Goal: Task Accomplishment & Management: Complete application form

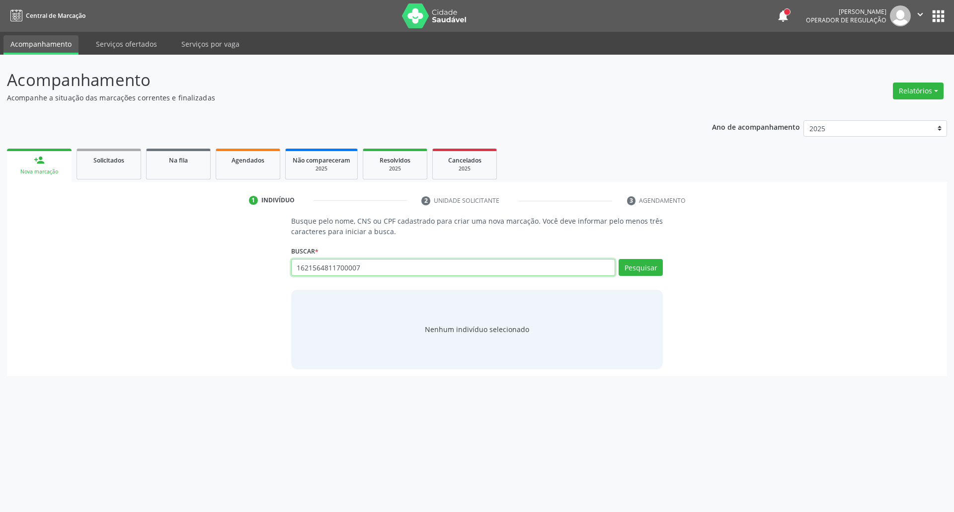
type input "1621564811700007"
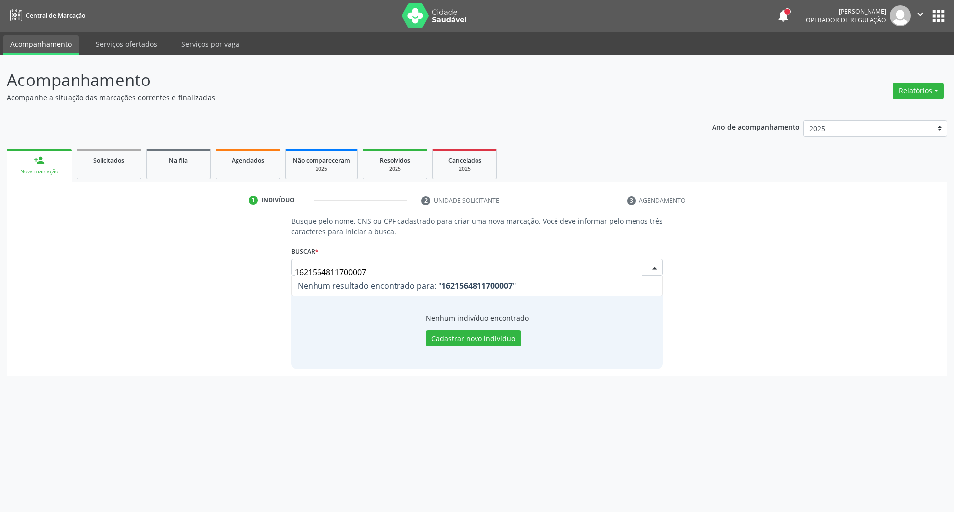
drag, startPoint x: 399, startPoint y: 270, endPoint x: 192, endPoint y: 264, distance: 206.8
click at [195, 265] on div "Busque pelo nome, CNS ou CPF cadastrado para criar uma nova marcação. Você deve…" at bounding box center [477, 292] width 926 height 153
type input "FRANCINALDO TEN"
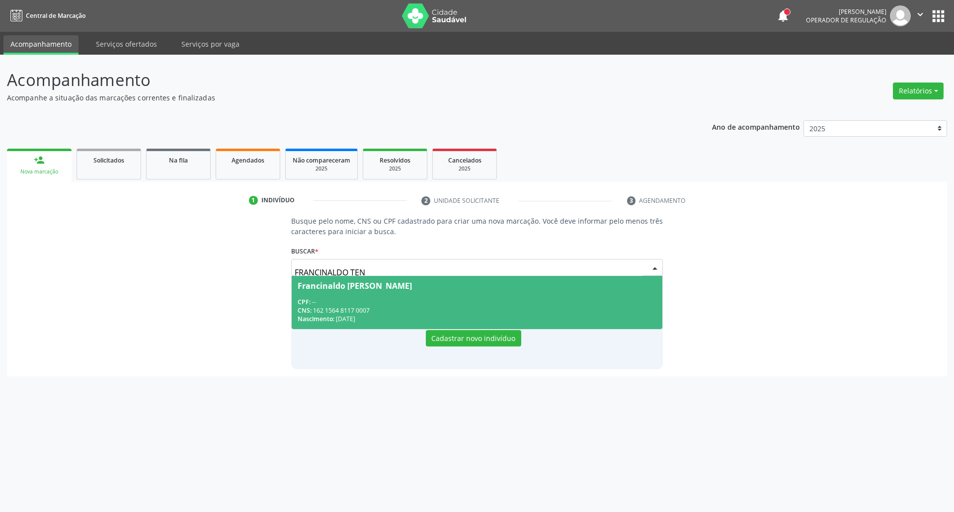
click at [380, 282] on div "Francinaldo Tenorio Santos" at bounding box center [355, 286] width 114 height 8
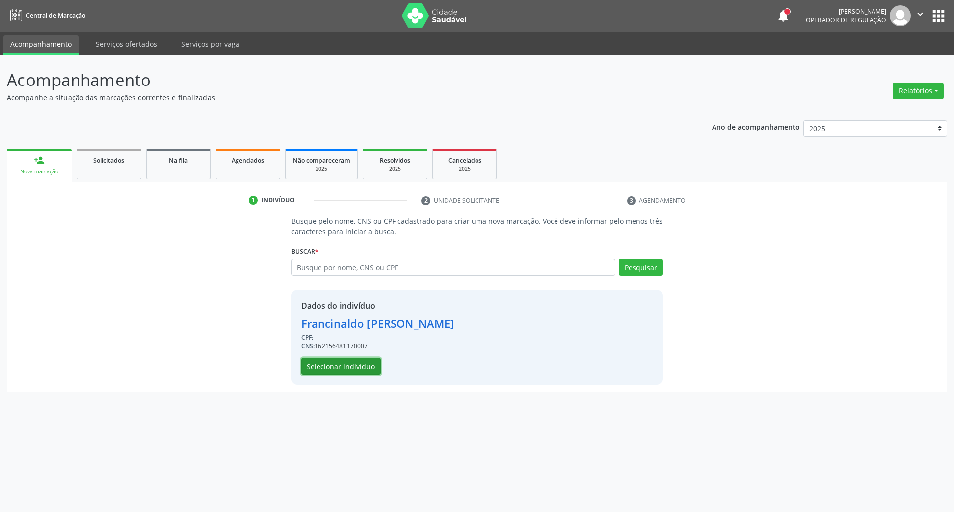
click at [353, 364] on button "Selecionar indivíduo" at bounding box center [341, 366] width 80 height 17
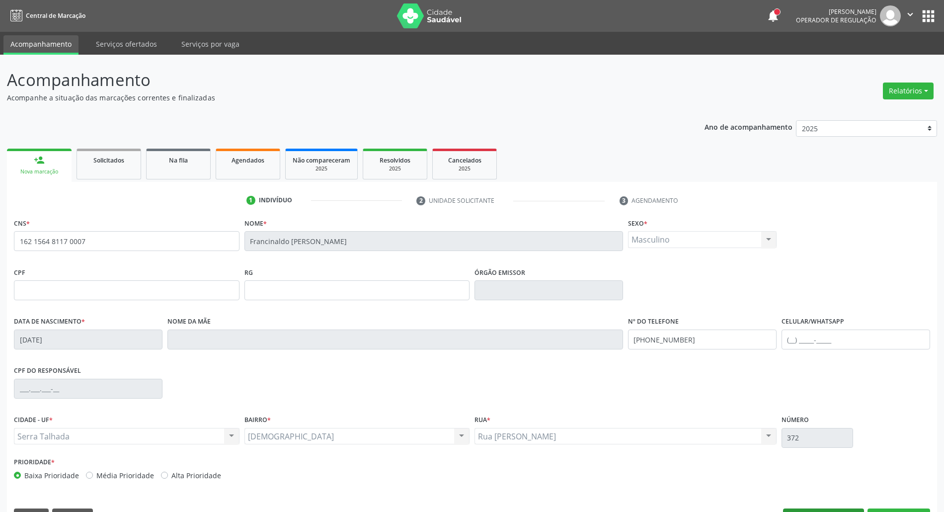
scroll to position [27, 0]
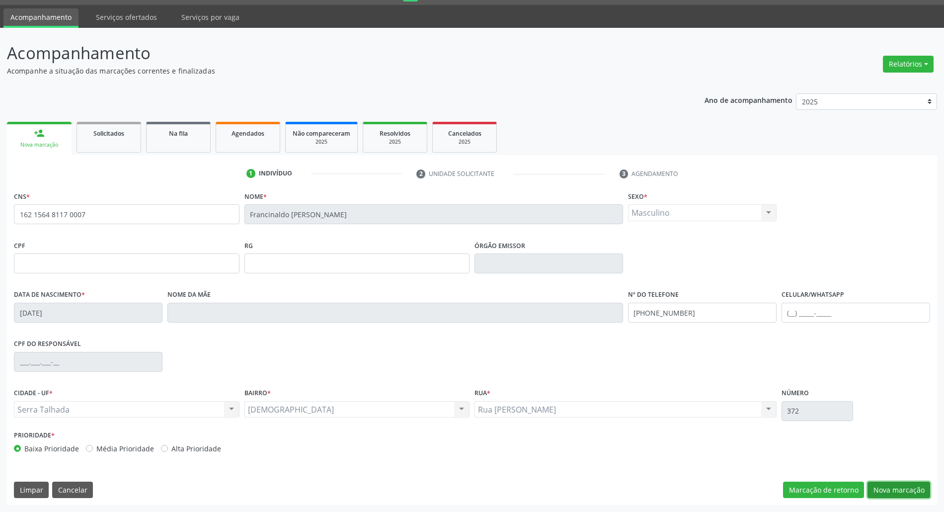
drag, startPoint x: 887, startPoint y: 493, endPoint x: 871, endPoint y: 490, distance: 16.3
click at [885, 493] on button "Nova marcação" at bounding box center [899, 490] width 63 height 17
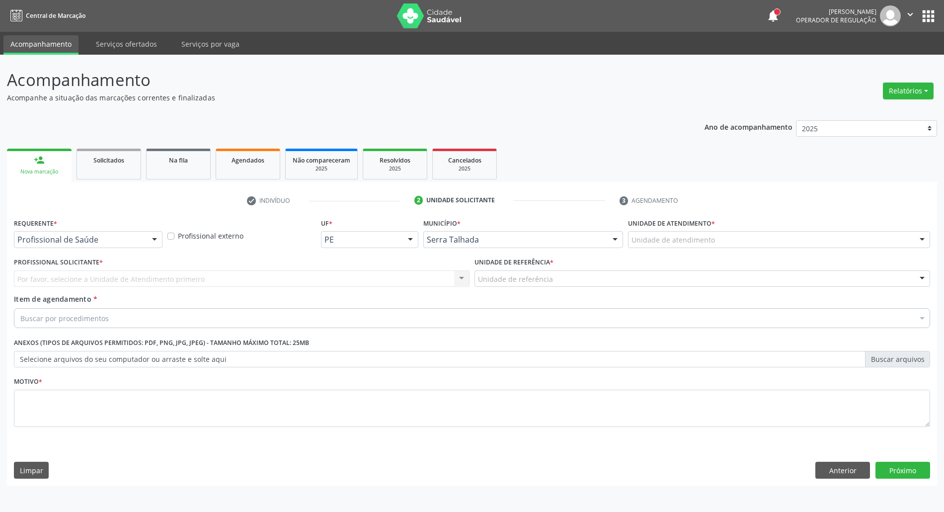
scroll to position [0, 0]
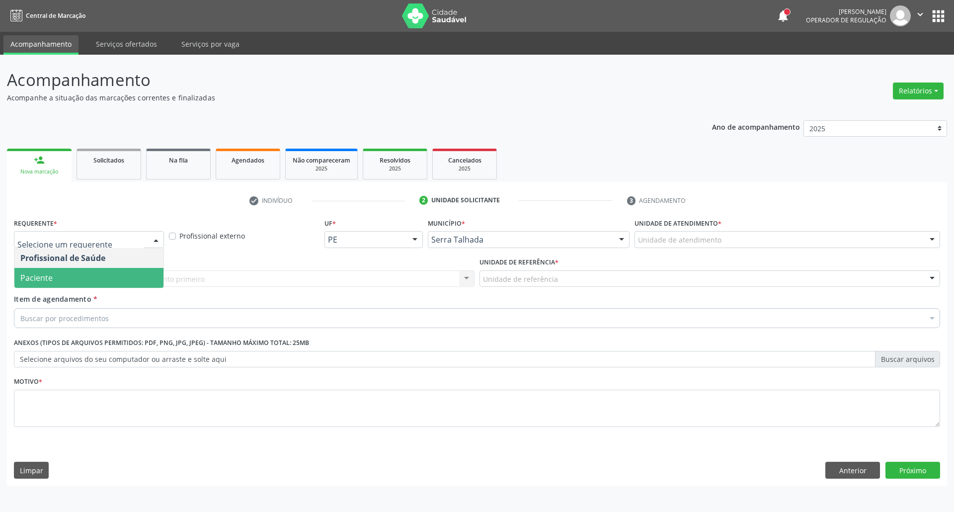
click at [106, 277] on span "Paciente" at bounding box center [88, 278] width 149 height 20
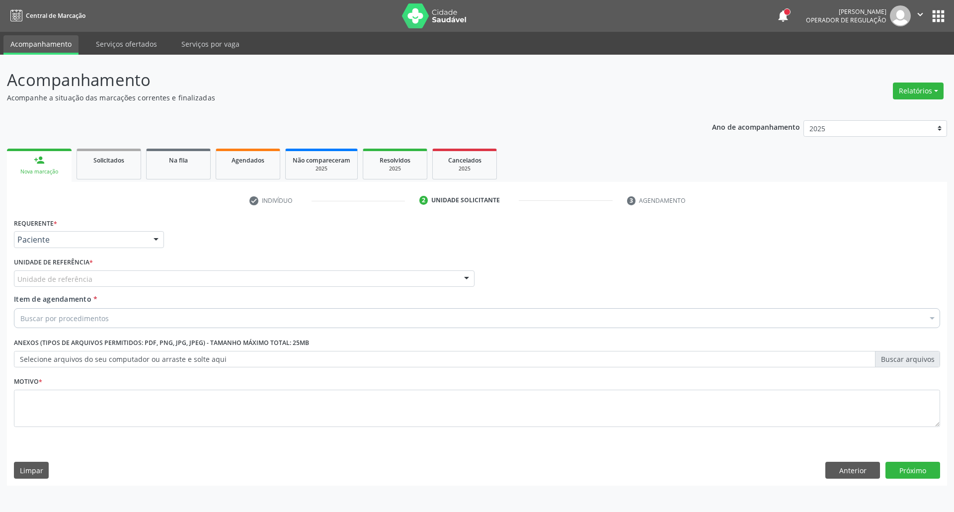
click at [106, 277] on div "Unidade de referência" at bounding box center [244, 278] width 461 height 17
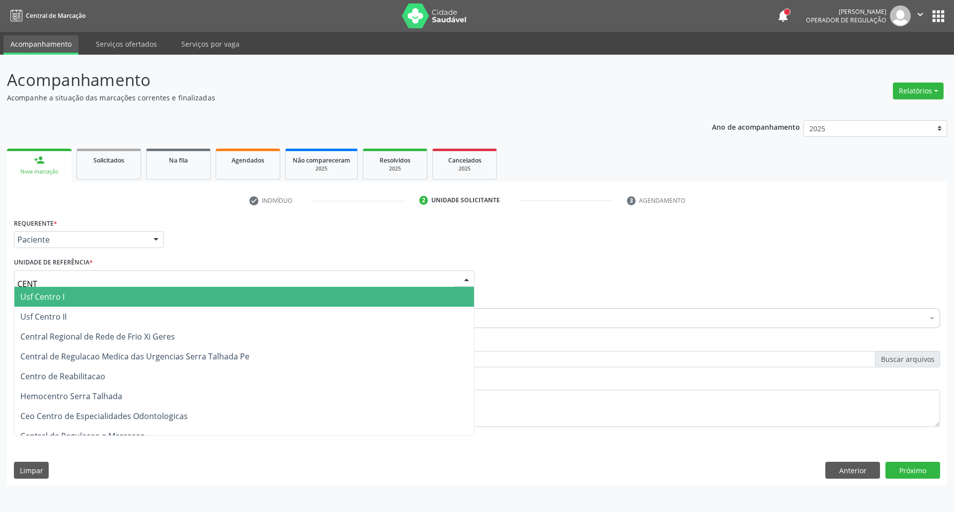
type input "CENTR"
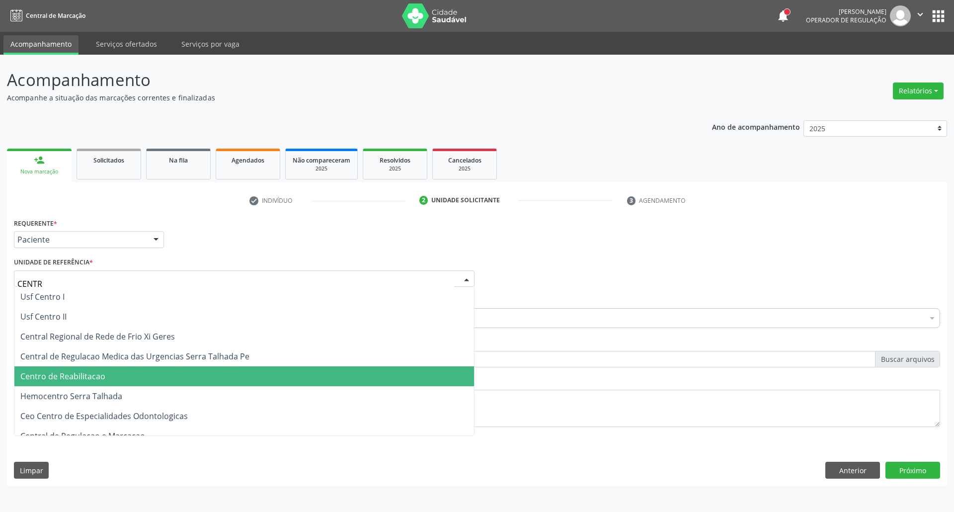
click at [189, 378] on span "Centro de Reabilitacao" at bounding box center [244, 376] width 460 height 20
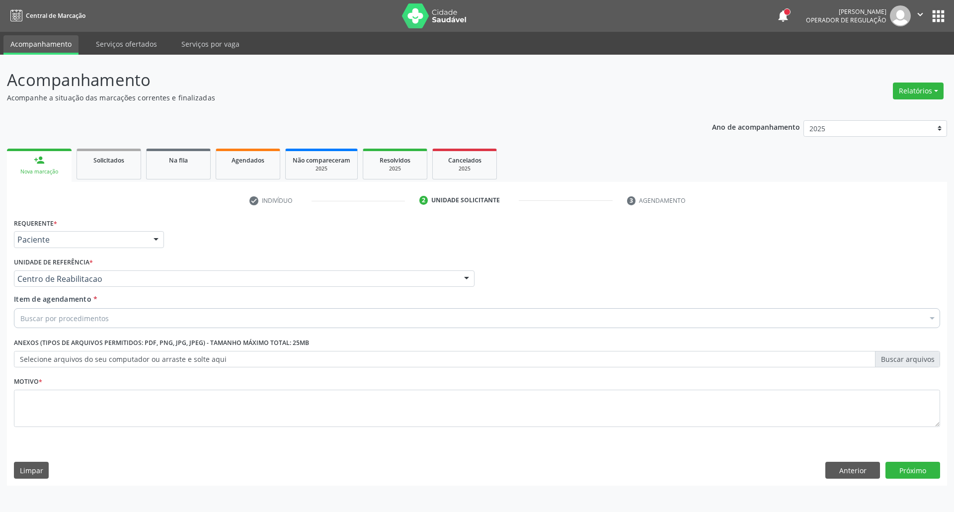
click at [187, 313] on div "Buscar por procedimentos" at bounding box center [477, 318] width 926 height 20
click at [20, 319] on input "Item de agendamento *" at bounding box center [20, 318] width 0 height 20
click at [20, 324] on input "Item de agendamento *" at bounding box center [20, 318] width 0 height 20
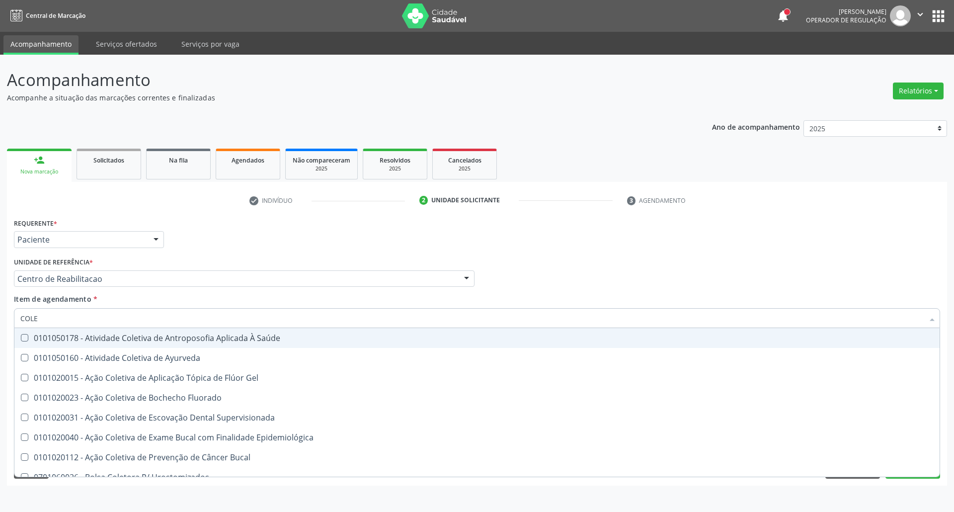
type input "COLES"
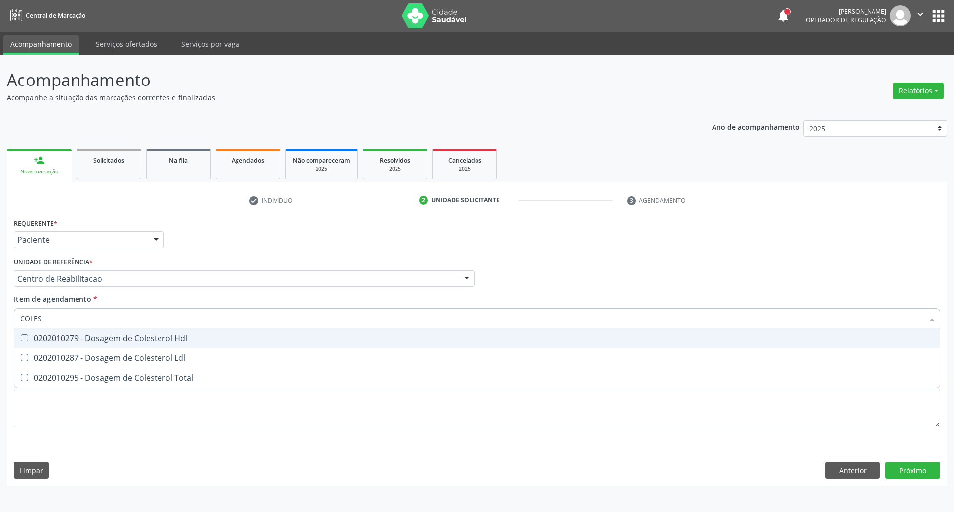
drag, startPoint x: 177, startPoint y: 339, endPoint x: 157, endPoint y: 360, distance: 29.2
click at [174, 341] on div "0202010279 - Dosagem de Colesterol Hdl" at bounding box center [476, 338] width 913 height 8
checkbox Hdl "true"
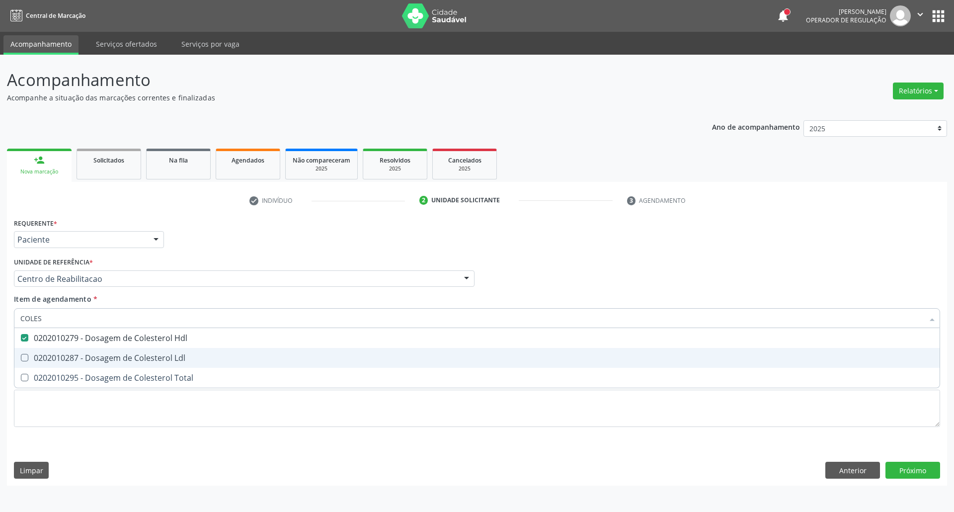
drag, startPoint x: 156, startPoint y: 361, endPoint x: 151, endPoint y: 373, distance: 12.7
click at [154, 364] on span "0202010287 - Dosagem de Colesterol Ldl" at bounding box center [476, 358] width 925 height 20
checkbox Ldl "true"
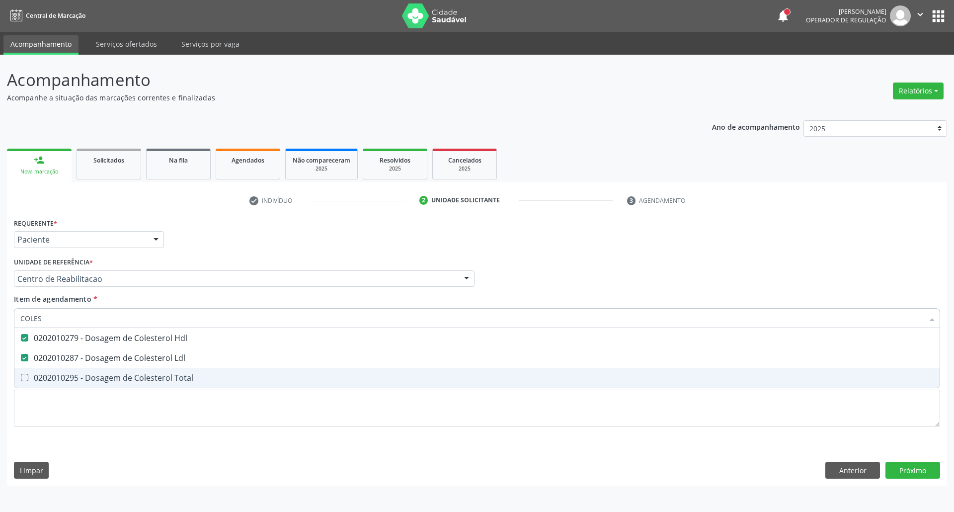
drag, startPoint x: 148, startPoint y: 380, endPoint x: 148, endPoint y: 332, distance: 47.2
click at [148, 374] on div "0202010295 - Dosagem de Colesterol Total" at bounding box center [476, 378] width 913 height 8
checkbox Total "true"
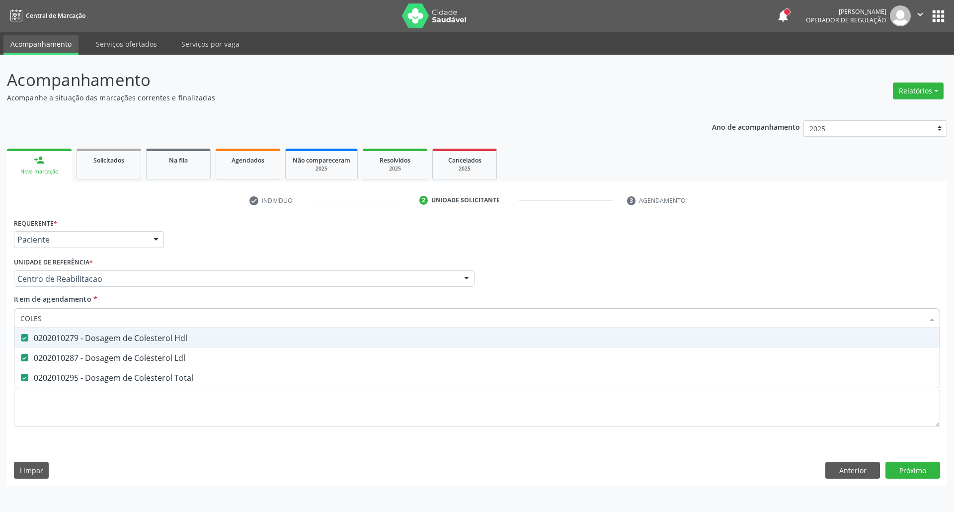
click at [0, 319] on div "Acompanhamento Acompanhe a situação das marcações correntes e finalizadas Relat…" at bounding box center [477, 283] width 954 height 457
type input "C"
checkbox Hdl "false"
checkbox Ldl "false"
checkbox Total "false"
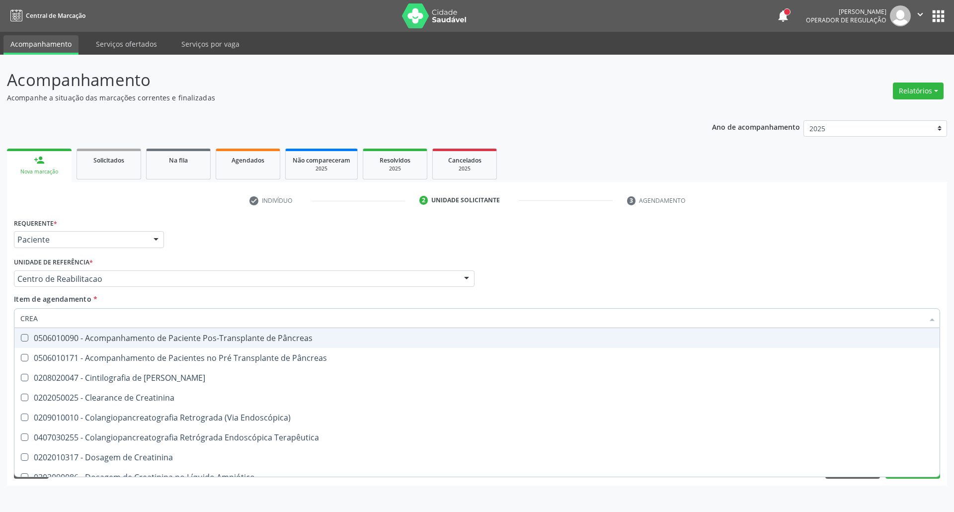
type input "CREAT"
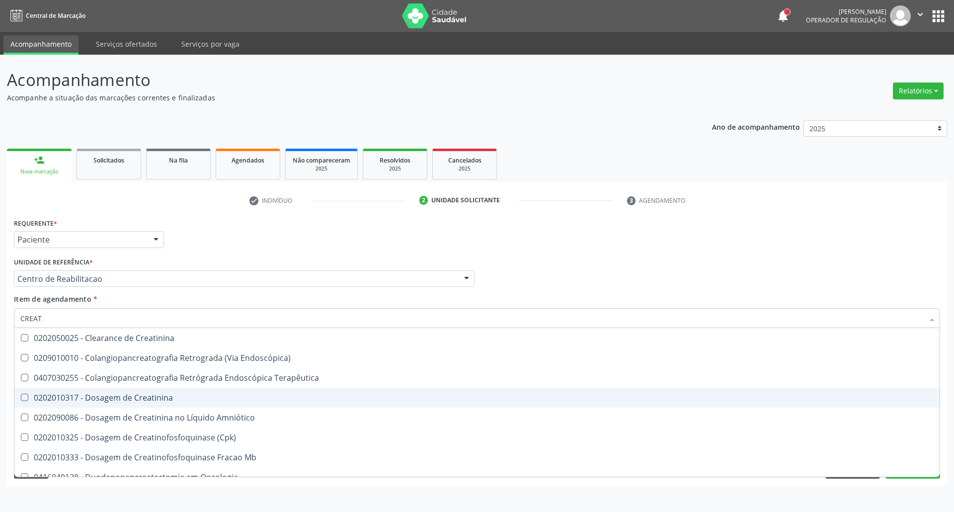
drag, startPoint x: 41, startPoint y: 405, endPoint x: 44, endPoint y: 376, distance: 28.5
click at [40, 402] on span "0202010317 - Dosagem de Creatinina" at bounding box center [476, 398] width 925 height 20
checkbox Creatinina "true"
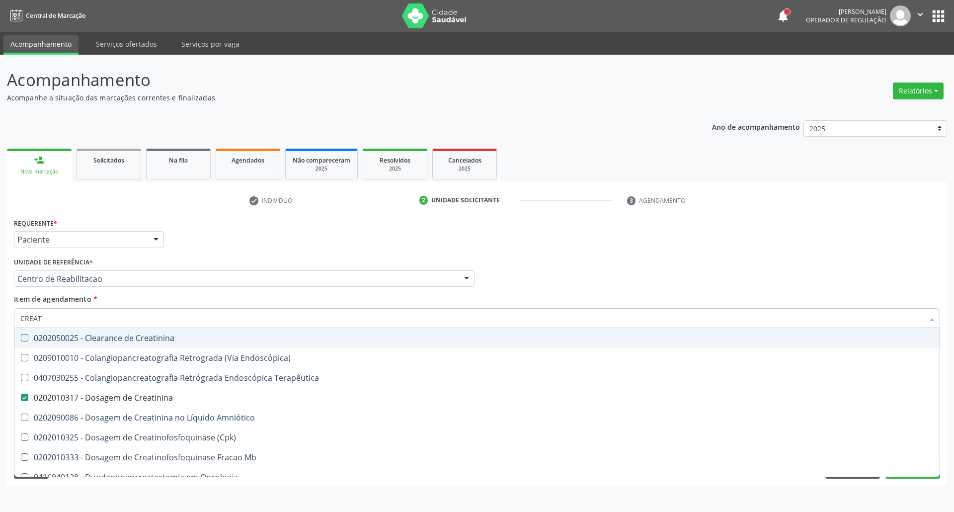
click at [0, 318] on div "Acompanhamento Acompanhe a situação das marcações correntes e finalizadas Relat…" at bounding box center [477, 283] width 954 height 457
type input "TR"
checkbox Creatinina "false"
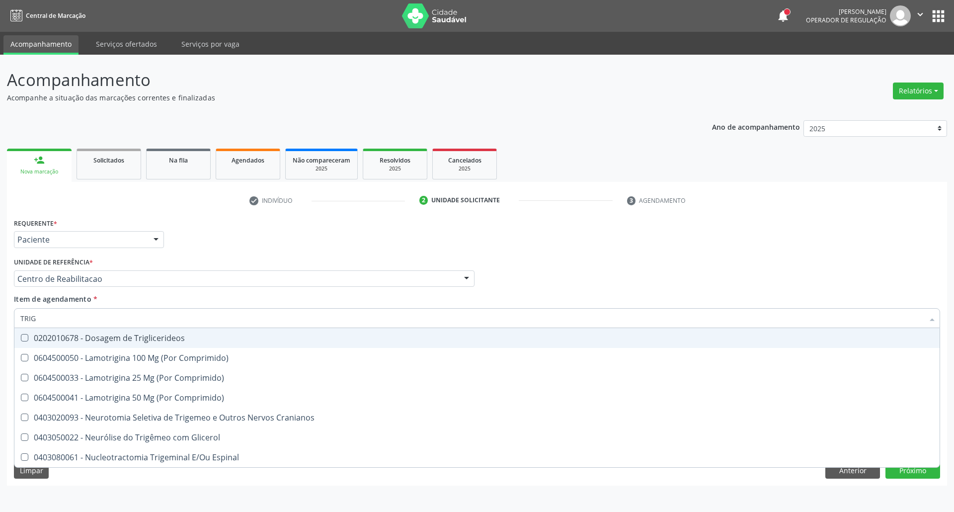
type input "TRIGL"
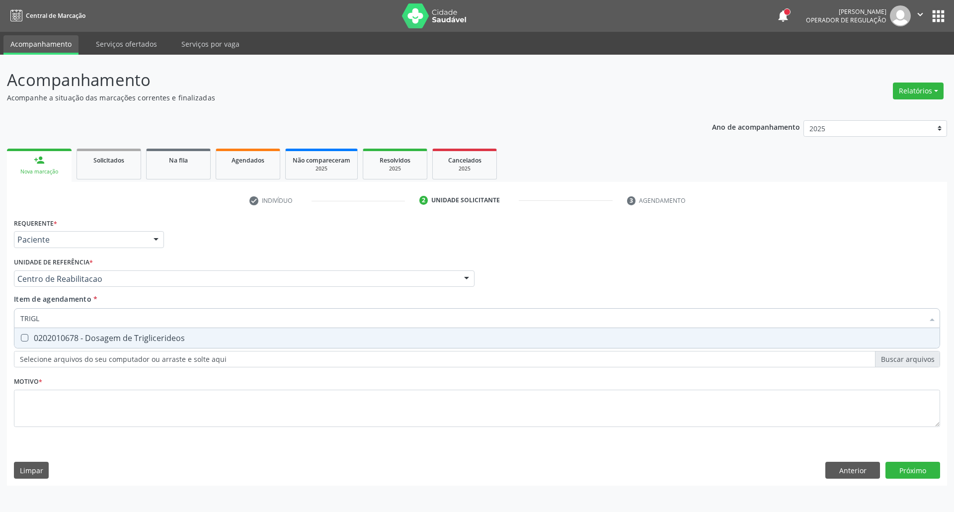
drag, startPoint x: 86, startPoint y: 344, endPoint x: 89, endPoint y: 338, distance: 6.2
click at [87, 342] on span "0202010678 - Dosagem de Triglicerideos" at bounding box center [476, 338] width 925 height 20
checkbox Triglicerideos "true"
drag, startPoint x: 85, startPoint y: 313, endPoint x: 0, endPoint y: 321, distance: 85.8
click at [0, 321] on div "Acompanhamento Acompanhe a situação das marcações correntes e finalizadas Relat…" at bounding box center [477, 283] width 954 height 457
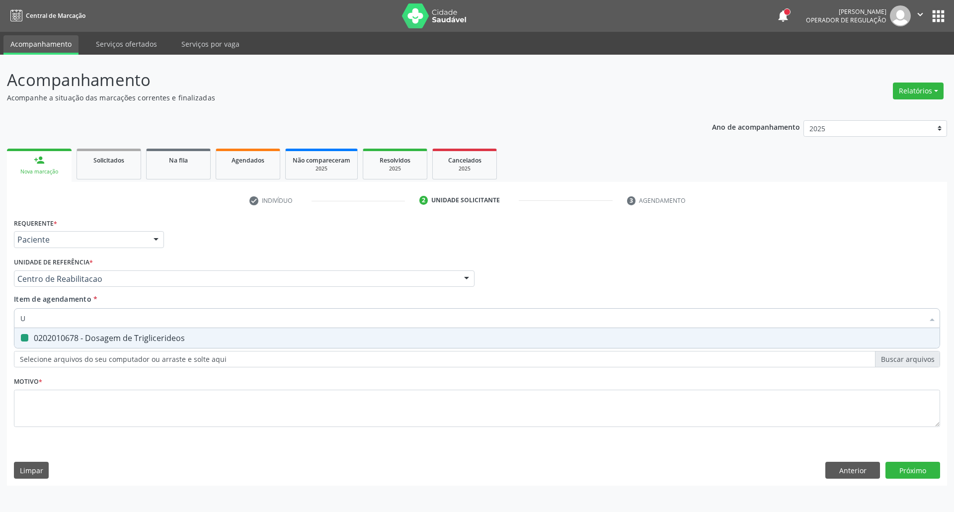
type input "UR"
checkbox Triglicerideos "false"
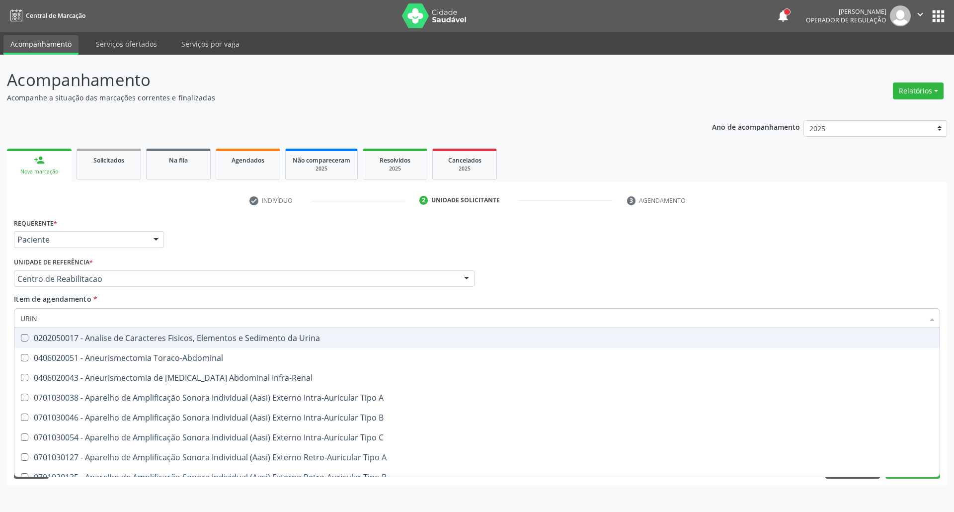
type input "URINA"
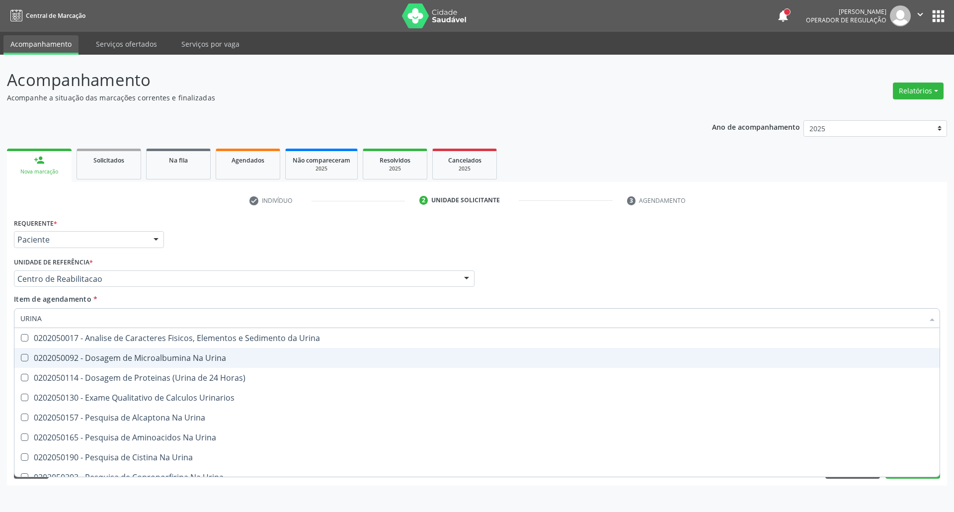
click at [87, 362] on div "0202050092 - Dosagem de Microalbumina Na Urina" at bounding box center [476, 358] width 913 height 8
click at [84, 356] on div "0202050092 - Dosagem de Microalbumina Na Urina" at bounding box center [476, 358] width 913 height 8
checkbox Urina "false"
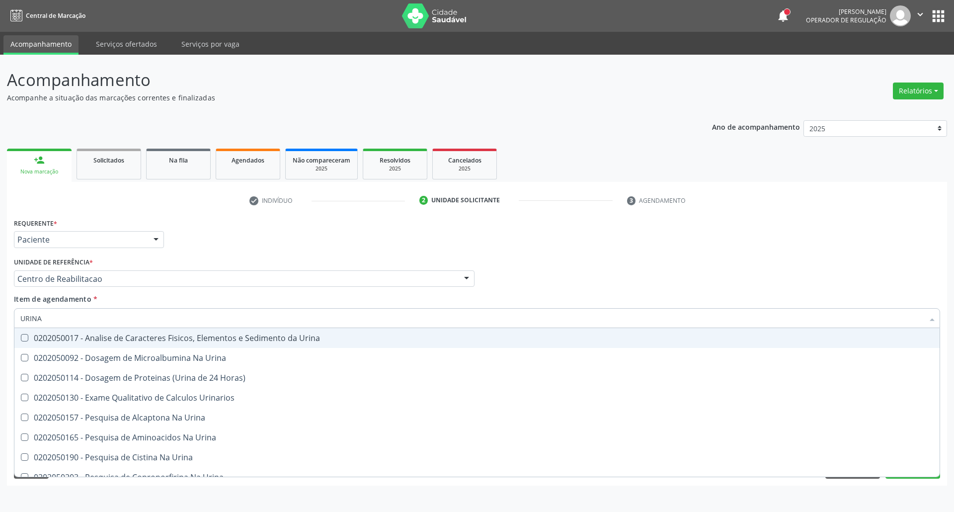
drag, startPoint x: 86, startPoint y: 340, endPoint x: 94, endPoint y: 322, distance: 19.8
click at [88, 336] on div "0202050017 - Analise de Caracteres Fisicos, Elementos e Sedimento da Urina" at bounding box center [476, 338] width 913 height 8
checkbox Urina "true"
click at [96, 320] on input "URINA" at bounding box center [471, 318] width 903 height 20
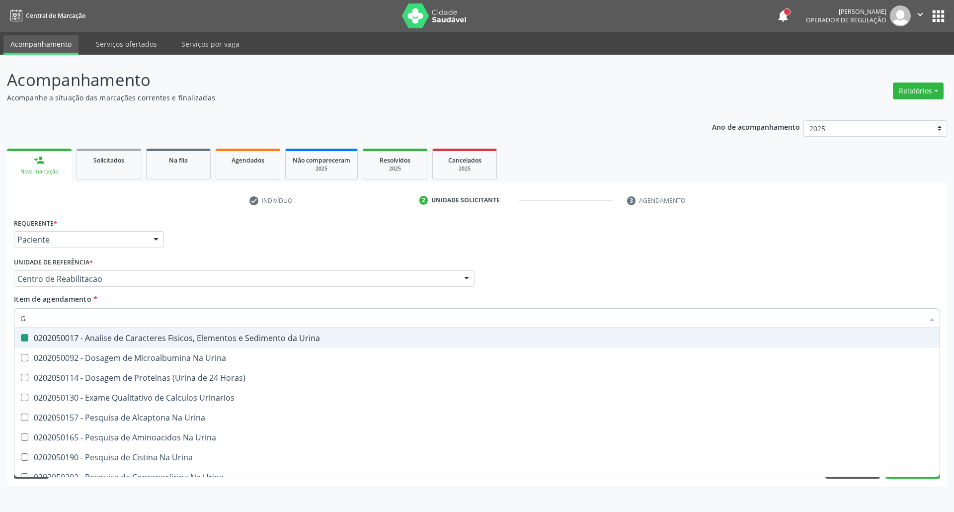
type input "GL"
checkbox Urina "false"
type input "GLI"
checkbox Glomerular "true"
type input "GLIC"
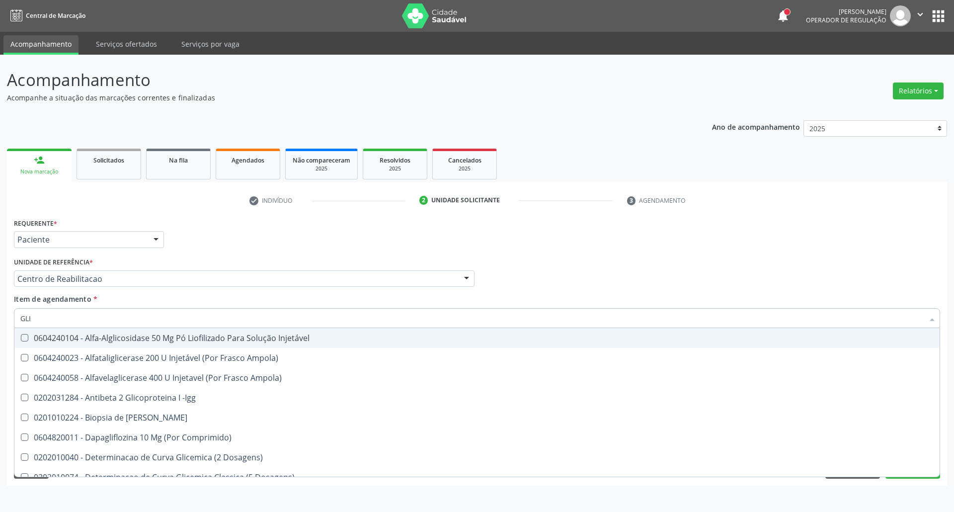
checkbox Derrames "true"
checkbox Triglicerideos "false"
type input "GLICOSE"
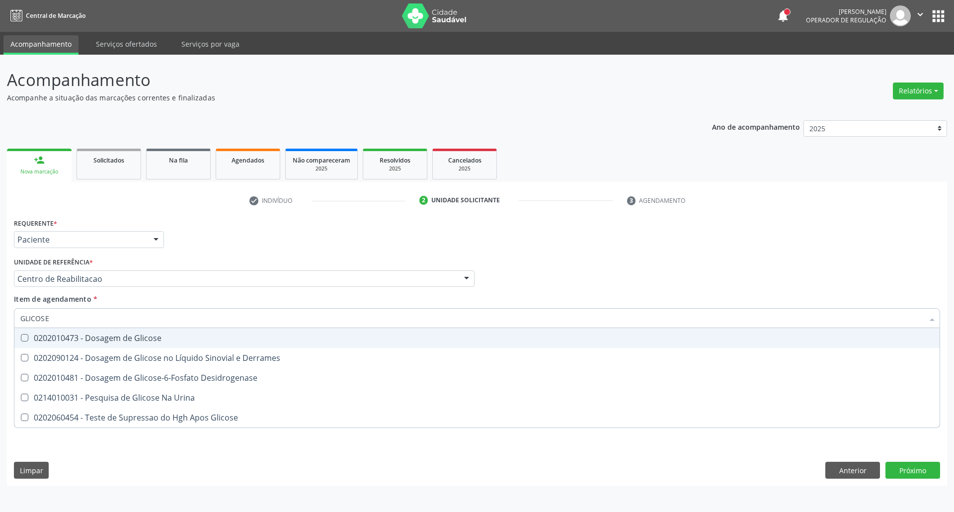
click at [88, 332] on span "0202010473 - Dosagem de Glicose" at bounding box center [476, 338] width 925 height 20
checkbox Glicose "true"
click at [95, 317] on input "GLICOSE" at bounding box center [471, 318] width 903 height 20
type input "HE"
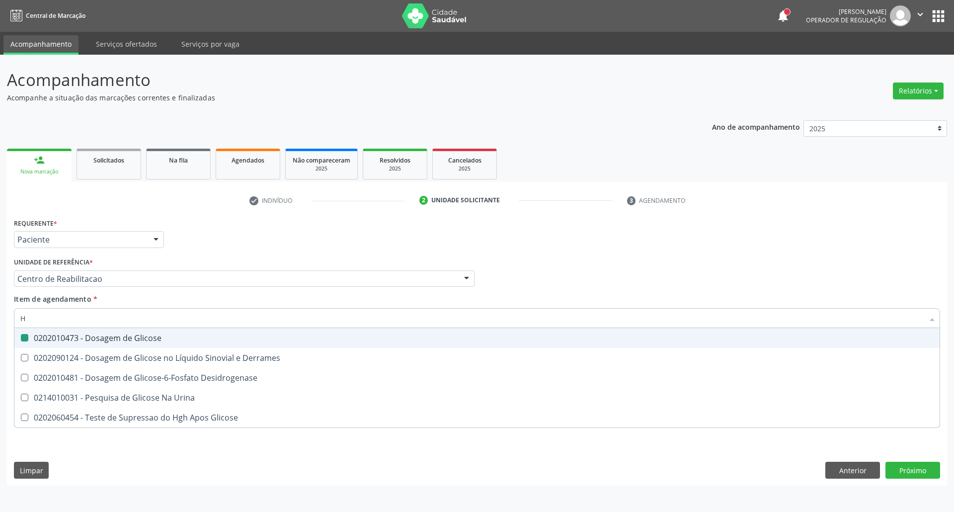
checkbox Glicose "false"
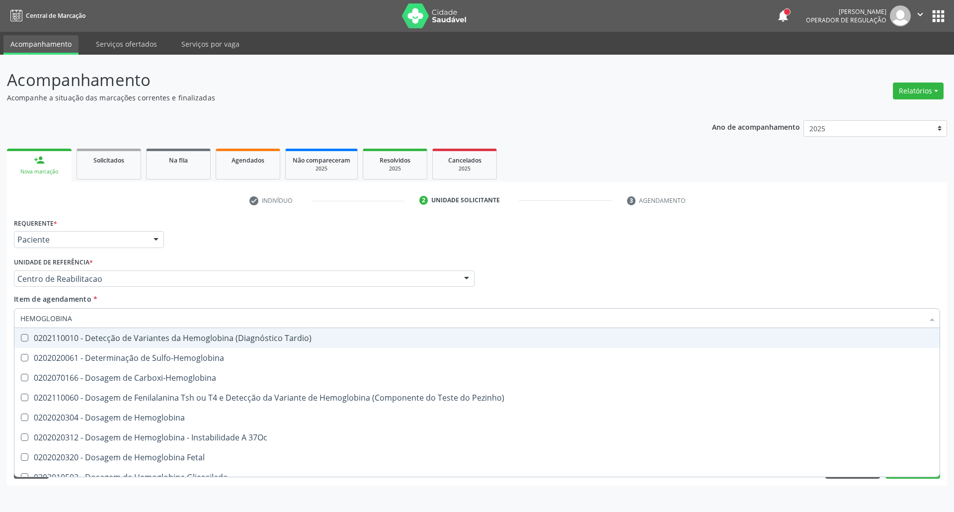
type input "HEMOGLOBINA G"
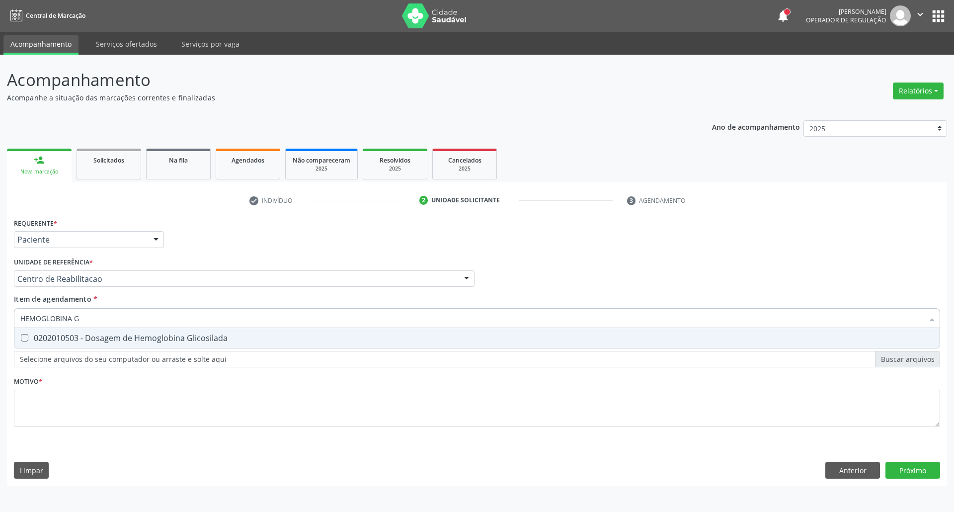
drag, startPoint x: 93, startPoint y: 340, endPoint x: 96, endPoint y: 332, distance: 8.8
click at [94, 338] on div "0202010503 - Dosagem de Hemoglobina Glicosilada" at bounding box center [476, 338] width 913 height 8
checkbox Glicosilada "true"
click at [98, 319] on input "HEMOGLOBINA G" at bounding box center [471, 318] width 903 height 20
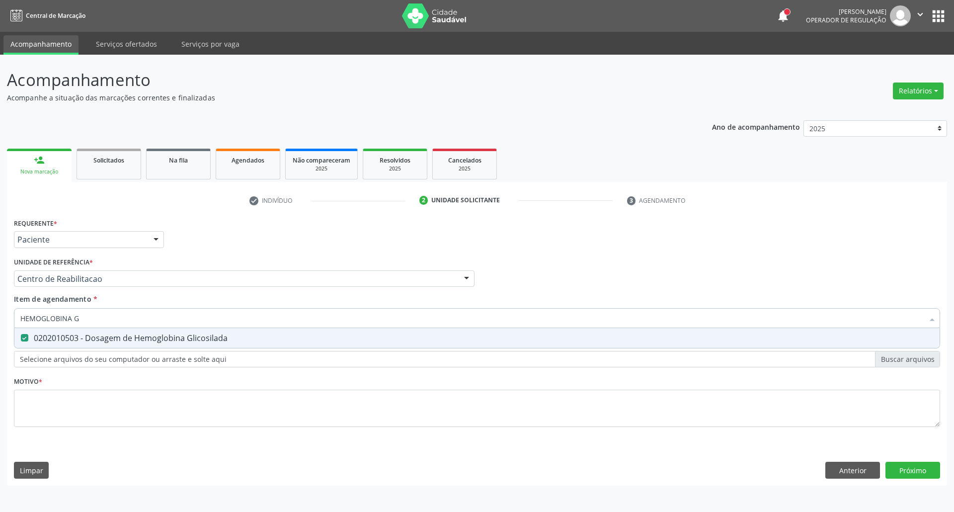
click at [98, 319] on input "HEMOGLOBINA G" at bounding box center [471, 318] width 903 height 20
type input "PS"
checkbox Glicosilada "false"
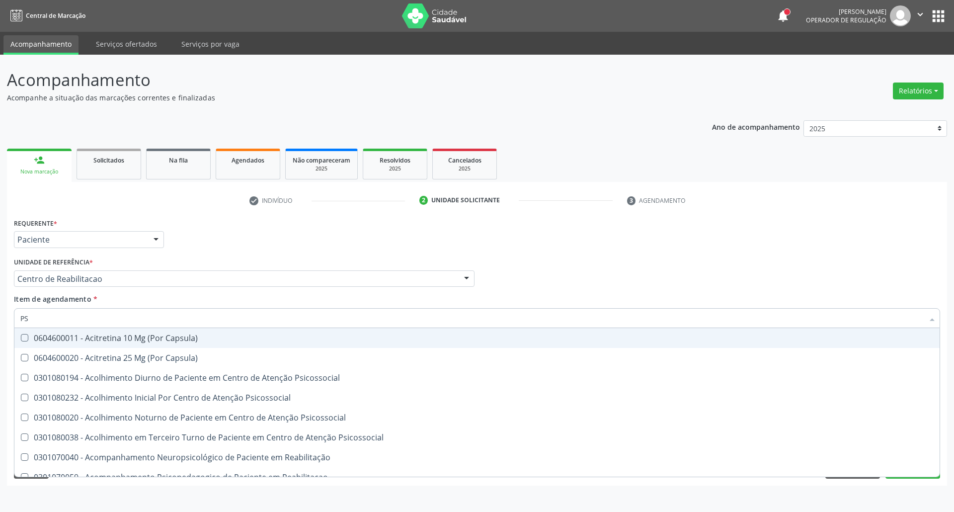
type input "PSA"
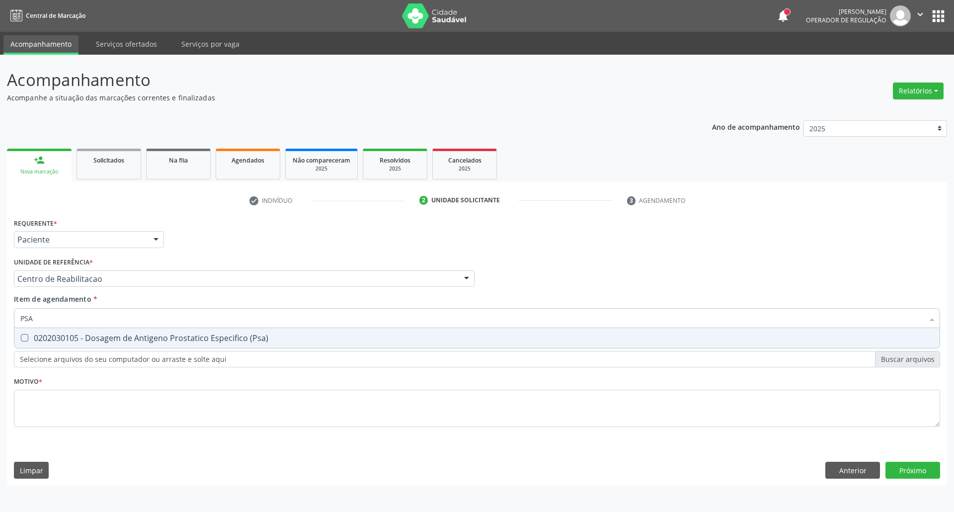
click at [111, 341] on div "0202030105 - Dosagem de Antigeno Prostatico Especifico (Psa)" at bounding box center [476, 338] width 913 height 8
checkbox \(Psa\) "true"
click at [114, 318] on input "PSA" at bounding box center [471, 318] width 903 height 20
type input "HE"
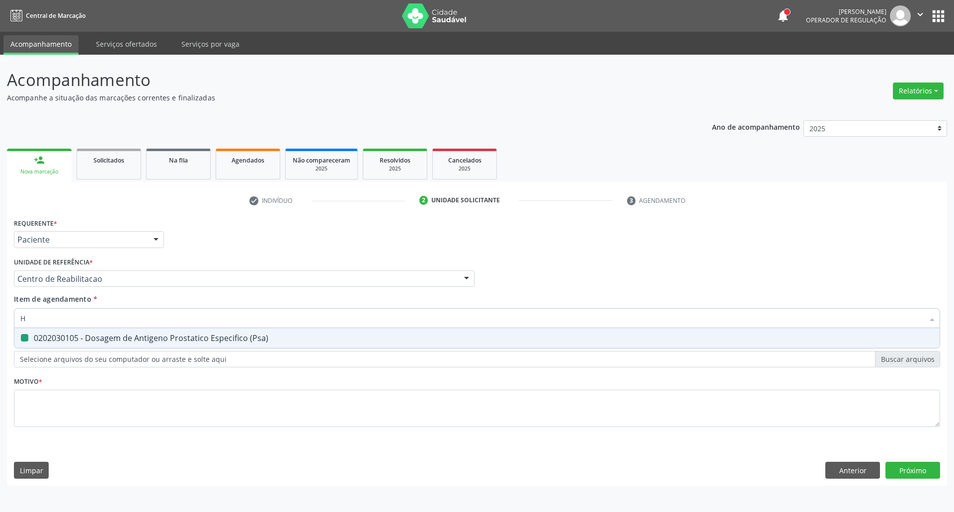
checkbox \(Psa\) "false"
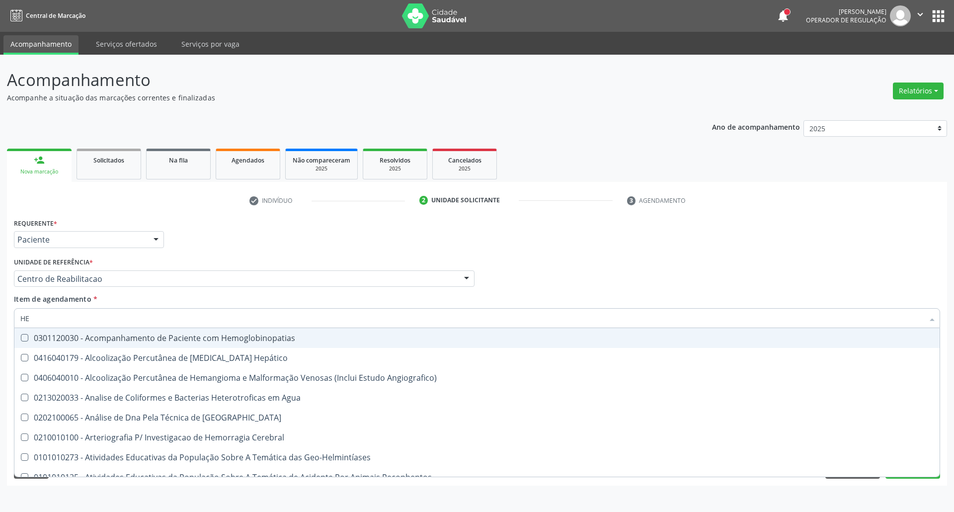
type input "HEM"
checkbox \(Qualitativo\) "true"
checkbox Glicosilada "false"
type input "HEMO"
checkbox Redome\) "true"
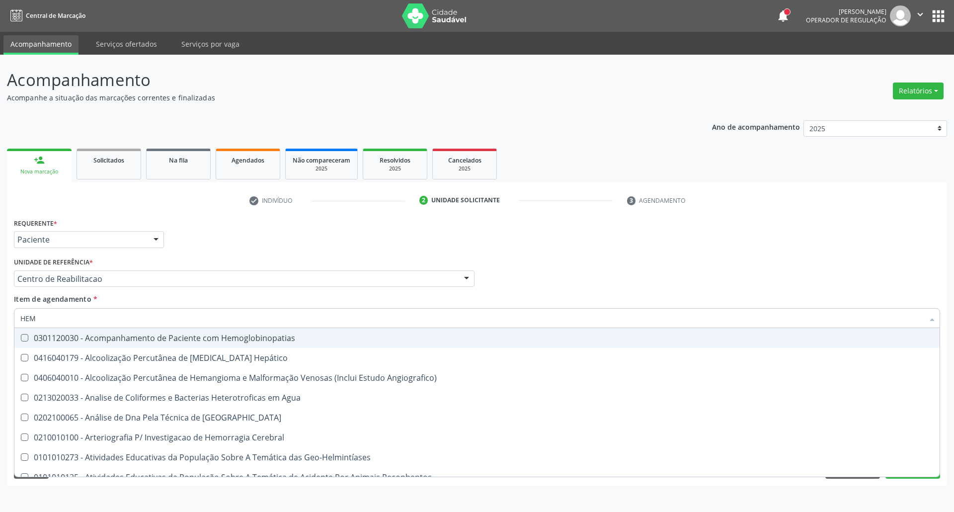
checkbox \(Qualitativo\) "false"
type input "HEMOG"
checkbox Tardio\) "true"
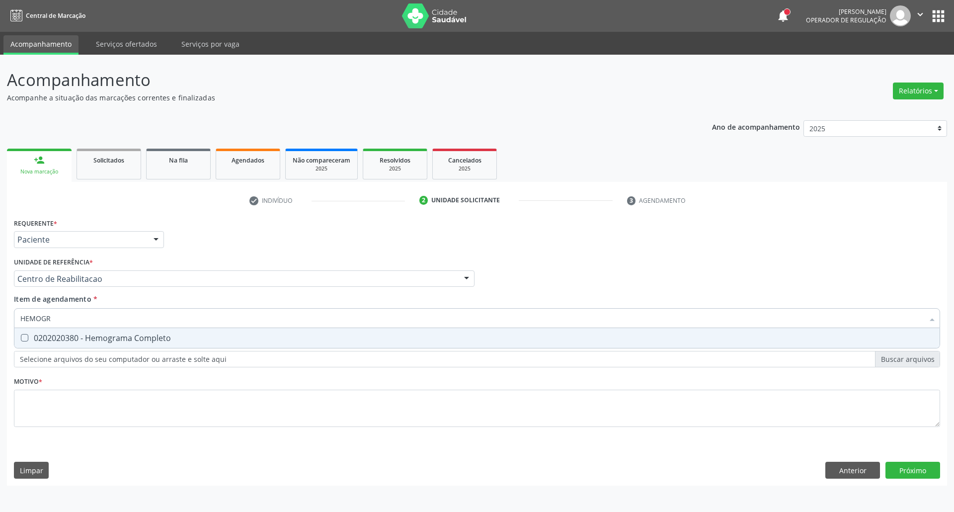
type input "HEMOGRA"
click at [108, 341] on div "0202020380 - Hemograma Completo" at bounding box center [476, 338] width 913 height 8
checkbox Completo "true"
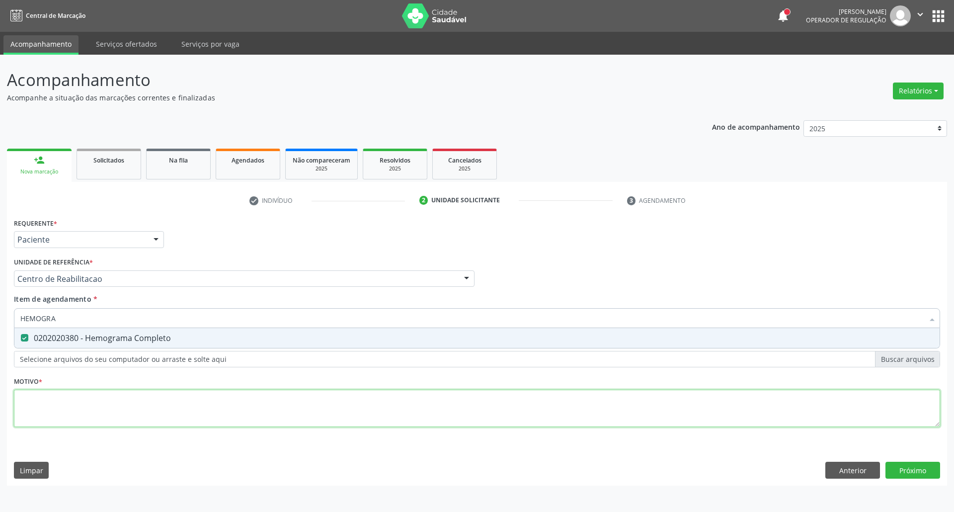
click at [94, 420] on div "Requerente * Paciente Profissional de Saúde Paciente Nenhum resultado encontrad…" at bounding box center [477, 328] width 926 height 225
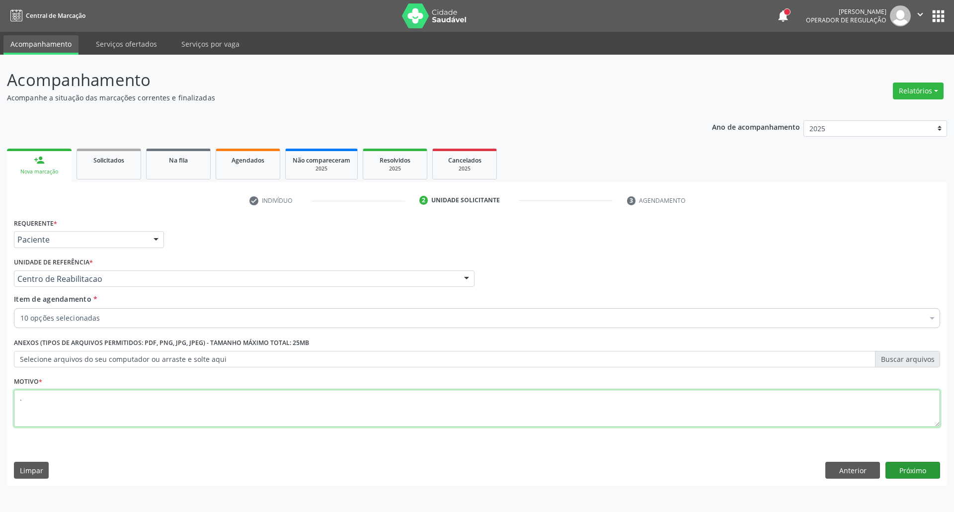
type textarea "."
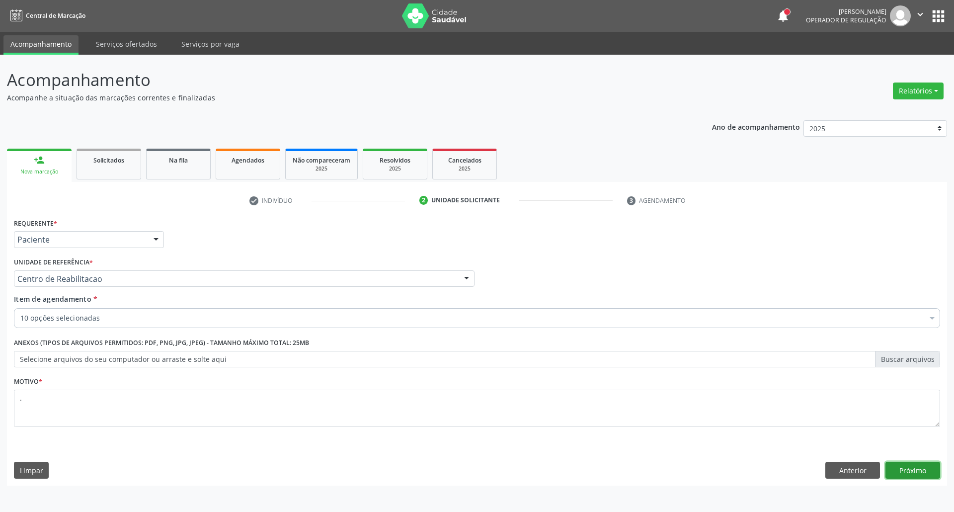
click at [925, 474] on button "Próximo" at bounding box center [913, 470] width 55 height 17
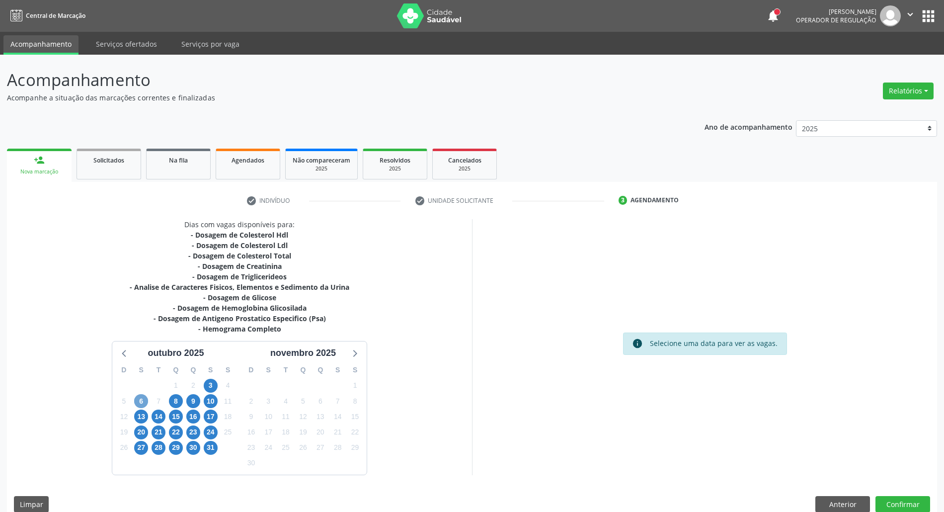
click at [137, 404] on span "6" at bounding box center [141, 401] width 14 height 14
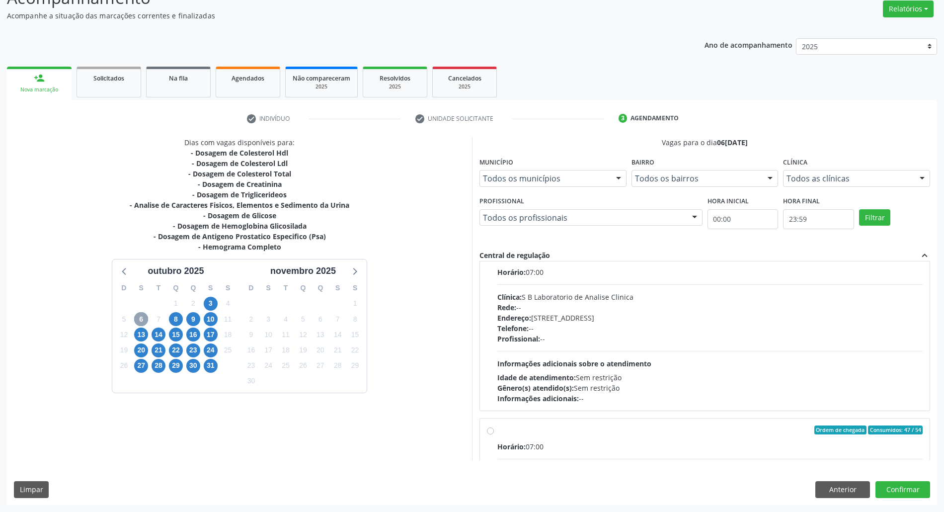
scroll to position [331, 0]
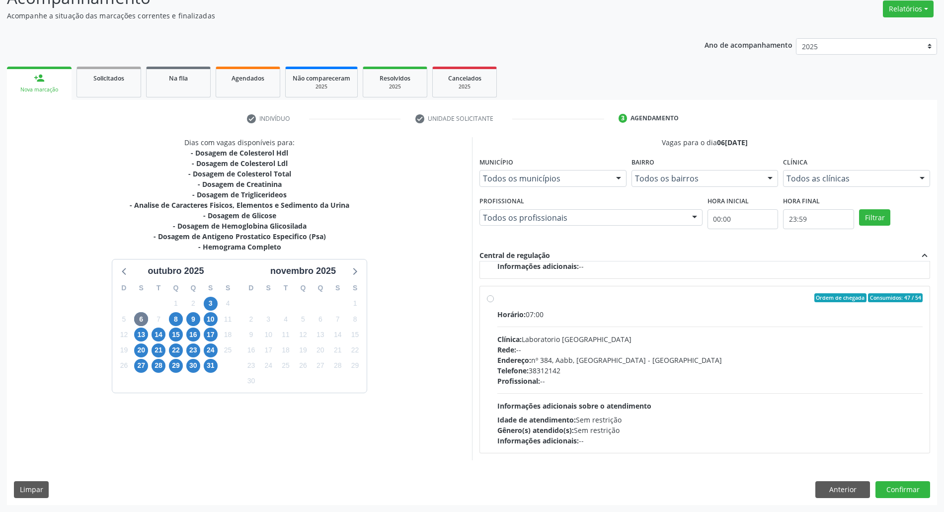
click at [623, 342] on div "Clínica: Laboratorio Sao Francisco" at bounding box center [709, 339] width 425 height 10
click at [494, 302] on input "Ordem de chegada Consumidos: 47 / 54 Horário: 07:00 Clínica: Laboratorio Sao Fr…" at bounding box center [490, 297] width 7 height 9
radio input "true"
click at [901, 490] on button "Confirmar" at bounding box center [903, 489] width 55 height 17
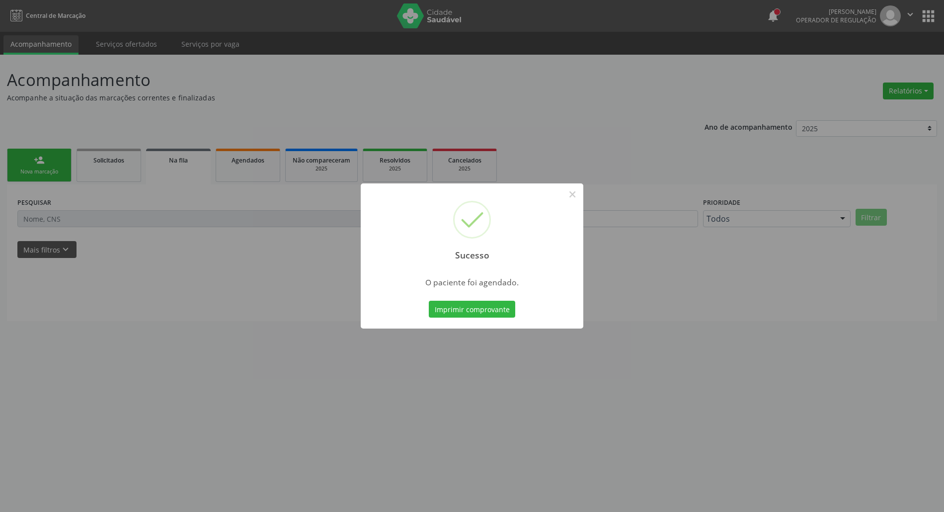
scroll to position [0, 0]
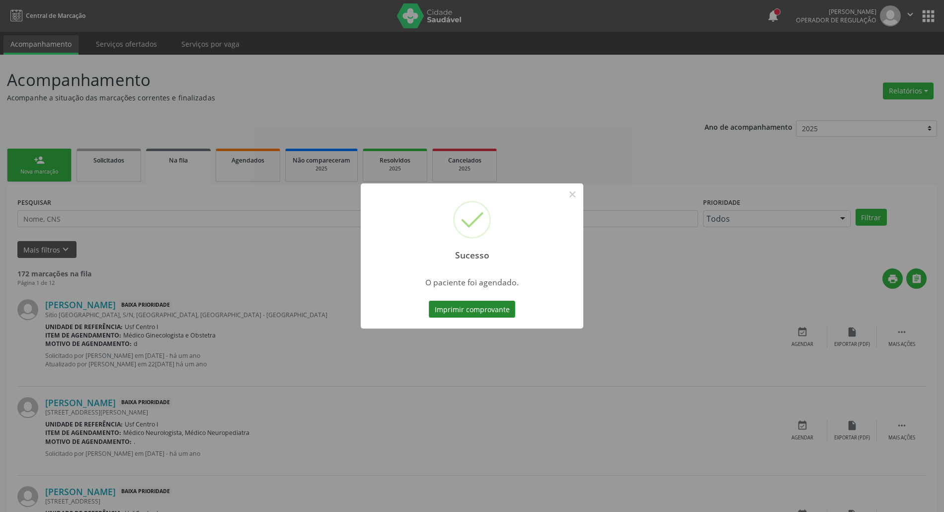
click at [504, 313] on button "Imprimir comprovante" at bounding box center [472, 309] width 86 height 17
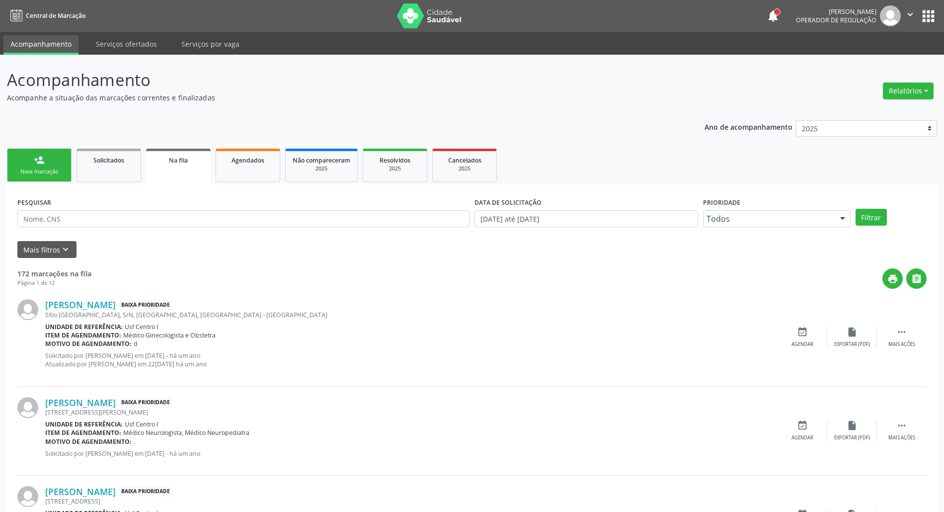
drag, startPoint x: 38, startPoint y: 174, endPoint x: 26, endPoint y: 164, distance: 15.5
click at [38, 175] on link "person_add Nova marcação" at bounding box center [39, 165] width 65 height 33
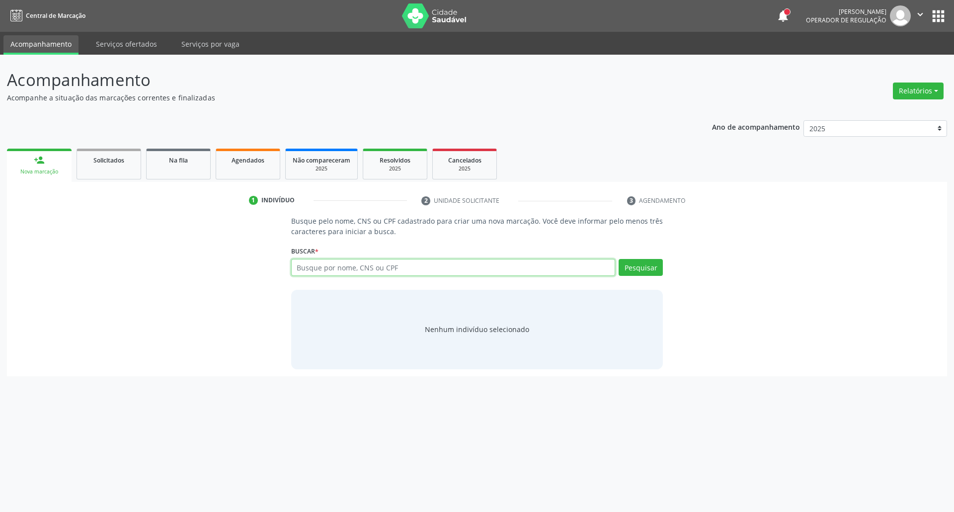
click at [428, 270] on input "text" at bounding box center [453, 267] width 325 height 17
type input "FRANCINALDO TENORIO"
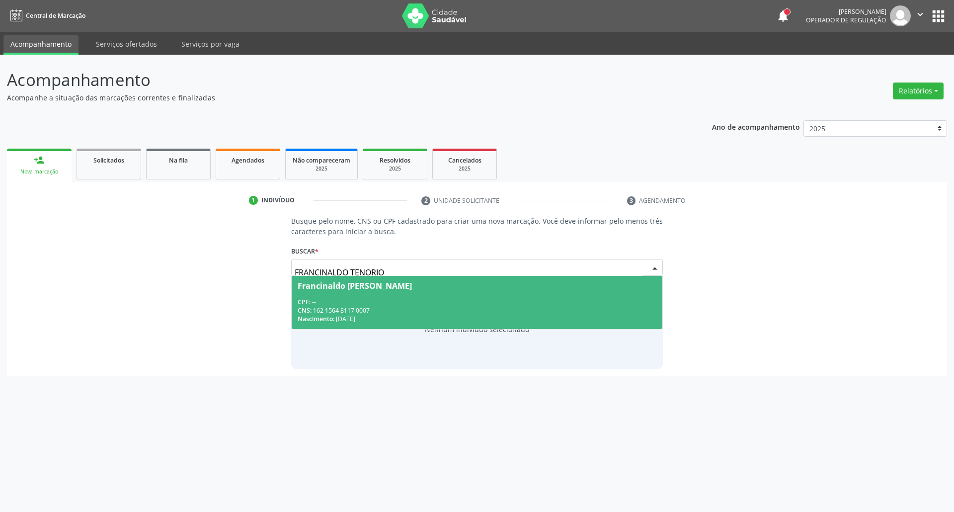
click at [408, 305] on div "CPF: --" at bounding box center [477, 302] width 359 height 8
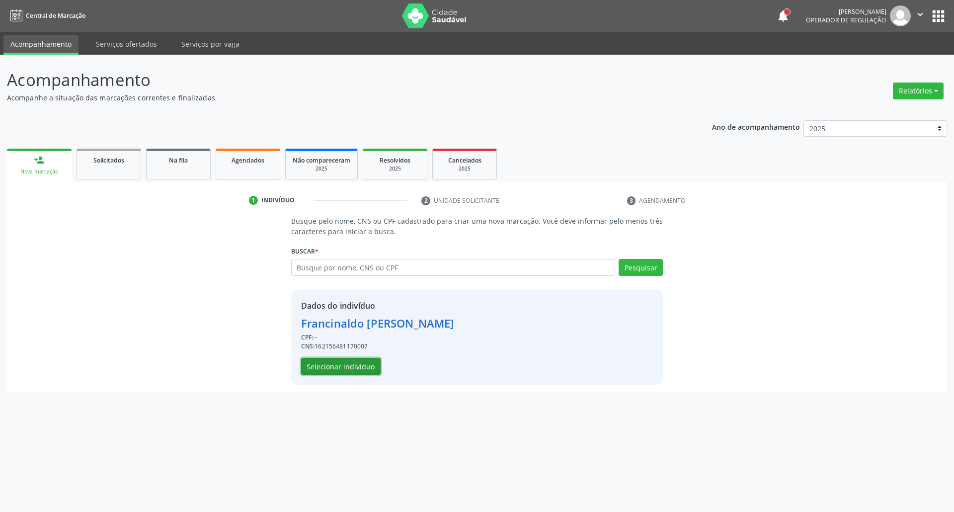
click at [350, 369] on button "Selecionar indivíduo" at bounding box center [341, 366] width 80 height 17
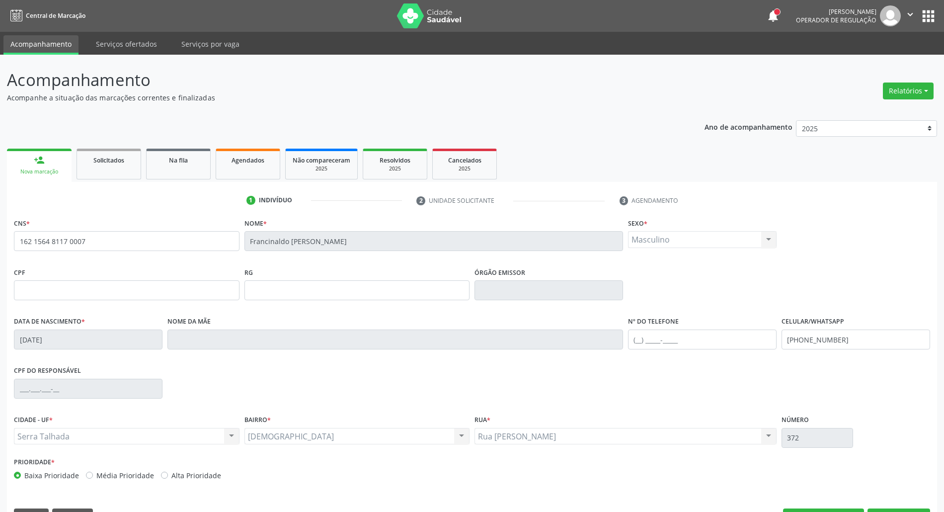
scroll to position [27, 0]
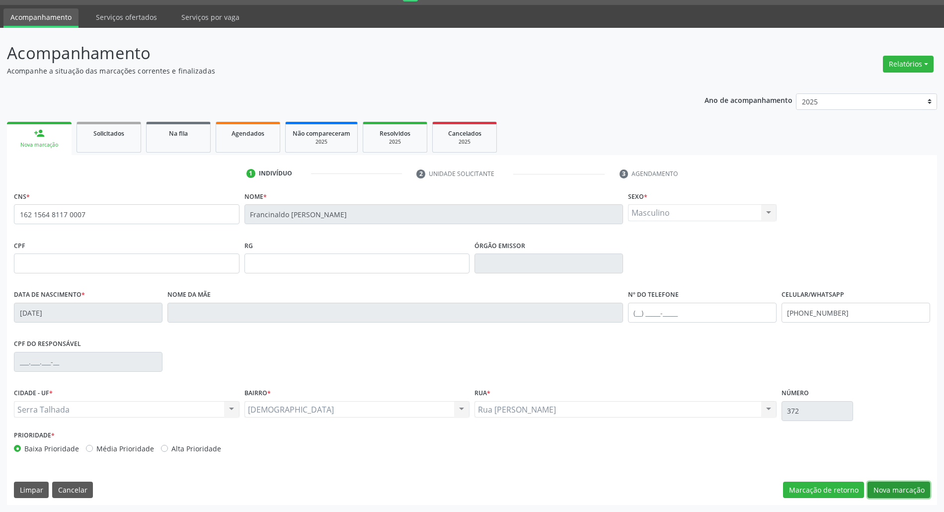
drag, startPoint x: 884, startPoint y: 487, endPoint x: 722, endPoint y: 422, distance: 174.4
click at [878, 487] on button "Nova marcação" at bounding box center [899, 490] width 63 height 17
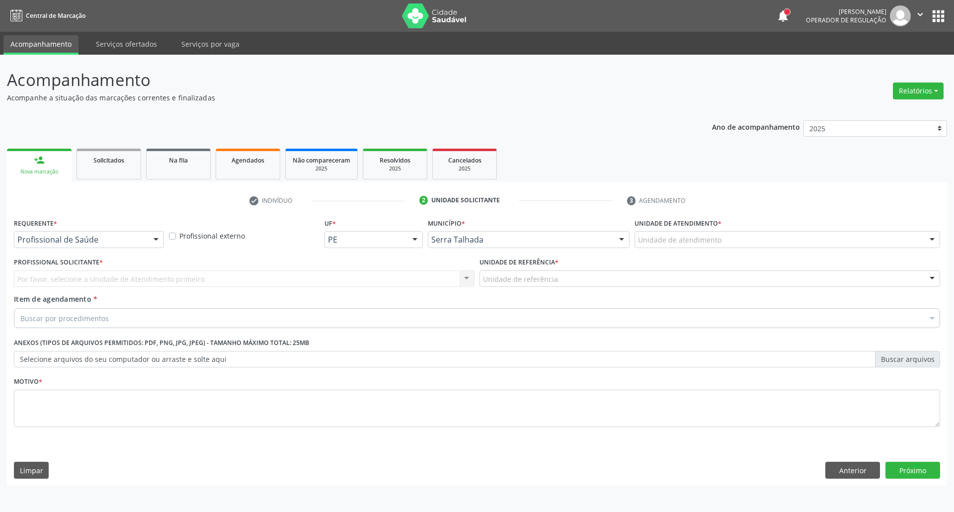
drag, startPoint x: 152, startPoint y: 241, endPoint x: 152, endPoint y: 267, distance: 25.8
click at [152, 243] on div at bounding box center [156, 240] width 15 height 17
click at [152, 268] on span "Paciente" at bounding box center [88, 278] width 149 height 20
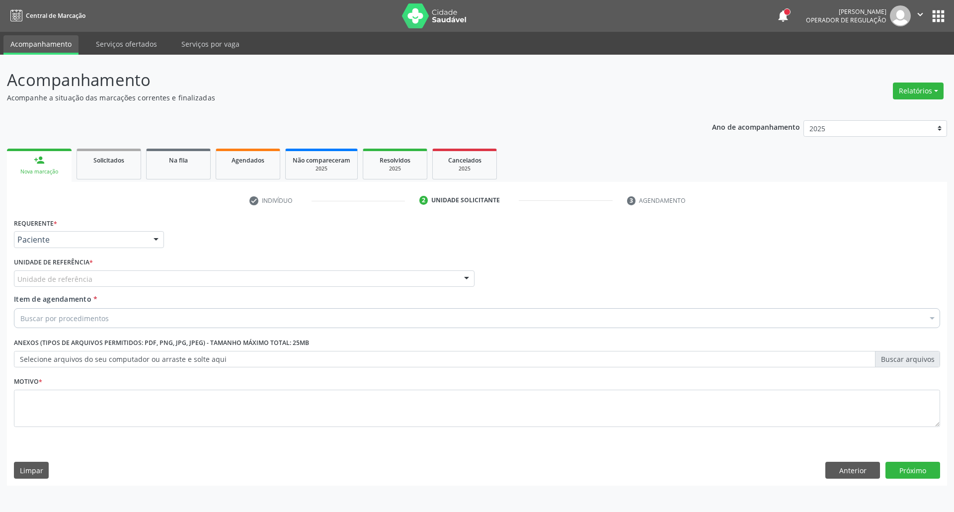
click at [152, 282] on div "Unidade de referência" at bounding box center [244, 278] width 461 height 17
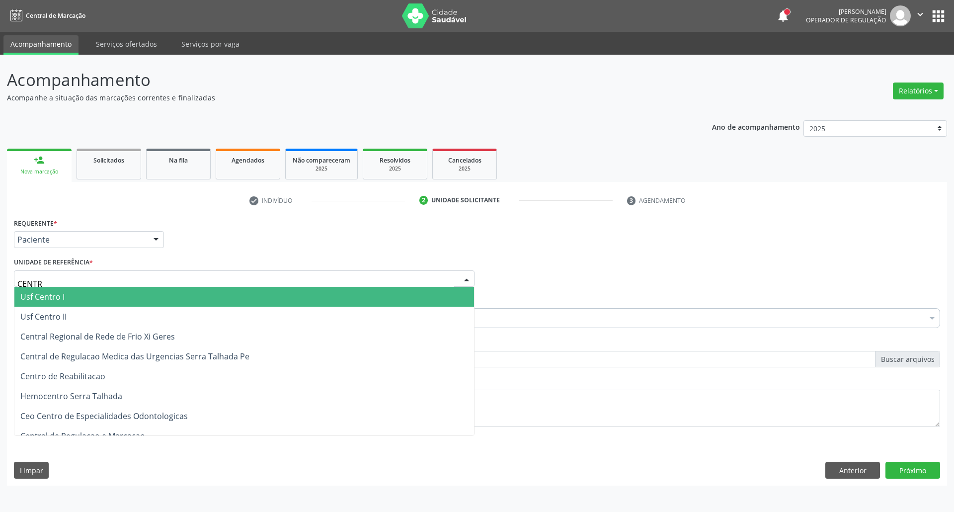
type input "CENTRO"
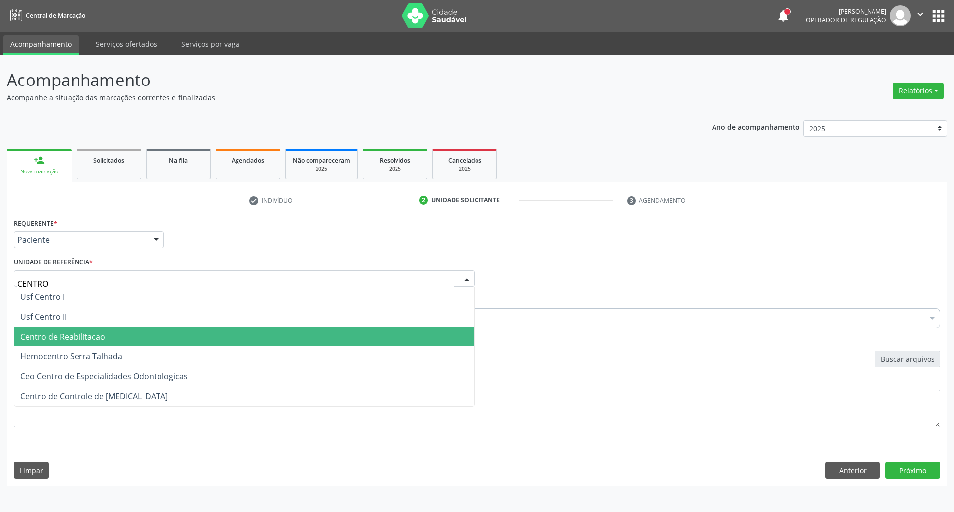
click at [138, 343] on span "Centro de Reabilitacao" at bounding box center [244, 337] width 460 height 20
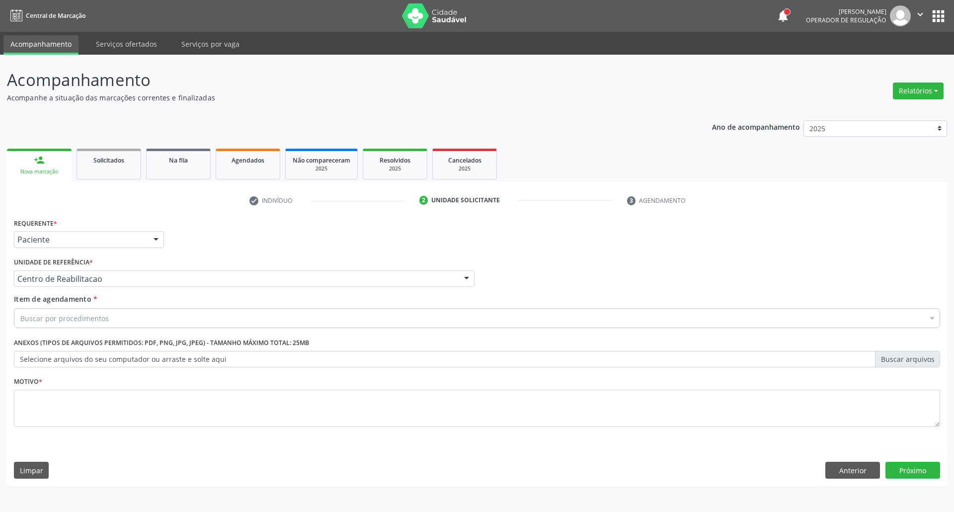
click at [142, 316] on div "Buscar por procedimentos" at bounding box center [477, 318] width 926 height 20
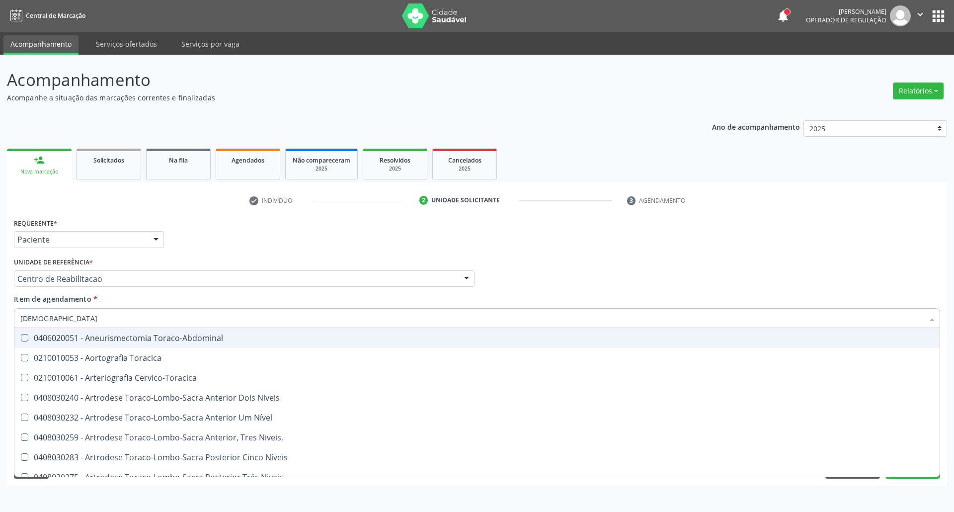
type input "TORAX"
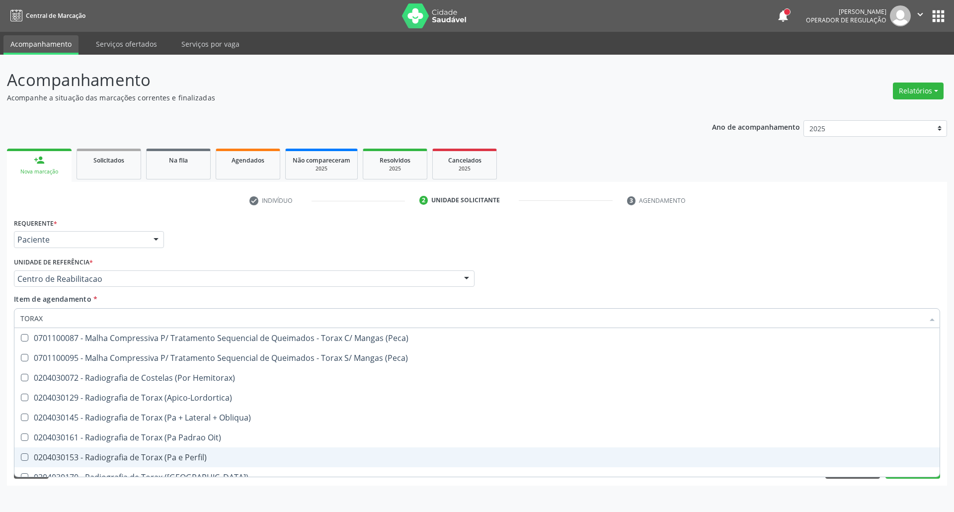
click at [158, 453] on div "0204030153 - Radiografia de Torax (Pa e Perfil)" at bounding box center [476, 457] width 913 height 8
checkbox Perfil\) "true"
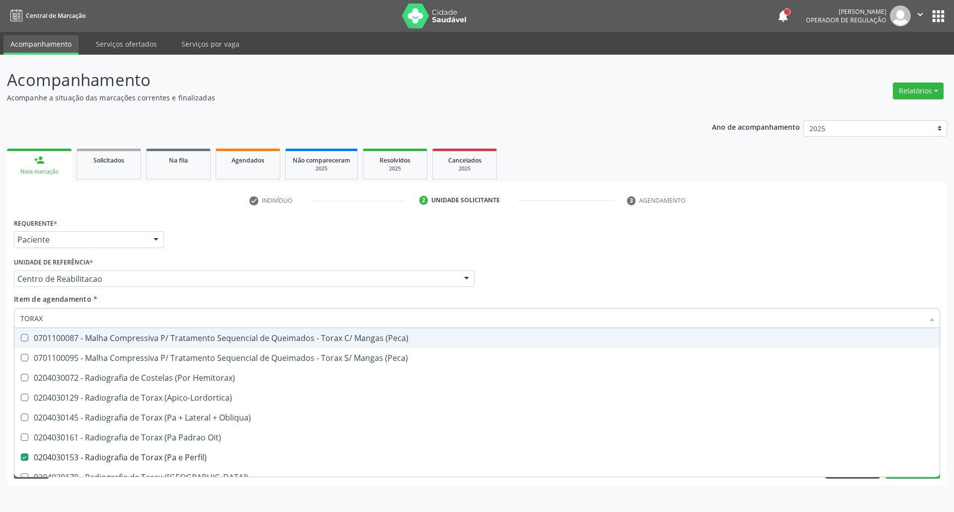
click at [624, 281] on div "Profissional Solicitante Por favor, selecione a Unidade de Atendimento primeiro…" at bounding box center [476, 274] width 931 height 39
checkbox \(Peca\) "true"
checkbox Perfil\) "false"
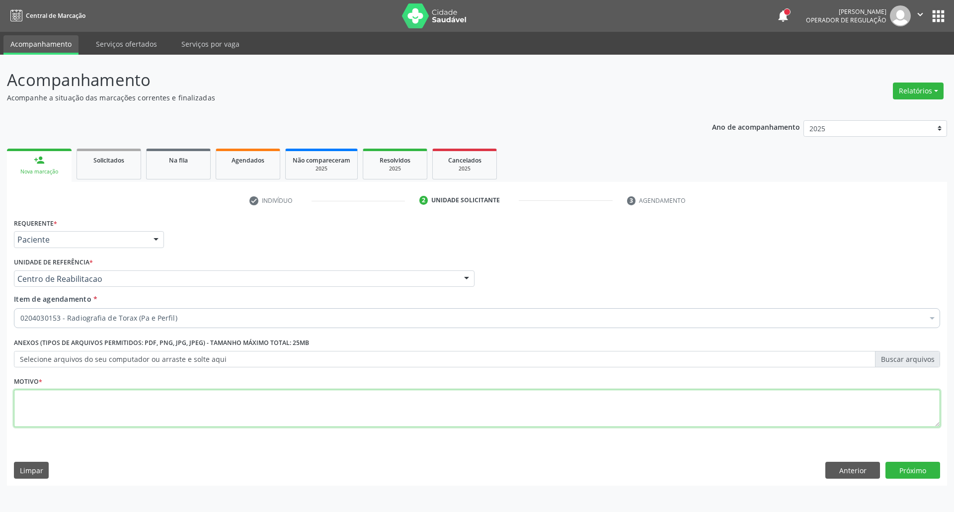
click at [376, 410] on textarea at bounding box center [477, 409] width 926 height 38
type textarea "."
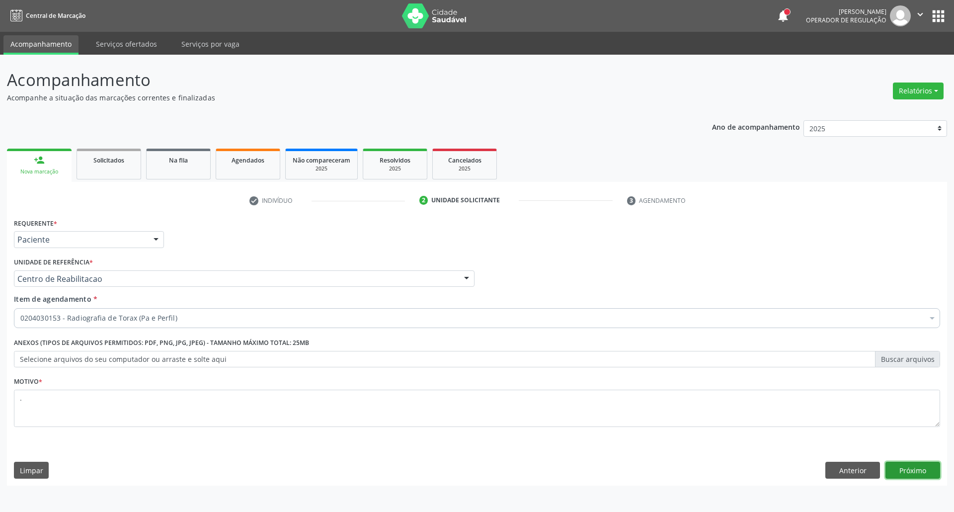
drag, startPoint x: 923, startPoint y: 469, endPoint x: 891, endPoint y: 469, distance: 32.3
click at [920, 469] on button "Próximo" at bounding box center [913, 470] width 55 height 17
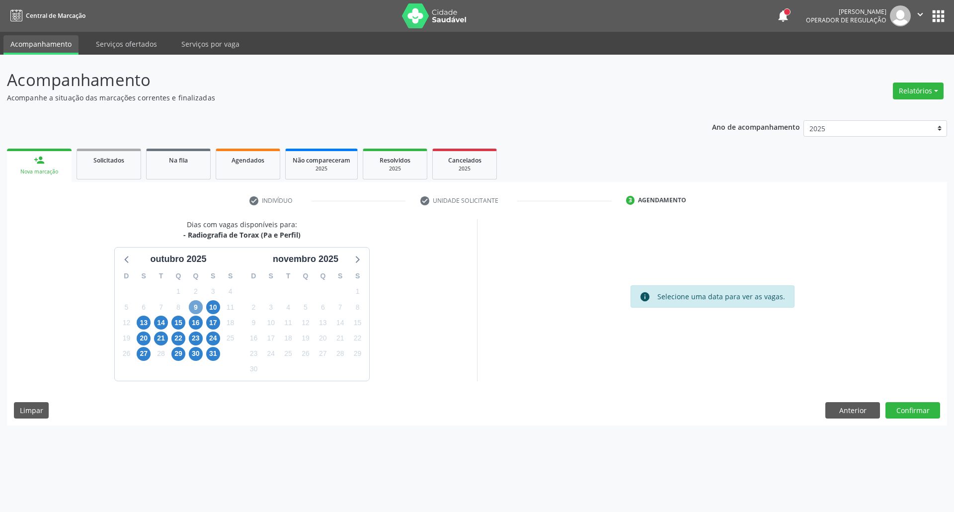
click at [195, 308] on span "9" at bounding box center [196, 307] width 14 height 14
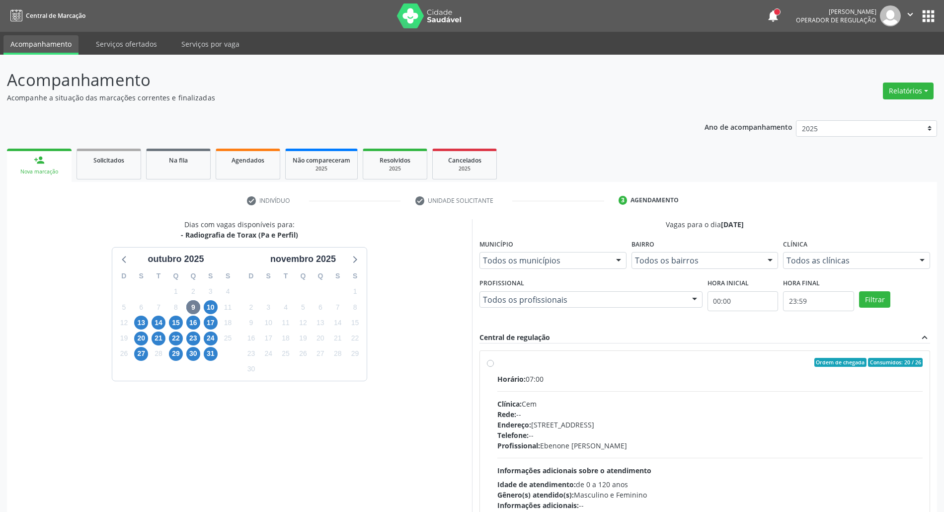
click at [656, 387] on div "Horário: 07:00 Clínica: Cem Rede: -- Endereço: Casa, nº 393, Nossa Senhora da P…" at bounding box center [709, 442] width 425 height 137
click at [494, 367] on input "Ordem de chegada Consumidos: 20 / 26 Horário: 07:00 Clínica: Cem Rede: -- Ender…" at bounding box center [490, 362] width 7 height 9
radio input "true"
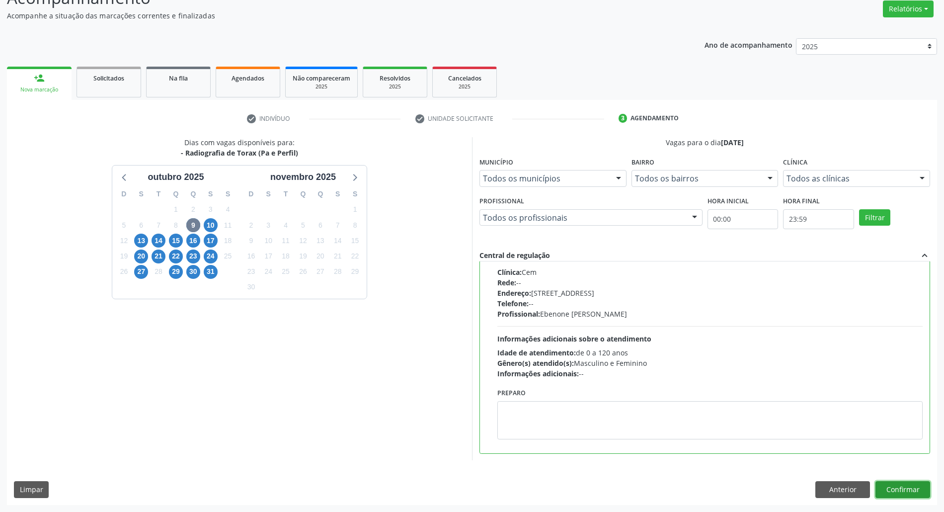
click at [898, 488] on button "Confirmar" at bounding box center [903, 489] width 55 height 17
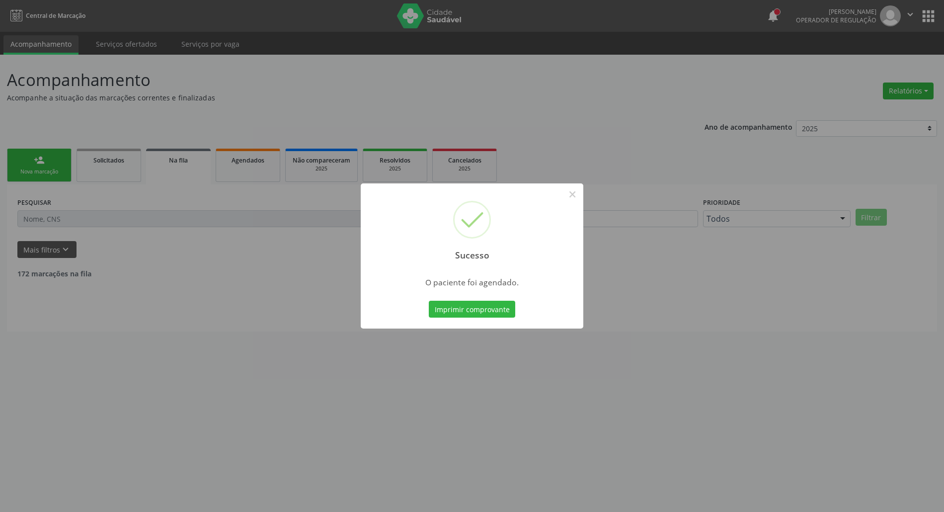
scroll to position [0, 0]
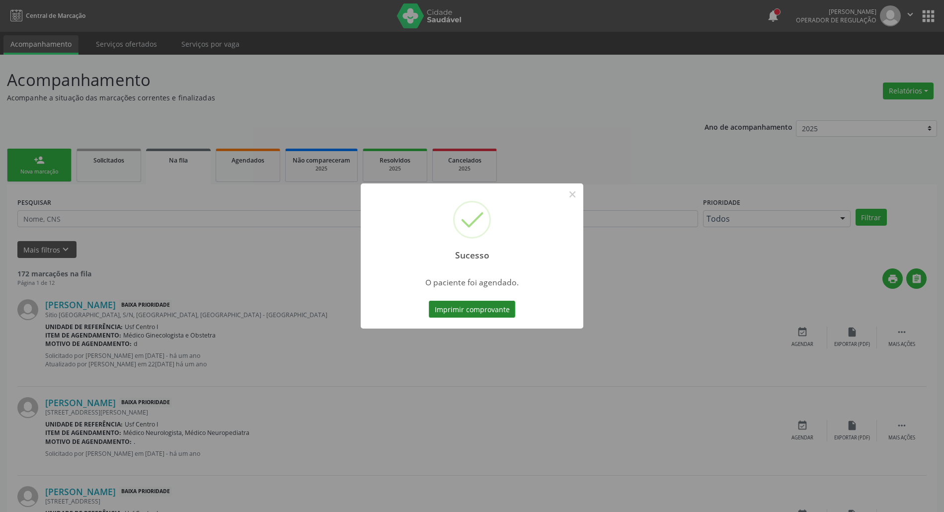
click at [497, 315] on button "Imprimir comprovante" at bounding box center [472, 309] width 86 height 17
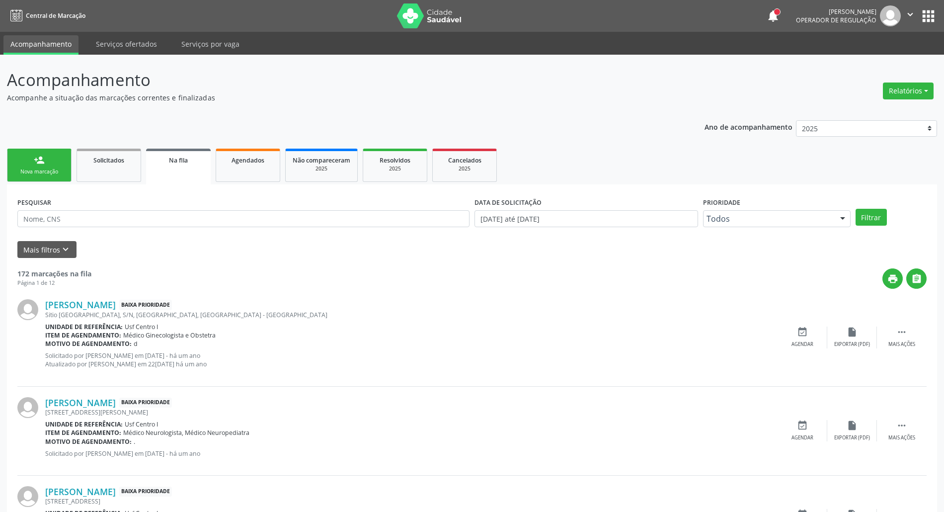
drag, startPoint x: 30, startPoint y: 170, endPoint x: 40, endPoint y: 181, distance: 15.1
click at [30, 171] on div "Nova marcação" at bounding box center [39, 171] width 50 height 7
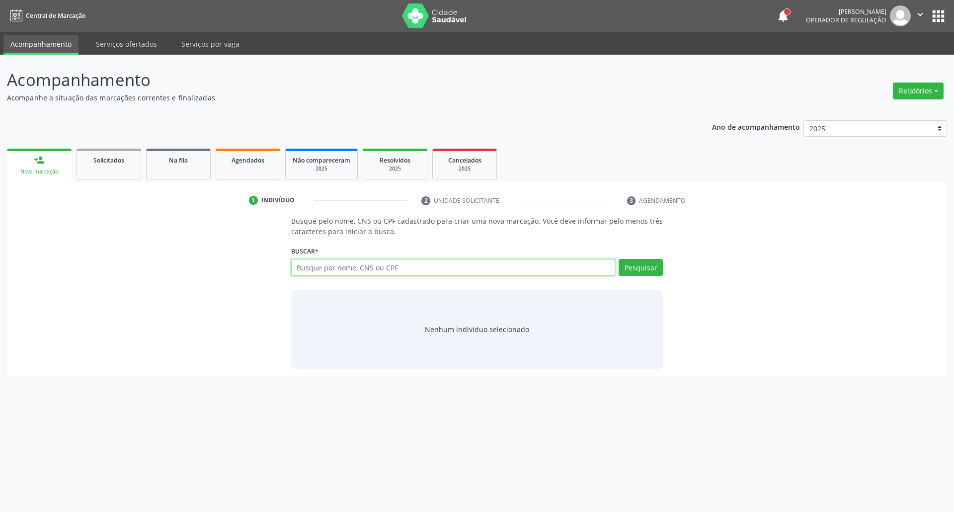
click at [315, 264] on input "text" at bounding box center [453, 267] width 325 height 17
type input "FRANCINALDO TEN"
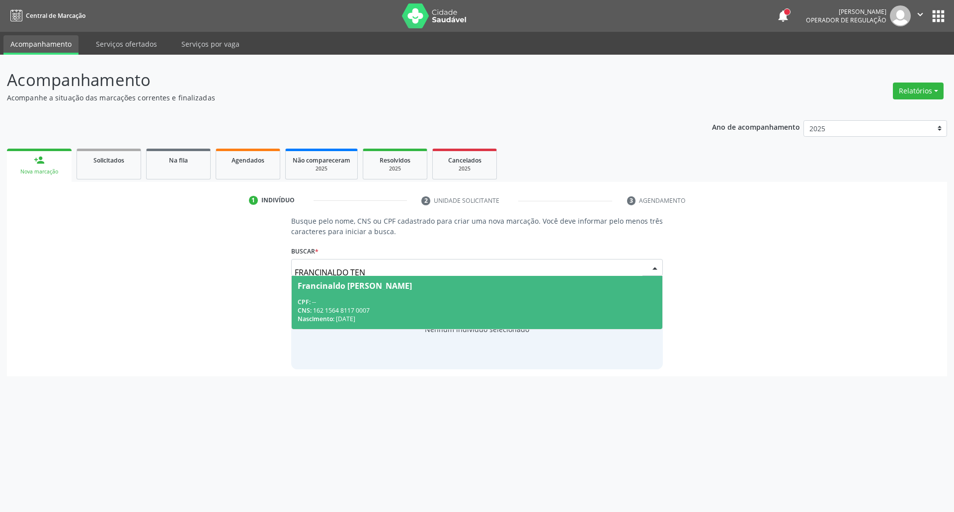
click at [346, 309] on div "CNS: 162 1564 8117 0007" at bounding box center [477, 310] width 359 height 8
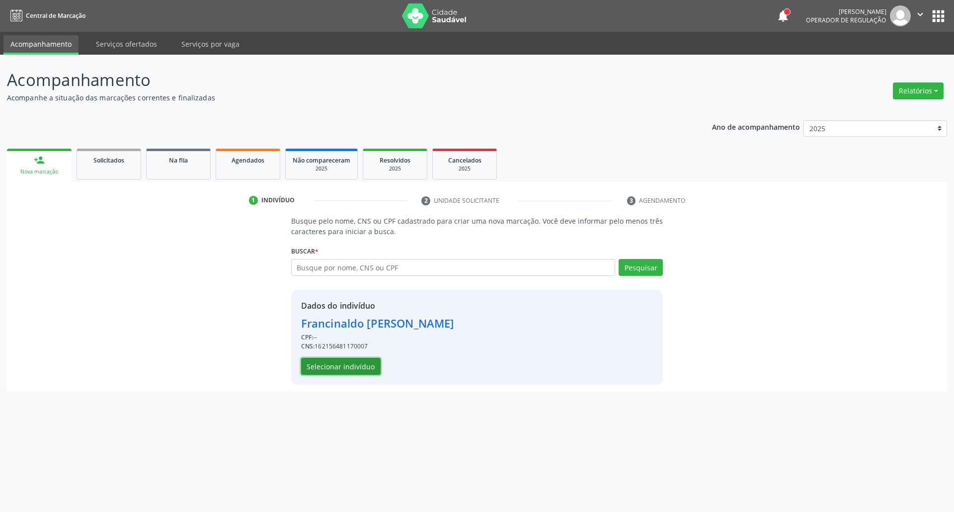
click at [336, 370] on button "Selecionar indivíduo" at bounding box center [341, 366] width 80 height 17
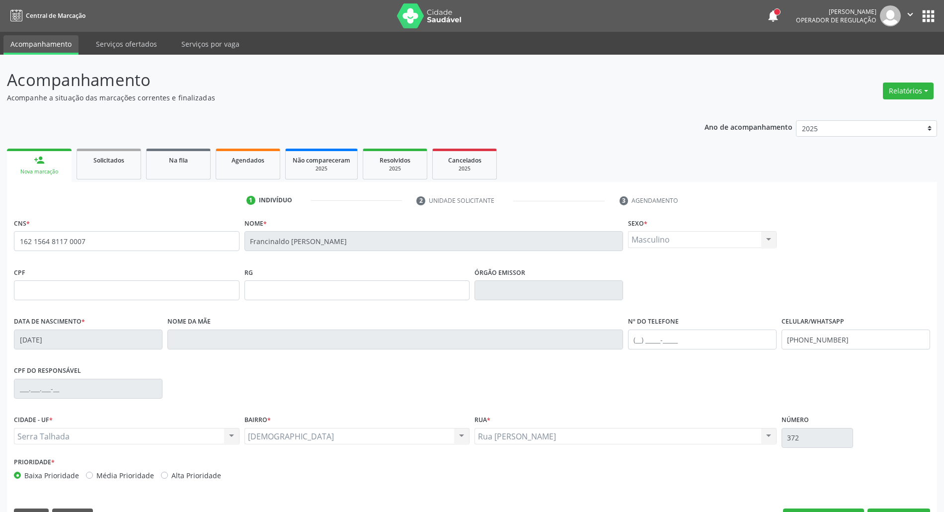
scroll to position [27, 0]
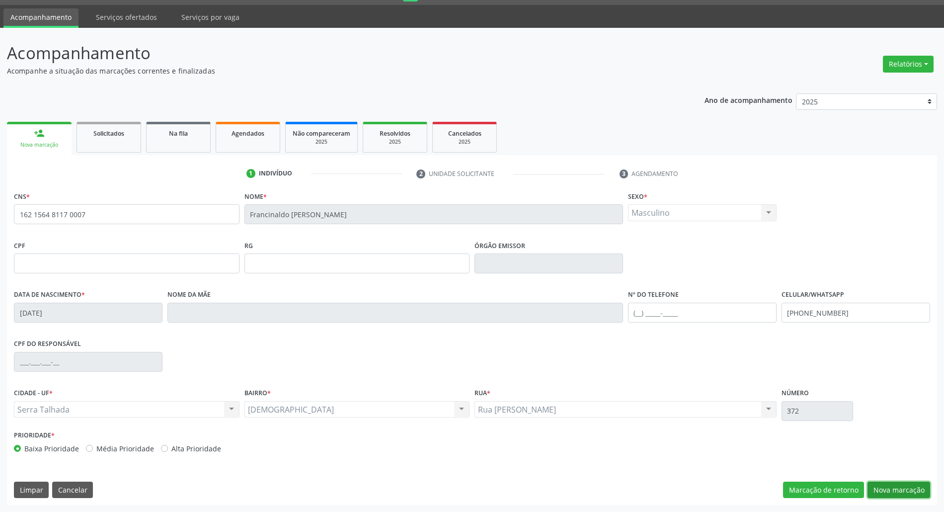
click at [922, 487] on button "Nova marcação" at bounding box center [899, 490] width 63 height 17
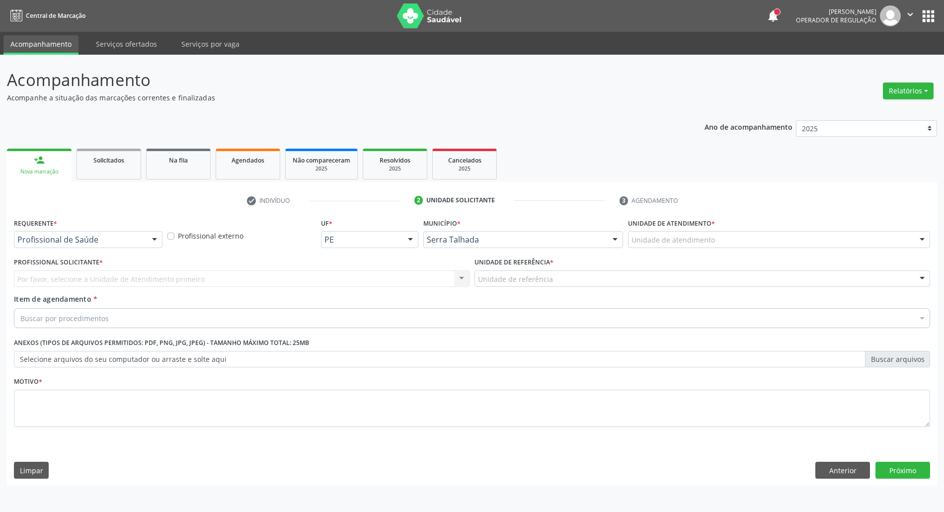
scroll to position [0, 0]
click at [74, 247] on div "Profissional de Saúde Profissional de Saúde Paciente Nenhum resultado encontrad…" at bounding box center [89, 239] width 150 height 17
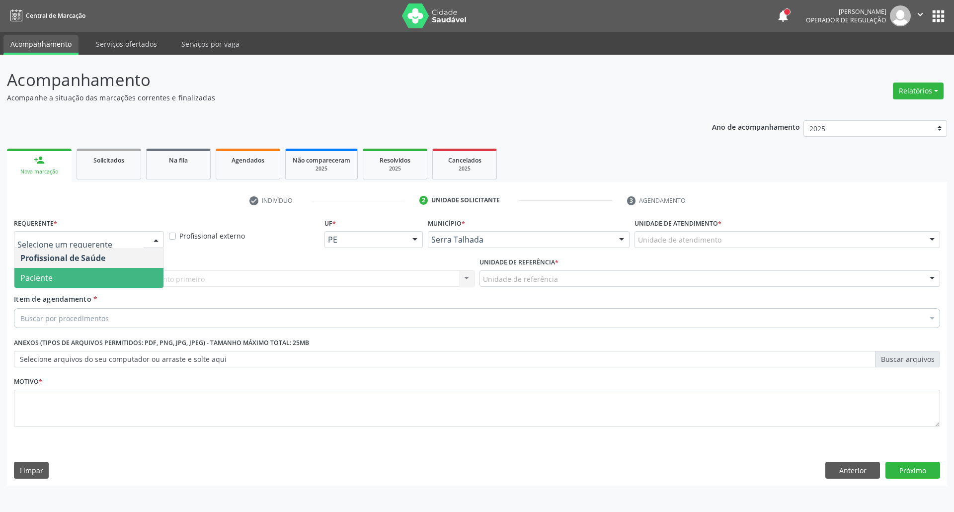
click at [74, 277] on span "Paciente" at bounding box center [88, 278] width 149 height 20
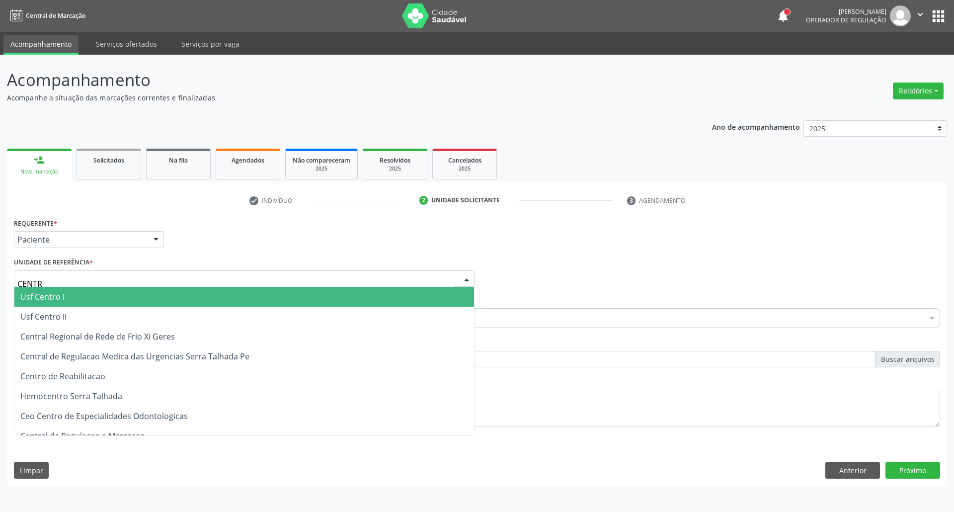
type input "CENTRO"
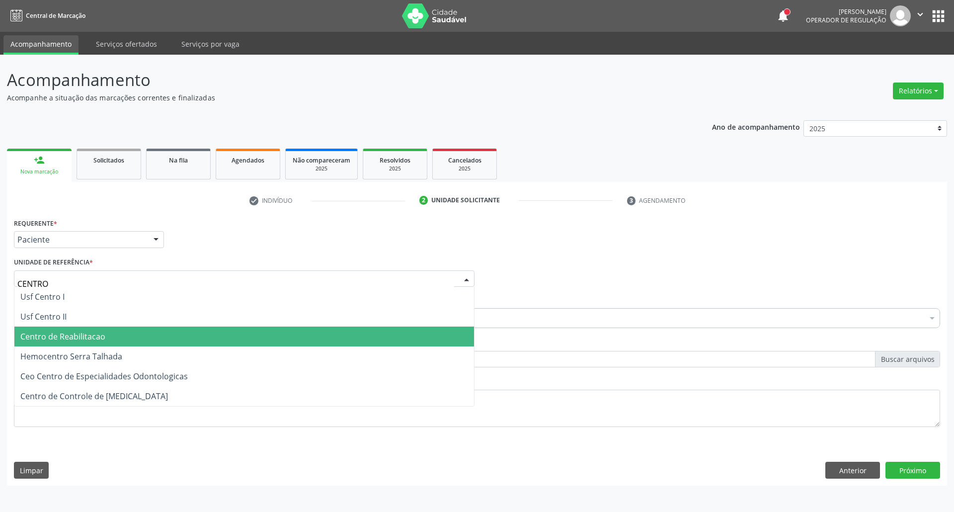
click at [62, 334] on span "Centro de Reabilitacao" at bounding box center [62, 336] width 85 height 11
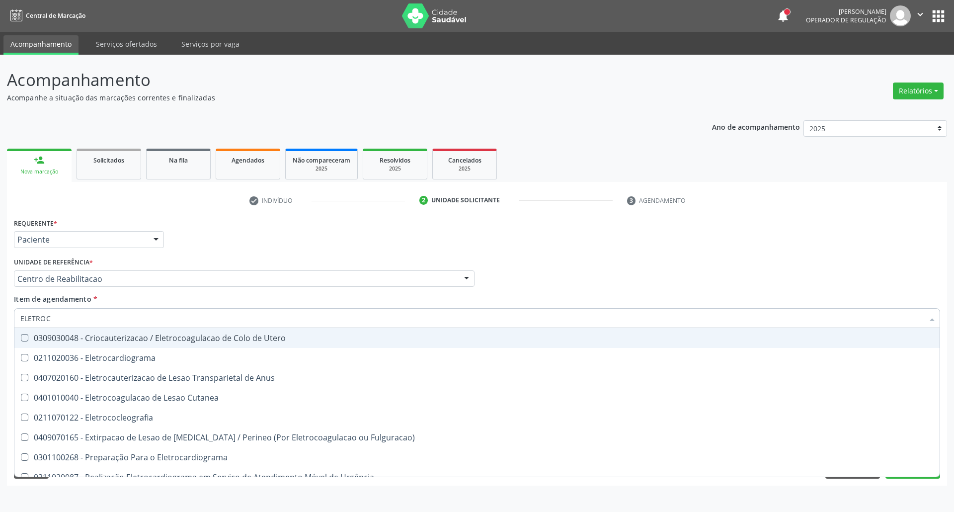
type input "ELETROCA"
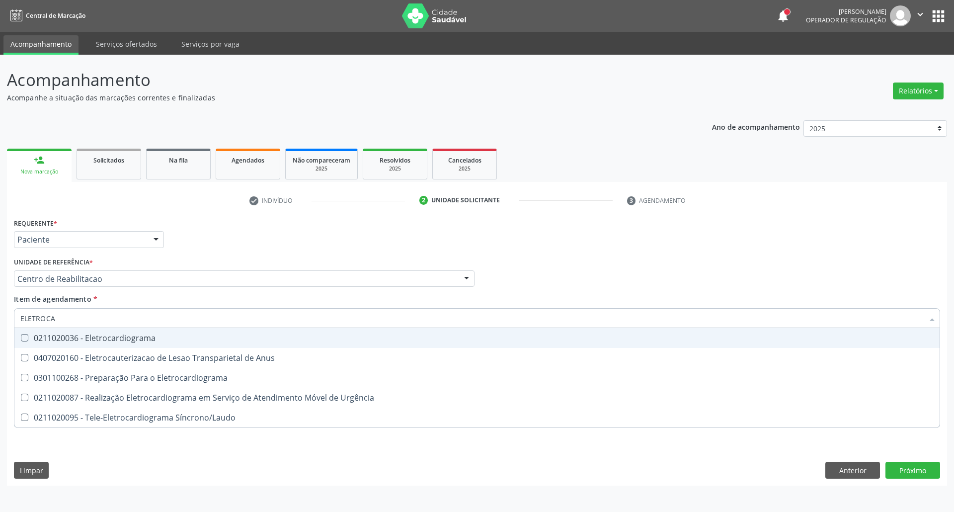
click at [84, 338] on div "0211020036 - Eletrocardiograma" at bounding box center [476, 338] width 913 height 8
checkbox Eletrocardiograma "true"
click at [559, 246] on div "Requerente * Paciente Profissional de Saúde Paciente Nenhum resultado encontrad…" at bounding box center [476, 235] width 931 height 39
checkbox Anus "true"
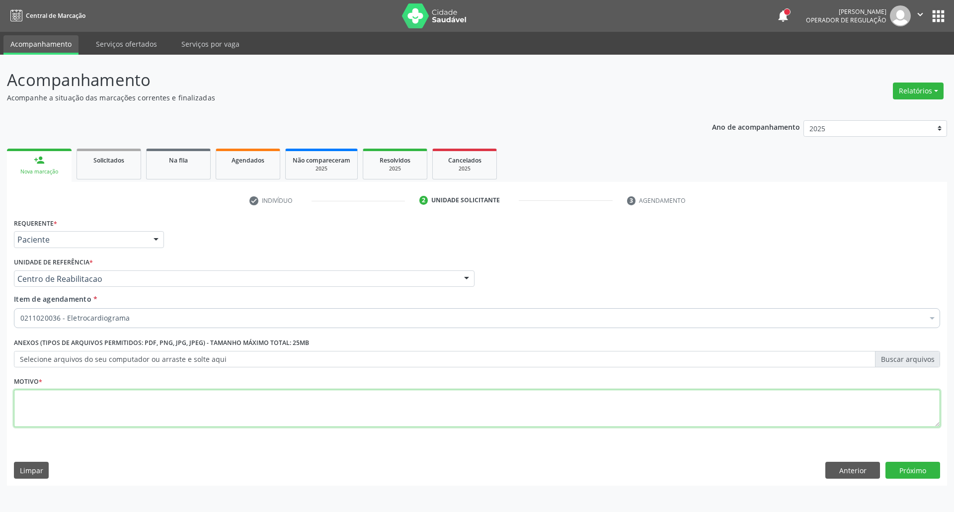
click at [223, 413] on textarea at bounding box center [477, 409] width 926 height 38
type textarea "."
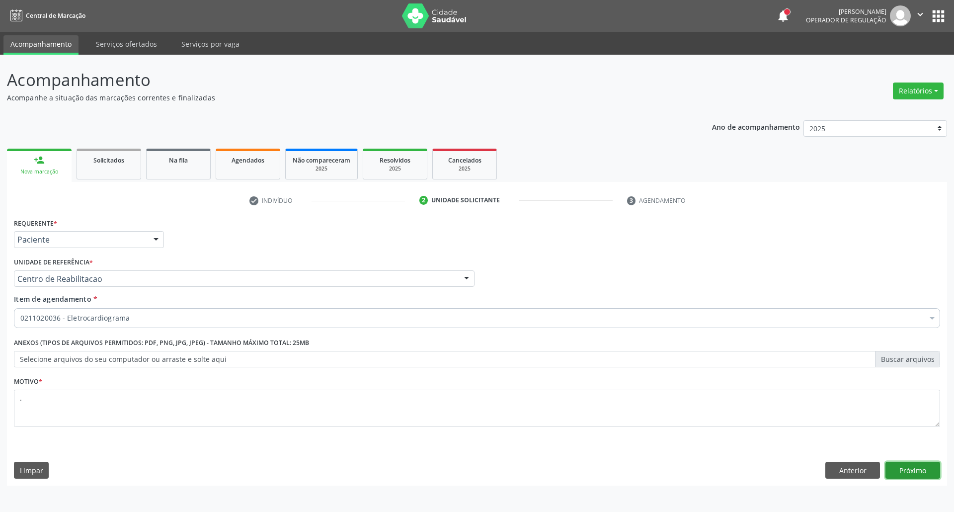
click at [919, 472] on button "Próximo" at bounding box center [913, 470] width 55 height 17
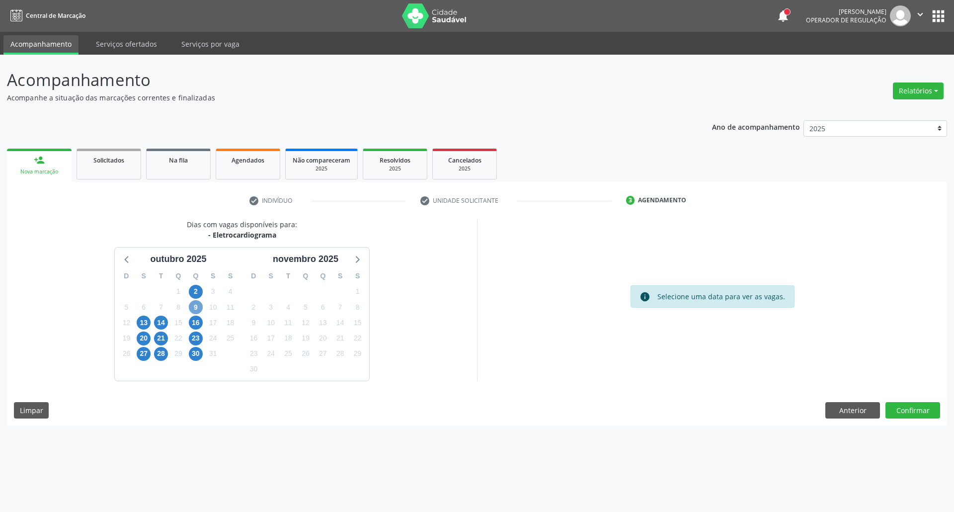
click at [195, 313] on span "9" at bounding box center [196, 307] width 14 height 14
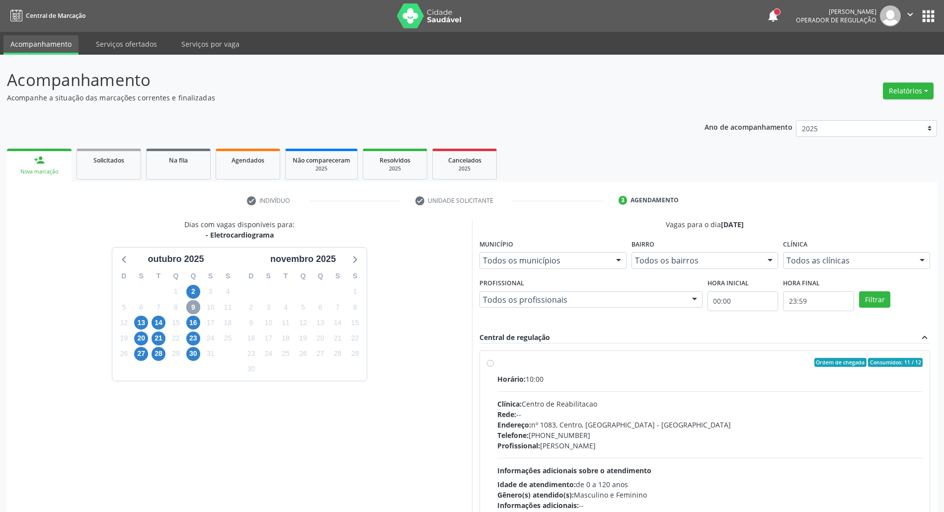
scroll to position [66, 0]
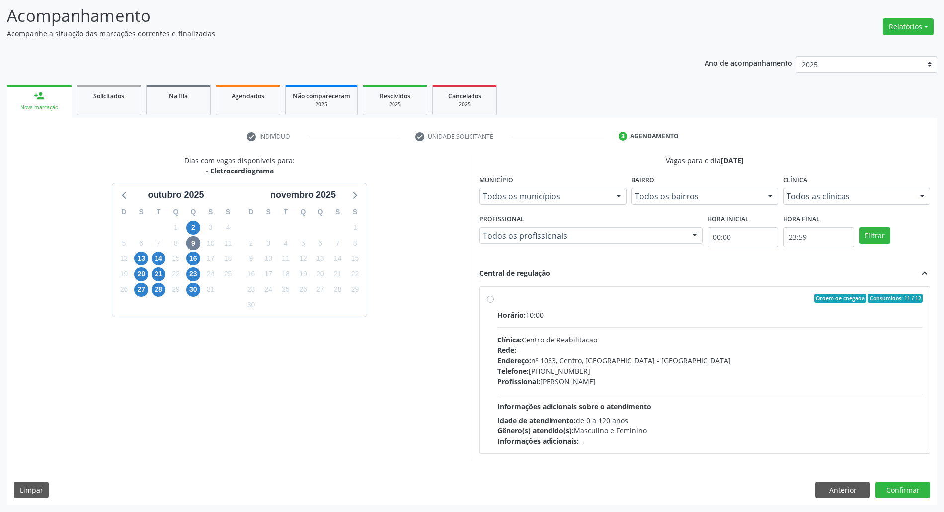
drag, startPoint x: 654, startPoint y: 328, endPoint x: 655, endPoint y: 313, distance: 15.4
click at [654, 328] on div "Horário: 10:00 Clínica: Centro de Reabilitacao Rede: -- Endereço: nº 1083, Cent…" at bounding box center [709, 378] width 425 height 137
click at [494, 303] on input "Ordem de chegada Consumidos: 11 / 12 Horário: 10:00 Clínica: Centro de Reabilit…" at bounding box center [490, 298] width 7 height 9
radio input "true"
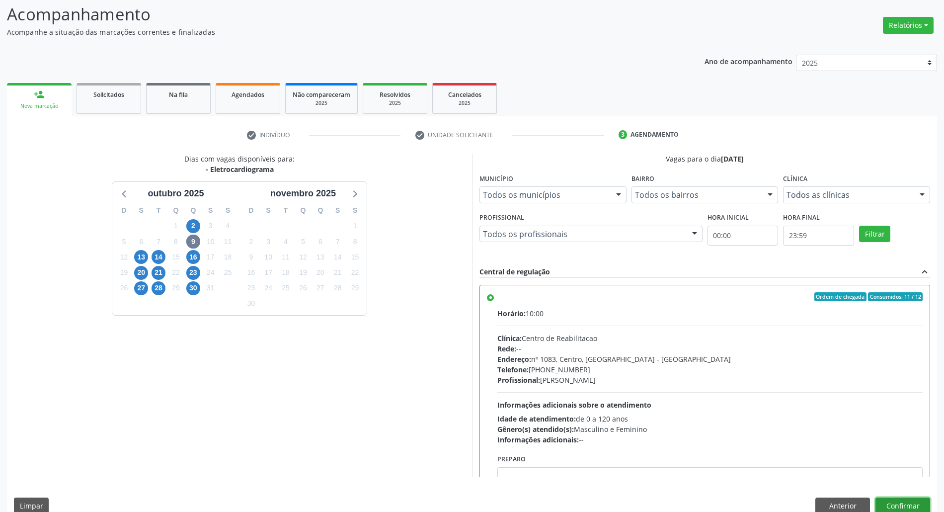
click at [905, 505] on button "Confirmar" at bounding box center [903, 505] width 55 height 17
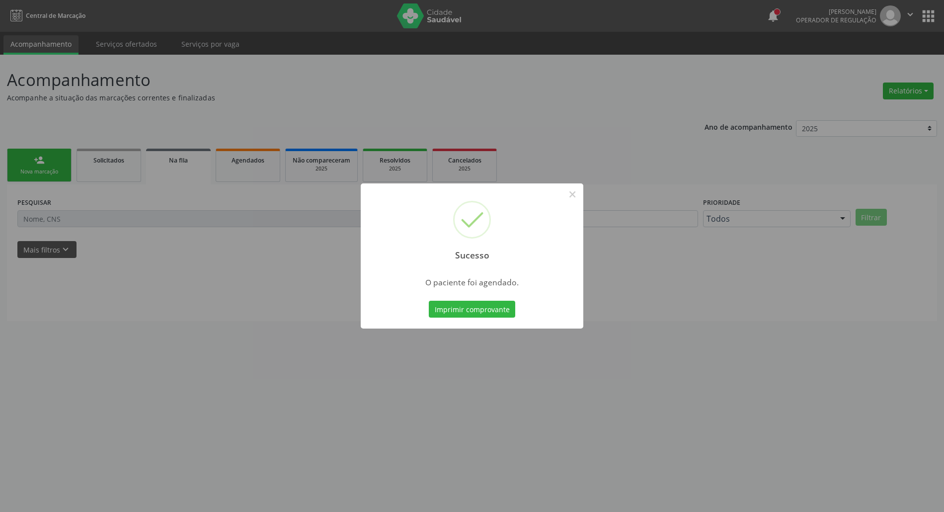
scroll to position [0, 0]
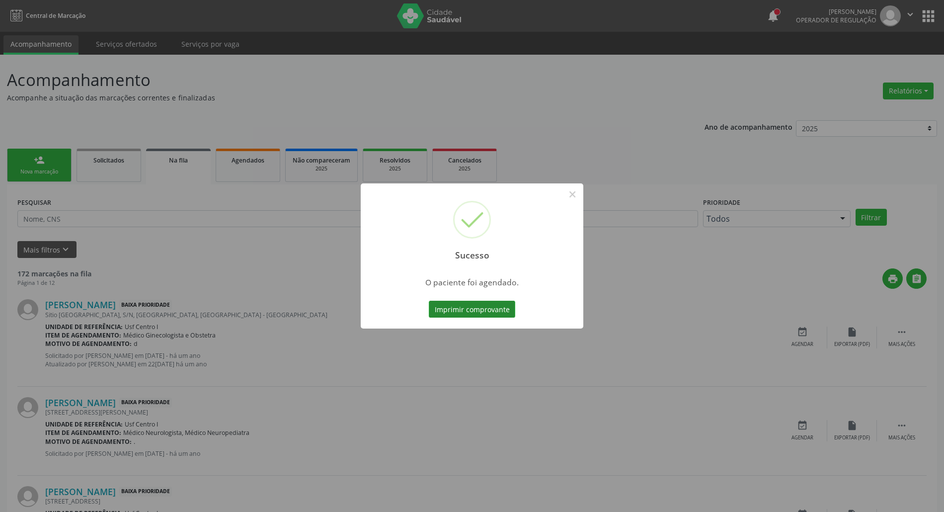
click at [485, 315] on button "Imprimir comprovante" at bounding box center [472, 309] width 86 height 17
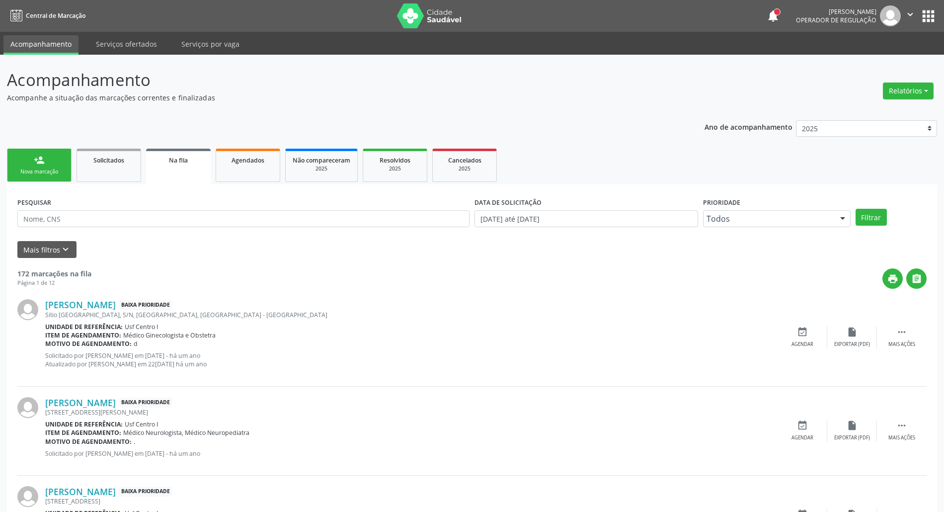
click at [50, 169] on div "Nova marcação" at bounding box center [39, 171] width 50 height 7
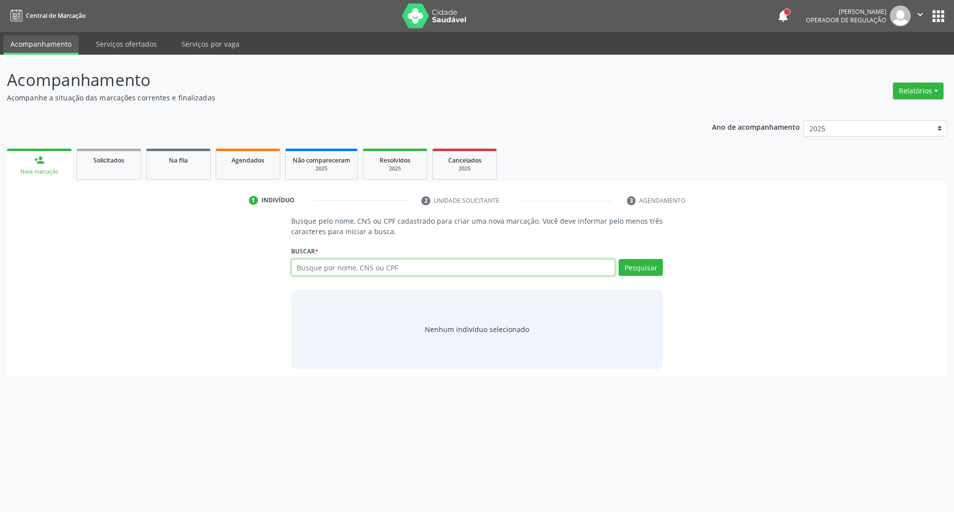
click at [361, 272] on input "text" at bounding box center [453, 267] width 325 height 17
type input "JANAINA CRIST"
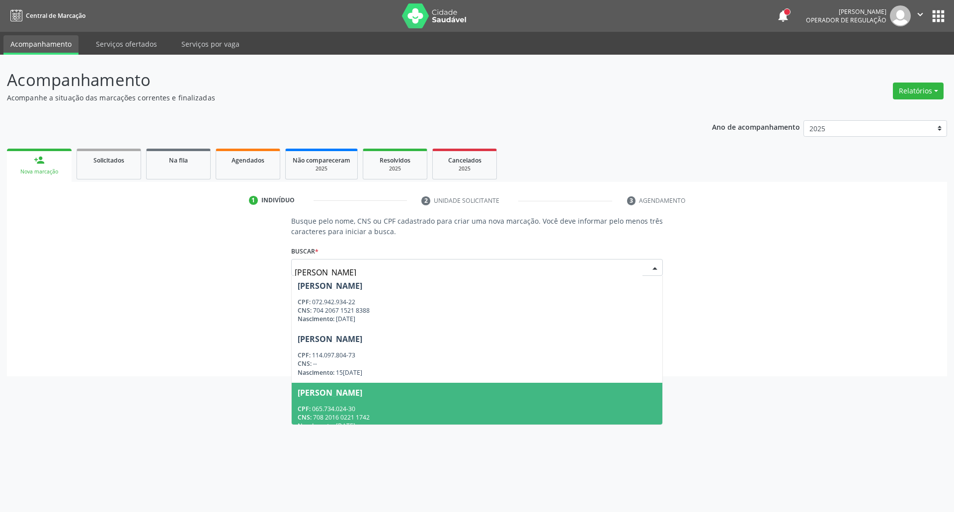
click at [447, 398] on span "Janaina Cristina Nascimento Lima Santos CPF: 065.734.024-30 CNS: 708 2016 0221 …" at bounding box center [477, 409] width 371 height 53
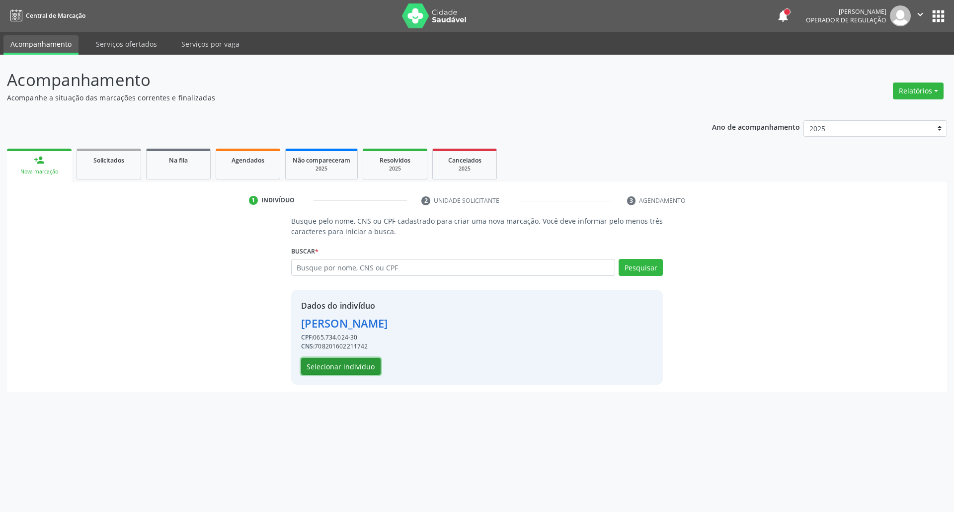
click at [327, 364] on button "Selecionar indivíduo" at bounding box center [341, 366] width 80 height 17
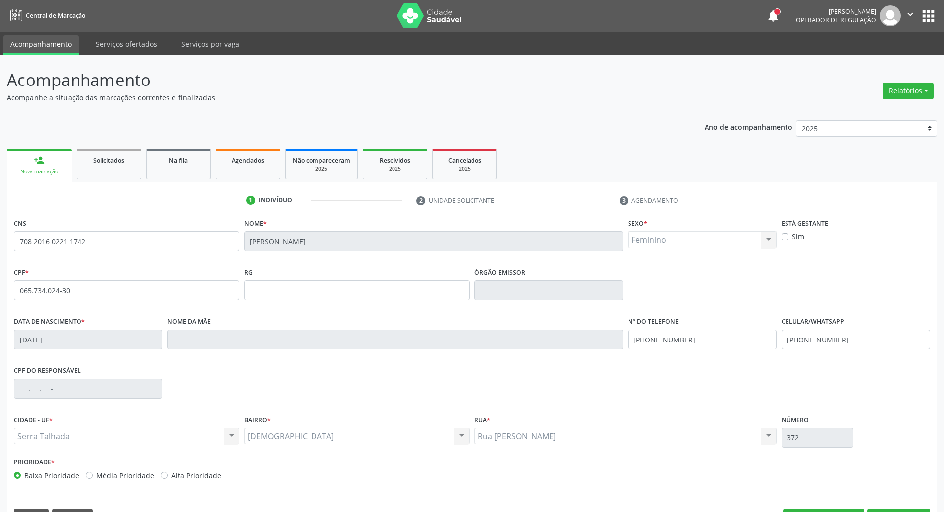
scroll to position [27, 0]
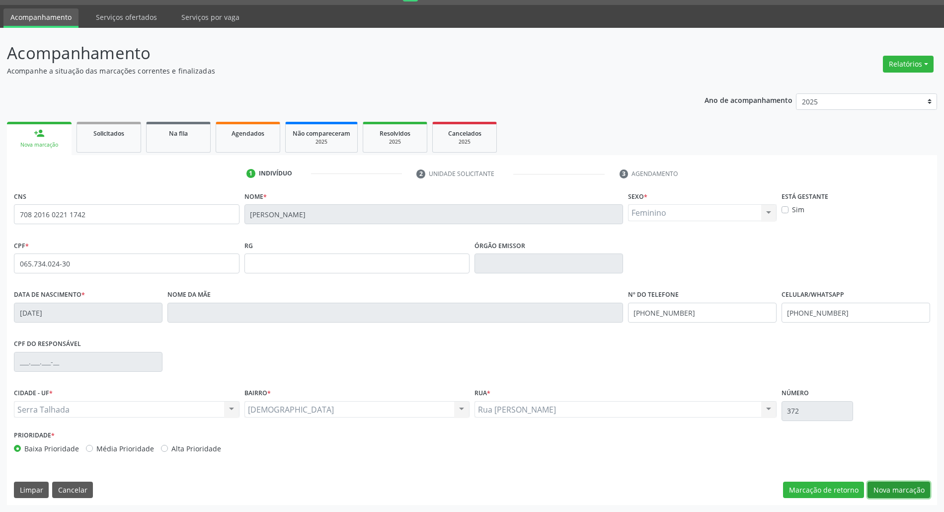
click at [889, 483] on button "Nova marcação" at bounding box center [899, 490] width 63 height 17
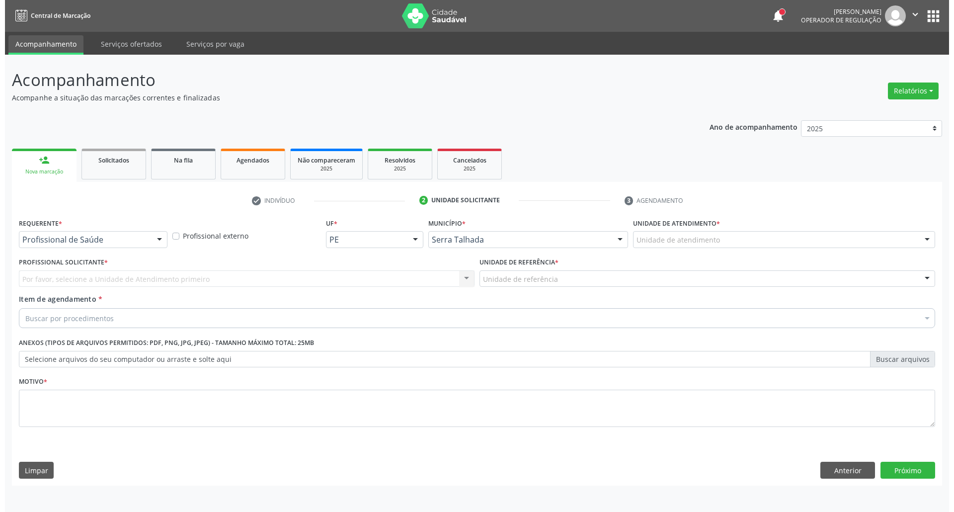
scroll to position [0, 0]
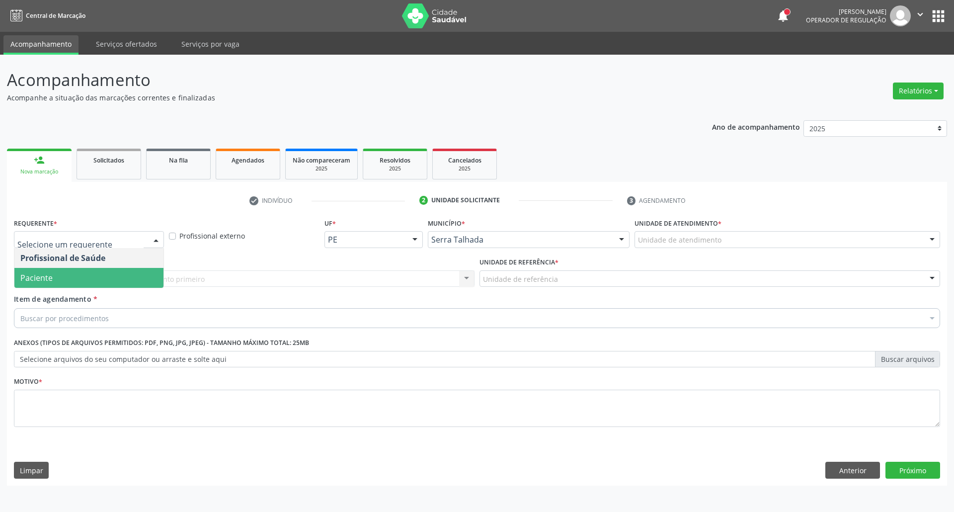
click at [84, 275] on span "Paciente" at bounding box center [88, 278] width 149 height 20
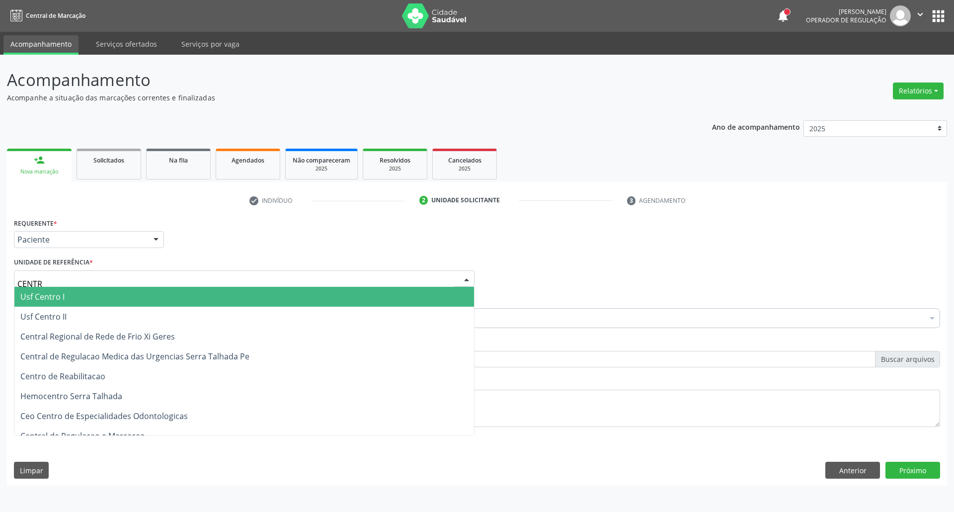
type input "CENTRO"
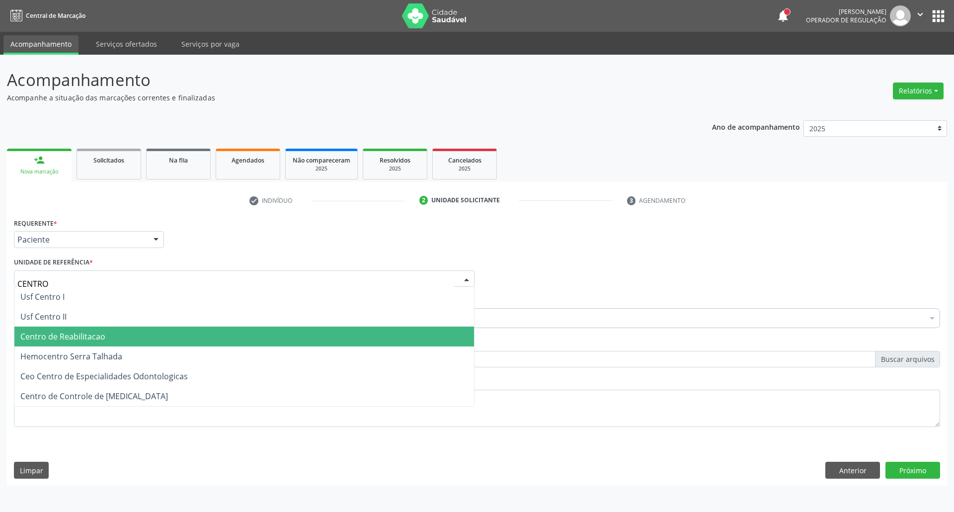
click at [74, 337] on span "Centro de Reabilitacao" at bounding box center [62, 336] width 85 height 11
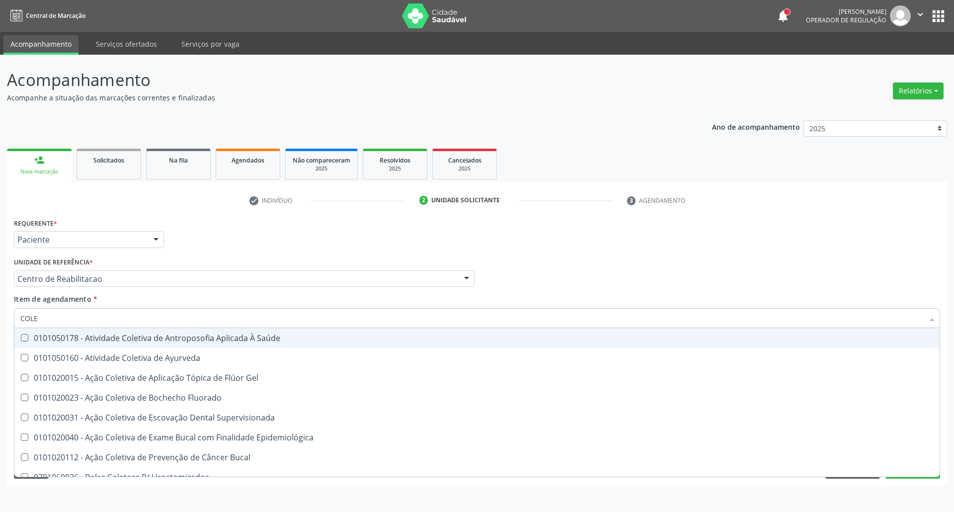
type input "COLES"
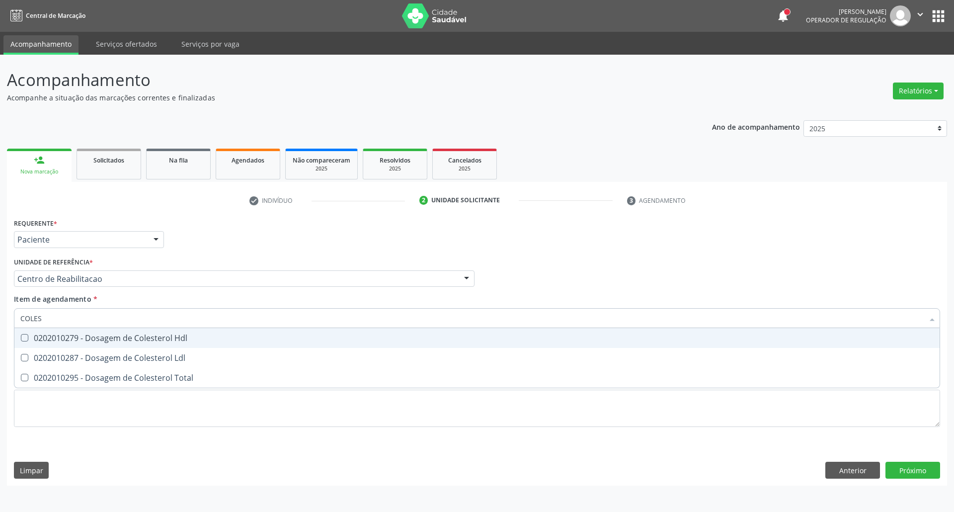
click at [84, 336] on div "0202010279 - Dosagem de Colesterol Hdl" at bounding box center [476, 338] width 913 height 8
checkbox Hdl "true"
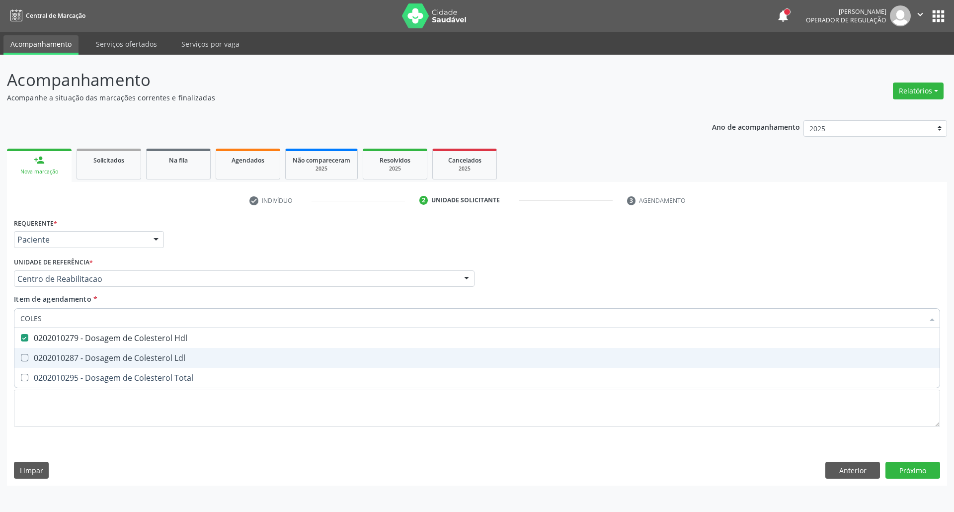
drag, startPoint x: 76, startPoint y: 354, endPoint x: 72, endPoint y: 380, distance: 25.7
click at [76, 360] on div "0202010287 - Dosagem de Colesterol Ldl" at bounding box center [476, 358] width 913 height 8
checkbox Ldl "true"
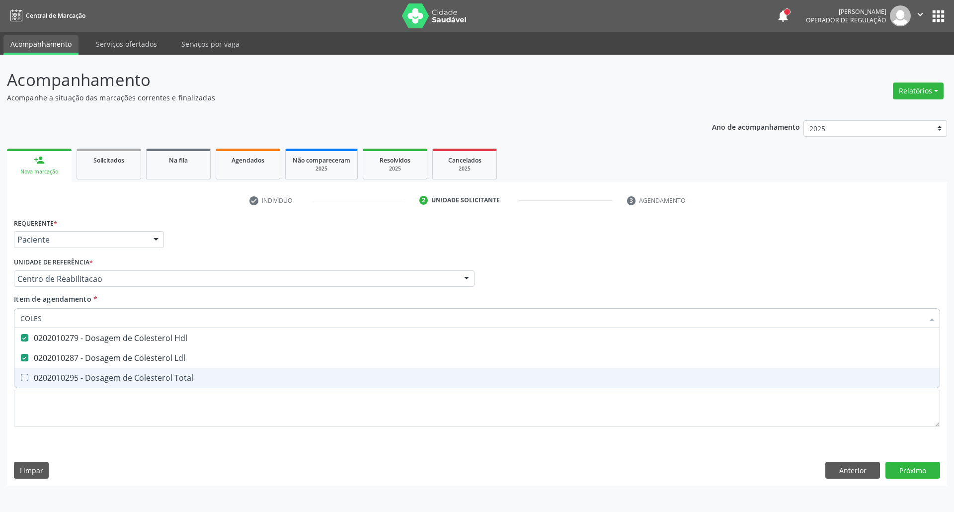
click at [72, 380] on div "0202010295 - Dosagem de Colesterol Total" at bounding box center [476, 378] width 913 height 8
checkbox Total "true"
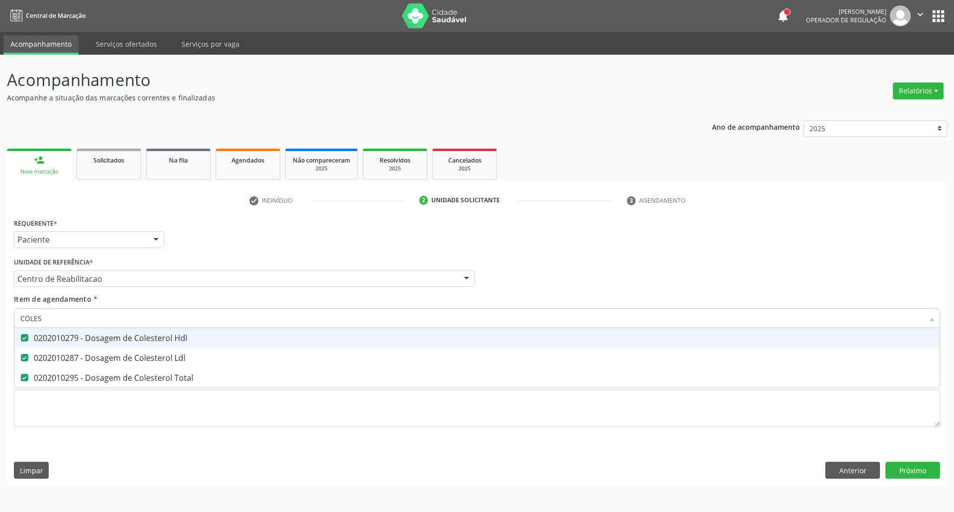
drag, startPoint x: 79, startPoint y: 315, endPoint x: 0, endPoint y: 325, distance: 79.2
click at [0, 325] on div "Acompanhamento Acompanhe a situação das marcações correntes e finalizadas Relat…" at bounding box center [477, 283] width 954 height 457
type input "TS"
checkbox Hdl "false"
checkbox Ldl "false"
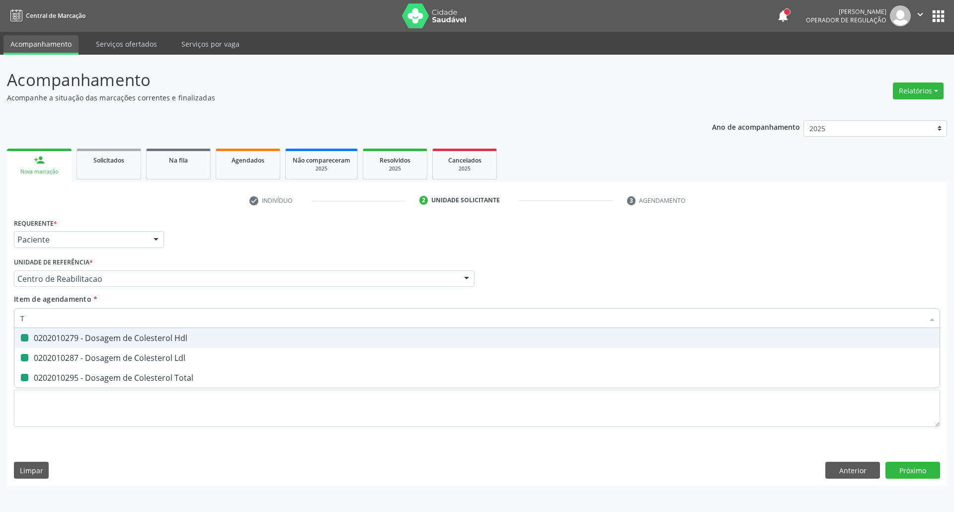
checkbox Total "false"
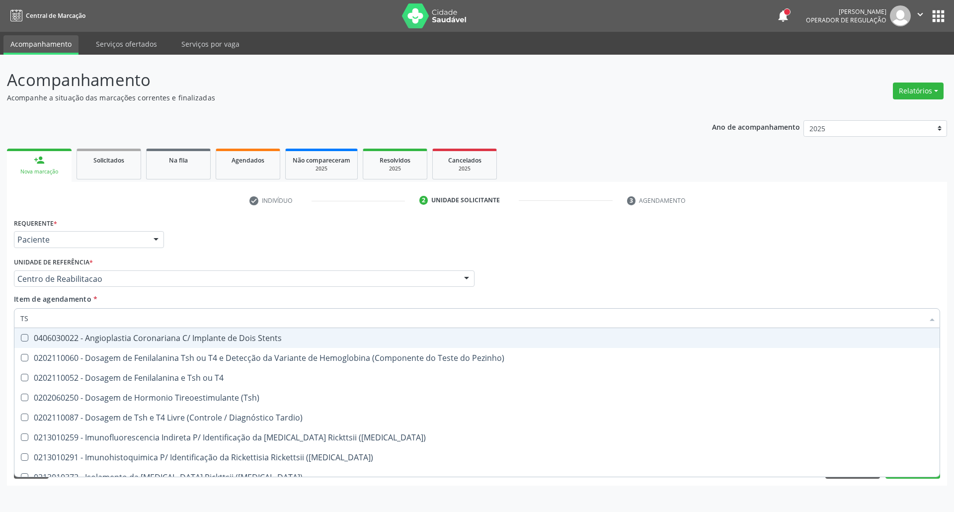
type input "TSH"
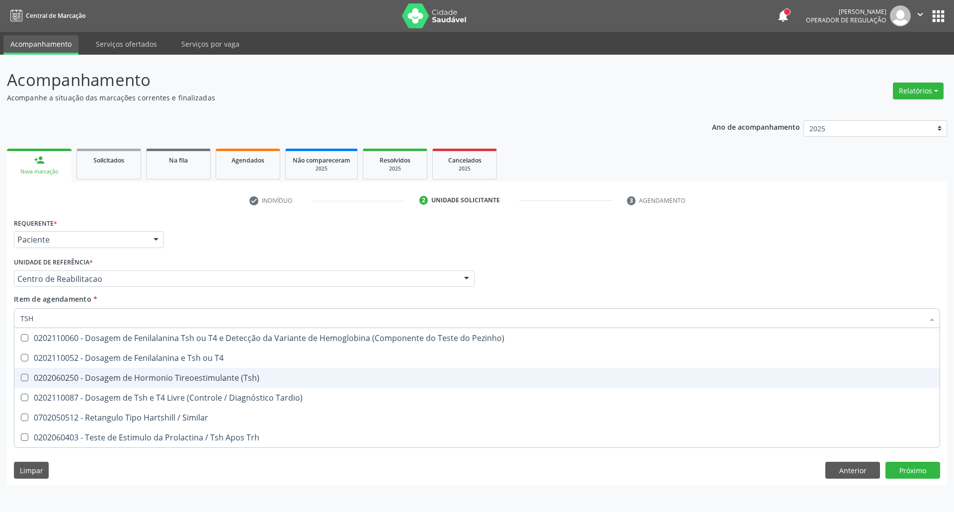
click at [71, 374] on div "0202060250 - Dosagem de Hormonio Tireoestimulante (Tsh)" at bounding box center [476, 378] width 913 height 8
checkbox \(Tsh\) "true"
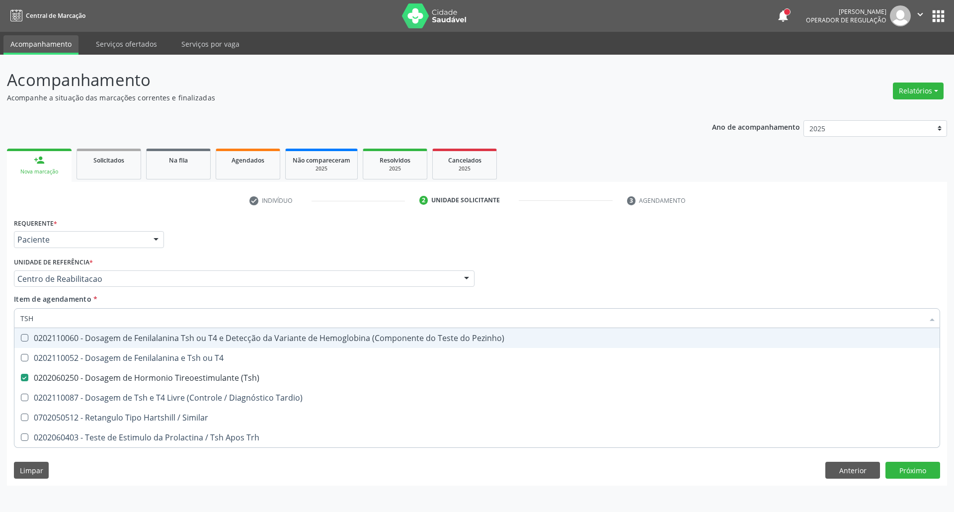
click at [0, 319] on div "Acompanhamento Acompanhe a situação das marcações correntes e finalizadas Relat…" at bounding box center [477, 283] width 954 height 457
type input "CR"
checkbox \(Tsh\) "false"
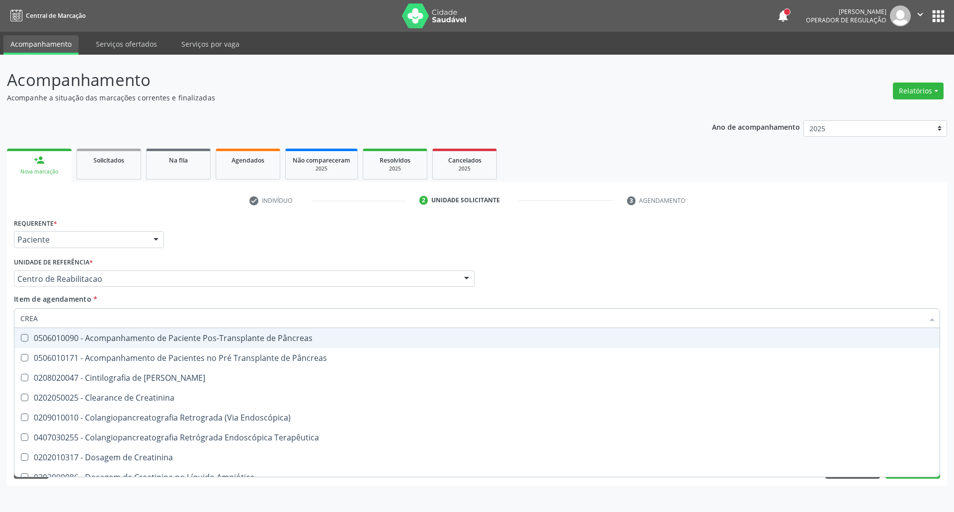
type input "CREAT"
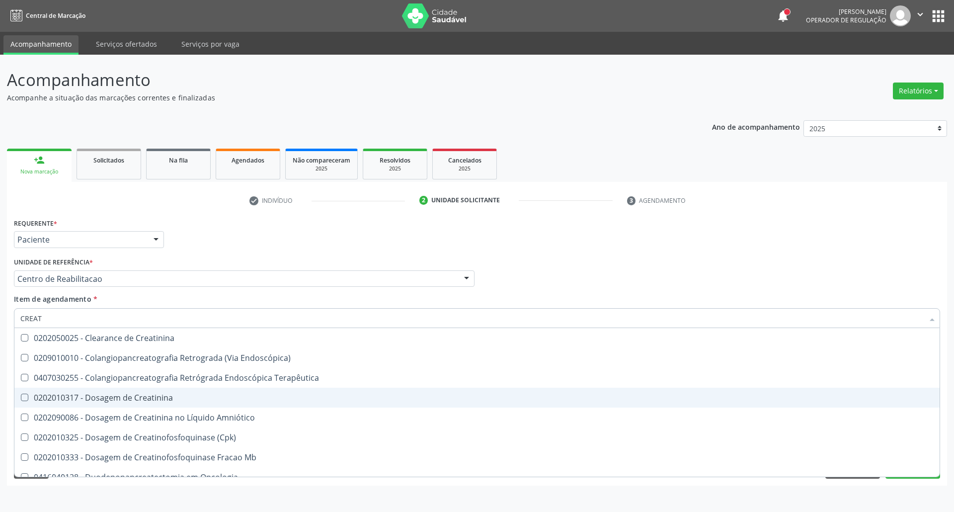
drag, startPoint x: 40, startPoint y: 396, endPoint x: 37, endPoint y: 375, distance: 21.6
click at [37, 394] on div "0202010317 - Dosagem de Creatinina" at bounding box center [476, 398] width 913 height 8
checkbox Creatinina "true"
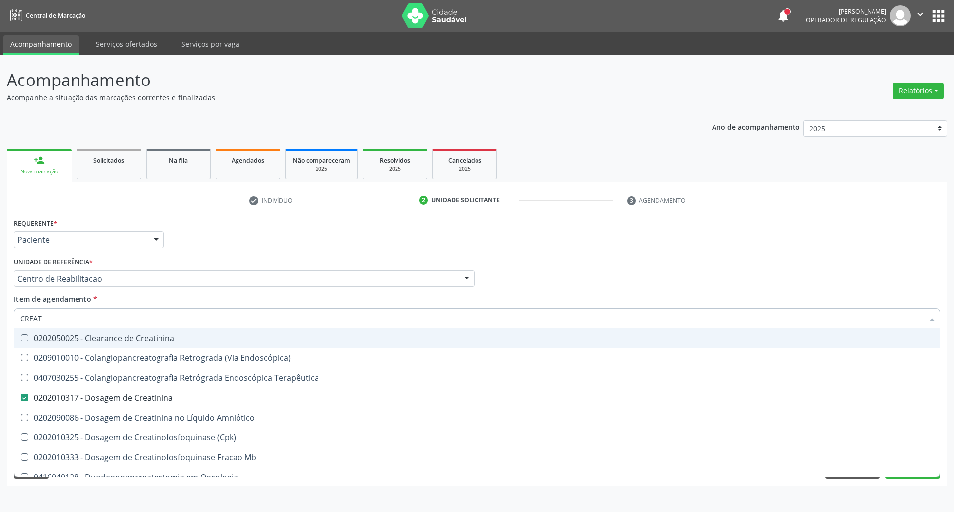
click at [0, 315] on div "Acompanhamento Acompanhe a situação das marcações correntes e finalizadas Relat…" at bounding box center [477, 283] width 954 height 457
type input "TR"
checkbox Creatinina "false"
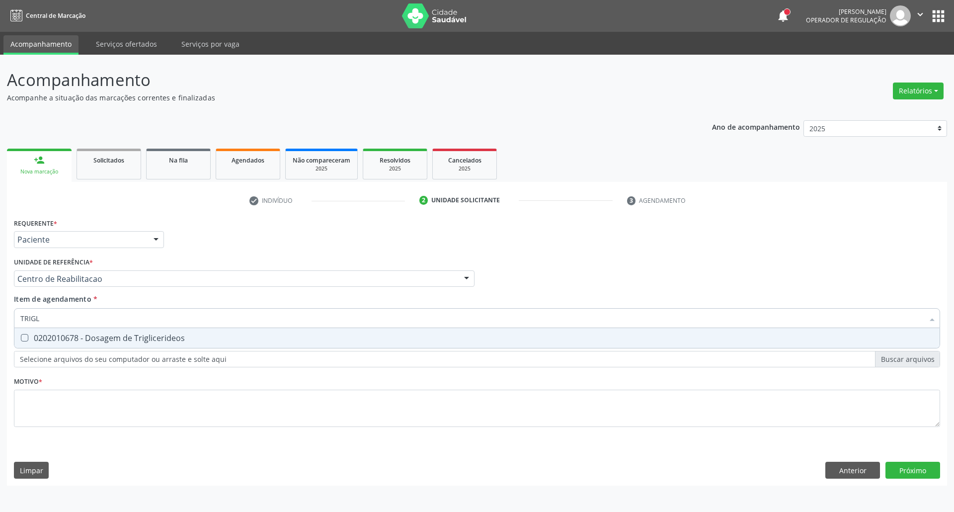
type input "TRIGLI"
click at [44, 336] on div "0202010678 - Dosagem de Triglicerideos" at bounding box center [476, 338] width 913 height 8
checkbox Triglicerideos "true"
drag, startPoint x: 51, startPoint y: 320, endPoint x: 0, endPoint y: 320, distance: 50.7
click at [0, 320] on div "Acompanhamento Acompanhe a situação das marcações correntes e finalizadas Relat…" at bounding box center [477, 283] width 954 height 457
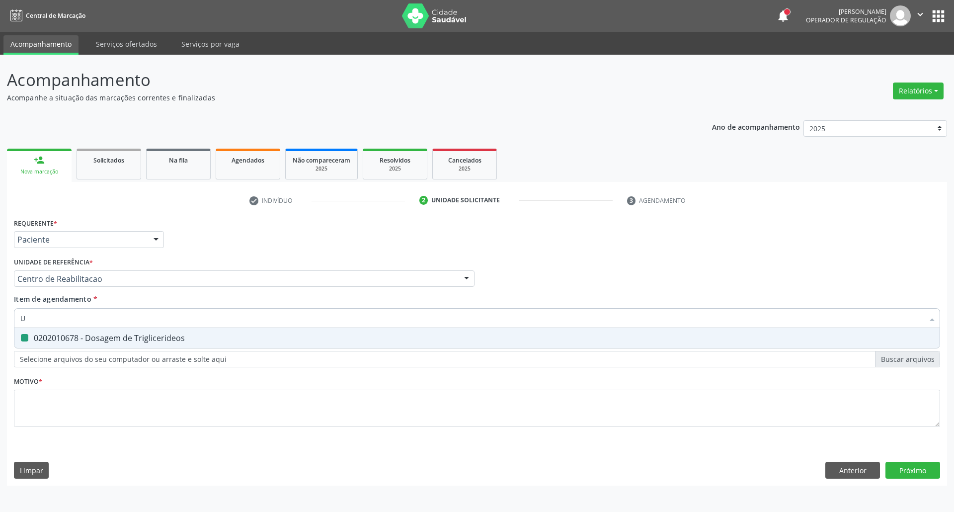
type input "UR"
checkbox Triglicerideos "false"
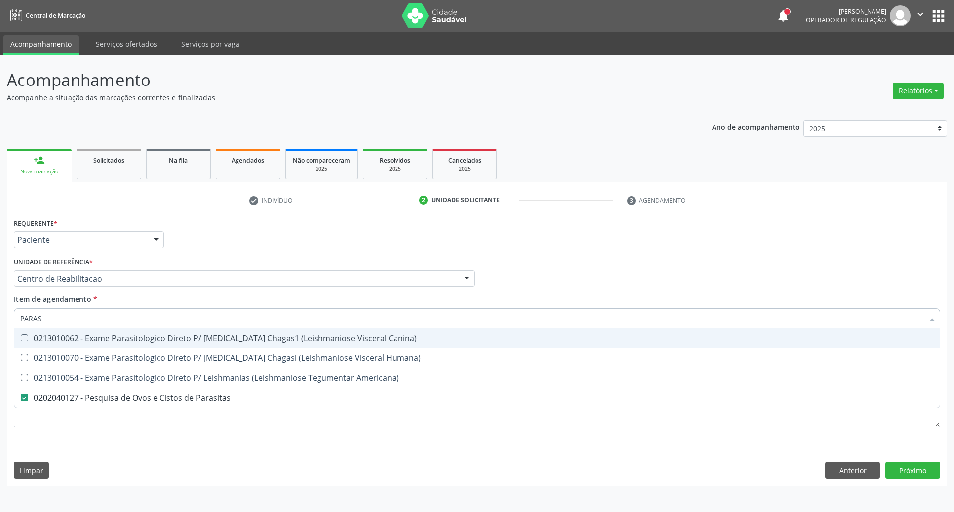
drag, startPoint x: 52, startPoint y: 321, endPoint x: 0, endPoint y: 344, distance: 57.0
click at [0, 344] on div "Acompanhamento Acompanhe a situação das marcações correntes e finalizadas Relat…" at bounding box center [477, 283] width 954 height 457
type input "HE"
checkbox Parasitas "false"
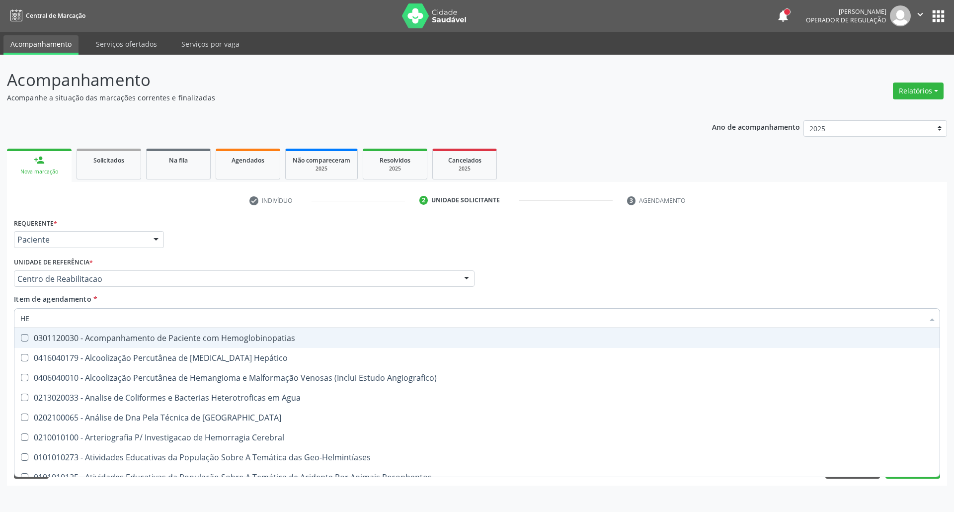
type input "HEM"
checkbox II "true"
checkbox Completo "false"
type input "HEMO"
checkbox Retro-Retal "true"
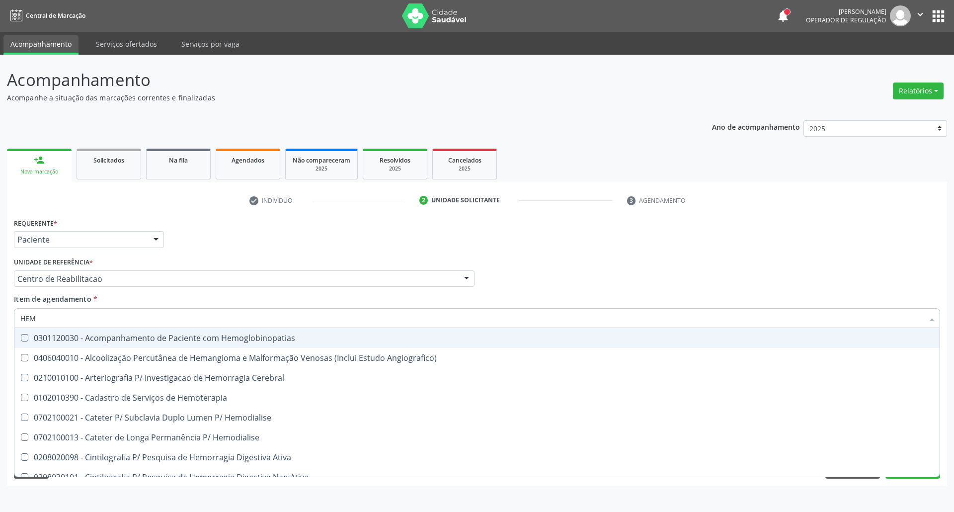
checkbox Completo "false"
type input "HEMOG"
checkbox Carboxi-Hemoglobina "true"
type input "HEMOGR"
checkbox Hemoglobinopatias "true"
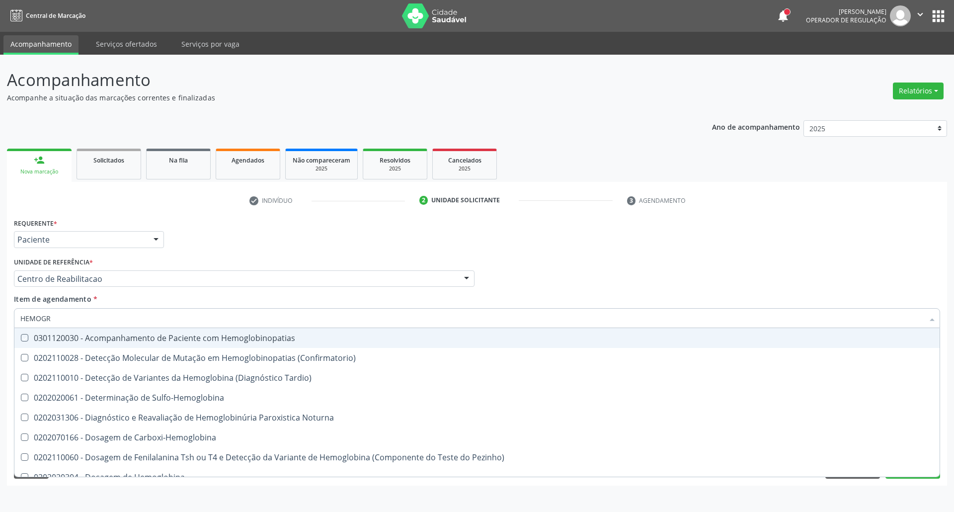
type input "HEMOGRA"
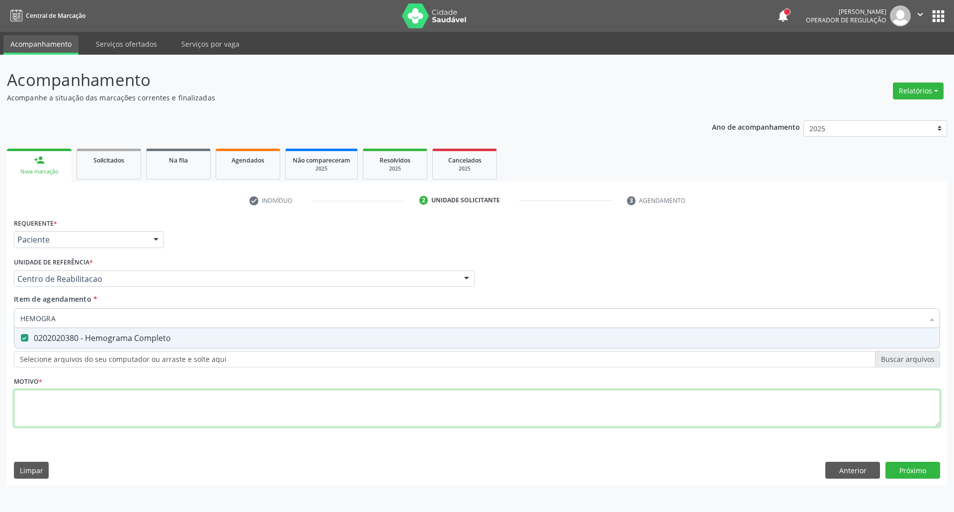
click at [64, 416] on div "Requerente * Paciente Profissional de Saúde Paciente Nenhum resultado encontrad…" at bounding box center [477, 328] width 926 height 225
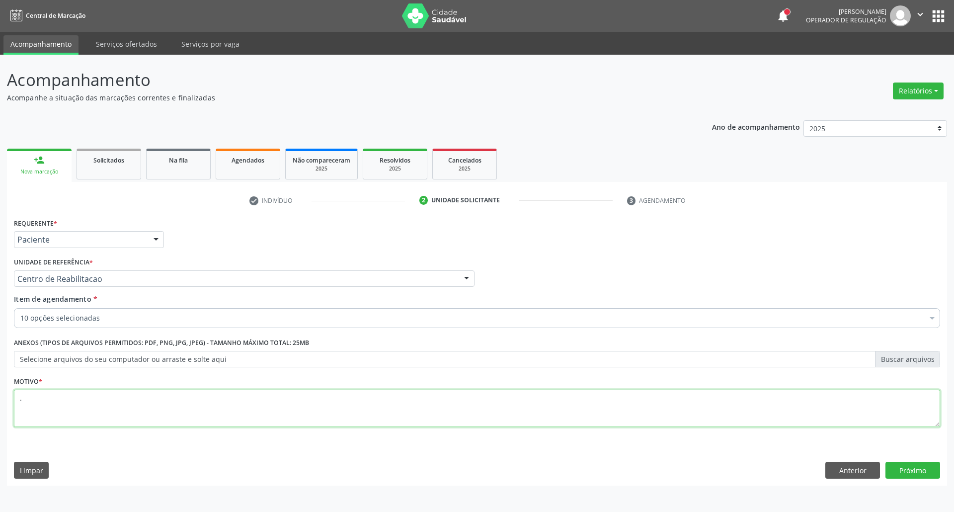
type textarea "."
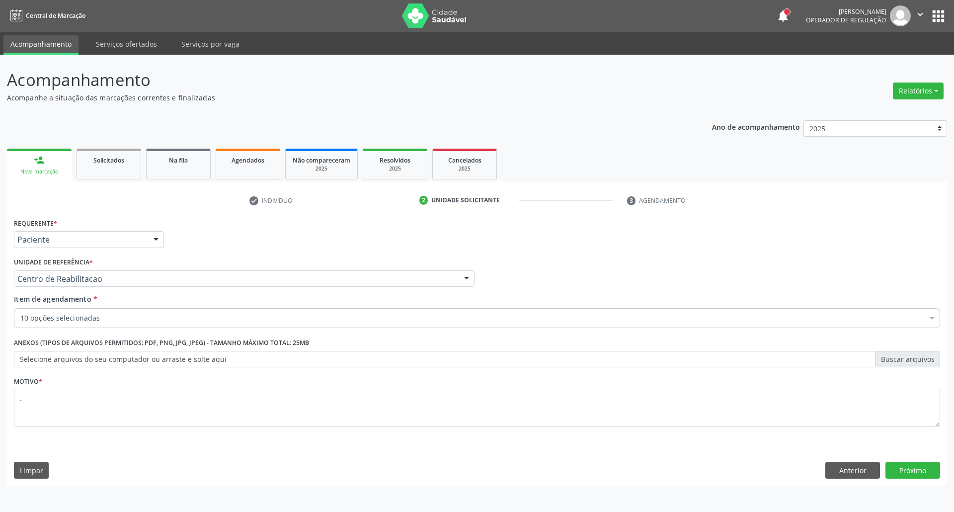
click at [922, 460] on div "Requerente * Paciente Profissional de Saúde Paciente Nenhum resultado encontrad…" at bounding box center [477, 351] width 940 height 270
click at [919, 469] on button "Próximo" at bounding box center [913, 470] width 55 height 17
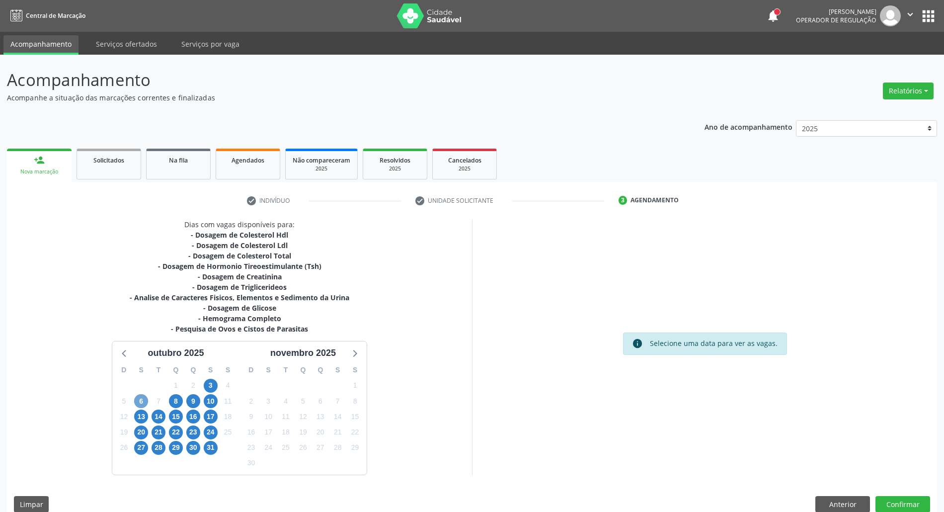
click at [144, 407] on span "6" at bounding box center [141, 401] width 14 height 14
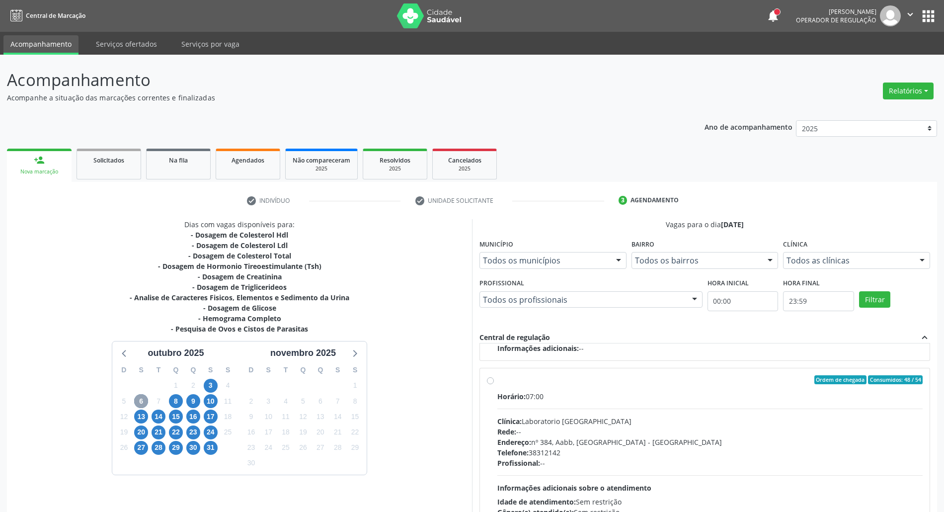
scroll to position [66, 0]
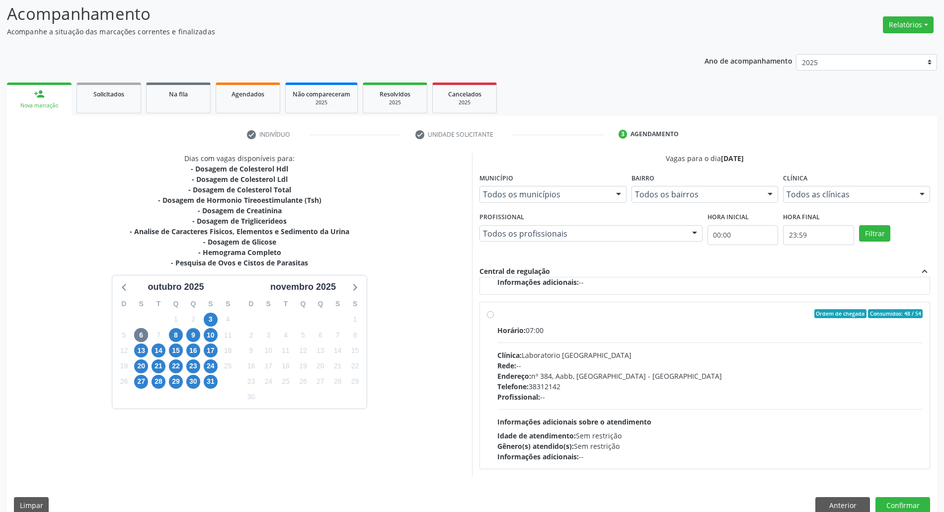
click at [597, 380] on div "Endereço: nº 384, Aabb, Serra Talhada - PE" at bounding box center [709, 376] width 425 height 10
click at [494, 318] on input "Ordem de chegada Consumidos: 48 / 54 Horário: 07:00 Clínica: Laboratorio Sao Fr…" at bounding box center [490, 313] width 7 height 9
radio input "true"
click at [904, 502] on button "Confirmar" at bounding box center [903, 505] width 55 height 17
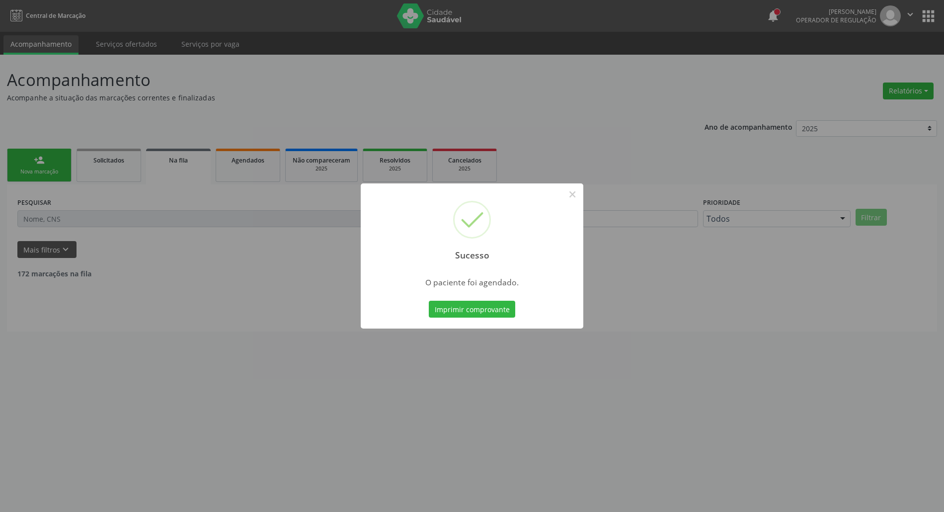
scroll to position [0, 0]
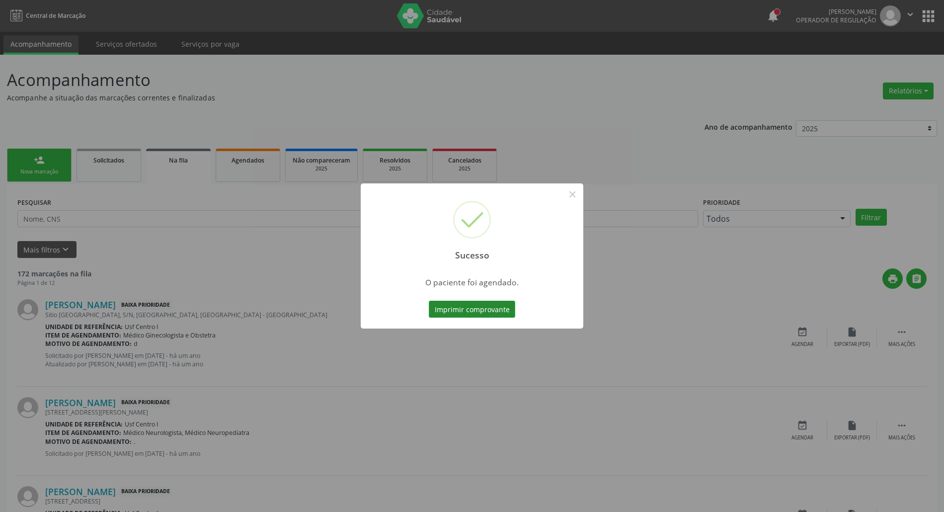
click at [466, 310] on button "Imprimir comprovante" at bounding box center [472, 309] width 86 height 17
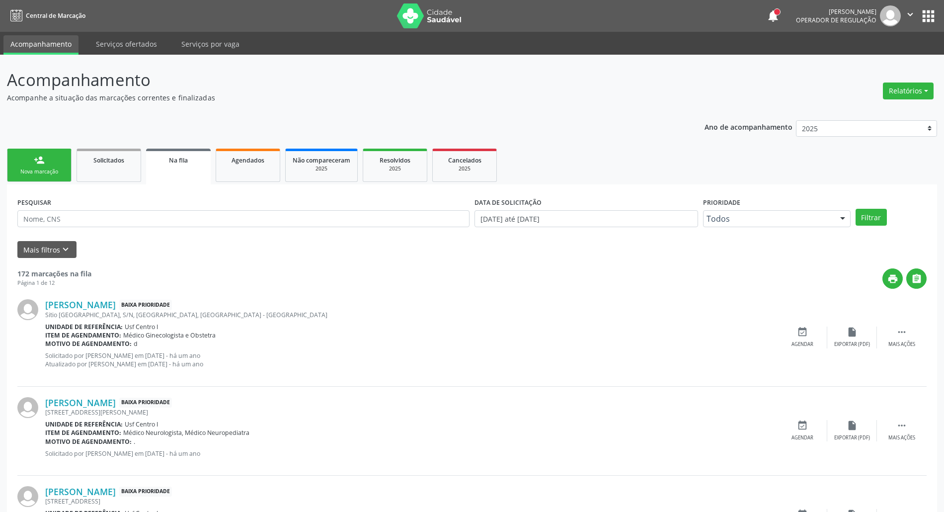
click at [40, 162] on div "person_add" at bounding box center [39, 160] width 11 height 11
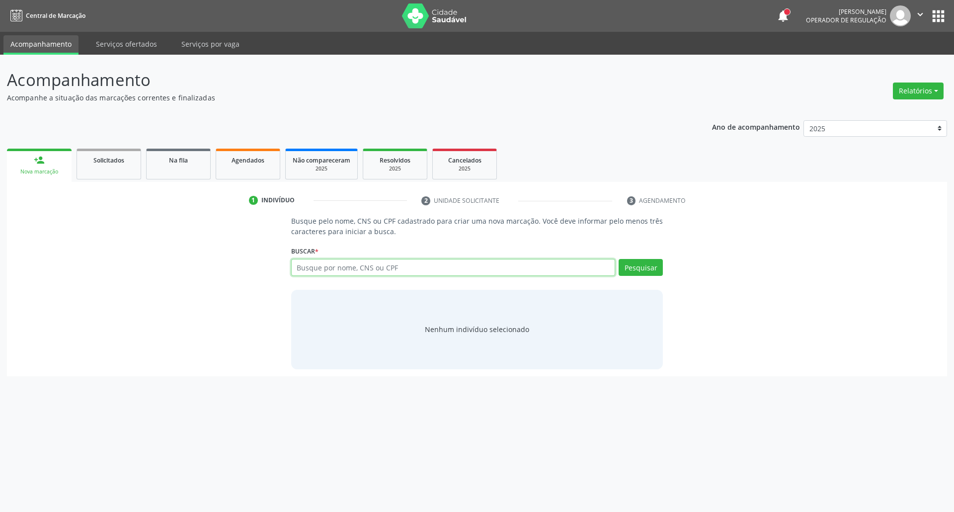
click at [428, 266] on input "text" at bounding box center [453, 267] width 325 height 17
click at [402, 268] on input "text" at bounding box center [453, 267] width 325 height 17
type input "705008211114750"
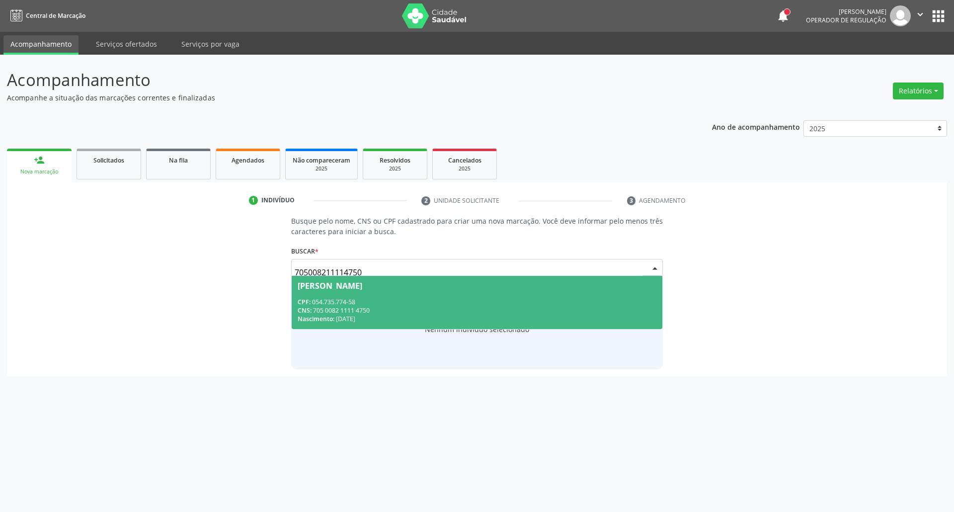
click at [350, 291] on span "Ivan Jose de Moraes Barros CPF: 054.735.774-58 CNS: 705 0082 1111 4750 Nascimen…" at bounding box center [477, 302] width 371 height 53
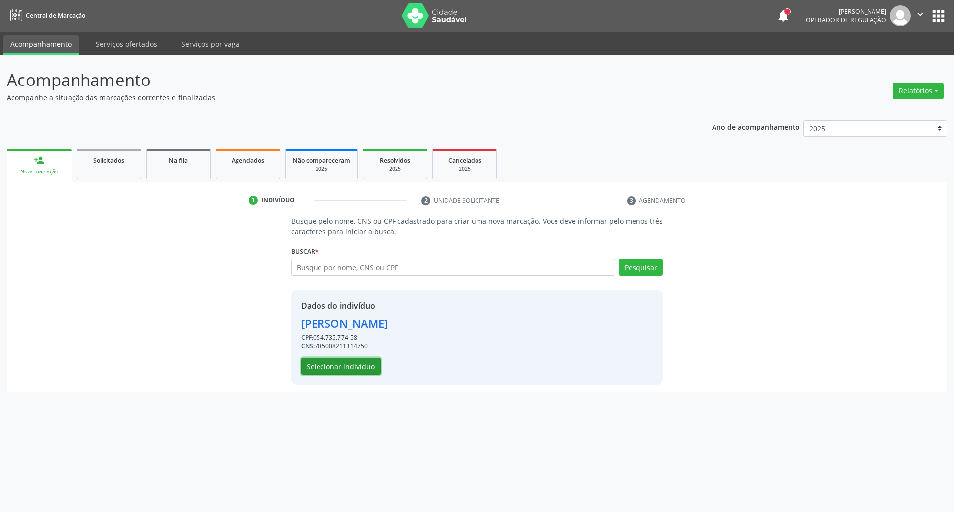
click at [321, 369] on button "Selecionar indivíduo" at bounding box center [341, 366] width 80 height 17
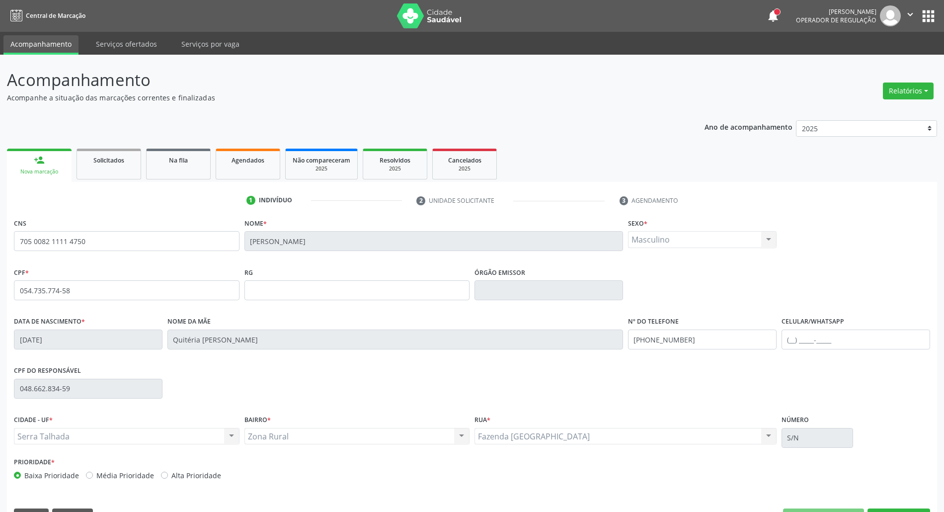
scroll to position [27, 0]
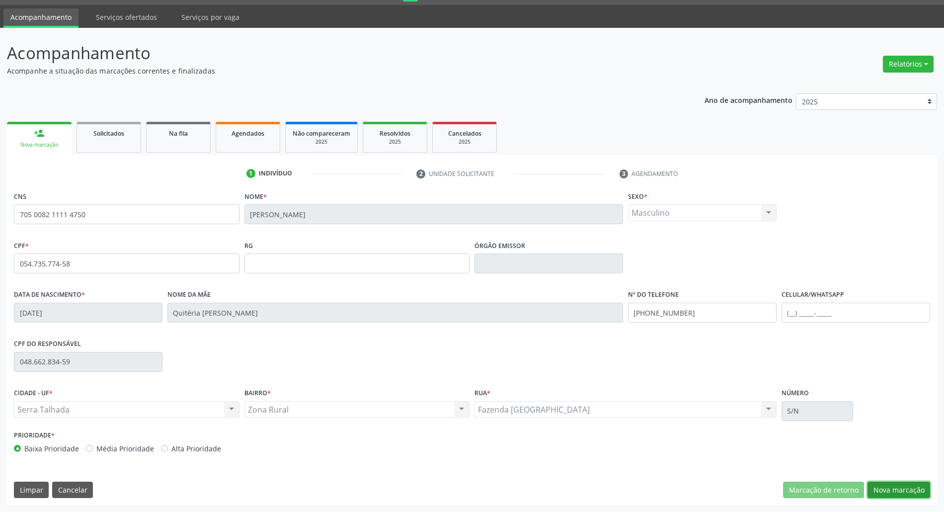
drag, startPoint x: 901, startPoint y: 495, endPoint x: 591, endPoint y: 406, distance: 322.8
click at [900, 495] on button "Nova marcação" at bounding box center [899, 490] width 63 height 17
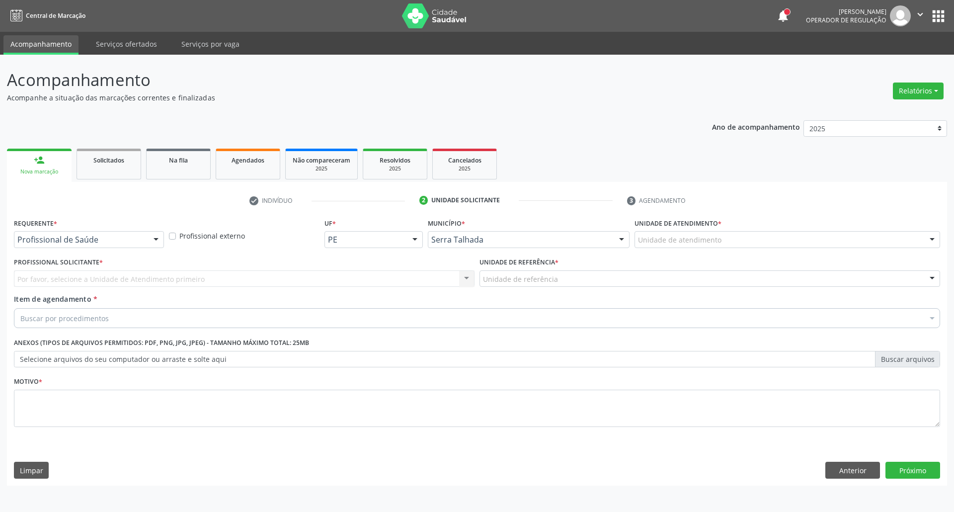
drag, startPoint x: 126, startPoint y: 248, endPoint x: 123, endPoint y: 243, distance: 6.7
click at [124, 246] on div "Requerente * Profissional de Saúde Profissional de Saúde Paciente Nenhum result…" at bounding box center [88, 235] width 155 height 39
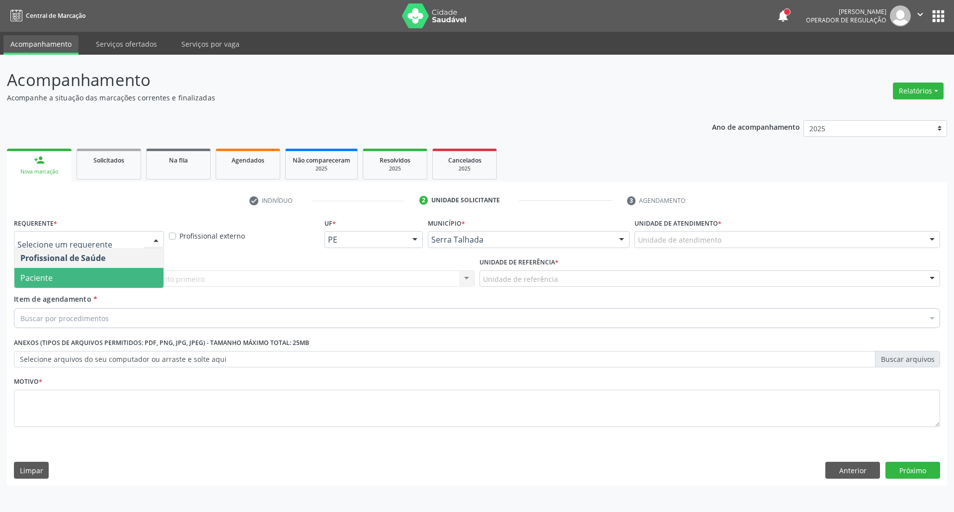
click at [104, 277] on span "Paciente" at bounding box center [88, 278] width 149 height 20
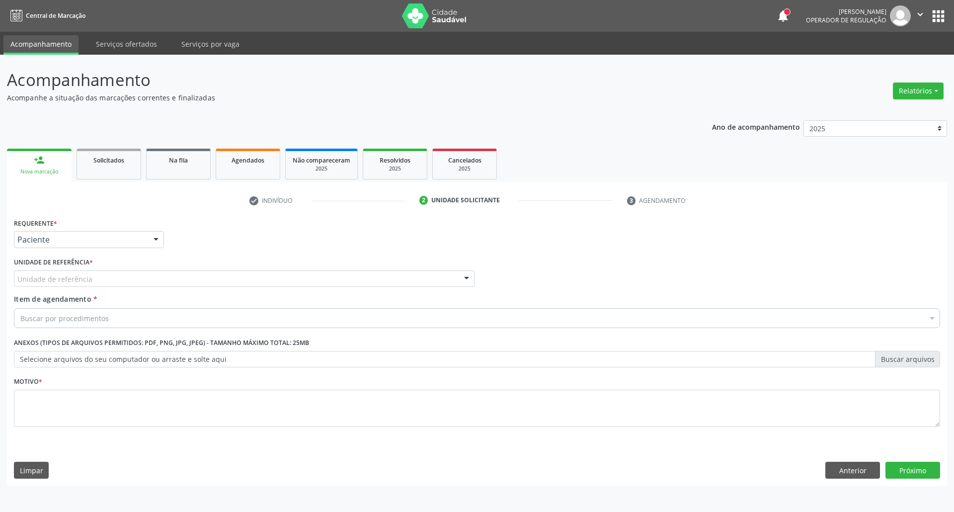
click at [90, 286] on div "Unidade de referência" at bounding box center [244, 278] width 461 height 17
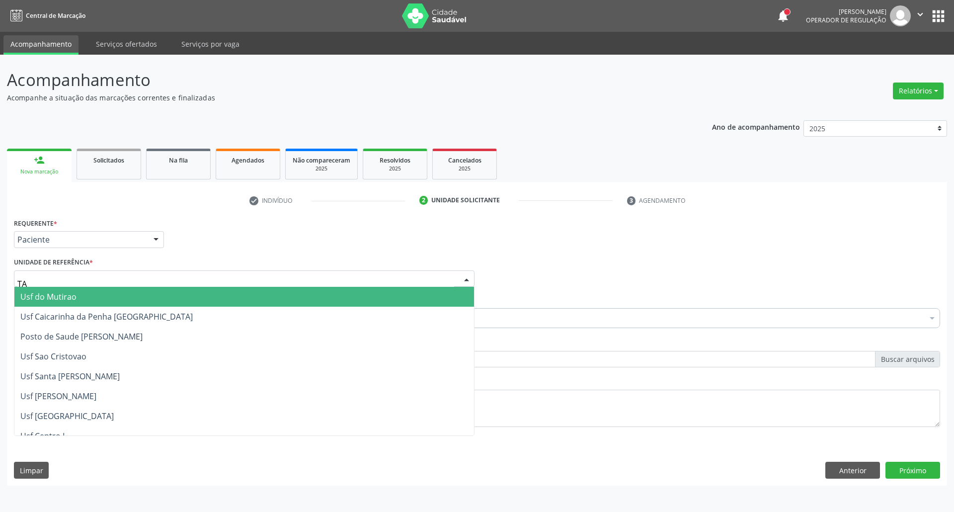
type input "TAU"
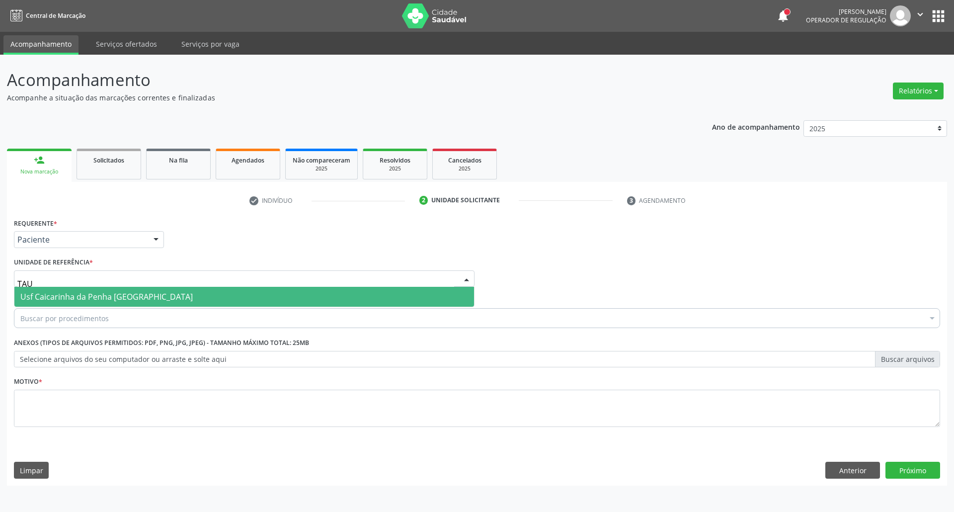
click at [82, 292] on span "Usf Caicarinha da Penha [GEOGRAPHIC_DATA]" at bounding box center [106, 296] width 172 height 11
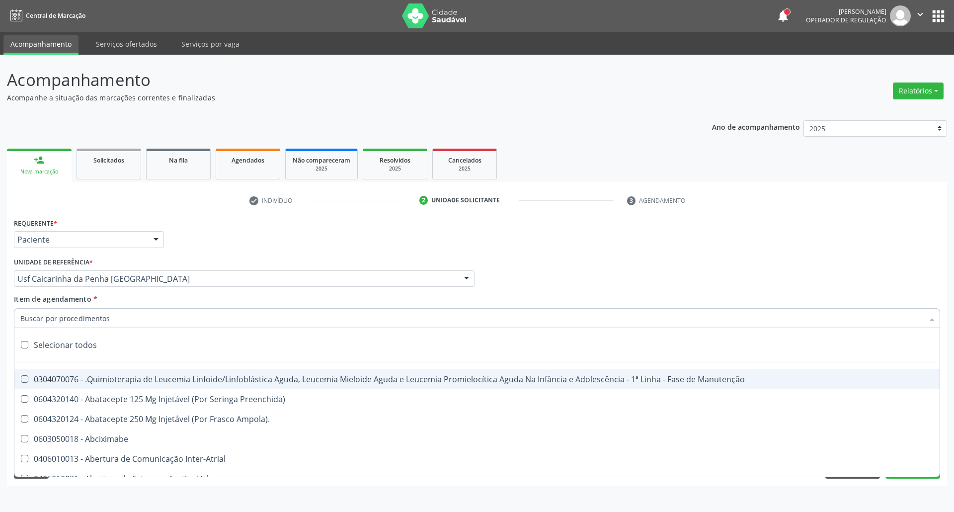
click at [78, 317] on input "Item de agendamento *" at bounding box center [471, 318] width 903 height 20
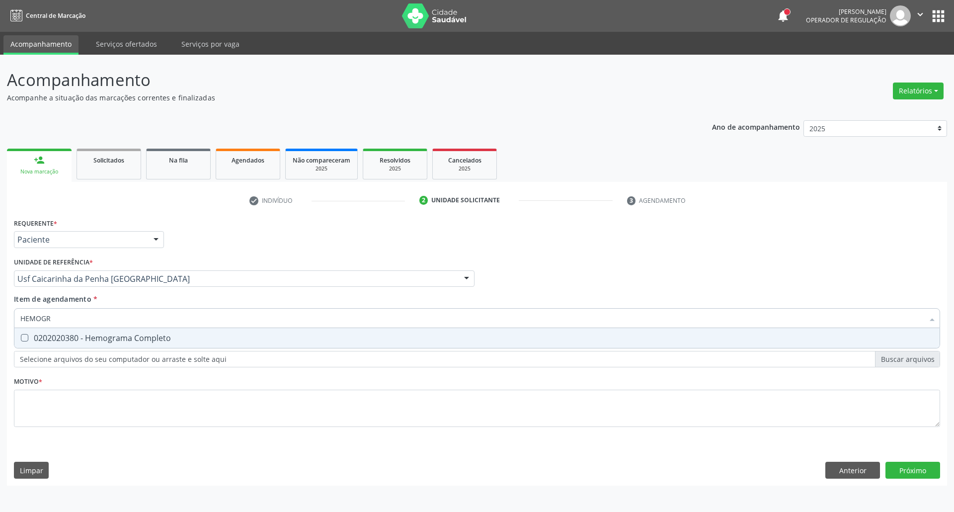
type input "HEMOGRA"
drag, startPoint x: 70, startPoint y: 345, endPoint x: 82, endPoint y: 321, distance: 27.6
click at [70, 344] on span "0202020380 - Hemograma Completo" at bounding box center [476, 338] width 925 height 20
checkbox Completo "true"
drag, startPoint x: 74, startPoint y: 319, endPoint x: 0, endPoint y: 298, distance: 76.9
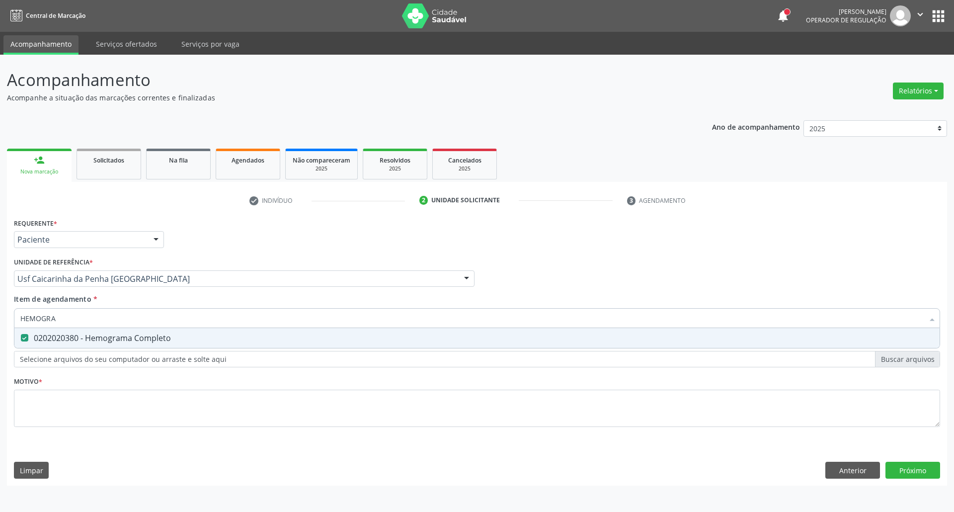
click at [0, 300] on div "Acompanhamento Acompanhe a situação das marcações correntes e finalizadas Relat…" at bounding box center [477, 283] width 954 height 457
type input "G"
checkbox Completo "false"
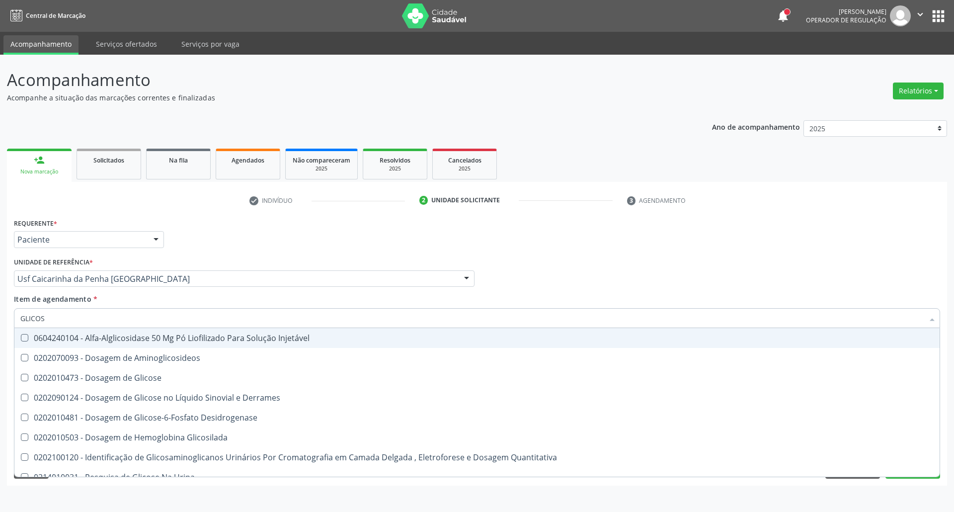
type input "GLICOSE"
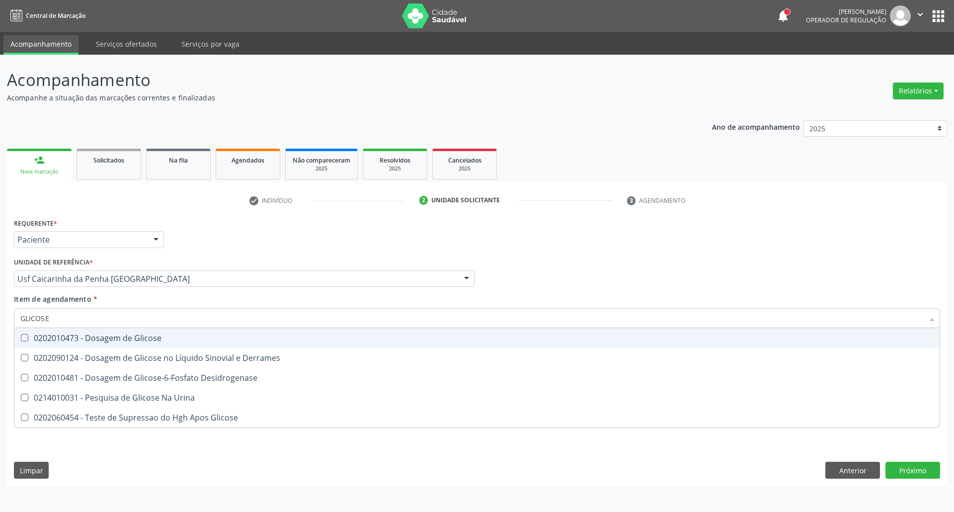
drag, startPoint x: 28, startPoint y: 340, endPoint x: 36, endPoint y: 330, distance: 13.0
click at [28, 336] on Glicose at bounding box center [24, 337] width 7 height 7
click at [21, 336] on Glicose "checkbox" at bounding box center [17, 337] width 6 height 6
checkbox Glicose "true"
click at [0, 318] on div "Acompanhamento Acompanhe a situação das marcações correntes e finalizadas Relat…" at bounding box center [477, 283] width 954 height 457
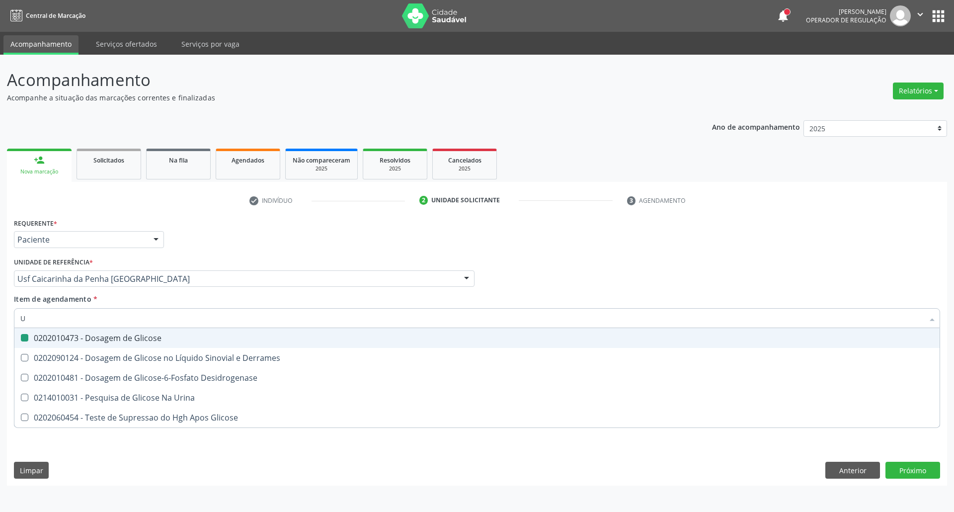
type input "UR"
checkbox Glicose "false"
type input "UREIA"
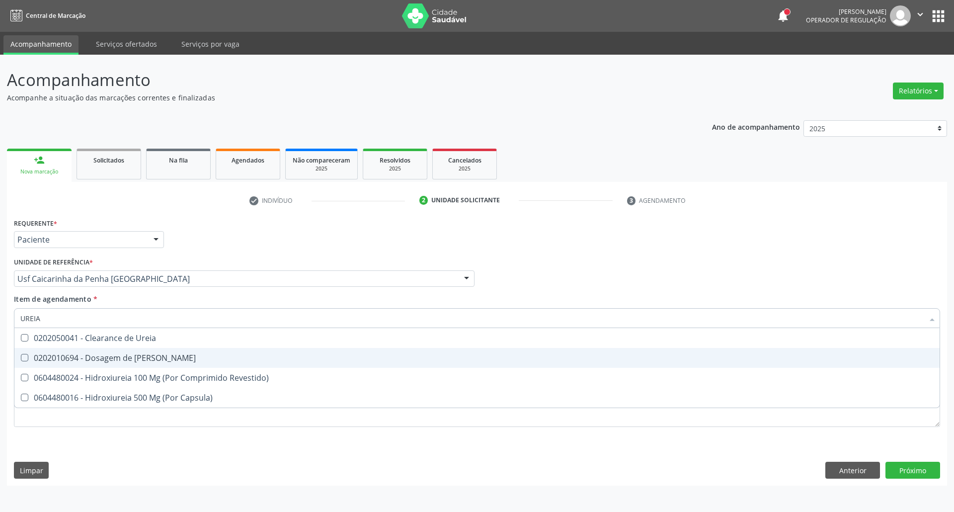
drag, startPoint x: 34, startPoint y: 352, endPoint x: 40, endPoint y: 338, distance: 15.1
click at [33, 352] on span "0202010694 - Dosagem de [PERSON_NAME]" at bounding box center [476, 358] width 925 height 20
checkbox Ureia "true"
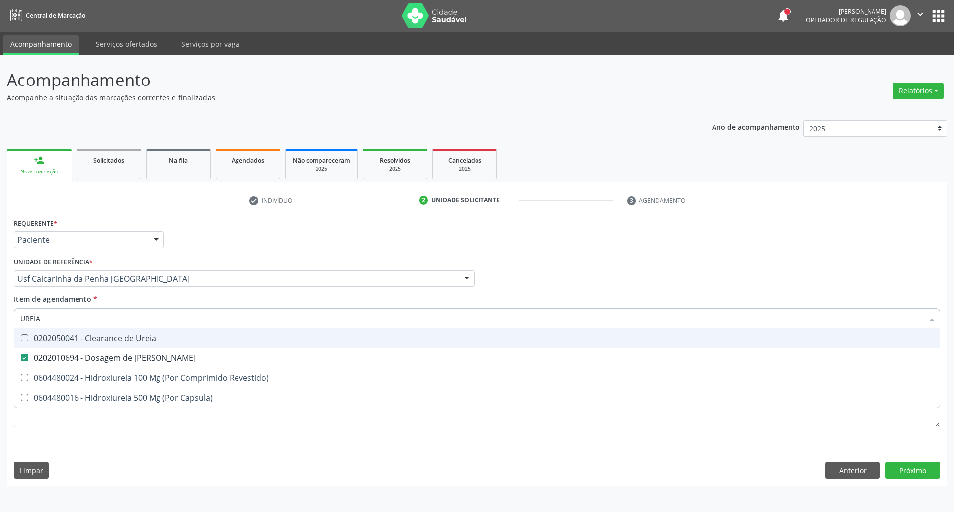
click at [0, 303] on div "Acompanhamento Acompanhe a situação das marcações correntes e finalizadas Relat…" at bounding box center [477, 283] width 954 height 457
type input "CO"
checkbox Ureia "false"
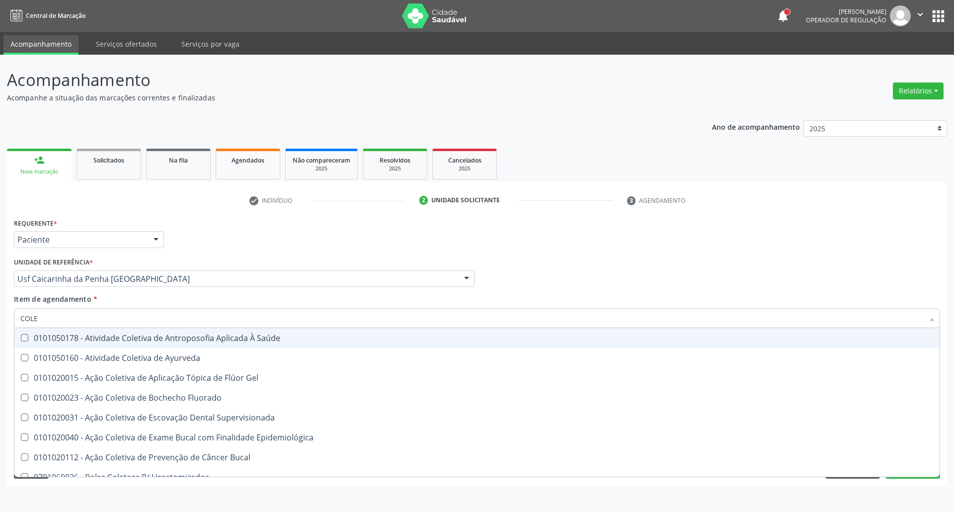
type input "COLES"
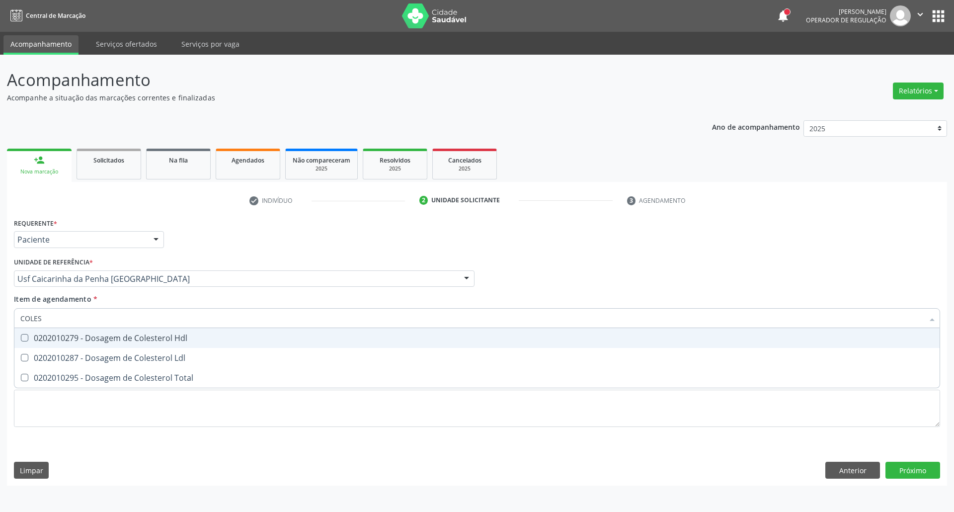
drag, startPoint x: 24, startPoint y: 337, endPoint x: 24, endPoint y: 345, distance: 8.0
click at [24, 338] on Hdl at bounding box center [24, 337] width 7 height 7
click at [21, 338] on Hdl "checkbox" at bounding box center [17, 337] width 6 height 6
checkbox Hdl "true"
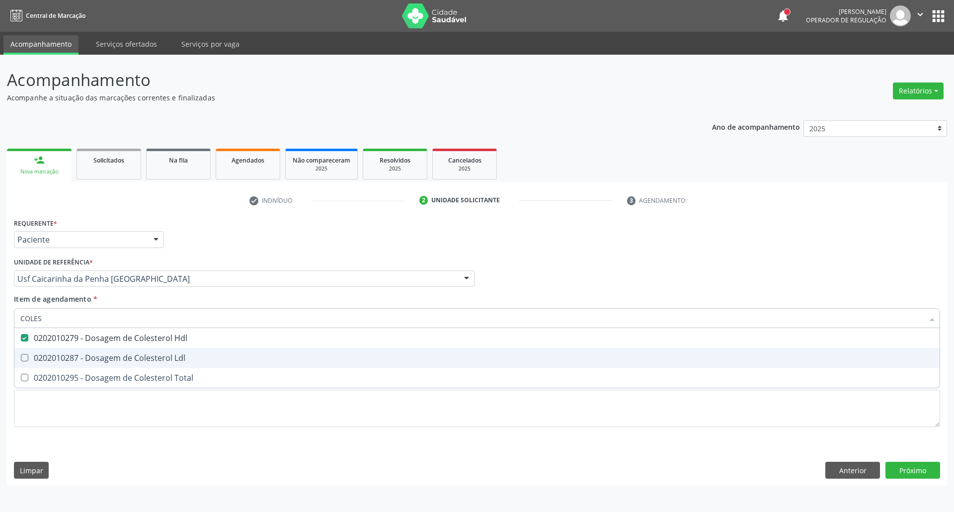
drag, startPoint x: 26, startPoint y: 355, endPoint x: 26, endPoint y: 375, distance: 19.9
click at [26, 359] on Ldl at bounding box center [24, 357] width 7 height 7
click at [21, 359] on Ldl "checkbox" at bounding box center [17, 357] width 6 height 6
checkbox Ldl "true"
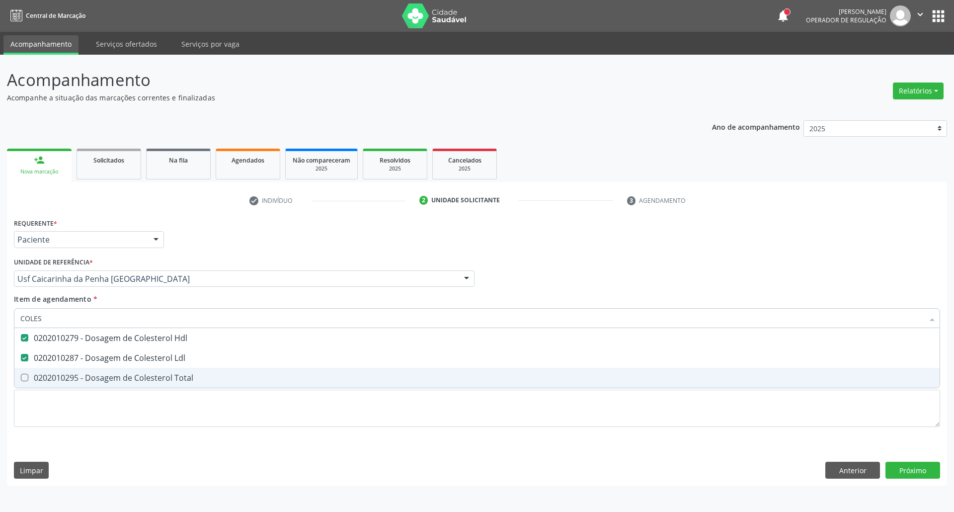
drag, startPoint x: 26, startPoint y: 376, endPoint x: 42, endPoint y: 344, distance: 36.0
click at [26, 372] on span "0202010295 - Dosagem de Colesterol Total" at bounding box center [476, 378] width 925 height 20
checkbox Total "true"
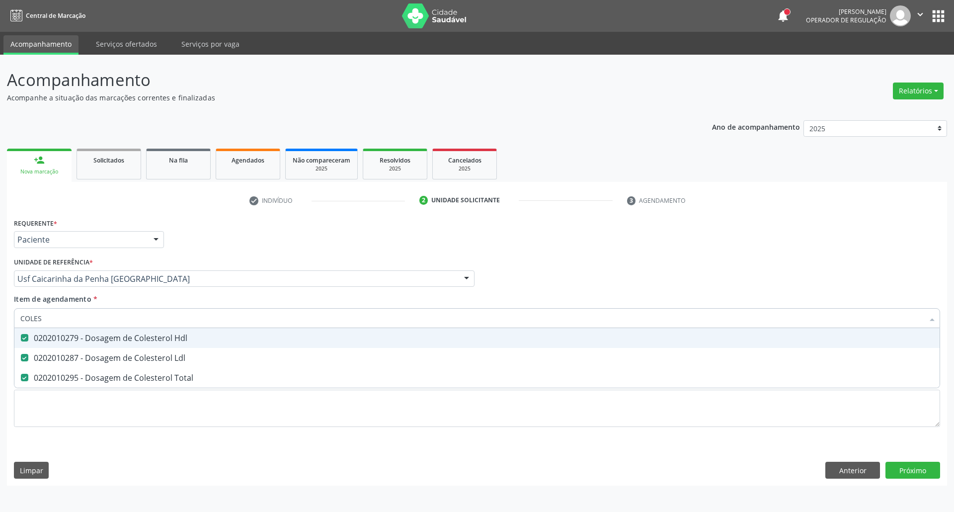
drag, startPoint x: 50, startPoint y: 321, endPoint x: 0, endPoint y: 316, distance: 50.4
click at [0, 316] on div "Acompanhamento Acompanhe a situação das marcações correntes e finalizadas Relat…" at bounding box center [477, 283] width 954 height 457
type input "C"
checkbox Hdl "false"
checkbox Ldl "false"
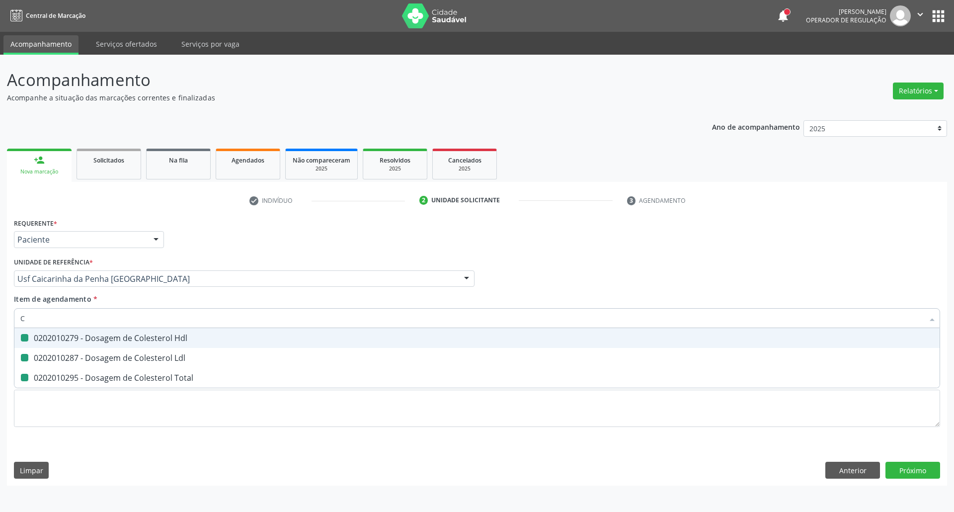
checkbox Total "false"
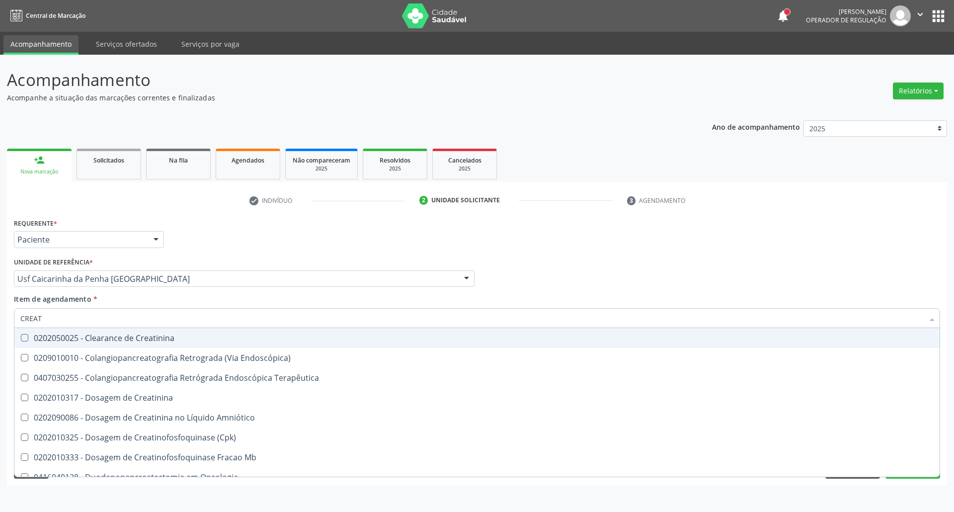
type input "CREATI"
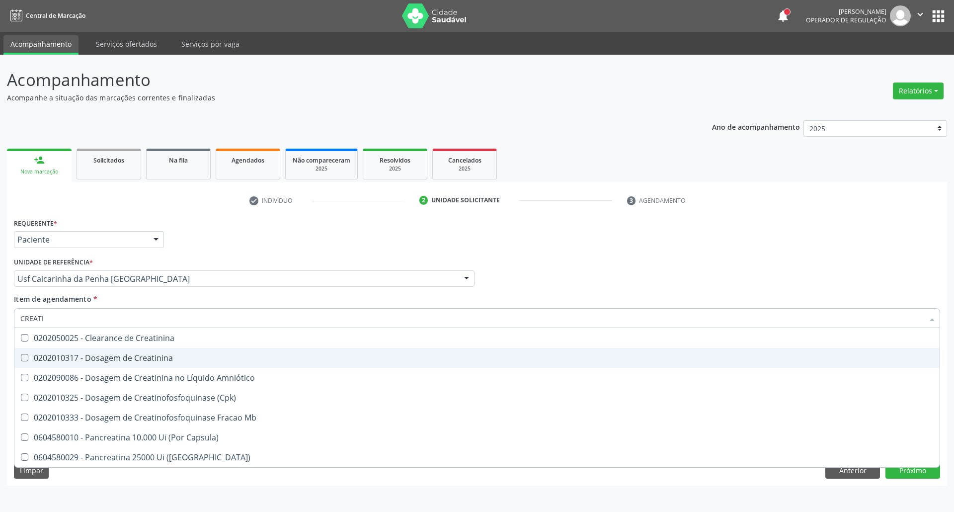
drag, startPoint x: 57, startPoint y: 363, endPoint x: 70, endPoint y: 334, distance: 31.6
click at [57, 362] on div "0202010317 - Dosagem de Creatinina" at bounding box center [476, 358] width 913 height 8
checkbox Creatinina "true"
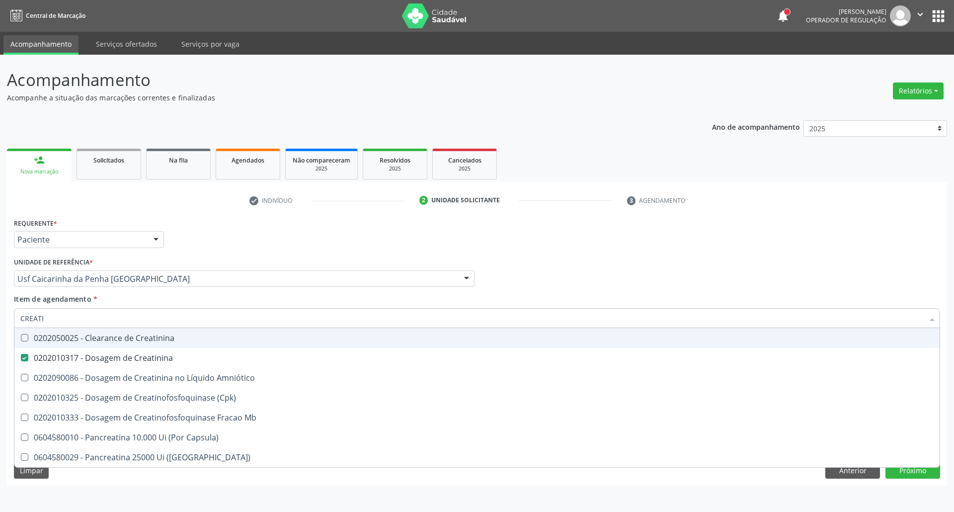
drag, startPoint x: 1, startPoint y: 323, endPoint x: 0, endPoint y: 328, distance: 5.6
click at [0, 327] on div "Acompanhamento Acompanhe a situação das marcações correntes e finalizadas Relat…" at bounding box center [477, 283] width 954 height 457
type input "TR"
checkbox Creatinina "false"
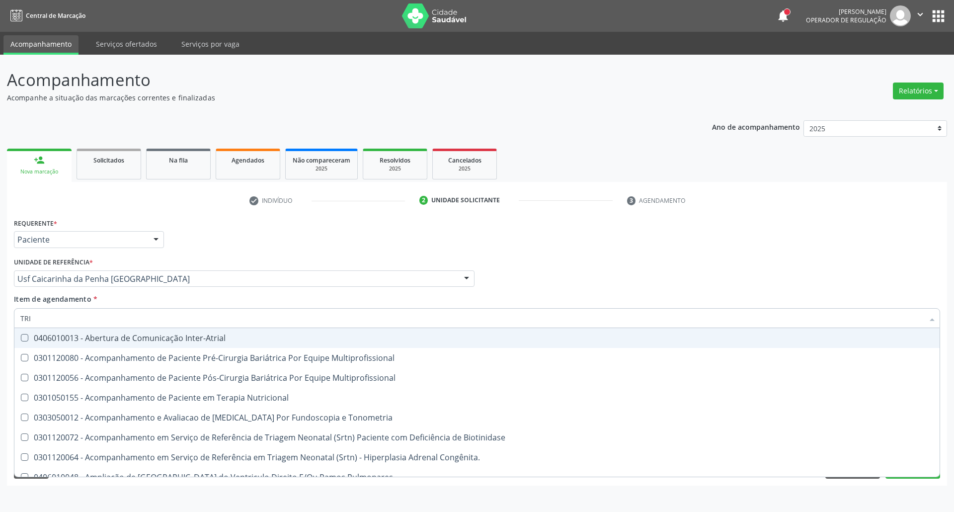
type input "TRIG"
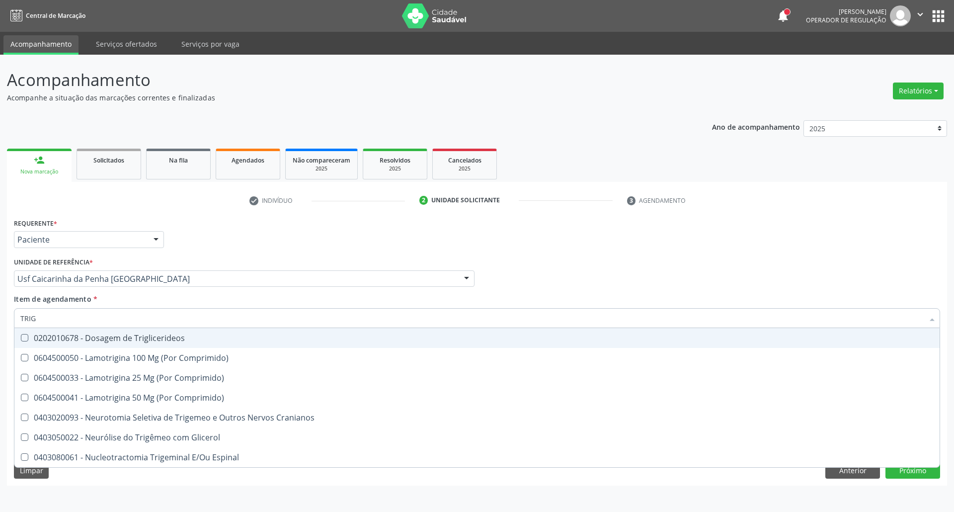
click at [263, 338] on div "0202010678 - Dosagem de Triglicerideos" at bounding box center [476, 338] width 913 height 8
checkbox Triglicerideos "true"
click at [263, 321] on input "TRIG" at bounding box center [471, 318] width 903 height 20
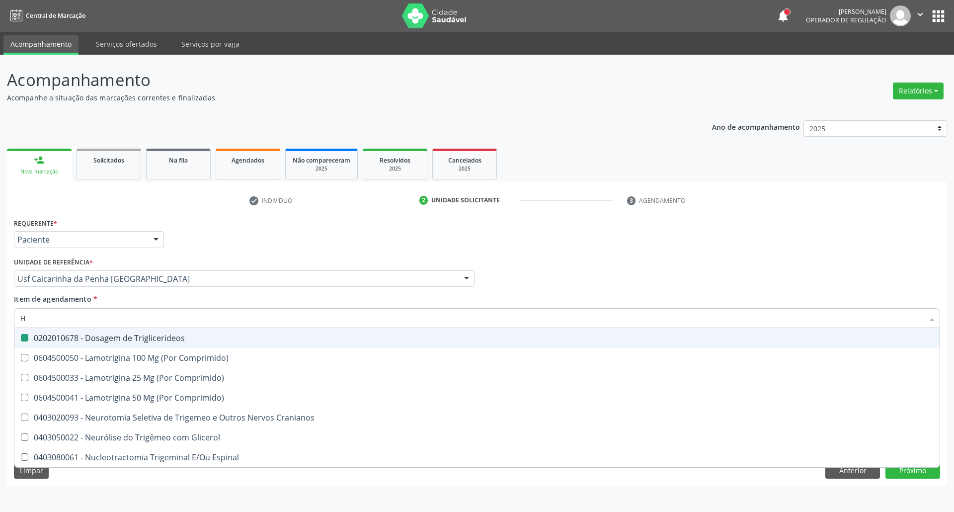
type input "HE"
checkbox Triglicerideos "false"
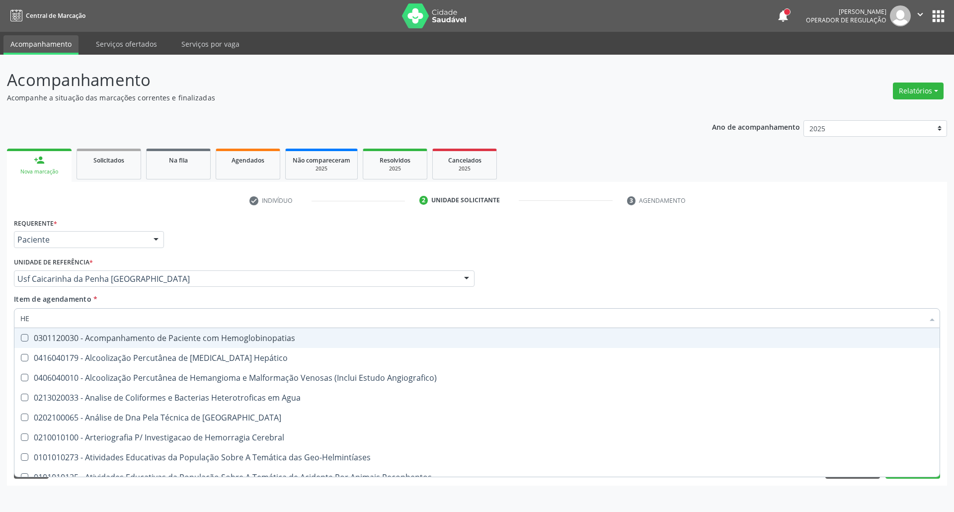
type input "HEM"
checkbox II "true"
checkbox Completo "false"
type input "HEMO"
checkbox Retro-Retal "true"
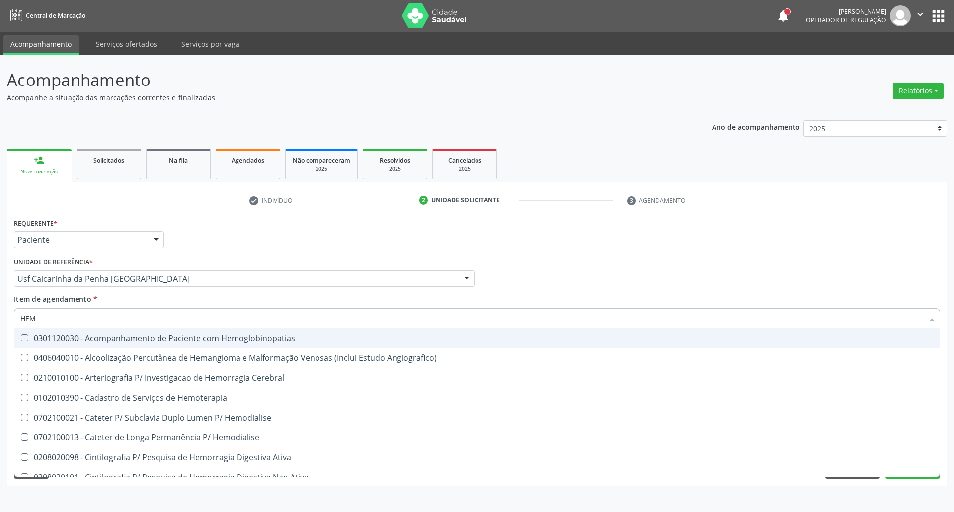
checkbox Completo "false"
type input "HEMOG"
checkbox Carboxi-Hemoglobina "true"
type input "HEMOGL"
checkbox Carboxi-Hemoglobina "false"
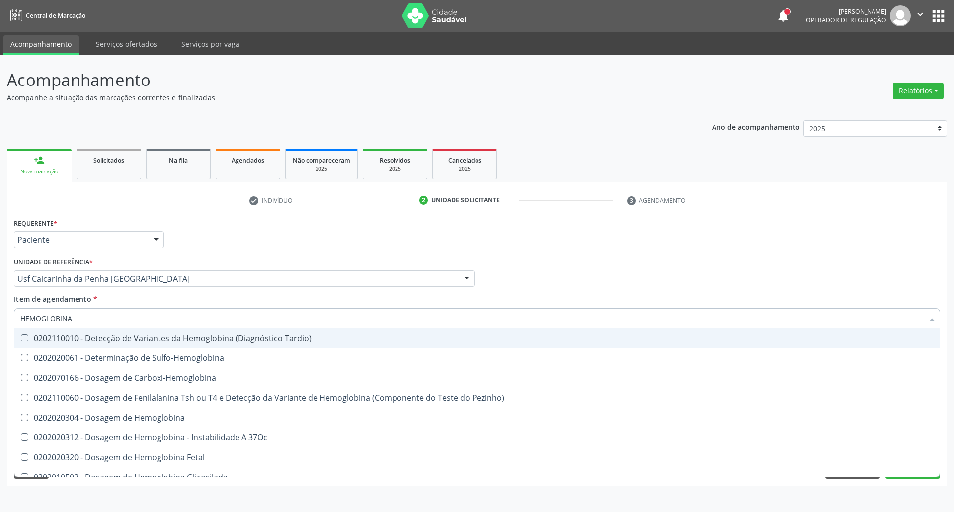
type input "HEMOGLOBINA G"
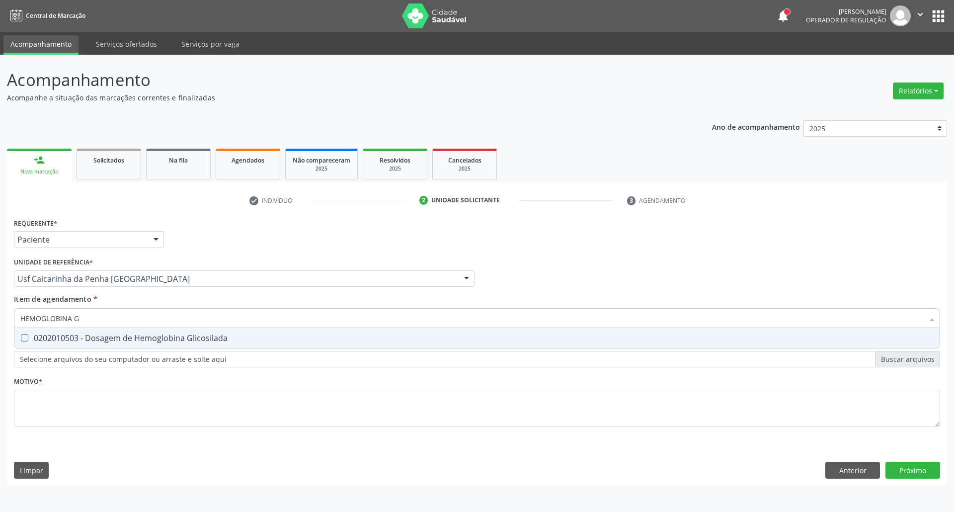
click at [115, 336] on div "0202010503 - Dosagem de Hemoglobina Glicosilada" at bounding box center [476, 338] width 913 height 8
checkbox Glicosilada "true"
click at [122, 317] on input "HEMOGLOBINA G" at bounding box center [471, 318] width 903 height 20
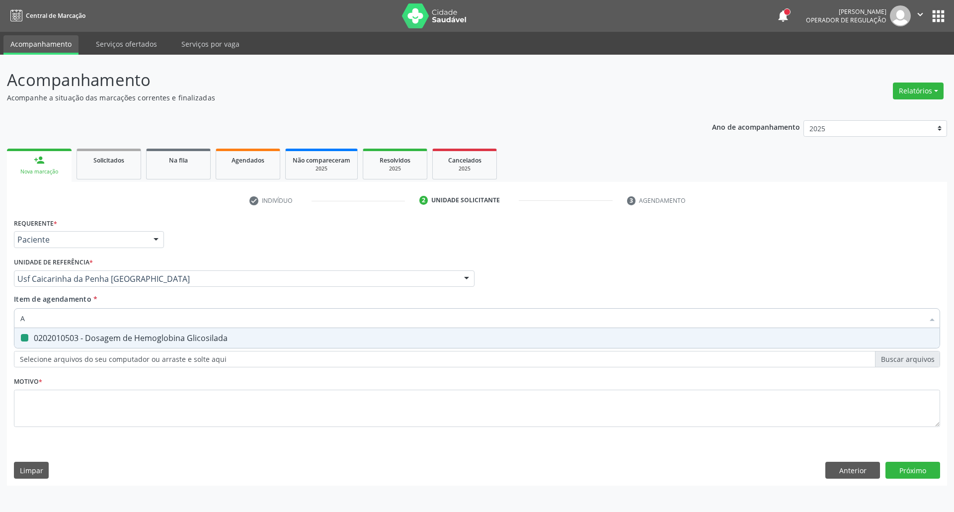
type input "AC"
checkbox Glicosilada "false"
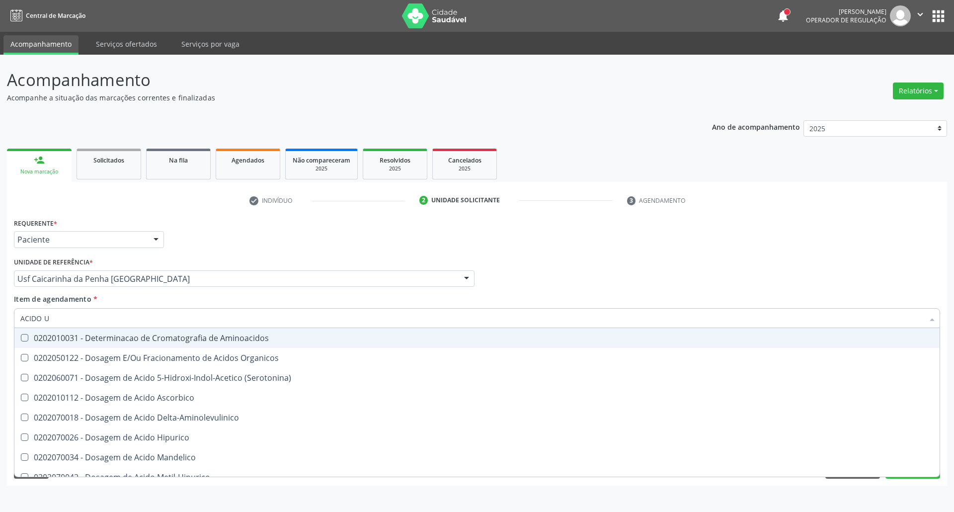
type input "ACIDO U"
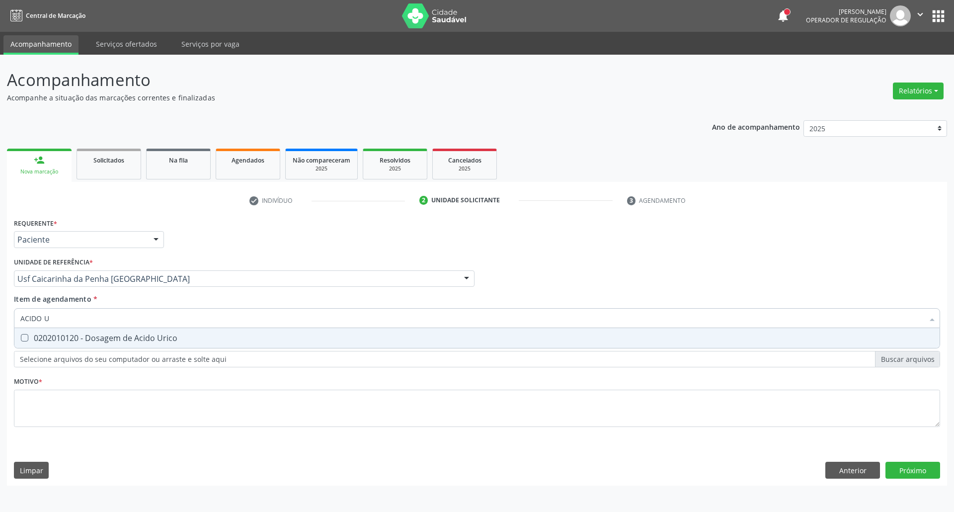
click at [50, 335] on div "0202010120 - Dosagem de Acido Urico" at bounding box center [476, 338] width 913 height 8
checkbox Urico "true"
click at [60, 323] on input "ACIDO U" at bounding box center [471, 318] width 903 height 20
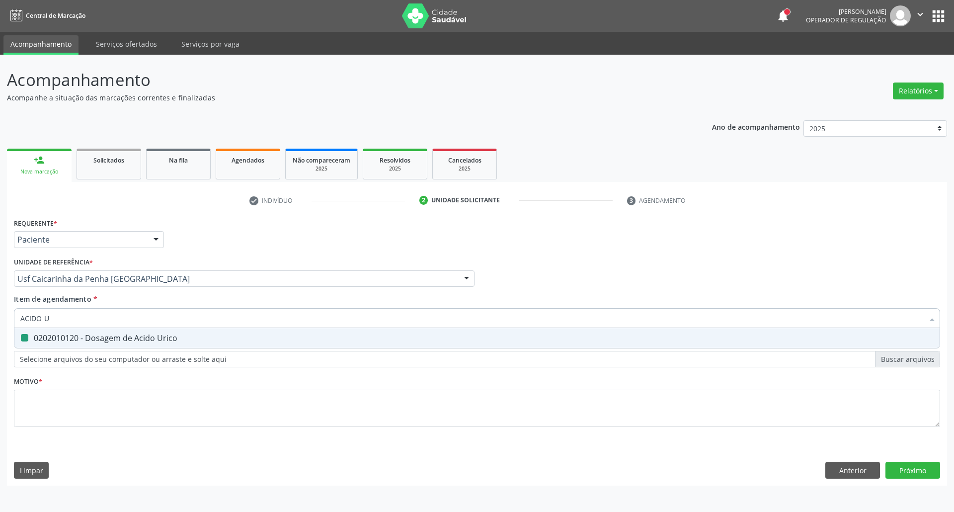
type input "T"
checkbox Urico "false"
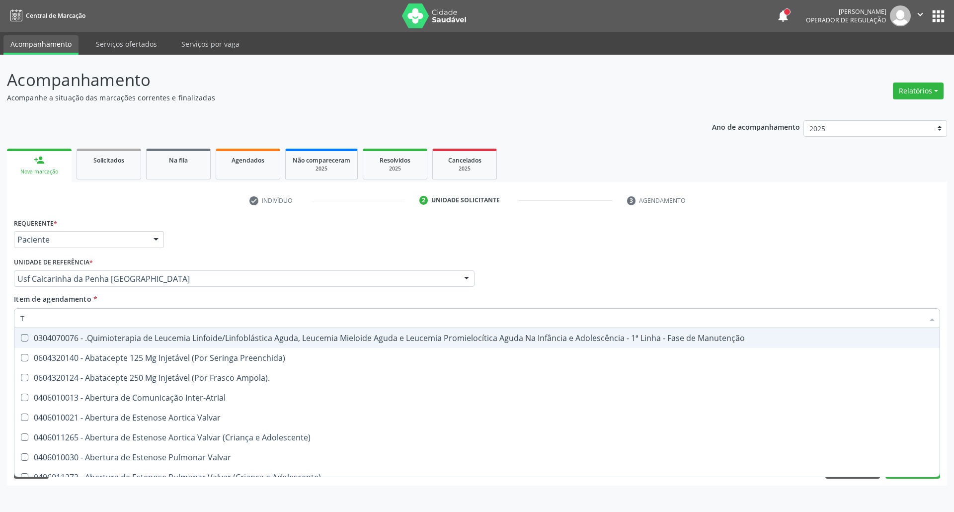
type input "TG"
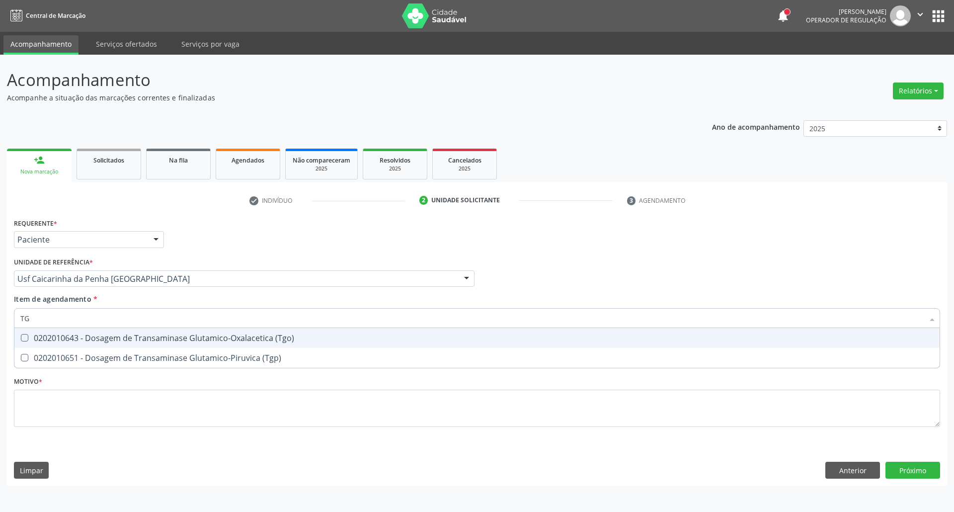
drag, startPoint x: 68, startPoint y: 342, endPoint x: 60, endPoint y: 362, distance: 21.9
click at [66, 350] on ul "Desfazer seleção 0202010643 - Dosagem de Transaminase Glutamico-Oxalacetica (Tg…" at bounding box center [476, 348] width 925 height 40
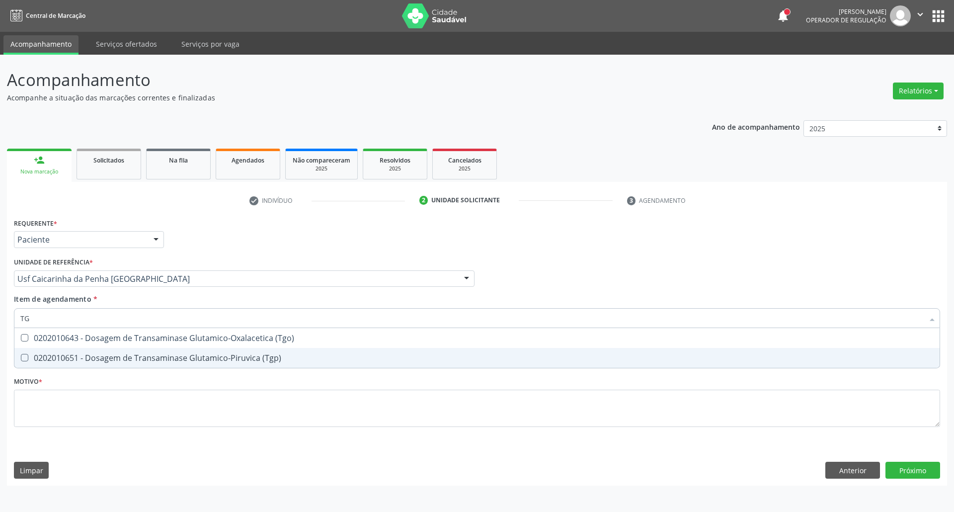
click at [60, 362] on div "0202010651 - Dosagem de Transaminase Glutamico-Piruvica (Tgp)" at bounding box center [476, 358] width 913 height 8
checkbox \(Tgp\) "true"
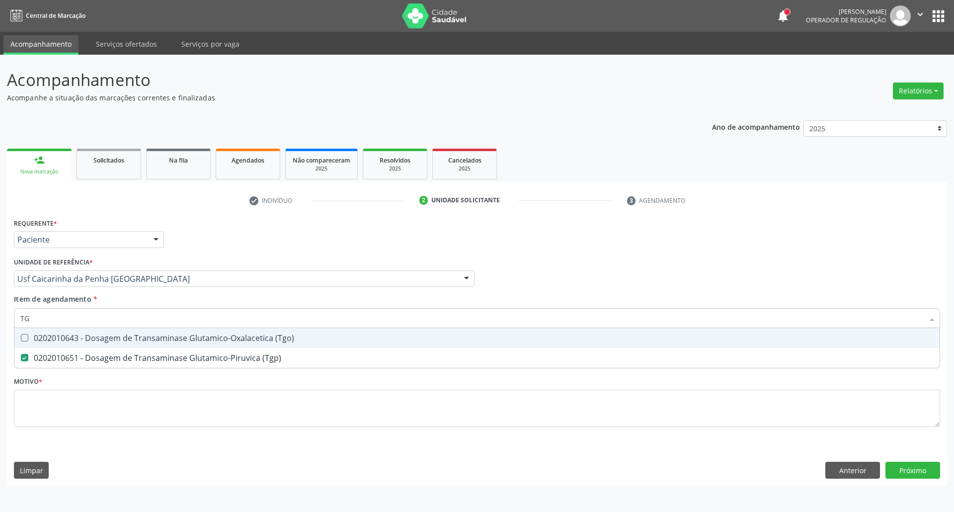
click at [66, 334] on div "0202010643 - Dosagem de Transaminase Glutamico-Oxalacetica (Tgo)" at bounding box center [476, 338] width 913 height 8
checkbox \(Tgo\) "true"
click at [73, 318] on input "TG" at bounding box center [471, 318] width 903 height 20
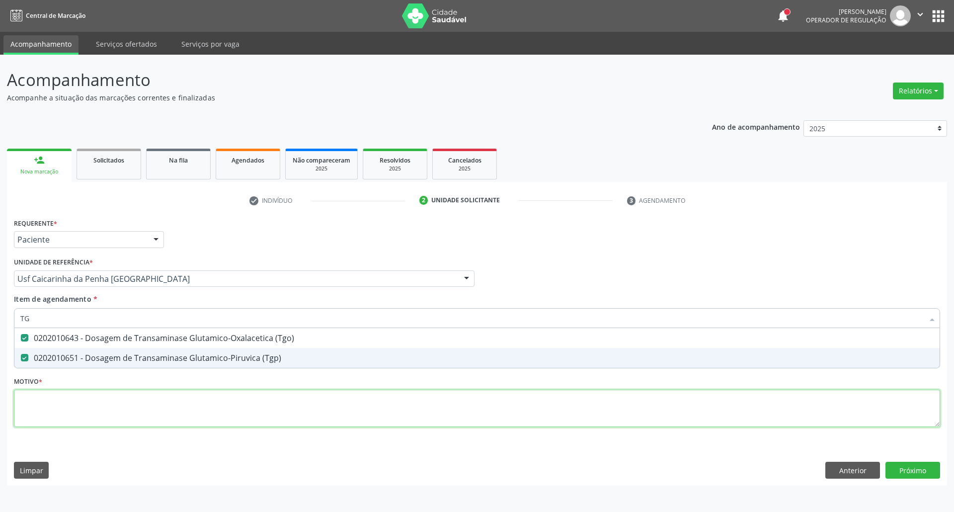
click at [100, 413] on div "Requerente * Paciente Profissional de Saúde Paciente Nenhum resultado encontrad…" at bounding box center [477, 328] width 926 height 225
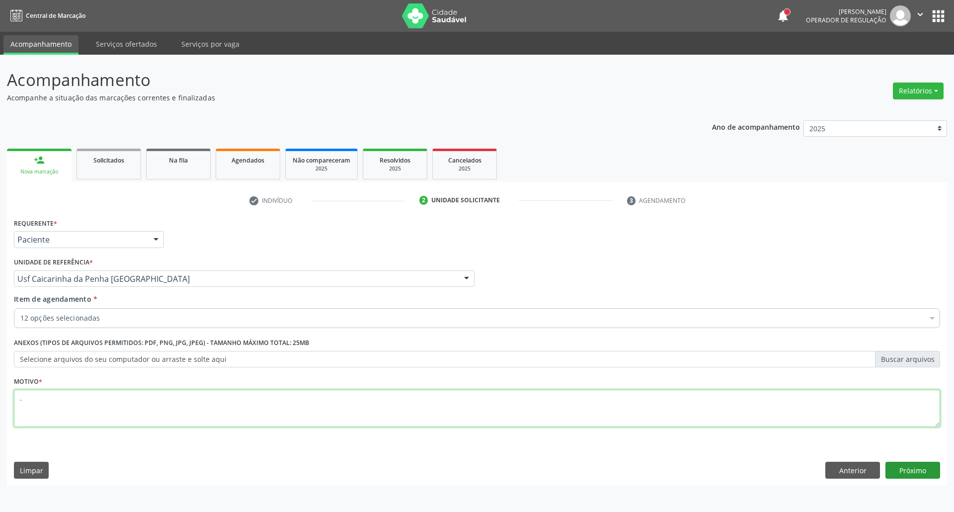
type textarea "."
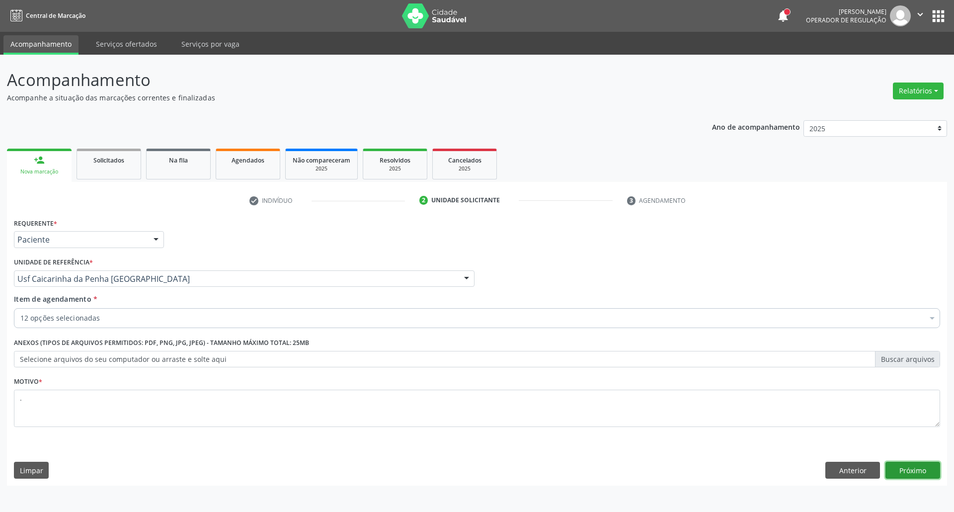
click at [899, 470] on button "Próximo" at bounding box center [913, 470] width 55 height 17
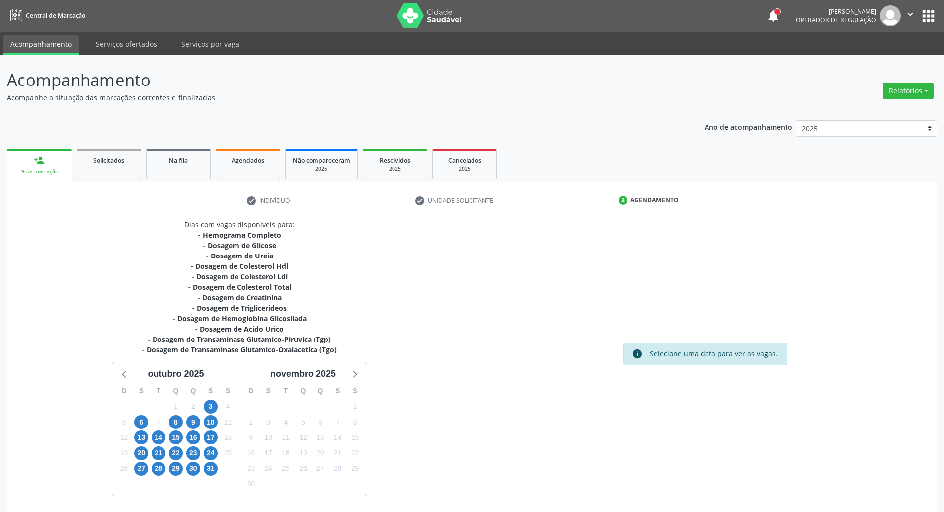
scroll to position [36, 0]
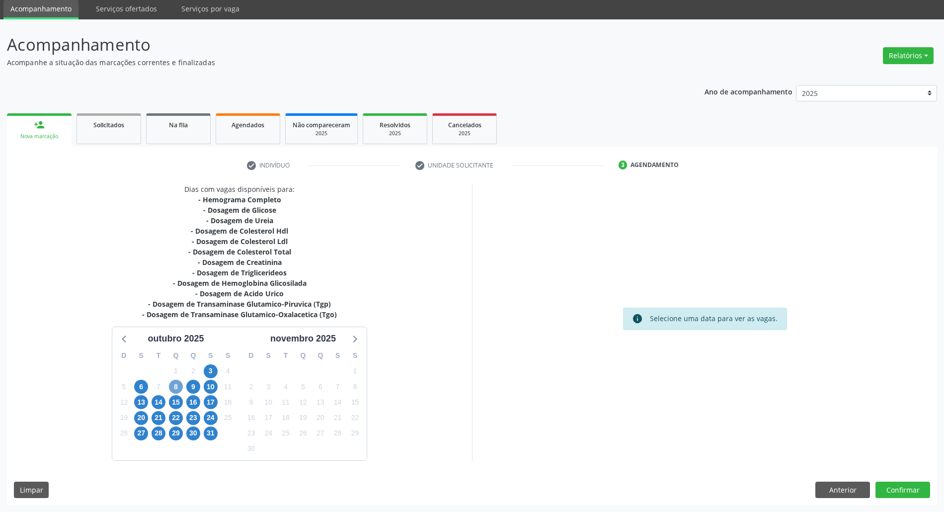
click at [179, 385] on span "8" at bounding box center [176, 387] width 14 height 14
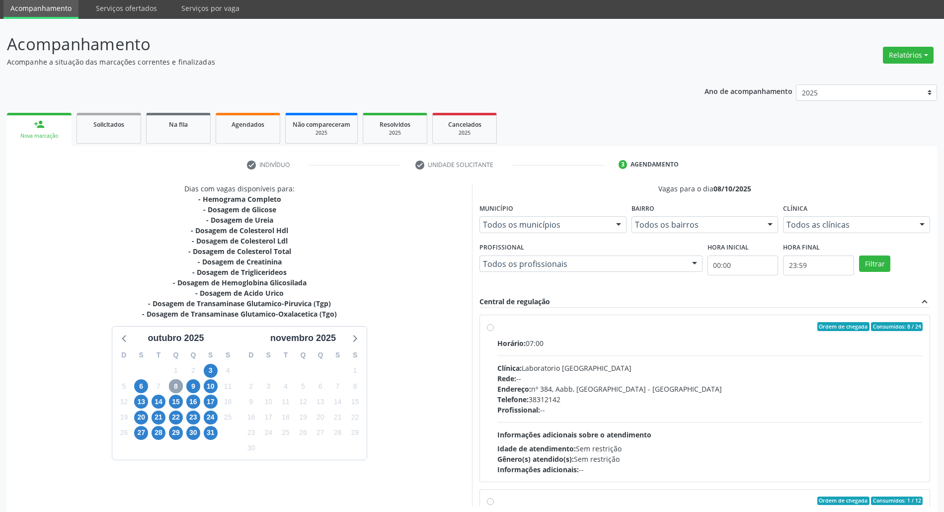
scroll to position [82, 0]
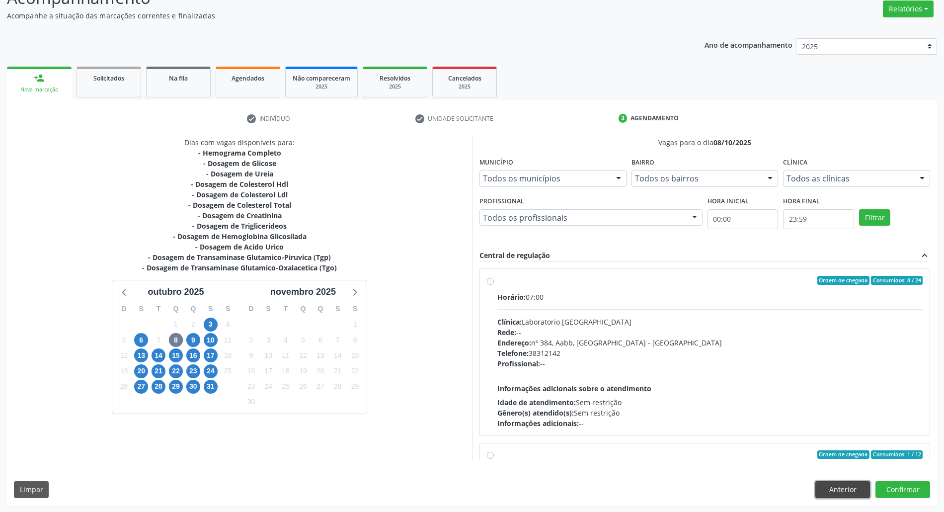
click at [855, 490] on button "Anterior" at bounding box center [843, 489] width 55 height 17
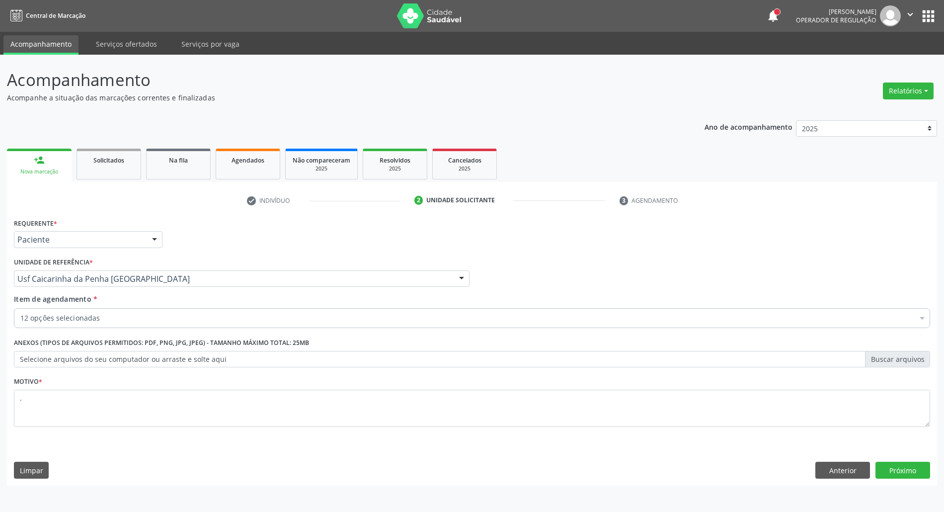
scroll to position [0, 0]
click at [908, 475] on button "Próximo" at bounding box center [913, 470] width 55 height 17
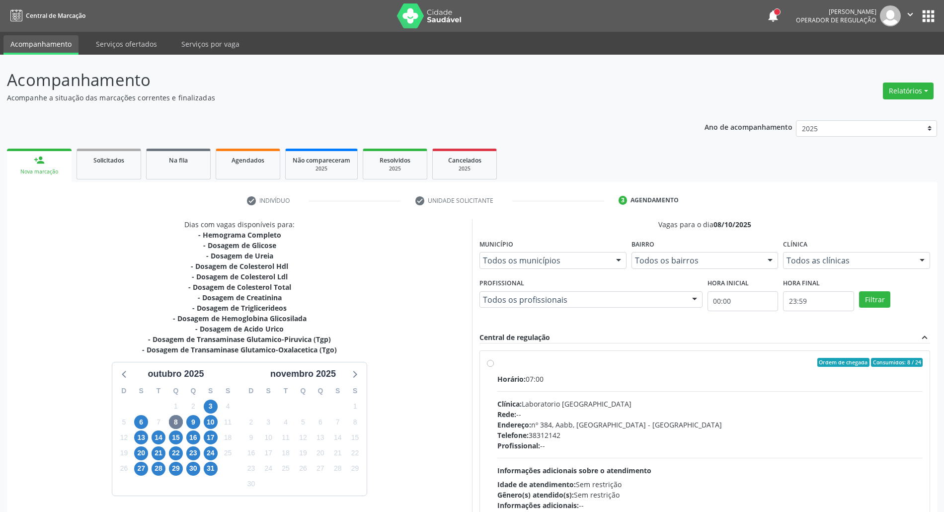
scroll to position [82, 0]
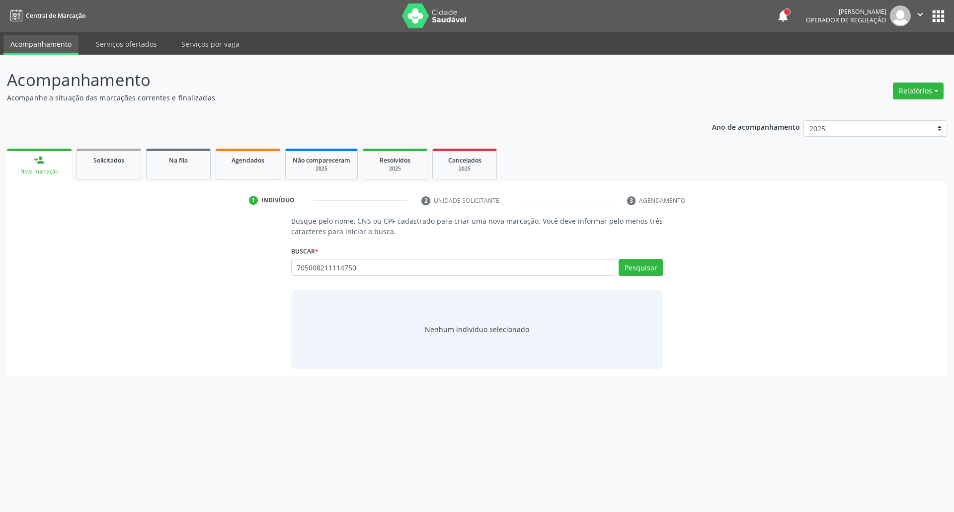
type input "705008211114750"
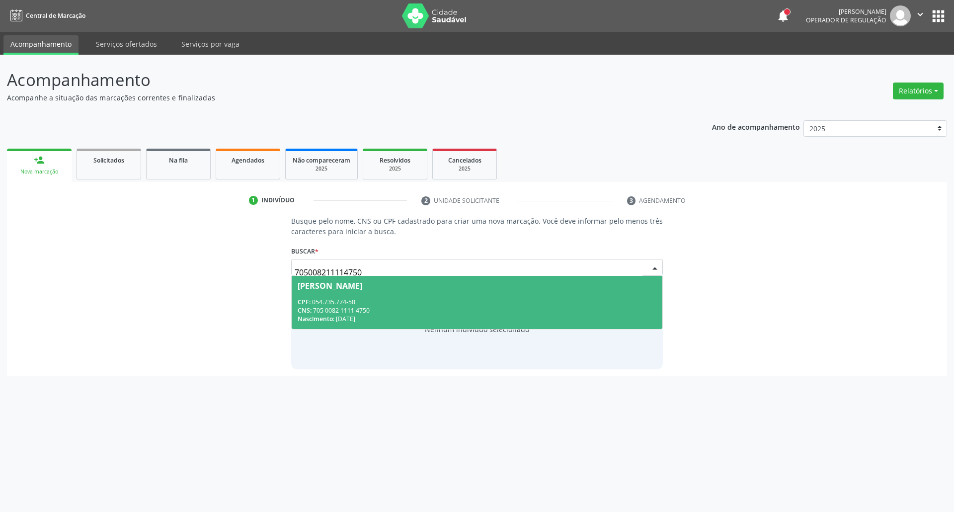
click at [385, 303] on div "CPF: 054.735.774-58" at bounding box center [477, 302] width 359 height 8
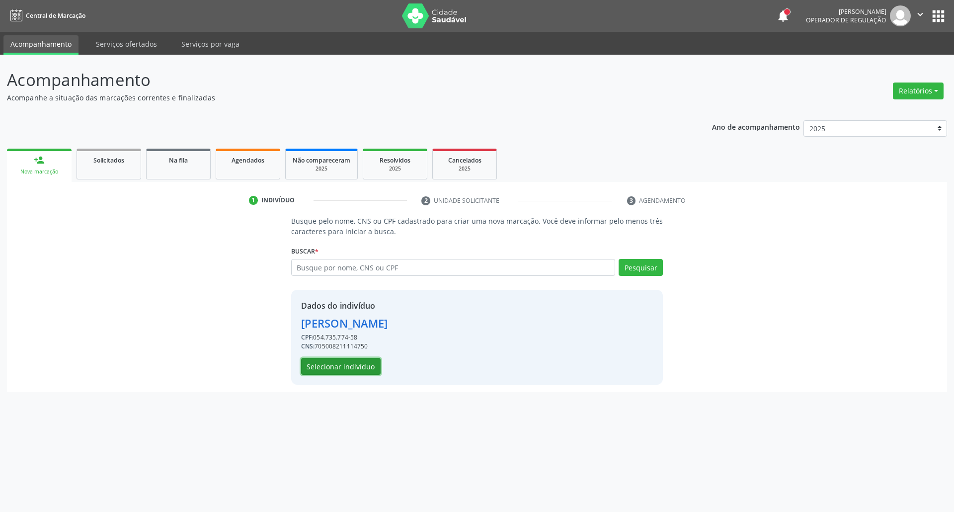
click at [345, 364] on button "Selecionar indivíduo" at bounding box center [341, 366] width 80 height 17
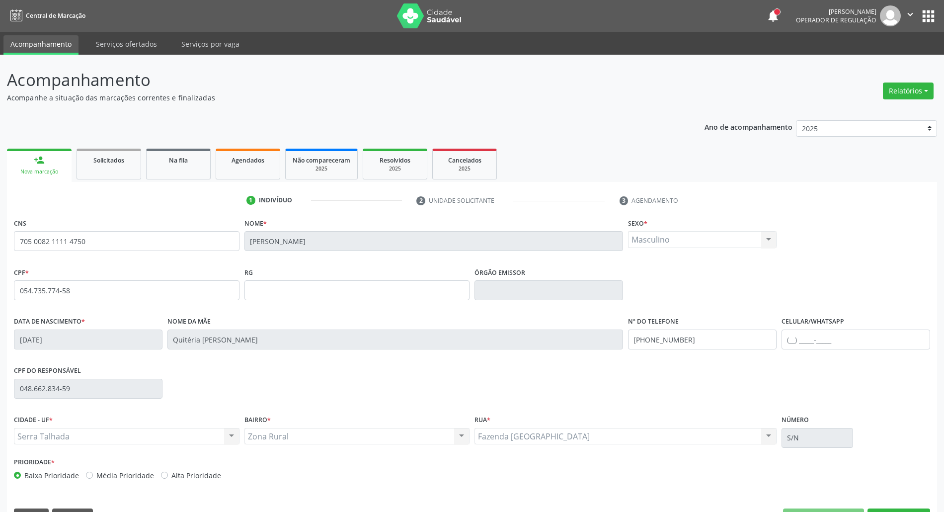
scroll to position [27, 0]
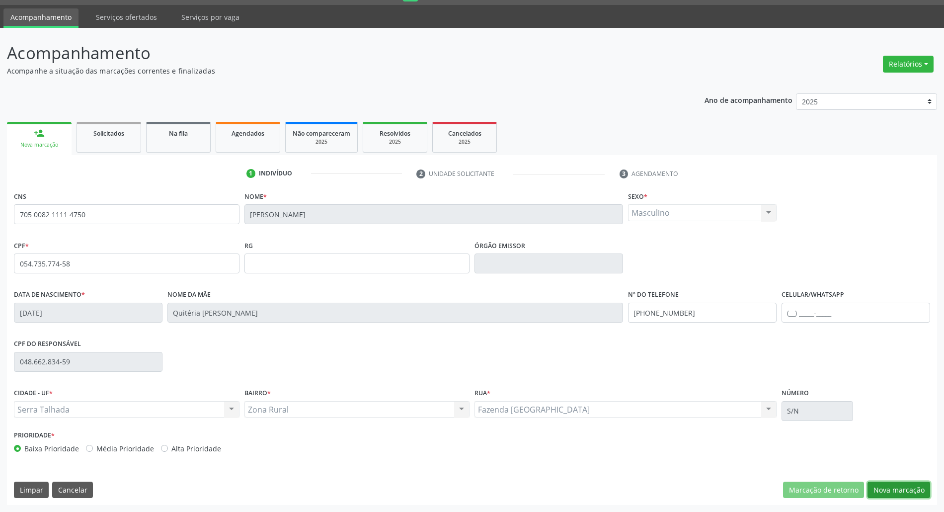
click at [915, 482] on button "Nova marcação" at bounding box center [899, 490] width 63 height 17
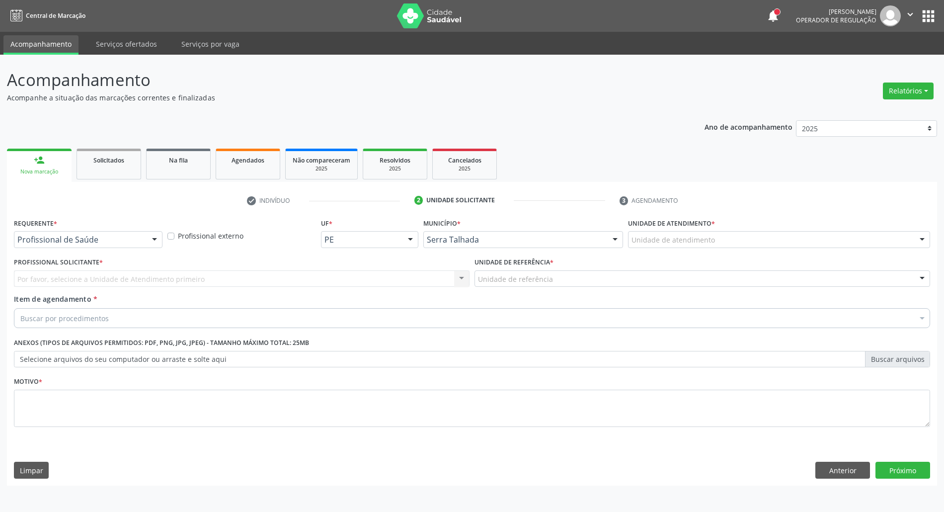
scroll to position [0, 0]
click at [114, 246] on div at bounding box center [89, 239] width 150 height 17
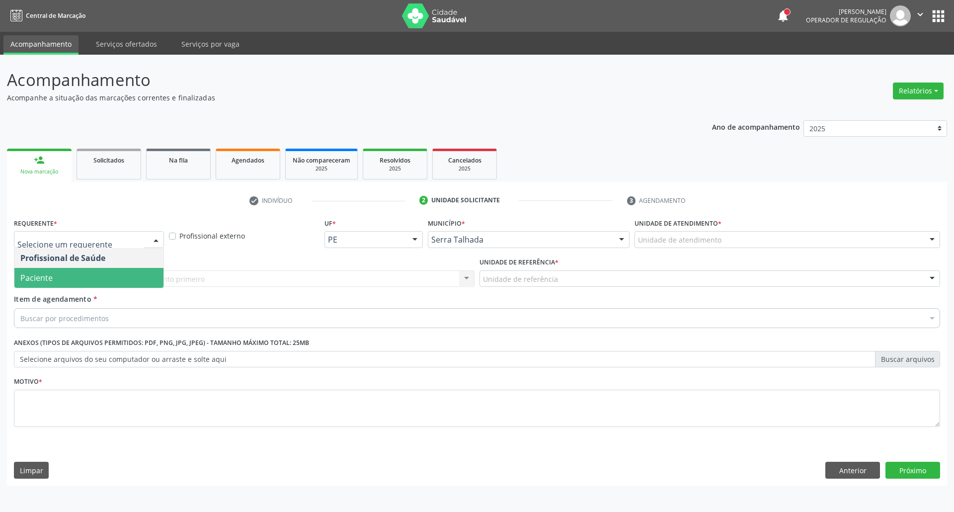
click at [106, 277] on span "Paciente" at bounding box center [88, 278] width 149 height 20
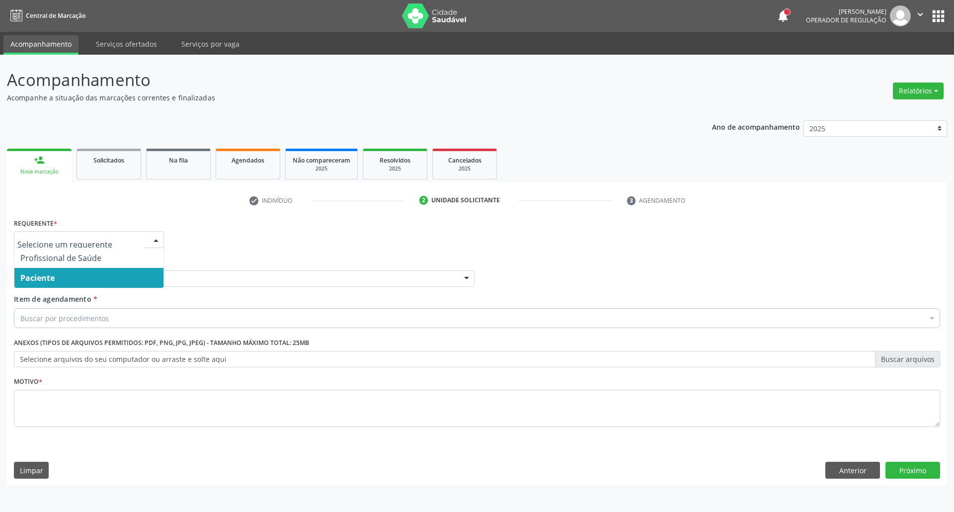
click at [105, 277] on span "Paciente" at bounding box center [88, 278] width 149 height 20
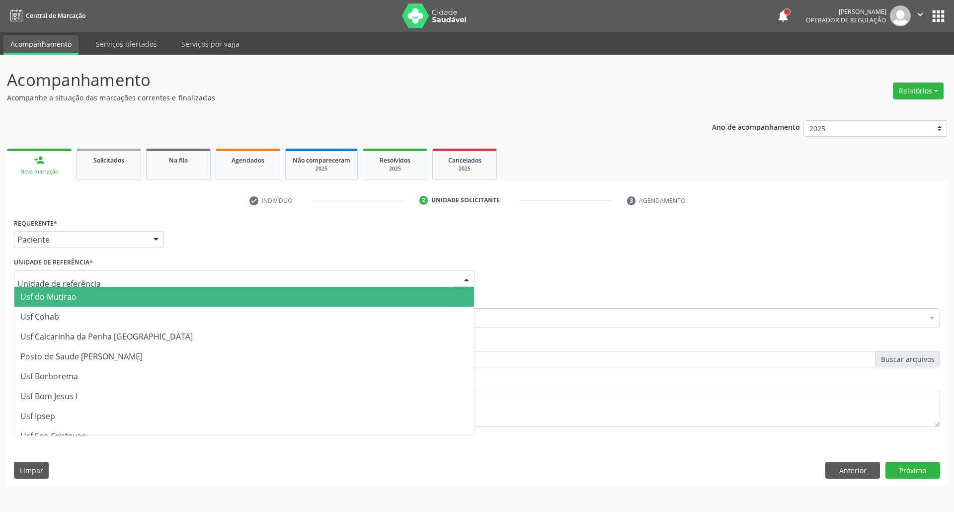
click at [106, 279] on div at bounding box center [244, 278] width 461 height 17
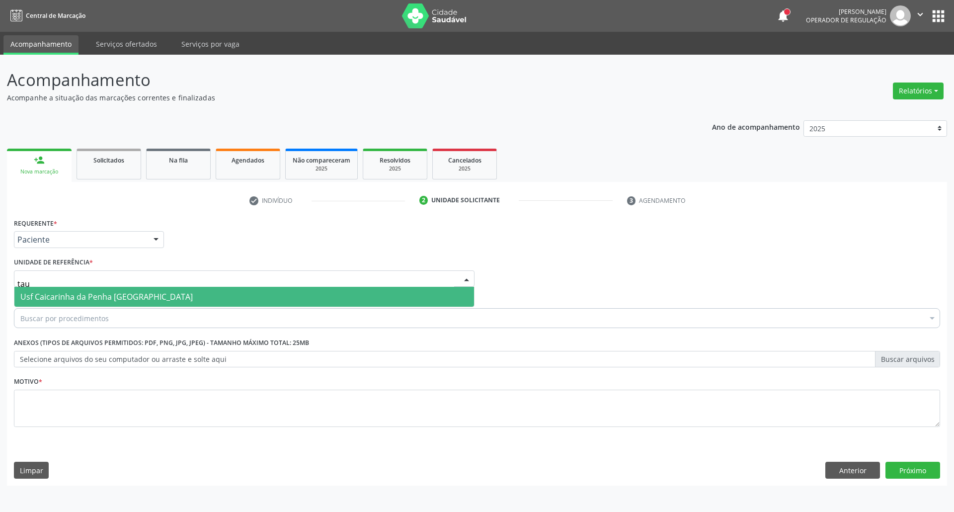
type input "taua"
click at [106, 296] on span "Usf Caicarinha da Penha [GEOGRAPHIC_DATA]" at bounding box center [106, 296] width 172 height 11
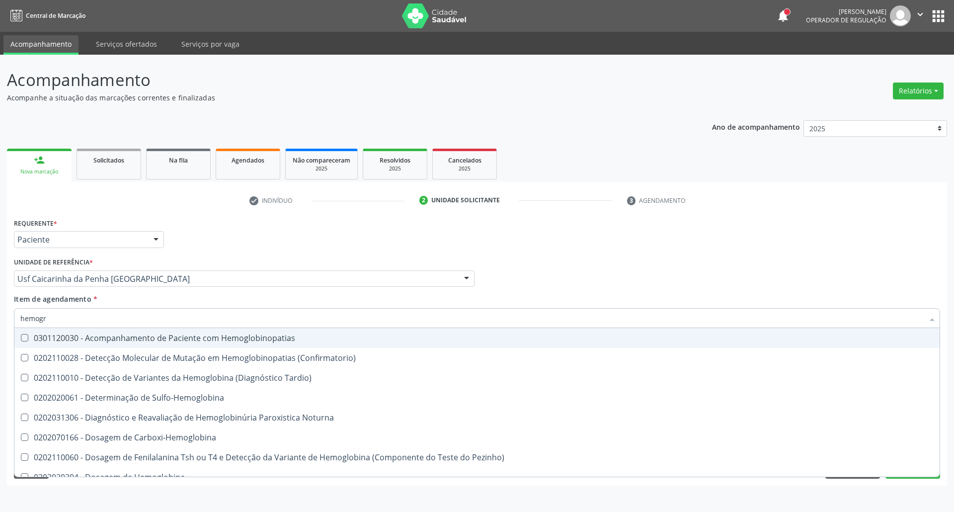
type input "hemogra"
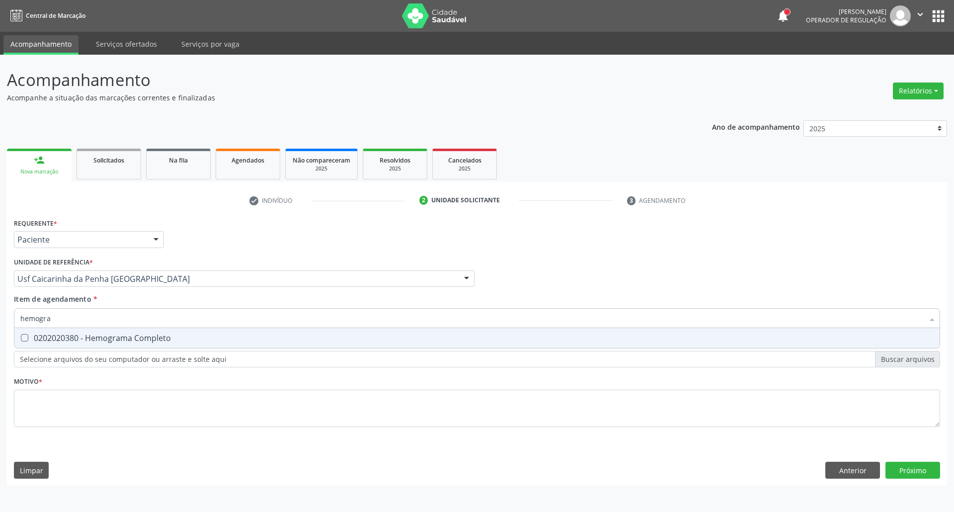
click at [80, 336] on div "0202020380 - Hemograma Completo" at bounding box center [476, 338] width 913 height 8
checkbox Completo "true"
drag, startPoint x: 71, startPoint y: 324, endPoint x: 65, endPoint y: 326, distance: 6.3
click at [67, 325] on input "hemogra" at bounding box center [471, 318] width 903 height 20
click at [65, 323] on input "hemogra" at bounding box center [471, 318] width 903 height 20
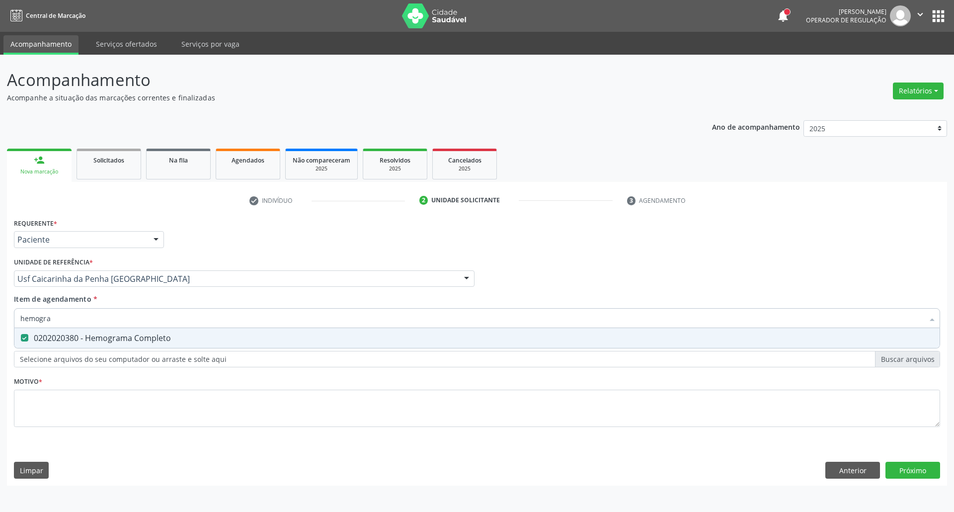
click at [65, 323] on input "hemogra" at bounding box center [471, 318] width 903 height 20
type input "g"
checkbox Completo "false"
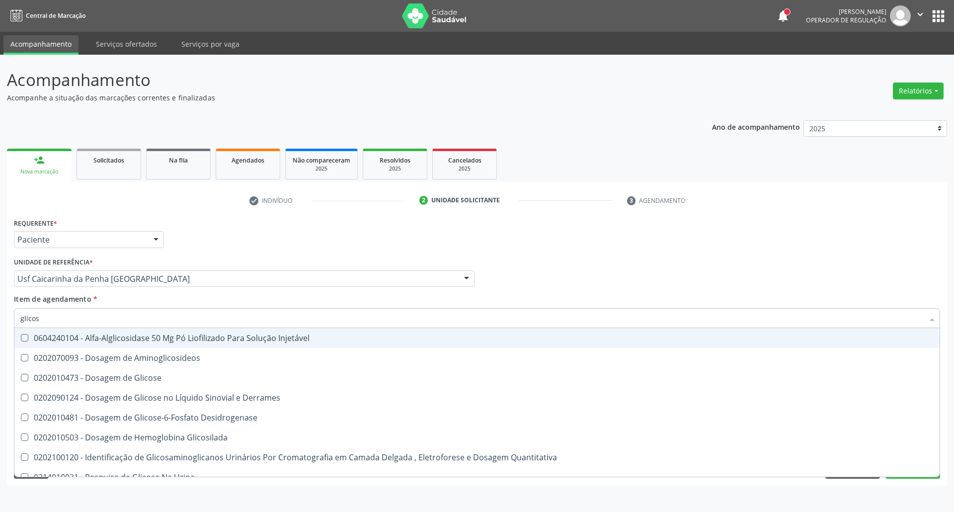
type input "glicose"
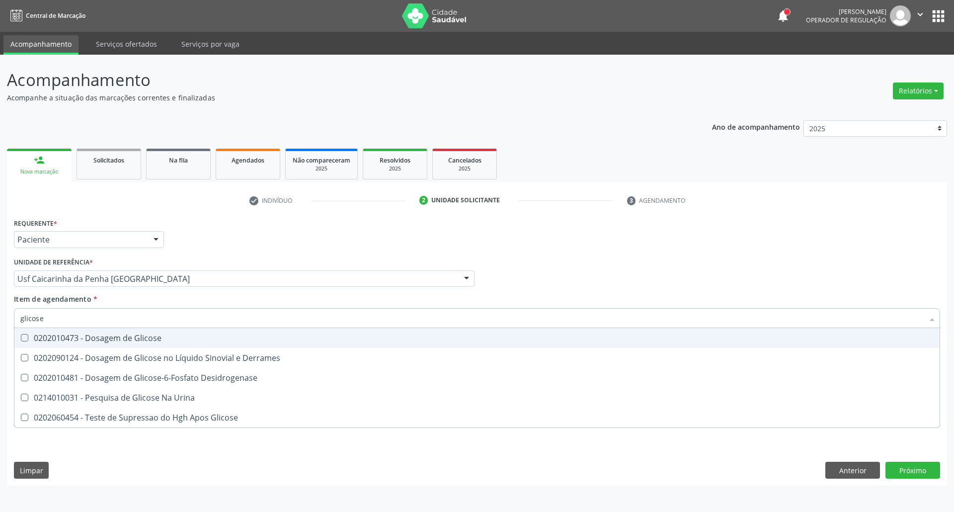
click at [74, 337] on div "0202010473 - Dosagem de Glicose" at bounding box center [476, 338] width 913 height 8
checkbox Glicose "true"
click at [73, 325] on input "glicose" at bounding box center [471, 318] width 903 height 20
type input "ur"
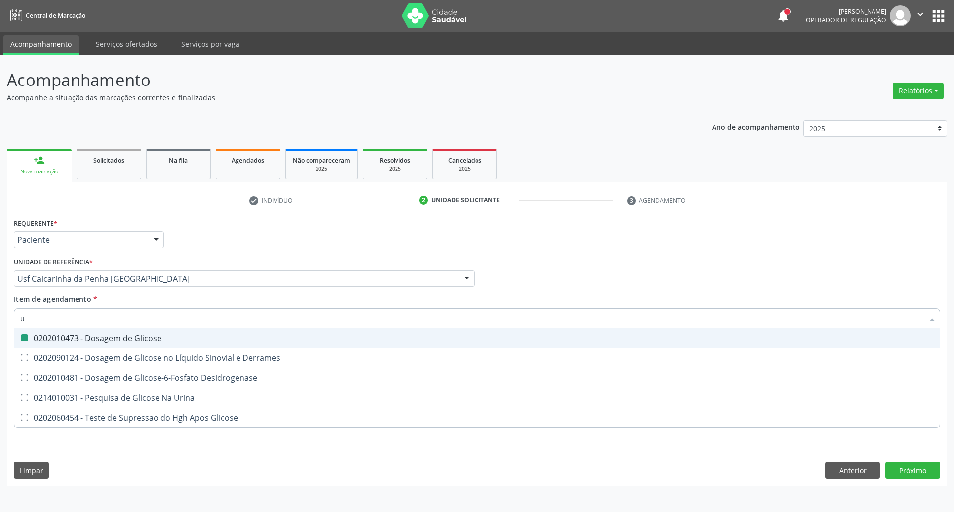
checkbox Glicose "false"
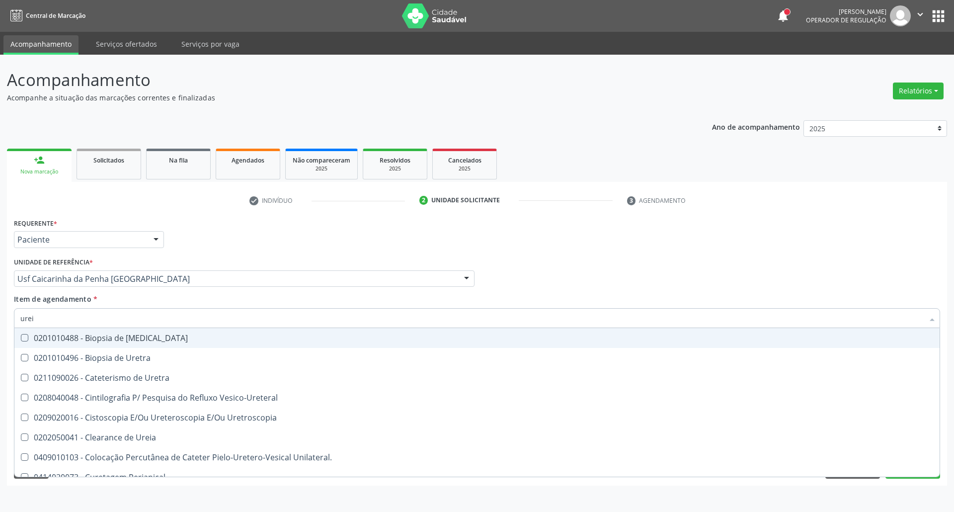
type input "ureia"
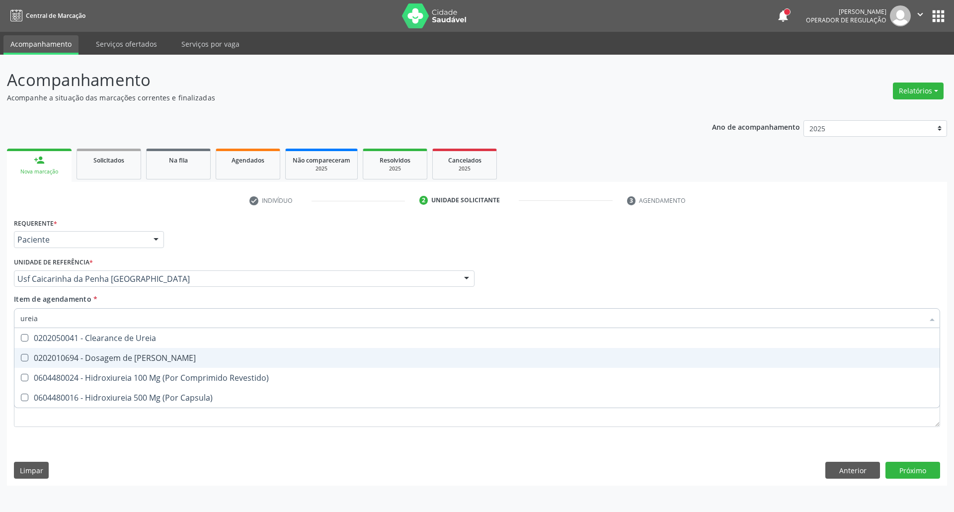
click at [143, 360] on div "0202010694 - Dosagem de [PERSON_NAME]" at bounding box center [476, 358] width 913 height 8
checkbox Ureia "true"
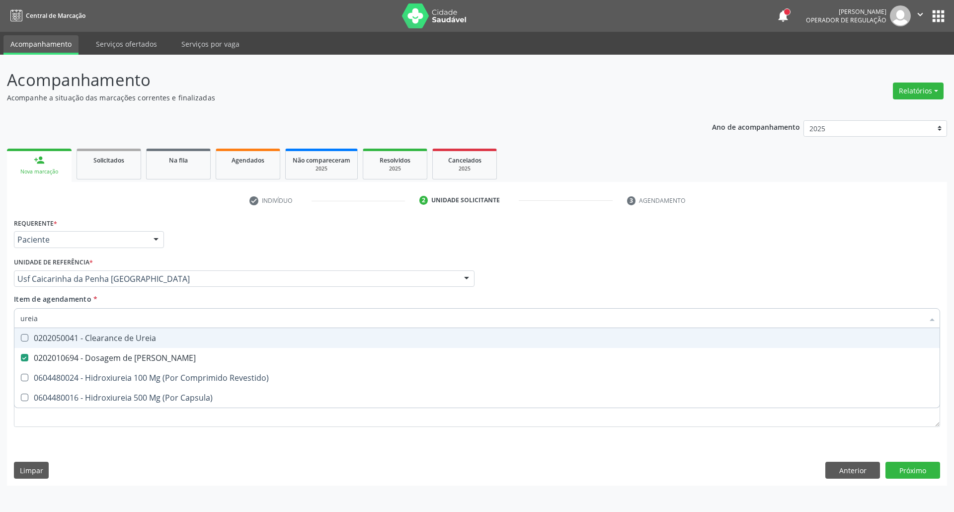
click at [150, 324] on input "ureia" at bounding box center [471, 318] width 903 height 20
type input "c"
checkbox Ureia "false"
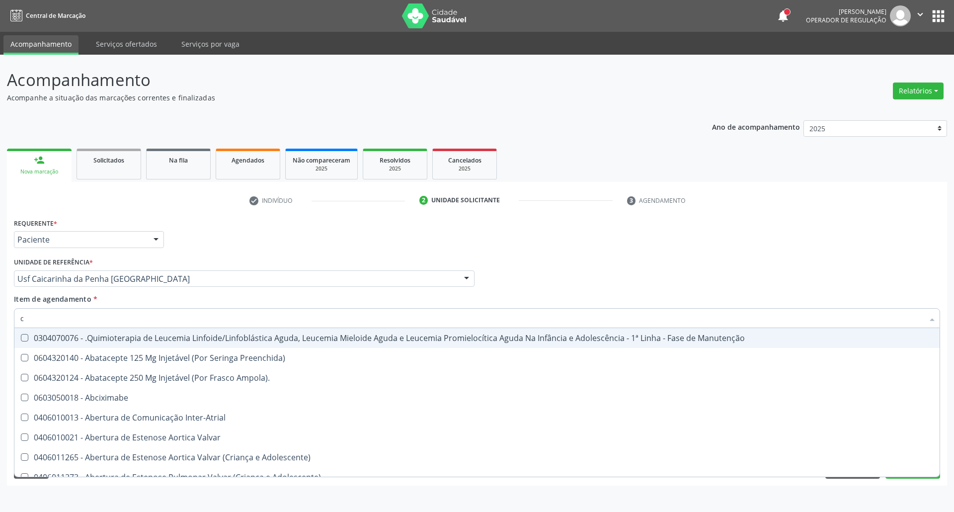
type input "co"
checkbox Tempo "true"
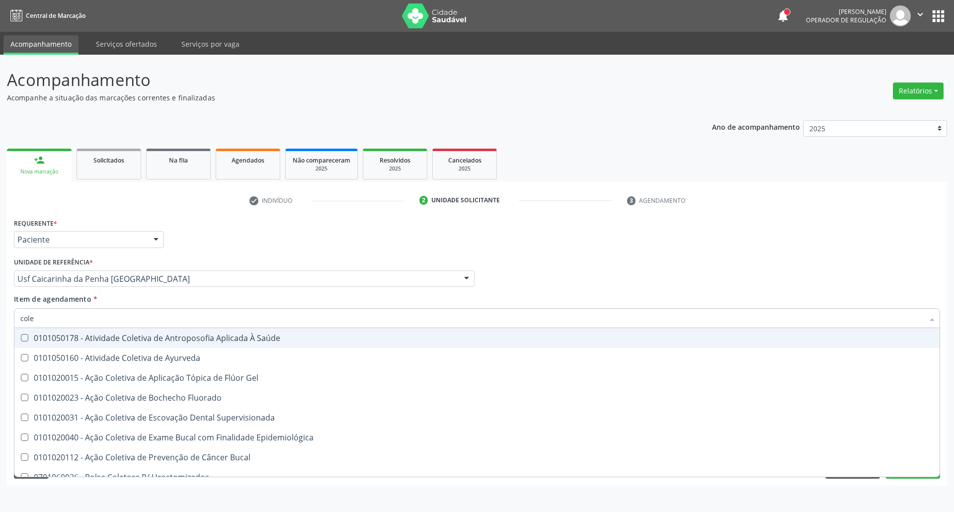
type input "coles"
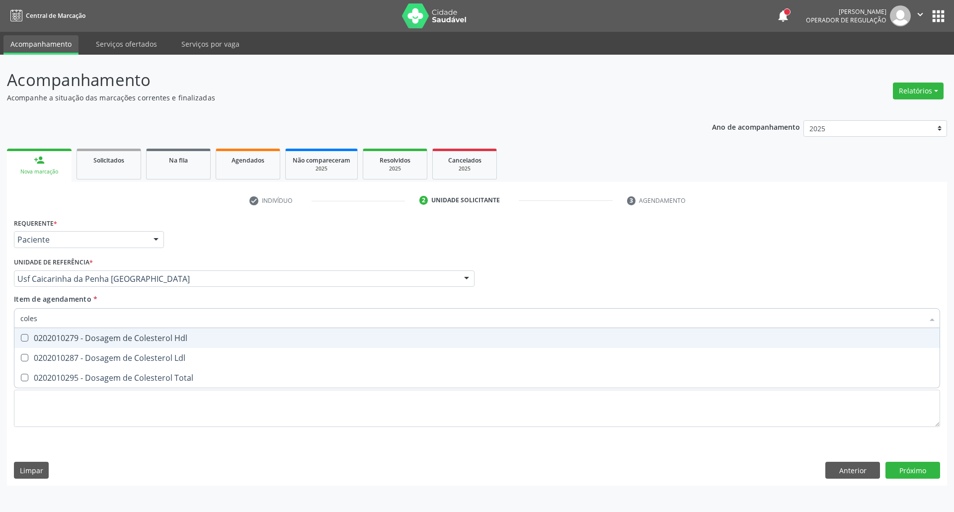
click at [137, 342] on div "0202010279 - Dosagem de Colesterol Hdl" at bounding box center [476, 338] width 913 height 8
checkbox Hdl "true"
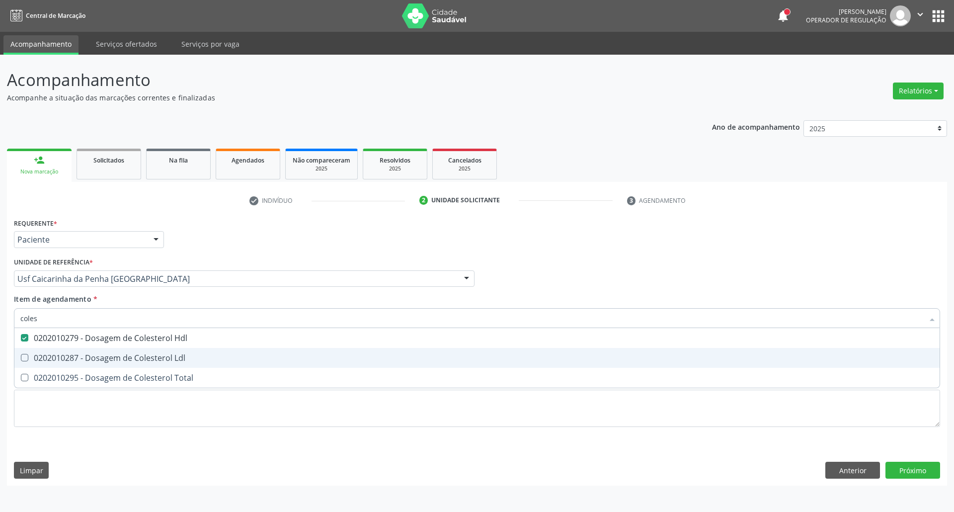
drag, startPoint x: 138, startPoint y: 351, endPoint x: 134, endPoint y: 370, distance: 19.8
click at [137, 356] on span "0202010287 - Dosagem de Colesterol Ldl" at bounding box center [476, 358] width 925 height 20
checkbox Ldl "true"
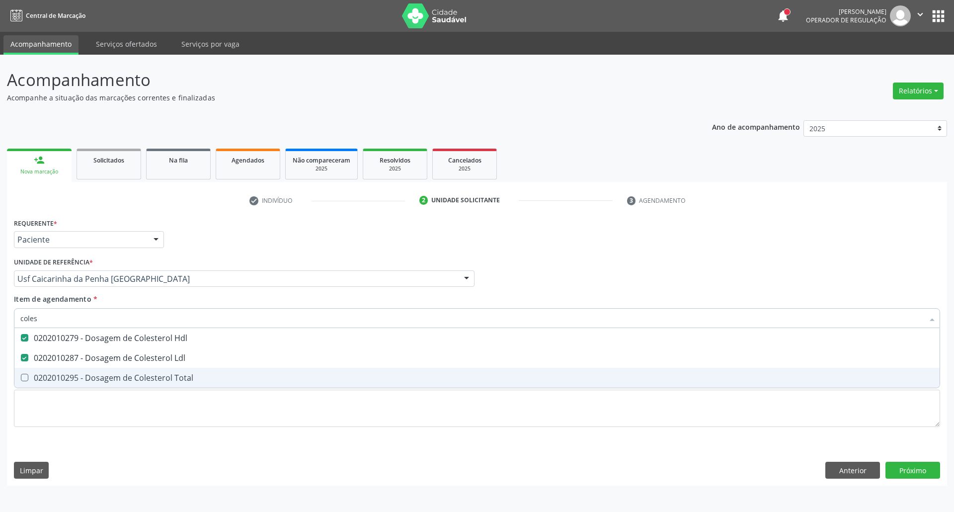
click at [133, 370] on span "0202010295 - Dosagem de Colesterol Total" at bounding box center [476, 378] width 925 height 20
checkbox Total "true"
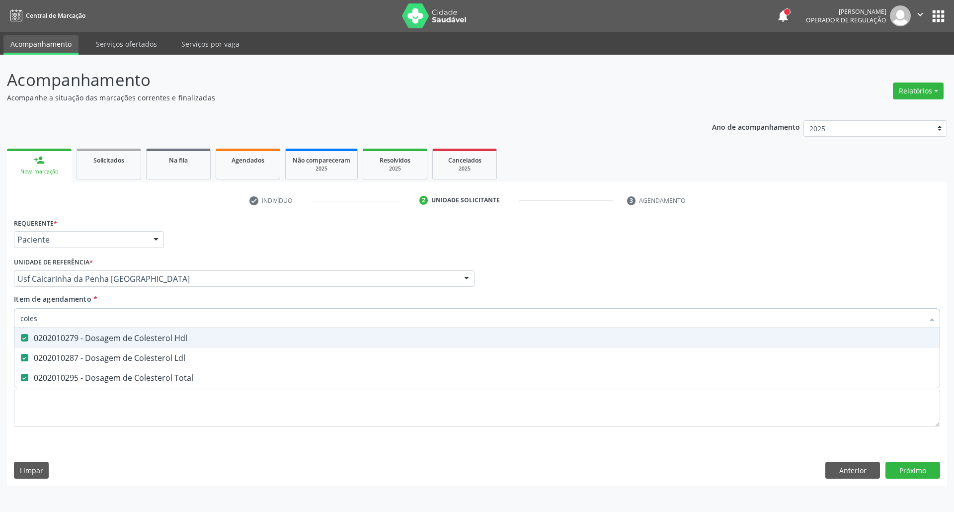
click at [148, 315] on input "coles" at bounding box center [471, 318] width 903 height 20
type input "c"
checkbox Hdl "false"
checkbox Ldl "false"
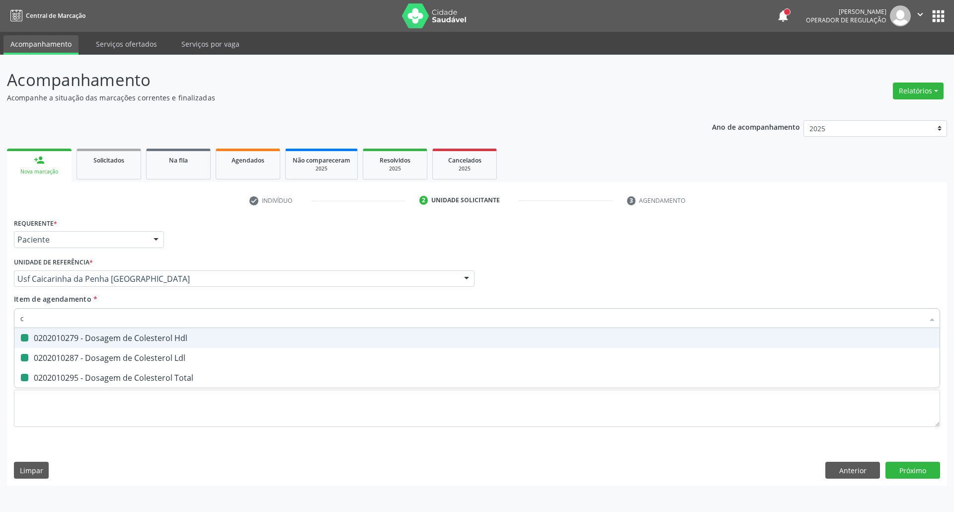
checkbox Total "false"
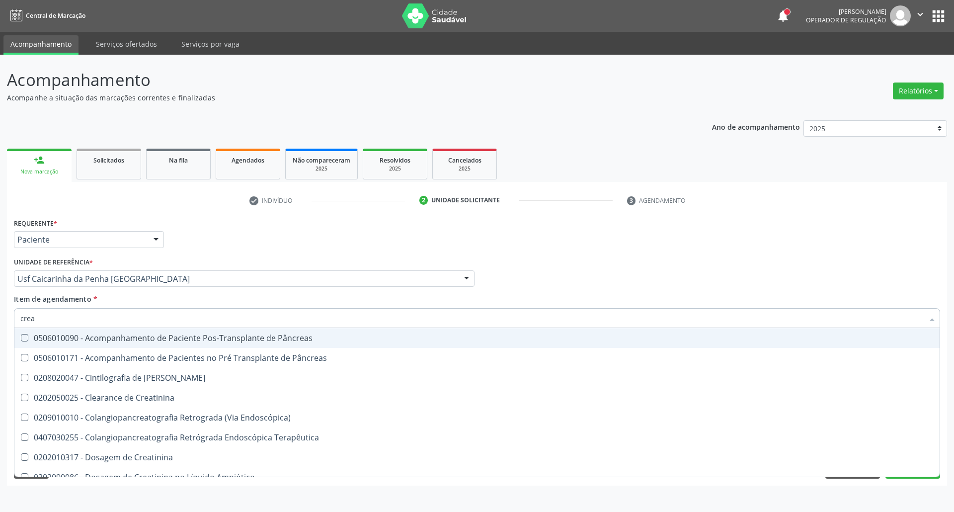
type input "creat"
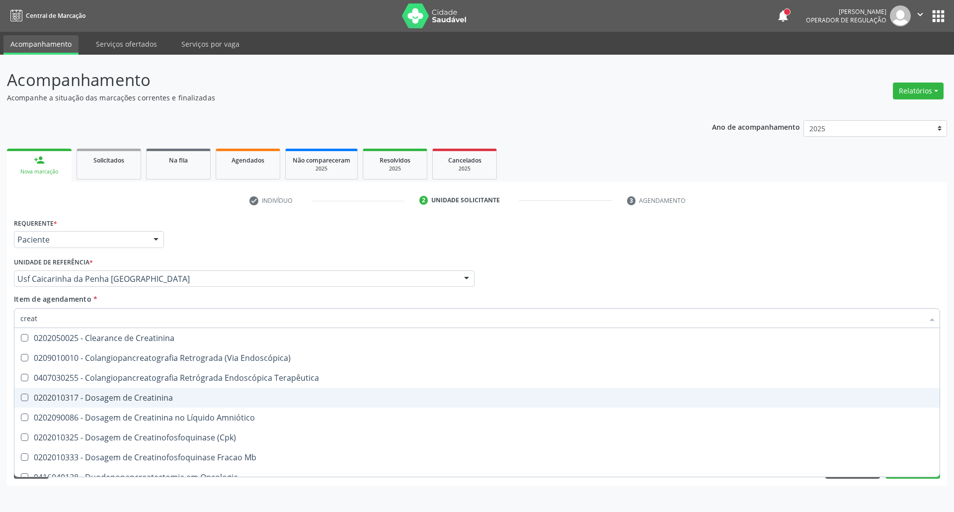
click at [114, 404] on span "0202010317 - Dosagem de Creatinina" at bounding box center [476, 398] width 925 height 20
checkbox Creatinina "true"
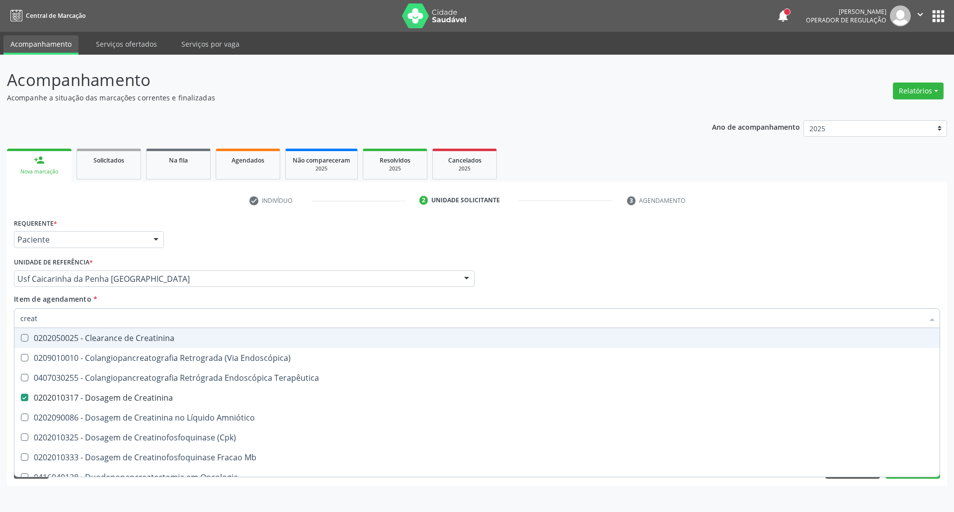
click at [113, 317] on input "creat" at bounding box center [471, 318] width 903 height 20
type input "t"
checkbox Creatinina "false"
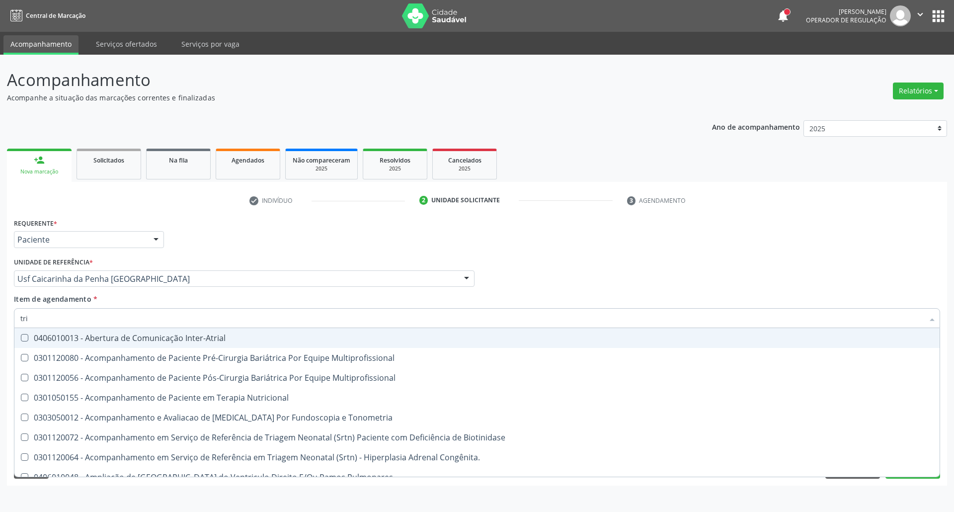
type input "trig"
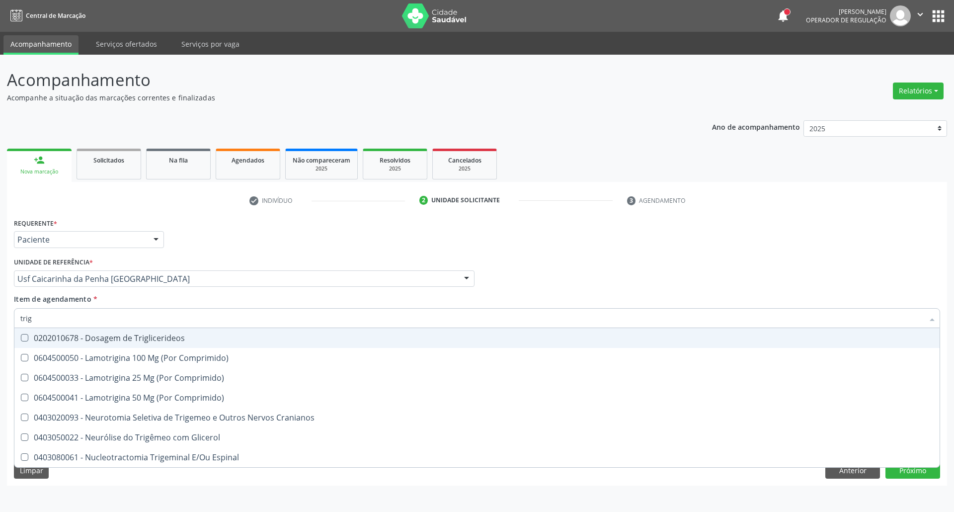
click at [116, 337] on div "0202010678 - Dosagem de Triglicerideos" at bounding box center [476, 338] width 913 height 8
checkbox Triglicerideos "true"
click at [120, 309] on input "trig" at bounding box center [471, 318] width 903 height 20
type input "he"
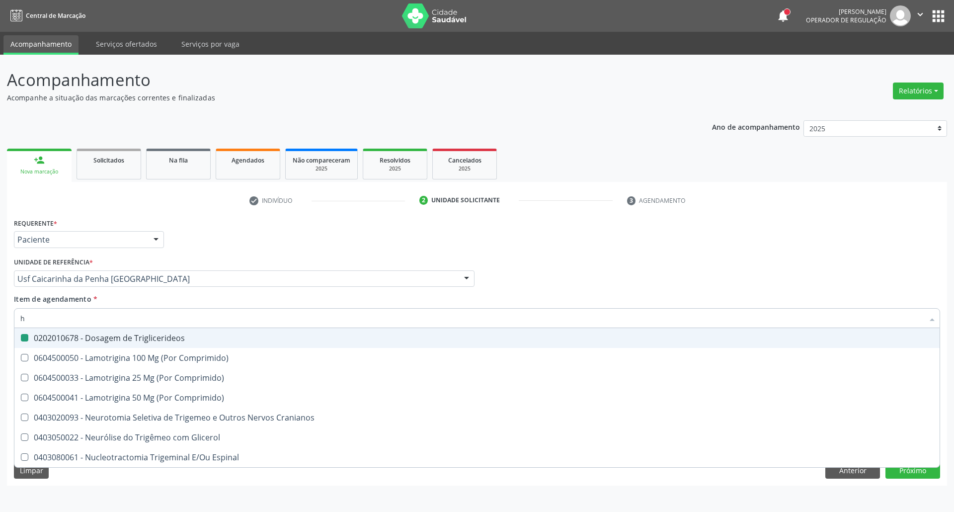
checkbox Triglicerideos "false"
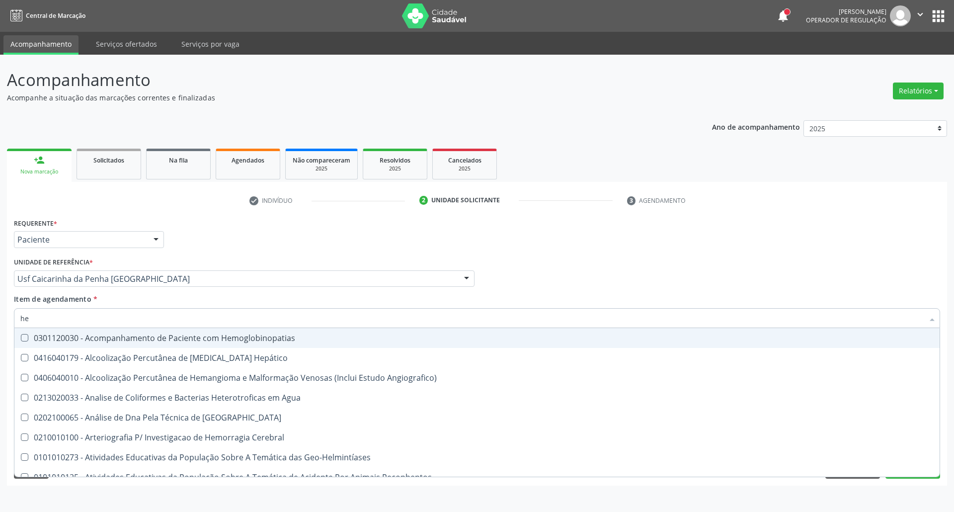
type input "hem"
checkbox II "true"
checkbox Completo "false"
type input "hemo"
checkbox Retro-Retal "true"
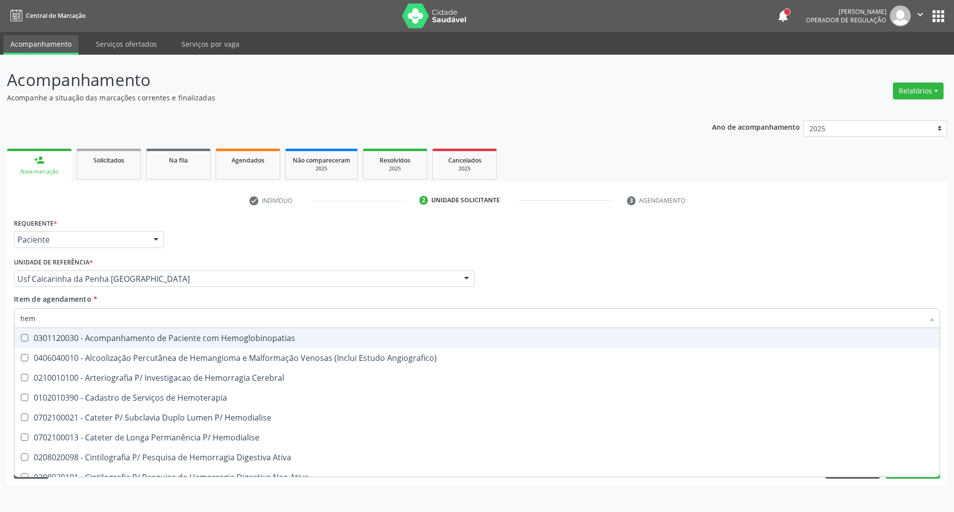
checkbox Completo "false"
type input "hemog"
checkbox Carboxi-Hemoglobina "true"
type input "hemogl"
checkbox Carboxi-Hemoglobina "false"
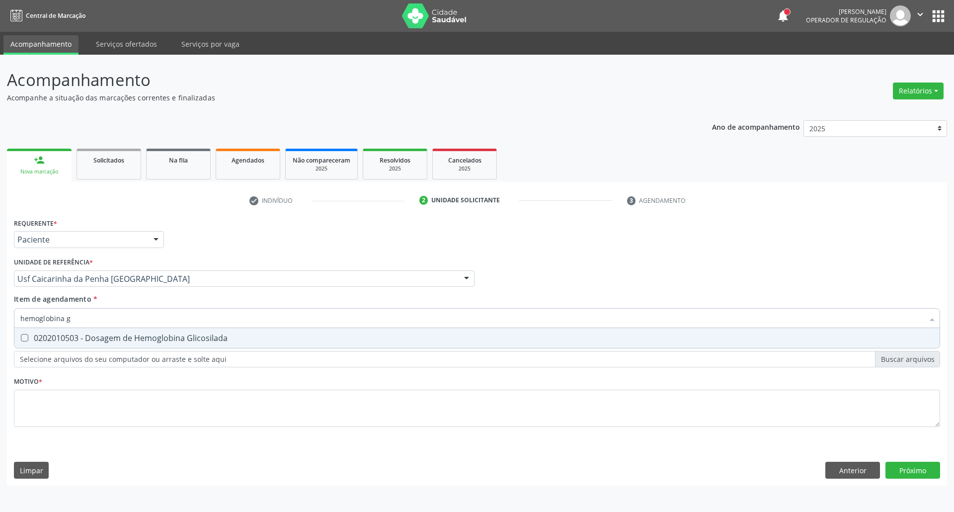
type input "hemoglobina g"
click at [76, 341] on div "0202010503 - Dosagem de Hemoglobina Glicosilada" at bounding box center [476, 338] width 913 height 8
checkbox Glicosilada "true"
click at [87, 317] on input "hemoglobina g" at bounding box center [471, 318] width 903 height 20
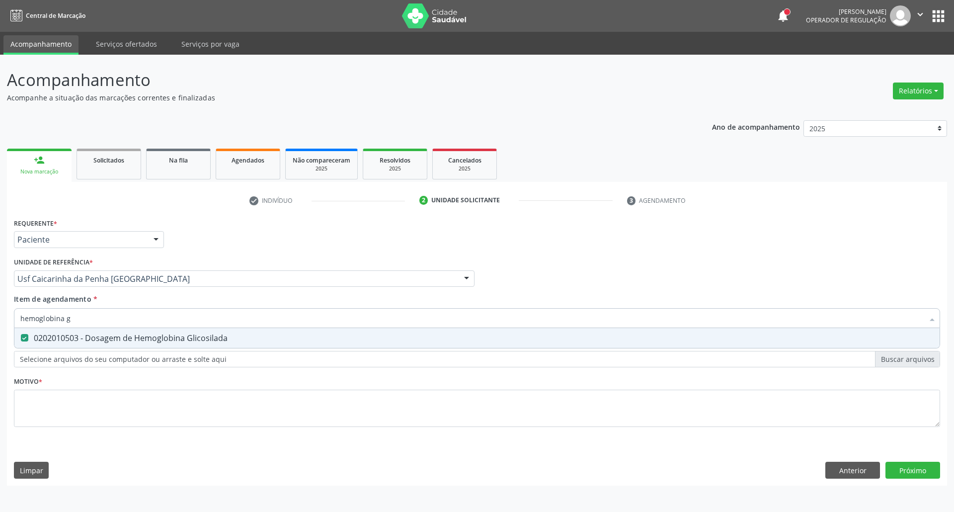
click at [87, 317] on input "hemoglobina g" at bounding box center [471, 318] width 903 height 20
type input "a"
checkbox Glicosilada "false"
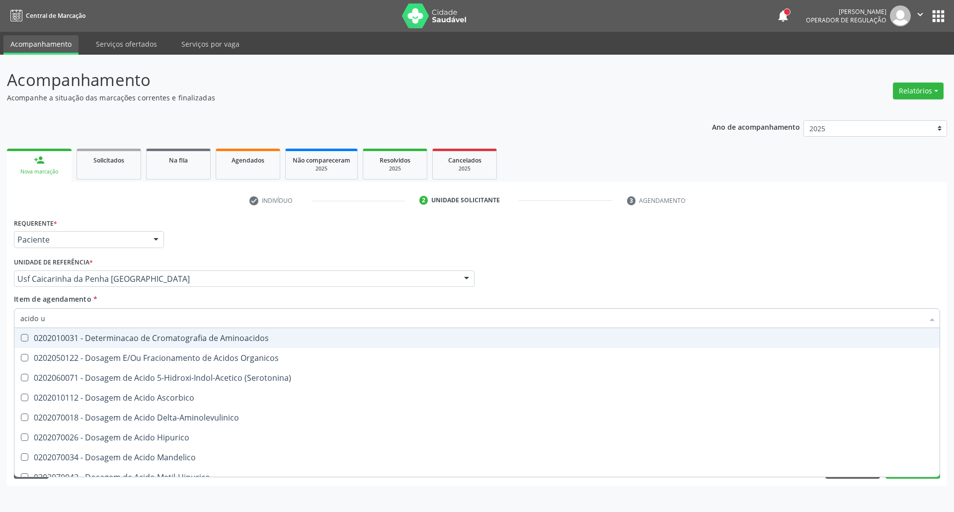
type input "acido u"
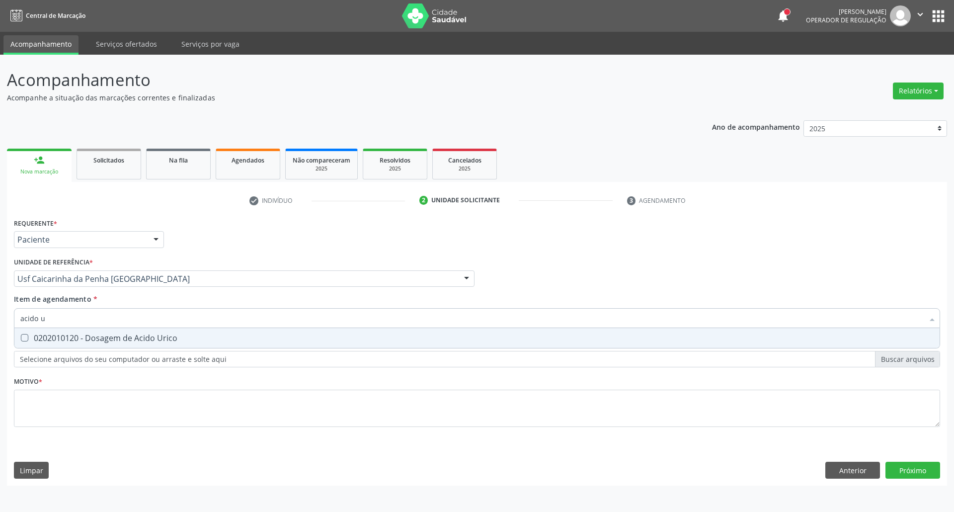
drag, startPoint x: 90, startPoint y: 343, endPoint x: 98, endPoint y: 323, distance: 21.2
click at [91, 342] on div "0202010120 - Dosagem de Acido Urico" at bounding box center [476, 338] width 913 height 8
checkbox Urico "true"
click at [100, 319] on input "acido u" at bounding box center [471, 318] width 903 height 20
click at [100, 318] on input "acido u" at bounding box center [471, 318] width 903 height 20
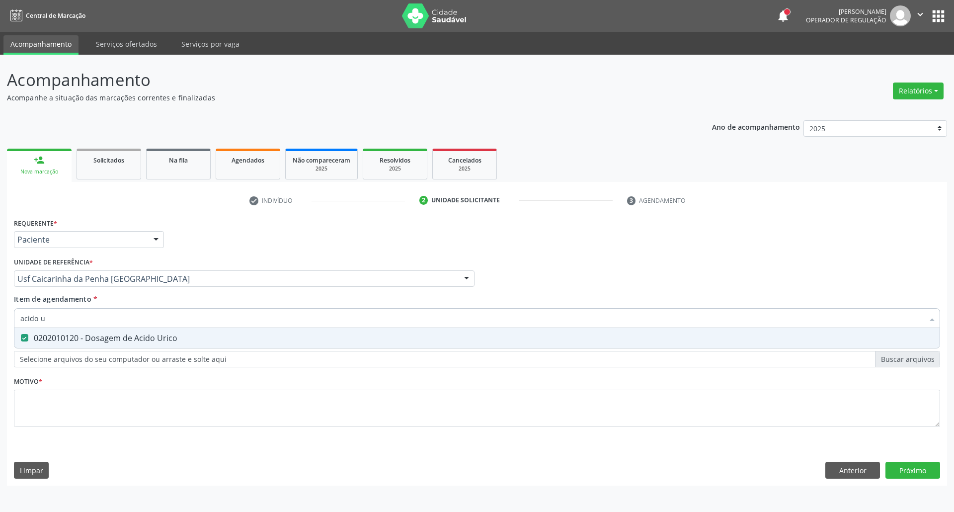
click at [100, 318] on input "acido u" at bounding box center [471, 318] width 903 height 20
type input "t"
checkbox Urico "false"
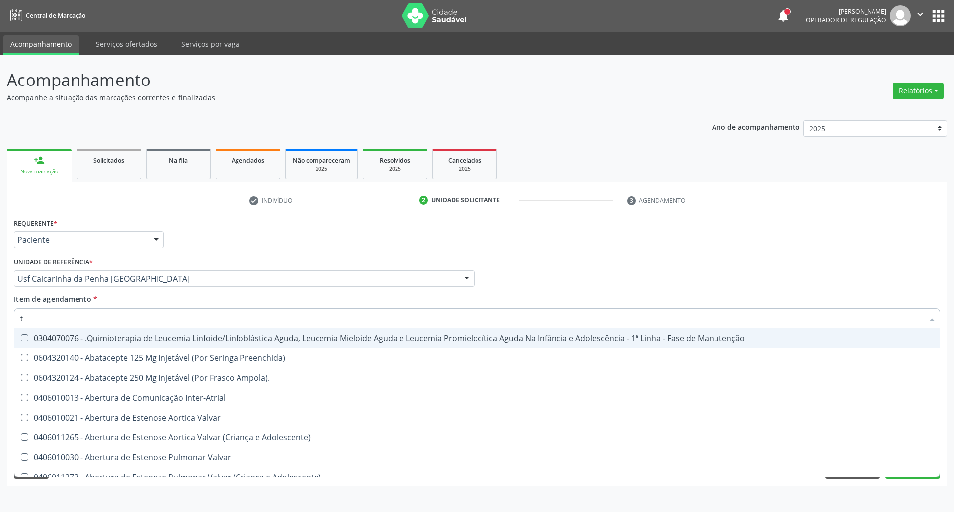
type input "tg"
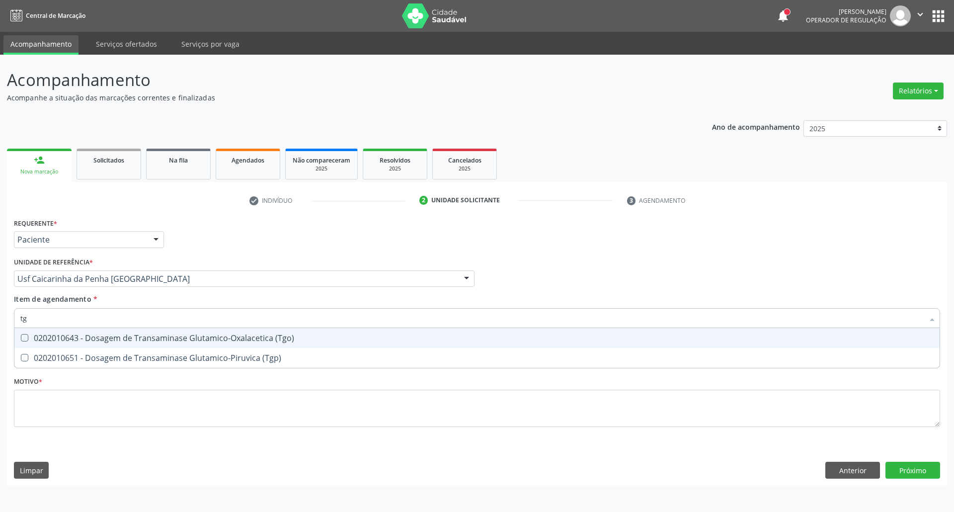
drag, startPoint x: 108, startPoint y: 338, endPoint x: 108, endPoint y: 348, distance: 9.4
click at [108, 340] on div "0202010643 - Dosagem de Transaminase Glutamico-Oxalacetica (Tgo)" at bounding box center [476, 338] width 913 height 8
checkbox \(Tgo\) "true"
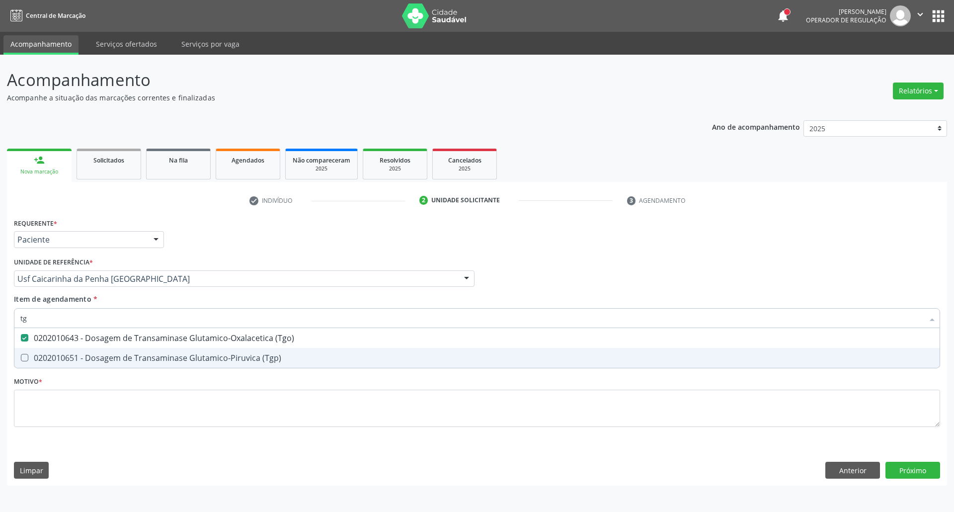
click at [110, 350] on span "0202010651 - Dosagem de Transaminase Glutamico-Piruvica (Tgp)" at bounding box center [476, 358] width 925 height 20
checkbox \(Tgp\) "true"
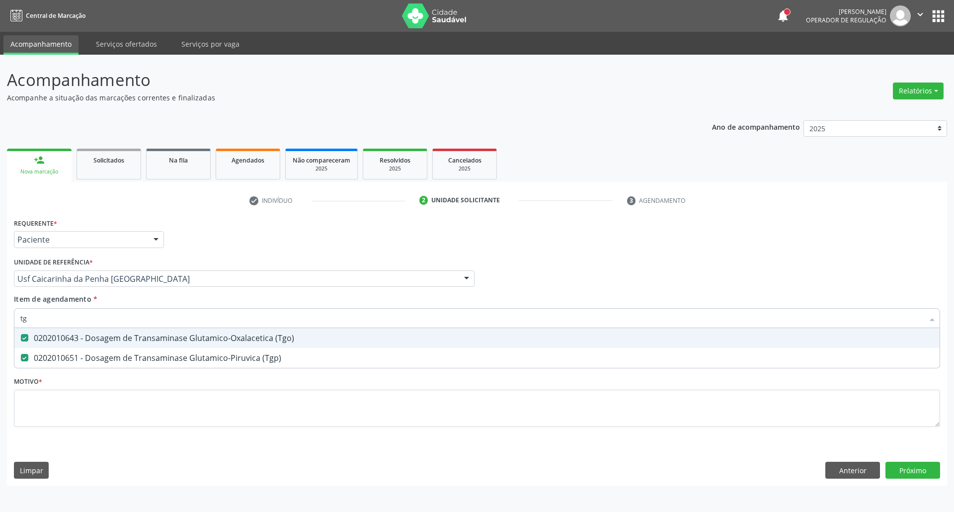
click at [82, 318] on input "tg" at bounding box center [471, 318] width 903 height 20
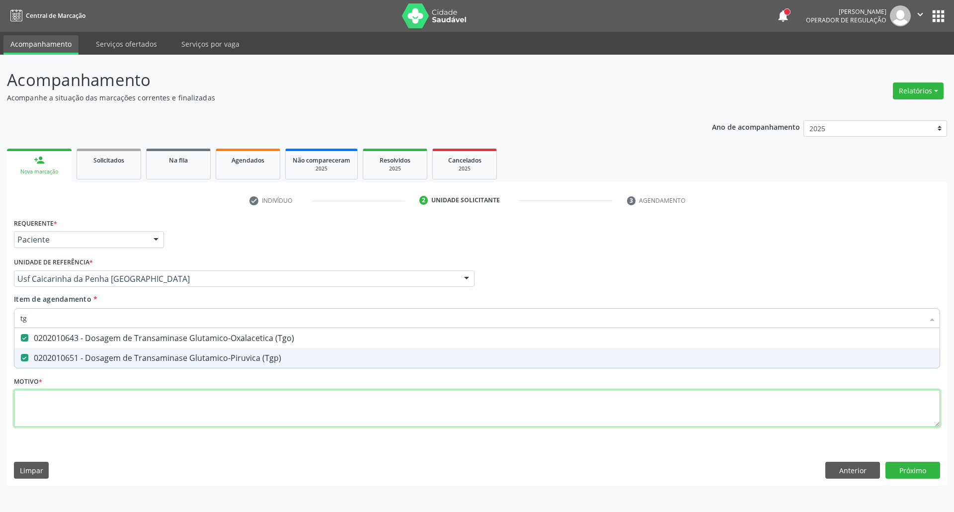
click at [118, 401] on div "Requerente * Paciente Profissional de Saúde Paciente Nenhum resultado encontrad…" at bounding box center [477, 328] width 926 height 225
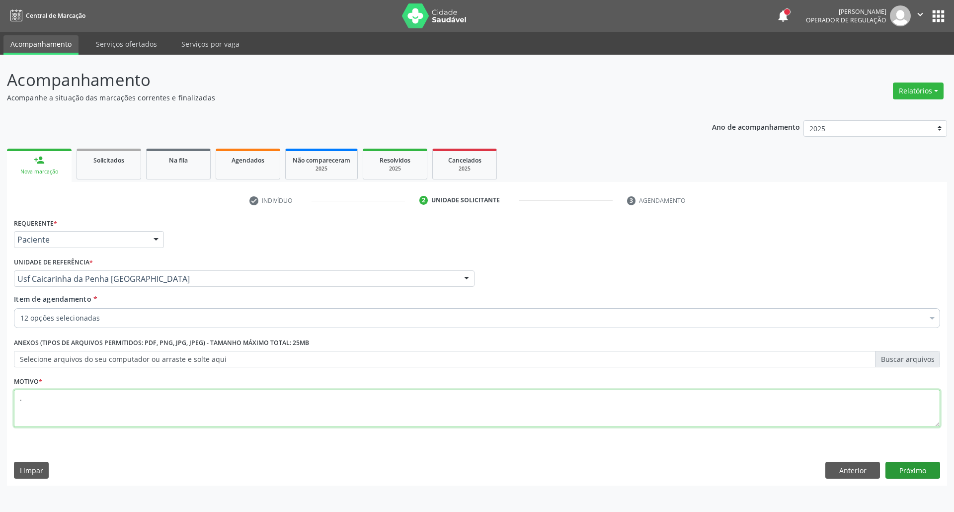
type textarea "."
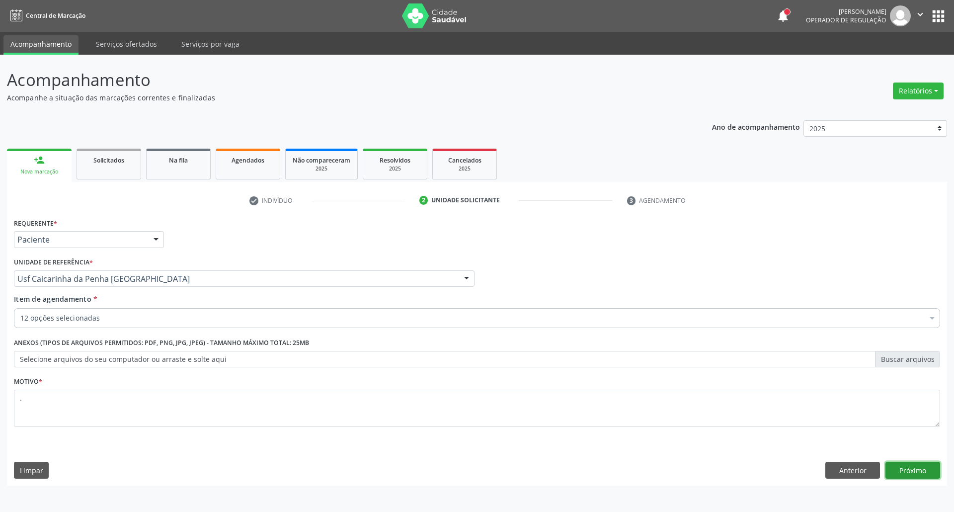
click at [901, 472] on button "Próximo" at bounding box center [913, 470] width 55 height 17
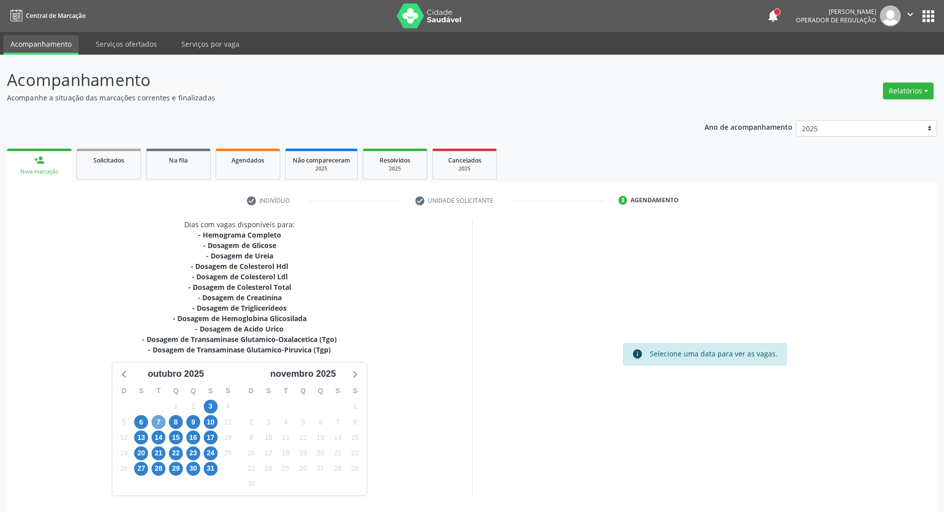
click at [159, 419] on span "7" at bounding box center [159, 422] width 14 height 14
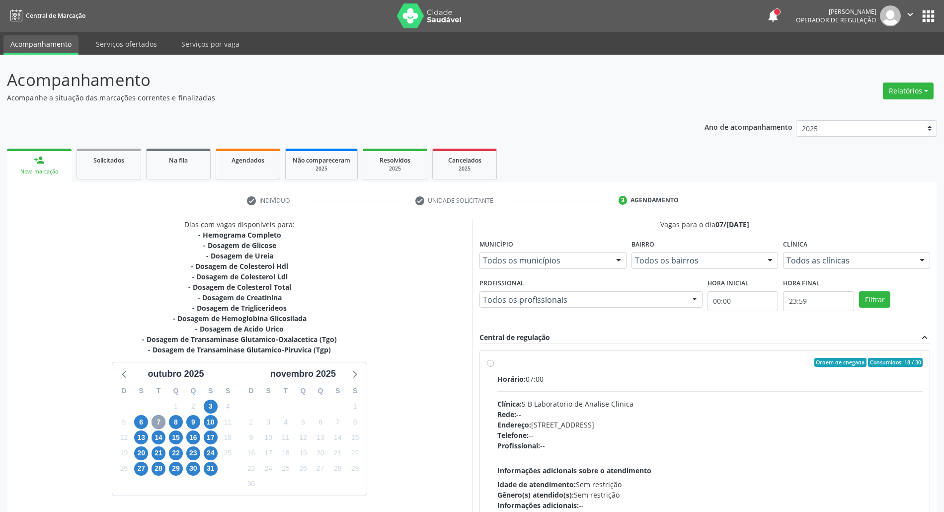
scroll to position [66, 0]
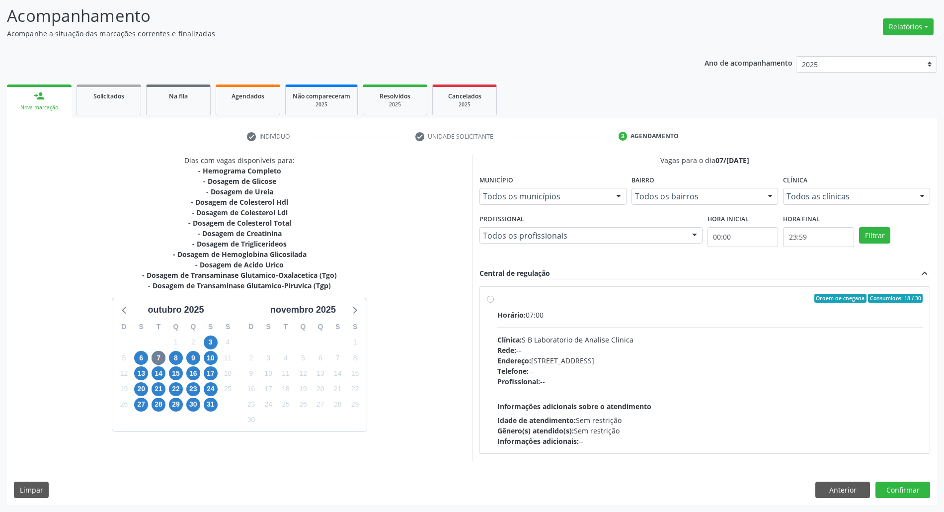
click at [692, 356] on div "Endereço: [STREET_ADDRESS]" at bounding box center [709, 360] width 425 height 10
click at [494, 303] on input "Ordem de chegada Consumidos: 18 / 30 Horário: 07:00 Clínica: S B Laboratorio de…" at bounding box center [490, 298] width 7 height 9
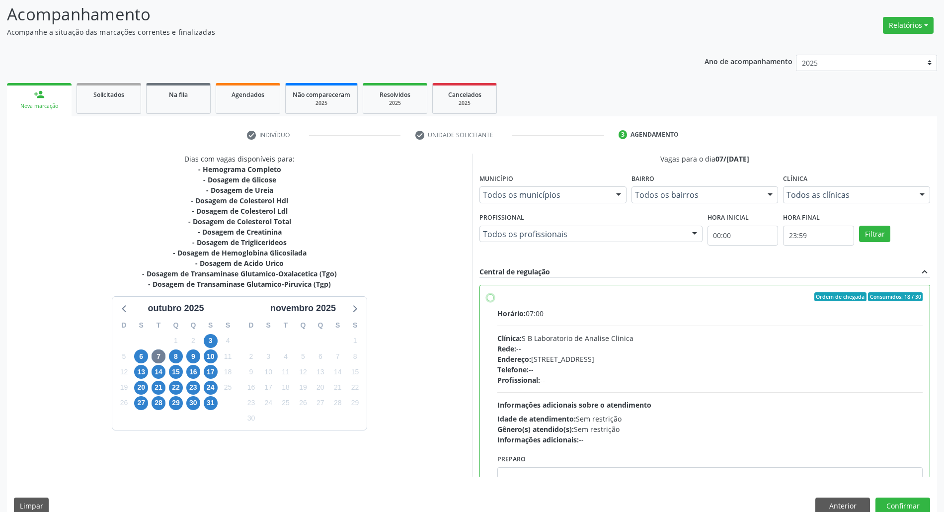
radio input "true"
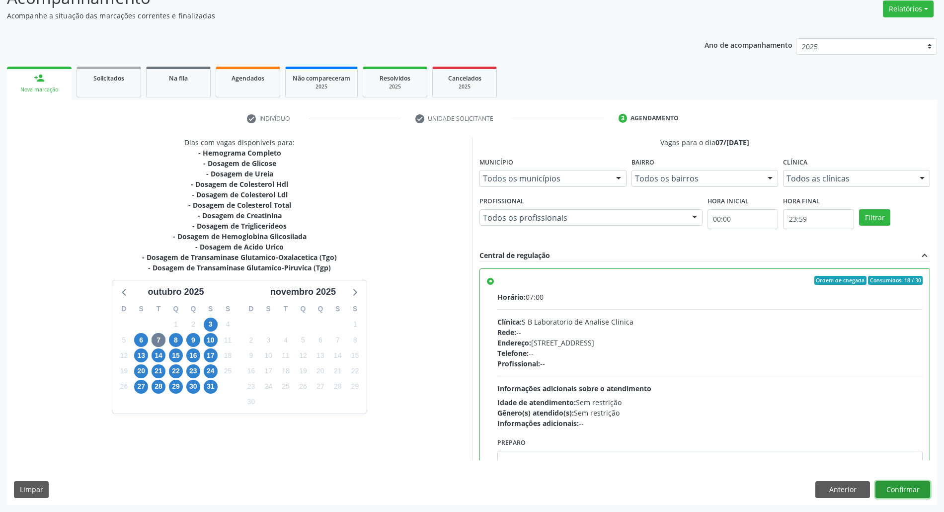
click at [899, 490] on button "Confirmar" at bounding box center [903, 489] width 55 height 17
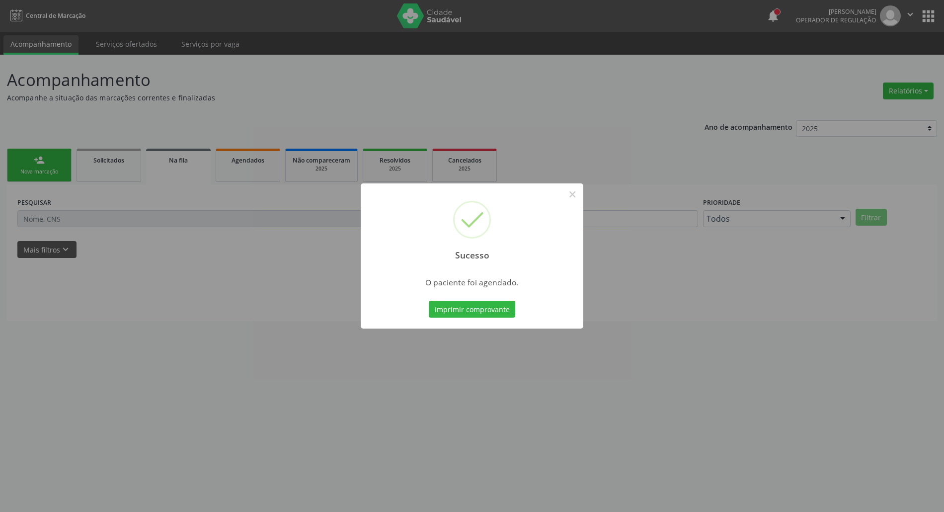
scroll to position [0, 0]
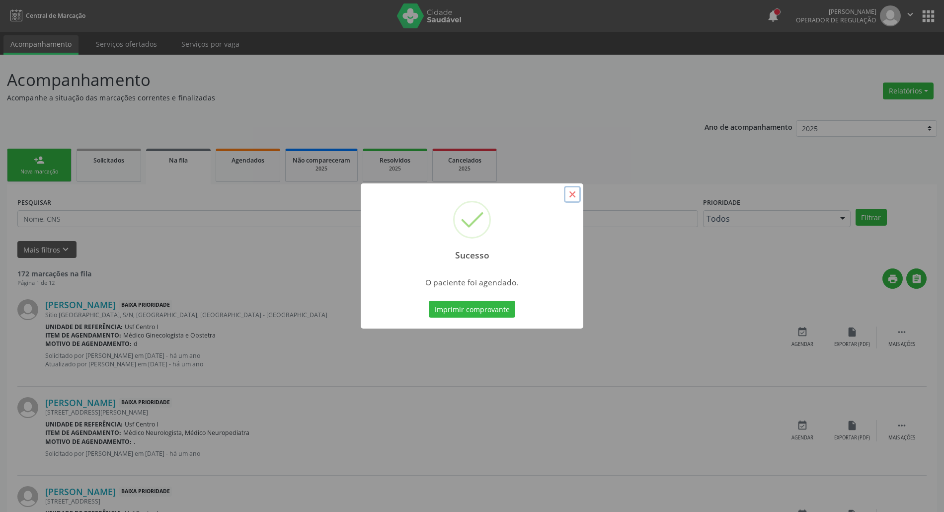
click at [567, 196] on button "×" at bounding box center [572, 194] width 17 height 17
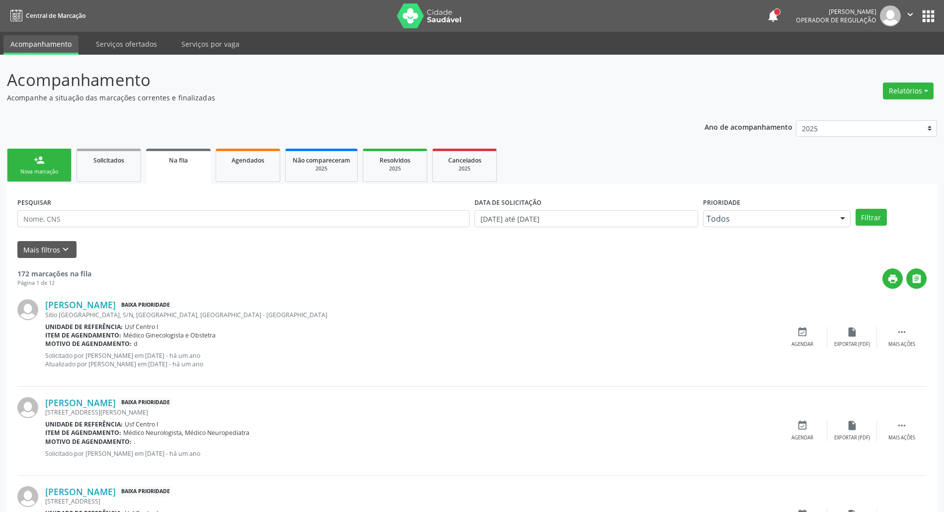
click at [32, 164] on link "person_add Nova marcação" at bounding box center [39, 165] width 65 height 33
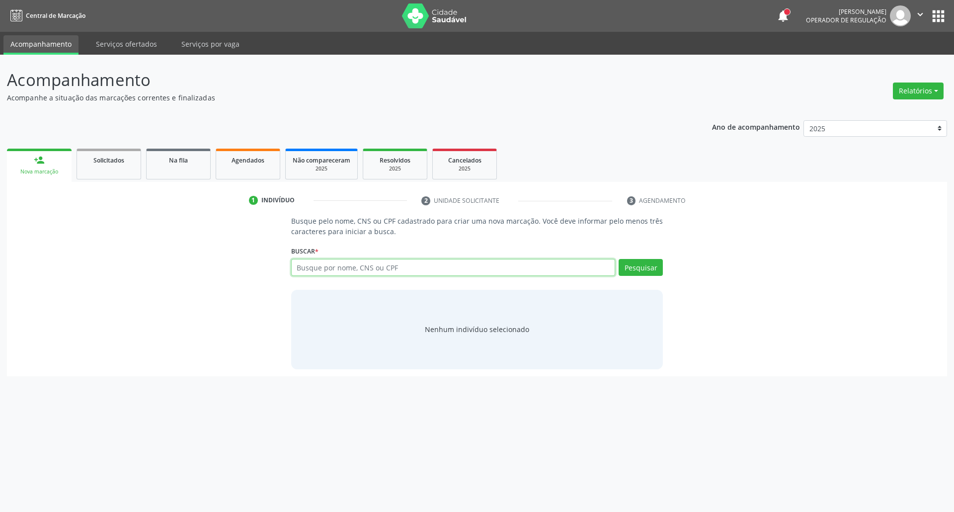
click at [374, 267] on input "text" at bounding box center [453, 267] width 325 height 17
type input "700009454519403"
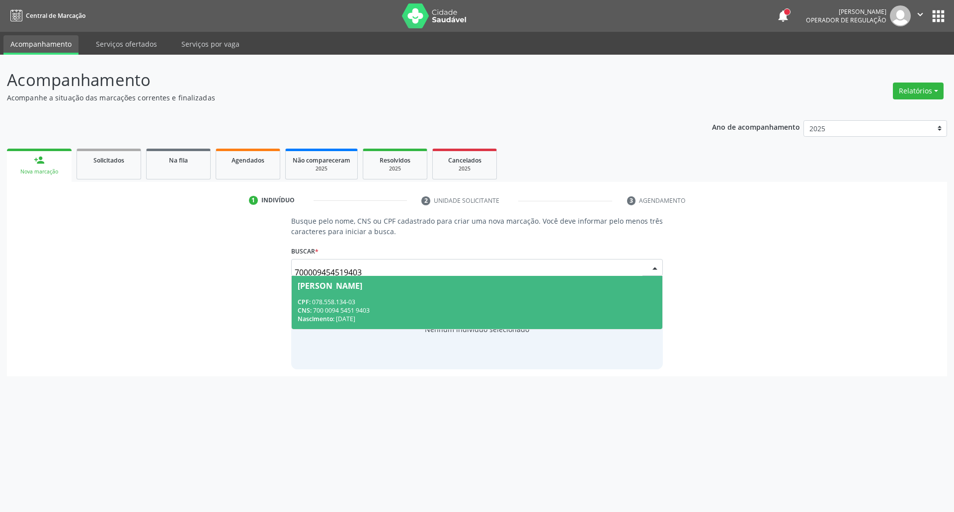
click at [446, 298] on div "CPF: 078.558.134-03" at bounding box center [477, 302] width 359 height 8
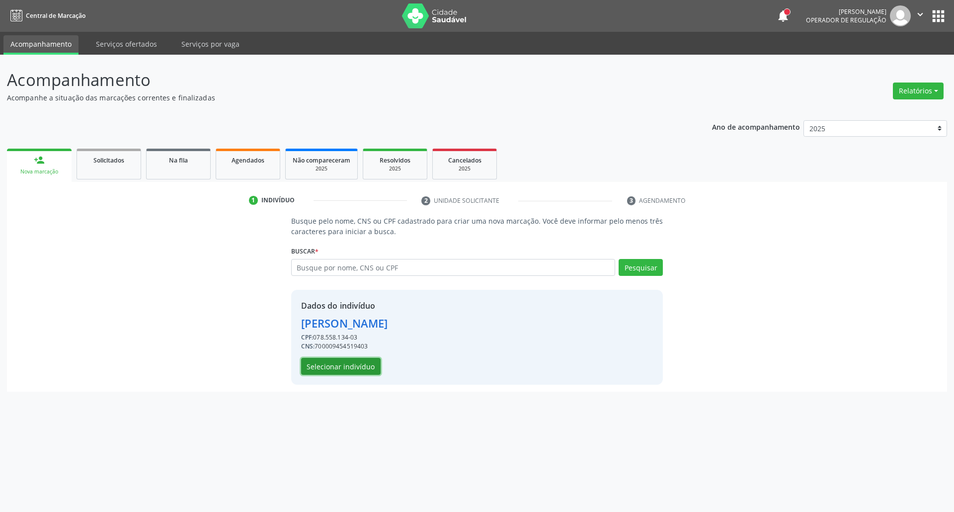
click at [348, 370] on button "Selecionar indivíduo" at bounding box center [341, 366] width 80 height 17
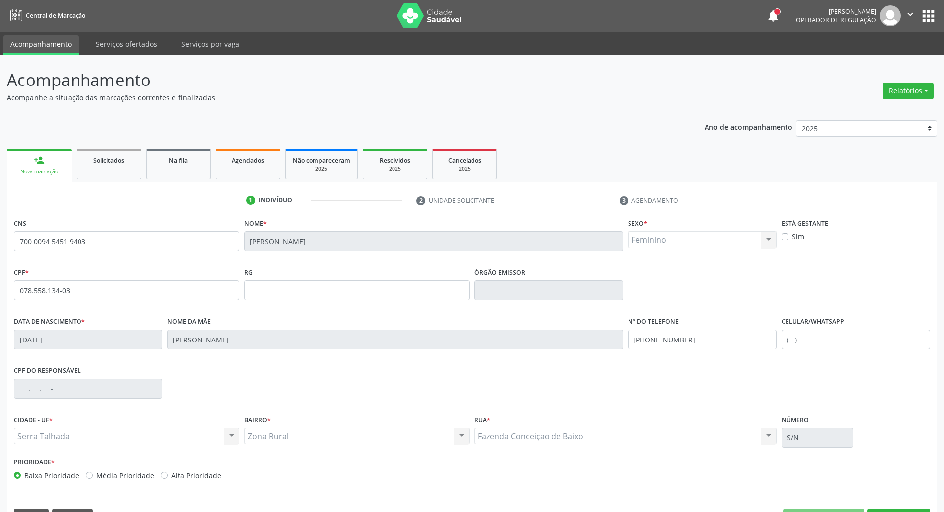
scroll to position [27, 0]
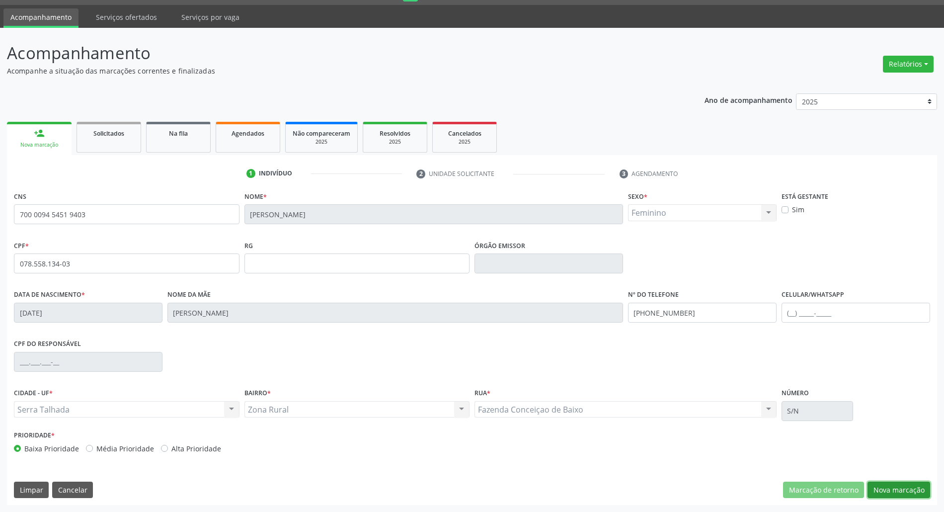
drag, startPoint x: 877, startPoint y: 488, endPoint x: 859, endPoint y: 486, distance: 17.6
click at [868, 488] on button "Nova marcação" at bounding box center [899, 490] width 63 height 17
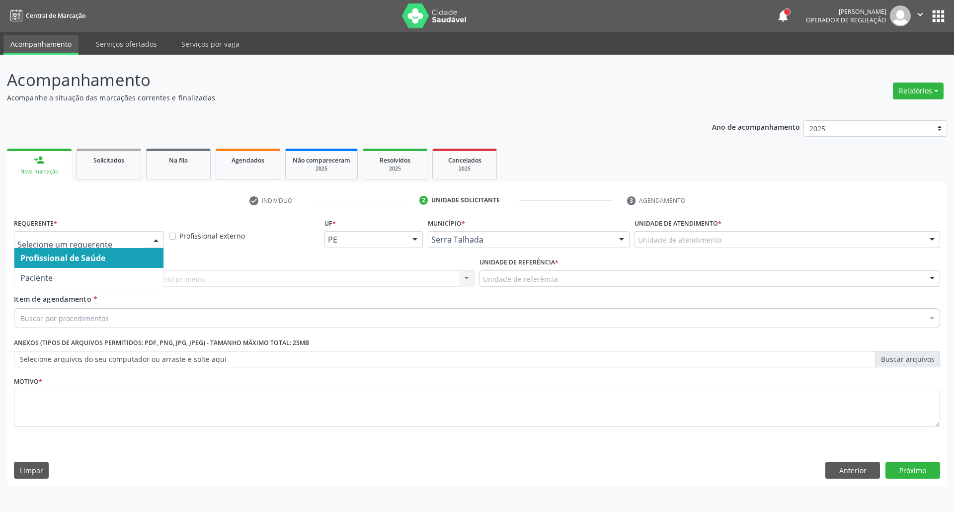
drag, startPoint x: 100, startPoint y: 235, endPoint x: 96, endPoint y: 263, distance: 28.1
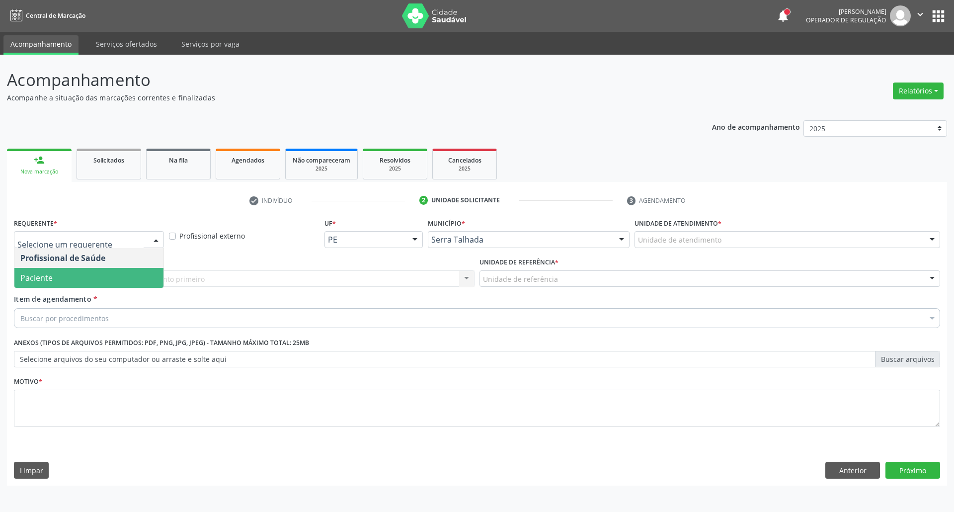
click at [92, 273] on span "Paciente" at bounding box center [88, 278] width 149 height 20
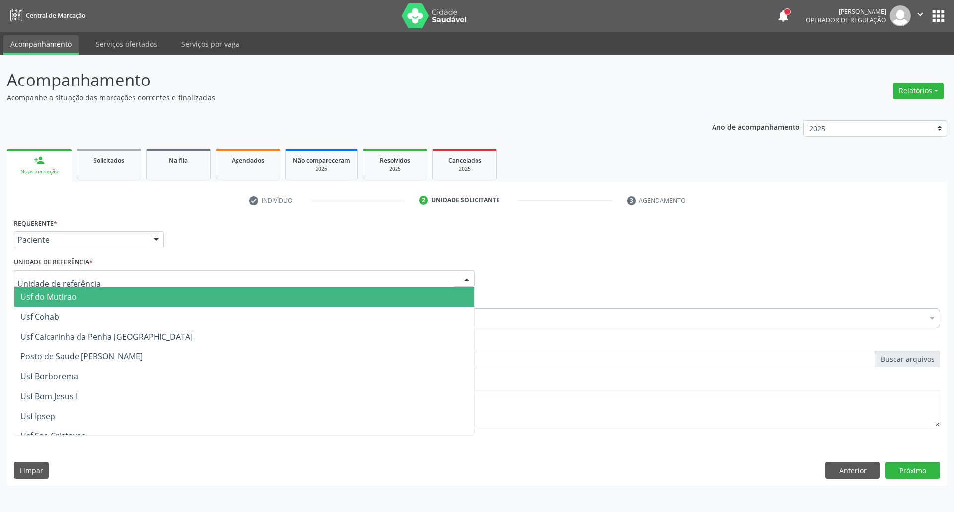
click at [90, 277] on div at bounding box center [244, 278] width 461 height 17
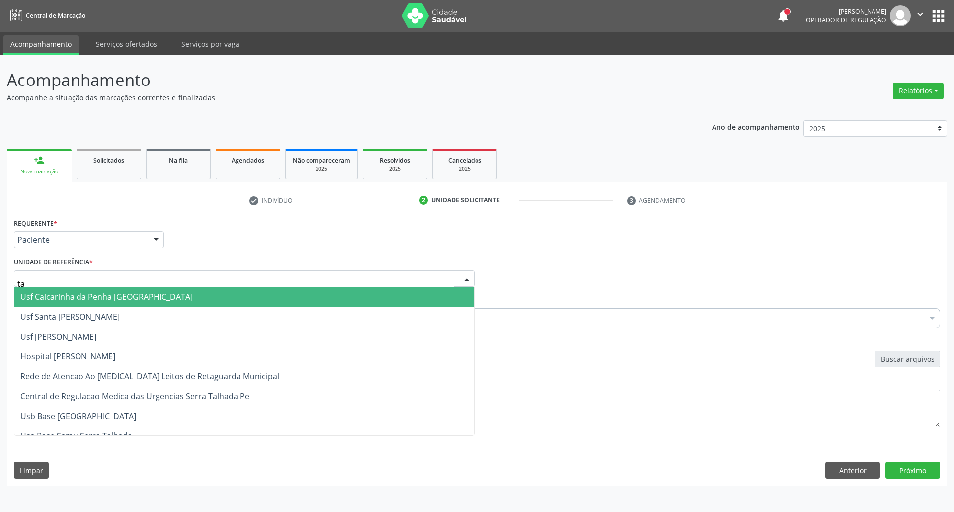
type input "tau"
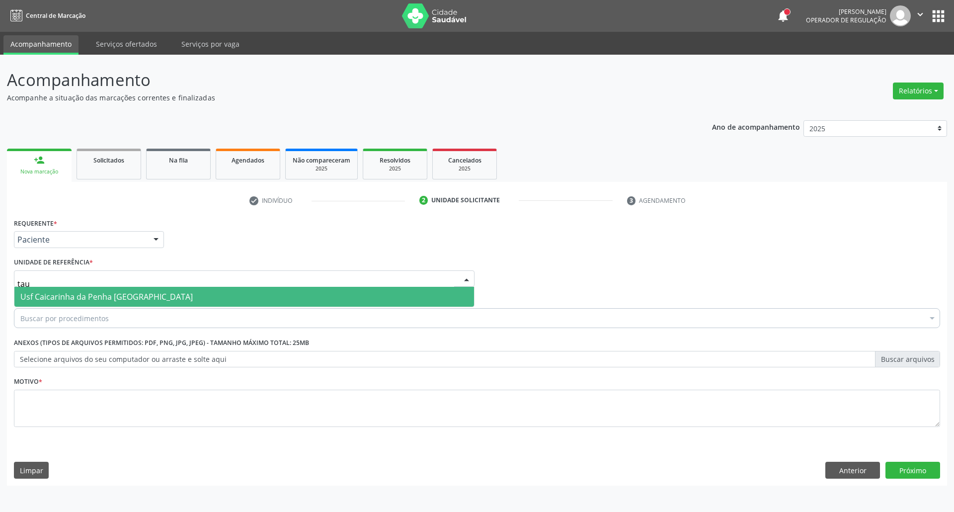
click at [114, 304] on span "Usf Caicarinha da Penha [GEOGRAPHIC_DATA]" at bounding box center [244, 297] width 460 height 20
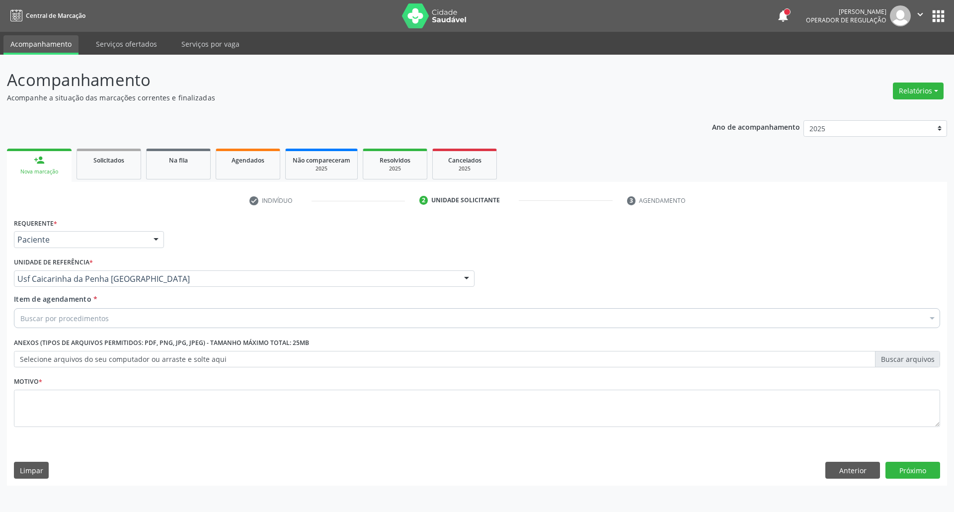
click at [112, 327] on div "Buscar por procedimentos" at bounding box center [477, 318] width 926 height 20
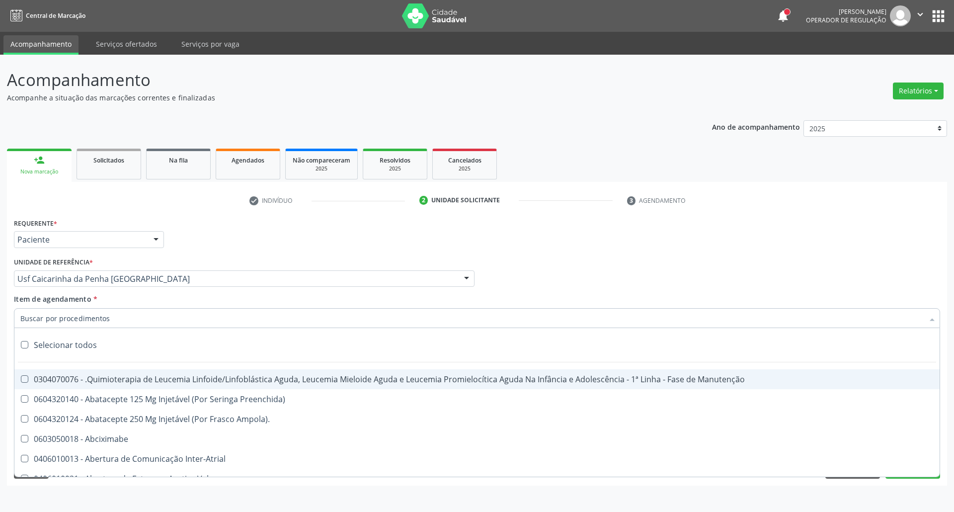
click at [116, 319] on input "Item de agendamento *" at bounding box center [471, 318] width 903 height 20
drag, startPoint x: 397, startPoint y: 318, endPoint x: 388, endPoint y: 314, distance: 9.8
click at [398, 317] on input "Item de agendamento *" at bounding box center [471, 318] width 903 height 20
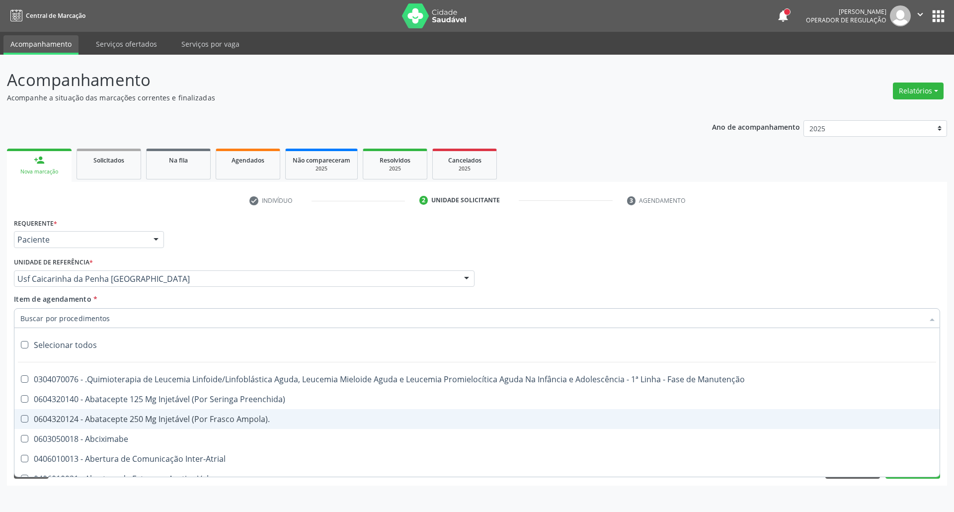
click at [98, 320] on input "Item de agendamento *" at bounding box center [471, 318] width 903 height 20
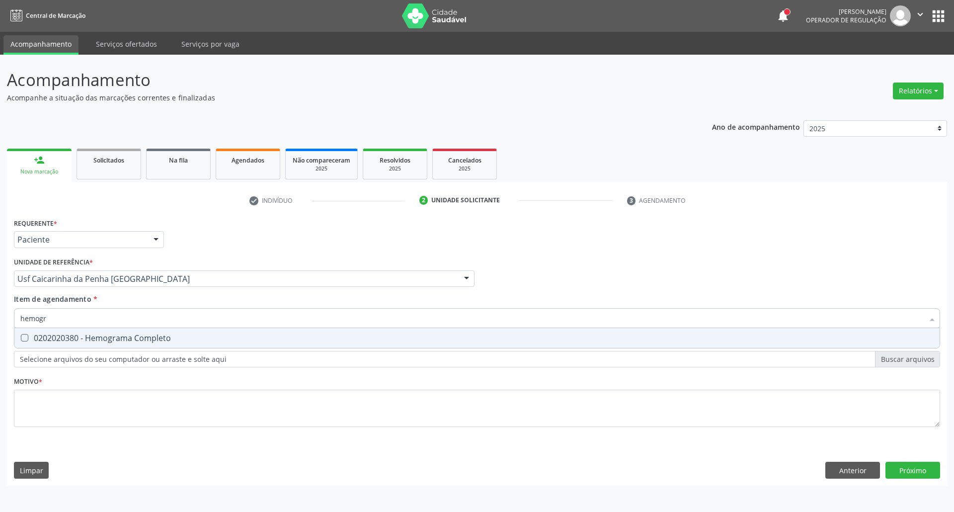
type input "hemogra"
drag, startPoint x: 44, startPoint y: 344, endPoint x: 63, endPoint y: 319, distance: 31.2
click at [43, 344] on span "0202020380 - Hemograma Completo" at bounding box center [476, 338] width 925 height 20
checkbox Completo "true"
click at [66, 317] on input "hemogra" at bounding box center [471, 318] width 903 height 20
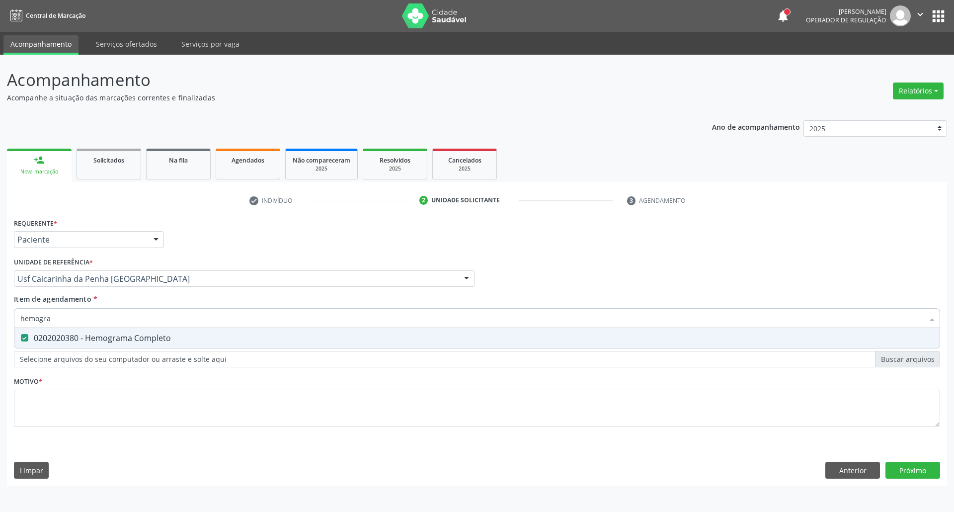
click at [66, 317] on input "hemogra" at bounding box center [471, 318] width 903 height 20
type input "g"
checkbox Completo "false"
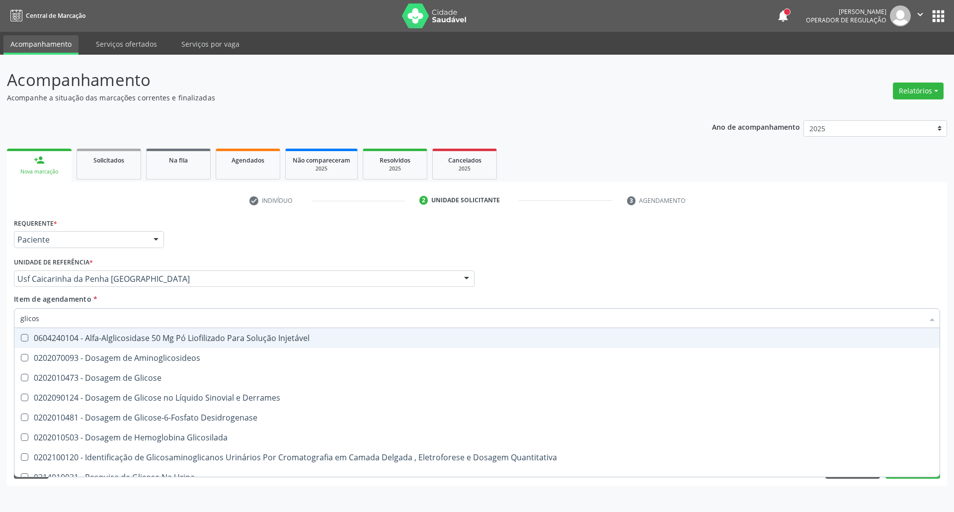
type input "glicose"
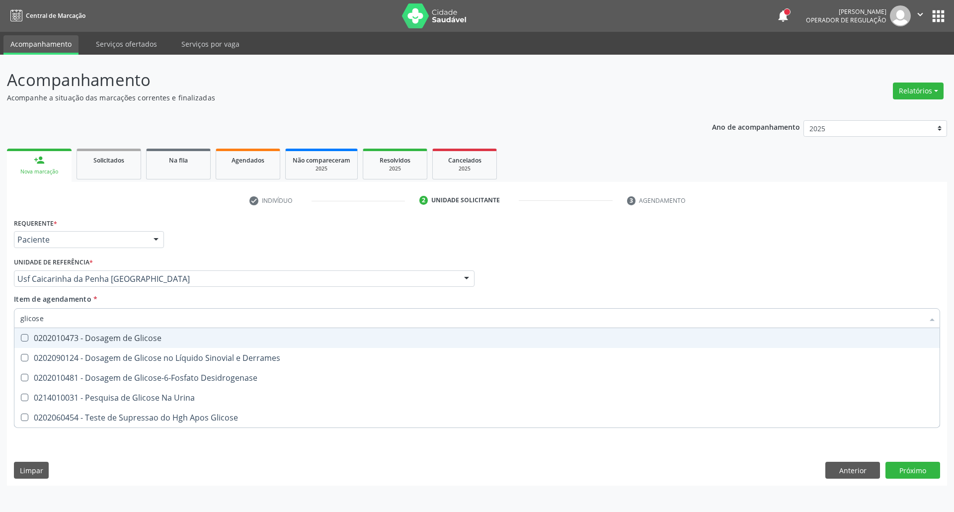
click at [47, 334] on div "0202010473 - Dosagem de Glicose" at bounding box center [476, 338] width 913 height 8
checkbox Glicose "true"
drag, startPoint x: 0, startPoint y: 314, endPoint x: 0, endPoint y: 308, distance: 6.0
click at [0, 308] on div "Acompanhamento Acompanhe a situação das marcações correntes e finalizadas Relat…" at bounding box center [477, 283] width 954 height 457
type input "ur"
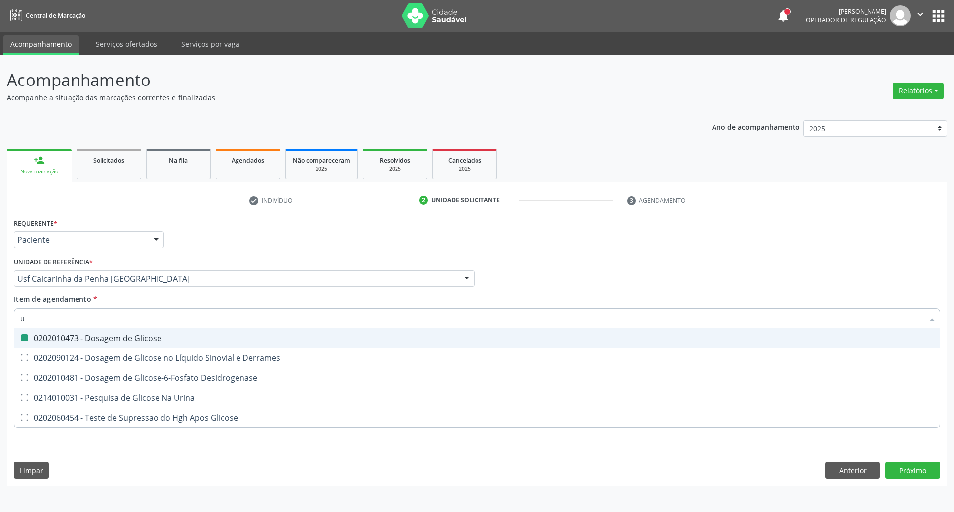
checkbox Glicose "false"
type input "ureia"
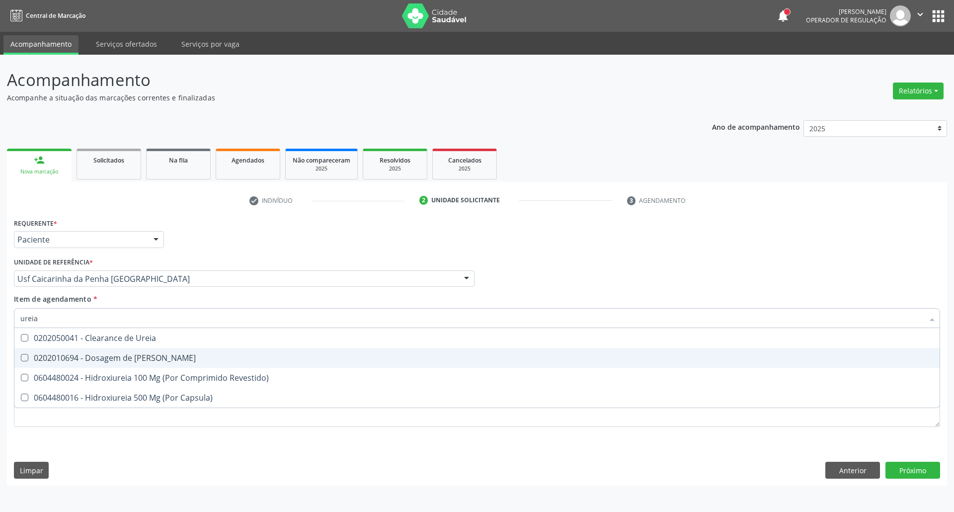
click at [43, 356] on div "0202010694 - Dosagem de [PERSON_NAME]" at bounding box center [476, 358] width 913 height 8
checkbox Ureia "true"
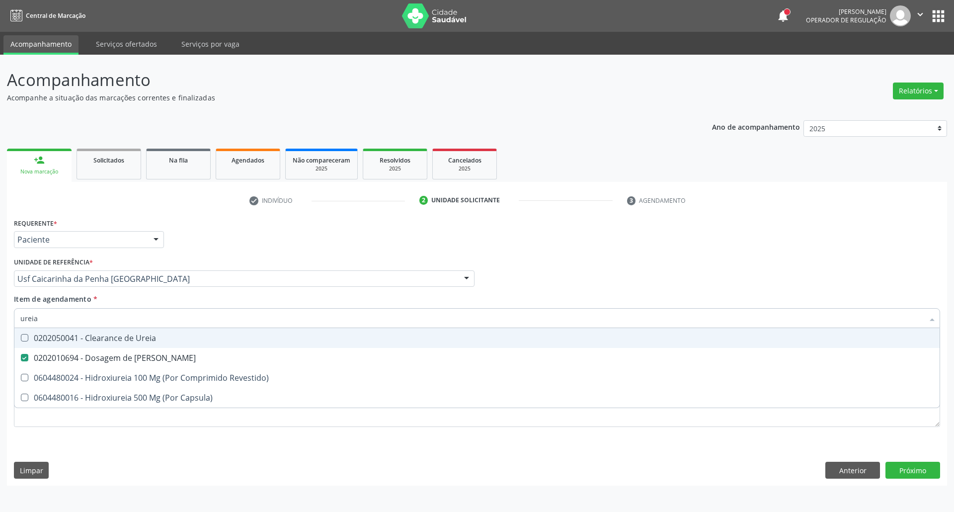
click at [58, 321] on input "ureia" at bounding box center [471, 318] width 903 height 20
type input "co"
checkbox Ureia "false"
type input "coles"
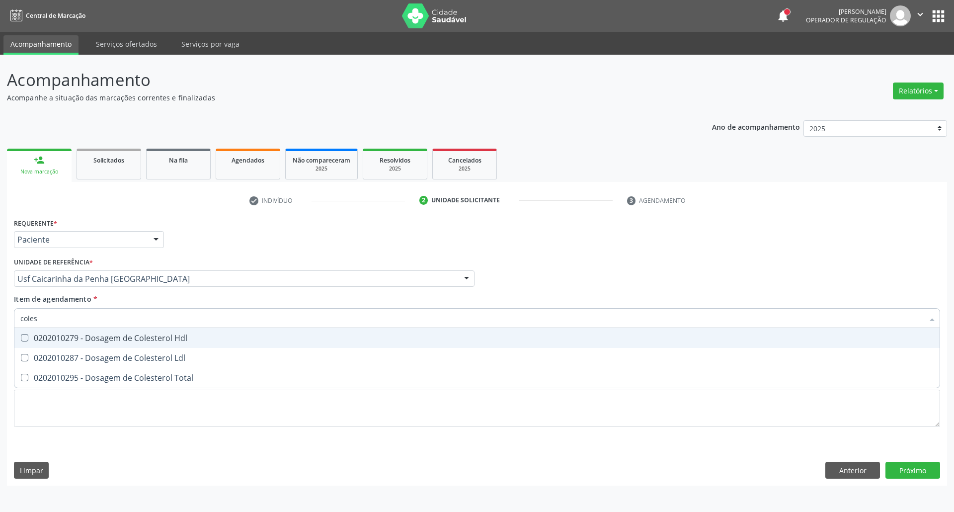
drag, startPoint x: 60, startPoint y: 336, endPoint x: 60, endPoint y: 358, distance: 21.9
click at [60, 344] on span "0202010279 - Dosagem de Colesterol Hdl" at bounding box center [476, 338] width 925 height 20
checkbox Hdl "true"
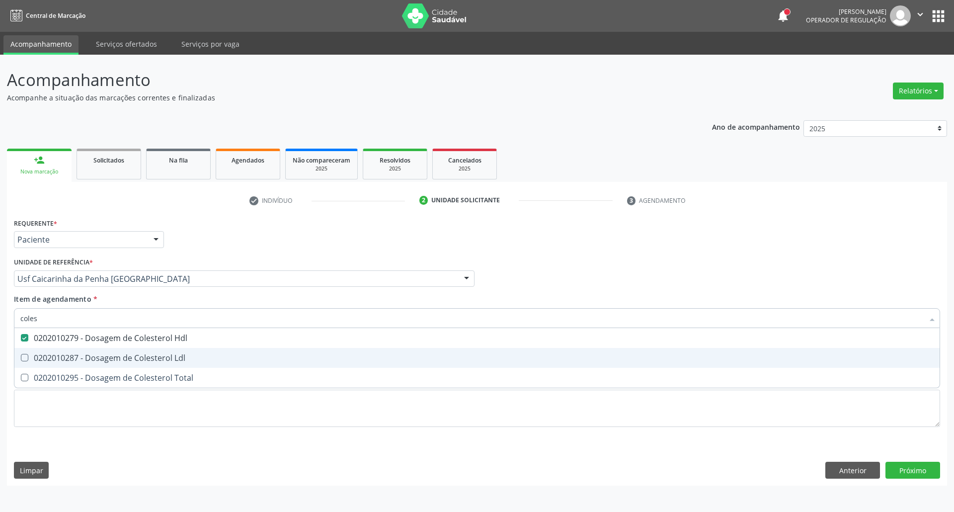
drag, startPoint x: 60, startPoint y: 358, endPoint x: 58, endPoint y: 376, distance: 17.5
click at [60, 361] on div "0202010287 - Dosagem de Colesterol Ldl" at bounding box center [476, 358] width 913 height 8
checkbox Ldl "true"
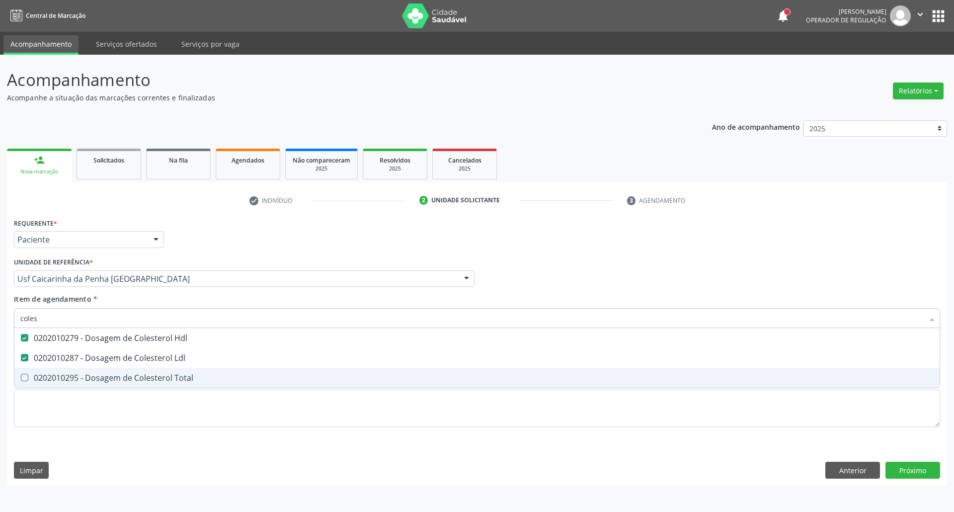
drag, startPoint x: 58, startPoint y: 377, endPoint x: 61, endPoint y: 354, distance: 23.0
click at [58, 374] on div "0202010295 - Dosagem de Colesterol Total" at bounding box center [476, 378] width 913 height 8
checkbox Total "true"
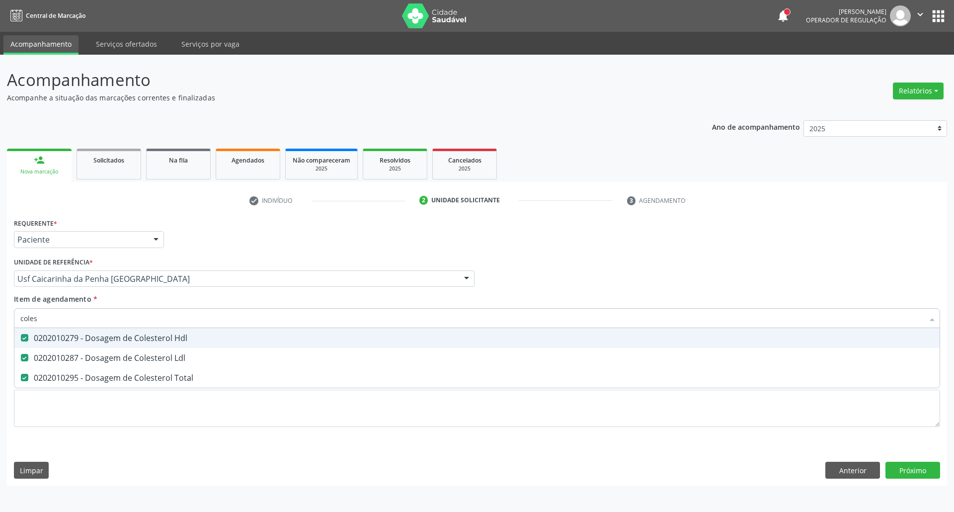
click at [66, 322] on input "coles" at bounding box center [471, 318] width 903 height 20
type input "c"
checkbox Hdl "false"
checkbox Ldl "false"
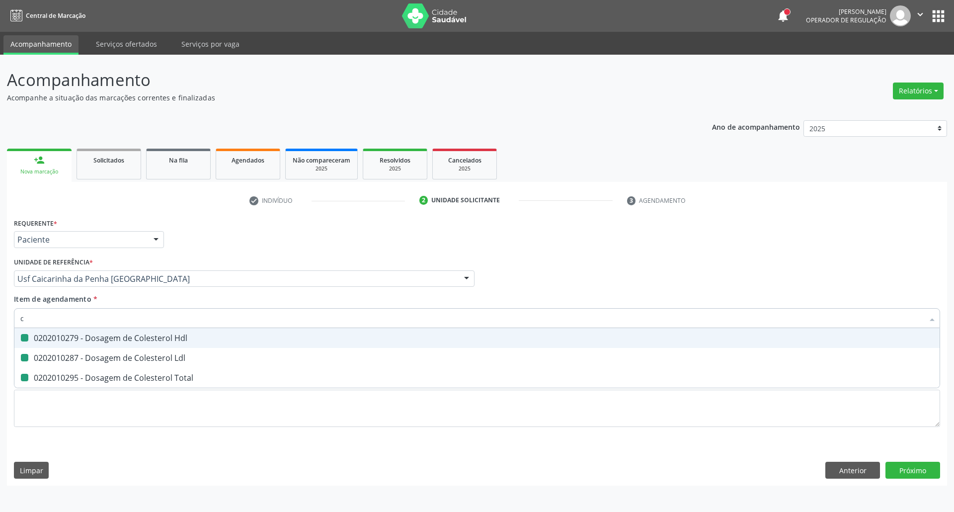
checkbox Total "false"
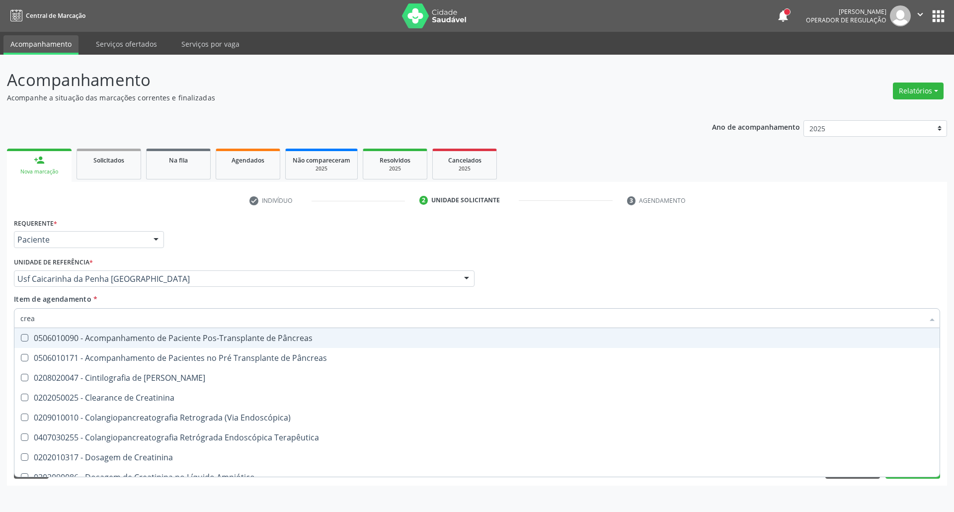
type input "creat"
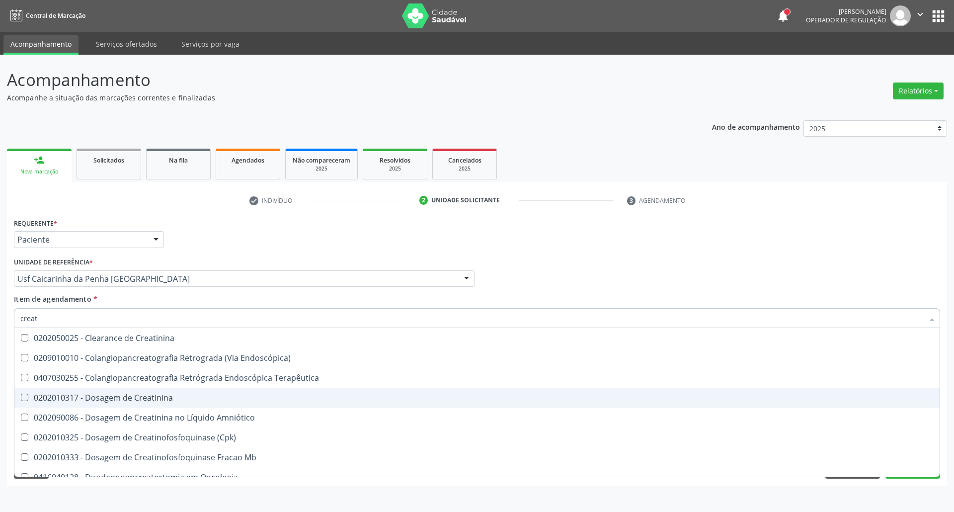
drag, startPoint x: 64, startPoint y: 398, endPoint x: 77, endPoint y: 341, distance: 58.0
click at [64, 397] on div "0202010317 - Dosagem de Creatinina" at bounding box center [476, 398] width 913 height 8
checkbox Creatinina "true"
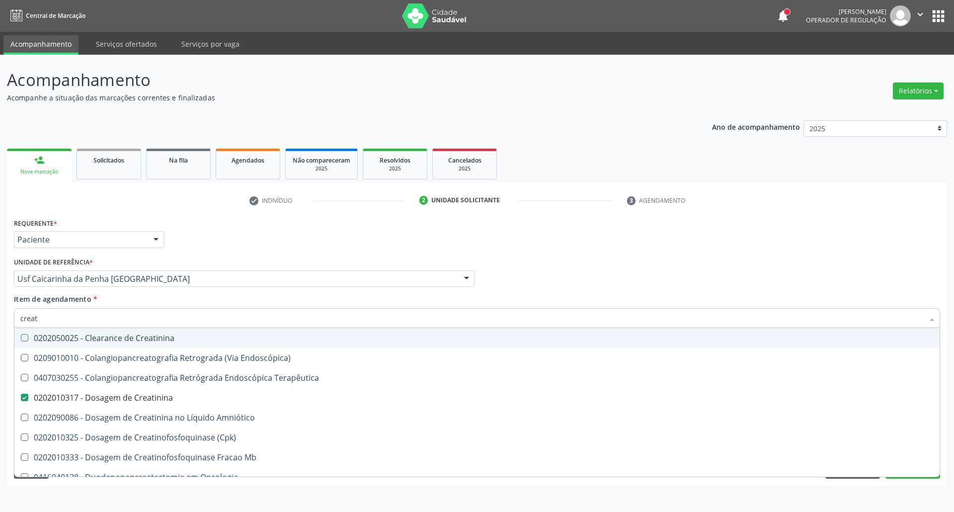
click at [77, 321] on input "creat" at bounding box center [471, 318] width 903 height 20
type input "tr"
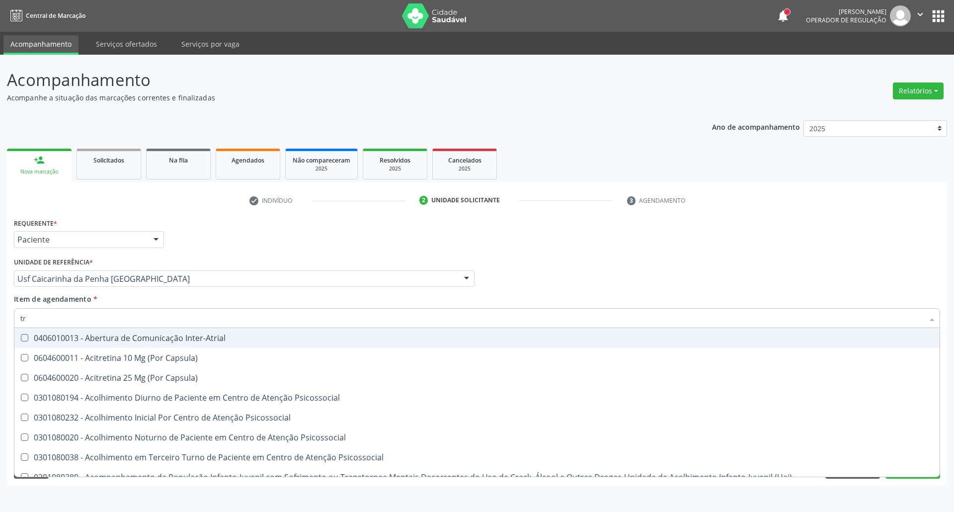
checkbox Psicossocial "false"
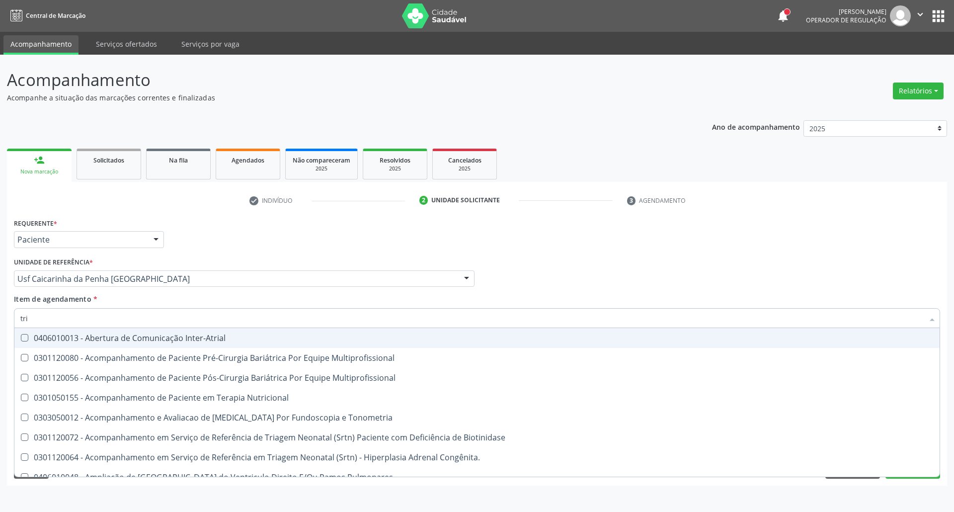
type input "trig"
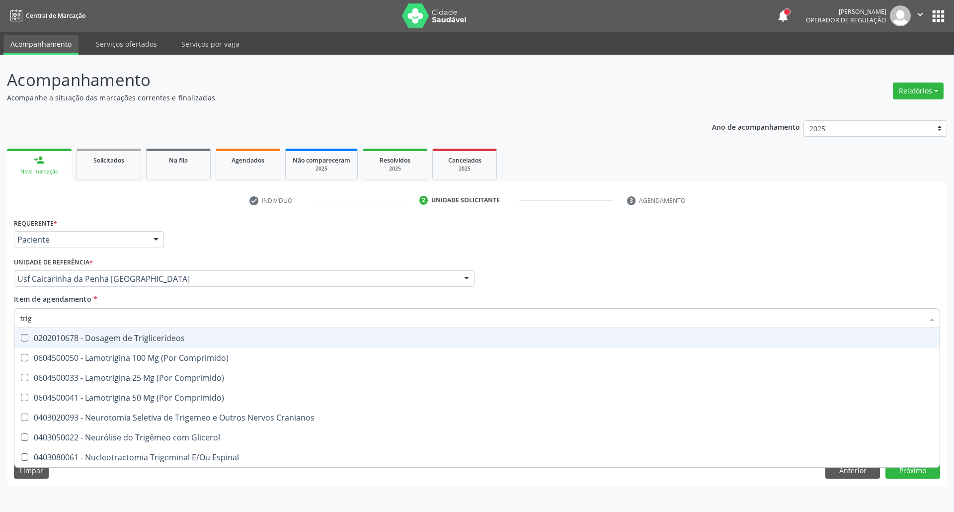
drag, startPoint x: 83, startPoint y: 335, endPoint x: 87, endPoint y: 319, distance: 16.9
click at [84, 334] on div "0202010678 - Dosagem de Triglicerideos" at bounding box center [476, 338] width 913 height 8
checkbox Triglicerideos "true"
click at [87, 314] on input "trig" at bounding box center [471, 318] width 903 height 20
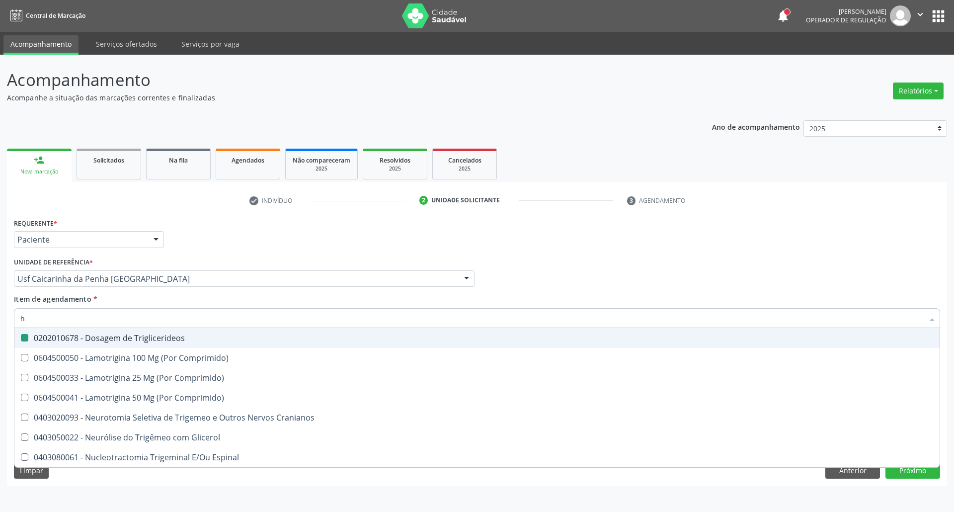
type input "he"
checkbox Triglicerideos "false"
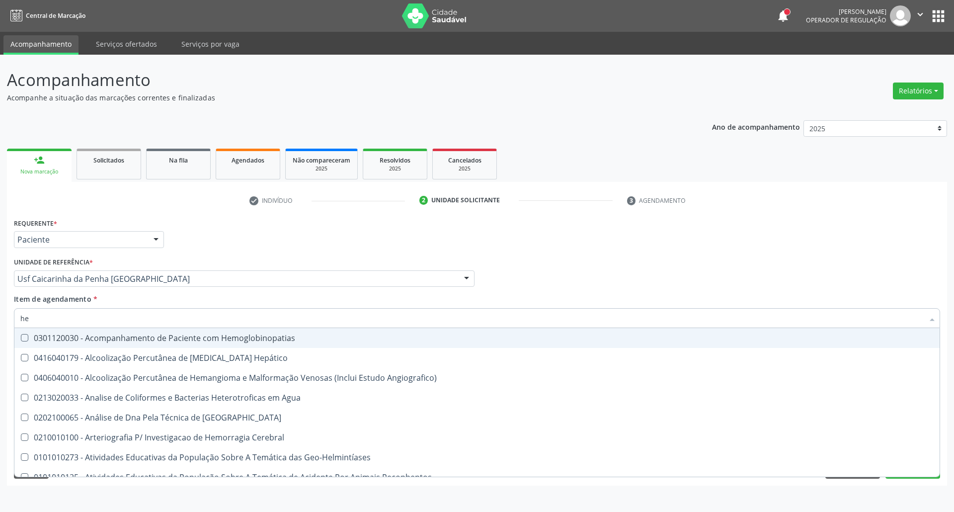
type input "hem"
checkbox II "true"
checkbox Completo "false"
type input "hemo"
checkbox Retro-Retal "true"
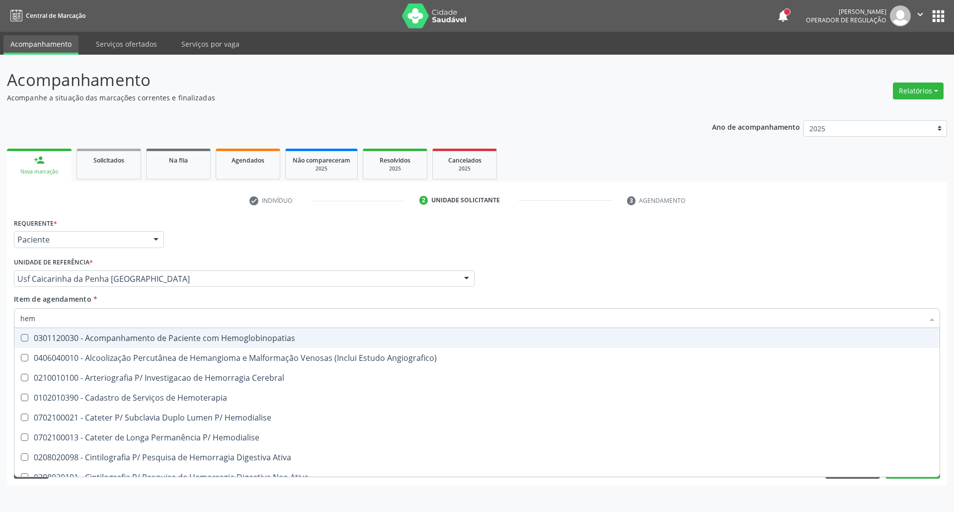
checkbox Completo "false"
type input "hemog"
checkbox Carboxi-Hemoglobina "true"
type input "hemogl"
checkbox Carboxi-Hemoglobina "false"
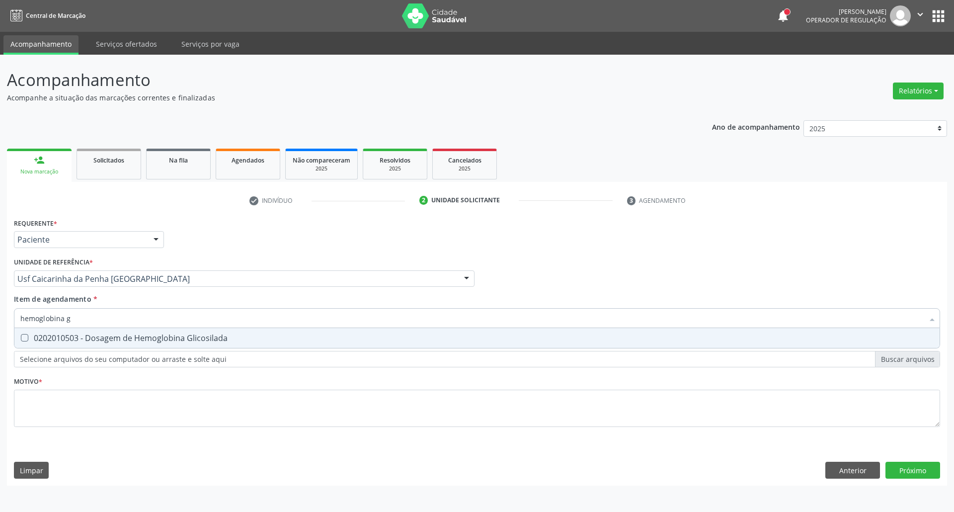
type input "hemoglobina g"
click at [93, 336] on div "0202010503 - Dosagem de Hemoglobina Glicosilada" at bounding box center [476, 338] width 913 height 8
checkbox Glicosilada "true"
drag, startPoint x: 96, startPoint y: 317, endPoint x: 89, endPoint y: 318, distance: 7.0
click at [89, 318] on input "hemoglobina g" at bounding box center [471, 318] width 903 height 20
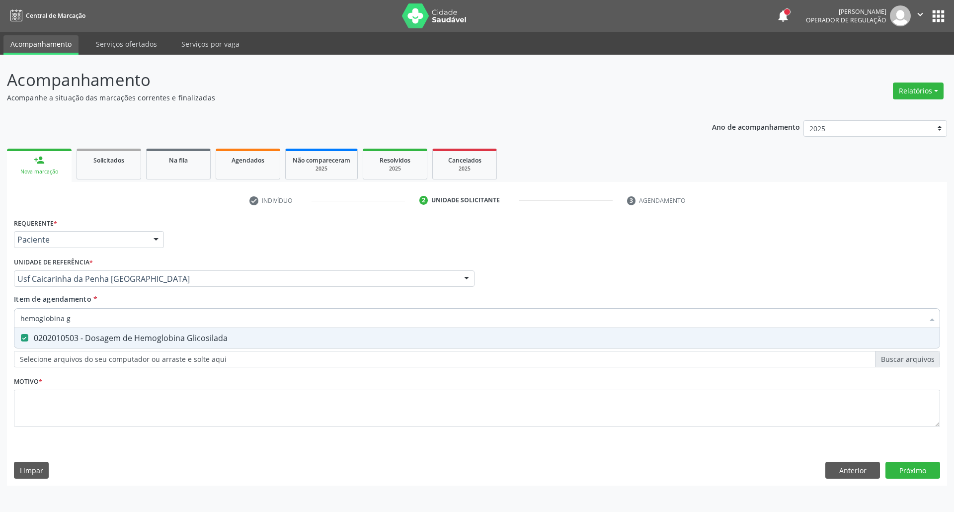
click at [89, 318] on input "hemoglobina g" at bounding box center [471, 318] width 903 height 20
type input "a"
checkbox Glicosilada "false"
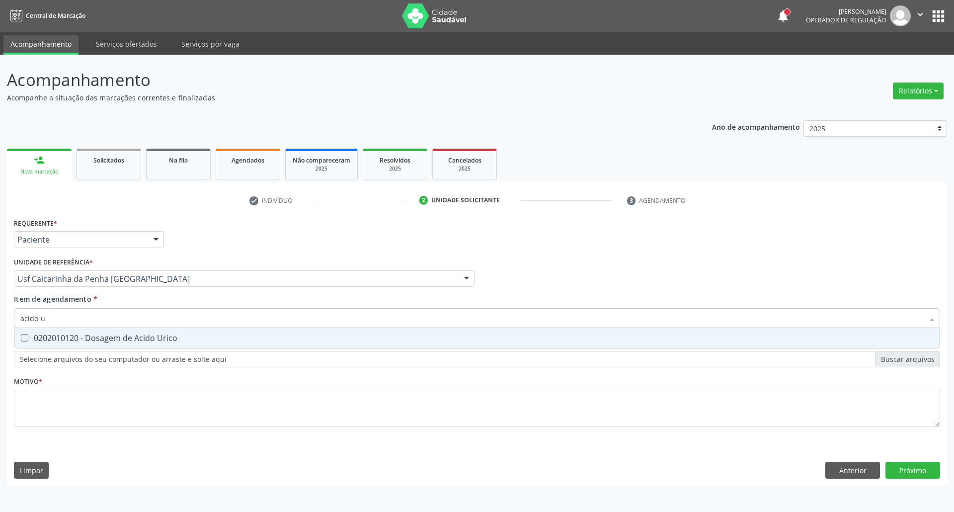
type input "acido u"
click at [28, 336] on div "0202010120 - Dosagem de Acido Urico" at bounding box center [476, 338] width 913 height 8
checkbox Urico "true"
drag, startPoint x: 59, startPoint y: 319, endPoint x: 0, endPoint y: 326, distance: 59.1
click at [0, 325] on div "Acompanhamento Acompanhe a situação das marcações correntes e finalizadas Relat…" at bounding box center [477, 283] width 954 height 457
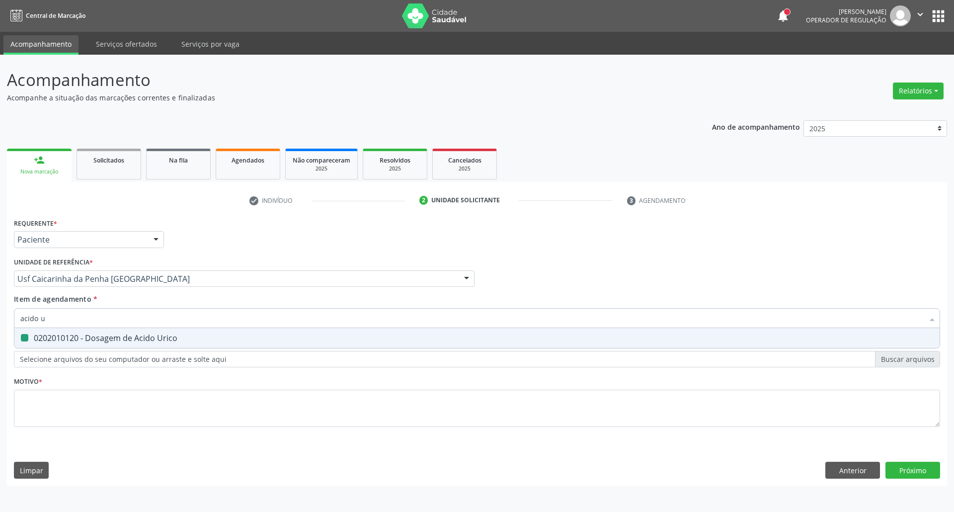
type input "t"
checkbox Urico "false"
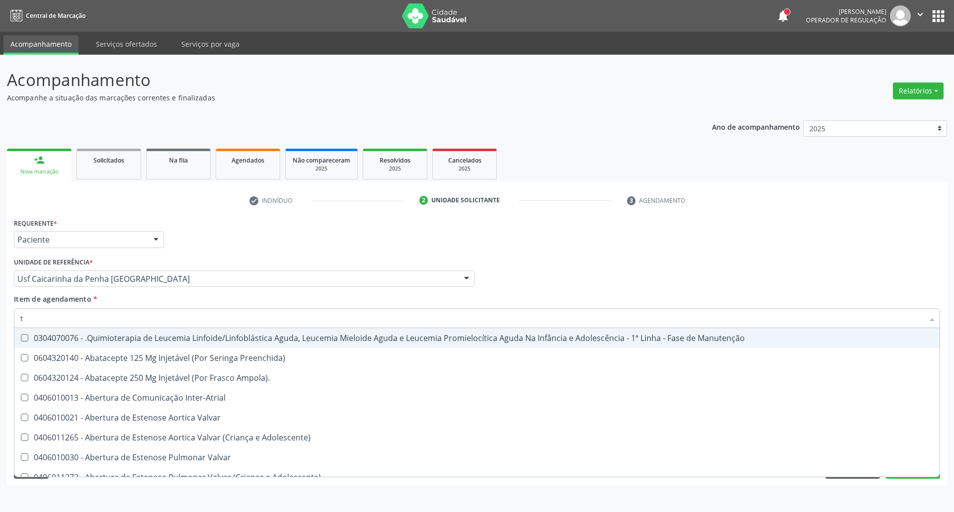
type input "tg"
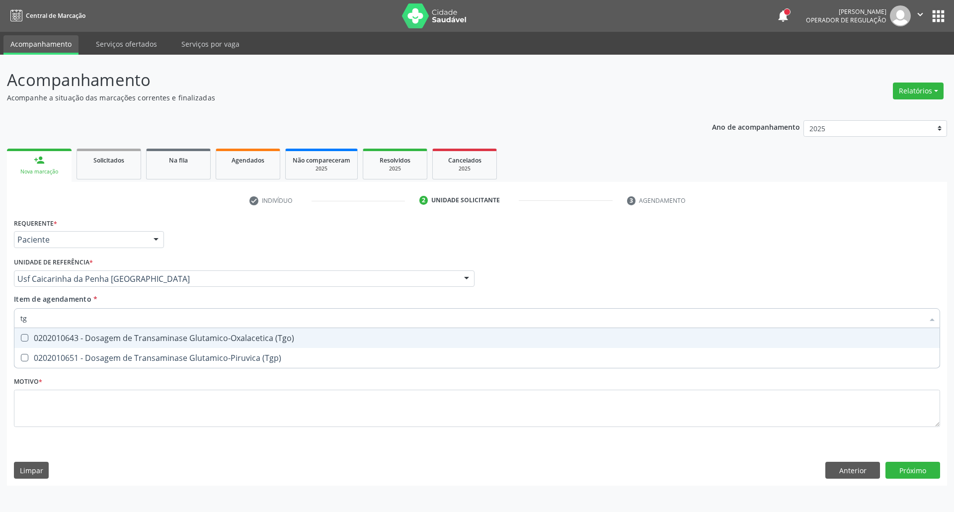
drag, startPoint x: 36, startPoint y: 334, endPoint x: 37, endPoint y: 355, distance: 20.4
click at [36, 336] on div "0202010643 - Dosagem de Transaminase Glutamico-Oxalacetica (Tgo)" at bounding box center [476, 338] width 913 height 8
checkbox \(Tgo\) "true"
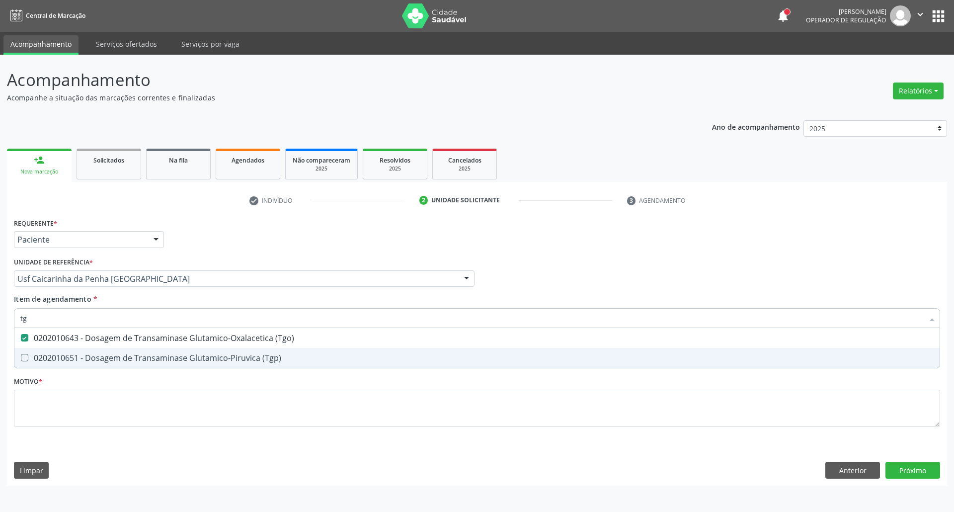
drag, startPoint x: 38, startPoint y: 358, endPoint x: 45, endPoint y: 329, distance: 29.7
click at [38, 357] on div "0202010651 - Dosagem de Transaminase Glutamico-Piruvica (Tgp)" at bounding box center [476, 358] width 913 height 8
checkbox \(Tgp\) "true"
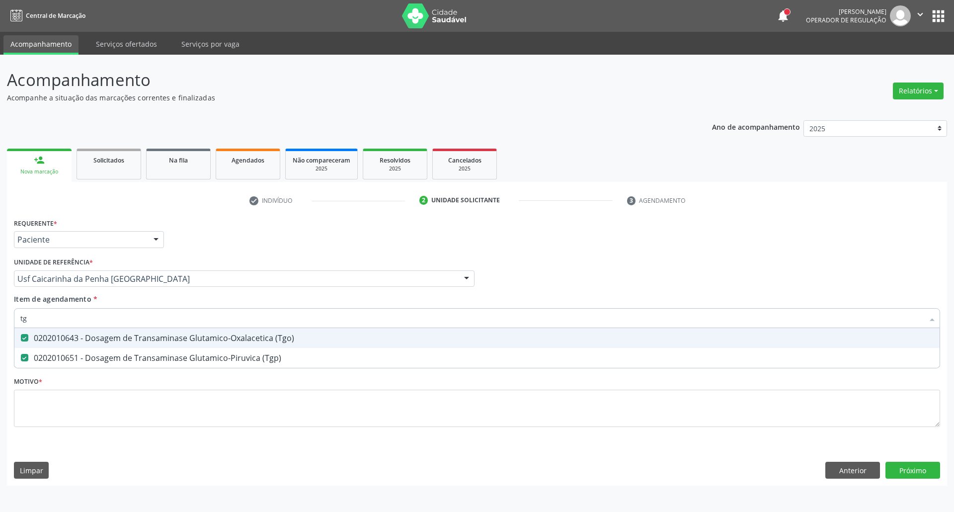
click at [48, 320] on input "tg" at bounding box center [471, 318] width 903 height 20
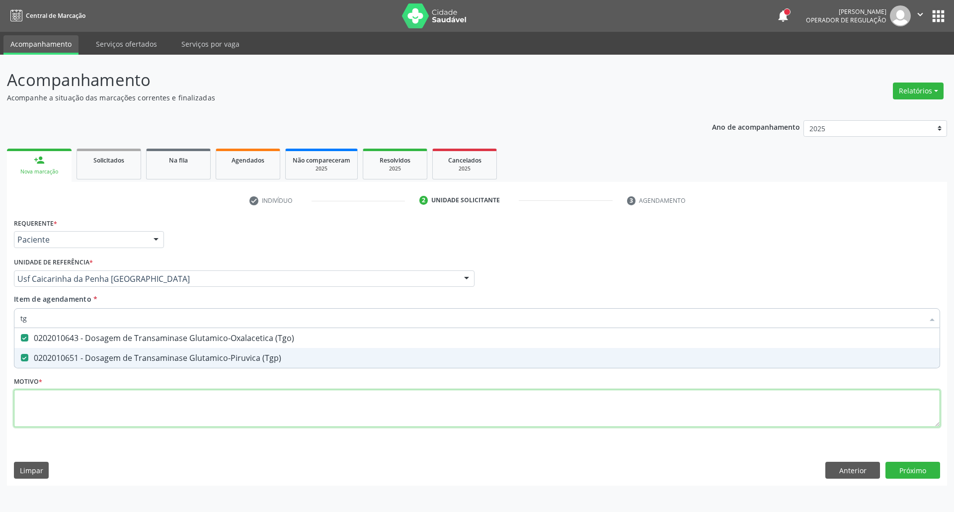
click at [100, 403] on div "Requerente * Paciente Profissional de Saúde Paciente Nenhum resultado encontrad…" at bounding box center [477, 328] width 926 height 225
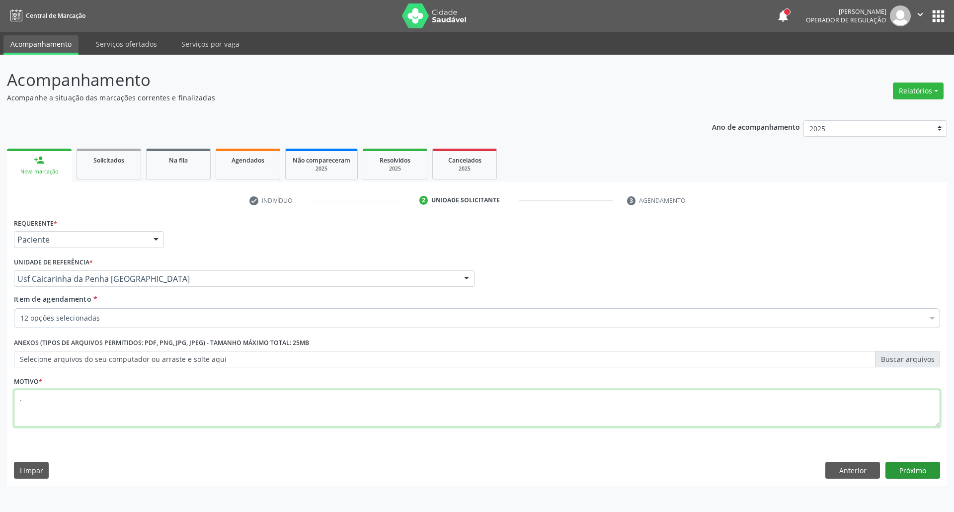
type textarea "."
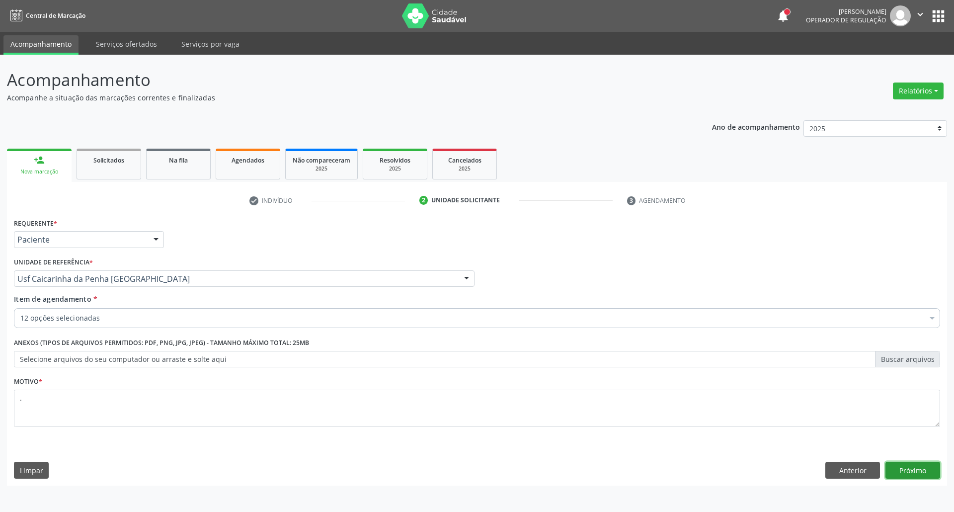
click at [903, 466] on button "Próximo" at bounding box center [913, 470] width 55 height 17
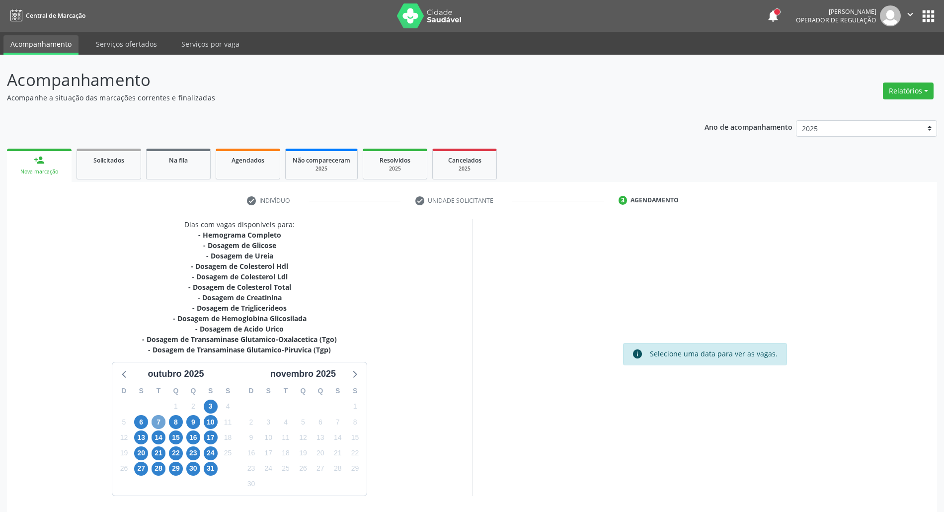
click at [160, 420] on span "7" at bounding box center [159, 422] width 14 height 14
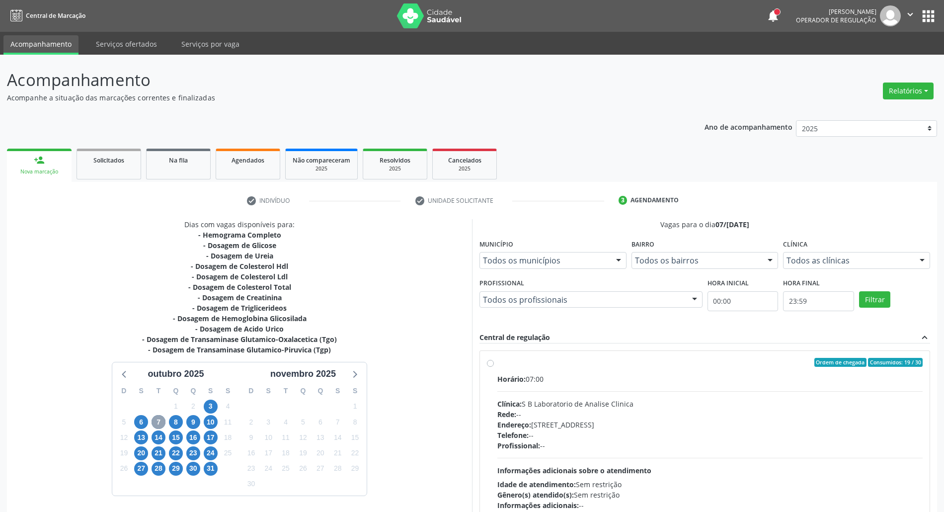
scroll to position [66, 0]
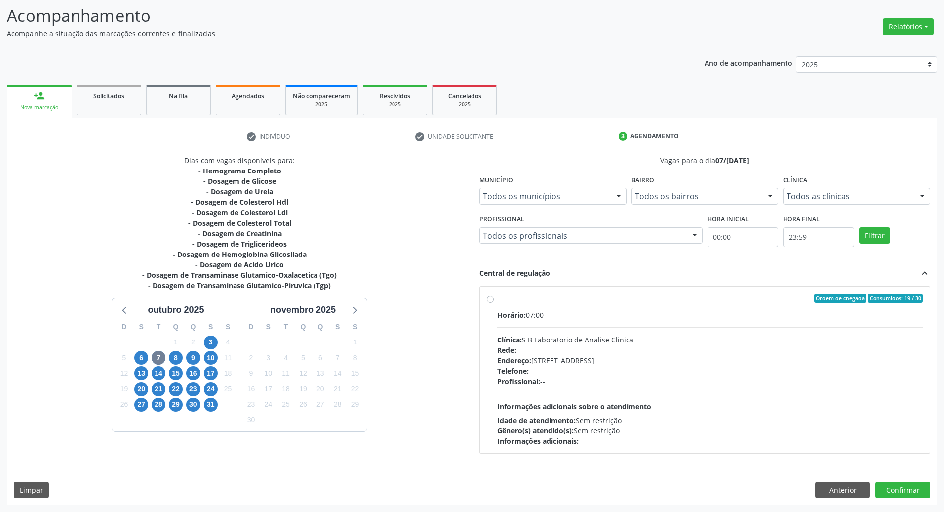
click at [629, 295] on div "Ordem de chegada Consumidos: 19 / 30" at bounding box center [709, 298] width 425 height 9
click at [494, 295] on input "Ordem de chegada Consumidos: 19 / 30 Horário: 07:00 Clínica: S B Laboratorio de…" at bounding box center [490, 298] width 7 height 9
radio input "true"
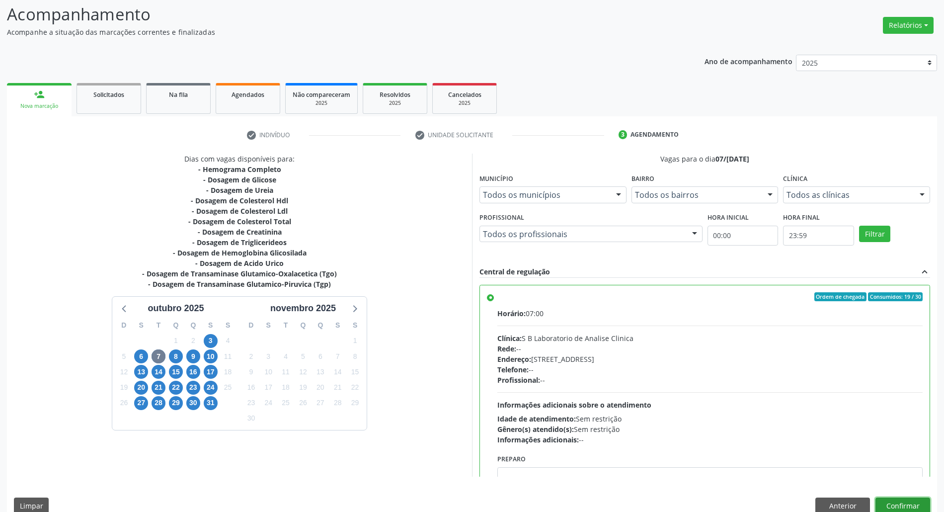
click at [915, 497] on button "Confirmar" at bounding box center [903, 505] width 55 height 17
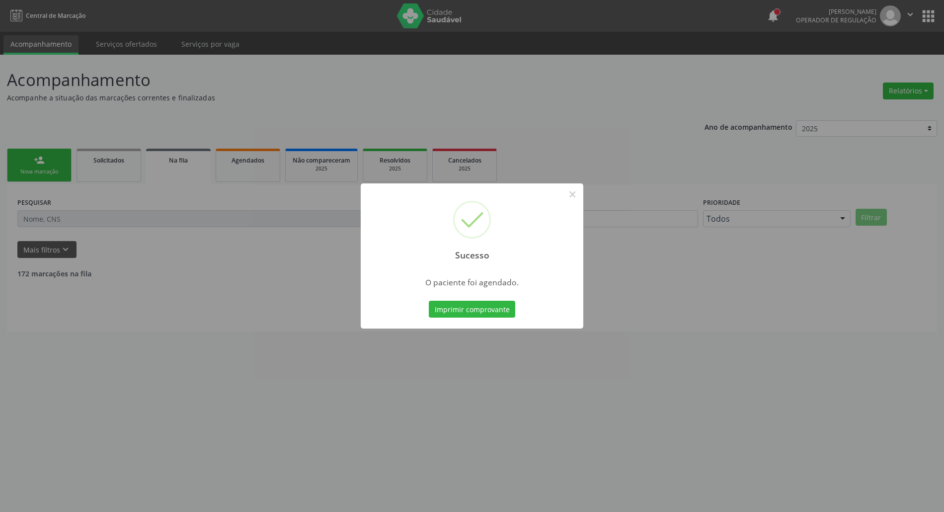
scroll to position [0, 0]
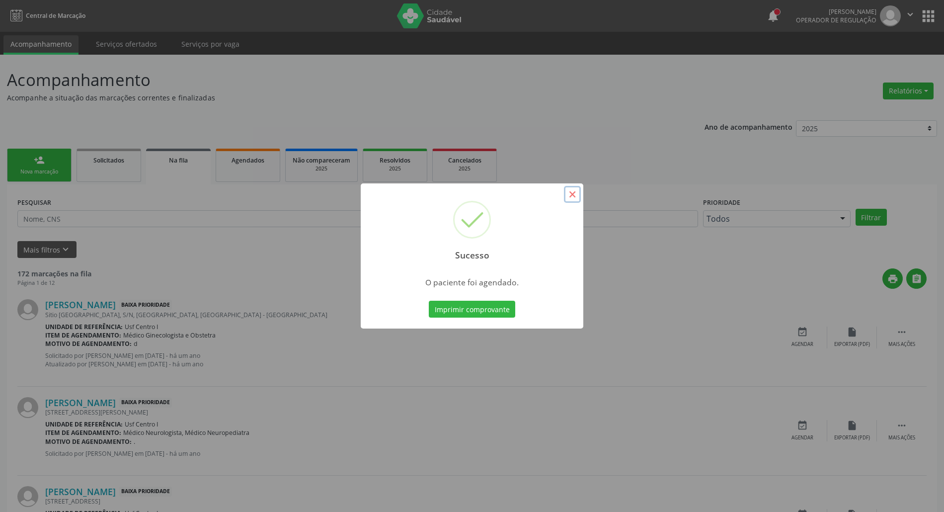
drag, startPoint x: 570, startPoint y: 193, endPoint x: 239, endPoint y: 177, distance: 330.8
click at [569, 194] on button "×" at bounding box center [572, 194] width 17 height 17
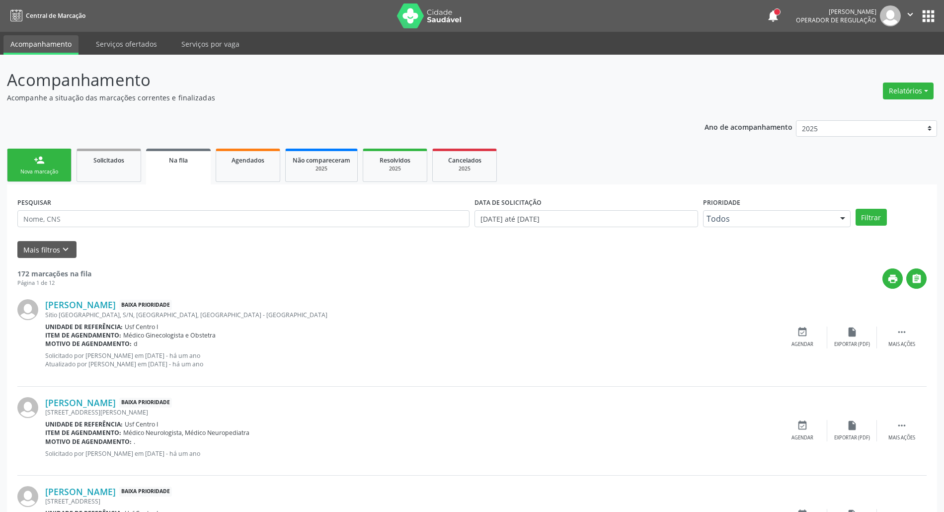
click at [24, 162] on link "person_add Nova marcação" at bounding box center [39, 165] width 65 height 33
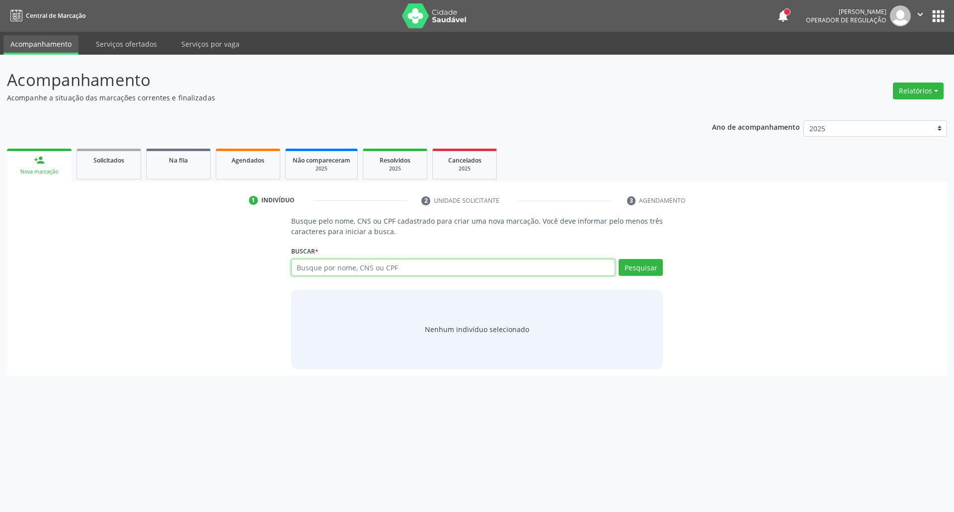
drag, startPoint x: 370, startPoint y: 271, endPoint x: 367, endPoint y: 260, distance: 11.5
click at [370, 270] on input "text" at bounding box center [453, 267] width 325 height 17
type input "1636722940160000"
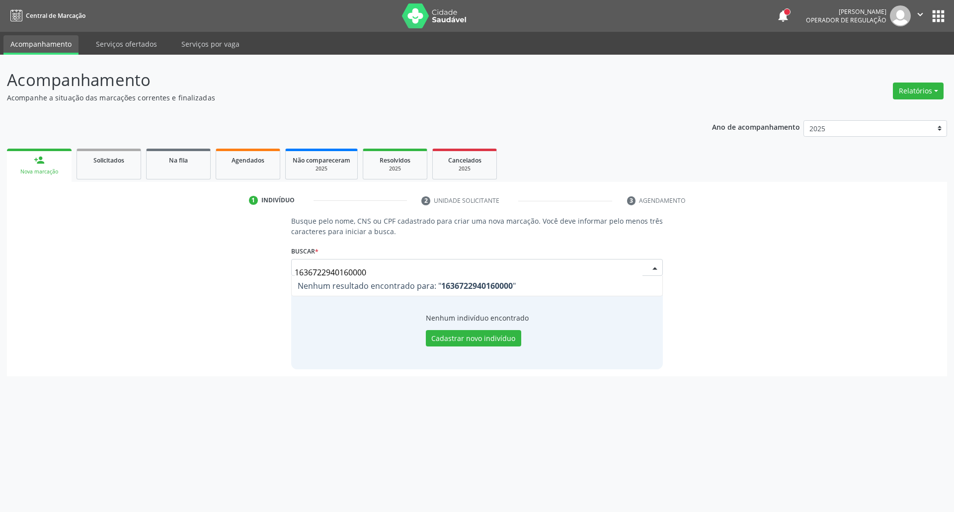
drag, startPoint x: 84, startPoint y: 271, endPoint x: 0, endPoint y: 271, distance: 84.5
click at [0, 271] on div "Acompanhamento Acompanhe a situação das marcações correntes e finalizadas Relat…" at bounding box center [477, 283] width 954 height 457
type input "maria arnaelma mo"
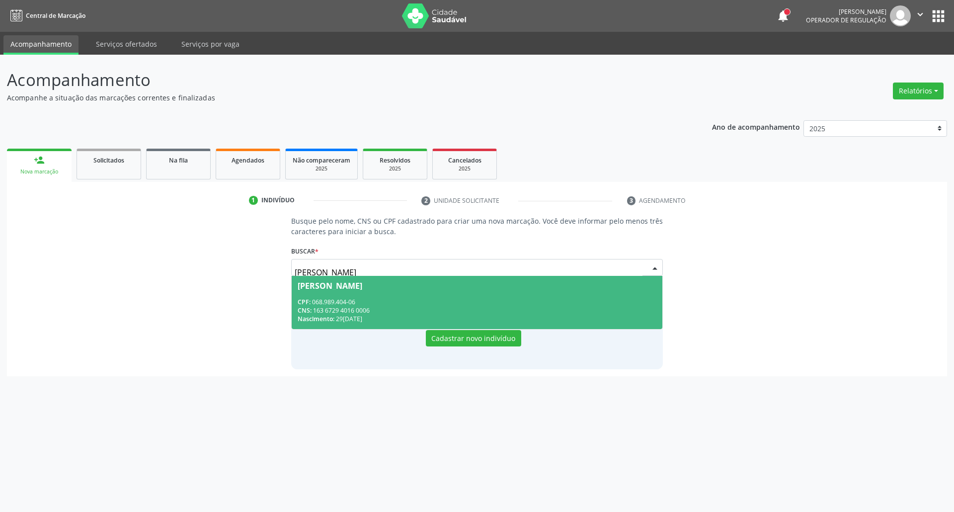
click at [448, 299] on div "CPF: 068.989.404-06" at bounding box center [477, 302] width 359 height 8
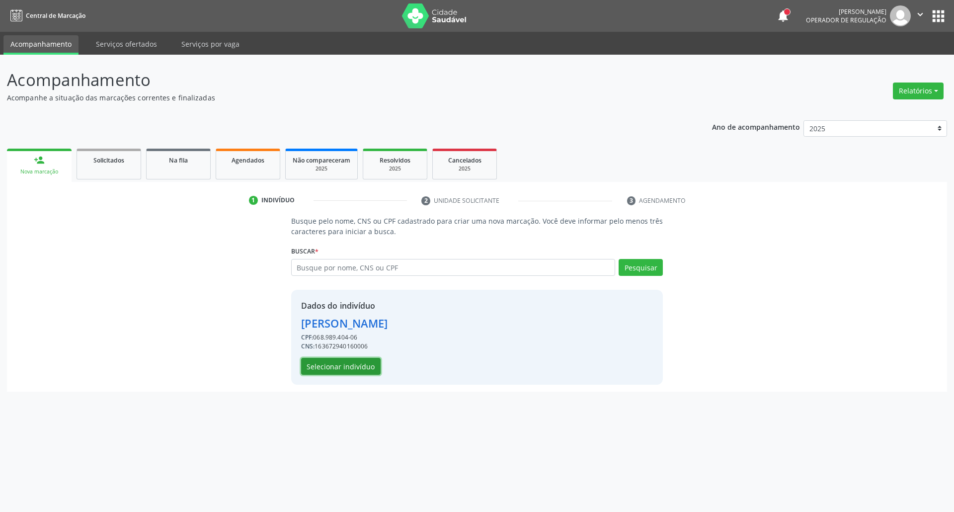
click at [358, 374] on button "Selecionar indivíduo" at bounding box center [341, 366] width 80 height 17
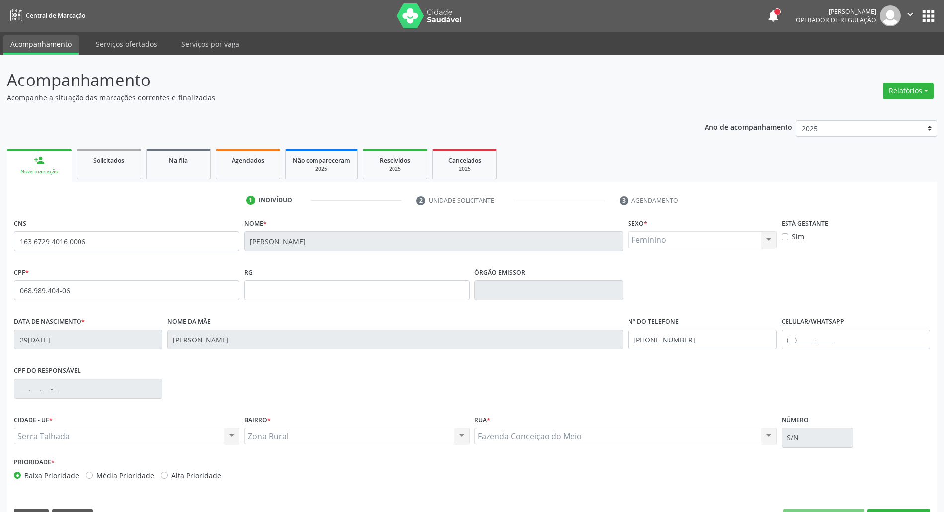
scroll to position [27, 0]
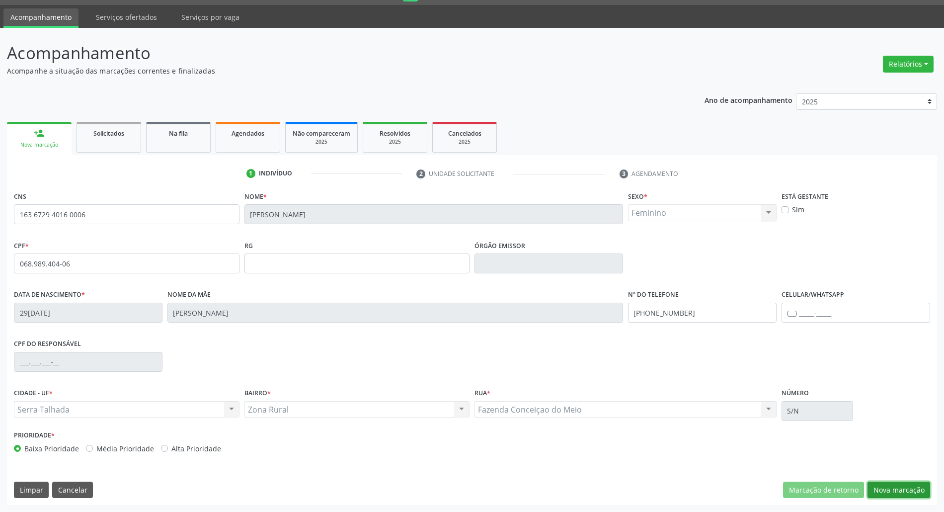
click at [885, 488] on button "Nova marcação" at bounding box center [899, 490] width 63 height 17
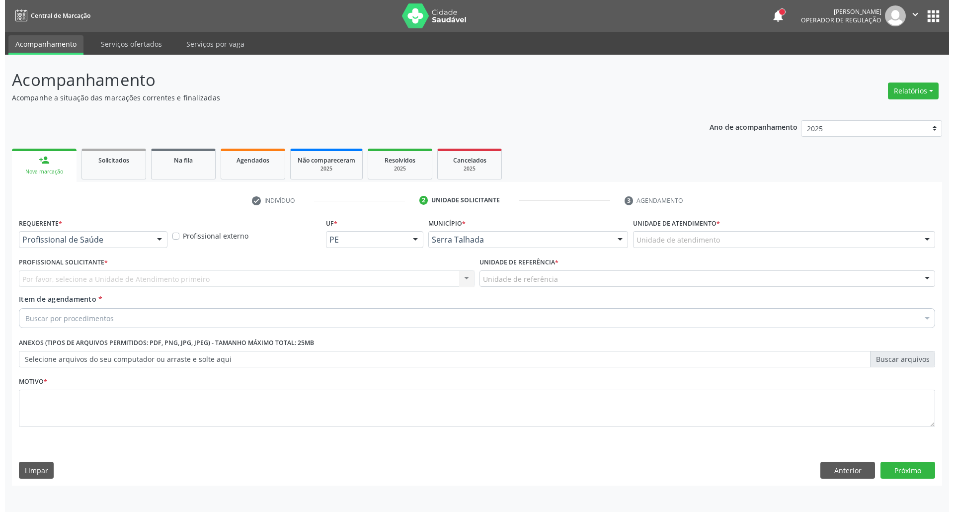
scroll to position [0, 0]
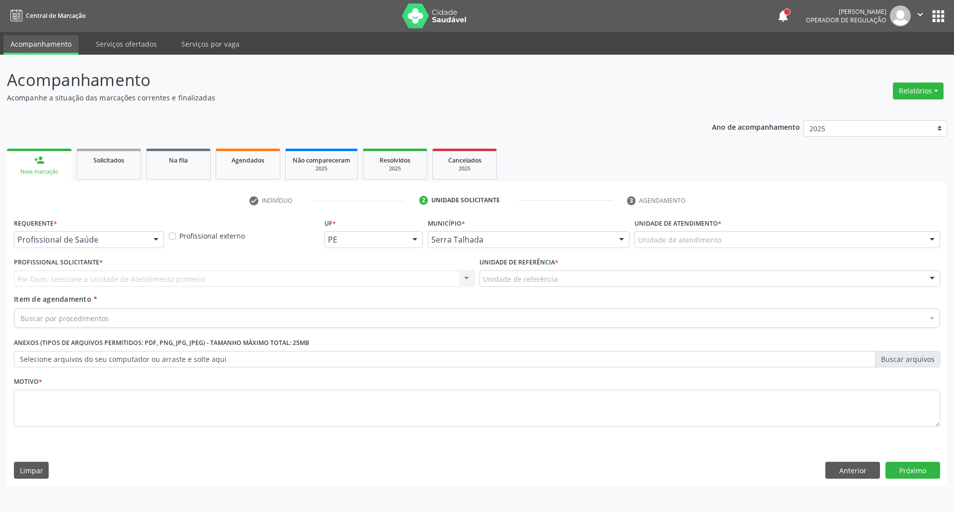
click at [75, 245] on div "Profissional de Saúde" at bounding box center [89, 239] width 150 height 17
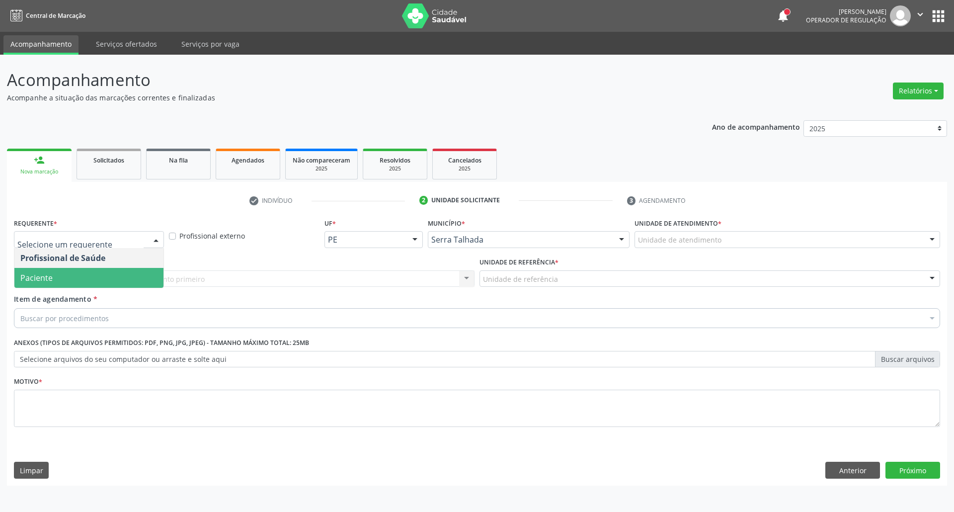
click at [76, 279] on span "Paciente" at bounding box center [88, 278] width 149 height 20
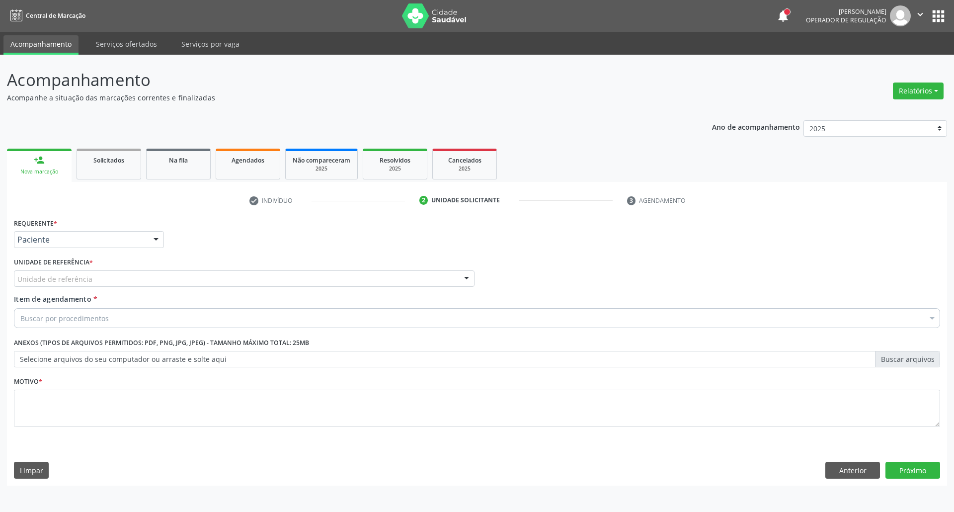
click at [100, 280] on div "Unidade de referência" at bounding box center [244, 278] width 461 height 17
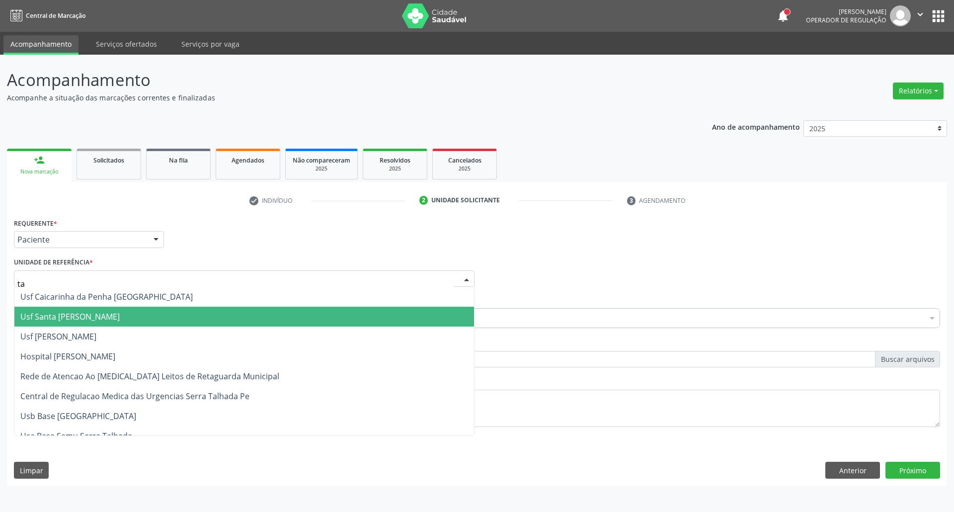
type input "tau"
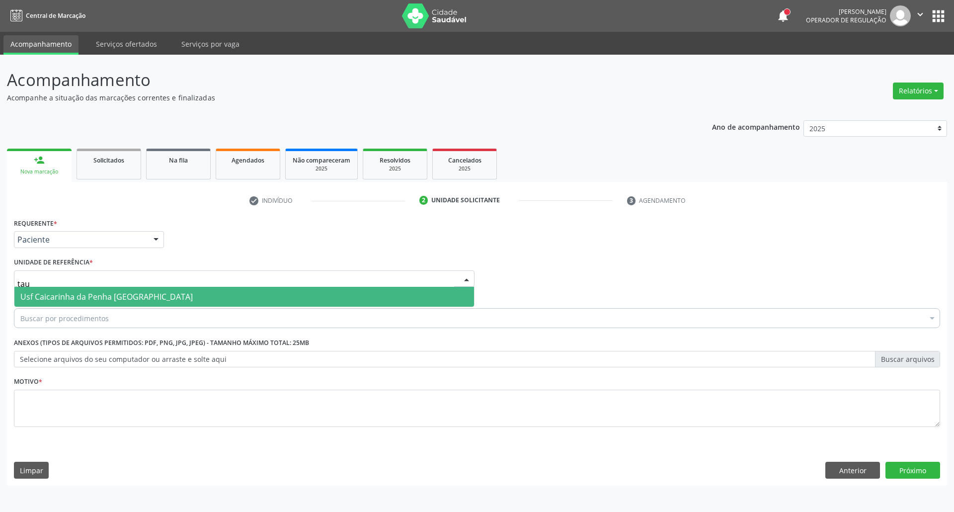
click at [112, 297] on span "Usf Caicarinha da Penha [GEOGRAPHIC_DATA]" at bounding box center [106, 296] width 172 height 11
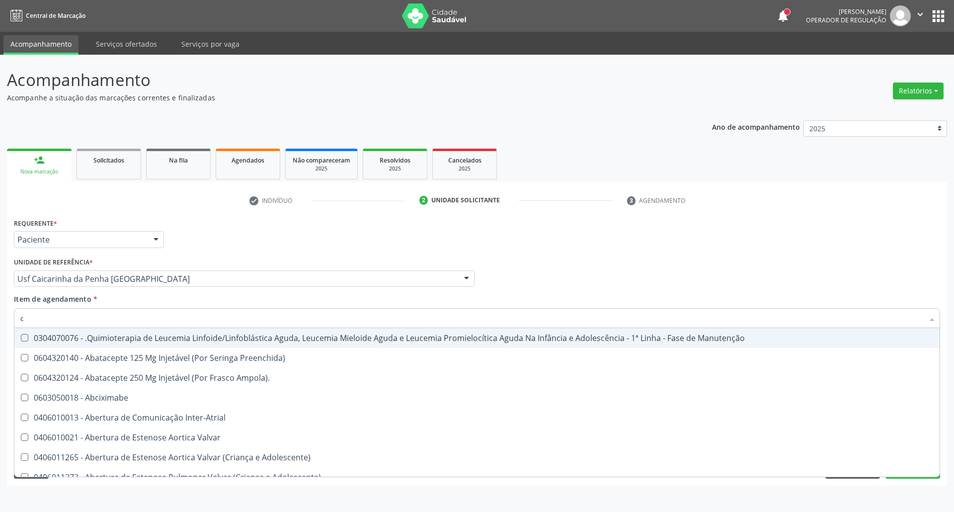
type input "co"
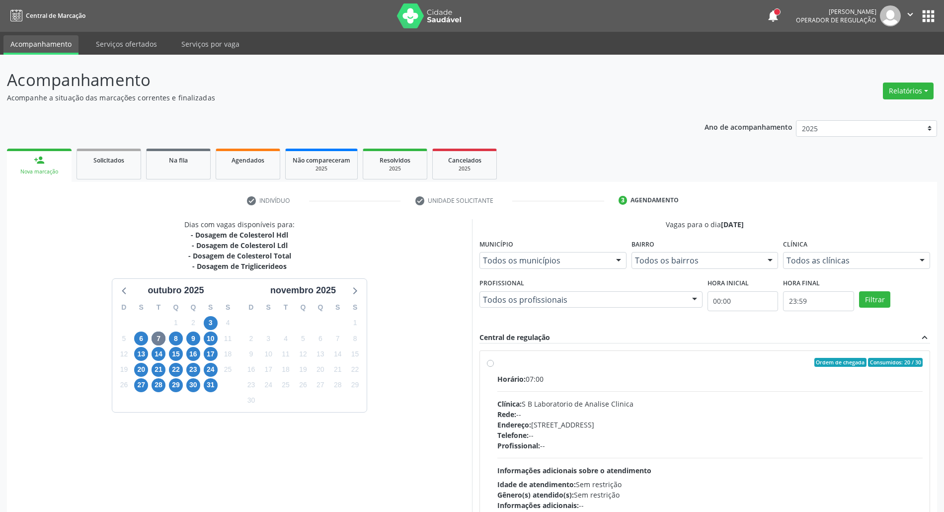
click at [587, 380] on div "Horário: 07:00" at bounding box center [709, 379] width 425 height 10
click at [494, 367] on input "Ordem de chegada Consumidos: 20 / 30 Horário: 07:00 Clínica: S B Laboratorio de…" at bounding box center [490, 362] width 7 height 9
radio input "true"
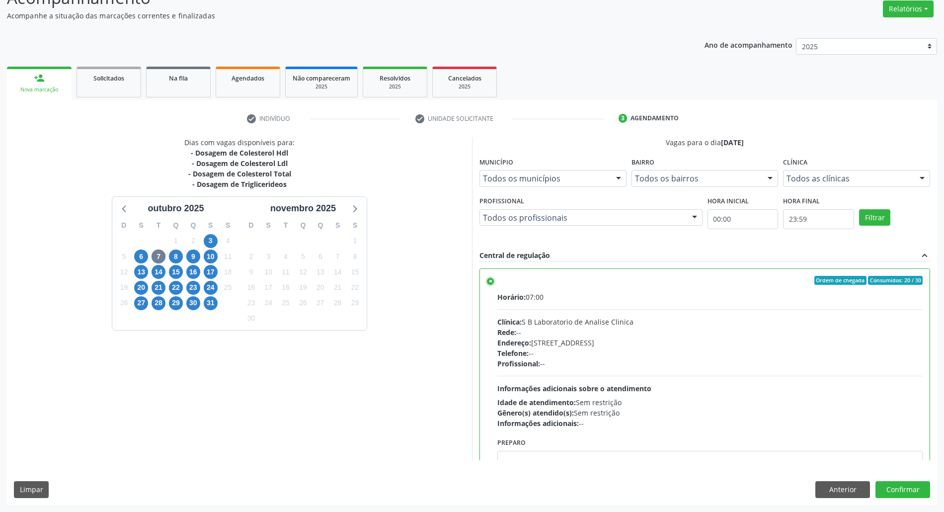
scroll to position [50, 0]
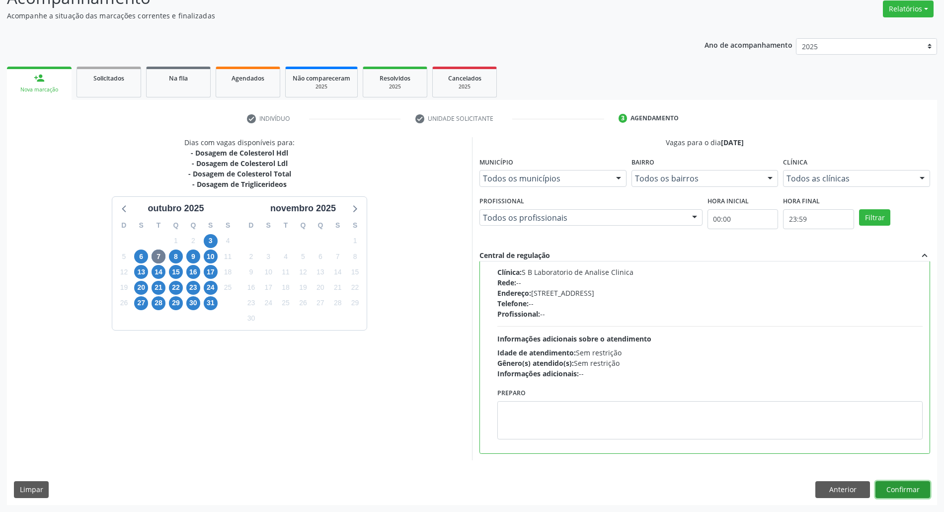
click at [921, 486] on button "Confirmar" at bounding box center [903, 489] width 55 height 17
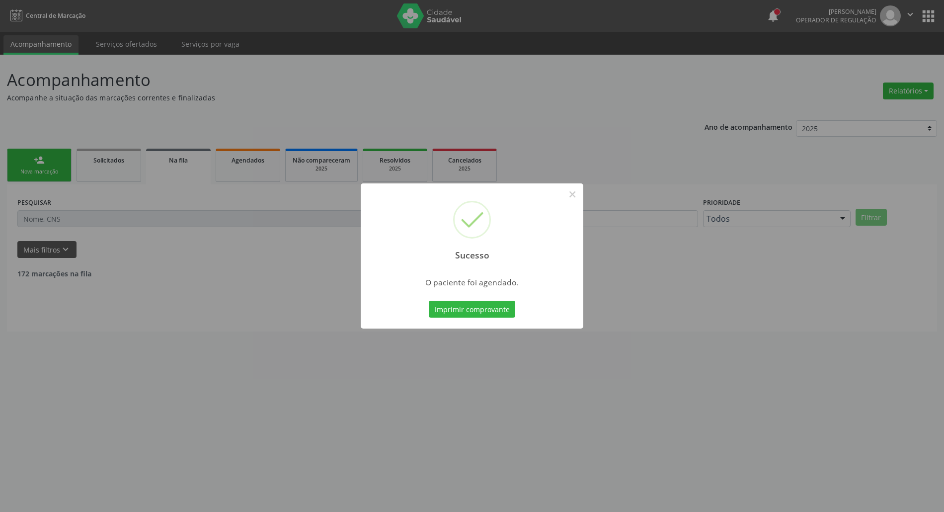
scroll to position [0, 0]
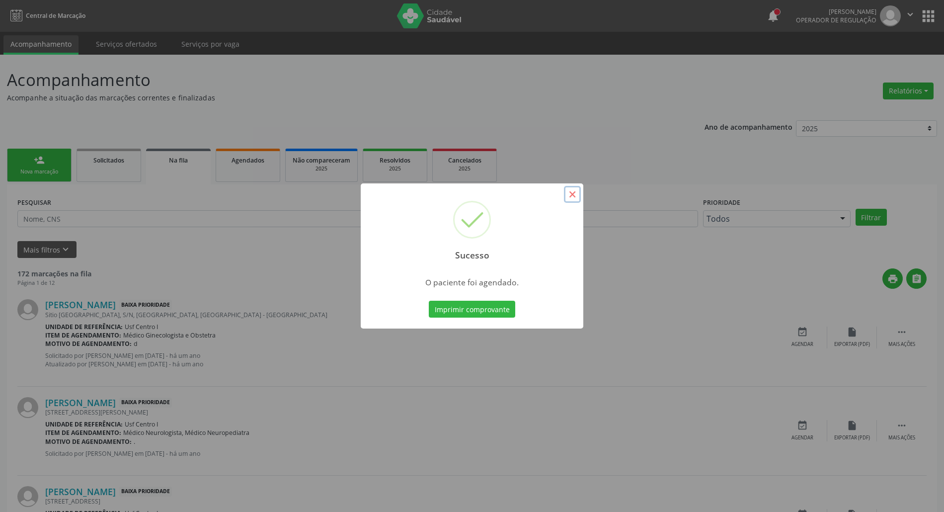
drag, startPoint x: 573, startPoint y: 197, endPoint x: 520, endPoint y: 179, distance: 56.1
click at [571, 197] on button "×" at bounding box center [572, 194] width 17 height 17
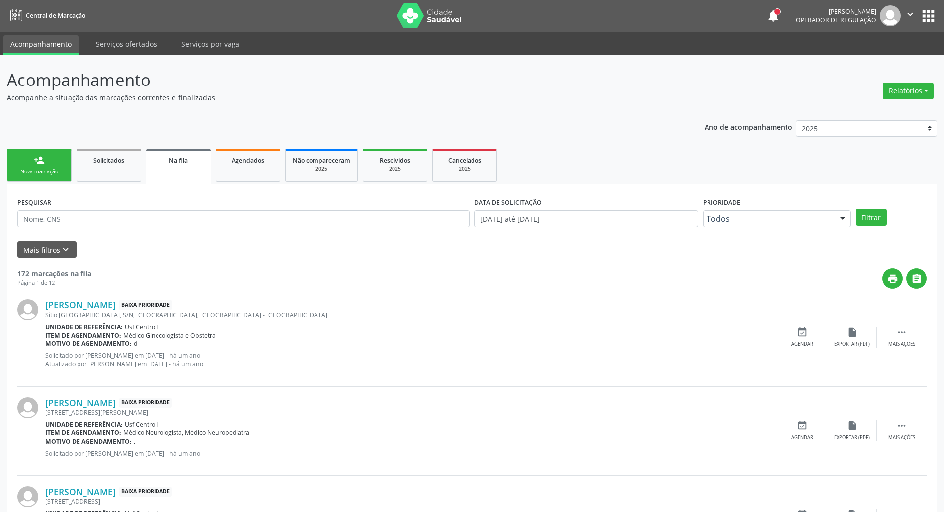
click at [42, 156] on div "person_add" at bounding box center [39, 160] width 11 height 11
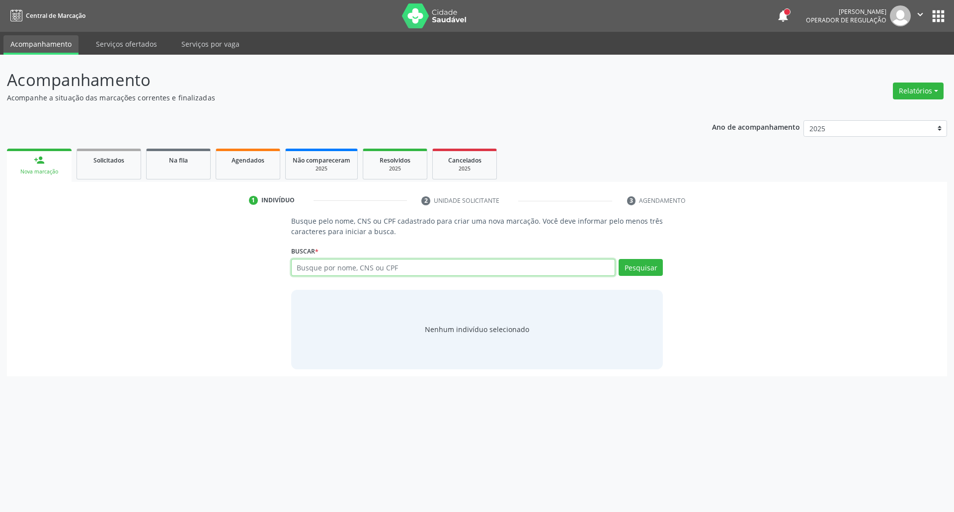
click at [553, 272] on input "text" at bounding box center [453, 267] width 325 height 17
type input "[PERSON_NAME]"
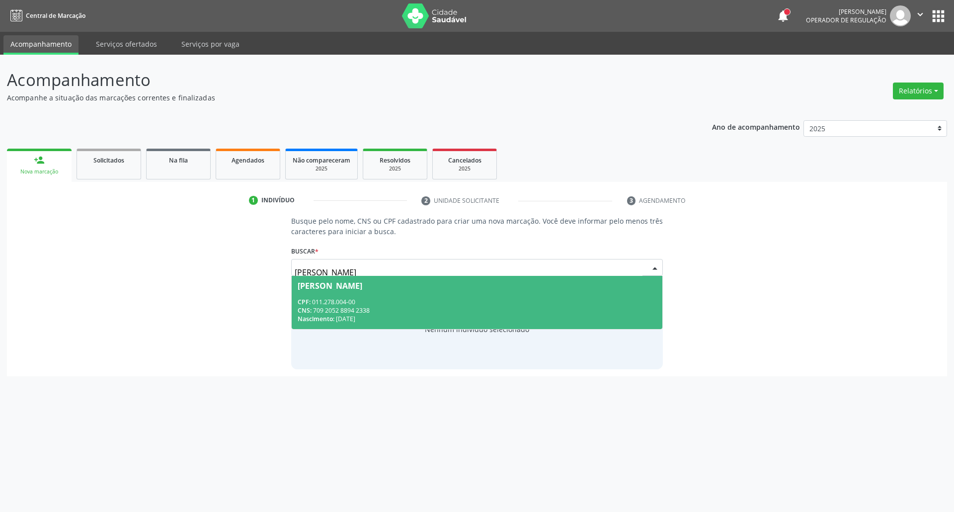
click at [349, 308] on div "CNS: 709 2052 8894 2338" at bounding box center [477, 310] width 359 height 8
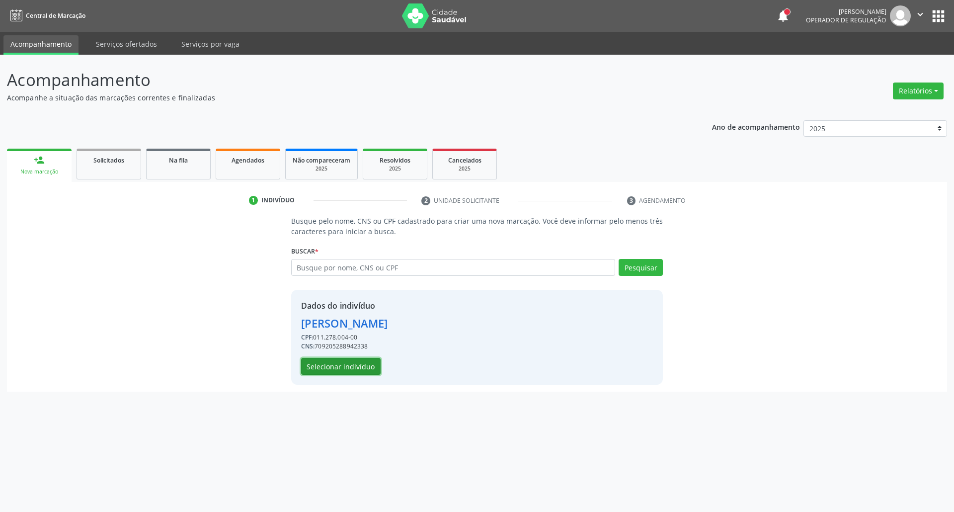
click at [360, 367] on button "Selecionar indivíduo" at bounding box center [341, 366] width 80 height 17
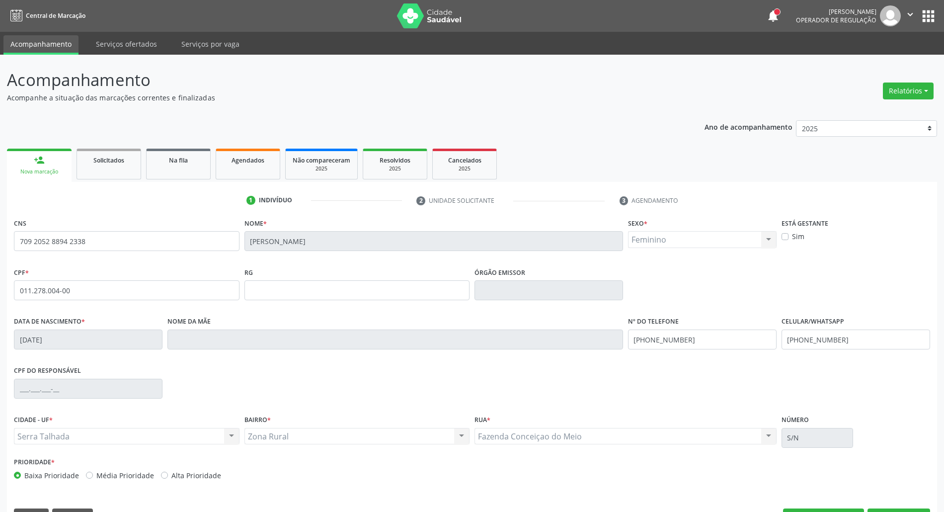
scroll to position [27, 0]
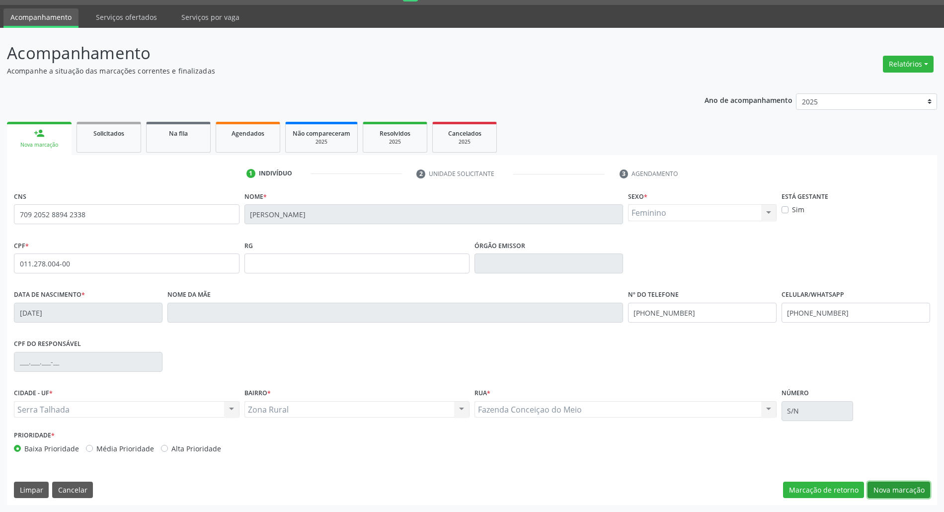
drag, startPoint x: 907, startPoint y: 490, endPoint x: 799, endPoint y: 480, distance: 108.3
click at [906, 490] on button "Nova marcação" at bounding box center [899, 490] width 63 height 17
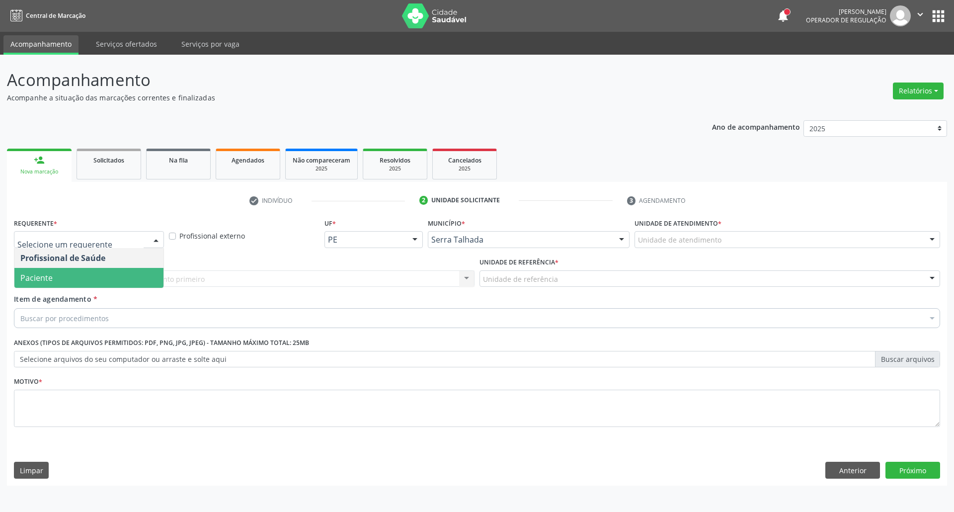
click at [87, 282] on span "Paciente" at bounding box center [88, 278] width 149 height 20
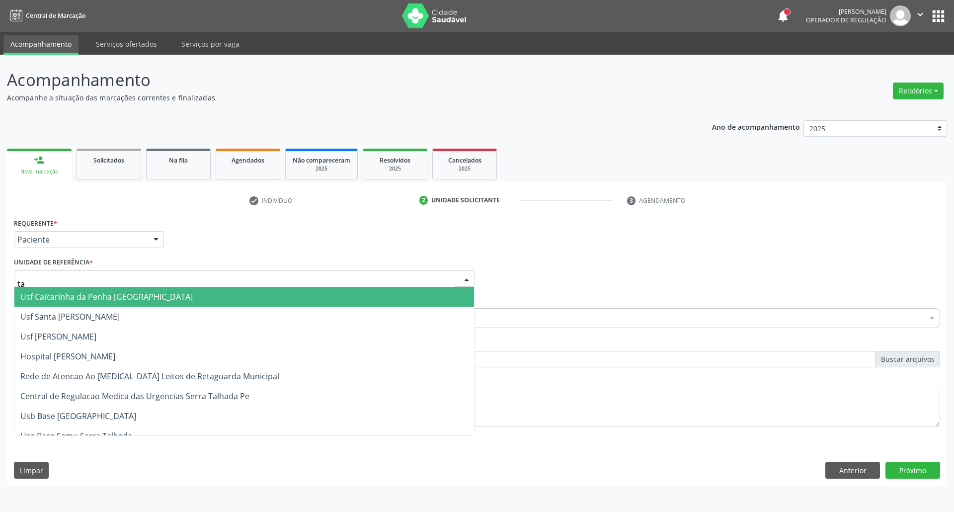
type input "tau"
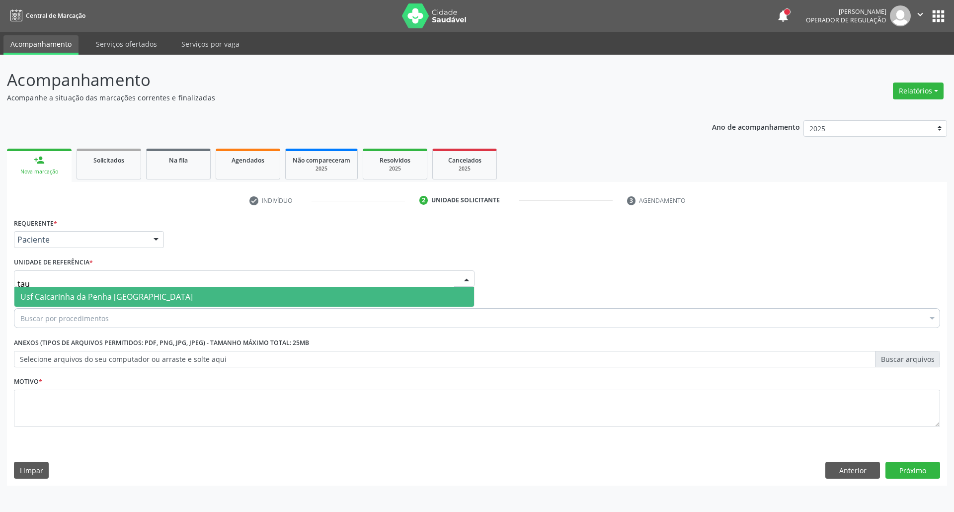
click at [90, 306] on span "Usf Caicarinha da Penha [GEOGRAPHIC_DATA]" at bounding box center [244, 297] width 460 height 20
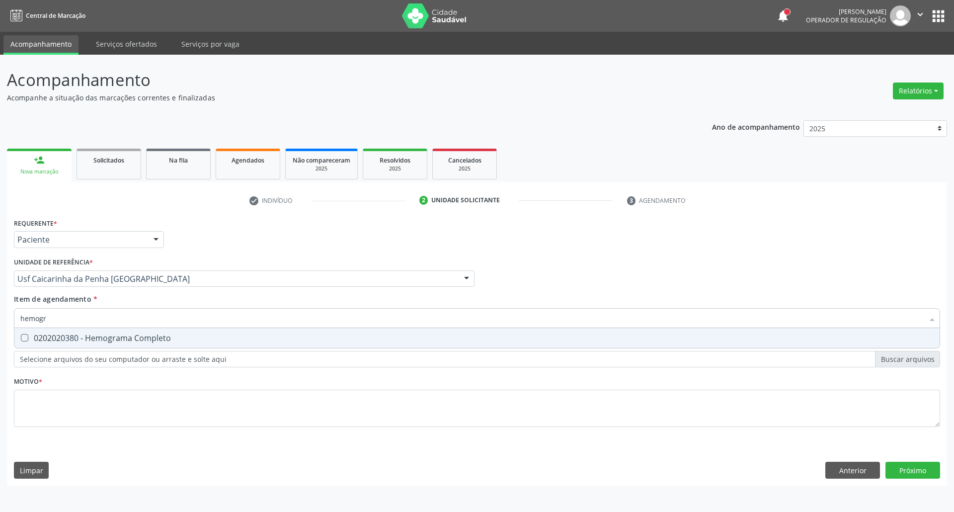
type input "hemogra"
drag, startPoint x: 61, startPoint y: 338, endPoint x: 66, endPoint y: 329, distance: 10.2
click at [61, 336] on div "0202020380 - Hemograma Completo" at bounding box center [476, 338] width 913 height 8
checkbox Completo "true"
drag, startPoint x: 58, startPoint y: 315, endPoint x: 0, endPoint y: 314, distance: 57.7
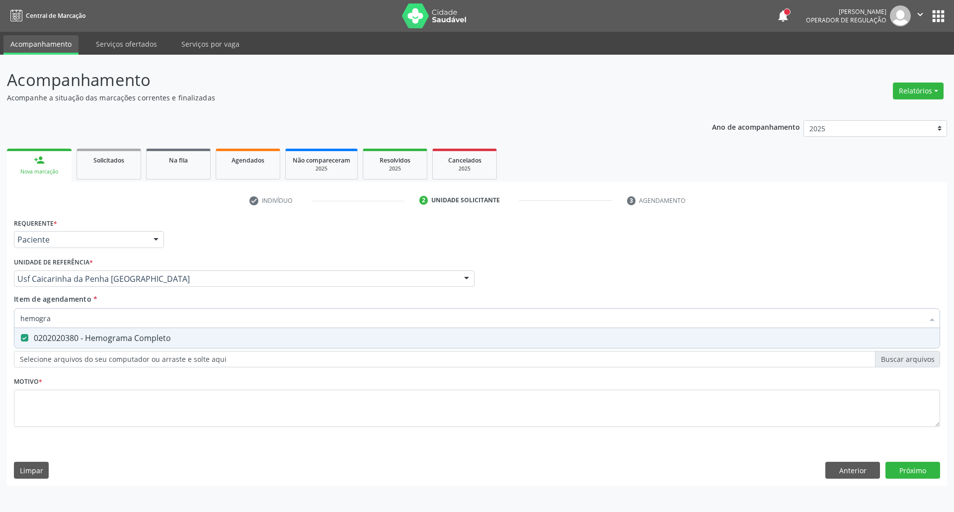
click at [0, 315] on div "Acompanhamento Acompanhe a situação das marcações correntes e finalizadas Relat…" at bounding box center [477, 283] width 954 height 457
type input "g"
checkbox Completo "false"
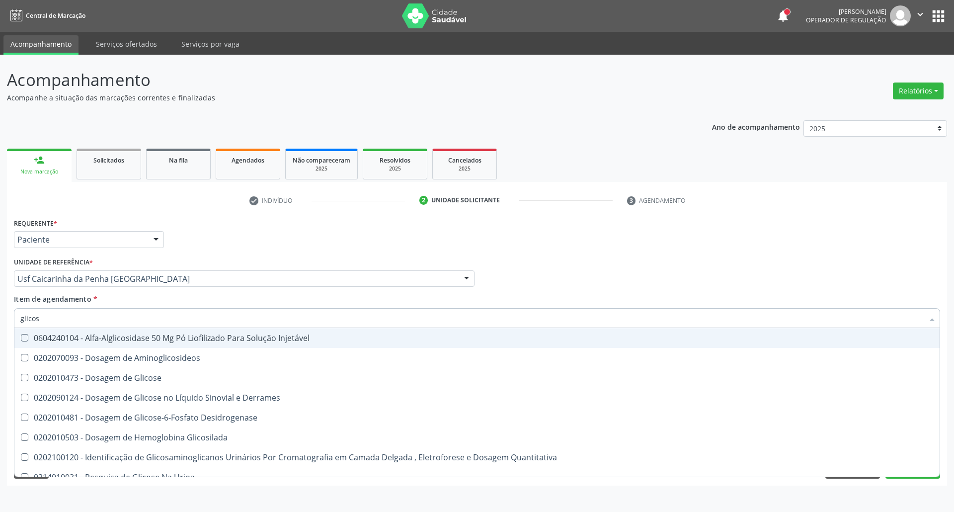
type input "glicose"
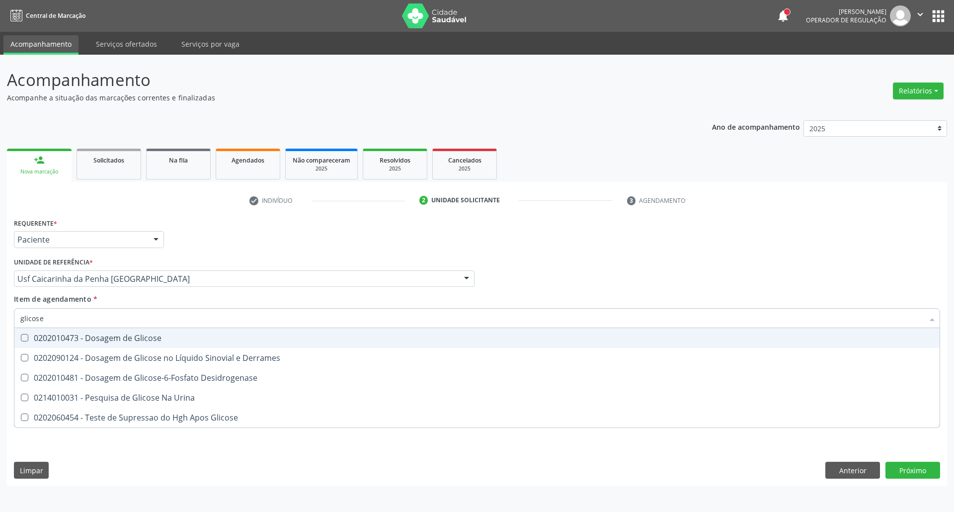
drag, startPoint x: 36, startPoint y: 336, endPoint x: 52, endPoint y: 325, distance: 19.7
click at [43, 330] on span "0202010473 - Dosagem de Glicose" at bounding box center [476, 338] width 925 height 20
checkbox Glicose "true"
click at [0, 293] on div "Acompanhamento Acompanhe a situação das marcações correntes e finalizadas Relat…" at bounding box center [477, 283] width 954 height 457
type input "ur"
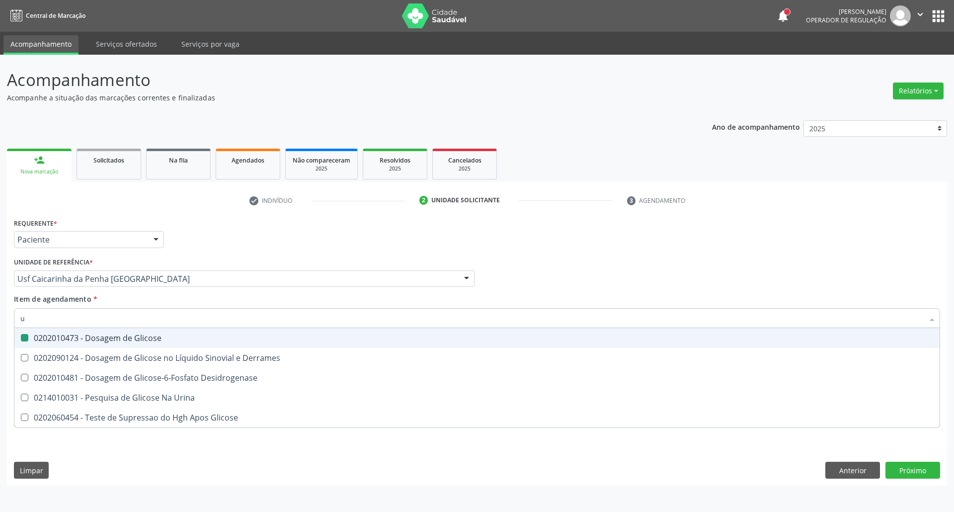
checkbox Glicose "false"
type input "ureia"
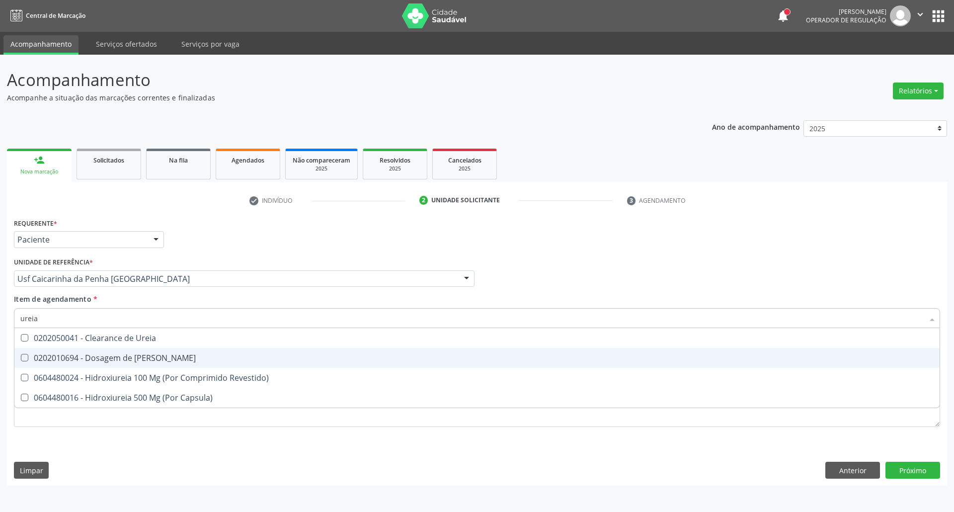
drag, startPoint x: 30, startPoint y: 360, endPoint x: 40, endPoint y: 339, distance: 23.4
click at [31, 359] on div "0202010694 - Dosagem de [PERSON_NAME]" at bounding box center [476, 358] width 913 height 8
checkbox Ureia "true"
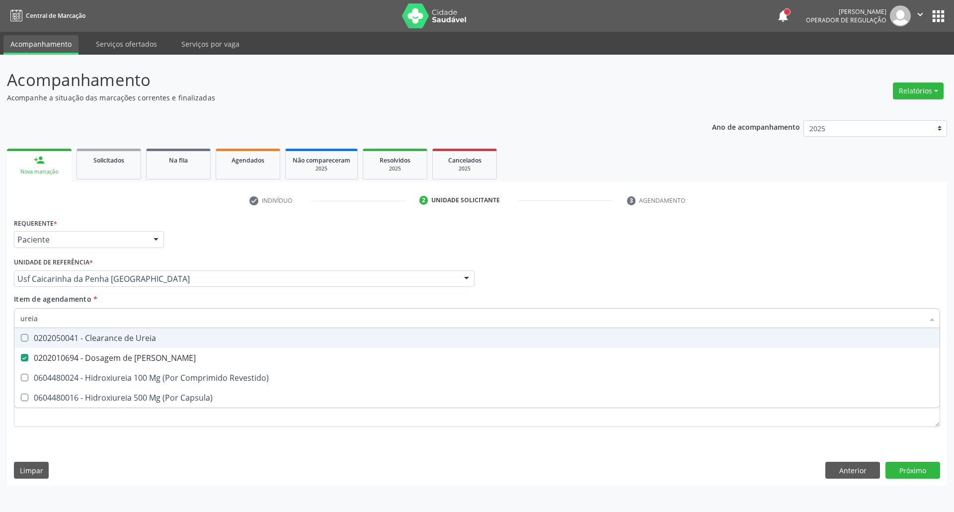
drag, startPoint x: 48, startPoint y: 317, endPoint x: 0, endPoint y: 309, distance: 48.8
click at [0, 310] on div "Acompanhamento Acompanhe a situação das marcações correntes e finalizadas Relat…" at bounding box center [477, 283] width 954 height 457
type input "co"
checkbox Ureia "false"
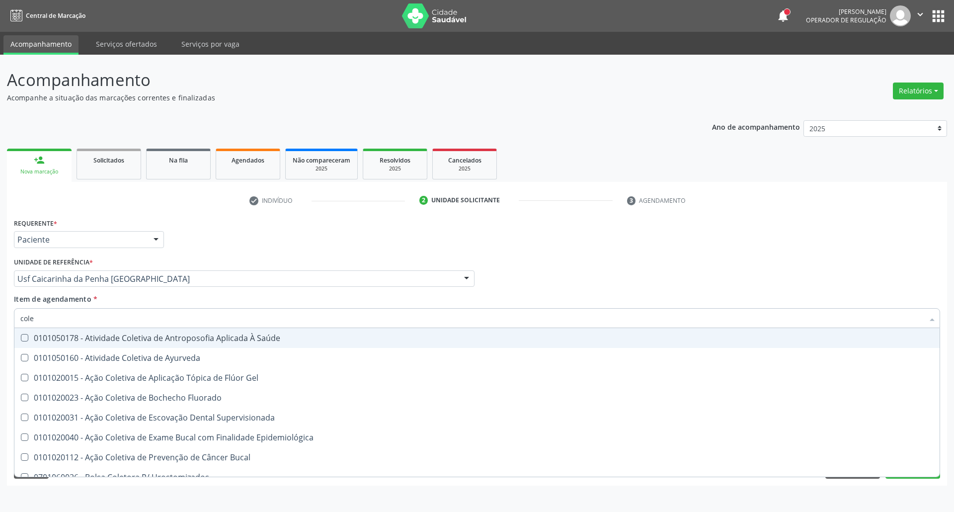
type input "coles"
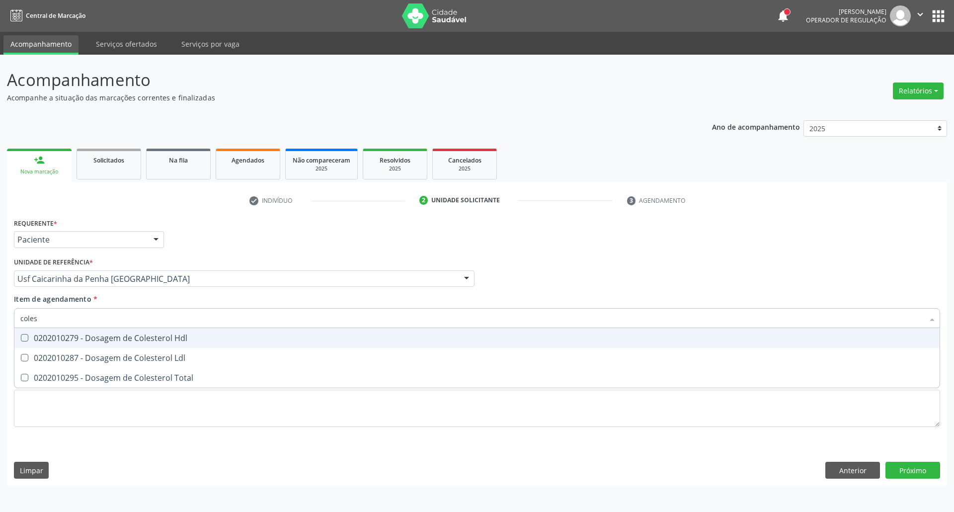
click at [28, 341] on div "0202010279 - Dosagem de Colesterol Hdl" at bounding box center [476, 338] width 913 height 8
checkbox Hdl "true"
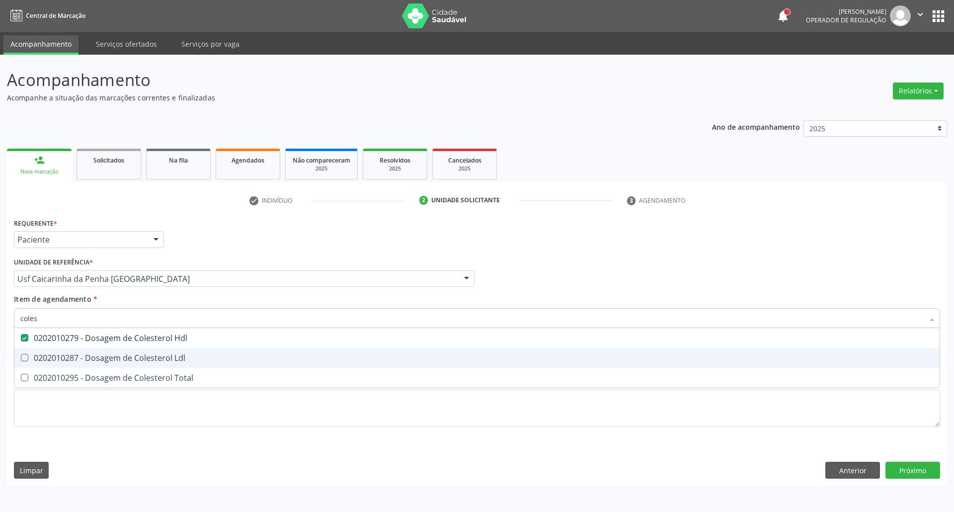
drag, startPoint x: 32, startPoint y: 354, endPoint x: 31, endPoint y: 377, distance: 22.9
click at [32, 356] on div "0202010287 - Dosagem de Colesterol Ldl" at bounding box center [476, 358] width 913 height 8
checkbox Ldl "true"
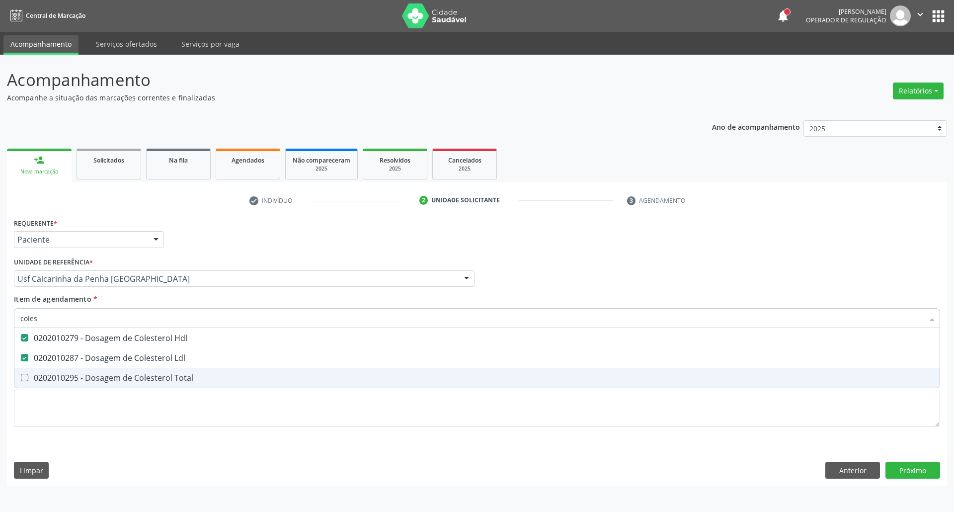
drag, startPoint x: 32, startPoint y: 380, endPoint x: 40, endPoint y: 366, distance: 16.3
click at [32, 380] on div "0202010295 - Dosagem de Colesterol Total" at bounding box center [476, 378] width 913 height 8
checkbox Total "true"
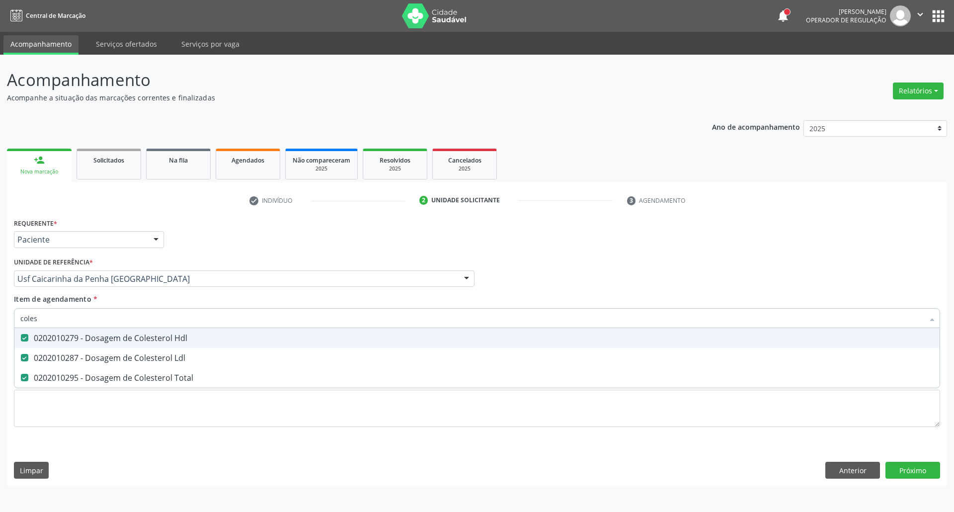
click at [0, 302] on div "Acompanhamento Acompanhe a situação das marcações correntes e finalizadas Relat…" at bounding box center [477, 283] width 954 height 457
type input "c"
checkbox Hdl "false"
checkbox Ldl "false"
checkbox Total "false"
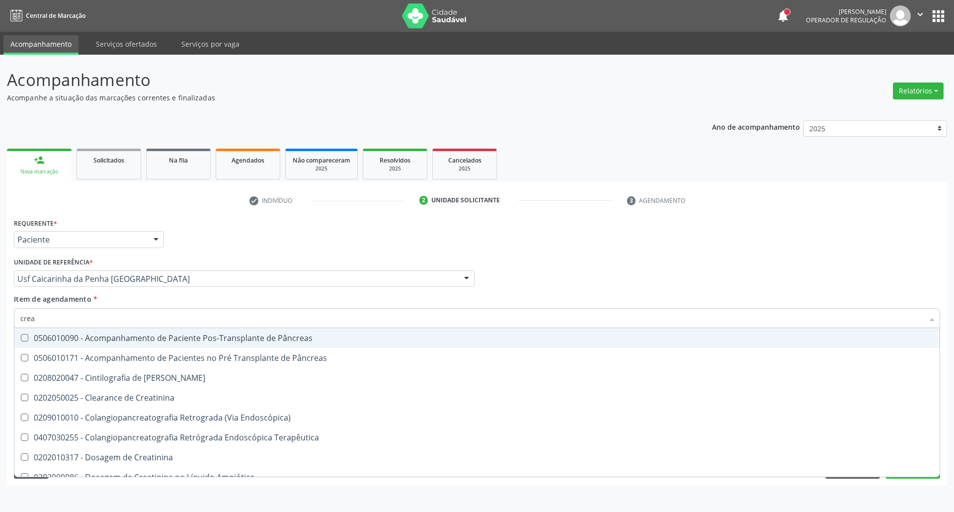
type input "creat"
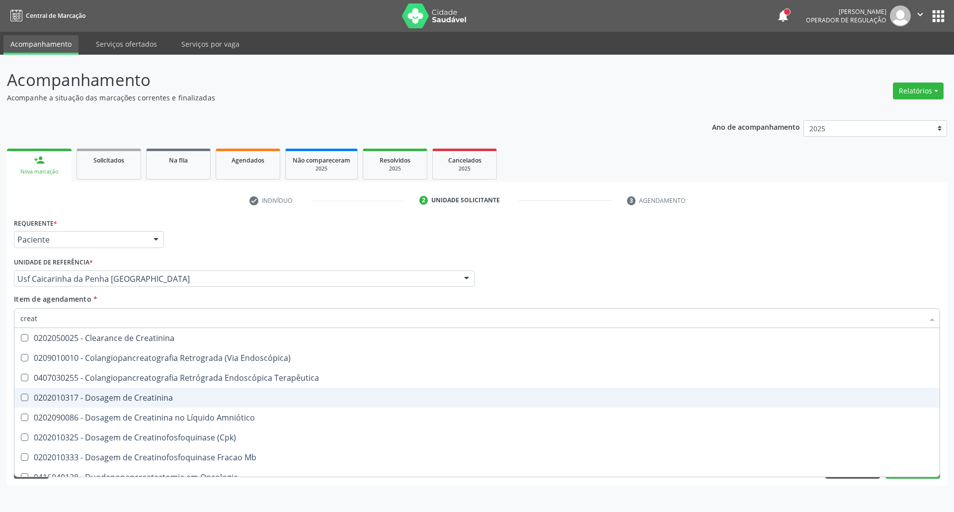
drag, startPoint x: 48, startPoint y: 399, endPoint x: 58, endPoint y: 368, distance: 31.8
click at [46, 396] on div "0202010317 - Dosagem de Creatinina" at bounding box center [476, 398] width 913 height 8
checkbox Creatinina "true"
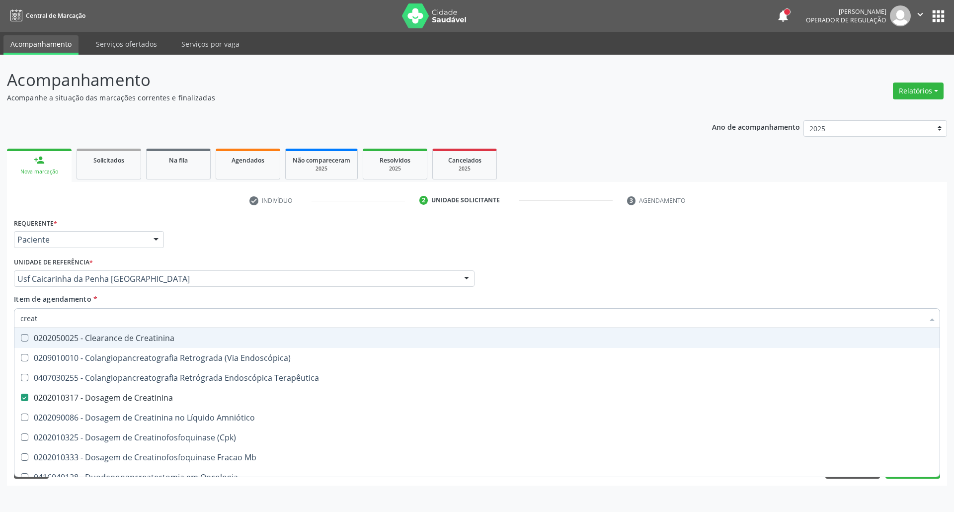
click at [0, 315] on div "Acompanhamento Acompanhe a situação das marcações correntes e finalizadas Relat…" at bounding box center [477, 283] width 954 height 457
type input "tr"
checkbox Creatinina "false"
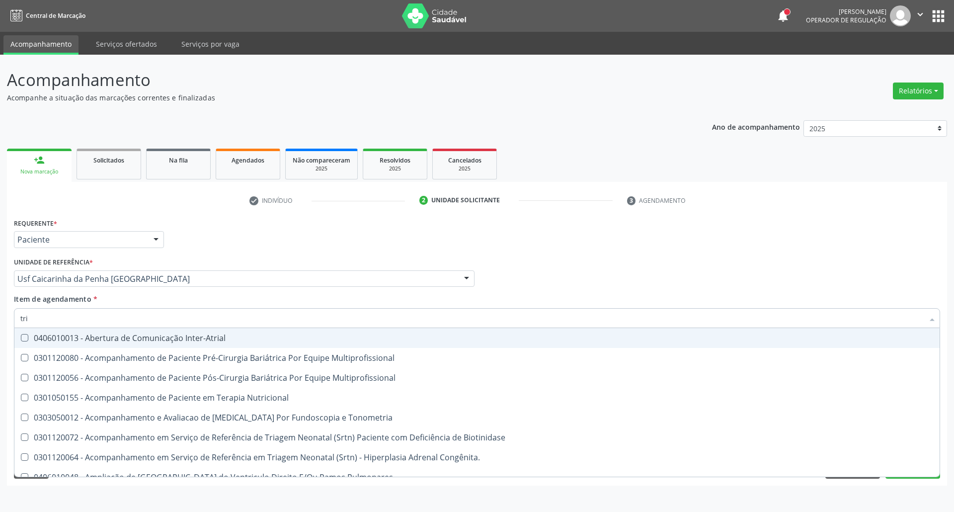
type input "trig"
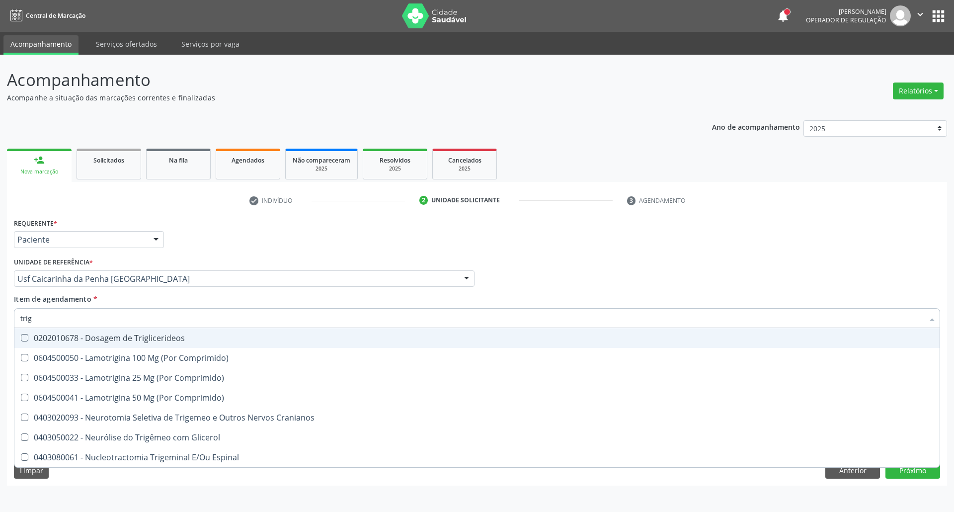
drag, startPoint x: 51, startPoint y: 344, endPoint x: 55, endPoint y: 330, distance: 14.5
click at [51, 342] on span "0202010678 - Dosagem de Triglicerideos" at bounding box center [476, 338] width 925 height 20
checkbox Triglicerideos "true"
click at [0, 308] on div "Acompanhamento Acompanhe a situação das marcações correntes e finalizadas Relat…" at bounding box center [477, 283] width 954 height 457
click at [38, 317] on input "trig" at bounding box center [471, 318] width 903 height 20
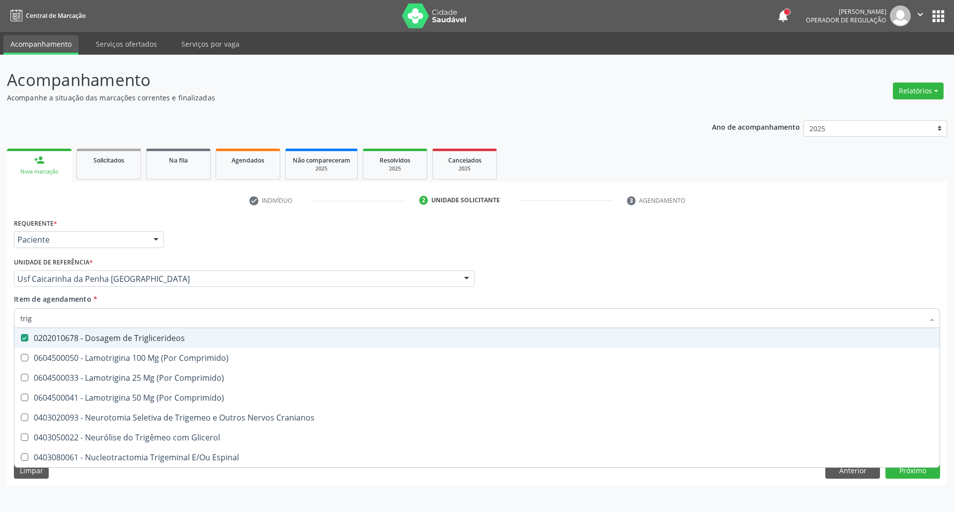
click at [38, 317] on input "trig" at bounding box center [471, 318] width 903 height 20
type input "he"
checkbox Triglicerideos "false"
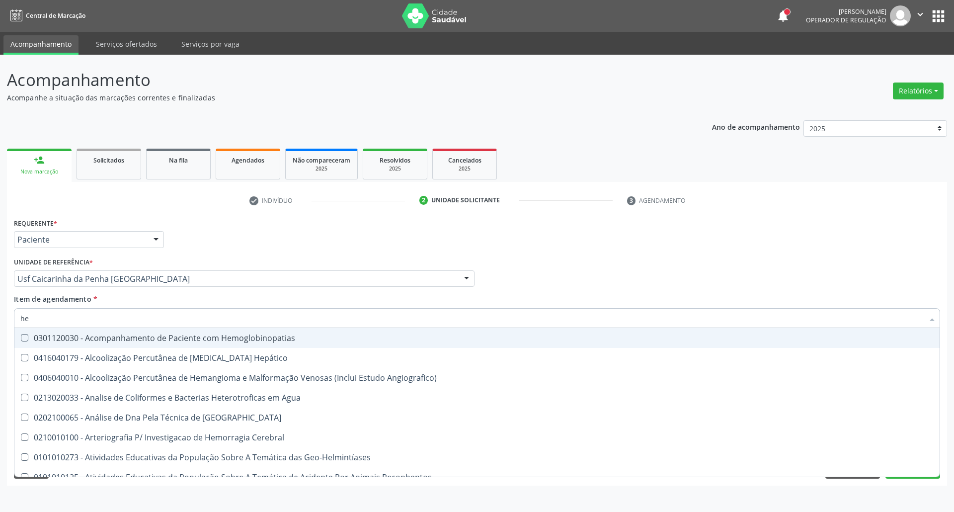
type input "hem"
checkbox II "true"
checkbox Completo "false"
type input "hemo"
checkbox Retro-Retal "true"
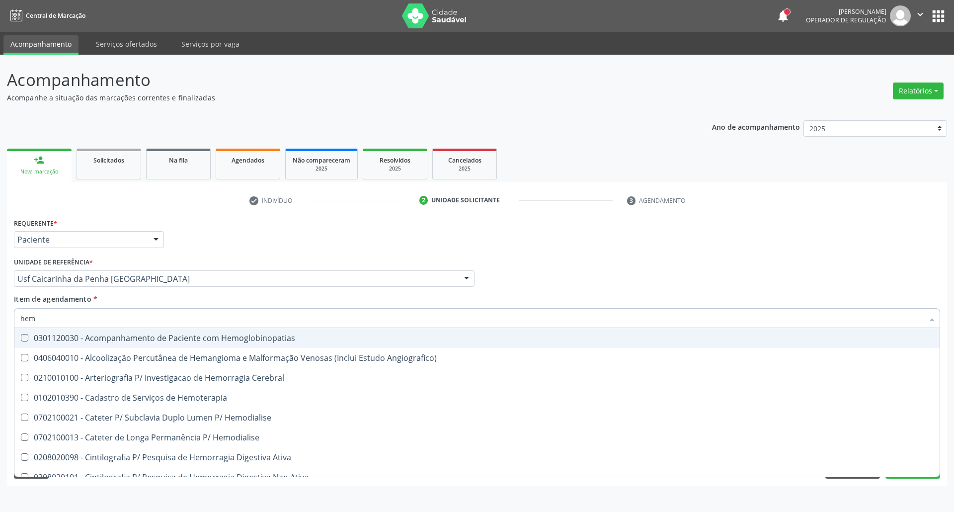
checkbox Completo "false"
type input "hemog"
checkbox Monopolar "true"
type input "hemogl"
checkbox Completo "false"
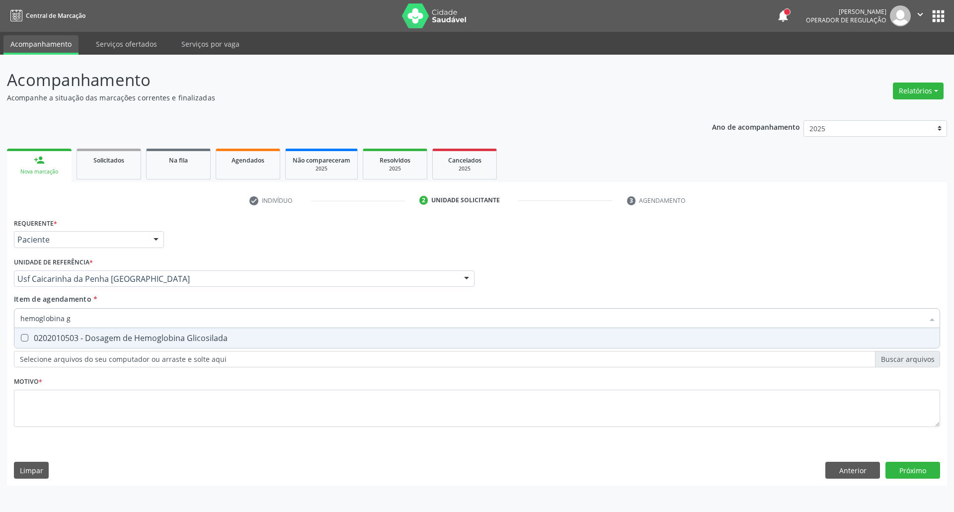
type input "hemoglobina g"
drag, startPoint x: 32, startPoint y: 336, endPoint x: 82, endPoint y: 318, distance: 53.0
click at [32, 336] on div "0202010503 - Dosagem de Hemoglobina Glicosilada" at bounding box center [476, 338] width 913 height 8
checkbox Glicosilada "true"
drag, startPoint x: 84, startPoint y: 318, endPoint x: 0, endPoint y: 321, distance: 84.0
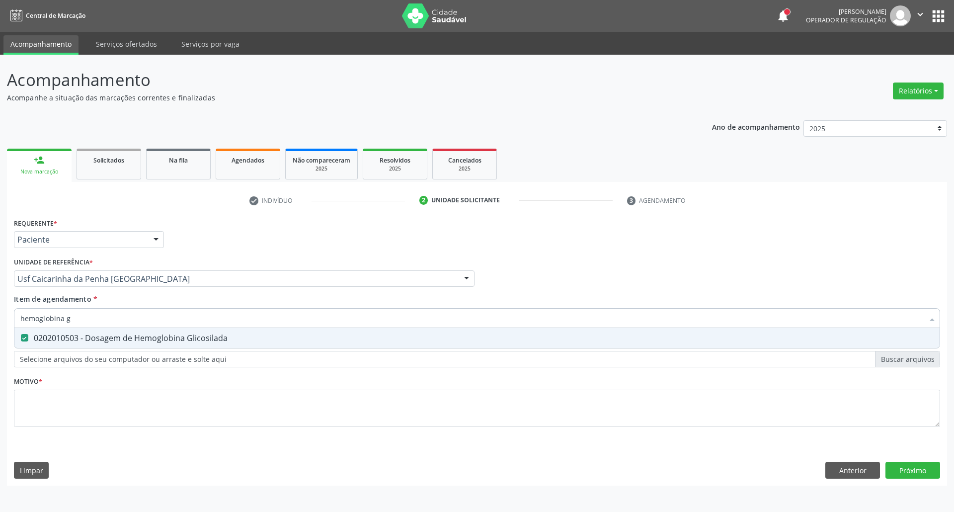
click at [0, 320] on div "Acompanhamento Acompanhe a situação das marcações correntes e finalizadas Relat…" at bounding box center [477, 283] width 954 height 457
type input "b"
checkbox Glicosilada "false"
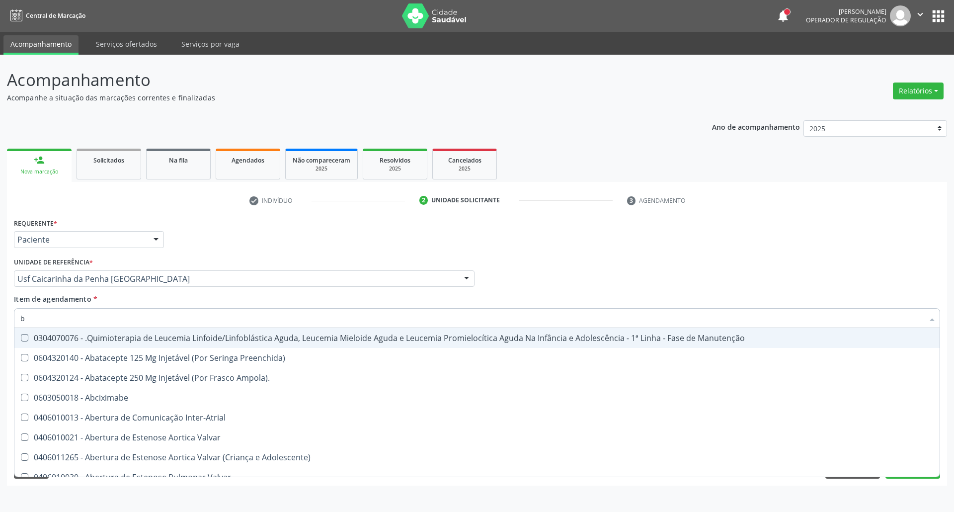
type input "bi"
checkbox Balão "true"
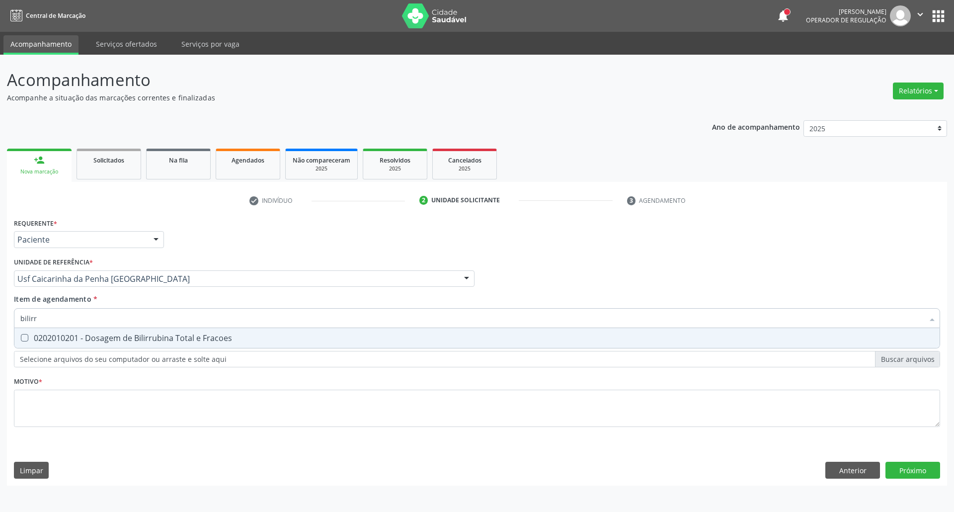
type input "bilirru"
drag, startPoint x: 40, startPoint y: 342, endPoint x: 48, endPoint y: 336, distance: 9.9
click at [40, 342] on div "0202010201 - Dosagem de Bilirrubina Total e Fracoes" at bounding box center [476, 338] width 913 height 8
checkbox Fracoes "true"
drag, startPoint x: 92, startPoint y: 312, endPoint x: 0, endPoint y: 327, distance: 93.1
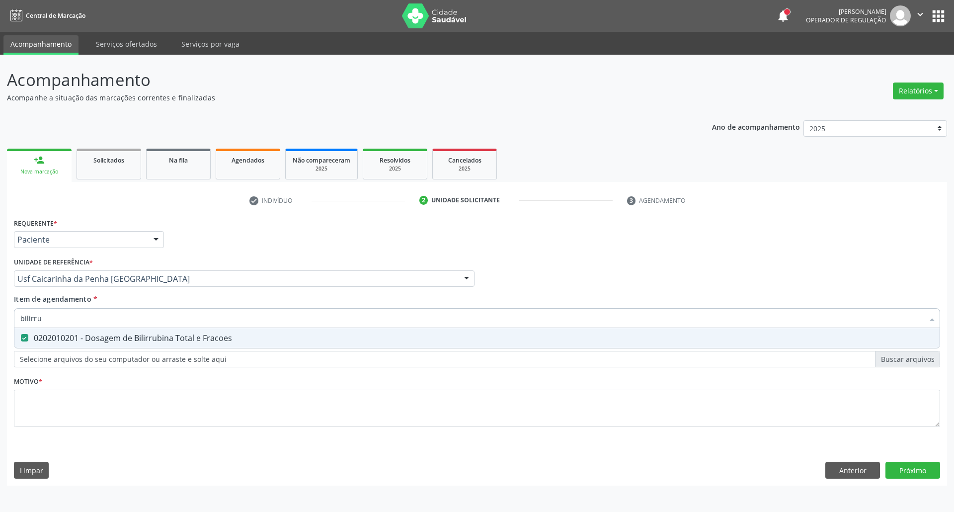
click at [0, 323] on div "Acompanhamento Acompanhe a situação das marcações correntes e finalizadas Relat…" at bounding box center [477, 283] width 954 height 457
type input "a"
checkbox Fracoes "false"
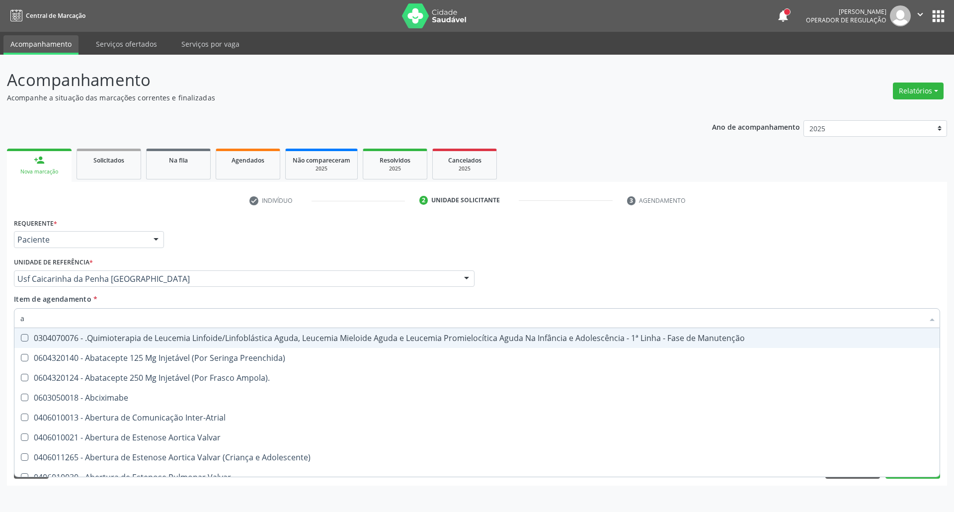
type input "ac"
checkbox Artrografia "true"
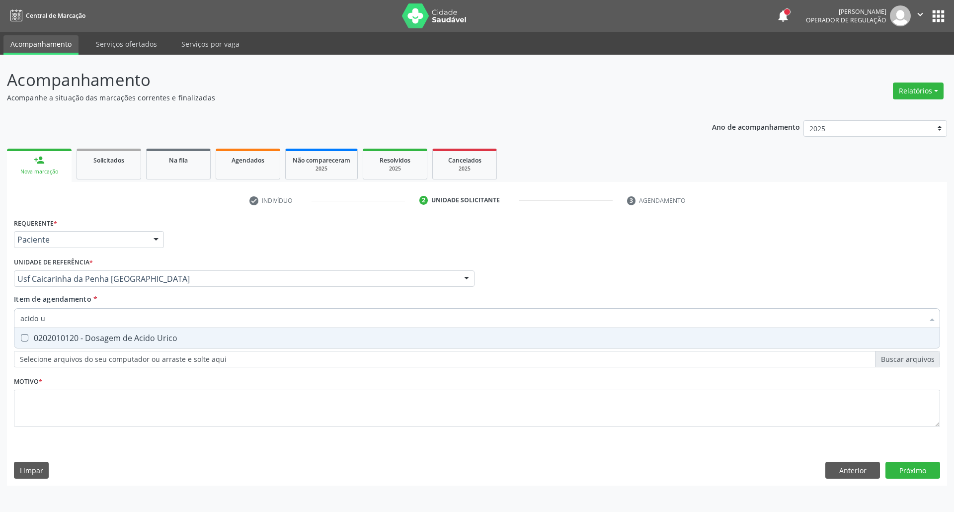
type input "acido u"
click at [60, 328] on span "0202010120 - Dosagem de Acido Urico" at bounding box center [476, 338] width 925 height 20
checkbox Urico "true"
click at [76, 323] on input "acido u" at bounding box center [471, 318] width 903 height 20
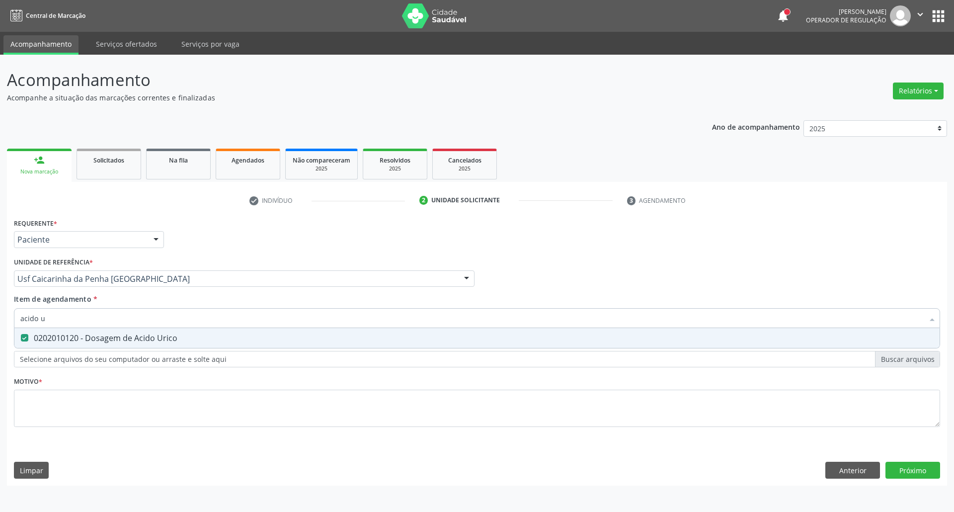
click at [76, 323] on input "acido u" at bounding box center [471, 318] width 903 height 20
type input "t"
checkbox Urico "false"
type input "tg"
drag, startPoint x: 50, startPoint y: 338, endPoint x: 47, endPoint y: 352, distance: 14.7
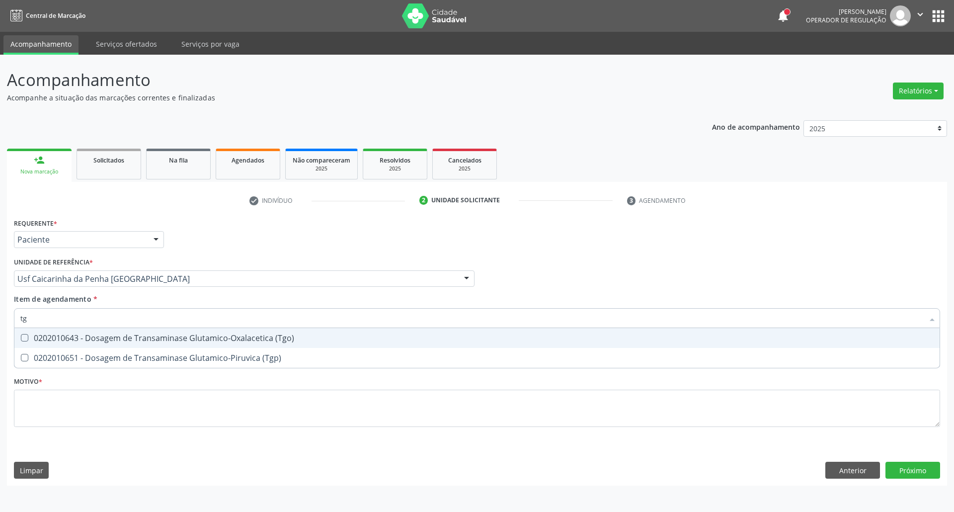
click at [50, 339] on div "0202010643 - Dosagem de Transaminase Glutamico-Oxalacetica (Tgo)" at bounding box center [476, 338] width 913 height 8
checkbox \(Tgo\) "true"
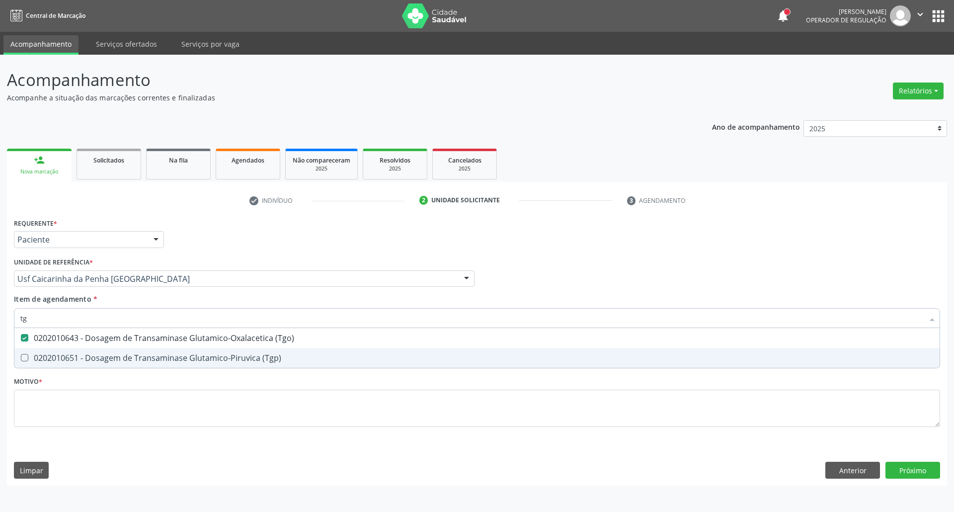
click at [47, 354] on div "0202010651 - Dosagem de Transaminase Glutamico-Piruvica (Tgp)" at bounding box center [476, 358] width 913 height 8
checkbox \(Tgp\) "true"
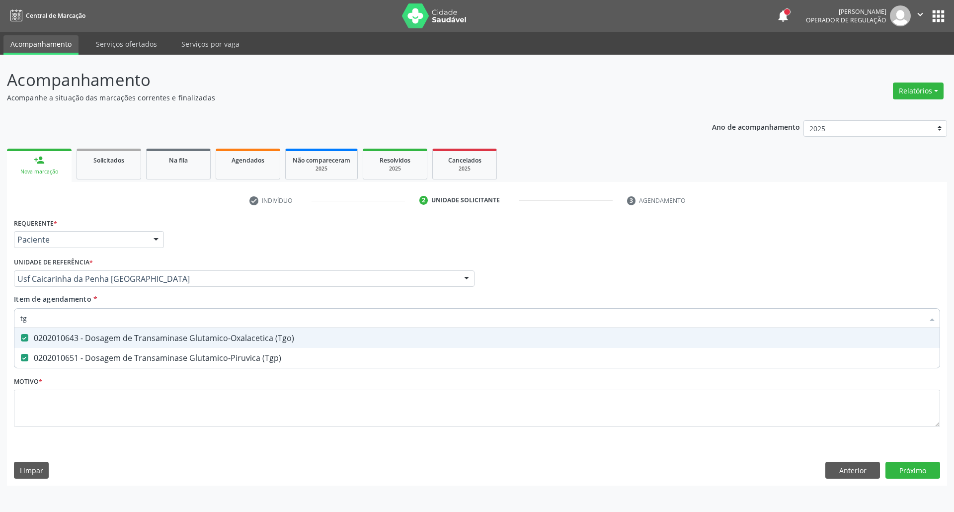
click at [58, 331] on span "0202010643 - Dosagem de Transaminase Glutamico-Oxalacetica (Tgo)" at bounding box center [476, 338] width 925 height 20
drag, startPoint x: 58, startPoint y: 331, endPoint x: 60, endPoint y: 325, distance: 6.6
click at [58, 330] on span "0202010643 - Dosagem de Transaminase Glutamico-Oxalacetica (Tgo)" at bounding box center [476, 338] width 925 height 20
checkbox \(Tgo\) "true"
click at [62, 318] on input "tg" at bounding box center [471, 318] width 903 height 20
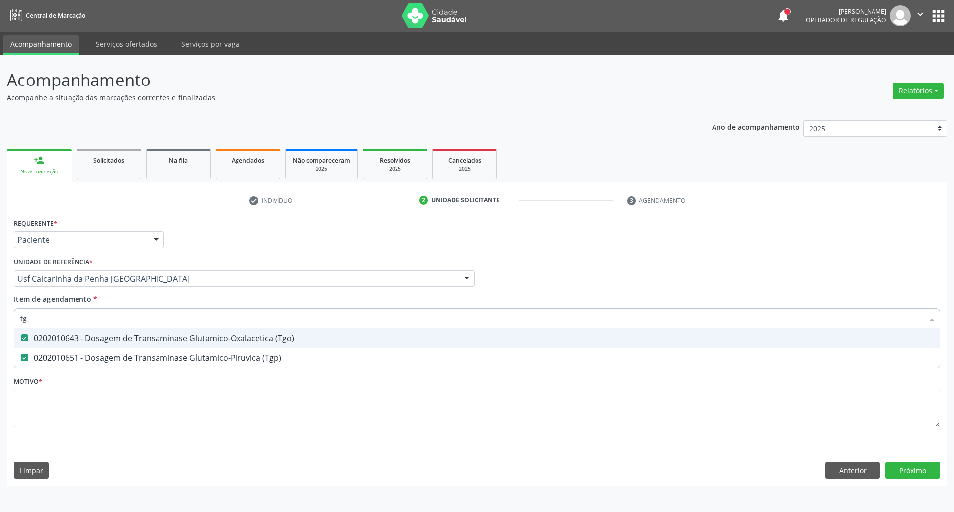
click at [62, 318] on input "tg" at bounding box center [471, 318] width 903 height 20
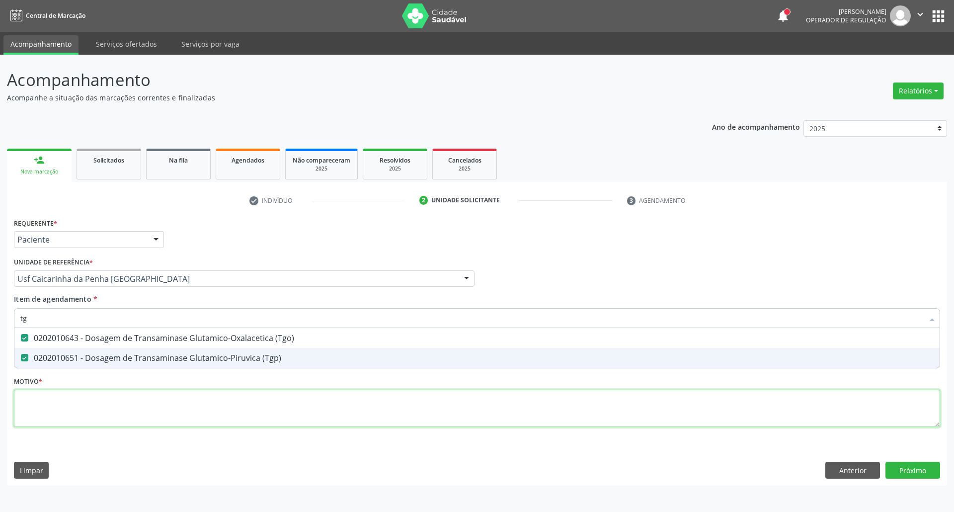
click at [116, 412] on div "Requerente * Paciente Profissional de Saúde Paciente Nenhum resultado encontrad…" at bounding box center [477, 328] width 926 height 225
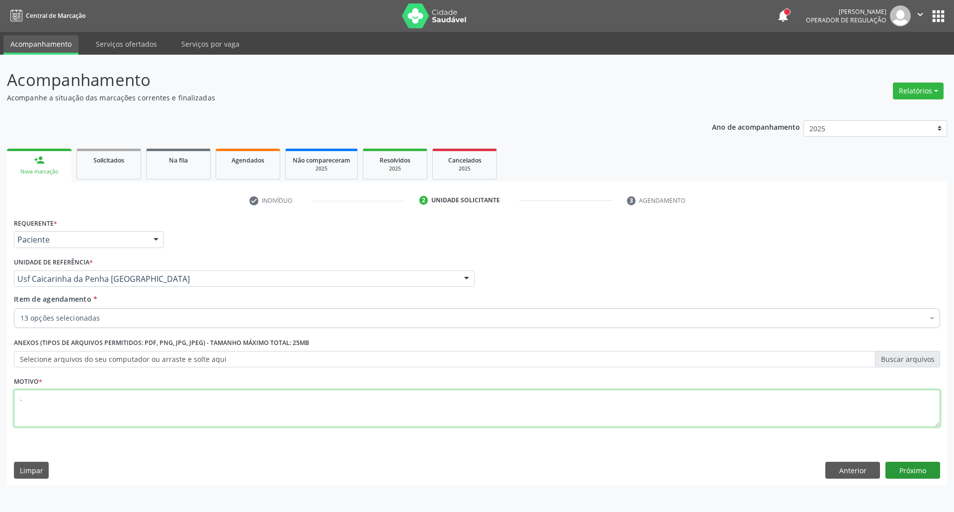
type textarea "."
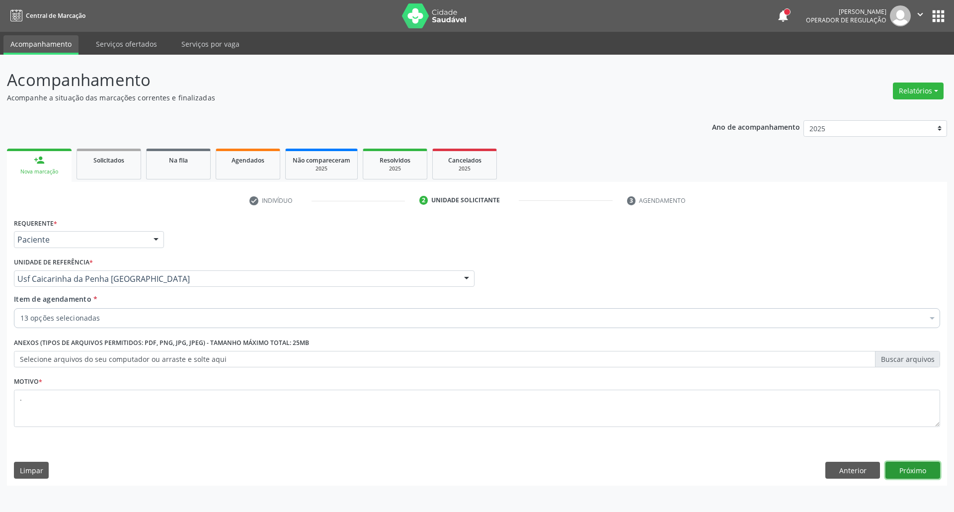
click at [893, 472] on button "Próximo" at bounding box center [913, 470] width 55 height 17
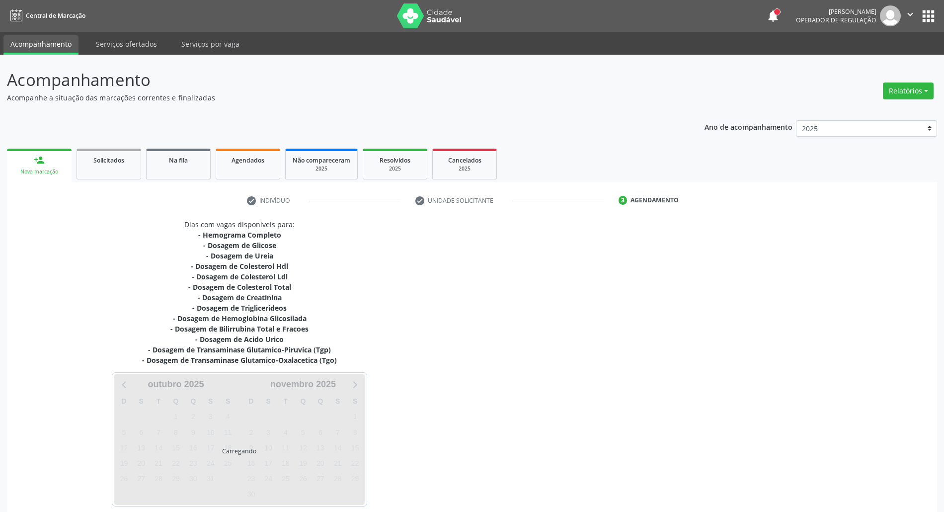
scroll to position [46, 0]
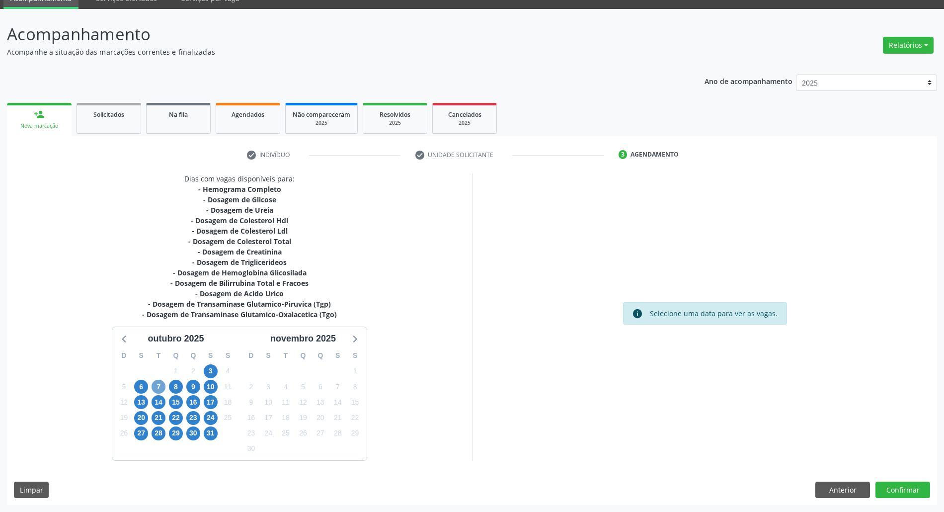
click at [164, 387] on span "7" at bounding box center [159, 387] width 14 height 14
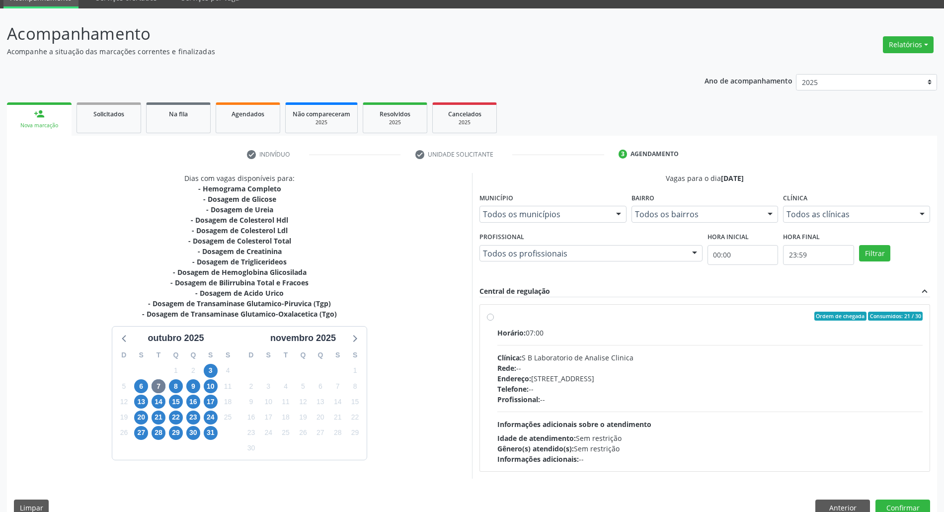
click at [626, 354] on div "Clínica: S B Laboratorio de Analise Clinica" at bounding box center [709, 357] width 425 height 10
click at [494, 321] on input "Ordem de chegada Consumidos: 21 / 30 Horário: 07:00 Clínica: S B Laboratorio de…" at bounding box center [490, 316] width 7 height 9
radio input "true"
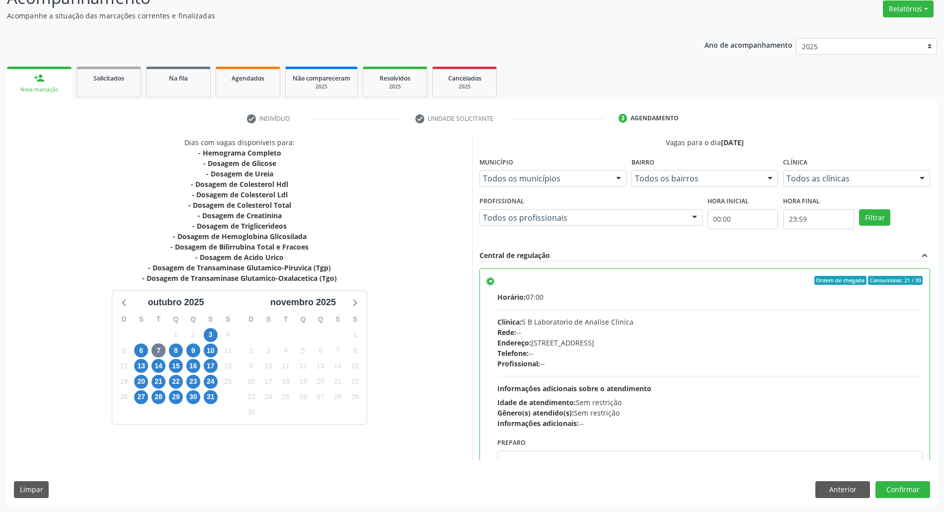
scroll to position [50, 0]
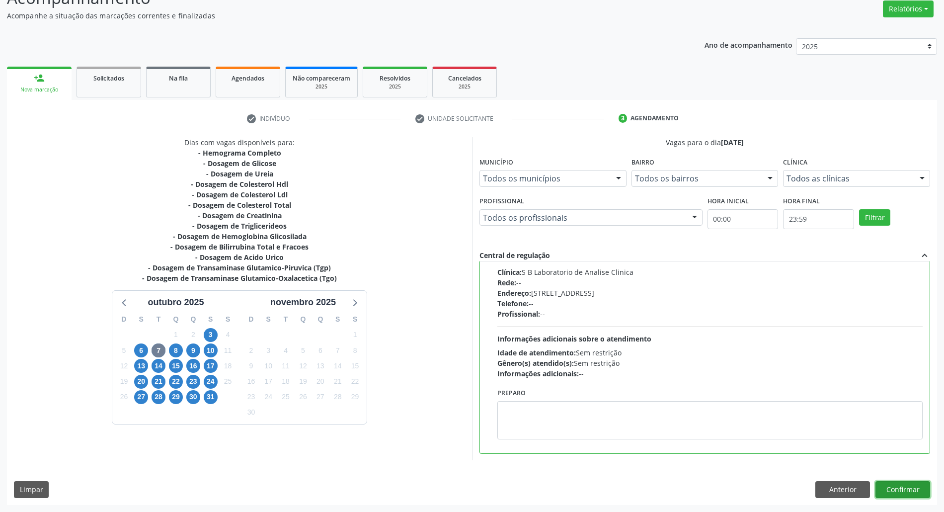
click at [911, 485] on button "Confirmar" at bounding box center [903, 489] width 55 height 17
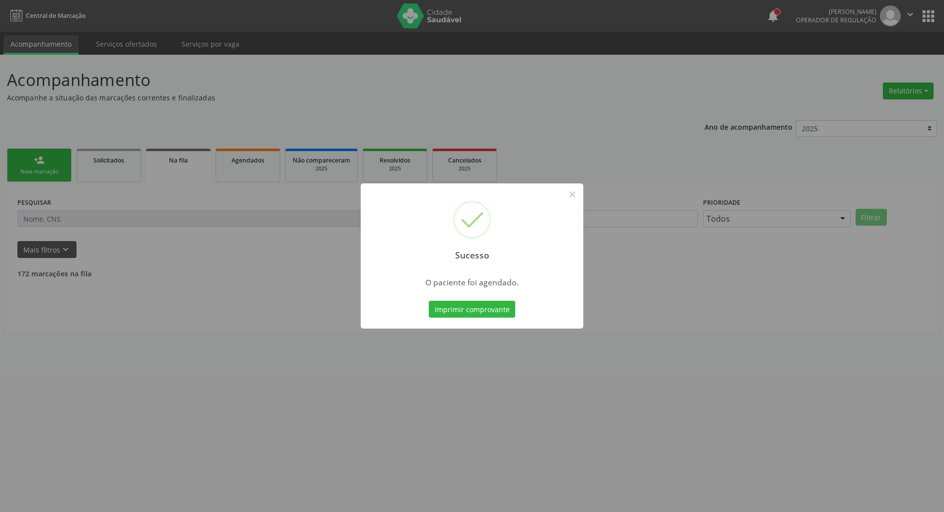
scroll to position [0, 0]
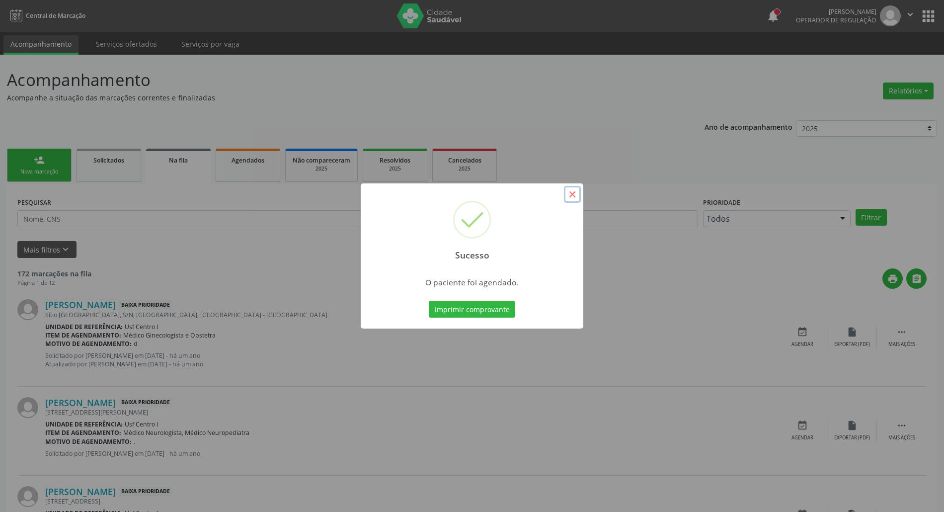
click at [573, 197] on button "×" at bounding box center [572, 194] width 17 height 17
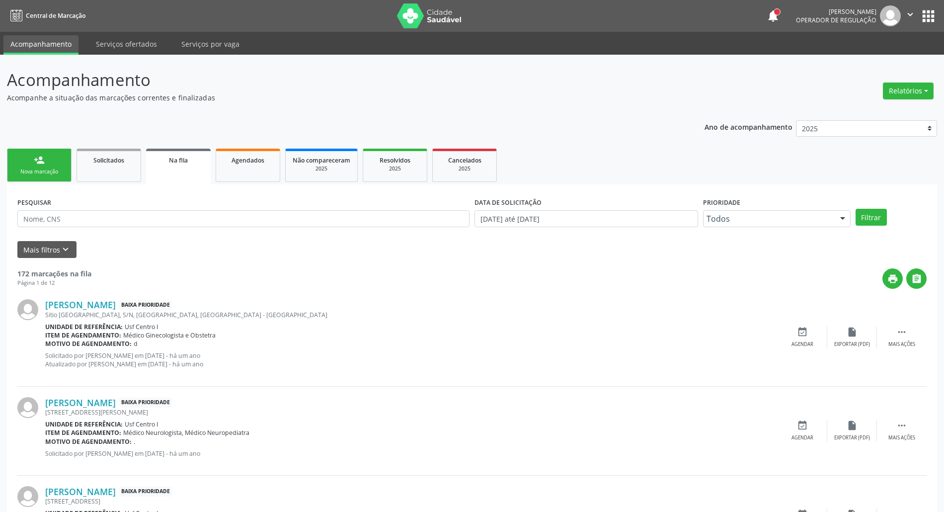
click at [13, 164] on link "person_add Nova marcação" at bounding box center [39, 165] width 65 height 33
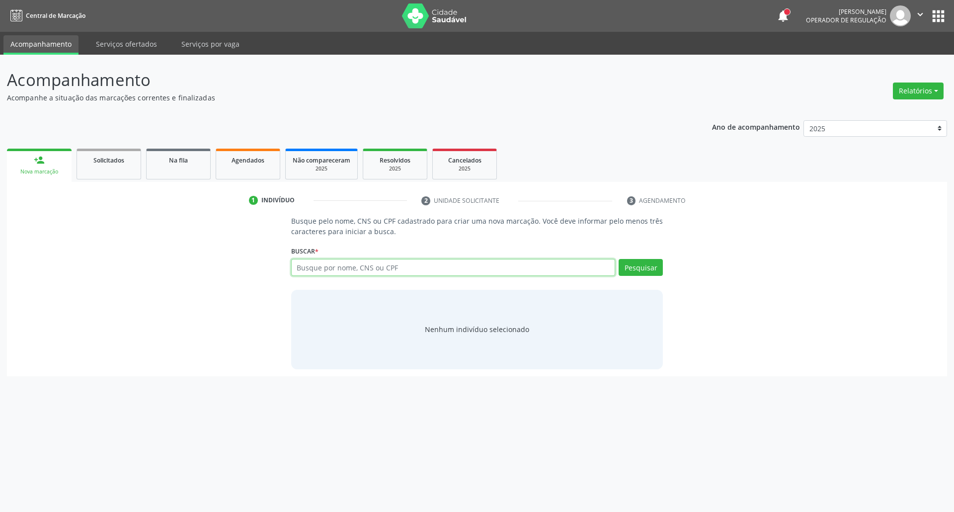
click at [444, 269] on input "text" at bounding box center [453, 267] width 325 height 17
click at [461, 269] on input "text" at bounding box center [453, 267] width 325 height 17
type input "cicera limeira dos"
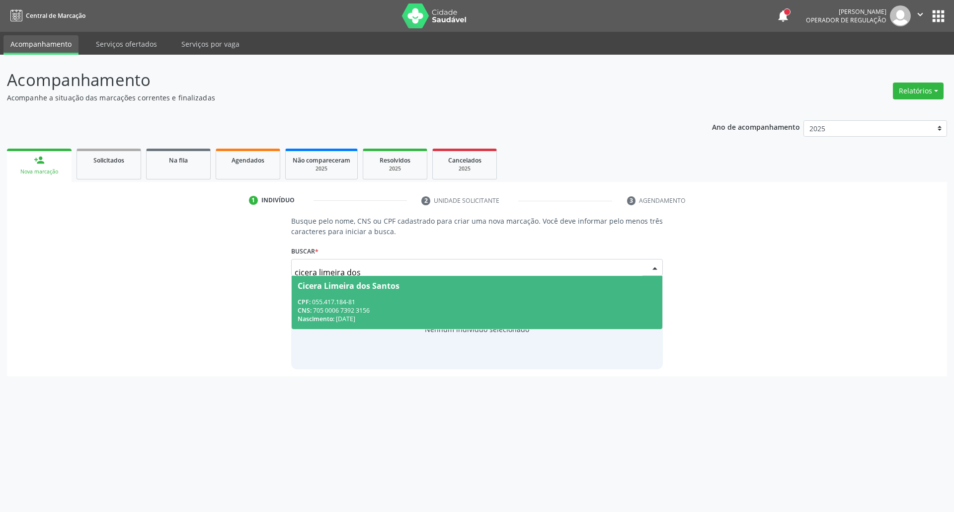
click at [336, 303] on div "CPF: 055.417.184-81" at bounding box center [477, 302] width 359 height 8
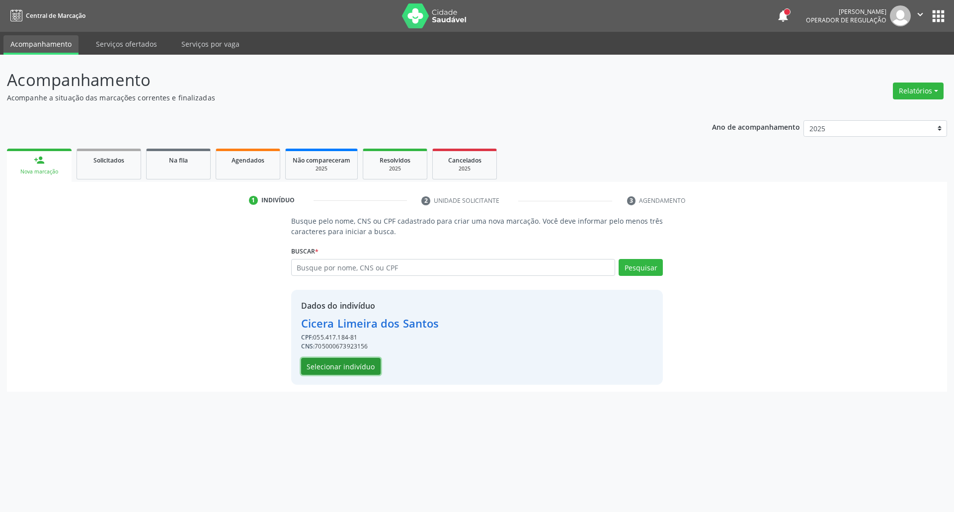
click at [330, 368] on button "Selecionar indivíduo" at bounding box center [341, 366] width 80 height 17
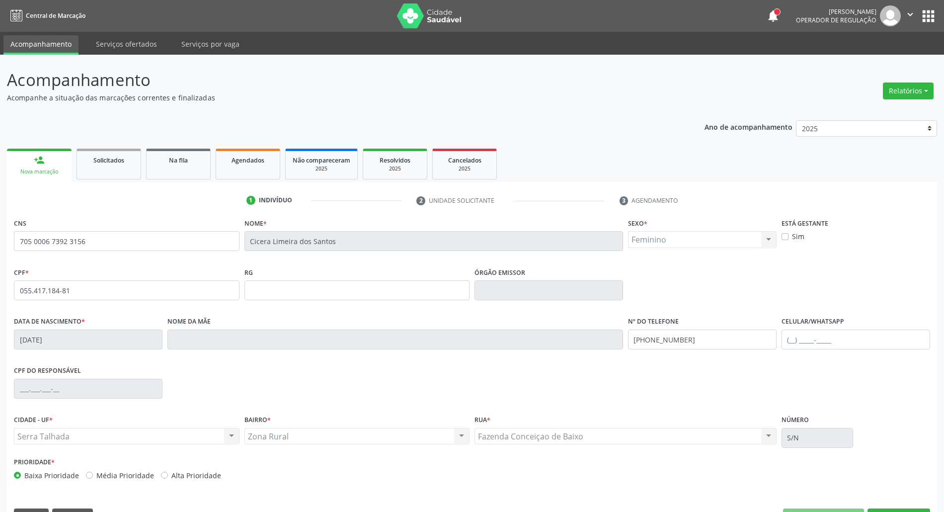
scroll to position [27, 0]
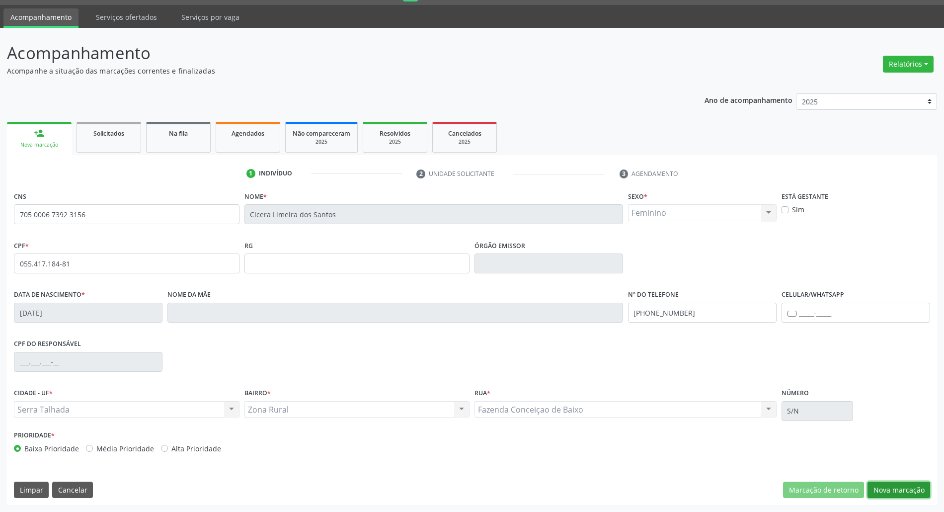
drag, startPoint x: 899, startPoint y: 493, endPoint x: 818, endPoint y: 456, distance: 88.7
click at [887, 487] on button "Nova marcação" at bounding box center [899, 490] width 63 height 17
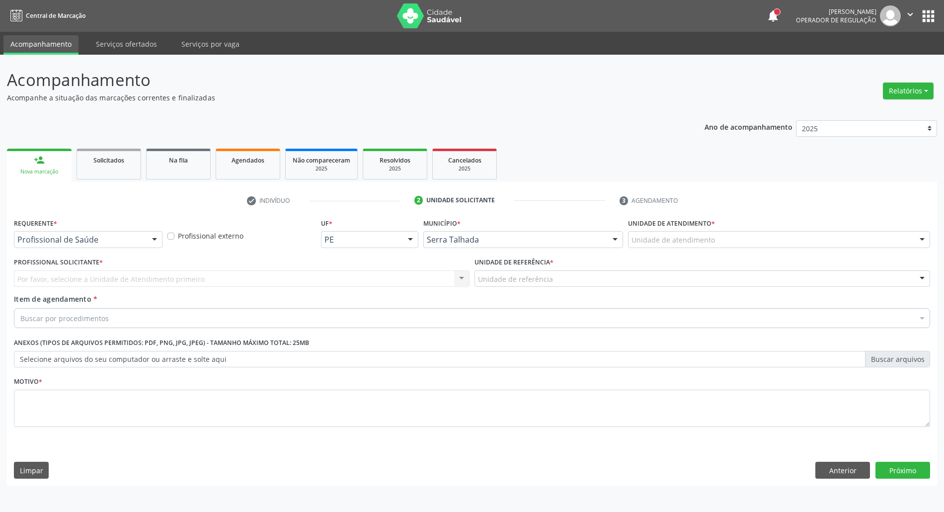
scroll to position [0, 0]
drag, startPoint x: 152, startPoint y: 235, endPoint x: 147, endPoint y: 262, distance: 27.8
click at [152, 236] on div at bounding box center [156, 240] width 15 height 17
click at [144, 267] on span "Profissional de Saúde" at bounding box center [88, 258] width 149 height 20
drag, startPoint x: 147, startPoint y: 235, endPoint x: 128, endPoint y: 264, distance: 35.1
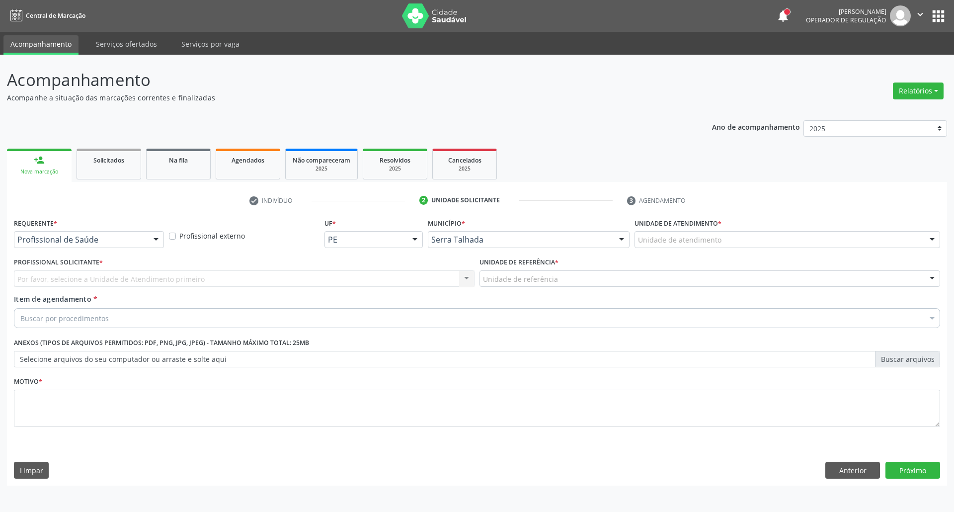
click at [147, 237] on div "Profissional de Saúde" at bounding box center [89, 239] width 150 height 17
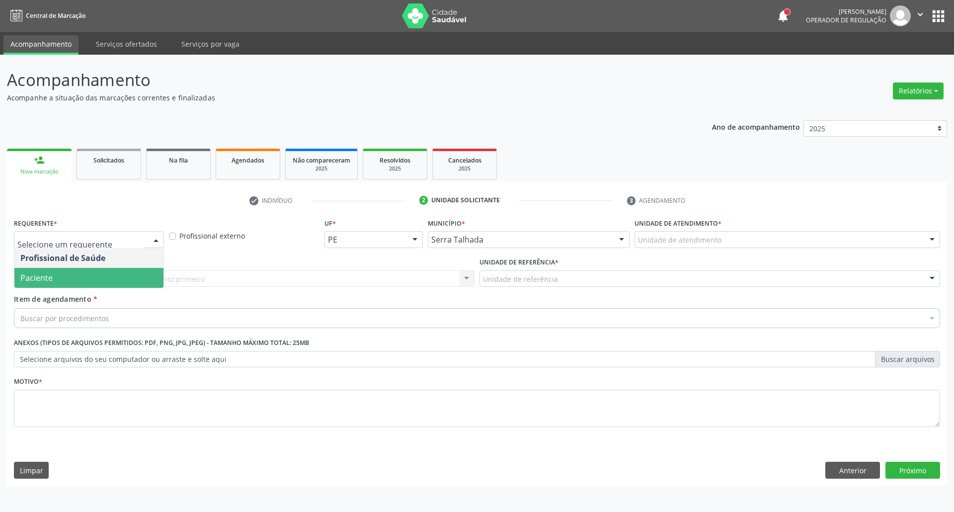
click at [109, 277] on span "Paciente" at bounding box center [88, 278] width 149 height 20
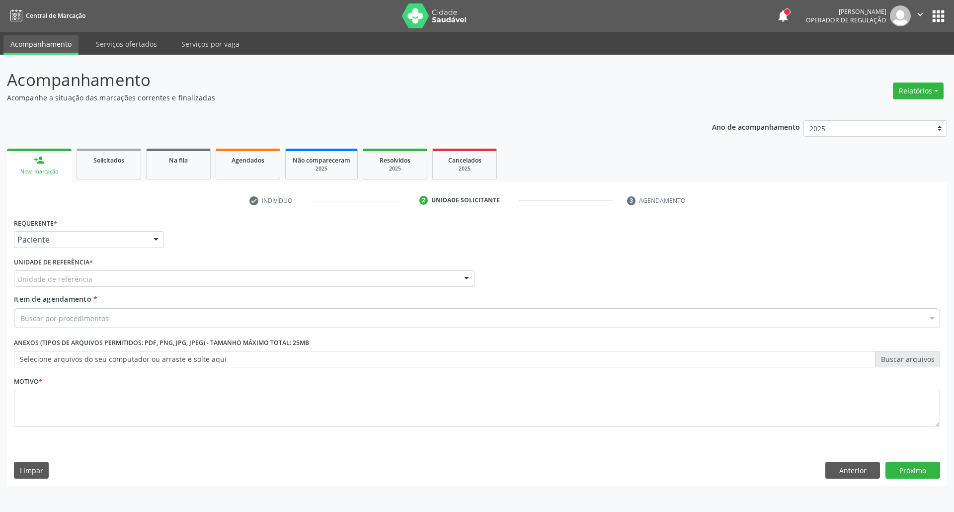
click at [109, 277] on div "Unidade de referência" at bounding box center [244, 278] width 461 height 17
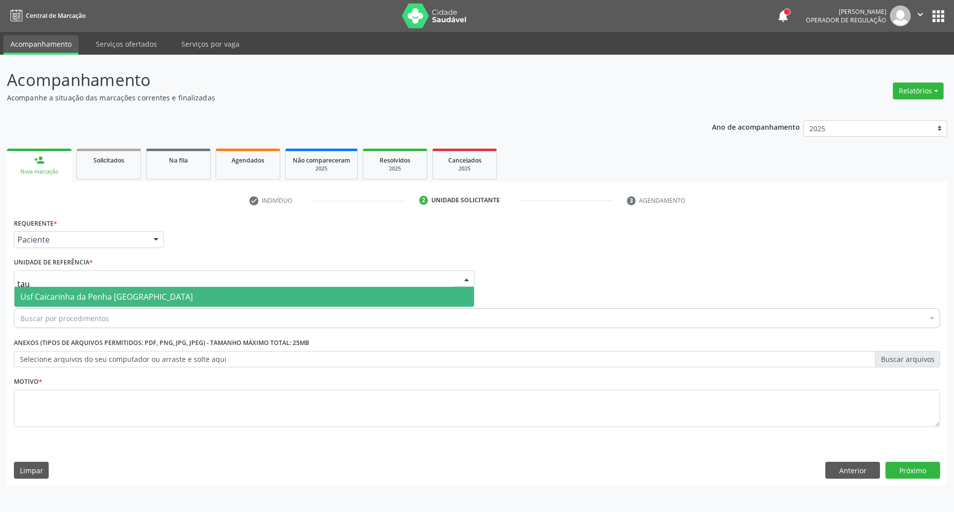
type input "taua"
drag, startPoint x: 94, startPoint y: 290, endPoint x: 92, endPoint y: 296, distance: 6.5
click at [94, 290] on span "Usf Caicarinha da Penha [GEOGRAPHIC_DATA]" at bounding box center [244, 297] width 460 height 20
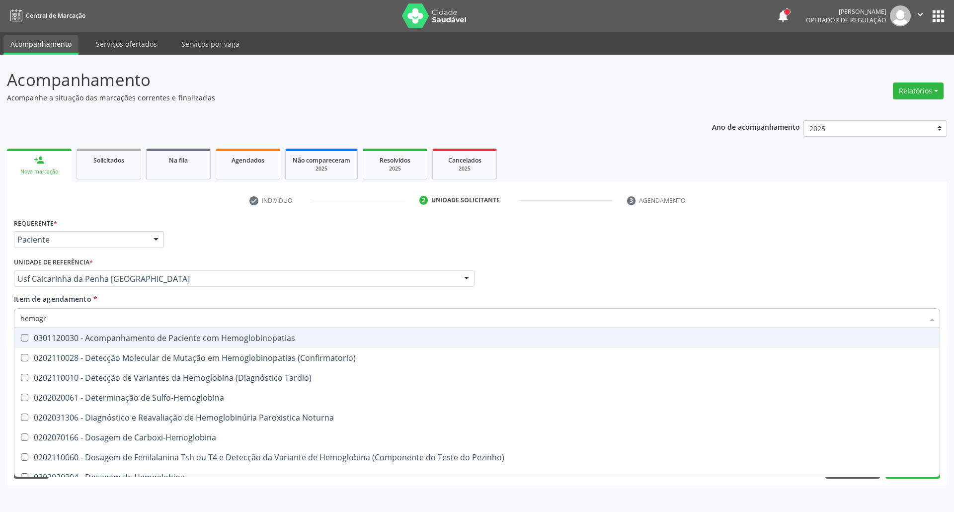
type input "hemogra"
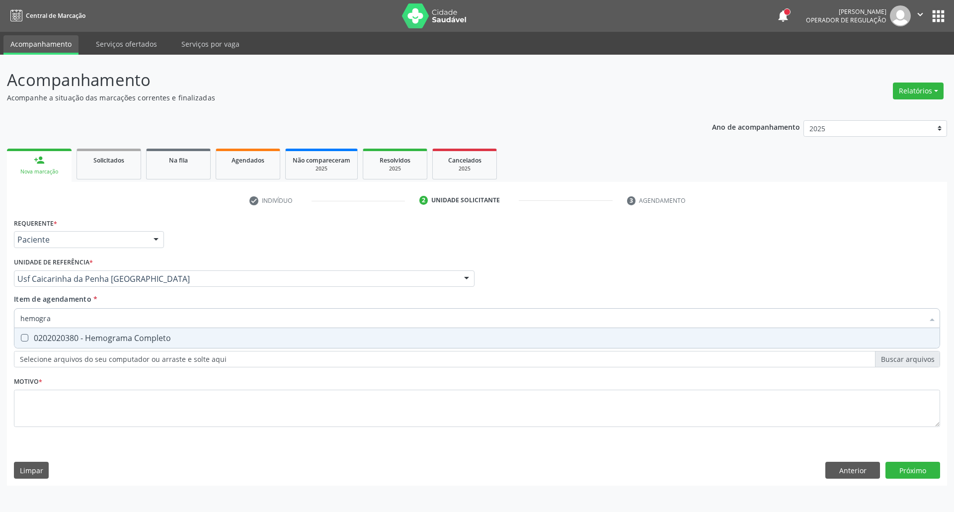
drag, startPoint x: 66, startPoint y: 334, endPoint x: 68, endPoint y: 327, distance: 7.6
click at [66, 334] on div "0202020380 - Hemograma Completo" at bounding box center [476, 338] width 913 height 8
checkbox Completo "true"
click at [0, 326] on div "Acompanhamento Acompanhe a situação das marcações correntes e finalizadas Relat…" at bounding box center [477, 283] width 954 height 457
type input "g"
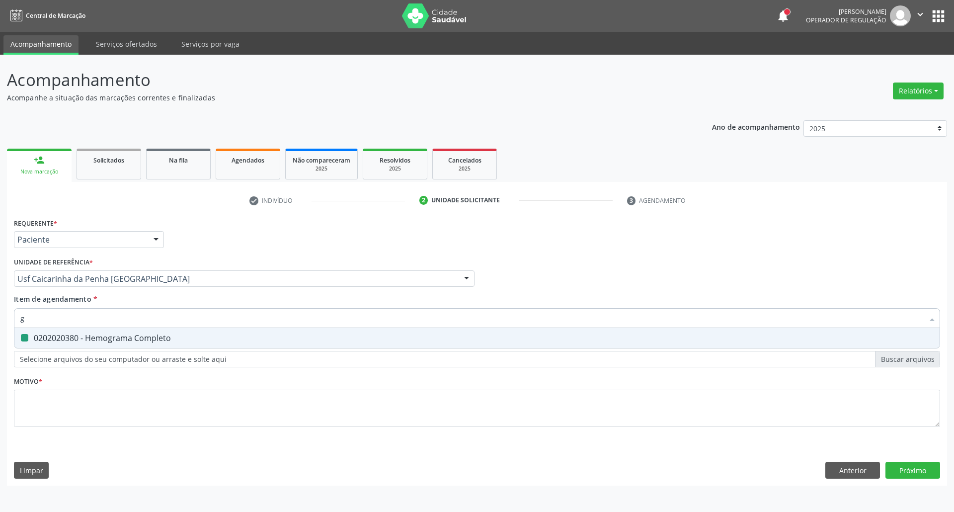
checkbox Completo "false"
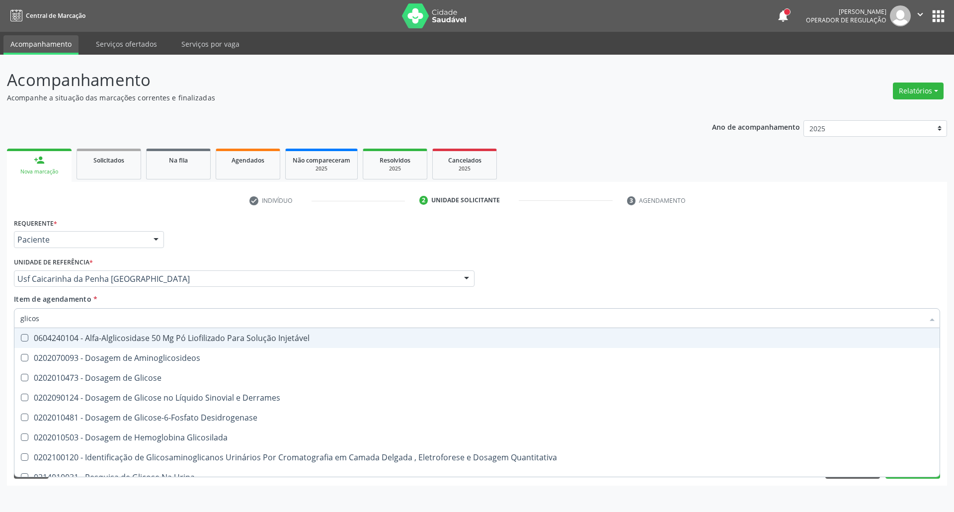
type input "glicose"
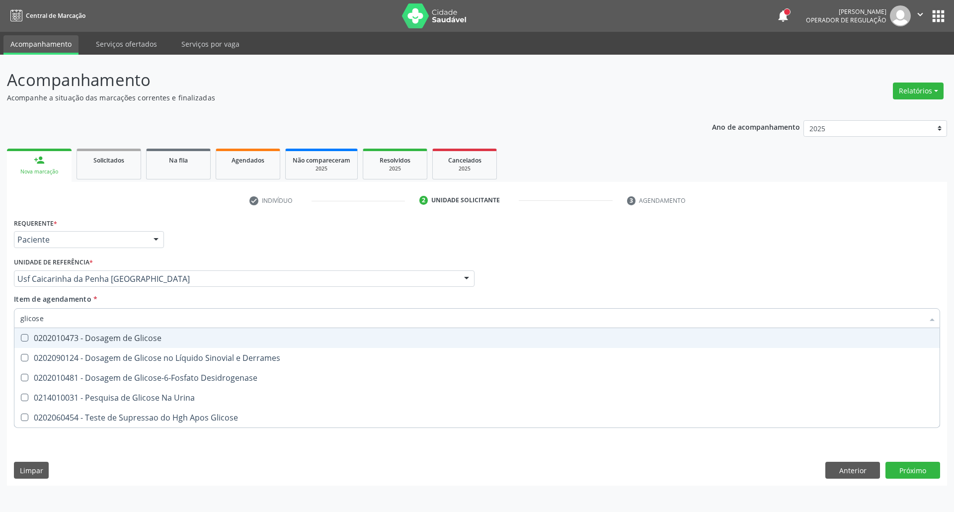
drag, startPoint x: 36, startPoint y: 341, endPoint x: 58, endPoint y: 313, distance: 35.7
click at [42, 331] on span "0202010473 - Dosagem de Glicose" at bounding box center [476, 338] width 925 height 20
checkbox Glicose "true"
click at [0, 336] on div "Acompanhamento Acompanhe a situação das marcações correntes e finalizadas Relat…" at bounding box center [477, 283] width 954 height 457
type input "ur"
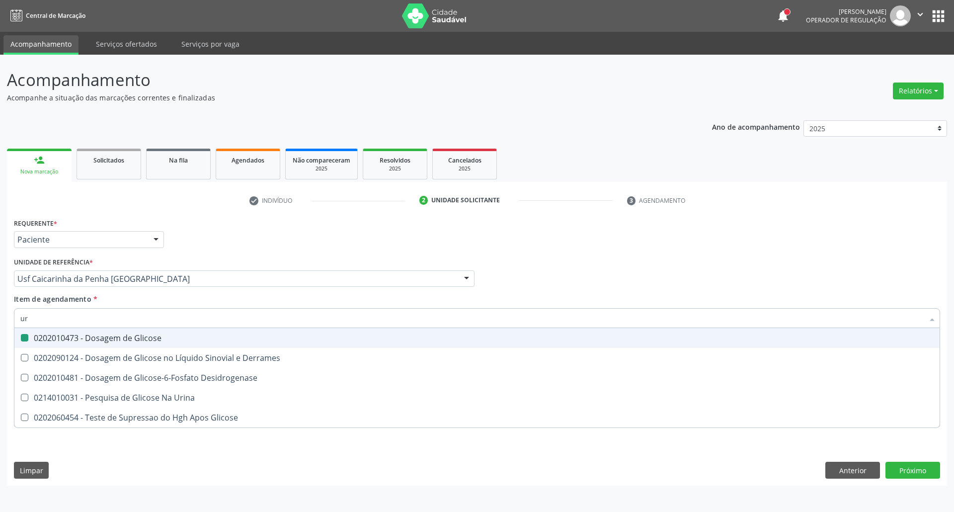
checkbox Glicose "false"
type input "ureia"
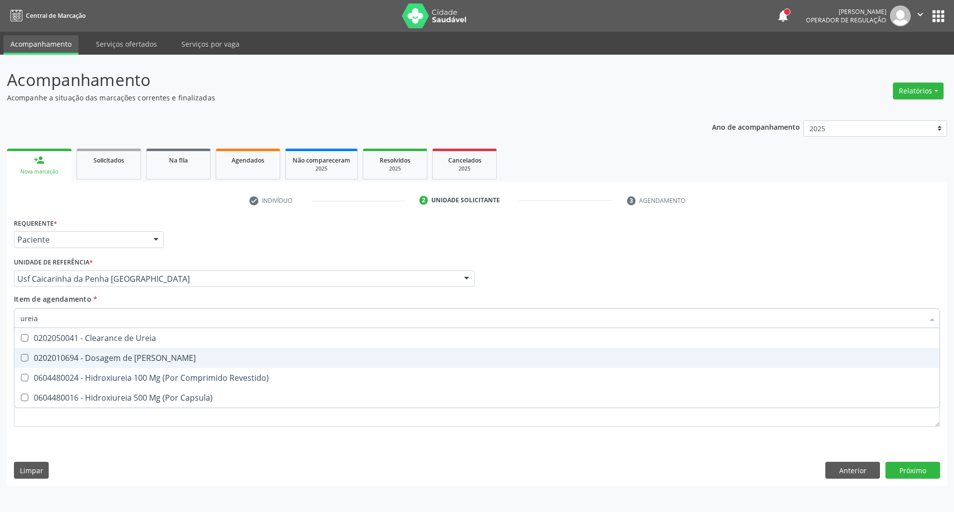
click at [53, 351] on span "0202010694 - Dosagem de [PERSON_NAME]" at bounding box center [476, 358] width 925 height 20
checkbox Ureia "true"
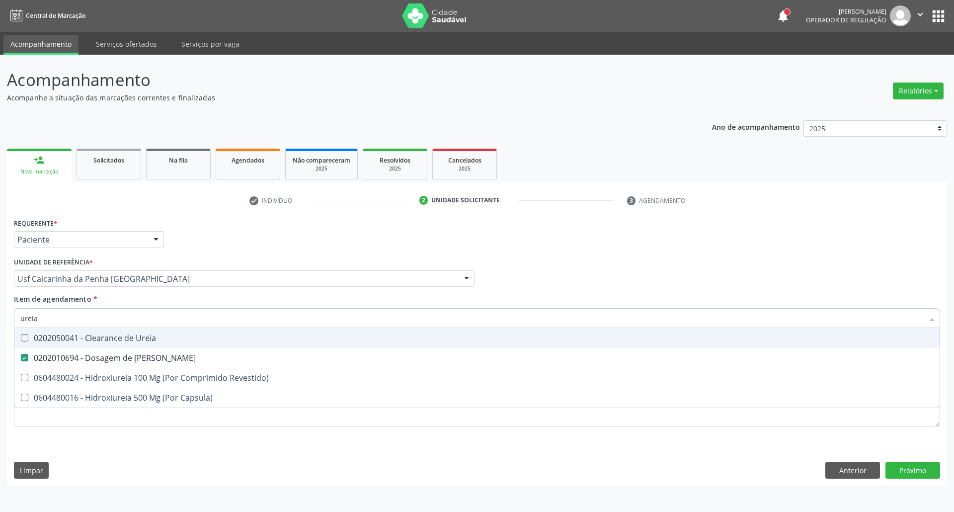
click at [68, 315] on input "ureia" at bounding box center [471, 318] width 903 height 20
type input "co"
checkbox Ureia "false"
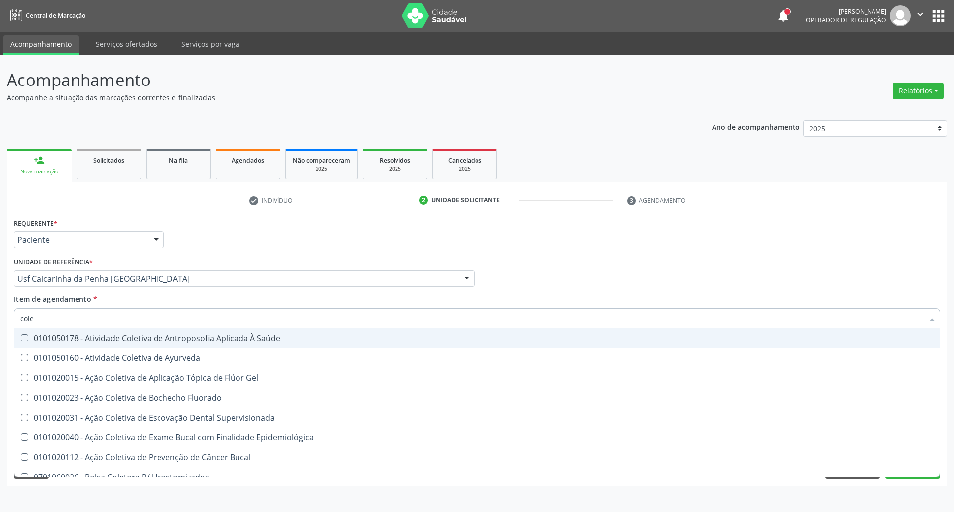
type input "coles"
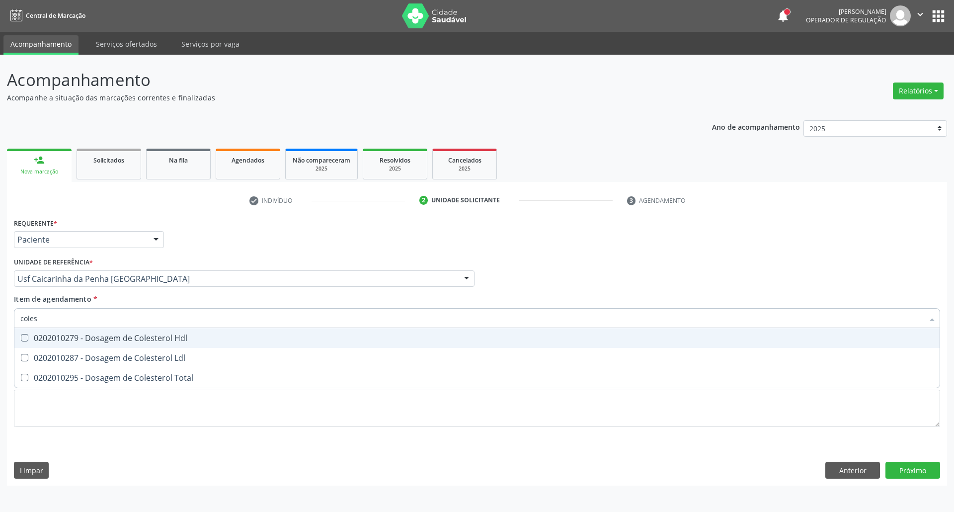
click at [82, 344] on span "0202010279 - Dosagem de Colesterol Hdl" at bounding box center [476, 338] width 925 height 20
checkbox Hdl "true"
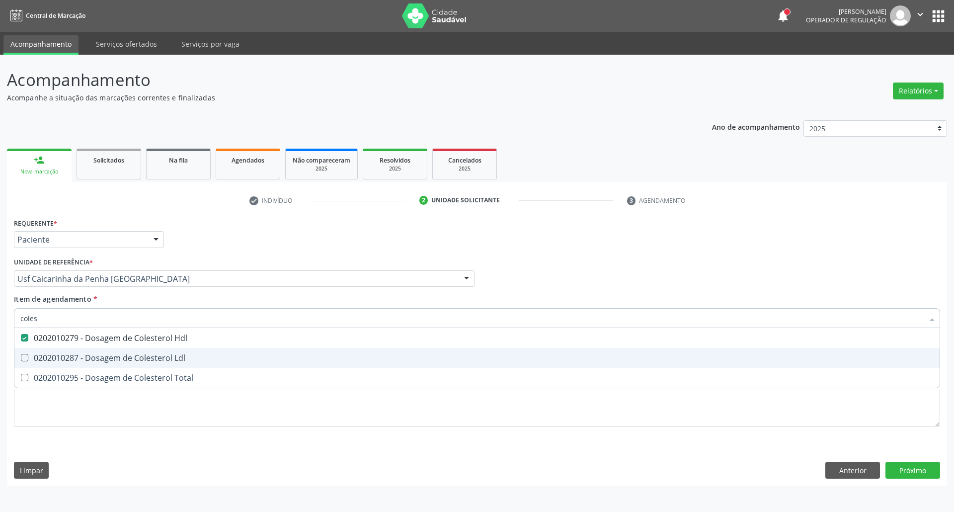
drag, startPoint x: 84, startPoint y: 358, endPoint x: 83, endPoint y: 375, distance: 16.4
click at [84, 362] on div "0202010287 - Dosagem de Colesterol Ldl" at bounding box center [476, 358] width 913 height 8
checkbox Ldl "true"
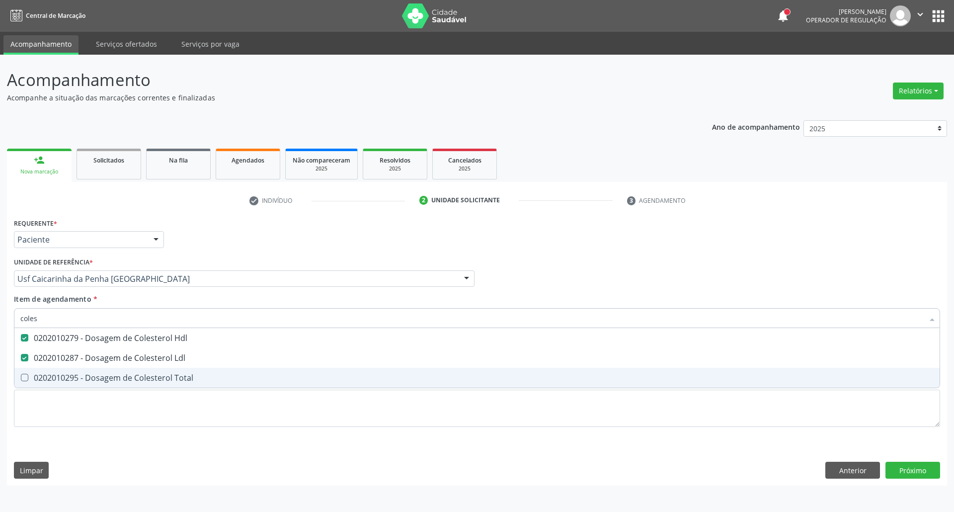
drag, startPoint x: 83, startPoint y: 376, endPoint x: 90, endPoint y: 344, distance: 32.1
click at [83, 372] on span "0202010295 - Dosagem de Colesterol Total" at bounding box center [476, 378] width 925 height 20
checkbox Total "true"
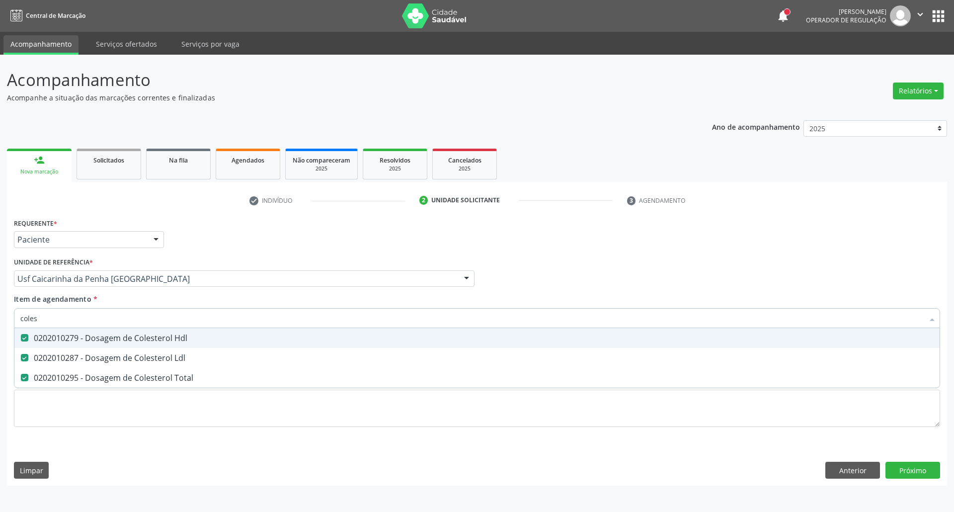
click at [100, 316] on input "coles" at bounding box center [471, 318] width 903 height 20
type input "ur"
checkbox Hdl "false"
checkbox Ldl "false"
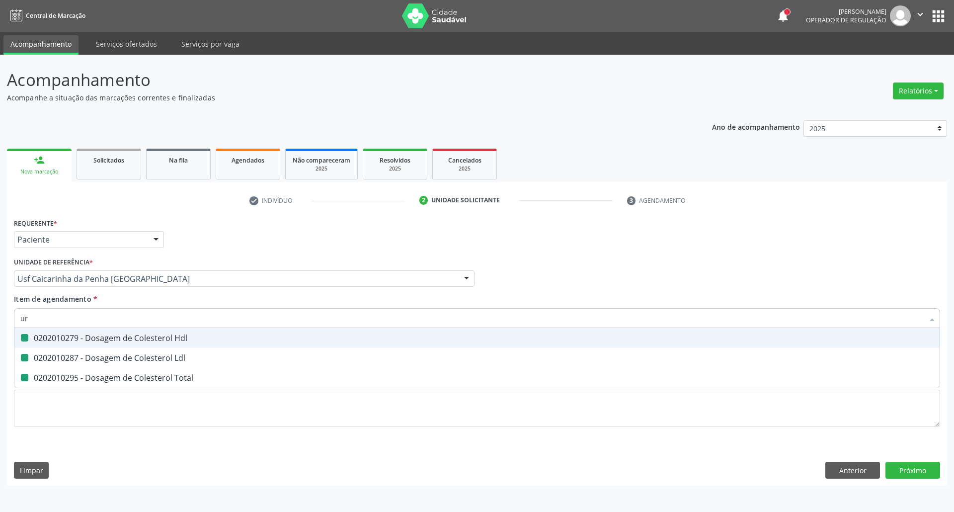
checkbox Total "false"
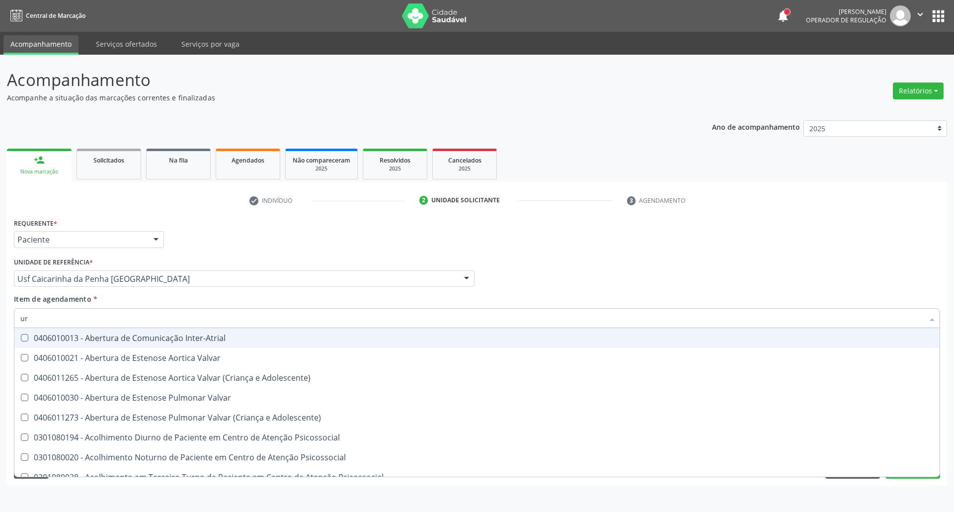
type input "ure"
checkbox Miotendinoso "true"
type input "urei"
checkbox Uretra "true"
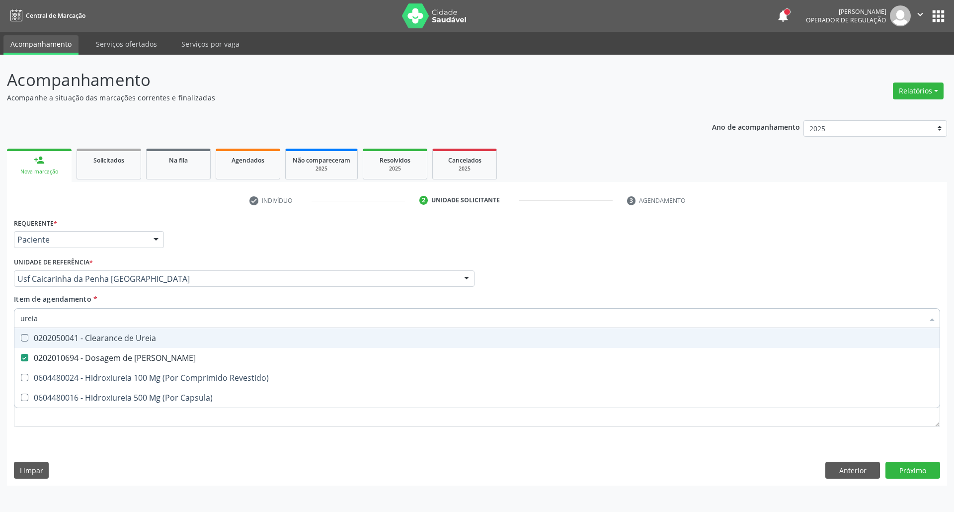
click at [96, 323] on input "ureia" at bounding box center [471, 318] width 903 height 20
type input "c"
checkbox Ureia "false"
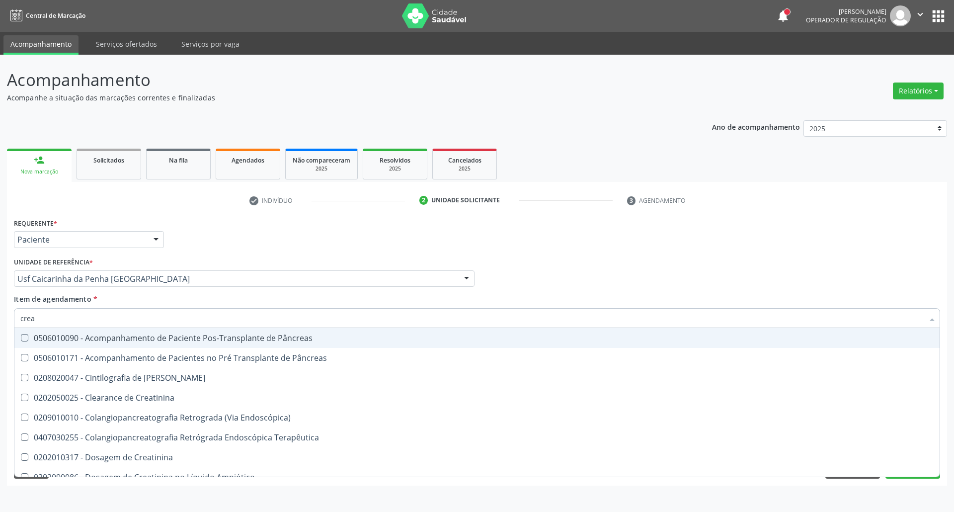
type input "creat"
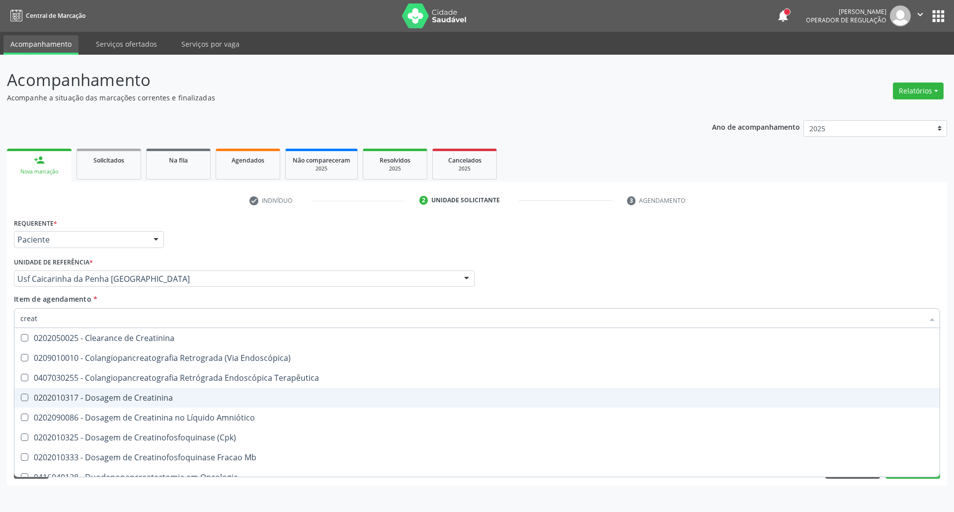
drag, startPoint x: 58, startPoint y: 402, endPoint x: 66, endPoint y: 338, distance: 64.2
click at [58, 400] on div "0202010317 - Dosagem de Creatinina" at bounding box center [476, 398] width 913 height 8
checkbox Creatinina "true"
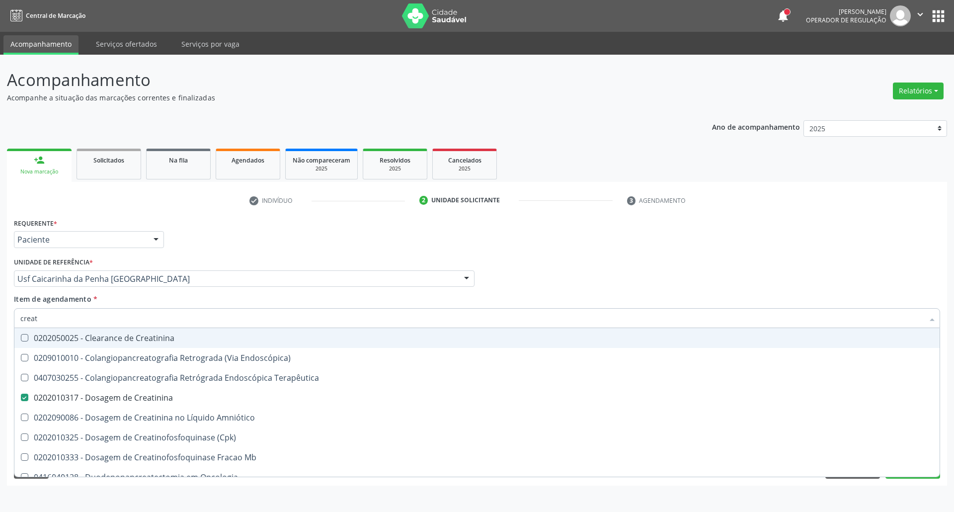
type input "creat"
click at [69, 307] on div "Item de agendamento * creat Desfazer seleção 0202050025 - Clearance de Creatini…" at bounding box center [477, 309] width 926 height 31
click at [64, 317] on div "creat" at bounding box center [477, 318] width 926 height 20
checkbox Endoscópica\) "true"
checkbox Terapêutica "true"
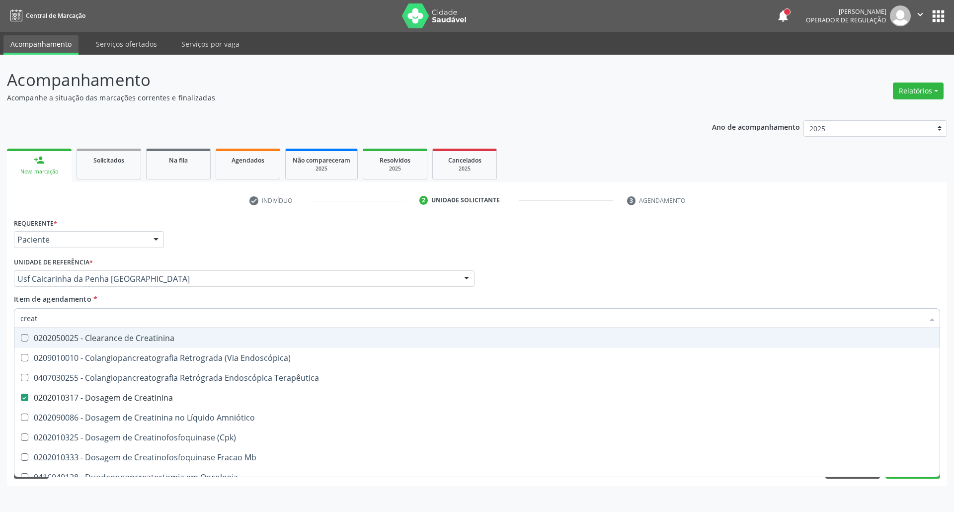
checkbox Amniótico "true"
checkbox \(Cpk\) "true"
checkbox Mb "true"
checkbox Oncologia "true"
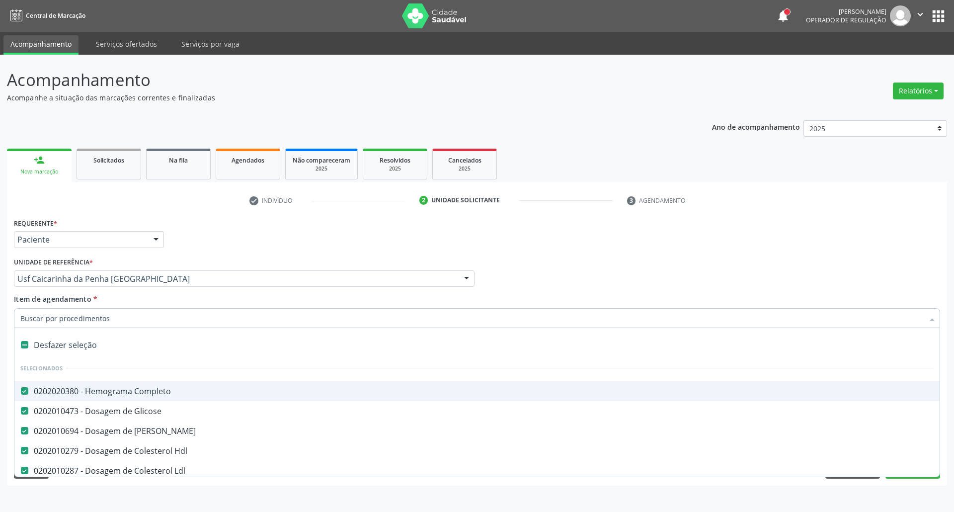
click at [61, 323] on input "Item de agendamento *" at bounding box center [471, 318] width 903 height 20
type input "t"
checkbox Creatinina "false"
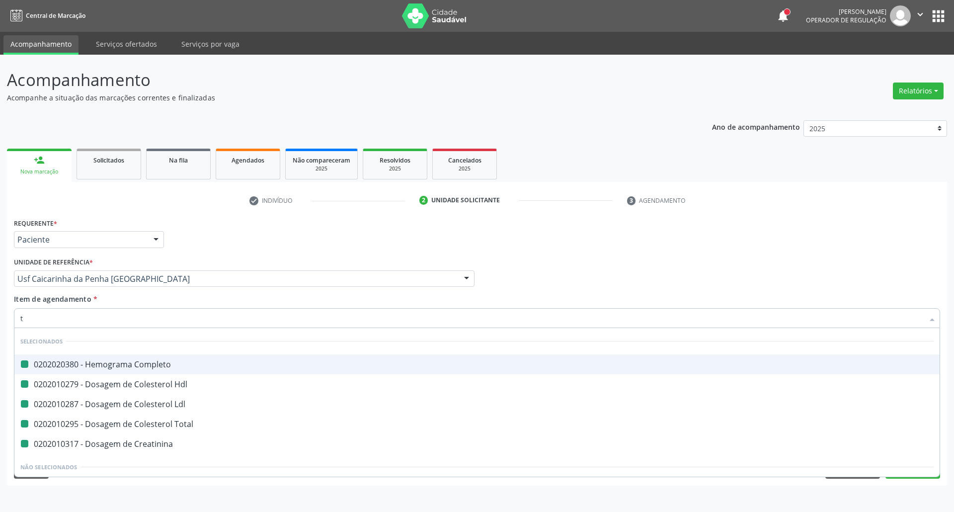
type input "tr"
checkbox Completo "false"
checkbox Hdl "false"
checkbox Ldl "false"
checkbox Total "false"
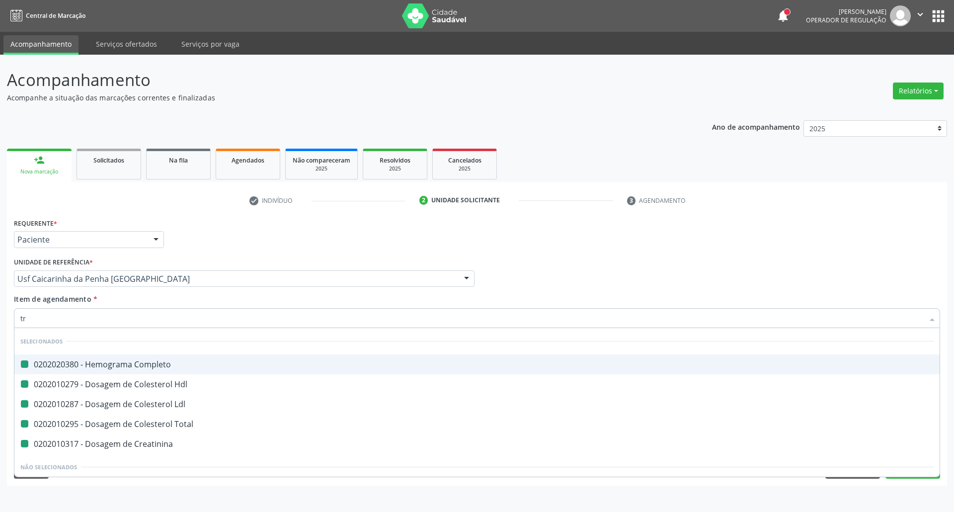
checkbox Creatinina "false"
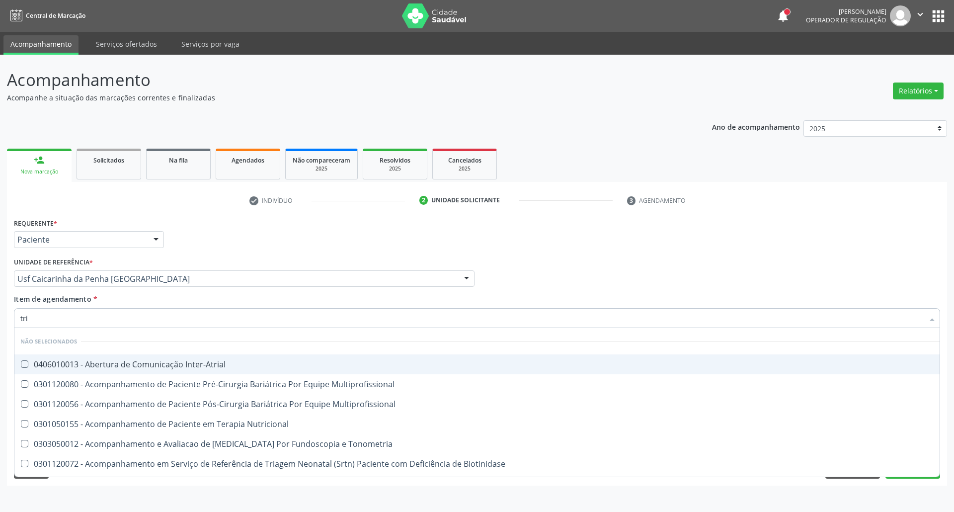
type input "trig"
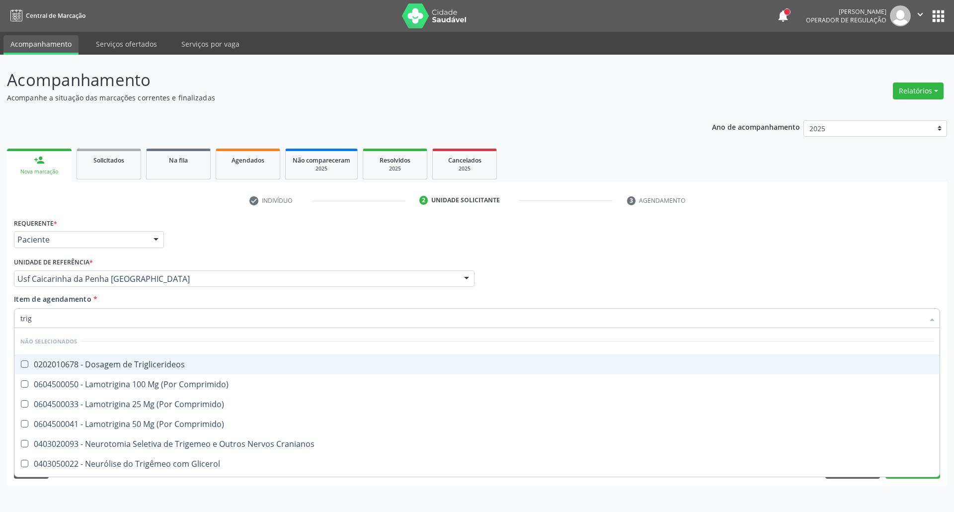
drag, startPoint x: 80, startPoint y: 367, endPoint x: 90, endPoint y: 332, distance: 36.3
click at [78, 362] on div "0202010678 - Dosagem de Triglicerideos" at bounding box center [476, 364] width 913 height 8
checkbox Triglicerideos "true"
click at [90, 322] on input "trig" at bounding box center [471, 318] width 903 height 20
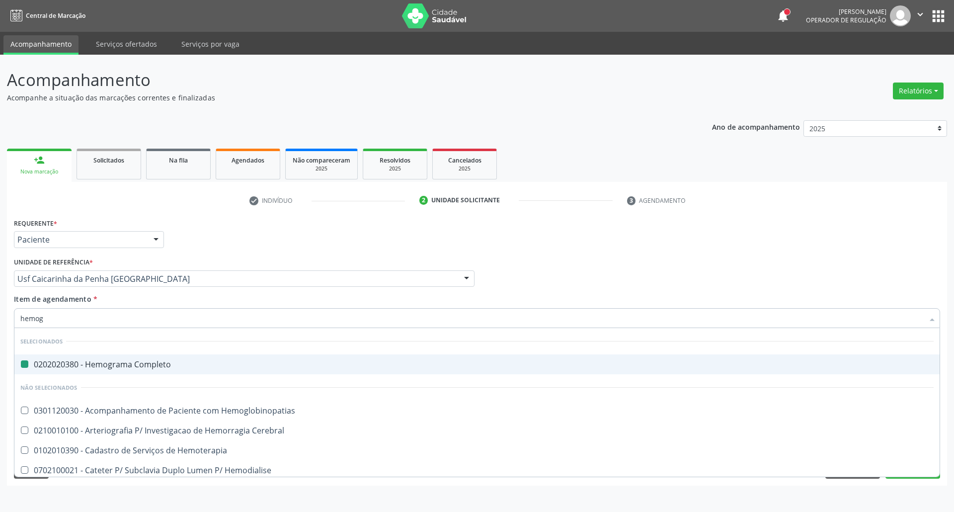
type input "hemogl"
checkbox Completo "false"
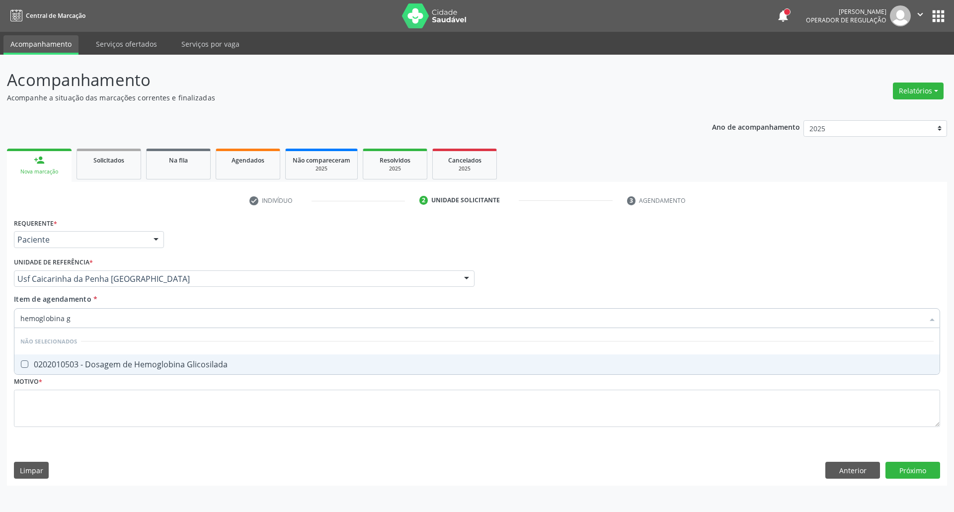
type input "hemoglobina g"
drag, startPoint x: 115, startPoint y: 367, endPoint x: 121, endPoint y: 328, distance: 38.7
click at [115, 362] on div "0202010503 - Dosagem de Hemoglobina Glicosilada" at bounding box center [476, 364] width 913 height 8
checkbox Glicosilada "true"
click at [122, 323] on input "hemoglobina g" at bounding box center [471, 318] width 903 height 20
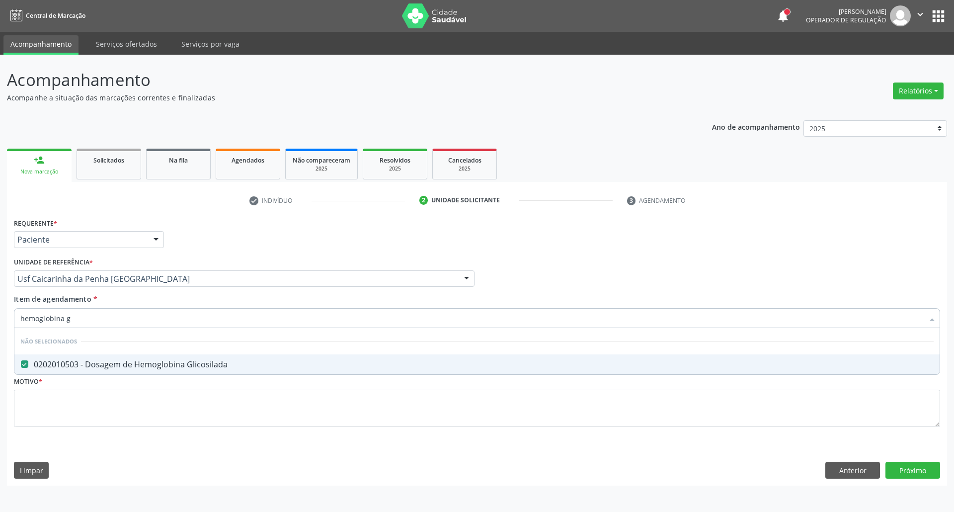
click at [122, 323] on input "hemoglobina g" at bounding box center [471, 318] width 903 height 20
type input "b"
checkbox Glicosilada "false"
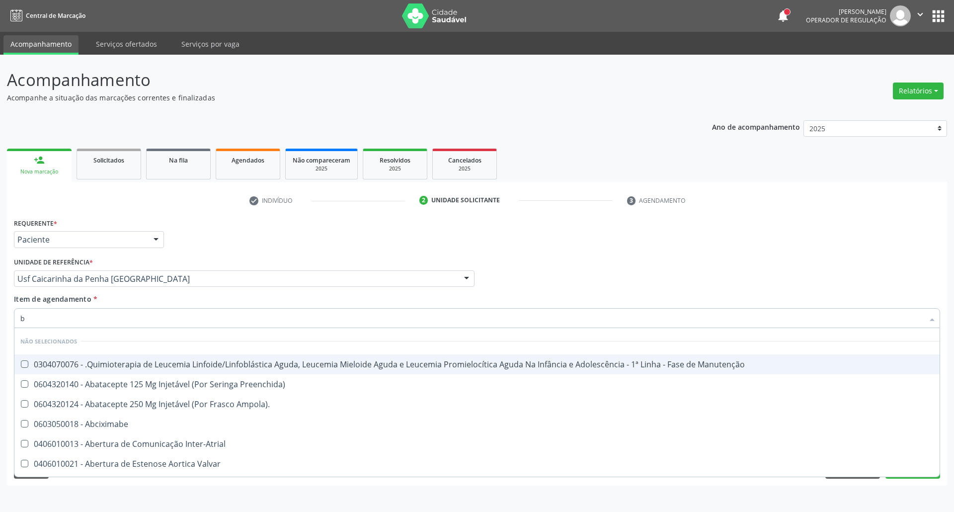
type input "bi"
checkbox Balão "true"
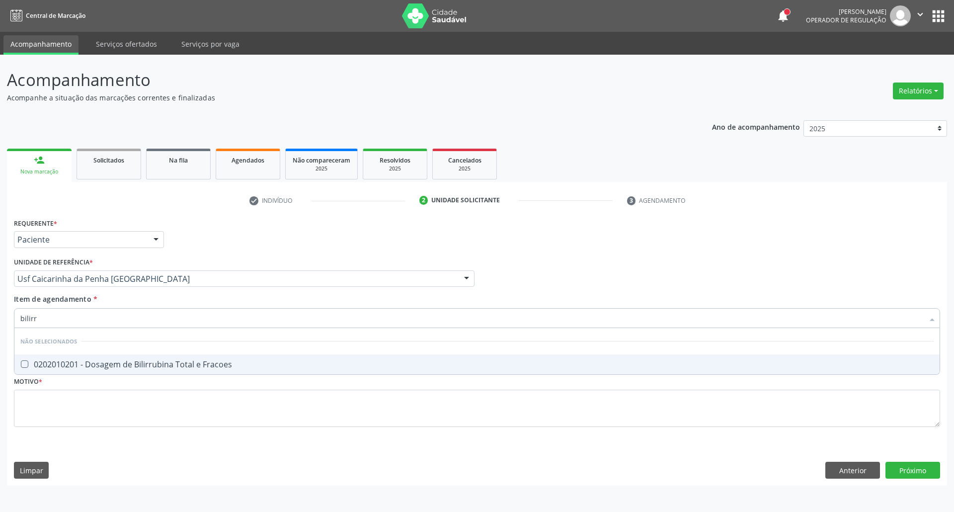
type input "bilirru"
drag, startPoint x: 90, startPoint y: 368, endPoint x: 94, endPoint y: 348, distance: 20.7
click at [90, 364] on div "0202010201 - Dosagem de Bilirrubina Total e Fracoes" at bounding box center [476, 364] width 913 height 8
checkbox Fracoes "true"
click at [100, 319] on input "bilirru" at bounding box center [471, 318] width 903 height 20
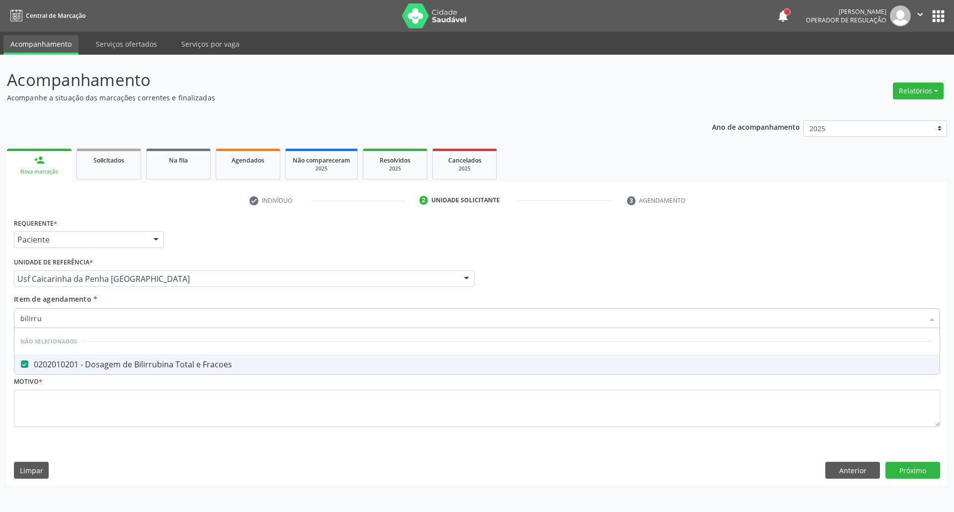
click at [100, 319] on input "bilirru" at bounding box center [471, 318] width 903 height 20
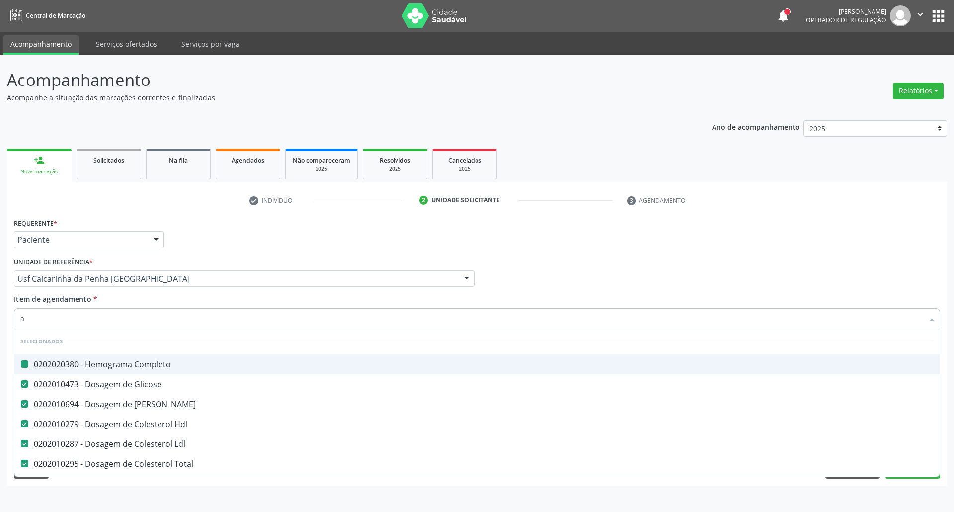
type input "ac"
checkbox Completo "false"
checkbox Glicose "false"
checkbox Ureia "false"
checkbox Hdl "false"
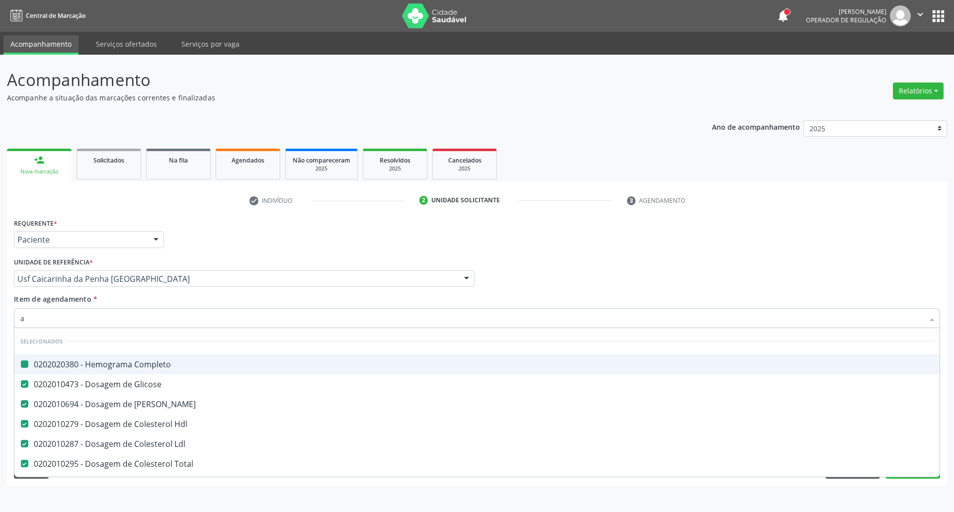
checkbox Ldl "false"
checkbox Total "false"
checkbox Creatinina "false"
checkbox Niveis\, "true"
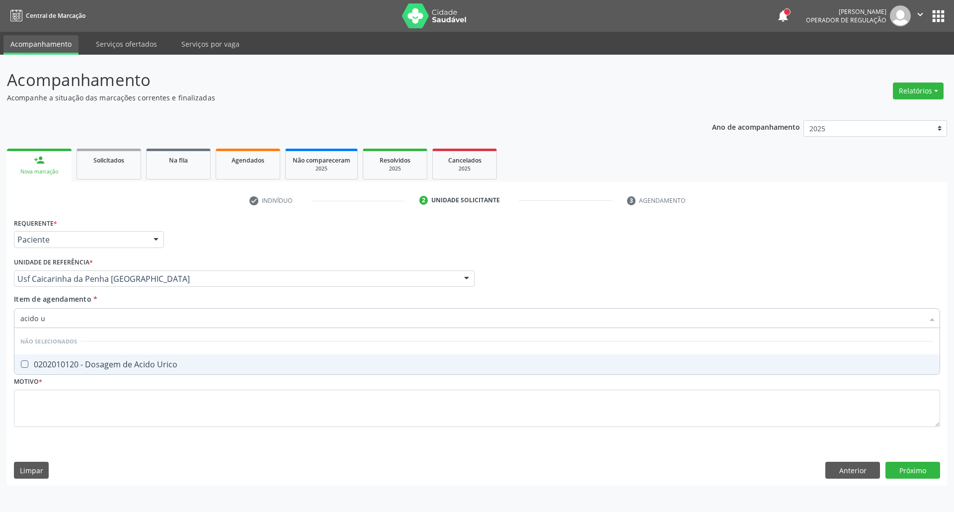
type input "acido u"
drag, startPoint x: 114, startPoint y: 362, endPoint x: 124, endPoint y: 323, distance: 40.6
click at [113, 360] on div "0202010120 - Dosagem de Acido Urico" at bounding box center [476, 364] width 913 height 8
checkbox Urico "true"
click at [126, 313] on input "acido u" at bounding box center [471, 318] width 903 height 20
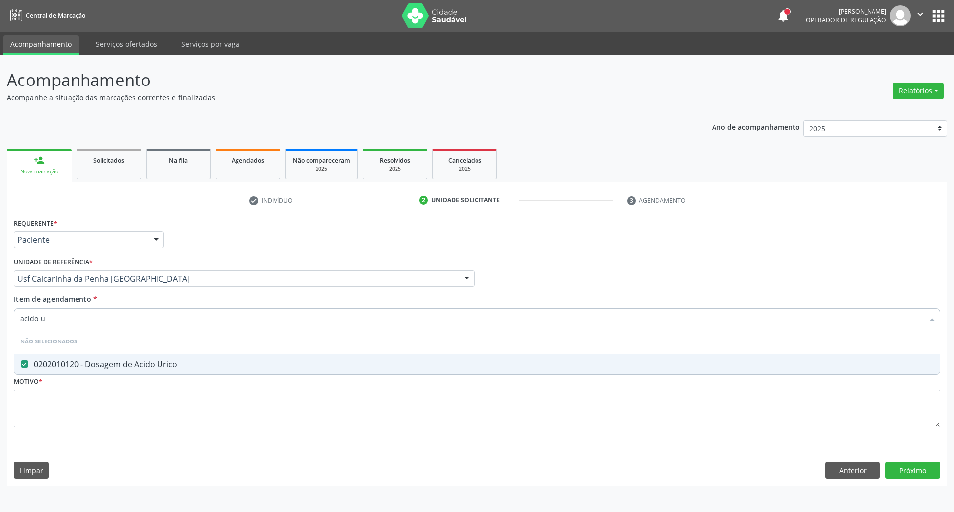
click at [126, 313] on input "acido u" at bounding box center [471, 318] width 903 height 20
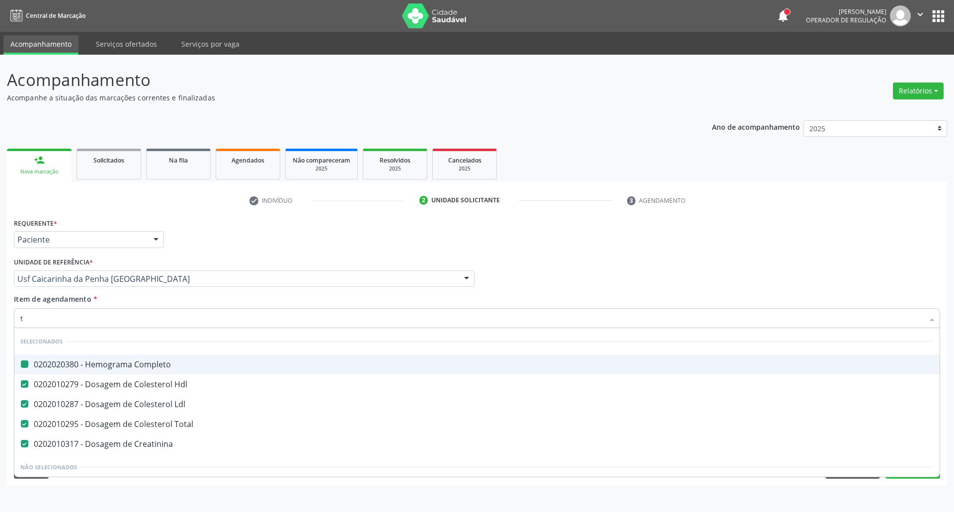
type input "tg"
checkbox Completo "false"
checkbox Hdl "false"
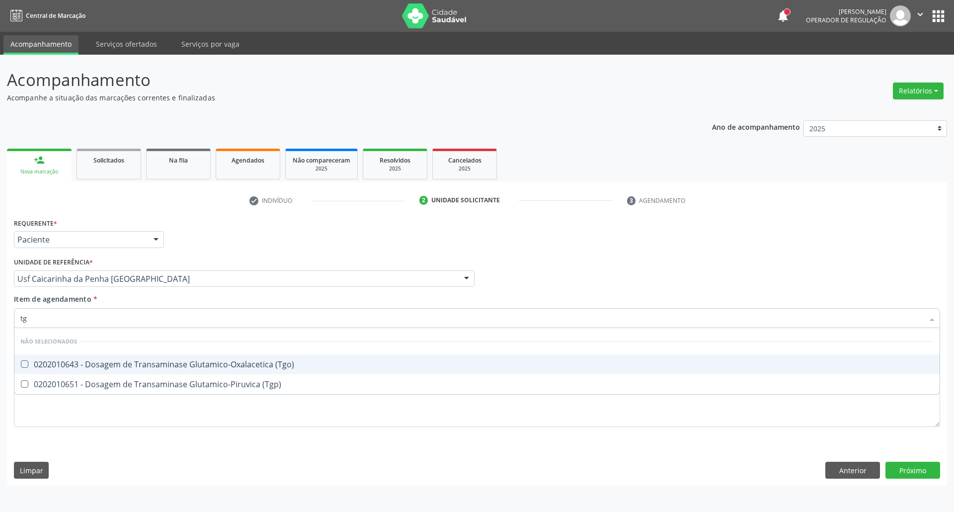
click at [31, 364] on div "0202010643 - Dosagem de Transaminase Glutamico-Oxalacetica (Tgo)" at bounding box center [476, 364] width 913 height 8
checkbox \(Tgo\) "true"
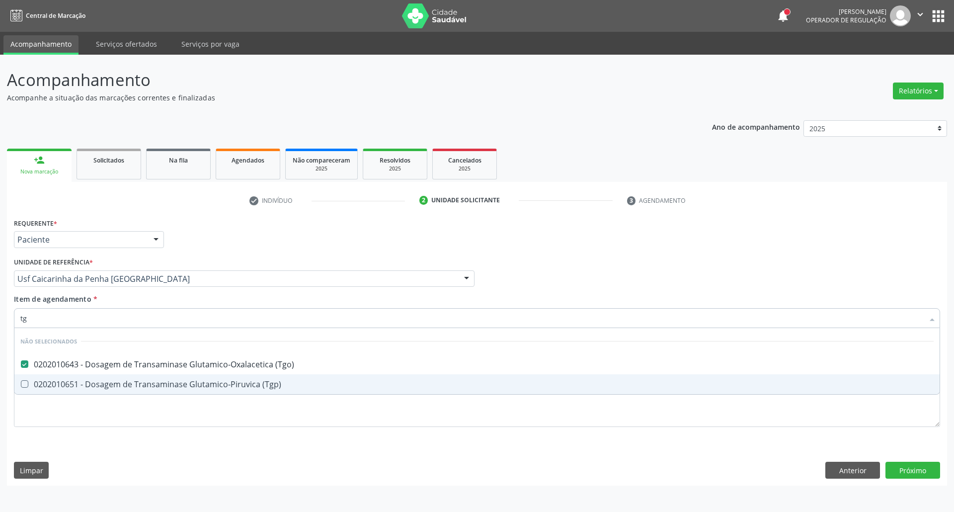
drag, startPoint x: 36, startPoint y: 380, endPoint x: 43, endPoint y: 363, distance: 18.6
click at [39, 376] on span "0202010651 - Dosagem de Transaminase Glutamico-Piruvica (Tgp)" at bounding box center [476, 384] width 925 height 20
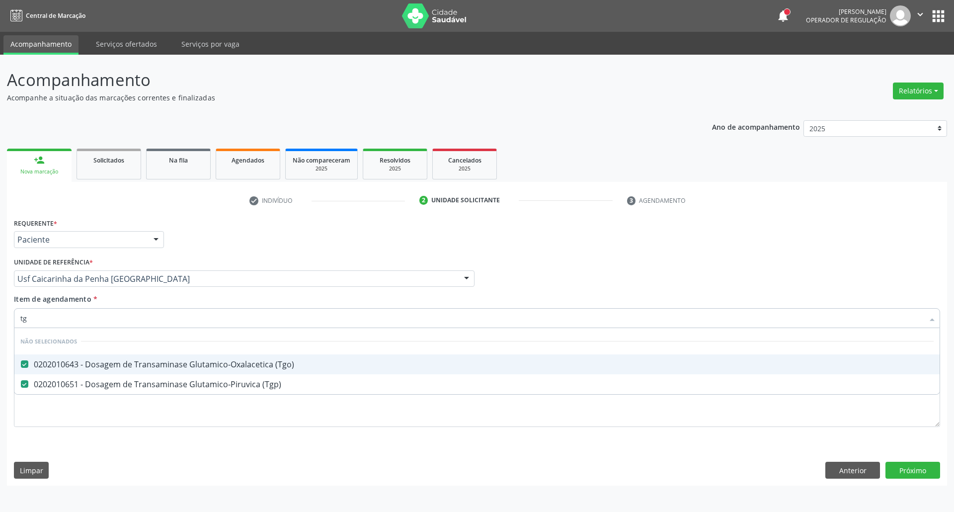
click at [52, 322] on input "tg" at bounding box center [471, 318] width 903 height 20
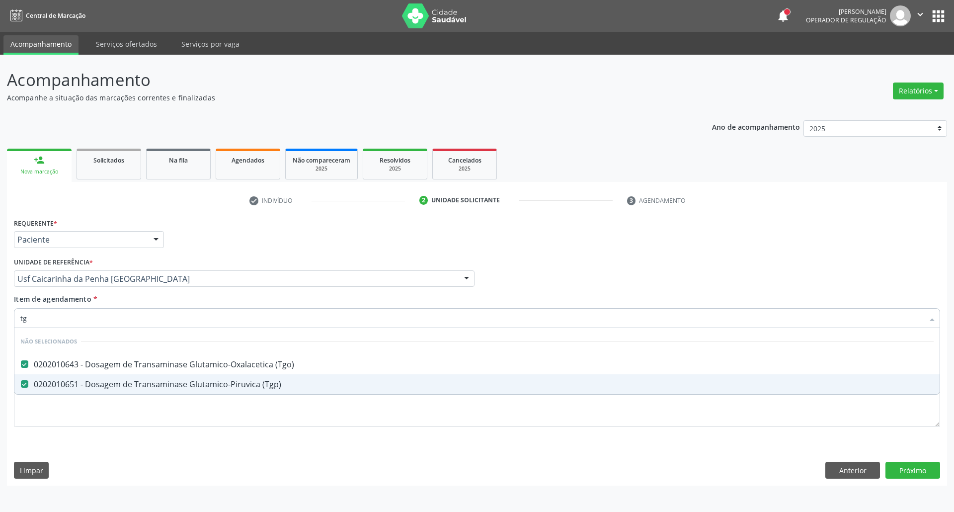
click at [113, 444] on div "Requerente * Paciente Profissional de Saúde Paciente Nenhum resultado encontrad…" at bounding box center [477, 351] width 940 height 270
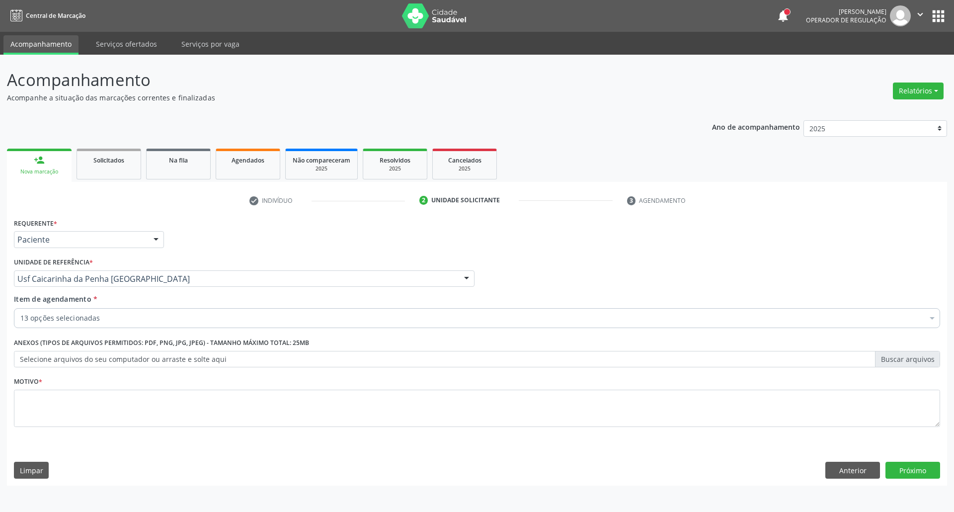
click at [114, 415] on div "0202010473 - Dosagem de Glicose" at bounding box center [476, 411] width 913 height 8
checkbox Glicose "false"
click at [285, 388] on div "Motivo *" at bounding box center [477, 400] width 926 height 53
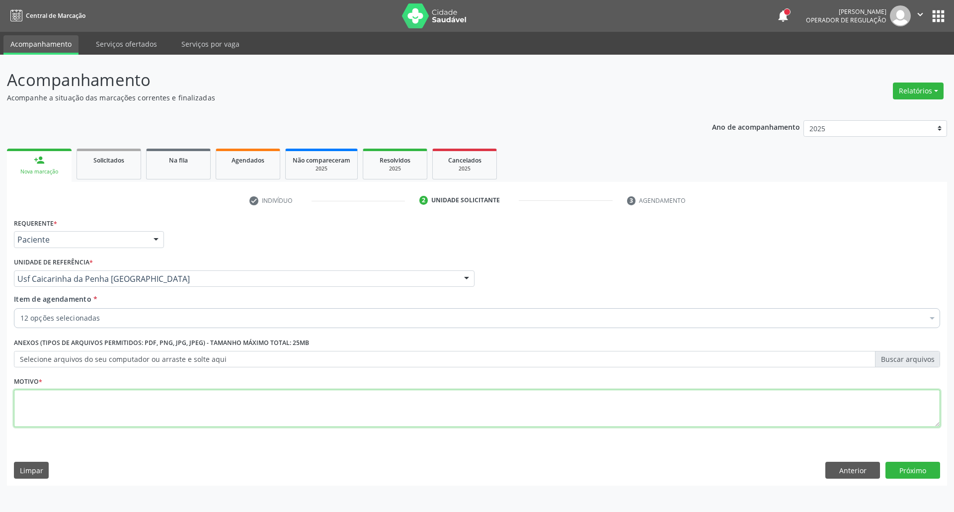
click at [269, 406] on textarea at bounding box center [477, 409] width 926 height 38
type textarea "."
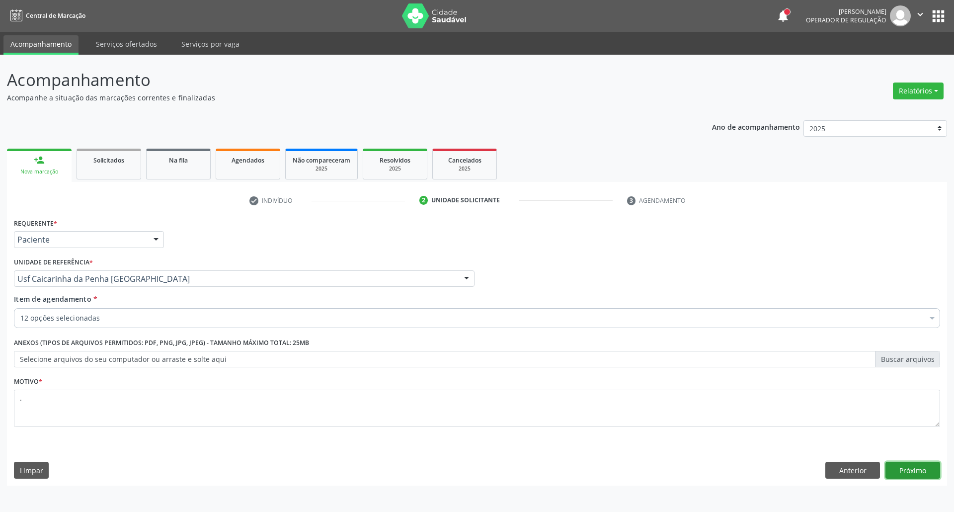
click at [911, 473] on button "Próximo" at bounding box center [913, 470] width 55 height 17
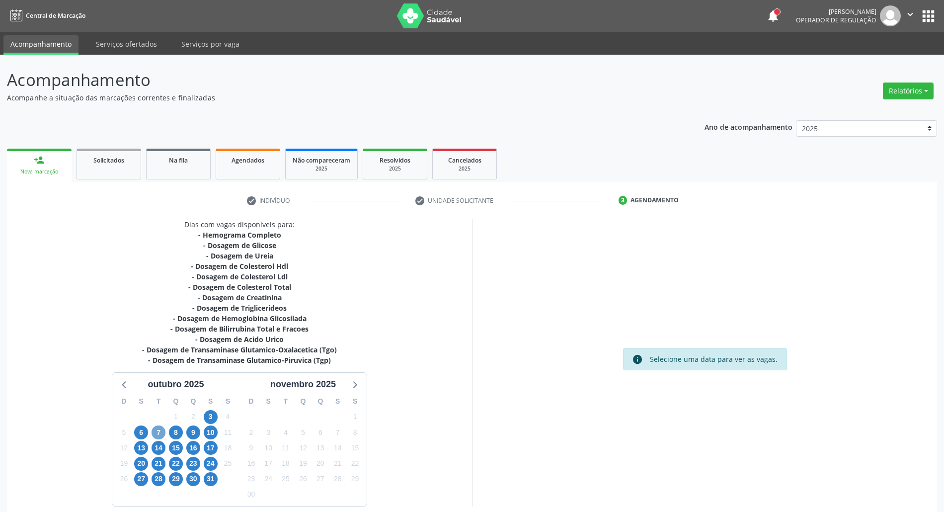
click at [161, 434] on span "7" at bounding box center [159, 432] width 14 height 14
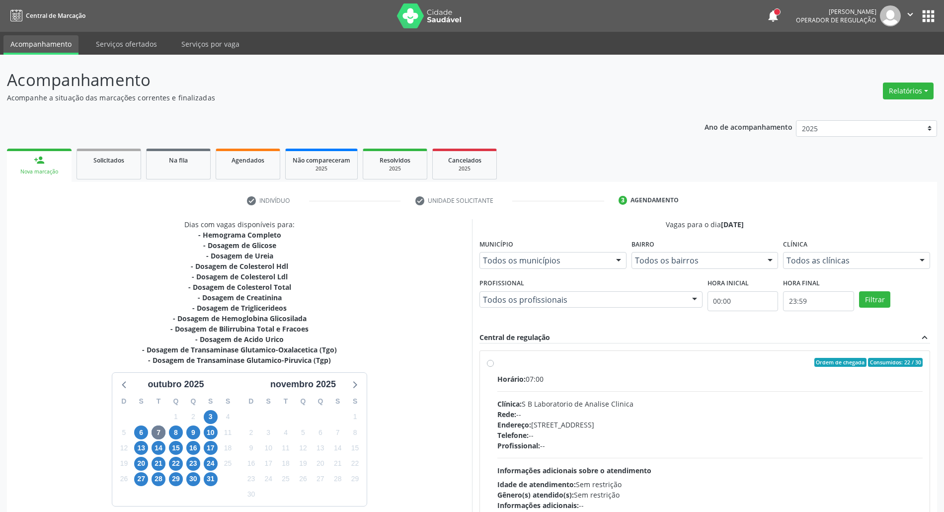
drag, startPoint x: 619, startPoint y: 406, endPoint x: 675, endPoint y: 205, distance: 208.5
click at [616, 398] on div "Horário: 07:00 Clínica: S B Laboratorio de Analise Clinica Rede: -- Endereço: C…" at bounding box center [709, 442] width 425 height 137
radio input "true"
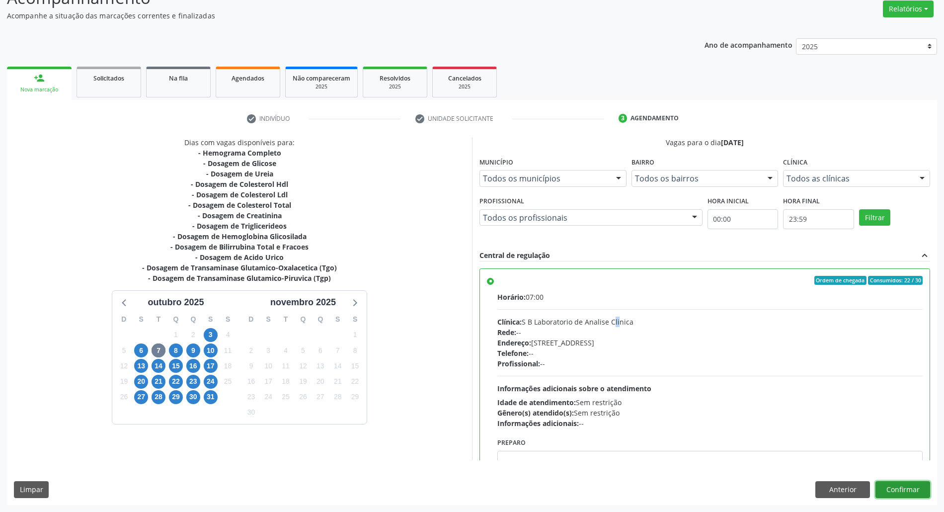
drag, startPoint x: 915, startPoint y: 488, endPoint x: 912, endPoint y: 476, distance: 11.8
click at [913, 486] on button "Confirmar" at bounding box center [903, 489] width 55 height 17
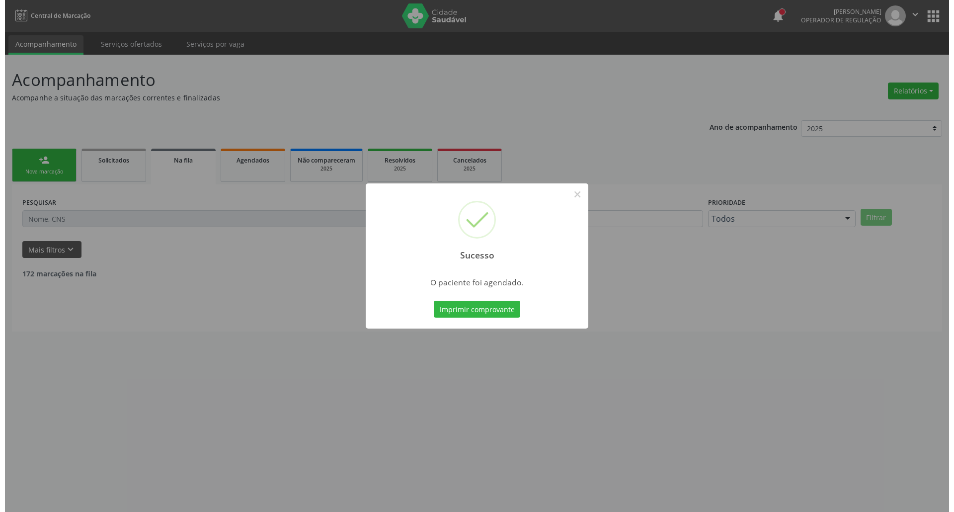
scroll to position [0, 0]
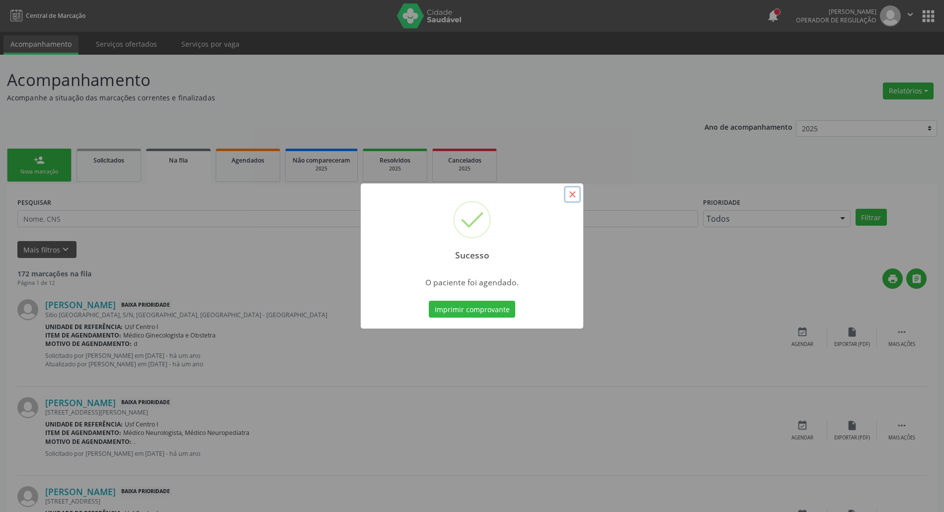
click at [571, 195] on button "×" at bounding box center [572, 194] width 17 height 17
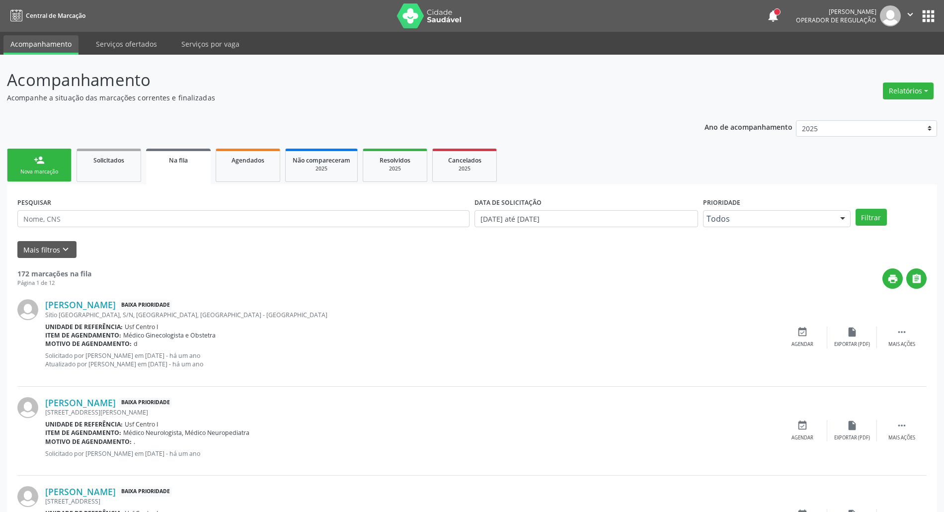
click at [48, 174] on div "Nova marcação" at bounding box center [39, 171] width 50 height 7
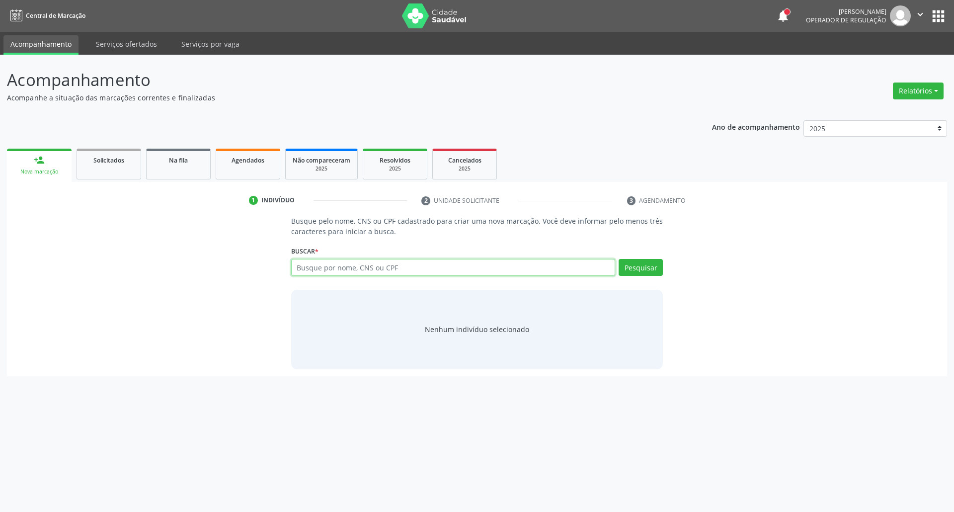
click at [344, 272] on input "text" at bounding box center [453, 267] width 325 height 17
type input "luiz gonzaga dos s"
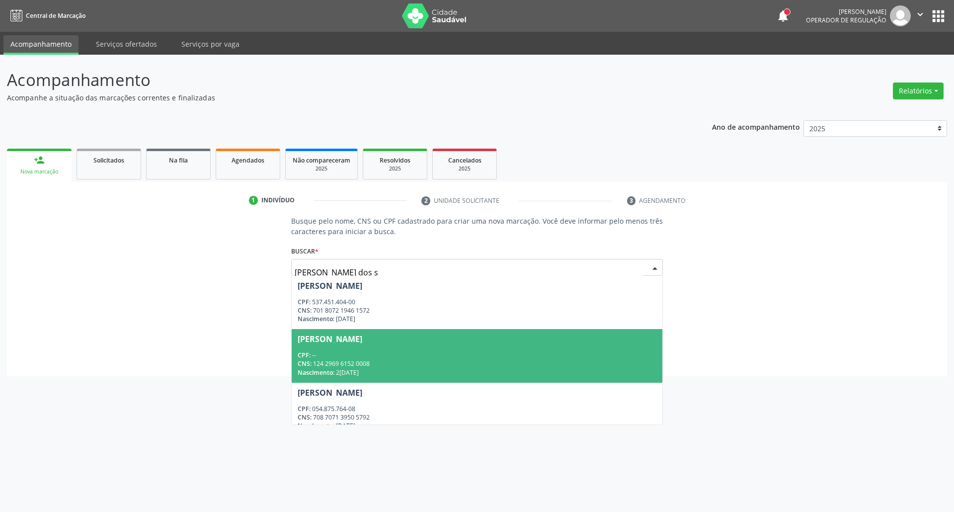
scroll to position [11, 0]
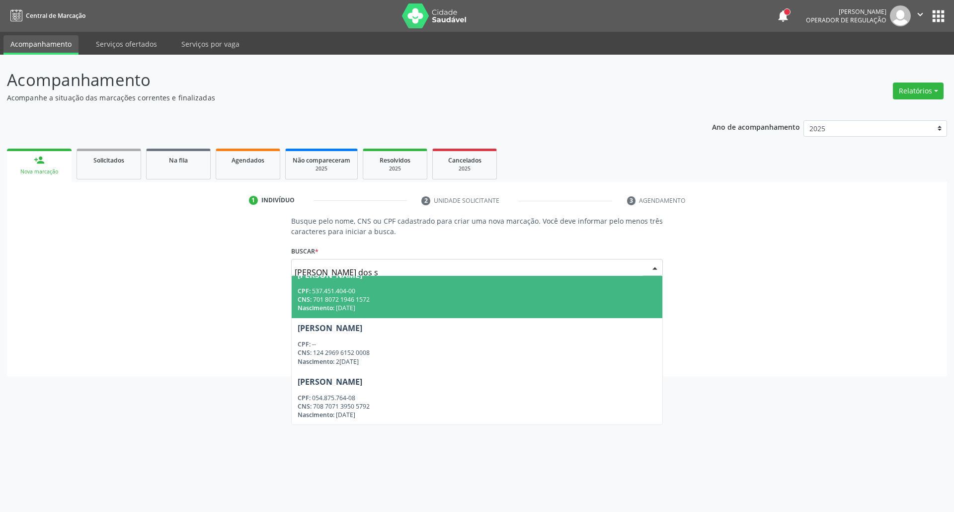
drag, startPoint x: 391, startPoint y: 271, endPoint x: 165, endPoint y: 271, distance: 225.6
click at [165, 271] on div "Busque pelo nome, CNS ou CPF cadastrado para criar uma nova marcação. Você deve…" at bounding box center [477, 292] width 926 height 153
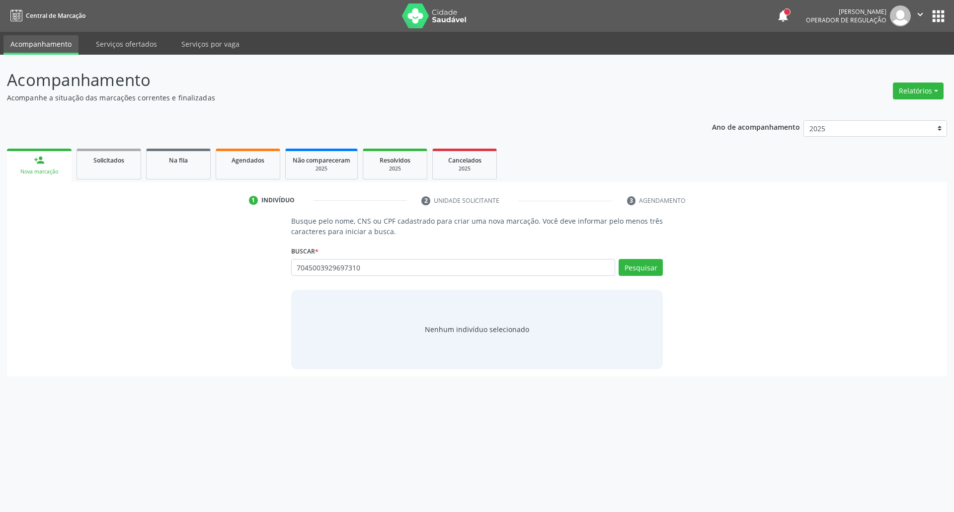
type input "7045003929697310"
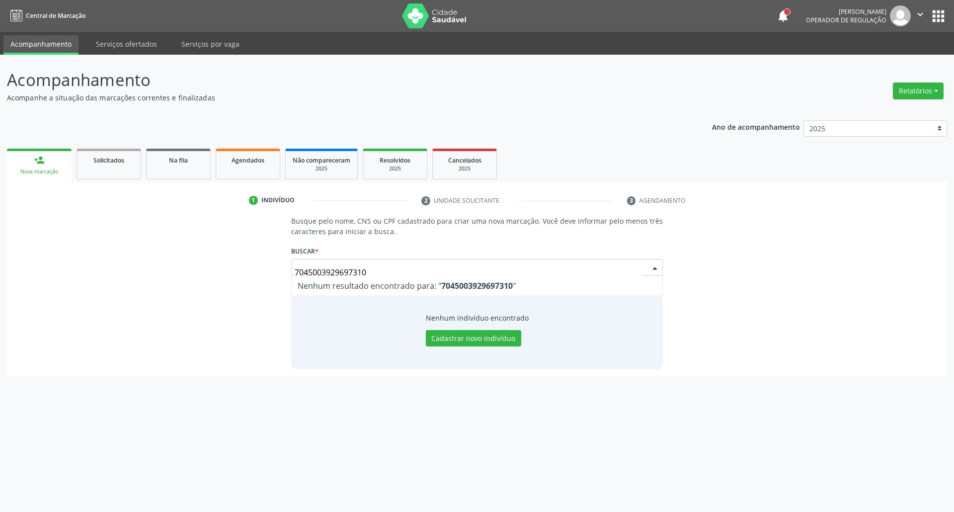
scroll to position [0, 0]
drag, startPoint x: 361, startPoint y: 271, endPoint x: 75, endPoint y: 270, distance: 286.3
click at [76, 270] on div "Busque pelo nome, CNS ou CPF cadastrado para criar uma nova marcação. Você deve…" at bounding box center [477, 292] width 926 height 153
paste input "7319"
type input "704500392967319"
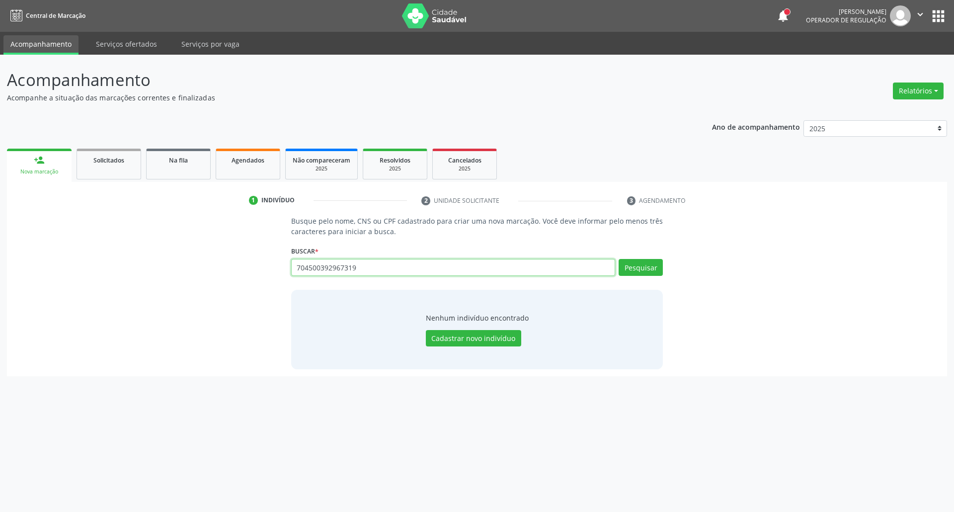
type input "704500392967319"
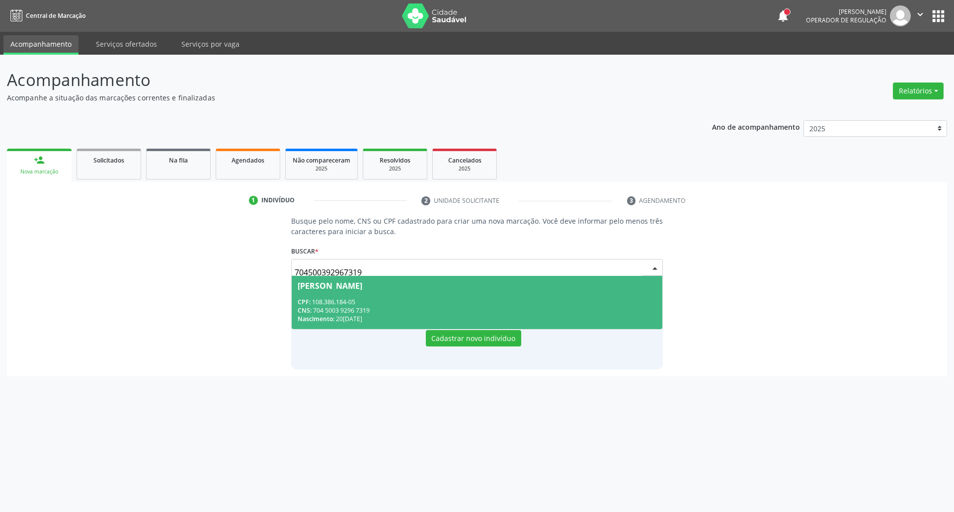
click at [352, 310] on div "CNS: 704 5003 9296 7319" at bounding box center [477, 310] width 359 height 8
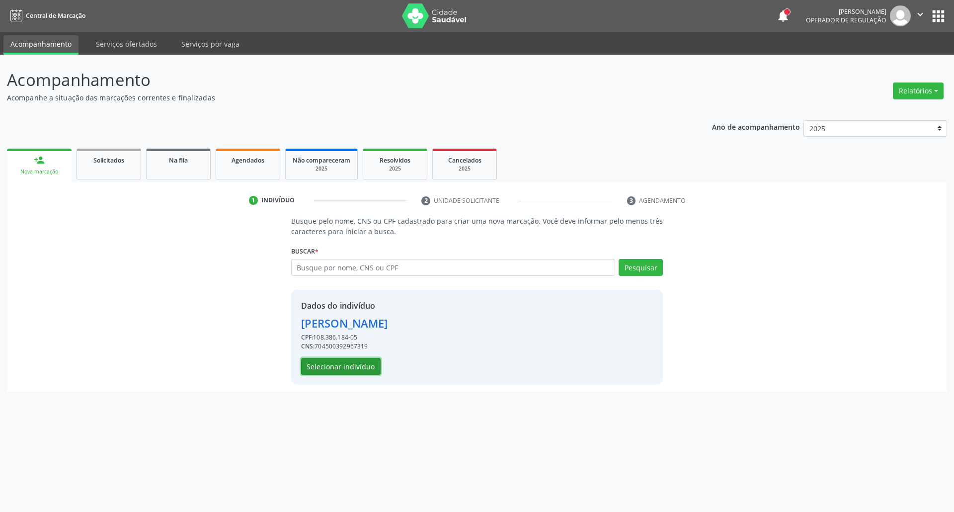
click at [344, 368] on button "Selecionar indivíduo" at bounding box center [341, 366] width 80 height 17
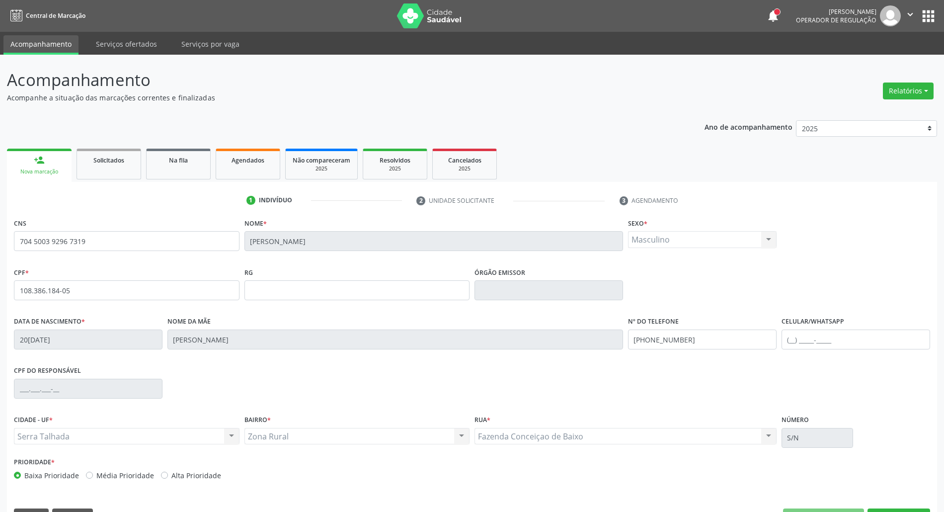
scroll to position [27, 0]
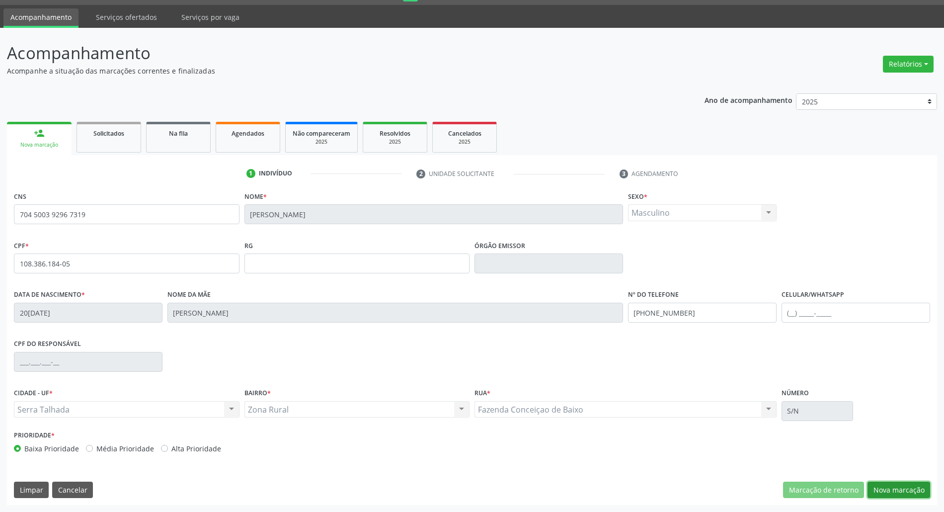
drag, startPoint x: 871, startPoint y: 485, endPoint x: 855, endPoint y: 477, distance: 17.8
click at [859, 480] on div "CNS 704 5003 9296 7319 [GEOGRAPHIC_DATA] * [PERSON_NAME] * Masculino Masculino …" at bounding box center [472, 347] width 930 height 316
drag, startPoint x: 889, startPoint y: 488, endPoint x: 837, endPoint y: 456, distance: 60.7
click at [888, 485] on button "Nova marcação" at bounding box center [899, 490] width 63 height 17
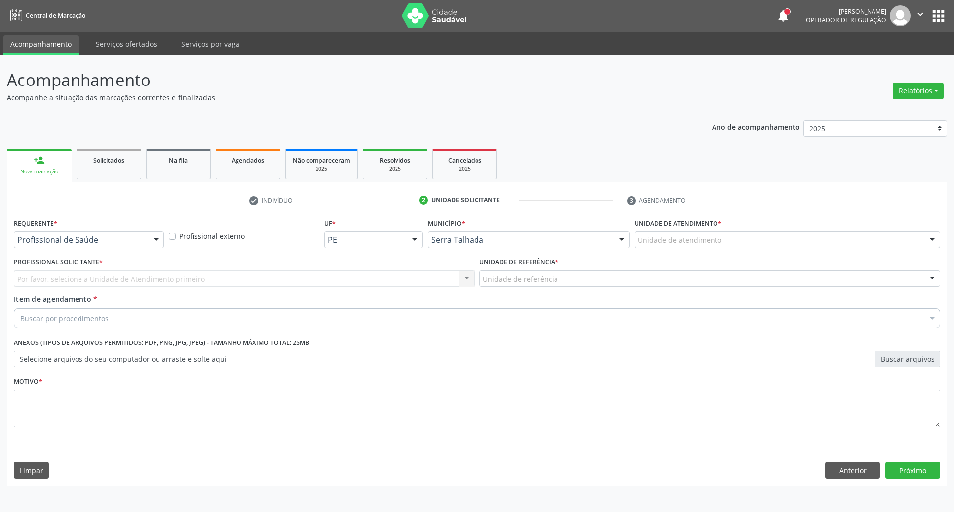
click at [146, 239] on div "Profissional de Saúde" at bounding box center [89, 239] width 150 height 17
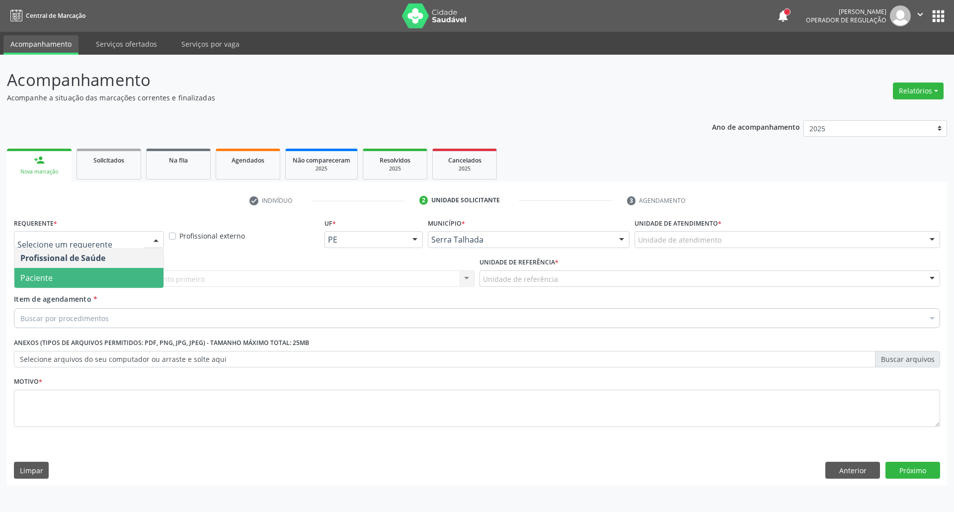
click at [118, 277] on span "Paciente" at bounding box center [88, 278] width 149 height 20
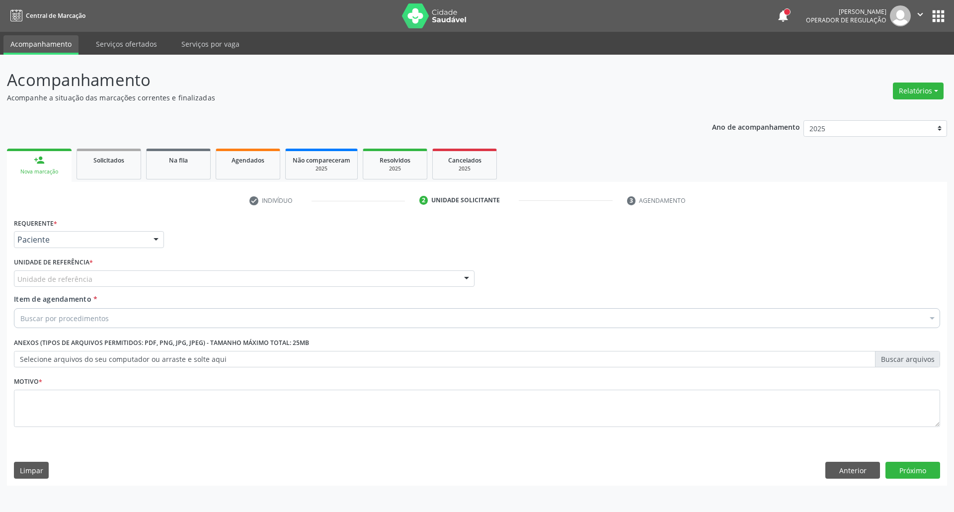
click at [118, 277] on div "Unidade de referência" at bounding box center [244, 278] width 461 height 17
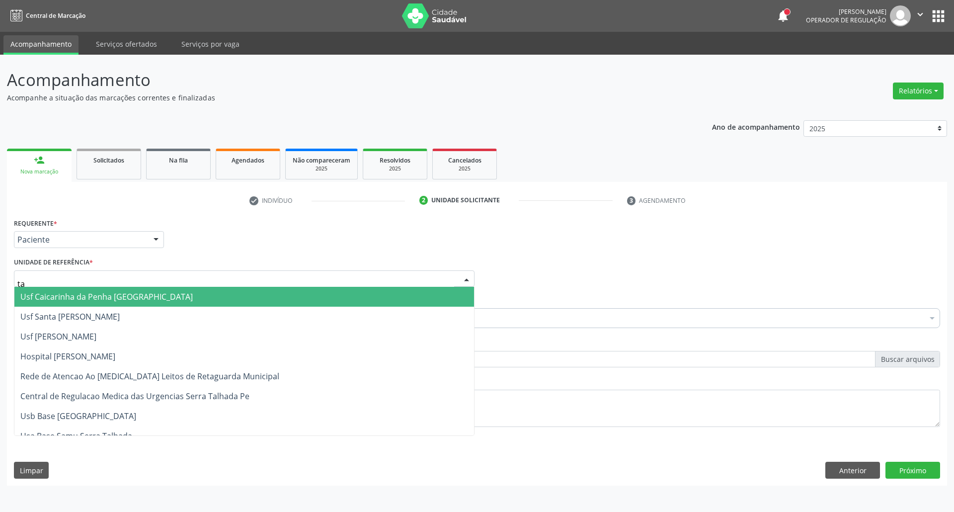
type input "tau"
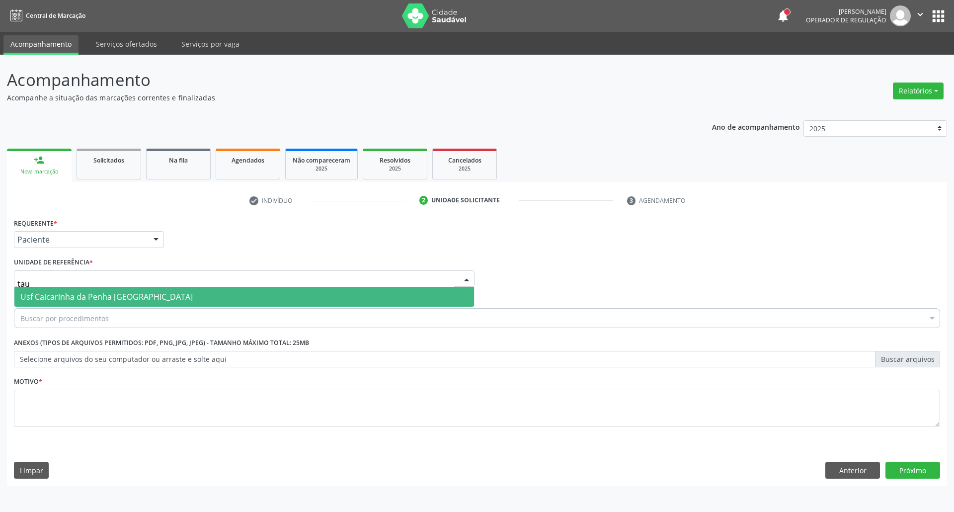
click at [104, 291] on span "Usf Caicarinha da Penha [GEOGRAPHIC_DATA]" at bounding box center [106, 296] width 172 height 11
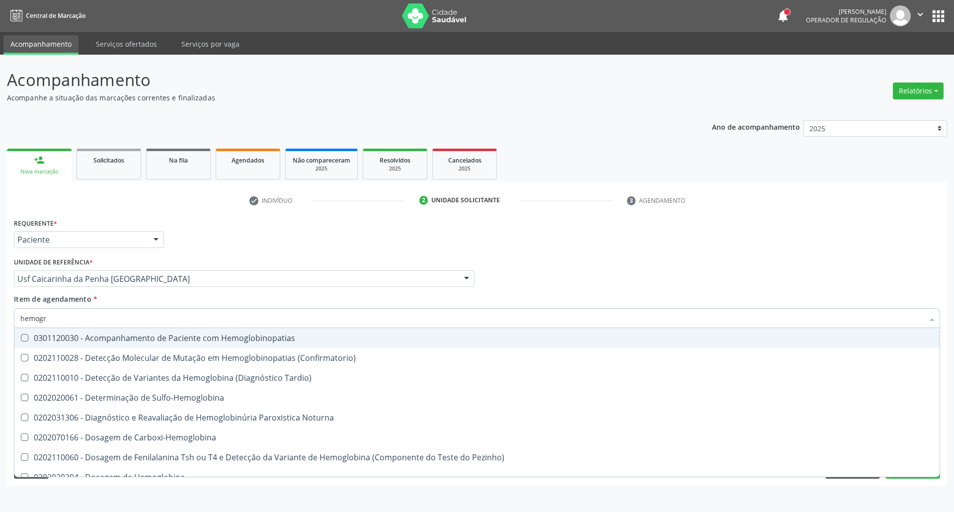
type input "hemogra"
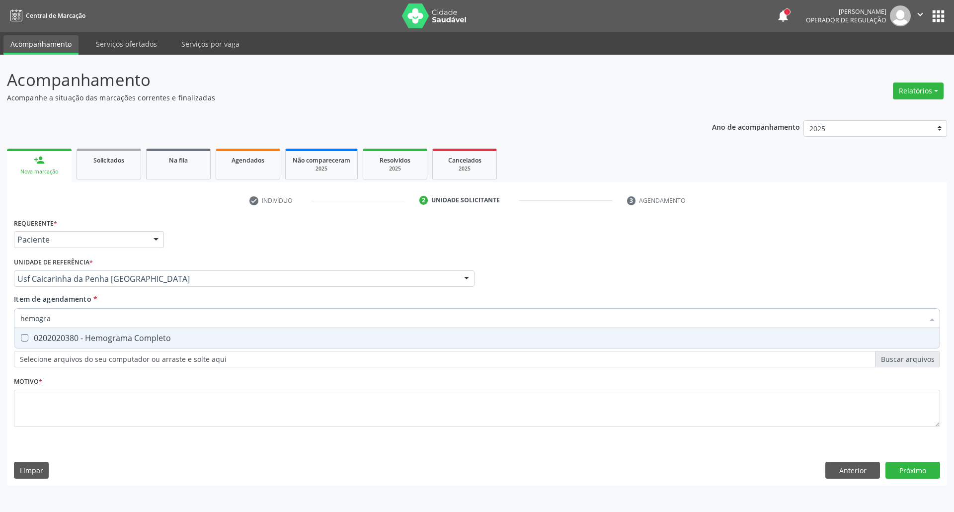
drag, startPoint x: 82, startPoint y: 332, endPoint x: 83, endPoint y: 323, distance: 9.0
click at [82, 332] on span "0202020380 - Hemograma Completo" at bounding box center [476, 338] width 925 height 20
checkbox Completo "true"
drag, startPoint x: 63, startPoint y: 321, endPoint x: 0, endPoint y: 317, distance: 62.7
click at [0, 319] on div "Acompanhamento Acompanhe a situação das marcações correntes e finalizadas Relat…" at bounding box center [477, 283] width 954 height 457
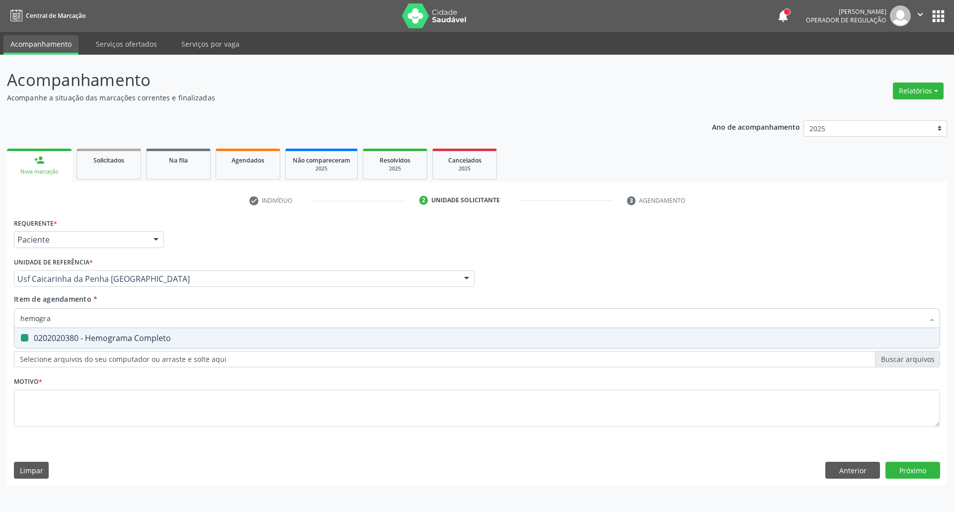
type input "g"
checkbox Completo "false"
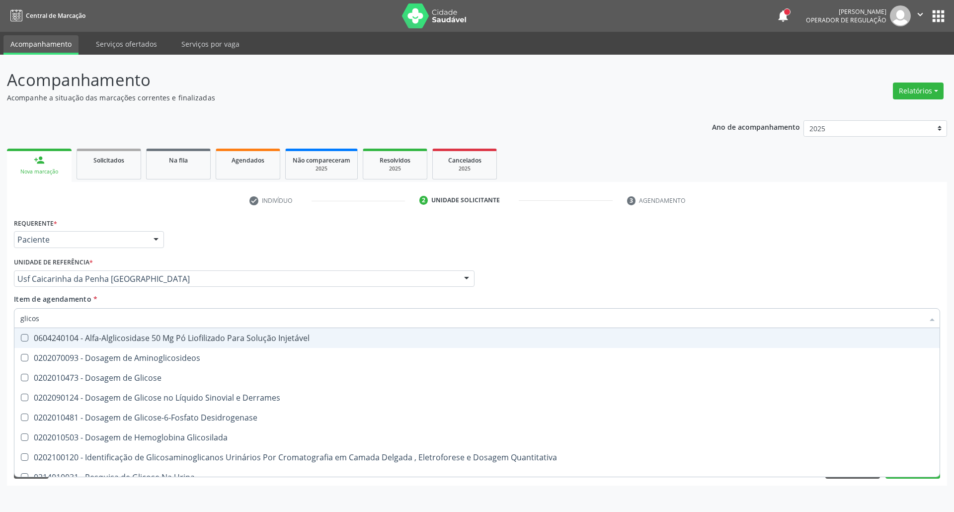
type input "glicose"
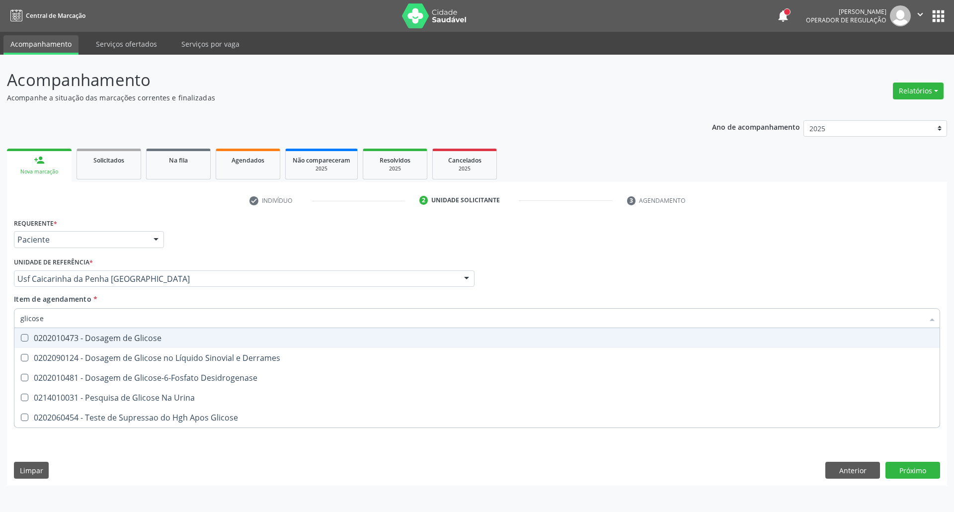
click at [32, 334] on div "0202010473 - Dosagem de Glicose" at bounding box center [476, 338] width 913 height 8
checkbox Glicose "true"
drag, startPoint x: 0, startPoint y: 318, endPoint x: 0, endPoint y: 301, distance: 17.4
click at [0, 305] on div "Acompanhamento Acompanhe a situação das marcações correntes e finalizadas Relat…" at bounding box center [477, 283] width 954 height 457
type input "ur"
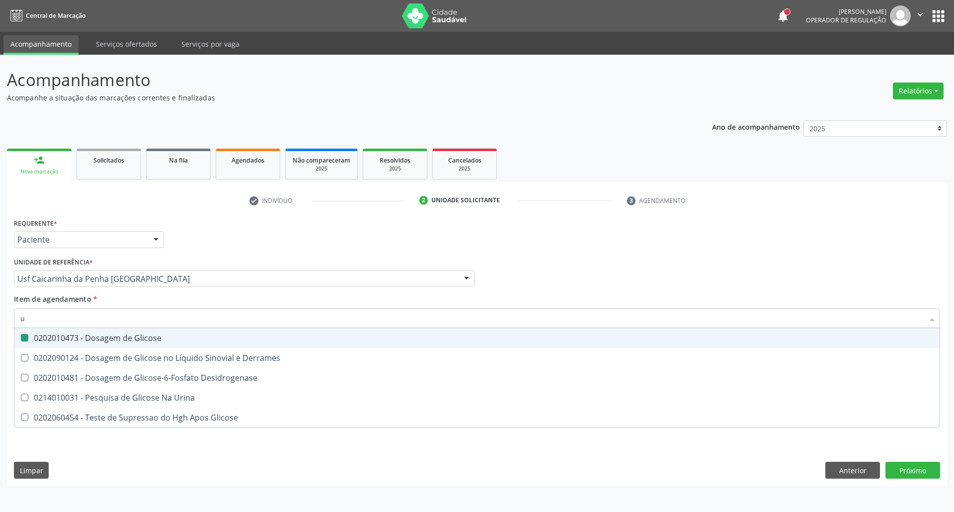
checkbox Glicose "false"
type input "ureia"
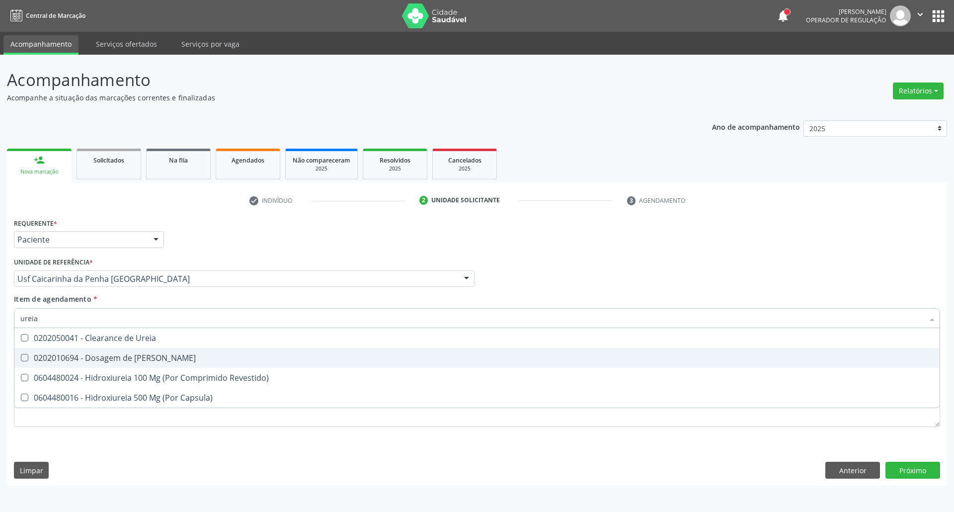
drag, startPoint x: 78, startPoint y: 358, endPoint x: 80, endPoint y: 335, distance: 23.4
click at [78, 356] on div "0202010694 - Dosagem de [PERSON_NAME]" at bounding box center [476, 358] width 913 height 8
checkbox Ureia "true"
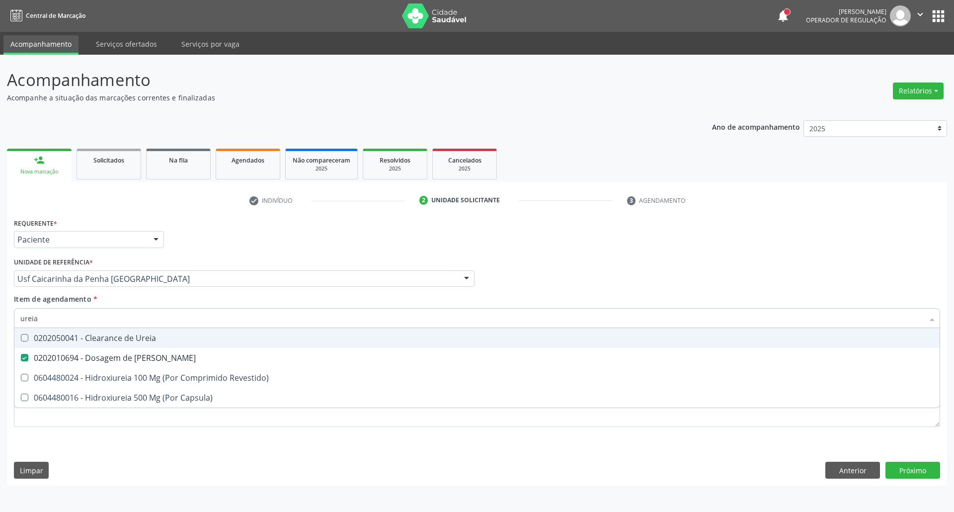
drag, startPoint x: 68, startPoint y: 321, endPoint x: 0, endPoint y: 328, distance: 68.0
click at [0, 328] on div "Acompanhamento Acompanhe a situação das marcações correntes e finalizadas Relat…" at bounding box center [477, 283] width 954 height 457
type input "co"
checkbox Ureia "false"
type input "coles"
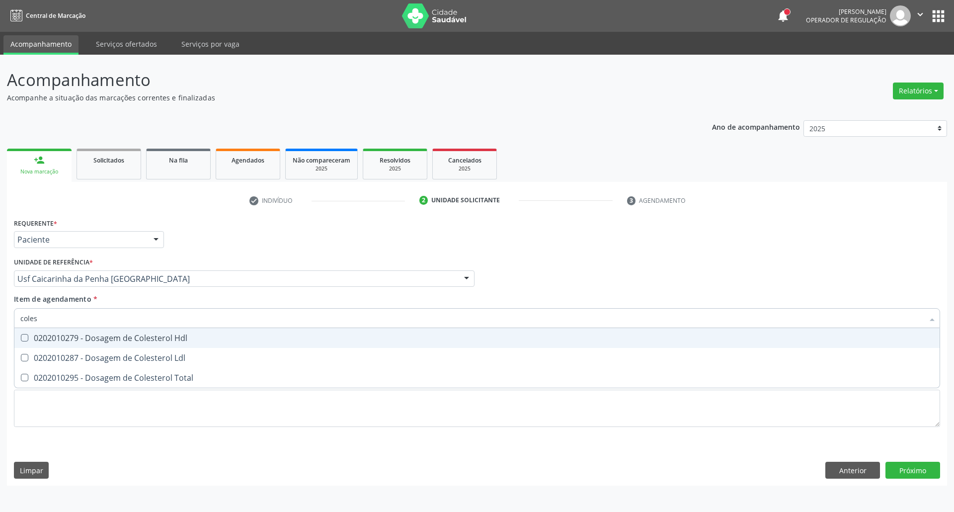
drag, startPoint x: 59, startPoint y: 337, endPoint x: 56, endPoint y: 343, distance: 6.5
click at [58, 338] on div "0202010279 - Dosagem de Colesterol Hdl" at bounding box center [476, 338] width 913 height 8
checkbox Hdl "true"
click at [53, 362] on div "0202010287 - Dosagem de Colesterol Ldl" at bounding box center [476, 358] width 913 height 8
checkbox Ldl "true"
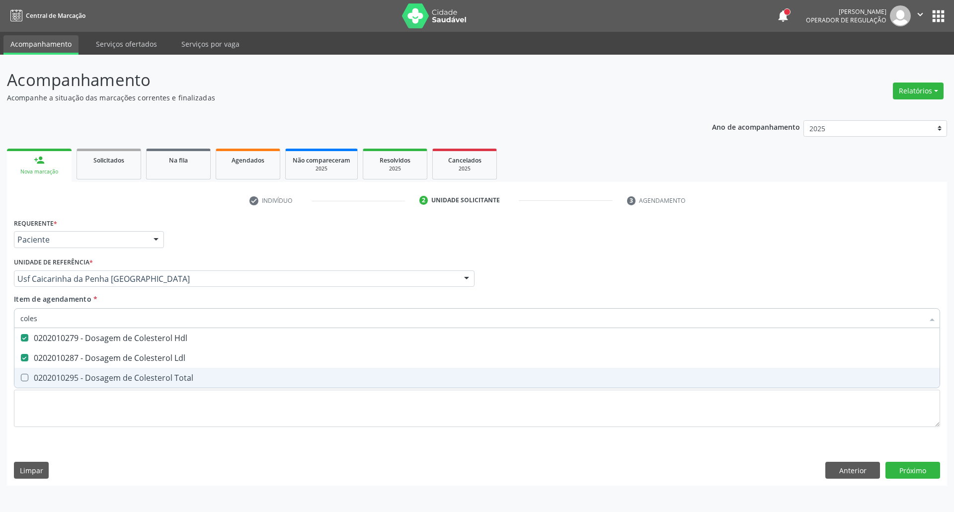
drag, startPoint x: 50, startPoint y: 383, endPoint x: 58, endPoint y: 333, distance: 50.3
click at [50, 376] on div "0202010295 - Dosagem de Colesterol Total" at bounding box center [476, 378] width 913 height 8
checkbox Total "true"
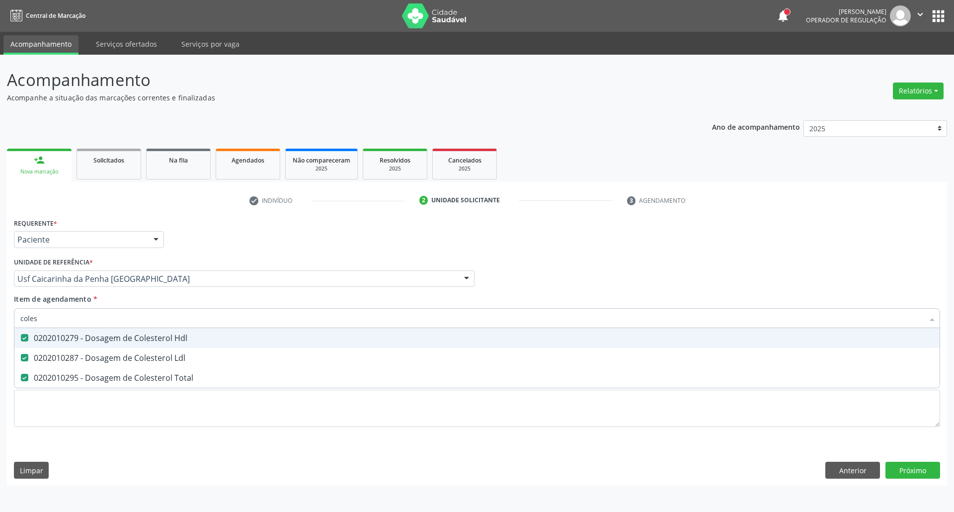
drag, startPoint x: 31, startPoint y: 317, endPoint x: 0, endPoint y: 323, distance: 31.3
click at [0, 322] on div "Acompanhamento Acompanhe a situação das marcações correntes e finalizadas Relat…" at bounding box center [477, 283] width 954 height 457
type input "c"
checkbox Hdl "false"
checkbox Ldl "false"
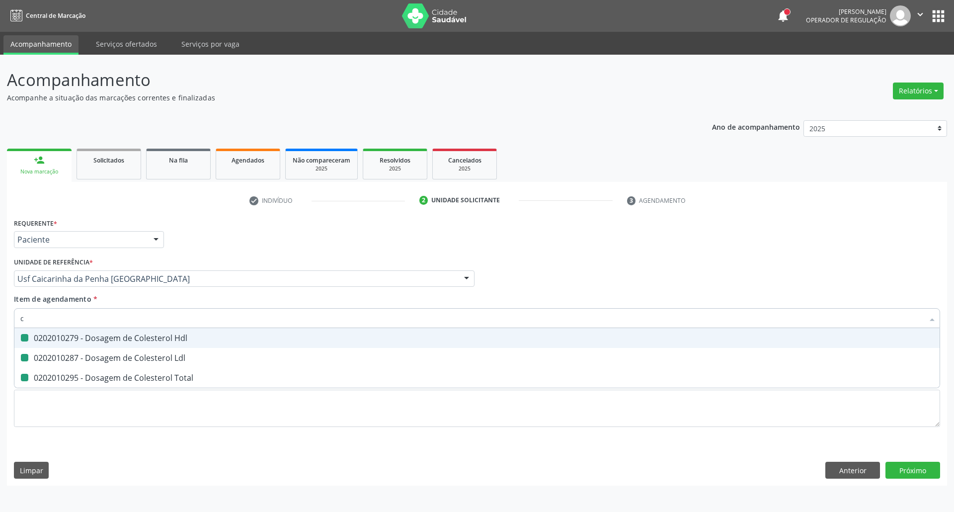
checkbox Total "false"
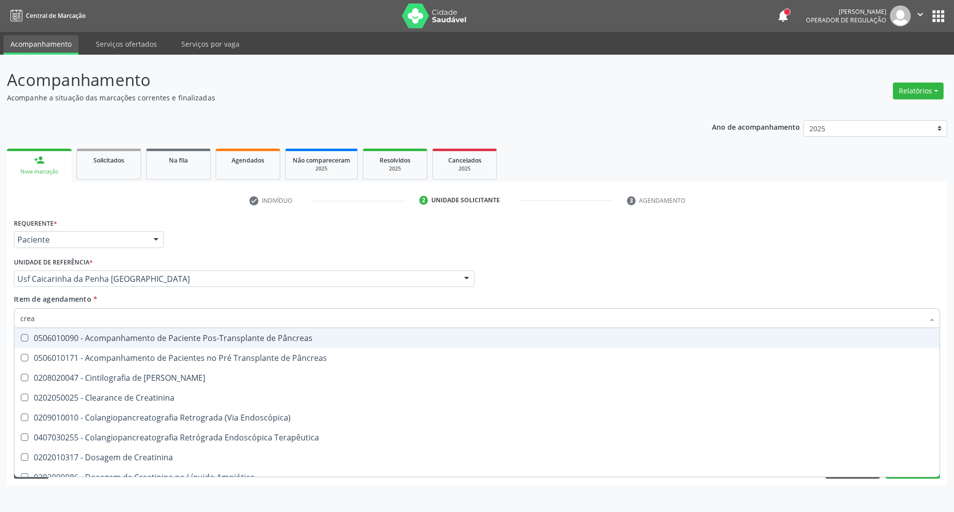
type input "creat"
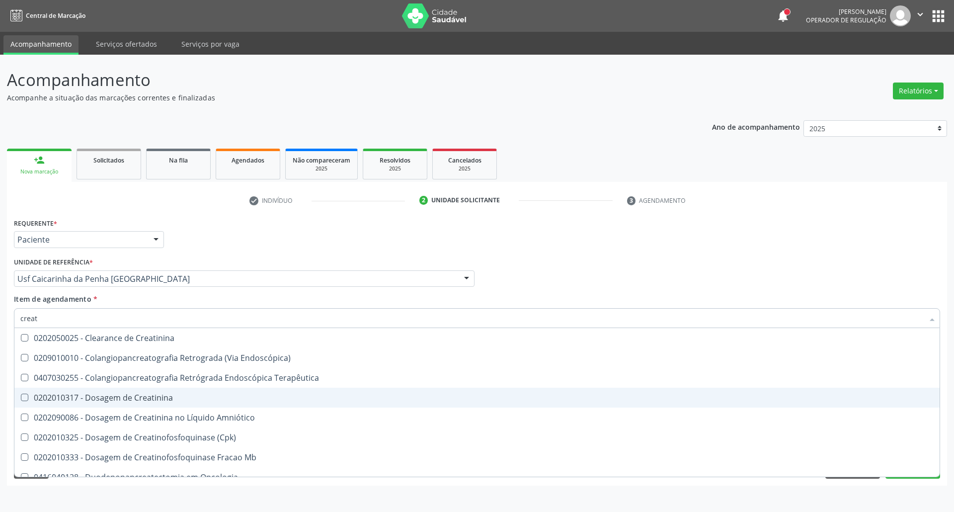
click at [31, 403] on span "0202010317 - Dosagem de Creatinina" at bounding box center [476, 398] width 925 height 20
checkbox Creatinina "true"
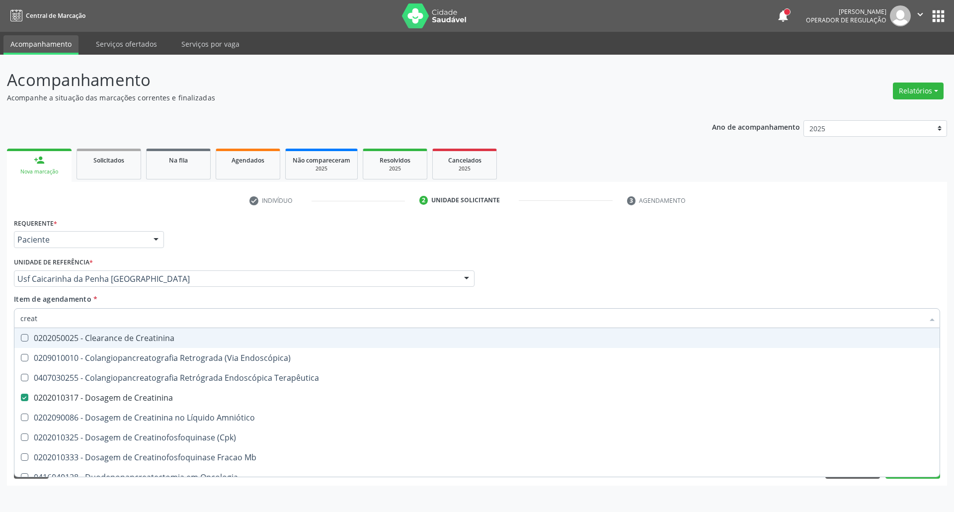
type input "creat"
click at [0, 324] on div "Acompanhamento Acompanhe a situação das marcações correntes e finalizadas Relat…" at bounding box center [477, 283] width 954 height 457
checkbox Endoscópica\) "true"
checkbox Terapêutica "true"
checkbox Amniótico "true"
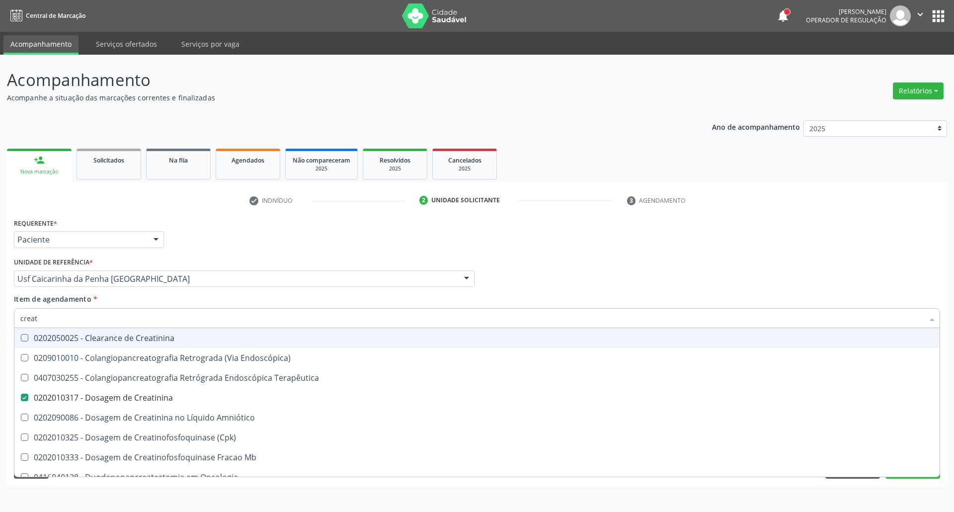
checkbox \(Cpk\) "true"
checkbox Mb "true"
checkbox Oncologia "true"
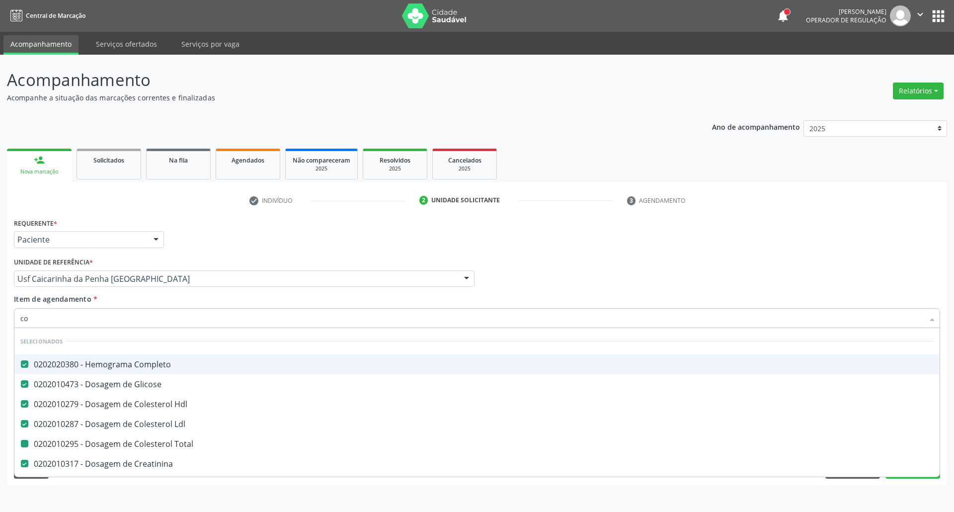
type input "col"
checkbox Total "false"
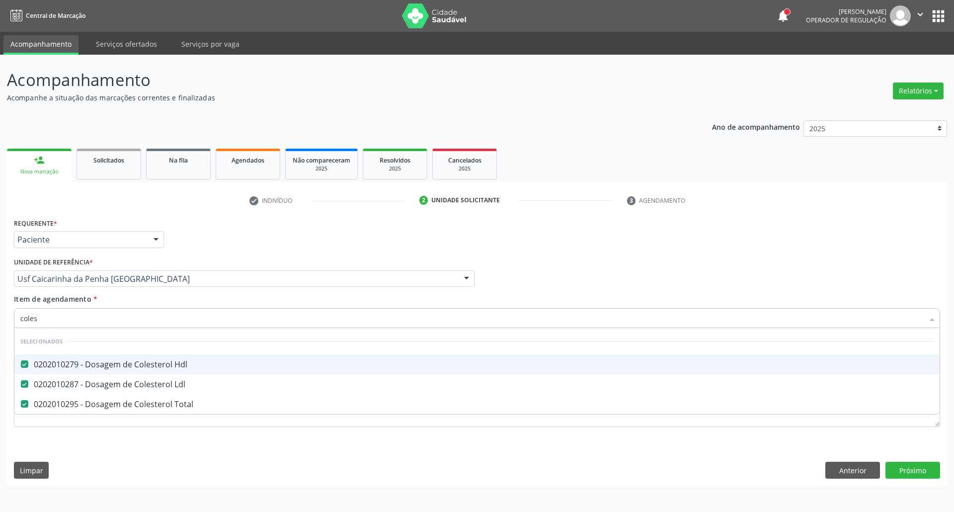
drag, startPoint x: 62, startPoint y: 318, endPoint x: 0, endPoint y: 327, distance: 62.7
click at [0, 327] on div "Acompanhamento Acompanhe a situação das marcações correntes e finalizadas Relat…" at bounding box center [477, 283] width 954 height 457
type input "u"
checkbox Total "false"
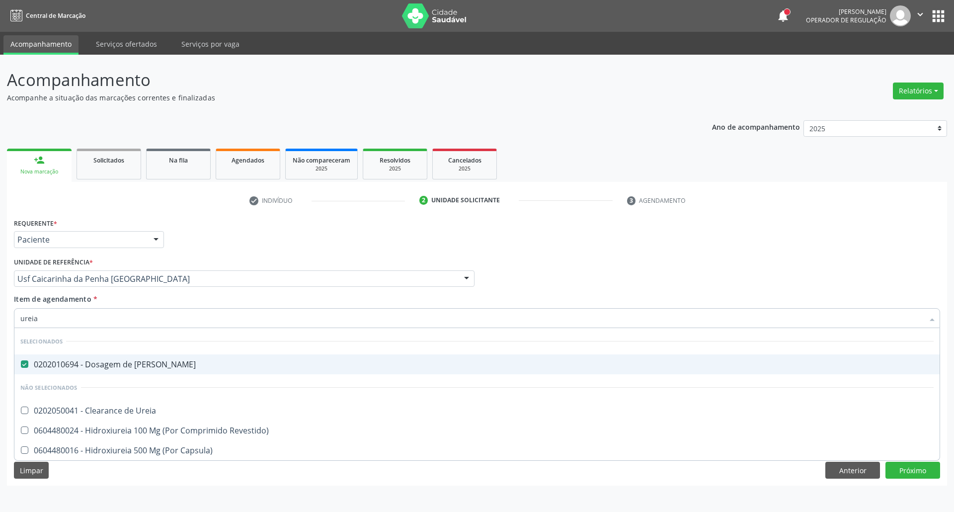
click at [92, 320] on input "ureia" at bounding box center [471, 318] width 903 height 20
type input "t"
checkbox Ureia "true"
checkbox Revestido\) "true"
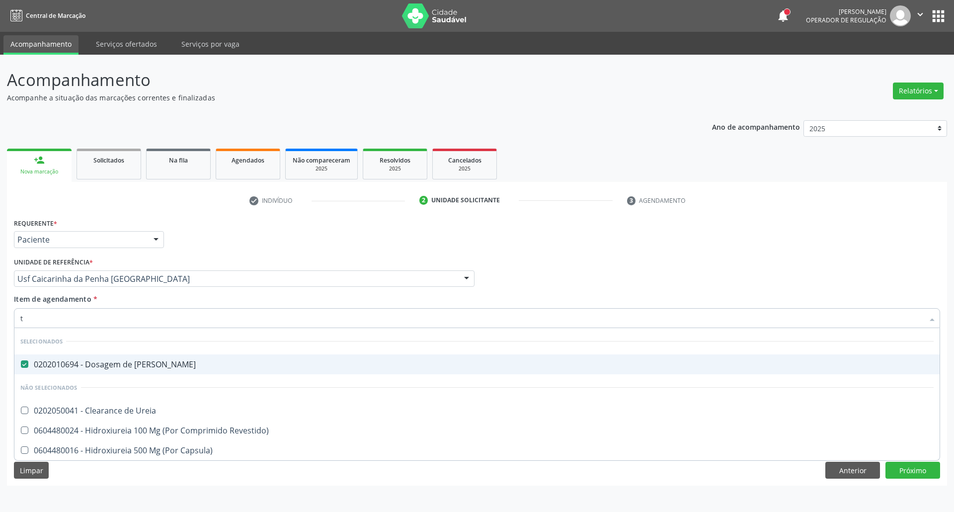
checkbox Capsula\) "true"
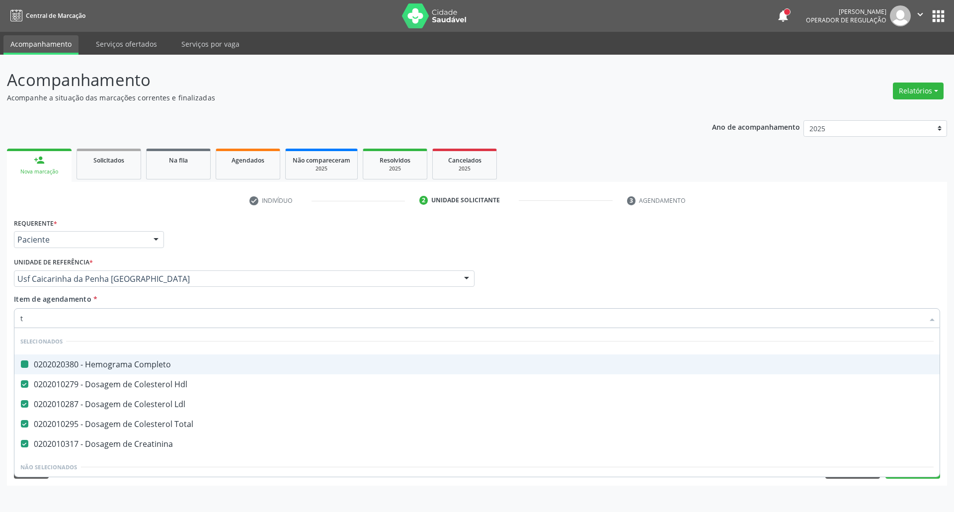
type input "tr"
checkbox Completo "false"
checkbox Ldl "false"
checkbox Total "false"
checkbox Creatinina "false"
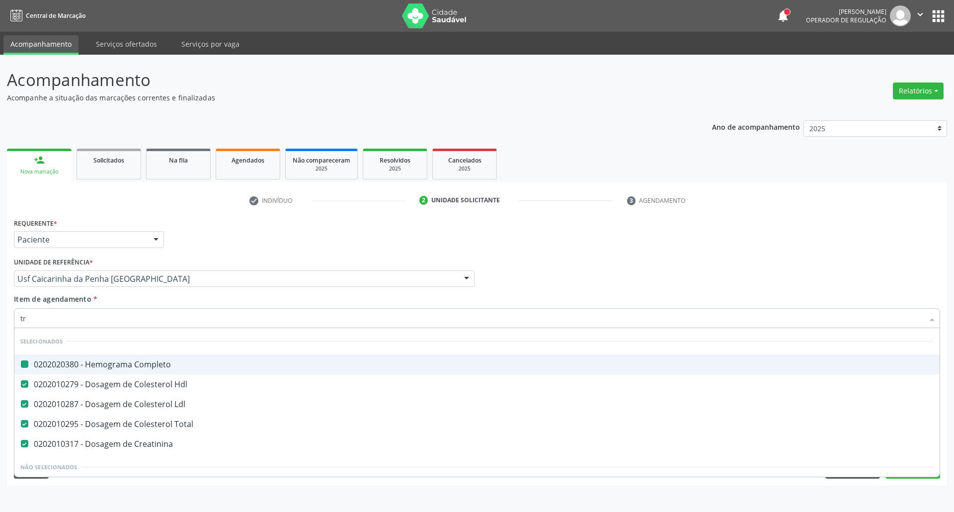
checkbox Hdl "false"
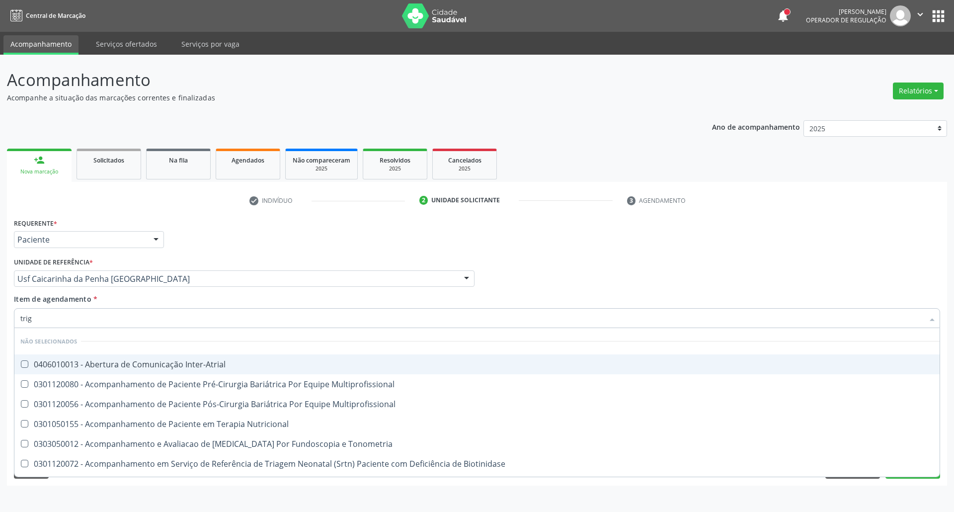
type input "trigl"
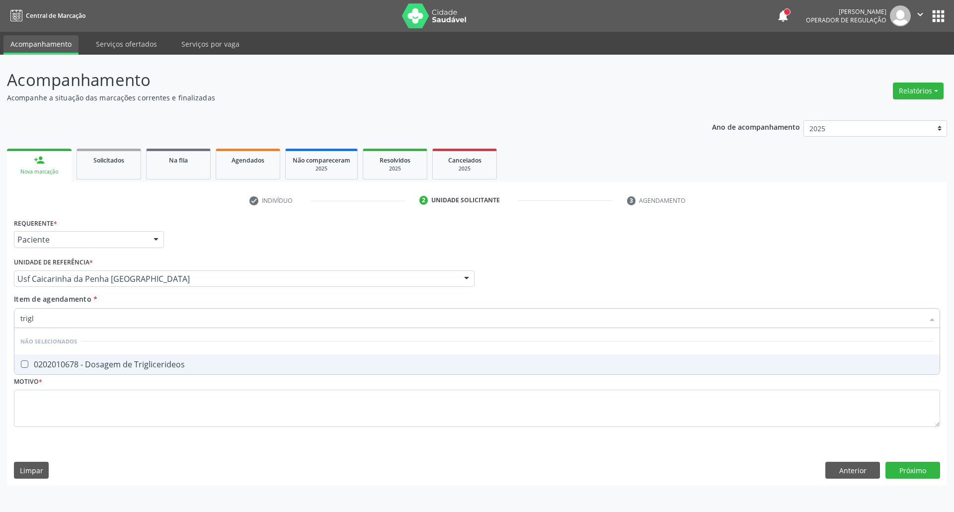
drag, startPoint x: 66, startPoint y: 368, endPoint x: 82, endPoint y: 317, distance: 53.5
click at [66, 365] on div "0202010678 - Dosagem de Triglicerideos" at bounding box center [476, 364] width 913 height 8
checkbox Triglicerideos "true"
click at [82, 316] on input "trigl" at bounding box center [471, 318] width 903 height 20
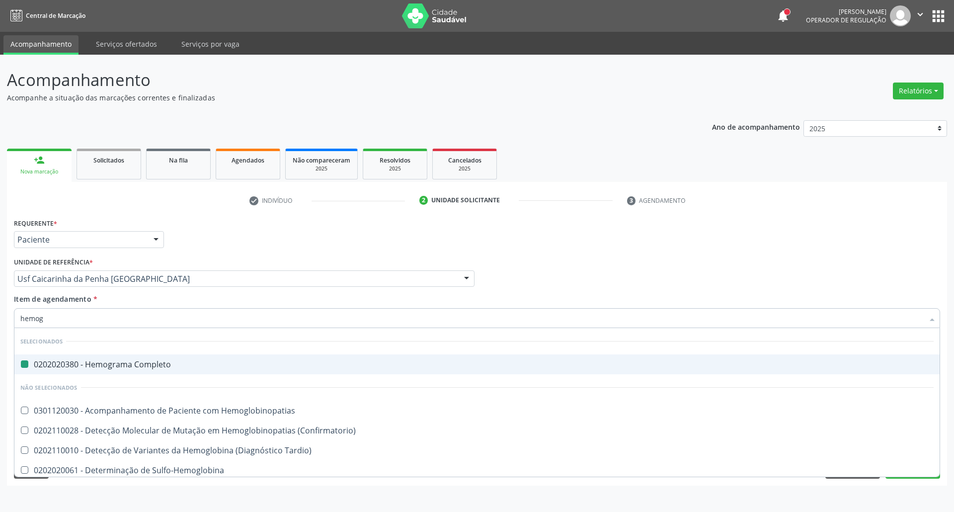
type input "hemogl"
checkbox Completo "false"
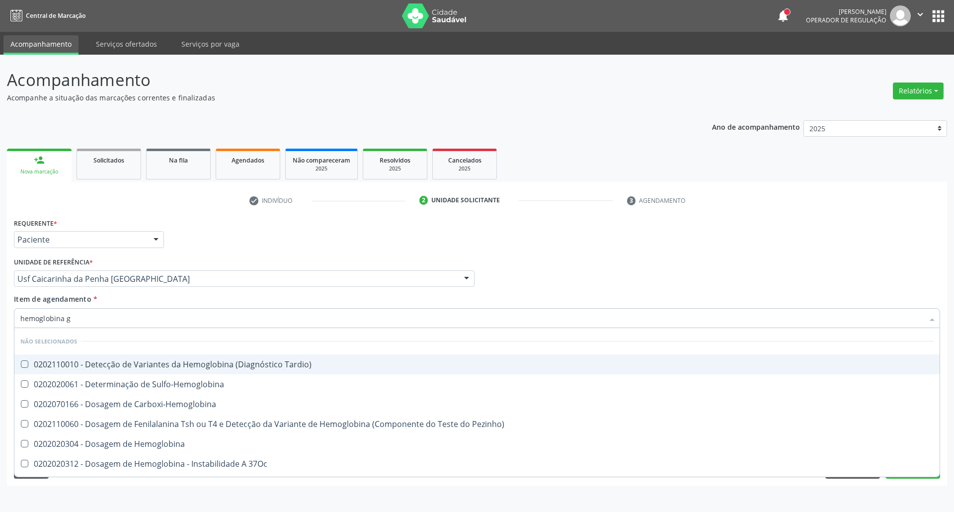
type input "hemoglobina g"
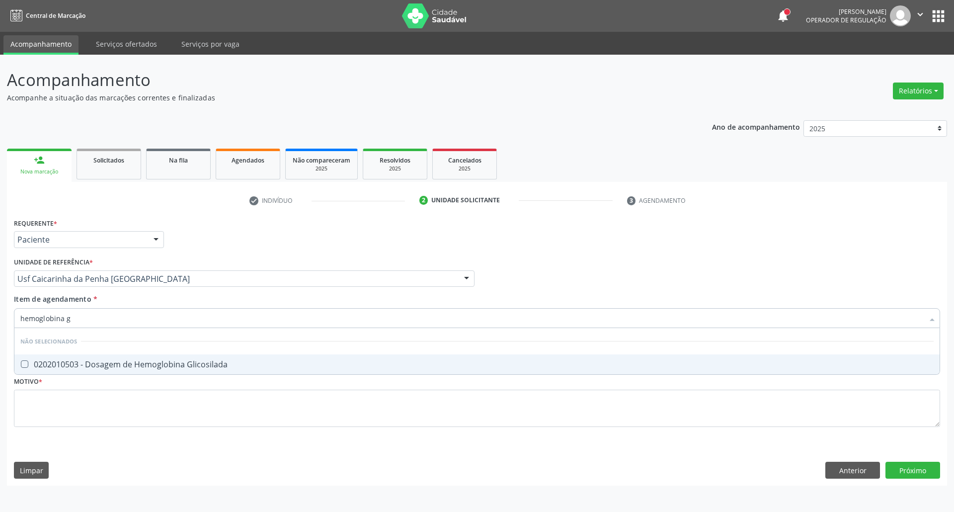
drag, startPoint x: 24, startPoint y: 364, endPoint x: 28, endPoint y: 360, distance: 5.3
click at [25, 364] on Glicosilada at bounding box center [24, 363] width 7 height 7
click at [21, 364] on Glicosilada "checkbox" at bounding box center [17, 364] width 6 height 6
checkbox Glicosilada "true"
drag, startPoint x: 70, startPoint y: 322, endPoint x: 0, endPoint y: 330, distance: 70.6
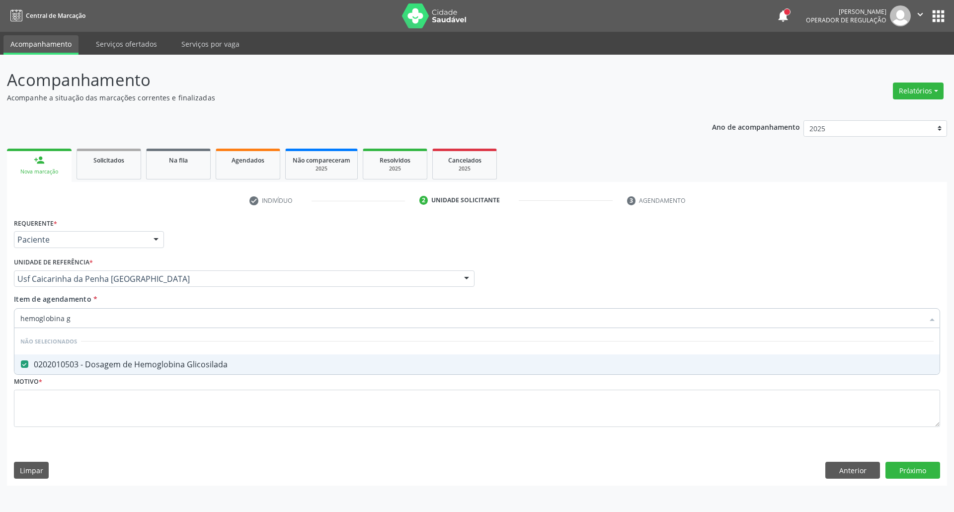
click at [0, 330] on div "Acompanhamento Acompanhe a situação das marcações correntes e finalizadas Relat…" at bounding box center [477, 283] width 954 height 457
type input "bil"
checkbox Glicosilada "false"
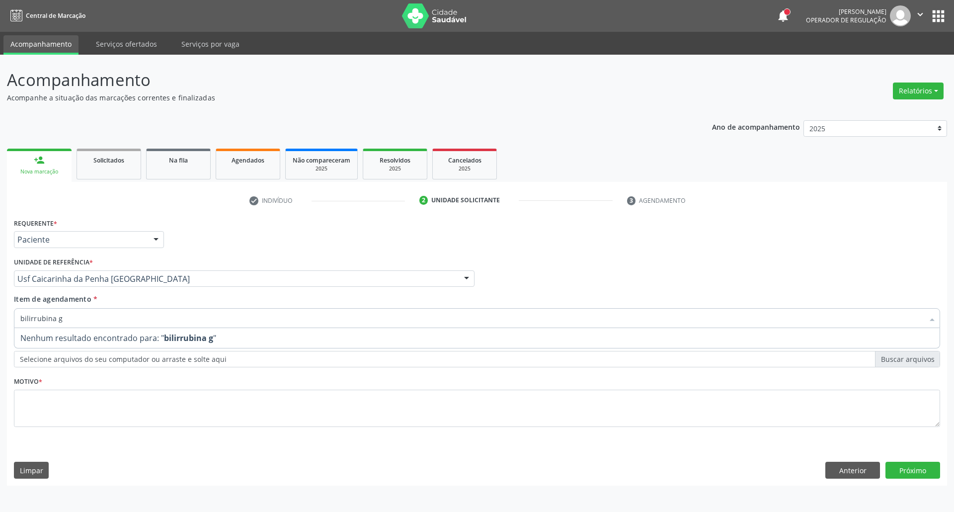
click at [87, 320] on input "bilirrubina g" at bounding box center [471, 318] width 903 height 20
drag, startPoint x: 71, startPoint y: 319, endPoint x: 0, endPoint y: 334, distance: 72.1
click at [0, 333] on div "Acompanhamento Acompanhe a situação das marcações correntes e finalizadas Relat…" at bounding box center [477, 283] width 954 height 457
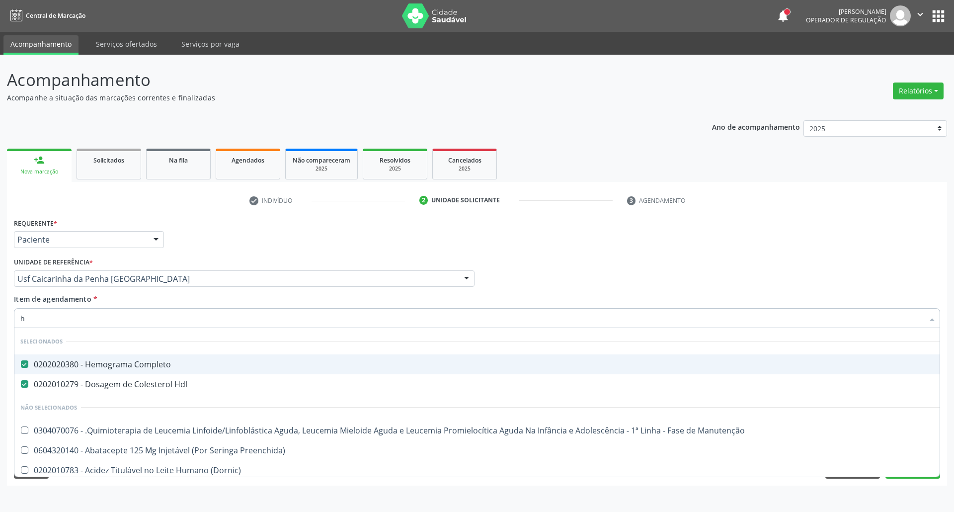
type input "he"
checkbox Fígado "true"
type input "hem"
checkbox Multiprofissional "true"
checkbox Fígado "false"
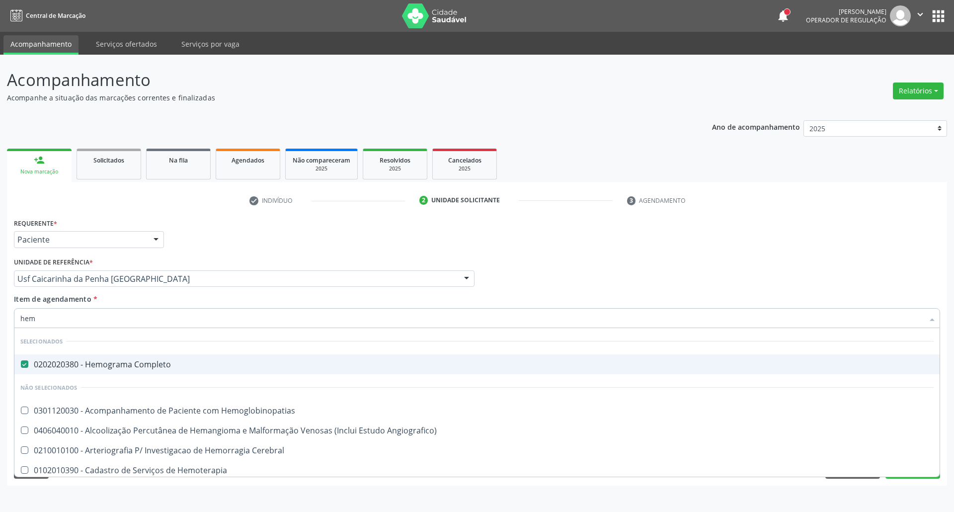
type input "hemo"
checkbox Hemacias "true"
checkbox Glicosilada "false"
type input "hemog"
checkbox Tardio\) "true"
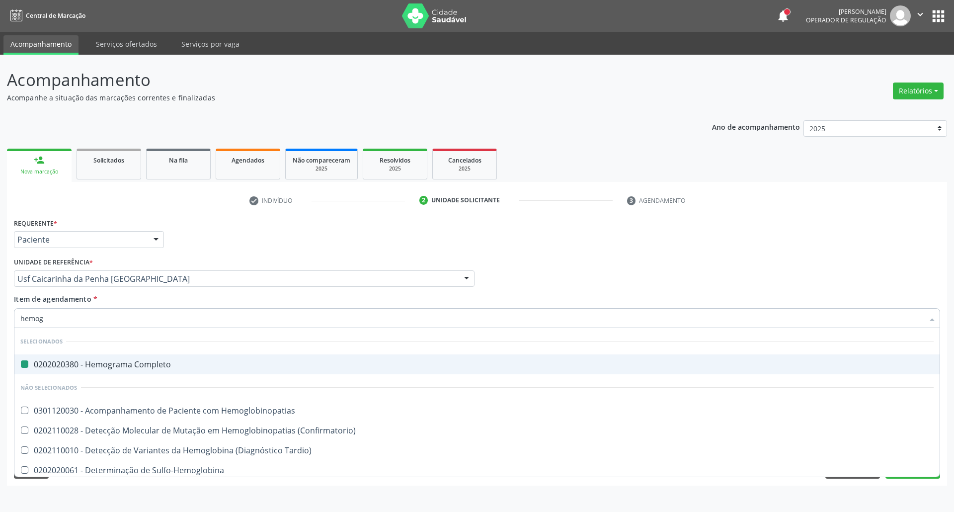
type input "hemogl"
checkbox Completo "false"
checkbox 37Oc "true"
checkbox Glicosilada "false"
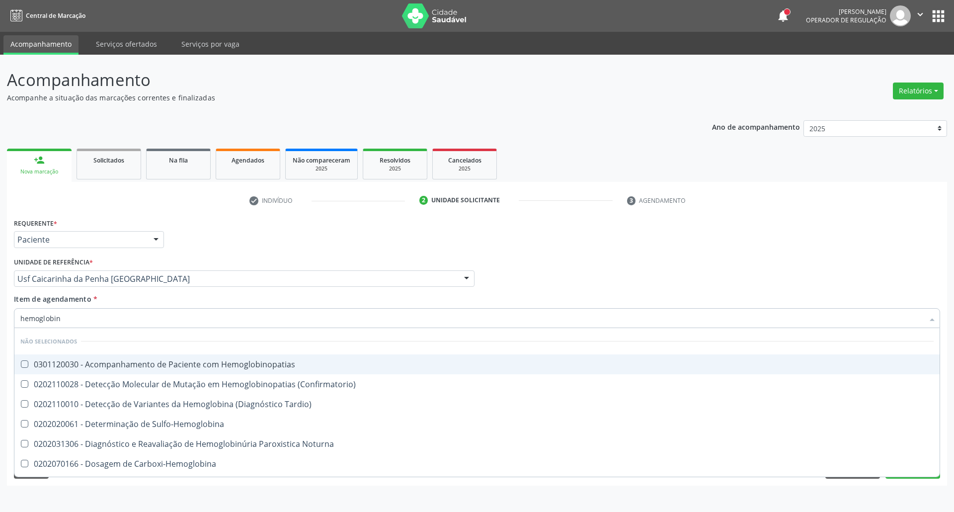
type input "hemoglobina"
checkbox Hemoglobina "true"
checkbox Glicosilada "false"
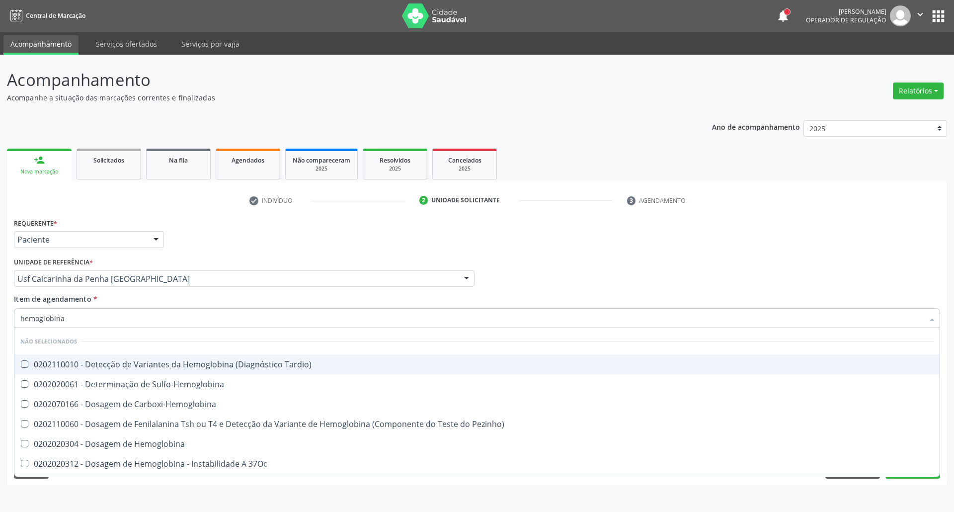
type input "hemoglobina g"
checkbox Tardio\) "true"
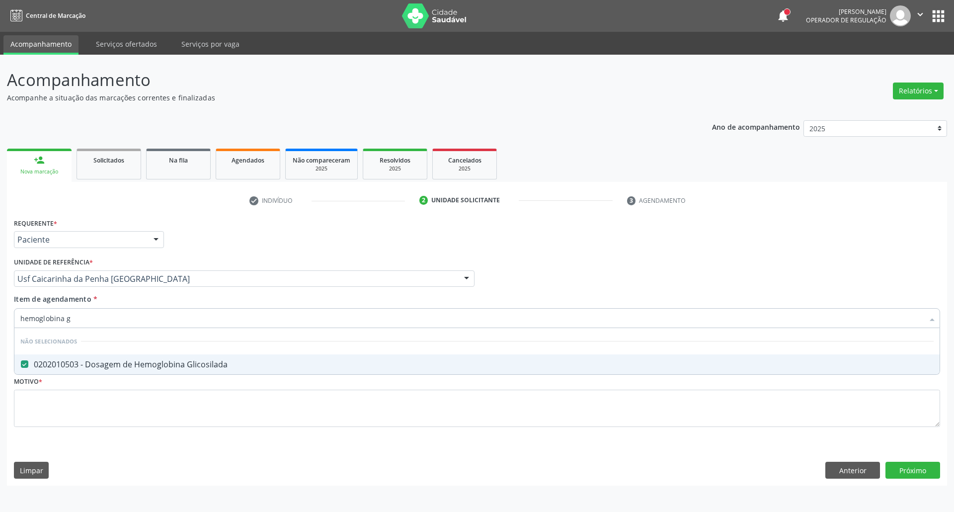
click at [0, 319] on div "Acompanhamento Acompanhe a situação das marcações correntes e finalizadas Relat…" at bounding box center [477, 283] width 954 height 457
type input "bi"
checkbox Glicosilada "false"
type input "bilirru"
drag, startPoint x: 185, startPoint y: 362, endPoint x: 176, endPoint y: 328, distance: 35.4
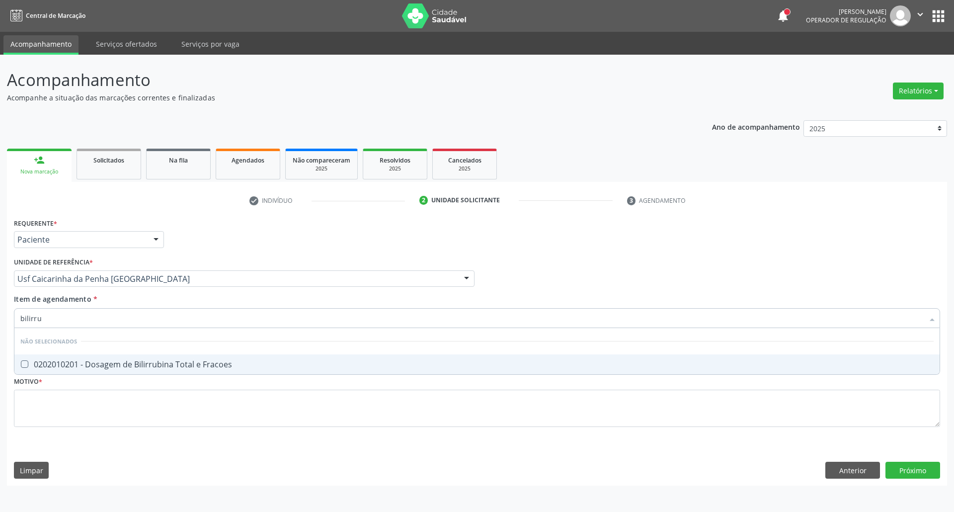
click at [183, 357] on span "0202010201 - Dosagem de Bilirrubina Total e Fracoes" at bounding box center [476, 364] width 925 height 20
checkbox Fracoes "true"
click at [181, 319] on input "bilirru" at bounding box center [471, 318] width 903 height 20
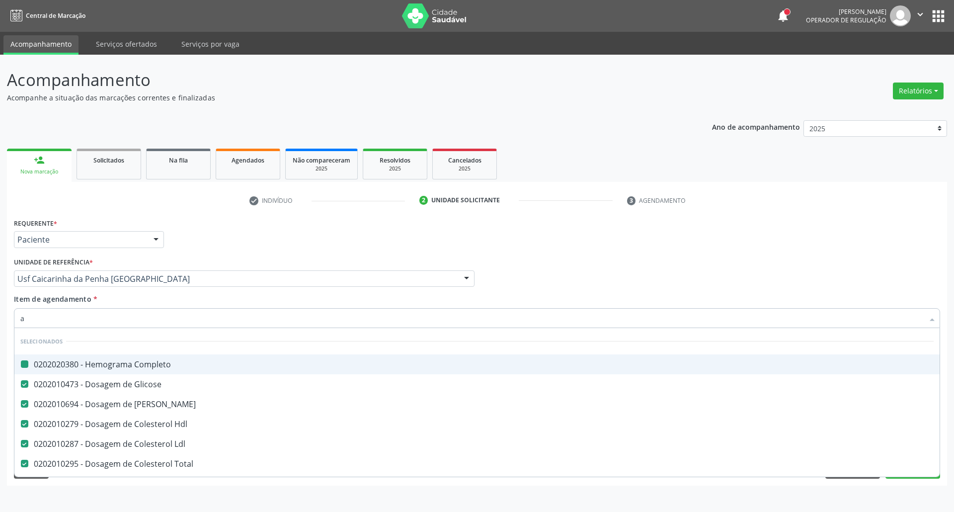
type input "ac"
checkbox Completo "false"
checkbox Glicose "false"
checkbox Ureia "false"
checkbox Hdl "false"
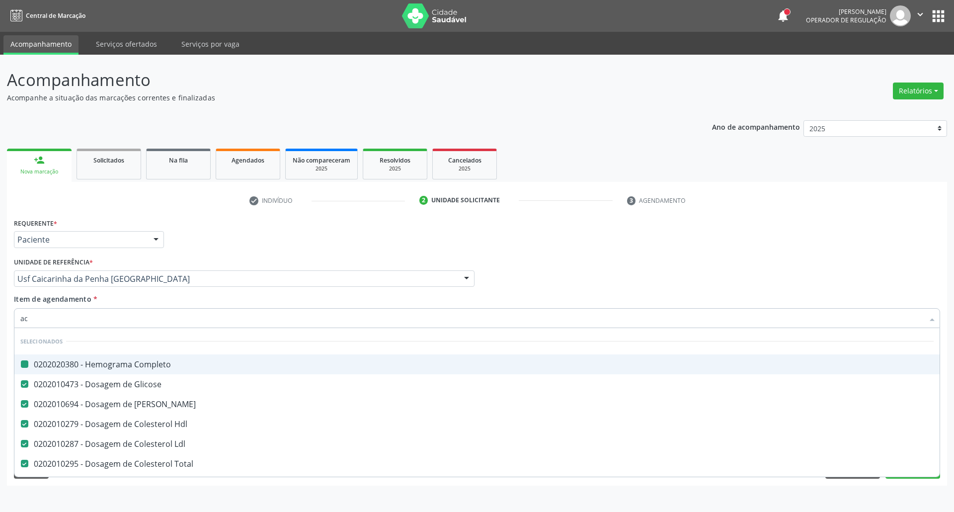
checkbox Ldl "false"
checkbox Total "false"
checkbox Creatinina "false"
checkbox Niveis\, "true"
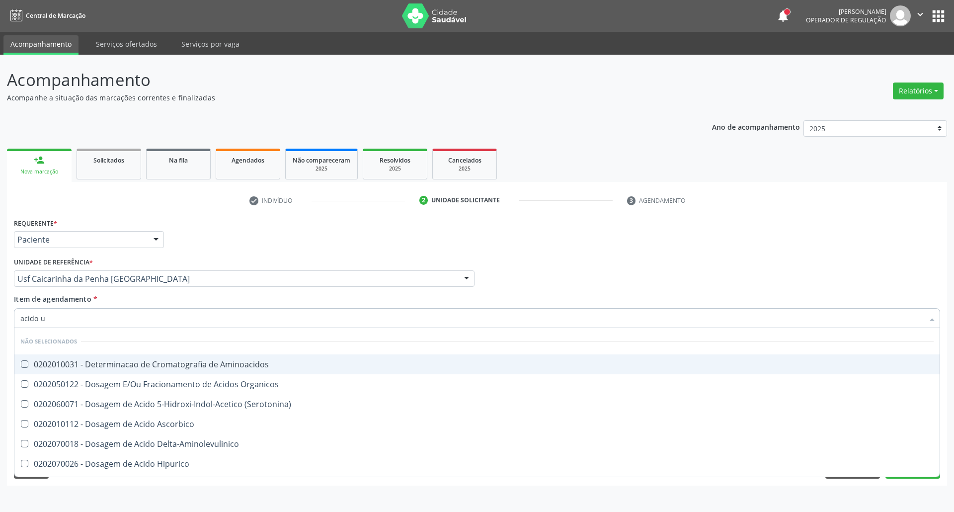
type input "acido u"
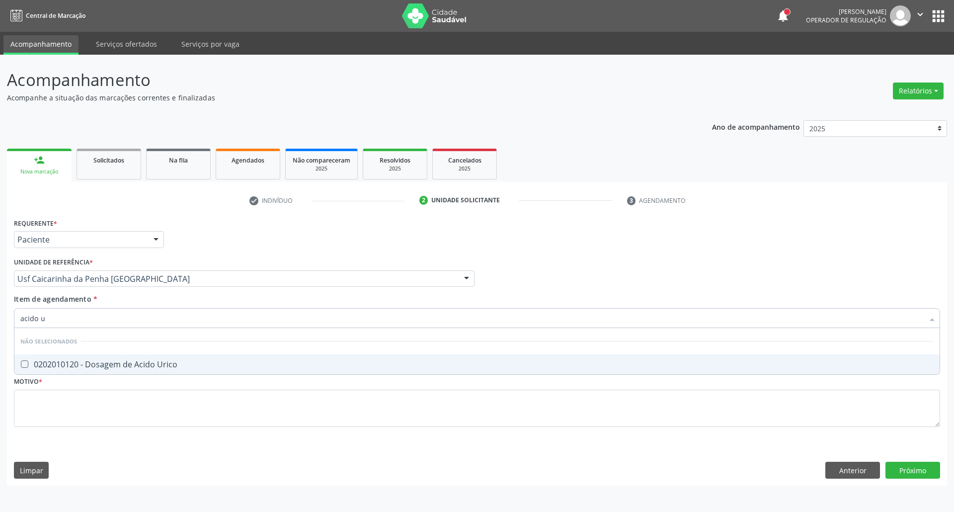
click at [126, 366] on div "0202010120 - Dosagem de Acido Urico" at bounding box center [476, 364] width 913 height 8
checkbox Urico "true"
click at [60, 319] on input "acido u" at bounding box center [471, 318] width 903 height 20
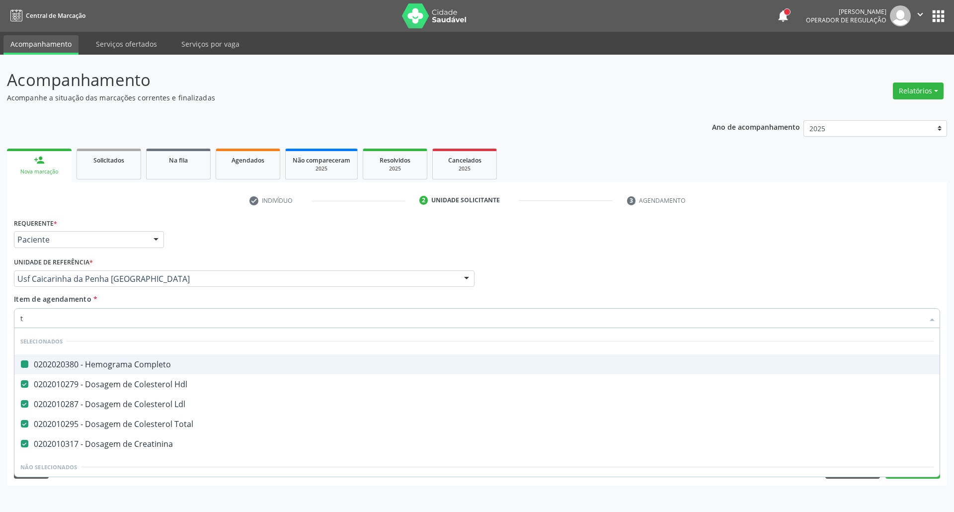
type input "tg"
checkbox Completo "false"
checkbox Hdl "false"
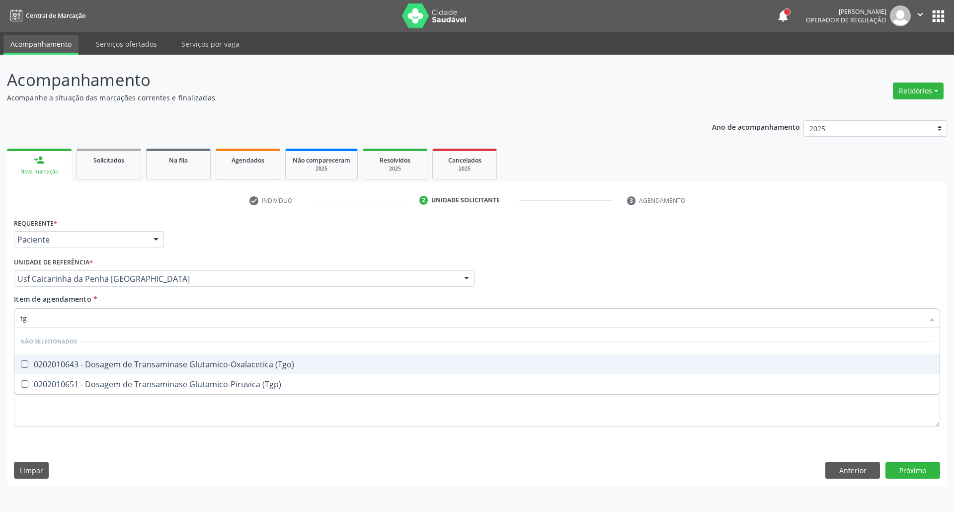
drag, startPoint x: 44, startPoint y: 364, endPoint x: 44, endPoint y: 374, distance: 9.9
click at [44, 367] on div "0202010643 - Dosagem de Transaminase Glutamico-Oxalacetica (Tgo)" at bounding box center [476, 364] width 913 height 8
checkbox \(Tgo\) "true"
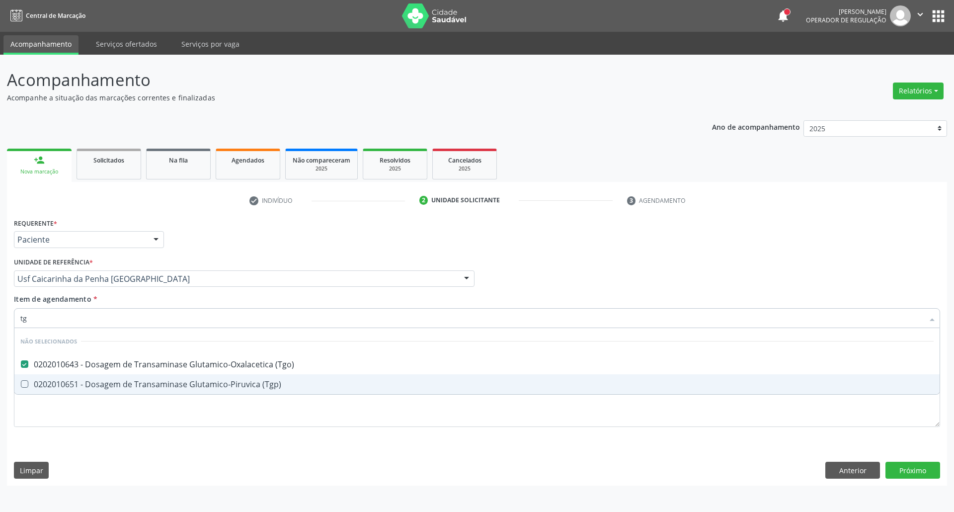
click at [44, 381] on div "0202010651 - Dosagem de Transaminase Glutamico-Piruvica (Tgp)" at bounding box center [476, 384] width 913 height 8
checkbox \(Tgp\) "true"
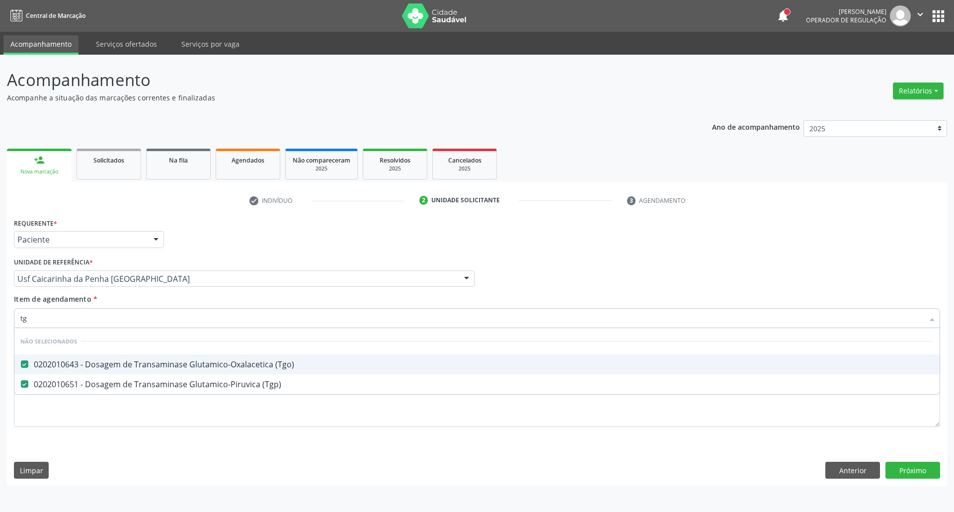
click at [80, 315] on input "tg" at bounding box center [471, 318] width 903 height 20
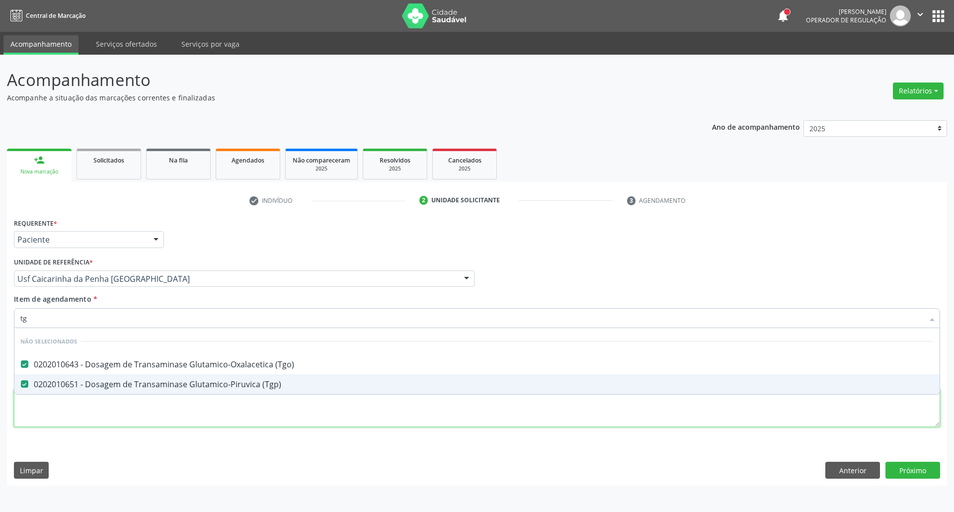
click at [82, 410] on div "Requerente * Paciente Profissional de Saúde Paciente Nenhum resultado encontrad…" at bounding box center [477, 328] width 926 height 225
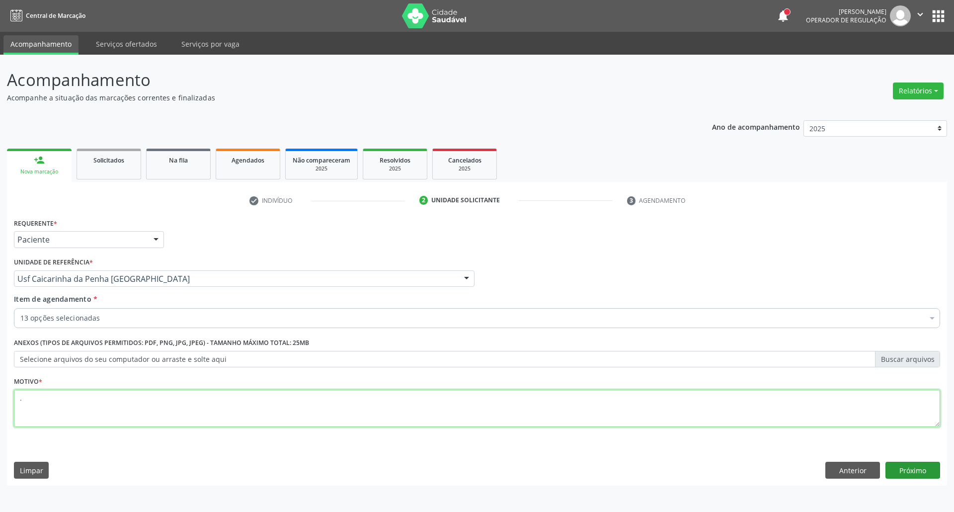
type textarea "."
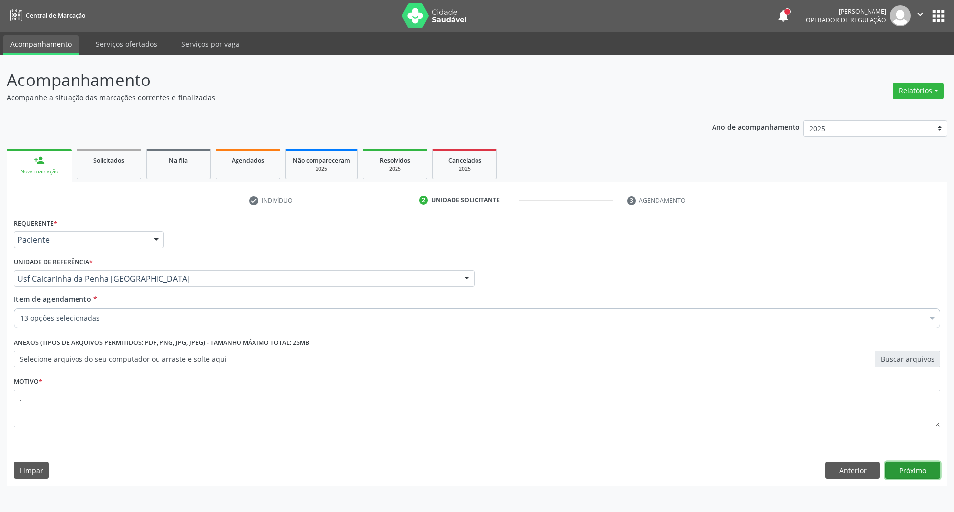
click at [901, 470] on button "Próximo" at bounding box center [913, 470] width 55 height 17
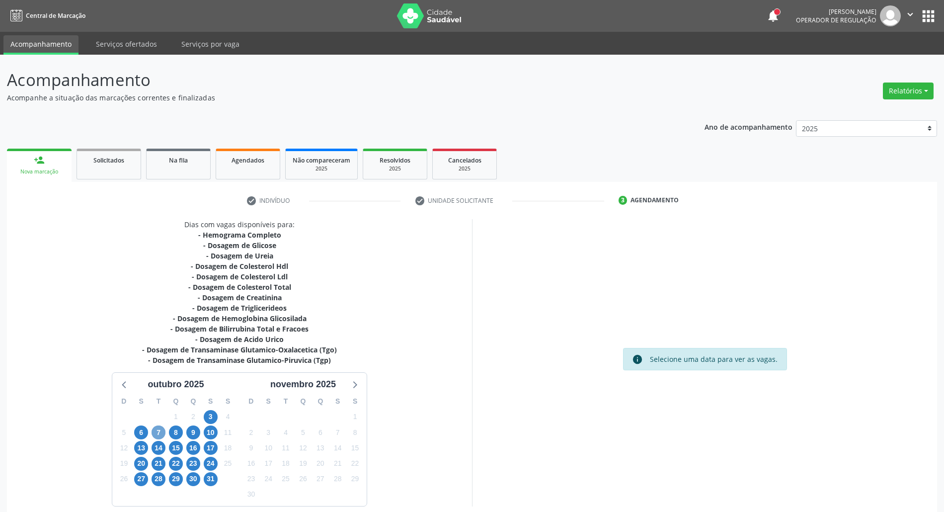
click at [162, 434] on span "7" at bounding box center [159, 432] width 14 height 14
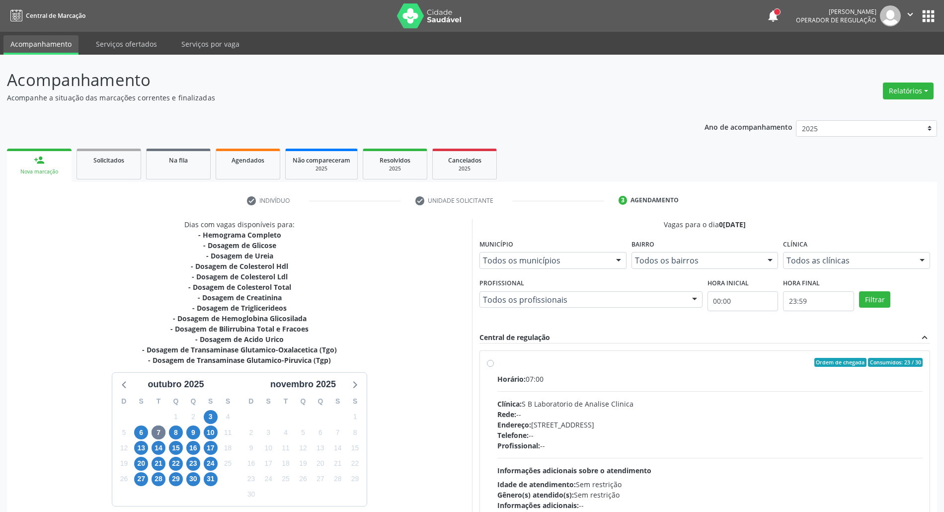
click at [660, 387] on div "Horário: 07:00 Clínica: S B Laboratorio de Analise Clinica Rede: -- Endereço: C…" at bounding box center [709, 442] width 425 height 137
click at [494, 367] on input "Ordem de chegada Consumidos: 23 / 30 Horário: 07:00 Clínica: S B Laboratorio de…" at bounding box center [490, 362] width 7 height 9
radio input "true"
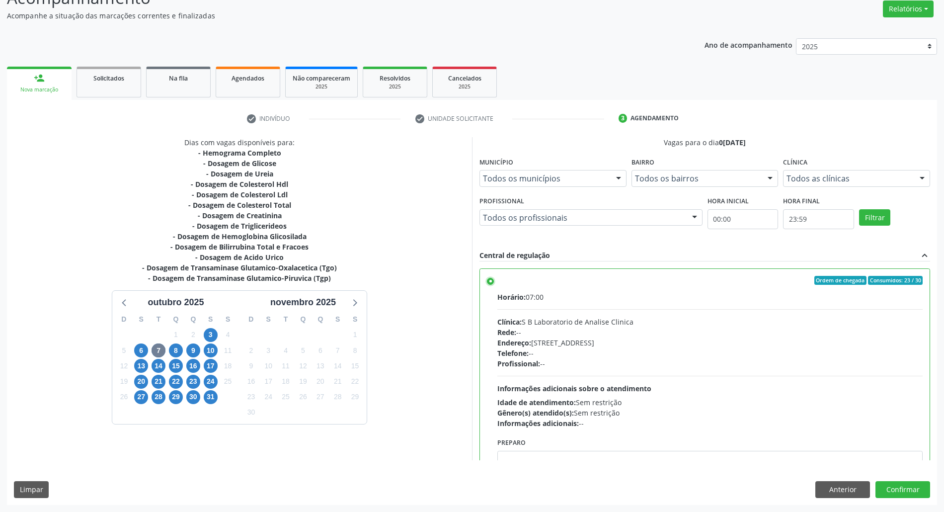
scroll to position [50, 0]
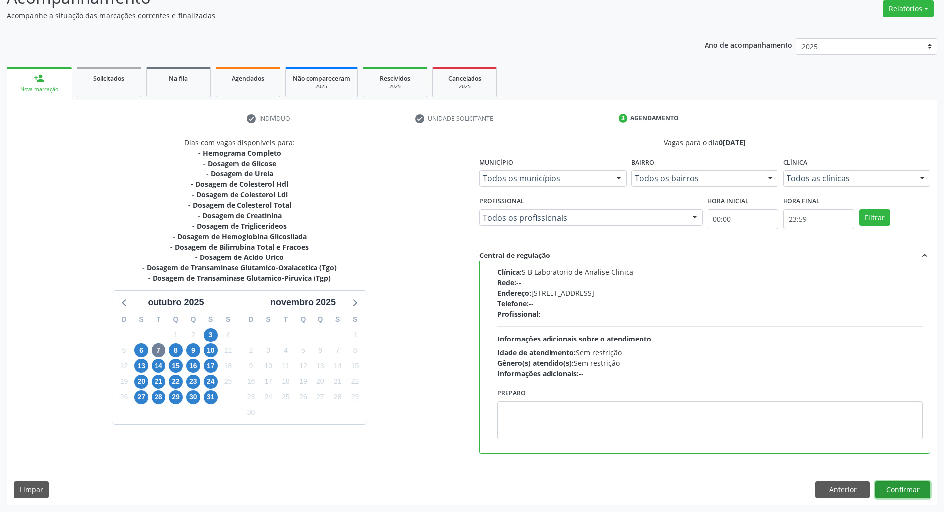
drag, startPoint x: 897, startPoint y: 486, endPoint x: 882, endPoint y: 474, distance: 19.1
click at [891, 486] on button "Confirmar" at bounding box center [903, 489] width 55 height 17
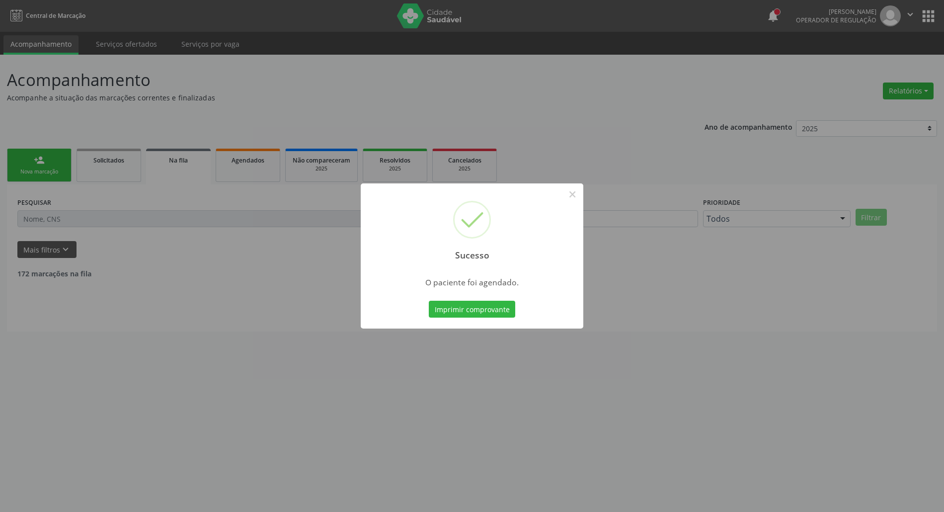
scroll to position [0, 0]
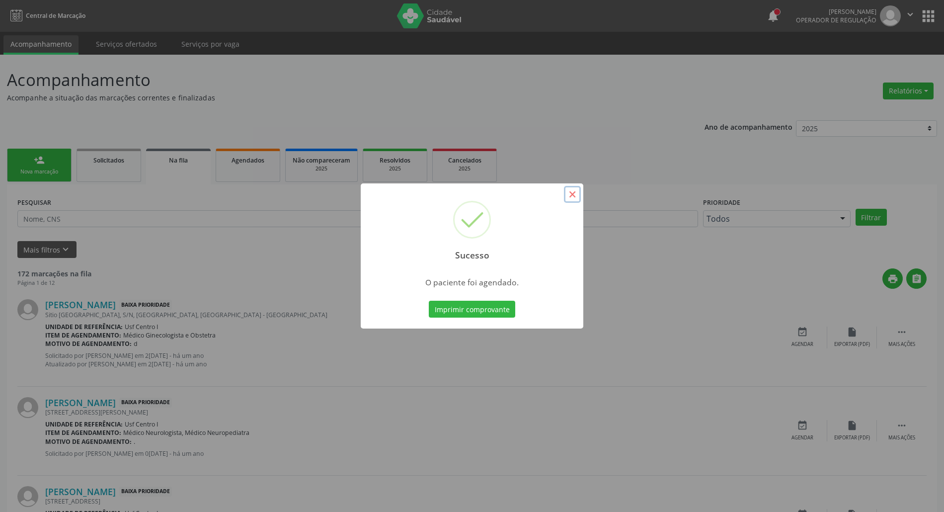
click at [573, 195] on button "×" at bounding box center [572, 194] width 17 height 17
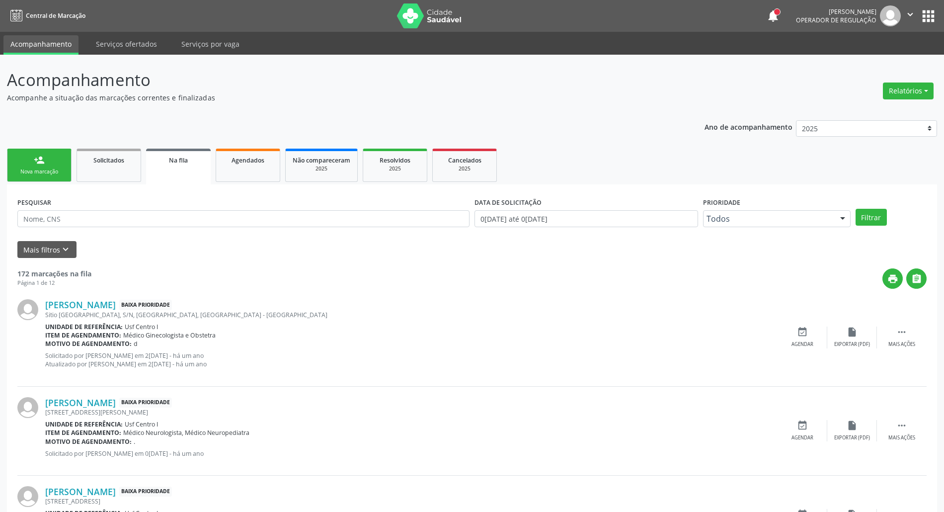
click at [17, 176] on link "person_add Nova marcação" at bounding box center [39, 165] width 65 height 33
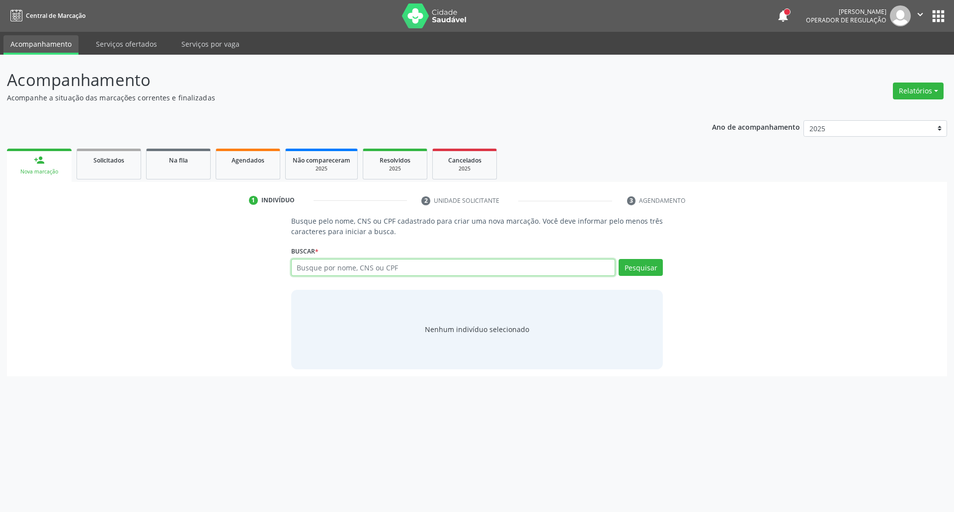
click at [501, 273] on input "text" at bounding box center [453, 267] width 325 height 17
click at [501, 270] on input "text" at bounding box center [453, 267] width 325 height 17
type input "maria edineide da"
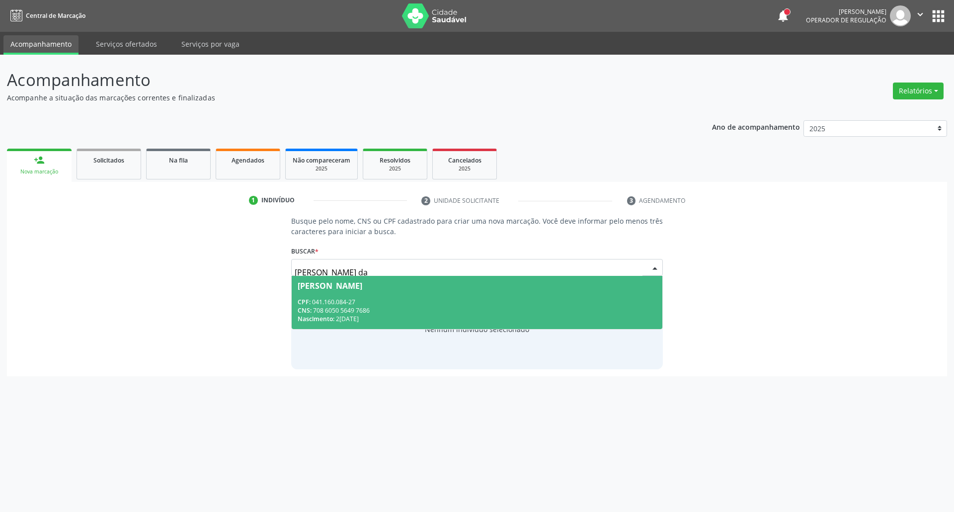
click at [429, 290] on span "Maria Edineide da Silva CPF: 041.160.084-27 CNS: 708 6050 5649 7686 Nascimento:…" at bounding box center [477, 302] width 371 height 53
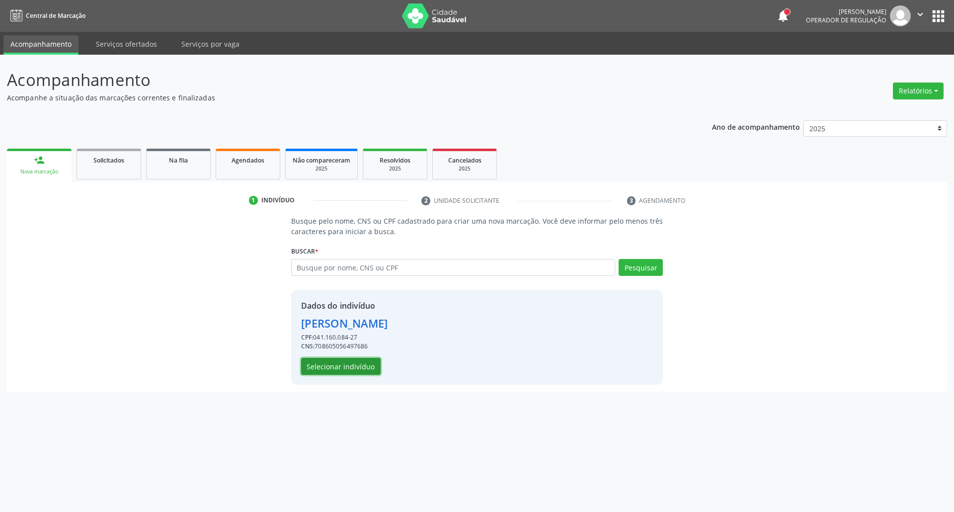
click at [354, 363] on button "Selecionar indivíduo" at bounding box center [341, 366] width 80 height 17
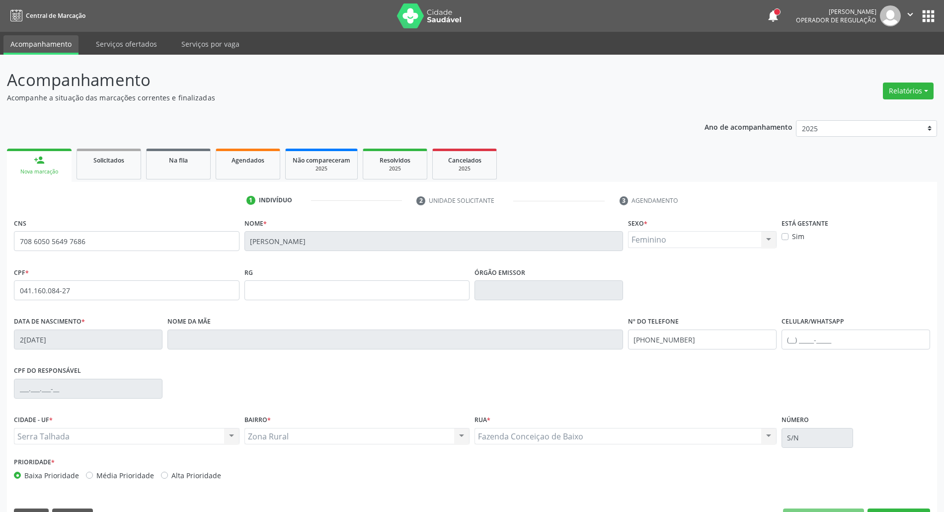
scroll to position [27, 0]
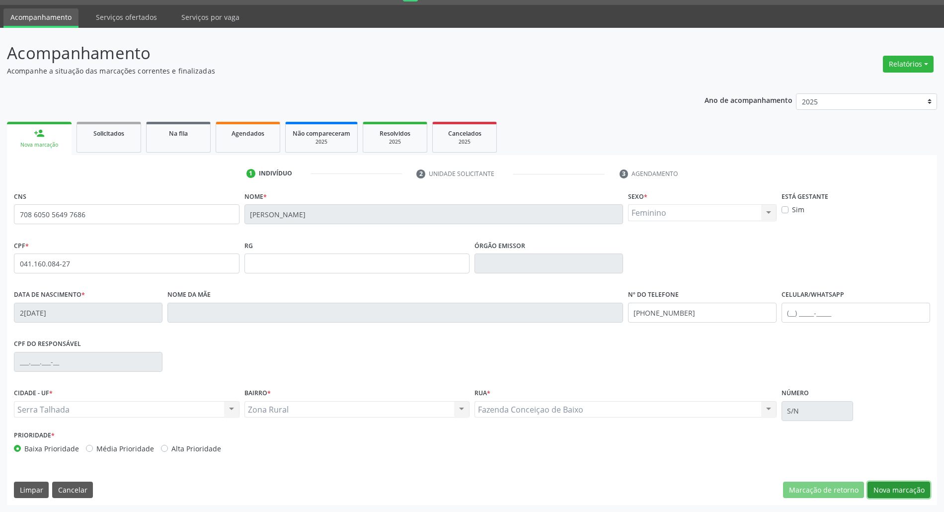
drag, startPoint x: 909, startPoint y: 489, endPoint x: 883, endPoint y: 476, distance: 29.3
click at [902, 486] on button "Nova marcação" at bounding box center [899, 490] width 63 height 17
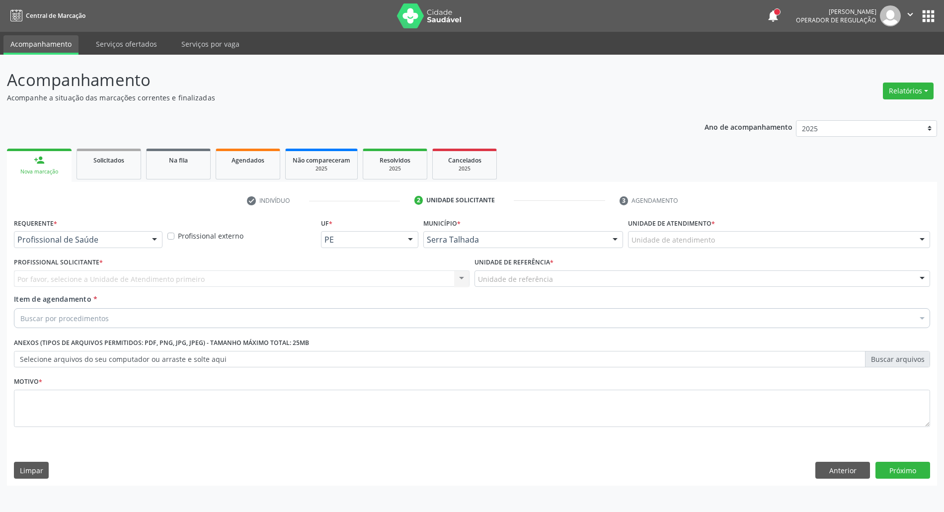
scroll to position [0, 0]
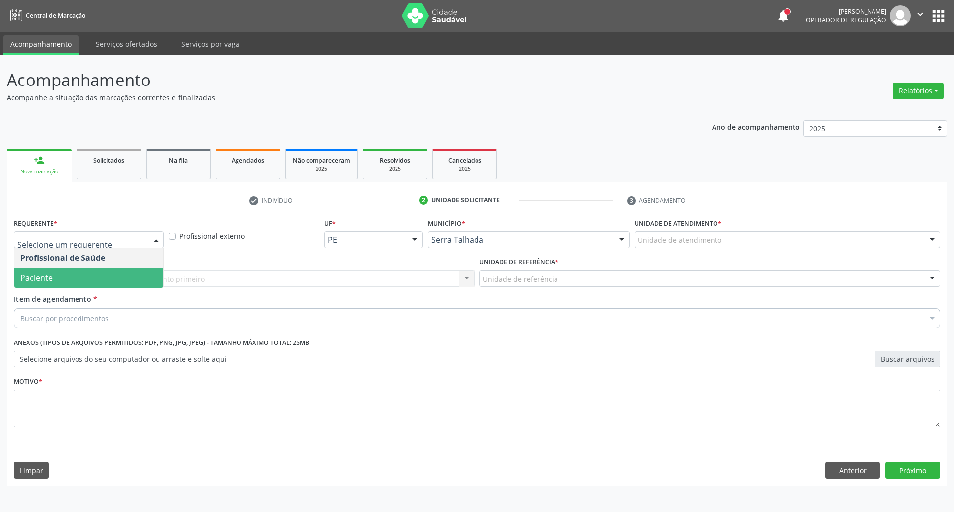
click at [112, 283] on span "Paciente" at bounding box center [88, 278] width 149 height 20
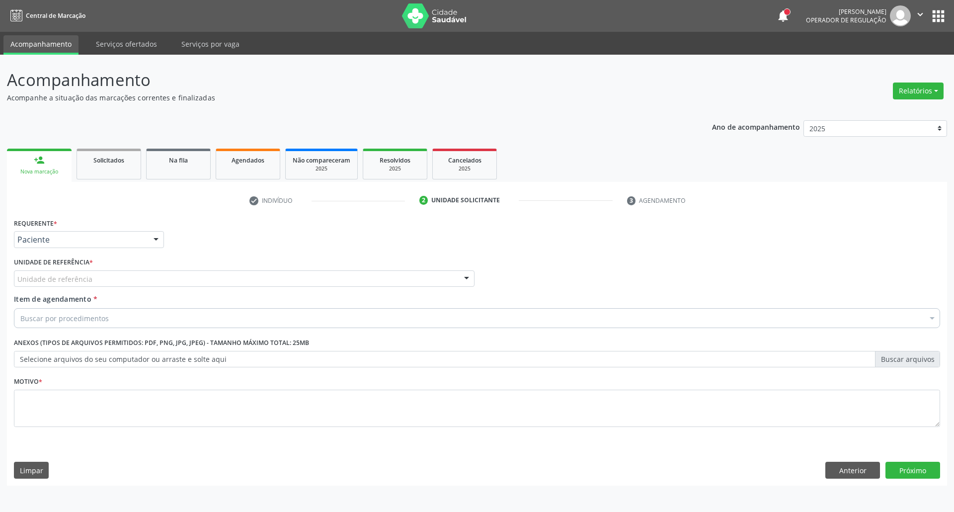
click at [112, 280] on div "Unidade de referência" at bounding box center [244, 278] width 461 height 17
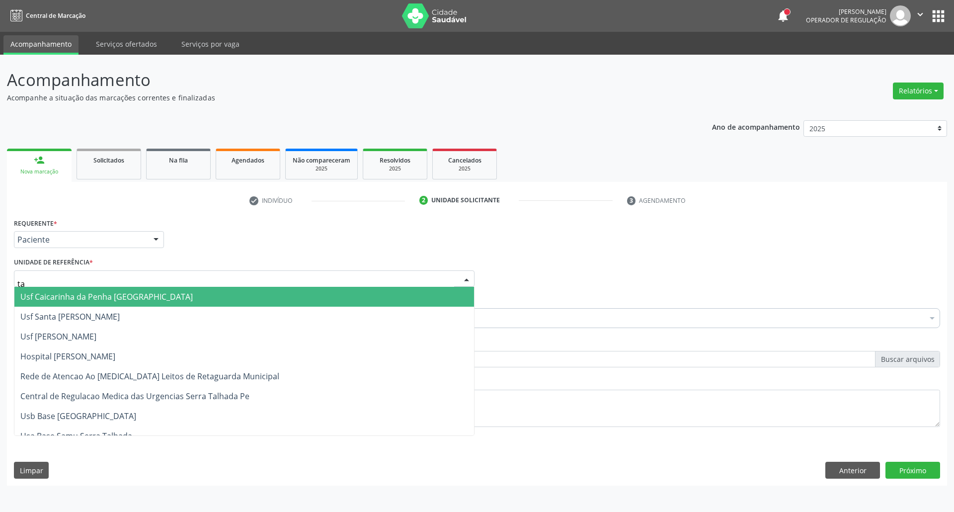
type input "tau"
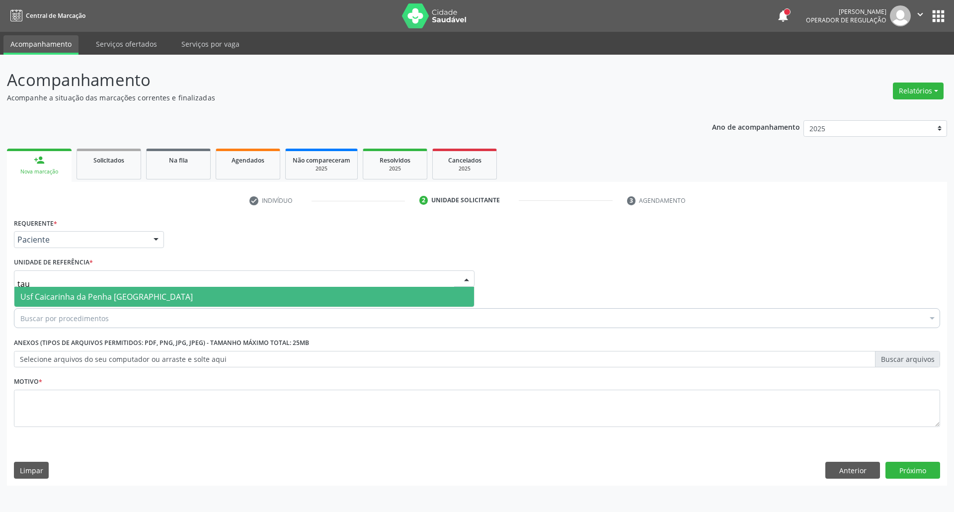
click at [83, 295] on span "Usf Caicarinha da Penha [GEOGRAPHIC_DATA]" at bounding box center [106, 296] width 172 height 11
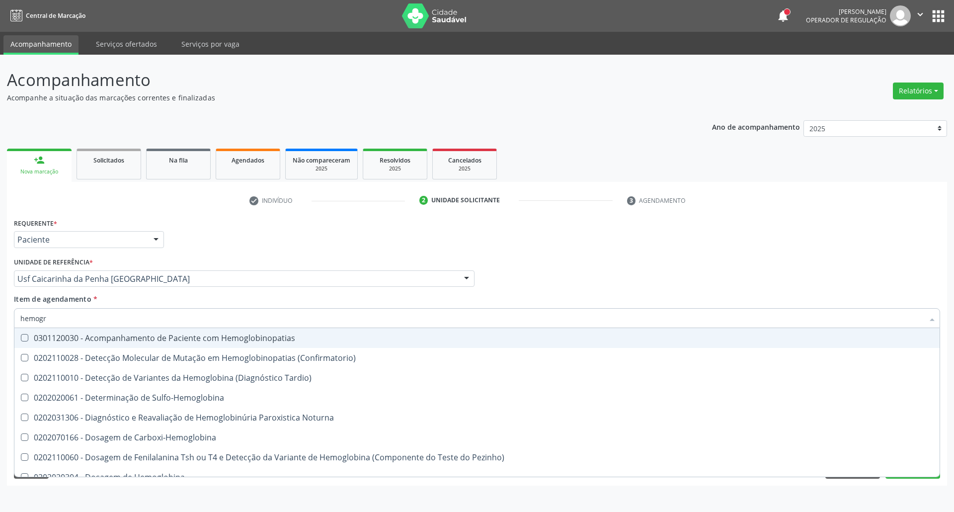
type input "hemogra"
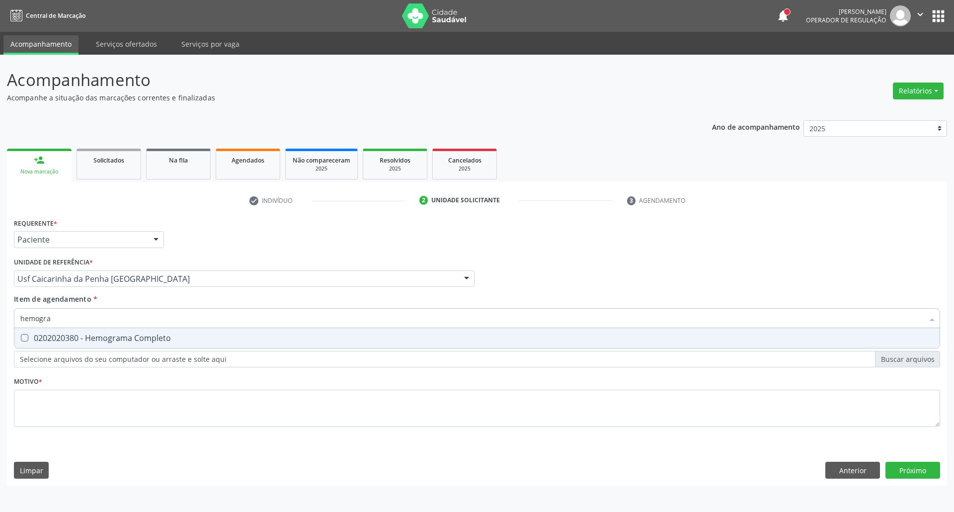
click at [57, 339] on div "0202020380 - Hemograma Completo" at bounding box center [476, 338] width 913 height 8
checkbox Completo "true"
drag, startPoint x: 70, startPoint y: 319, endPoint x: 0, endPoint y: 314, distance: 70.2
click at [0, 317] on div "Acompanhamento Acompanhe a situação das marcações correntes e finalizadas Relat…" at bounding box center [477, 283] width 954 height 457
type input "g"
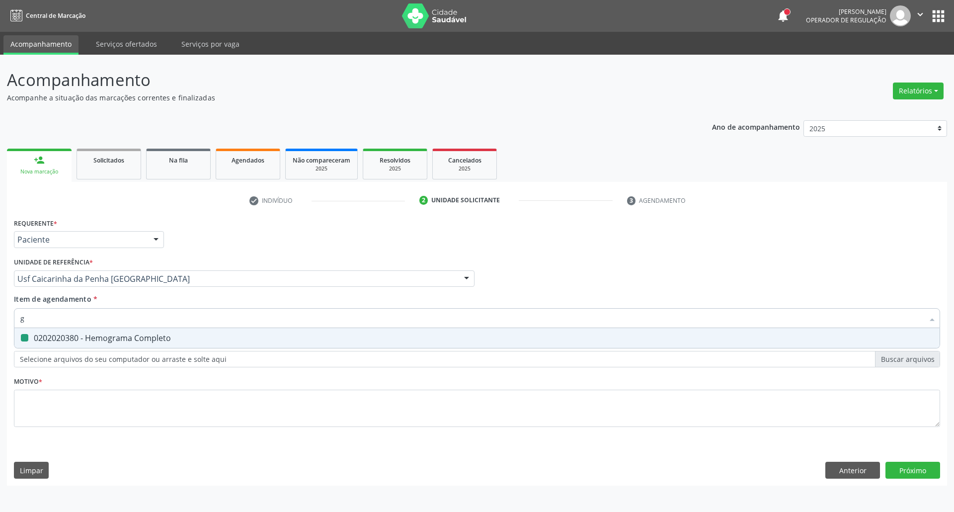
checkbox Completo "false"
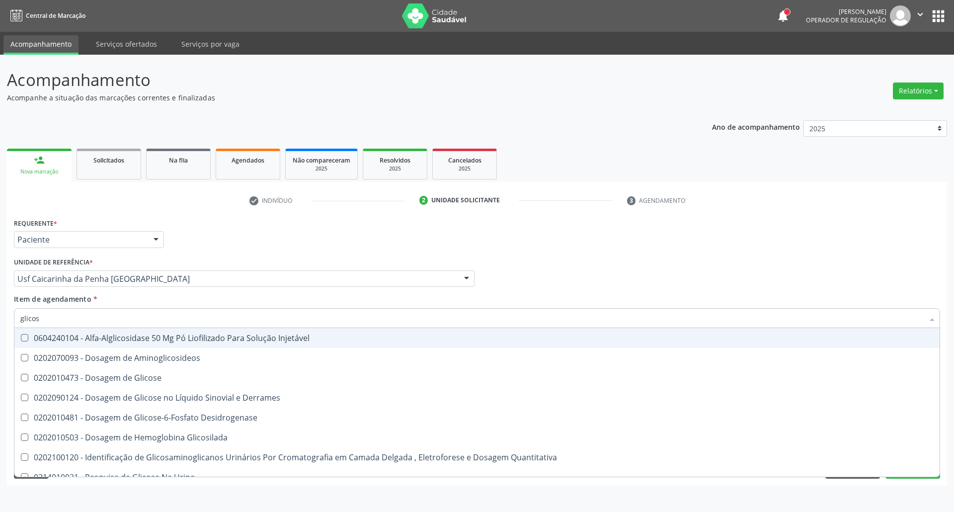
type input "glicose"
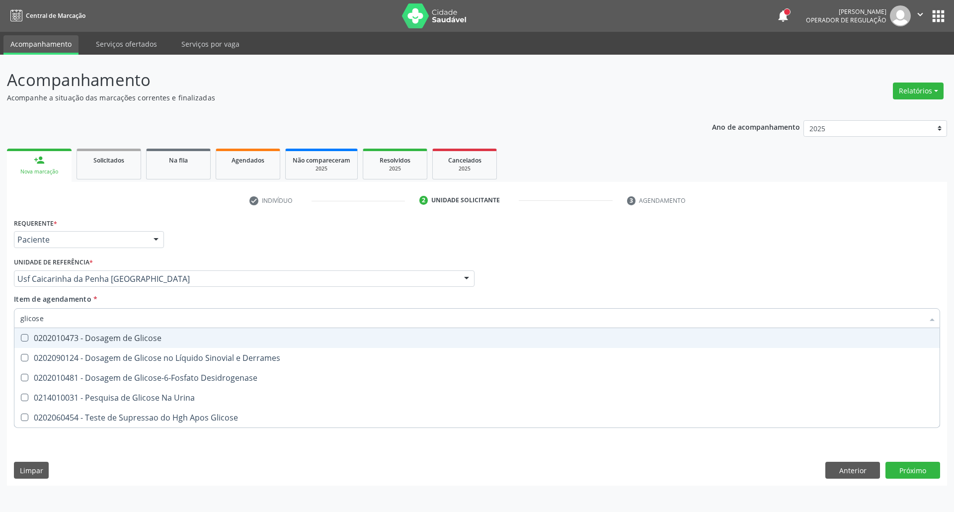
drag, startPoint x: 104, startPoint y: 336, endPoint x: 110, endPoint y: 321, distance: 16.3
click at [104, 334] on div "0202010473 - Dosagem de Glicose" at bounding box center [476, 338] width 913 height 8
checkbox Glicose "true"
click at [112, 317] on input "glicose" at bounding box center [471, 318] width 903 height 20
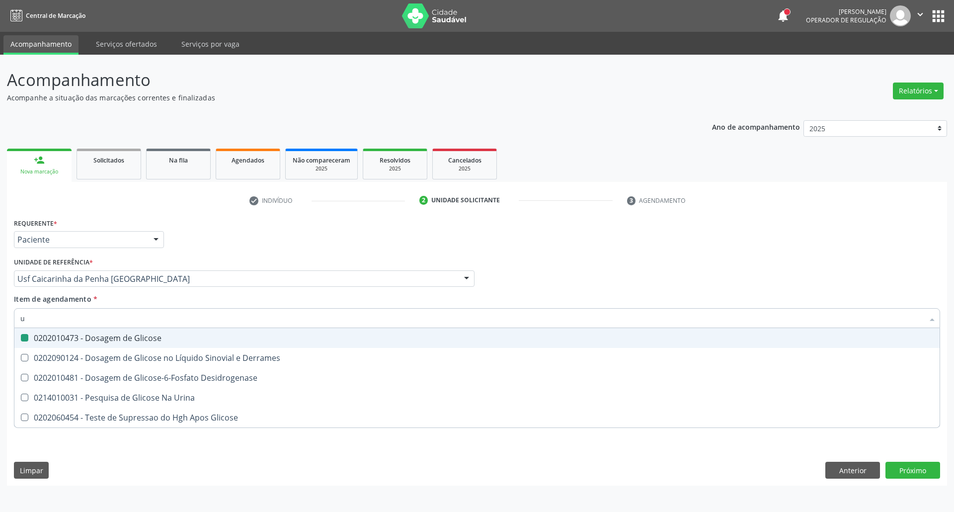
type input "ur"
checkbox Glicose "false"
type input "ureia"
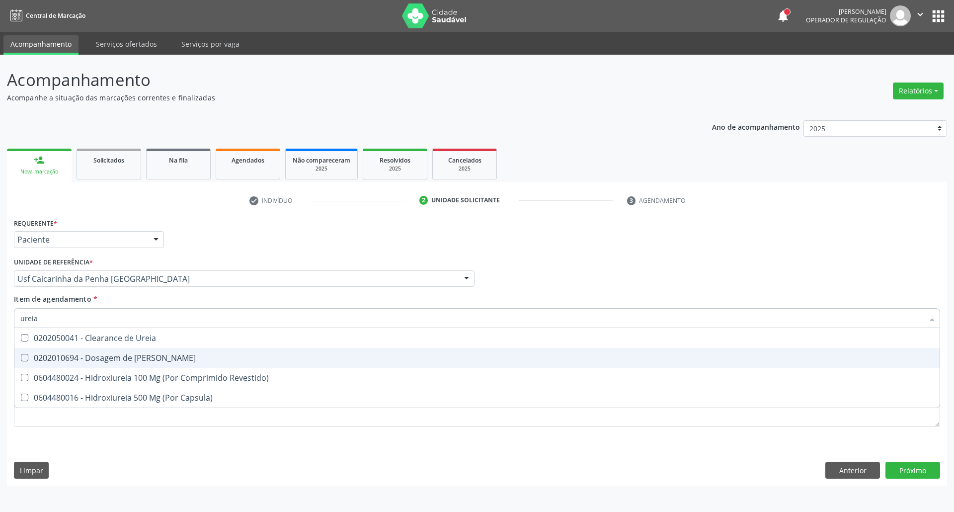
drag, startPoint x: 124, startPoint y: 358, endPoint x: 124, endPoint y: 350, distance: 8.0
click at [124, 356] on div "0202010694 - Dosagem de [PERSON_NAME]" at bounding box center [476, 358] width 913 height 8
checkbox Ureia "true"
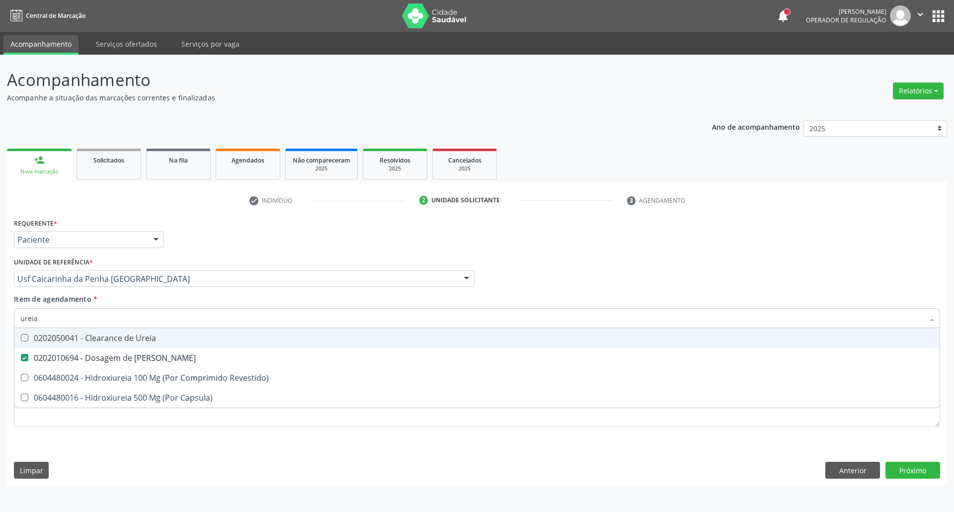
click at [127, 315] on input "ureia" at bounding box center [471, 318] width 903 height 20
type input "c"
checkbox Ureia "false"
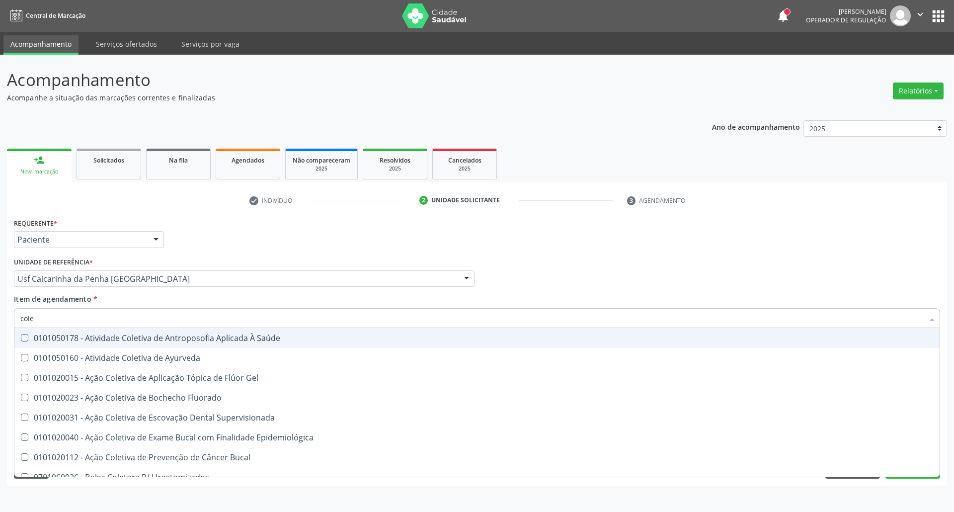
type input "coles"
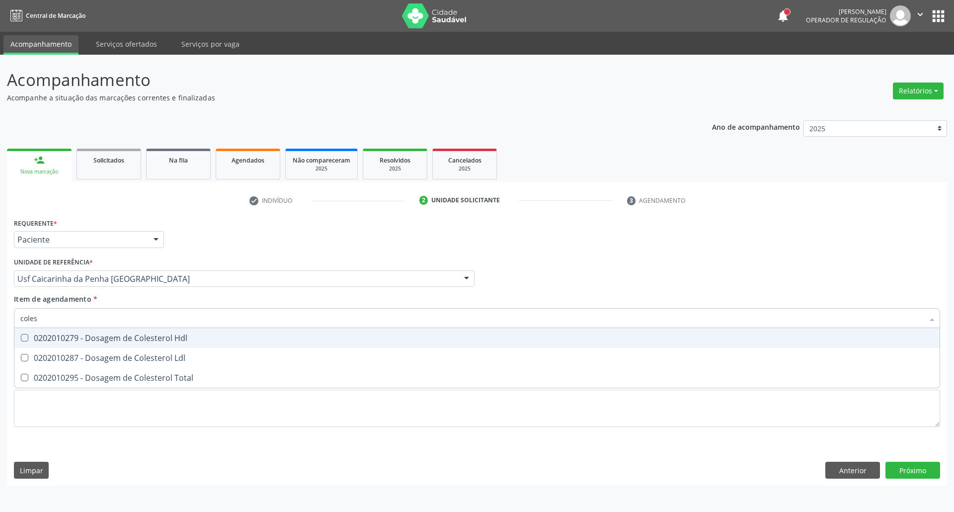
drag, startPoint x: 76, startPoint y: 343, endPoint x: 70, endPoint y: 357, distance: 15.0
click at [74, 348] on ul "Desfazer seleção 0202010279 - Dosagem de Colesterol Hdl 0202010287 - Dosagem de…" at bounding box center [476, 358] width 925 height 60
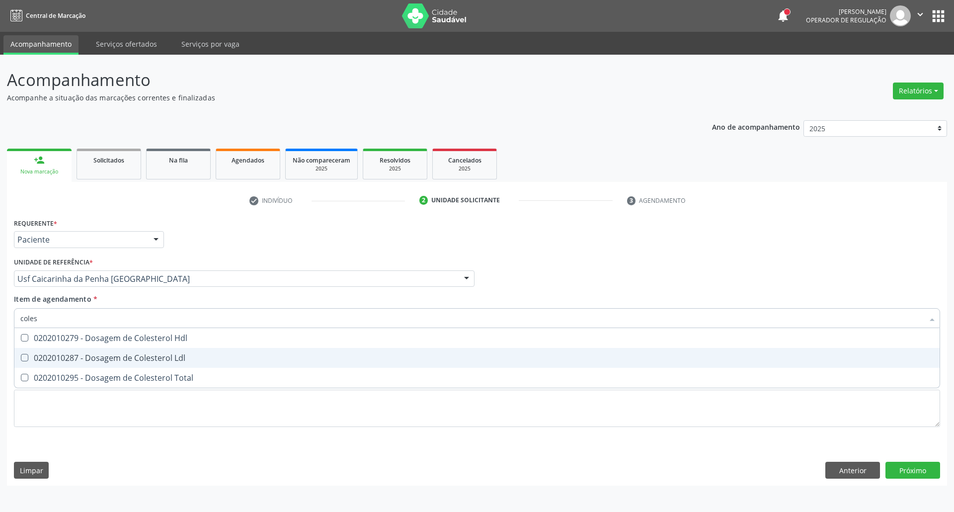
drag, startPoint x: 70, startPoint y: 357, endPoint x: 68, endPoint y: 368, distance: 11.1
click at [70, 359] on div "0202010287 - Dosagem de Colesterol Ldl" at bounding box center [476, 358] width 913 height 8
checkbox Ldl "true"
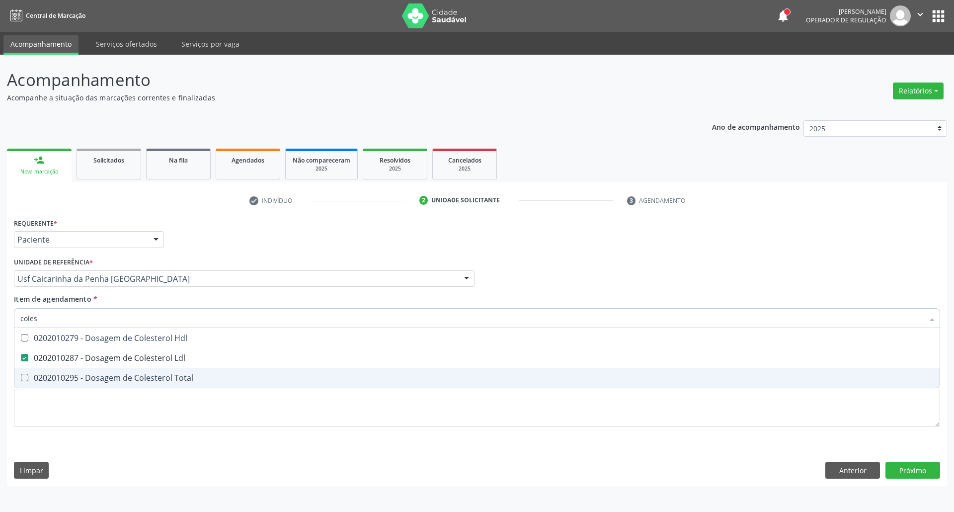
click at [68, 369] on span "0202010295 - Dosagem de Colesterol Total" at bounding box center [476, 378] width 925 height 20
checkbox Total "true"
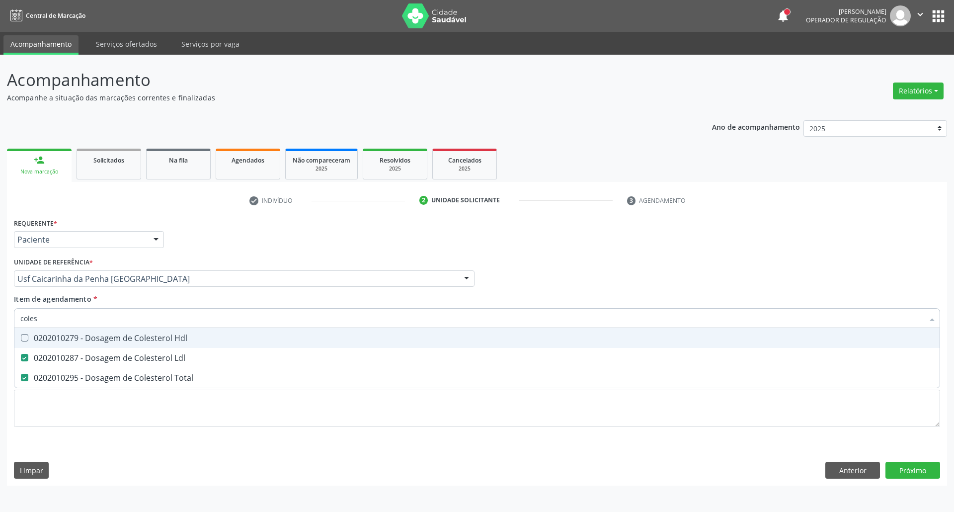
click at [75, 339] on div "0202010279 - Dosagem de Colesterol Hdl" at bounding box center [476, 338] width 913 height 8
checkbox Hdl "true"
click at [82, 318] on input "coles" at bounding box center [471, 318] width 903 height 20
click at [83, 317] on input "coles" at bounding box center [471, 318] width 903 height 20
type input "c"
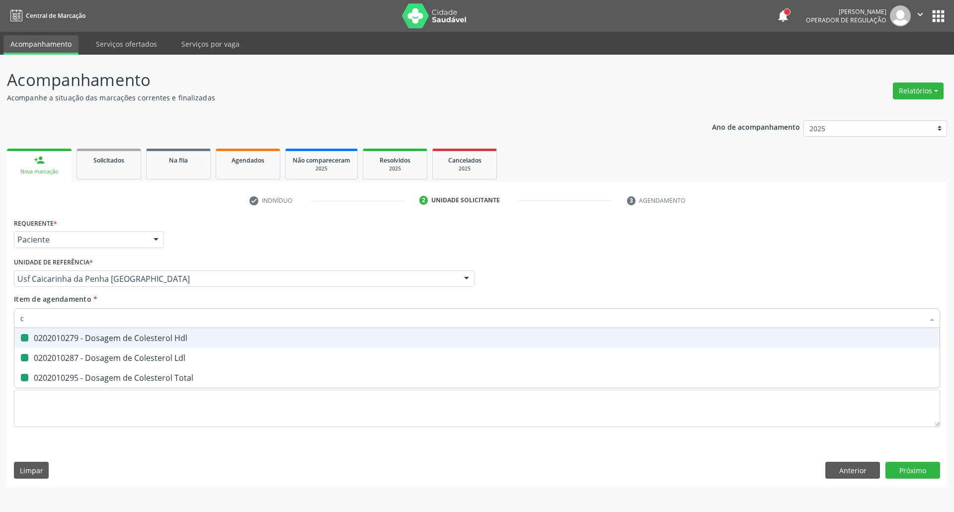
checkbox Hdl "false"
checkbox Ldl "false"
checkbox Total "false"
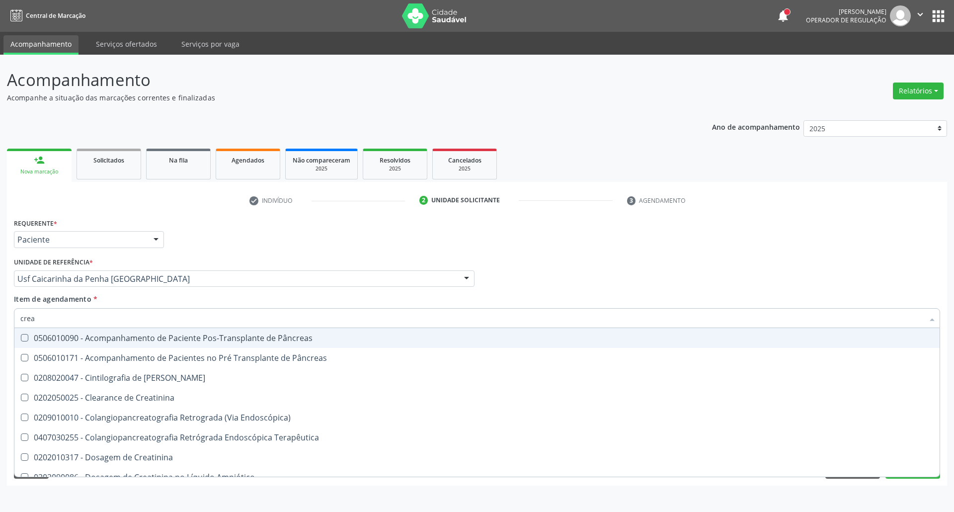
type input "creat"
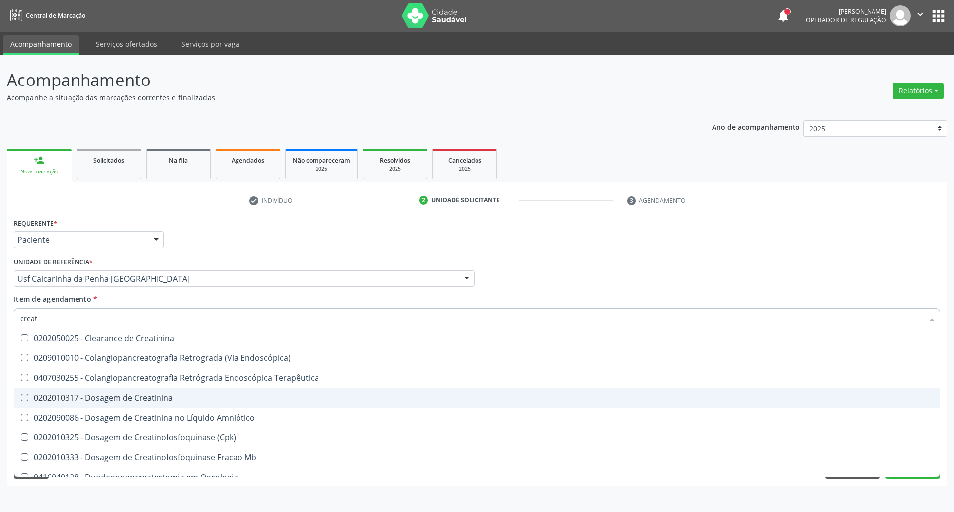
click at [59, 396] on div "0202010317 - Dosagem de Creatinina" at bounding box center [476, 398] width 913 height 8
checkbox Creatinina "true"
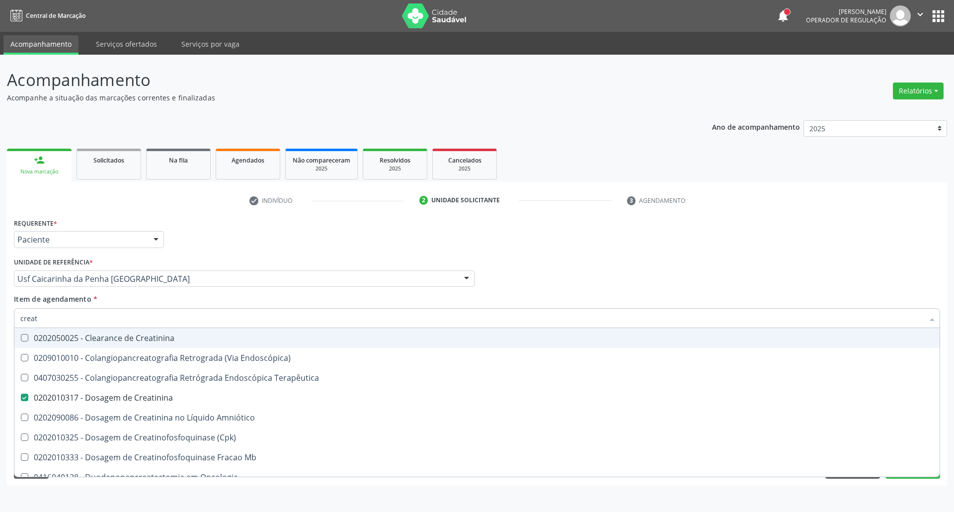
drag, startPoint x: 66, startPoint y: 312, endPoint x: 0, endPoint y: 315, distance: 66.2
click at [0, 315] on div "Acompanhamento Acompanhe a situação das marcações correntes e finalizadas Relat…" at bounding box center [477, 283] width 954 height 457
type input "tr"
checkbox Creatinina "false"
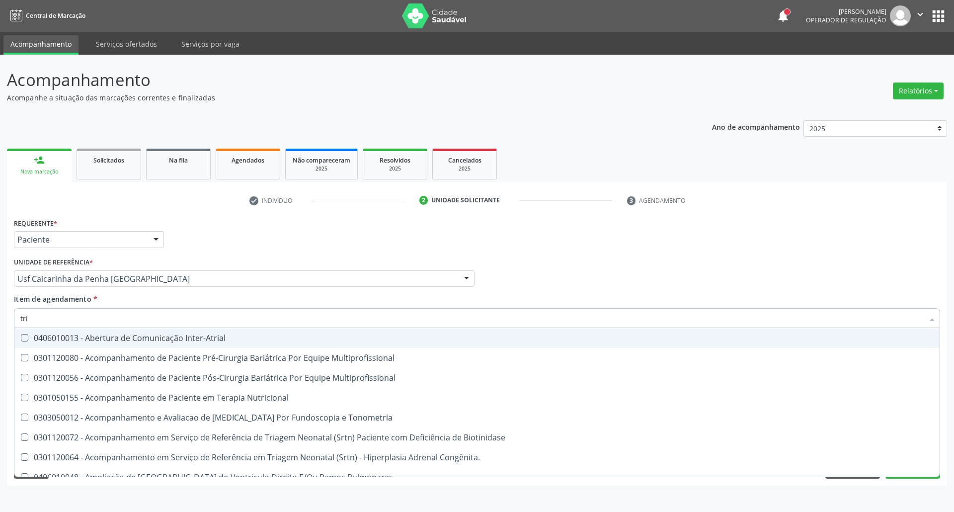
type input "trig"
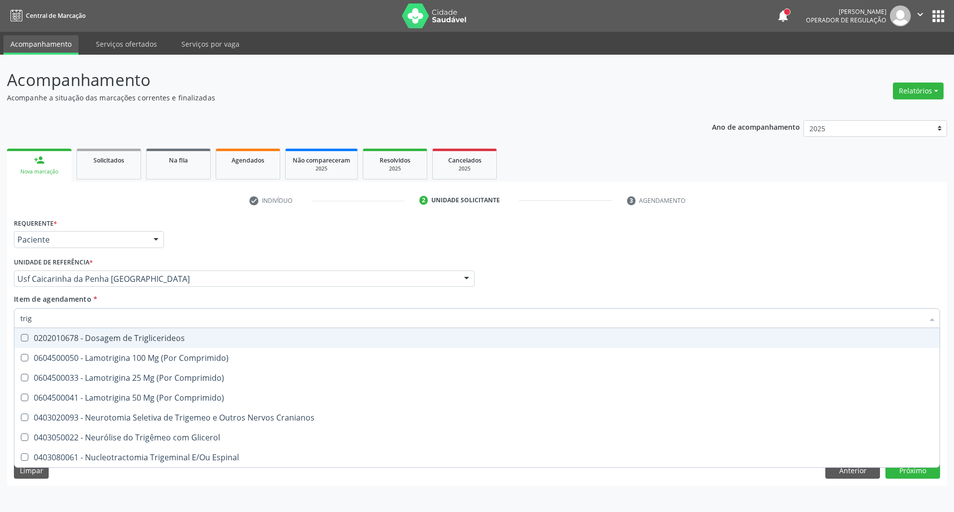
click at [29, 335] on div "0202010678 - Dosagem de Triglicerideos" at bounding box center [476, 338] width 913 height 8
checkbox Triglicerideos "true"
click at [0, 307] on div "Acompanhamento Acompanhe a situação das marcações correntes e finalizadas Relat…" at bounding box center [477, 283] width 954 height 457
type input "he"
checkbox Triglicerideos "false"
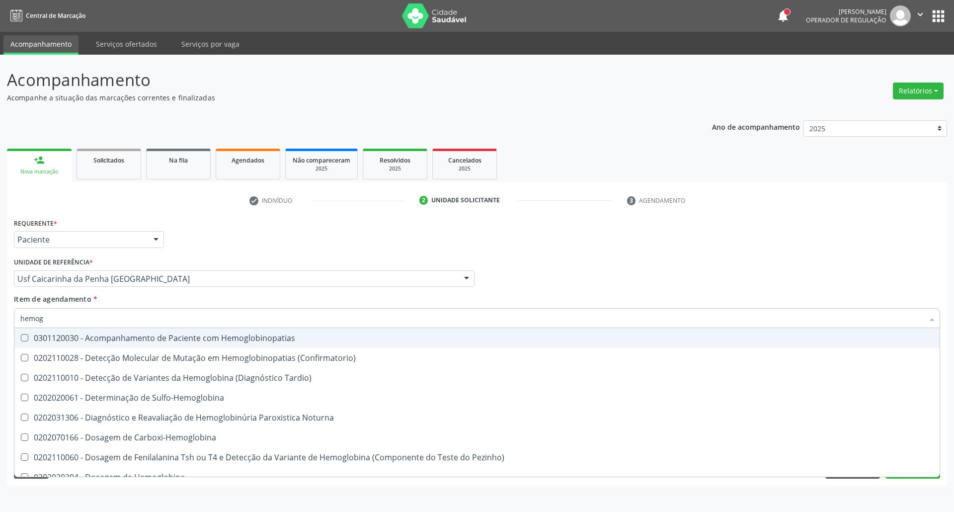
type input "hemogl"
checkbox S "false"
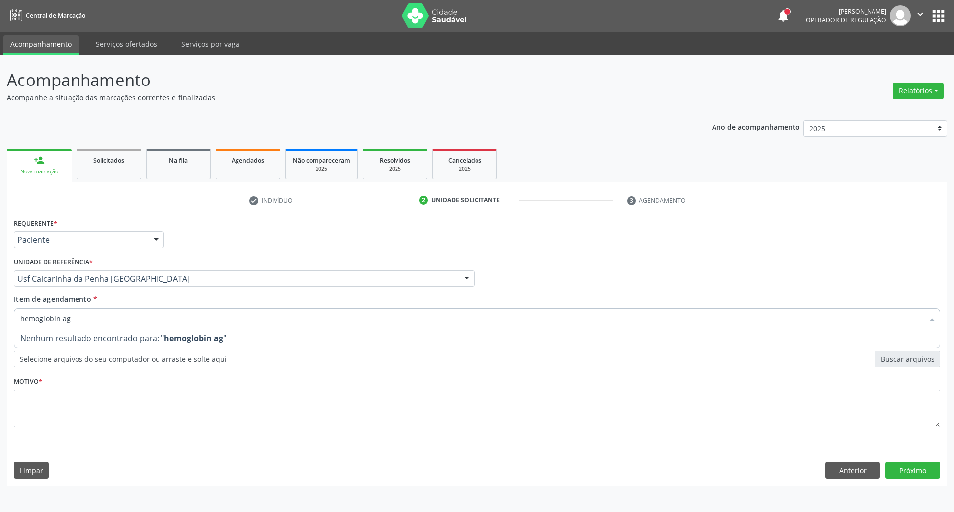
drag, startPoint x: 49, startPoint y: 325, endPoint x: 0, endPoint y: 317, distance: 49.3
click at [0, 321] on div "Acompanhamento Acompanhe a situação das marcações correntes e finalizadas Relat…" at bounding box center [477, 283] width 954 height 457
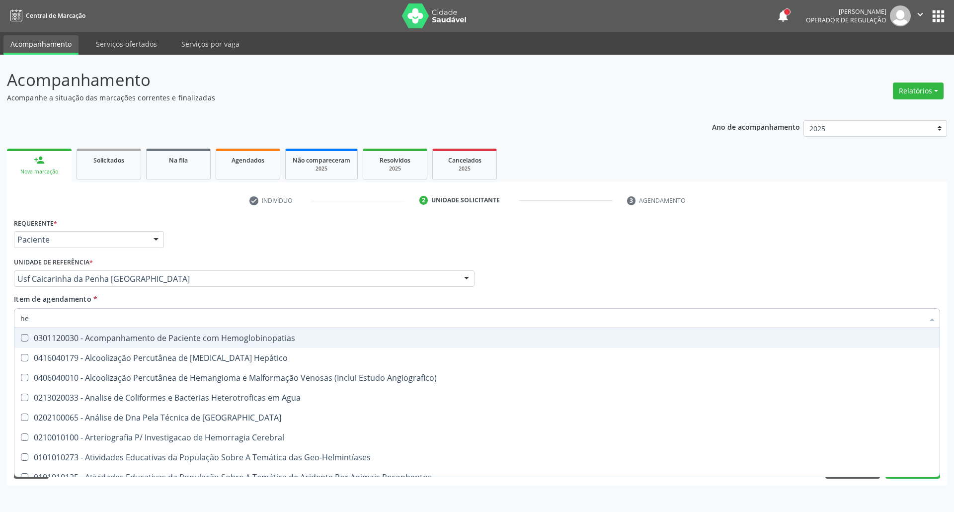
type input "hem"
checkbox II "true"
checkbox Completo "false"
type input "hemo"
checkbox Retro-Retal "true"
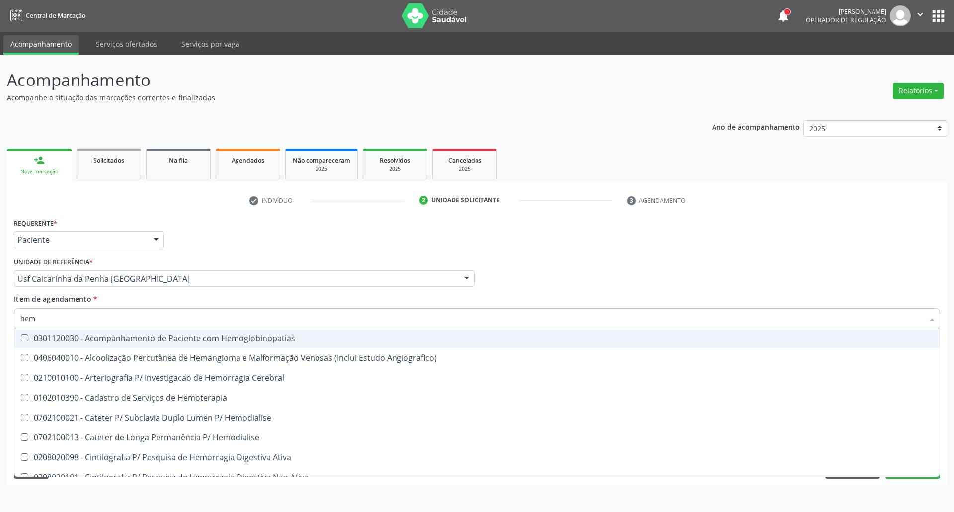
checkbox Completo "false"
type input "hemog"
checkbox Carboxi-Hemoglobina "true"
type input "hemogl"
checkbox Carboxi-Hemoglobina "false"
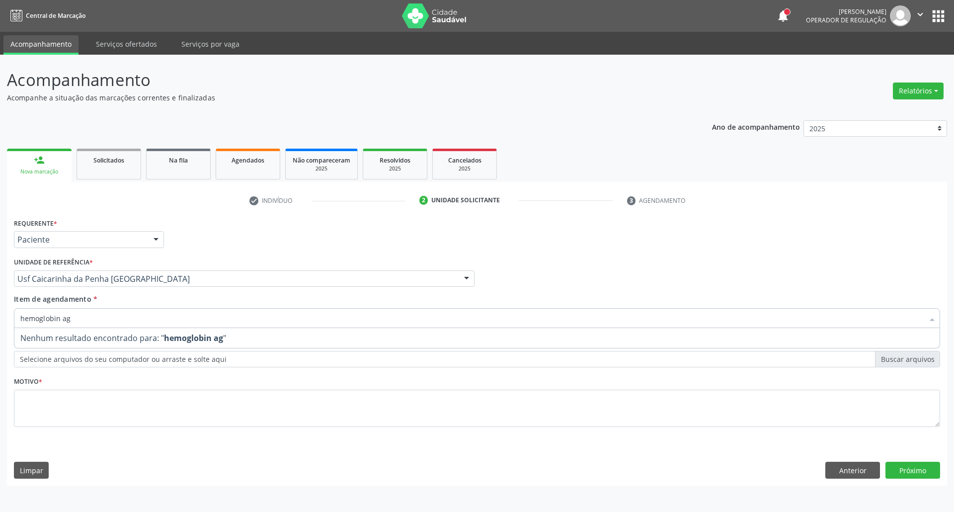
click at [60, 316] on input "hemoglobin ag" at bounding box center [471, 318] width 903 height 20
type input "hemoglobina g"
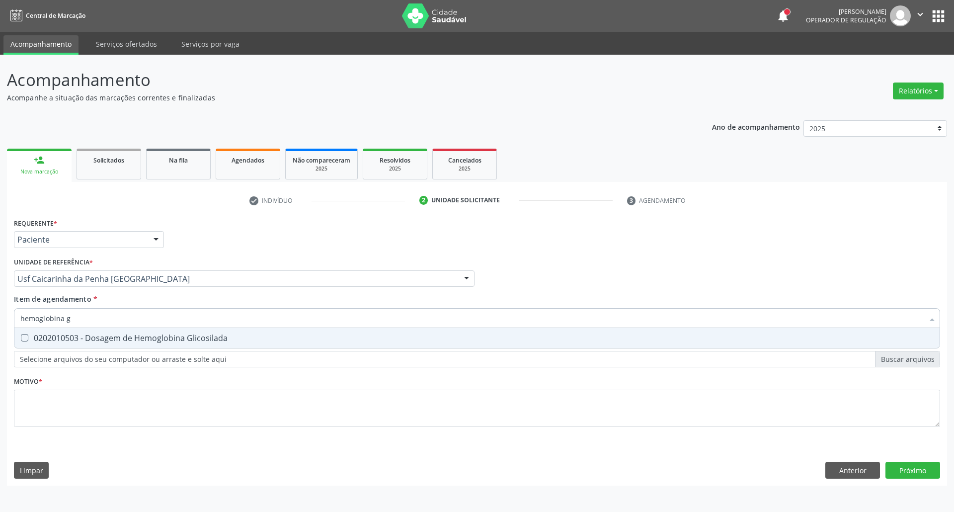
click at [201, 336] on div "0202010503 - Dosagem de Hemoglobina Glicosilada" at bounding box center [476, 338] width 913 height 8
checkbox Glicosilada "true"
click at [193, 319] on input "hemoglobina g" at bounding box center [471, 318] width 903 height 20
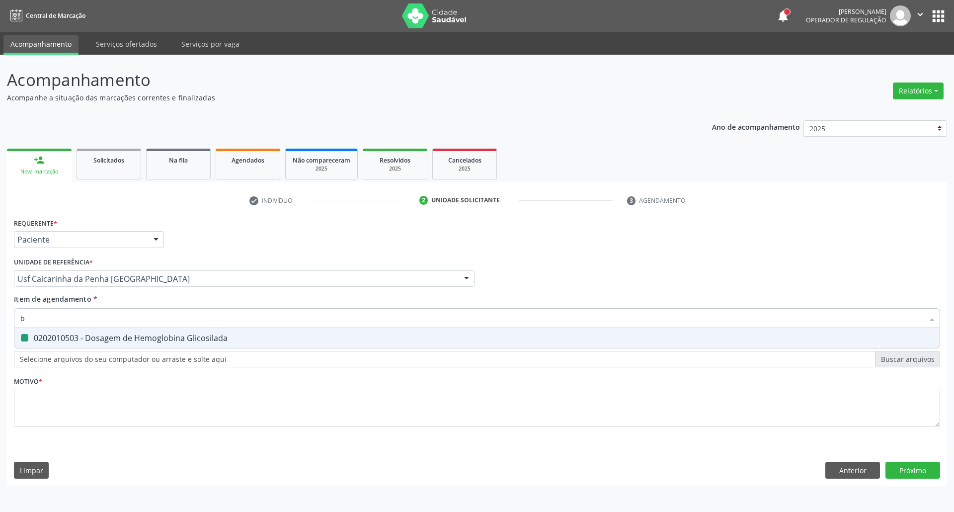
type input "bi"
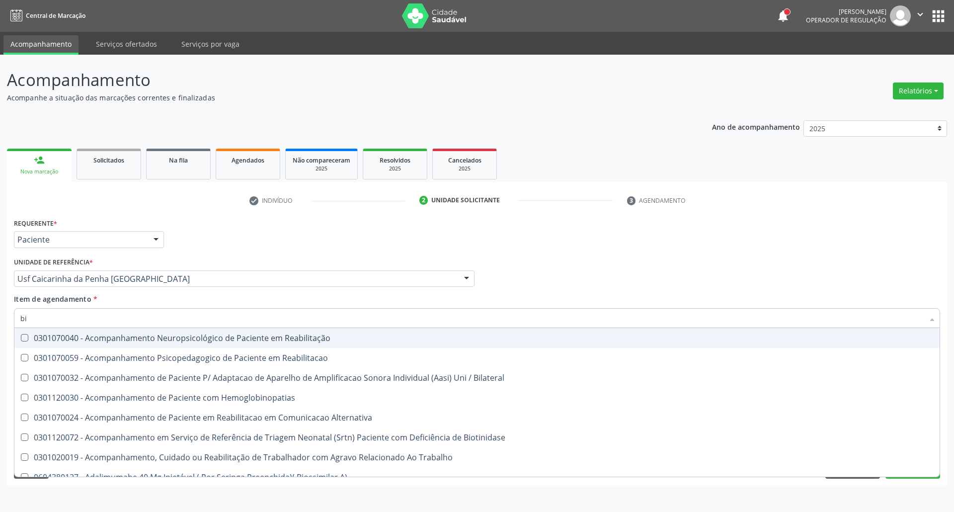
checkbox Reabilitação "false"
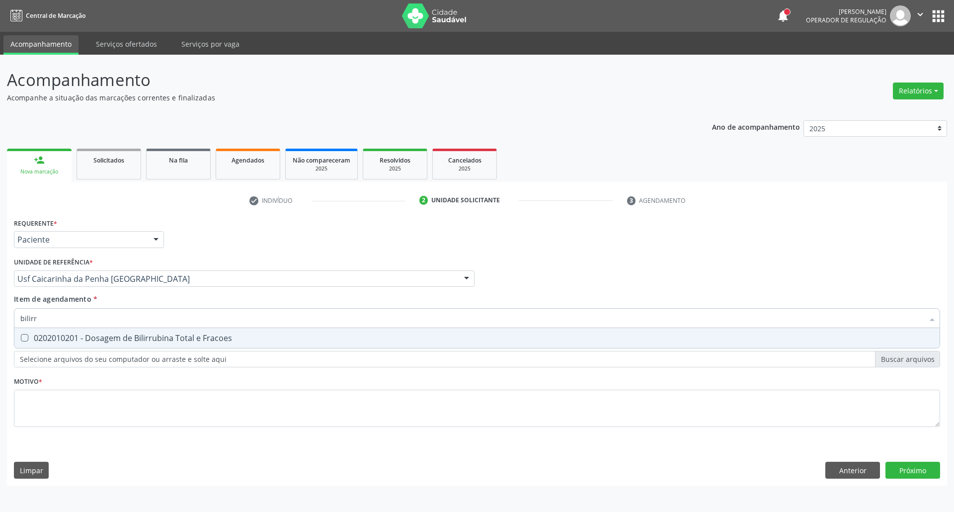
type input "bilirru"
click at [174, 336] on div "0202010201 - Dosagem de Bilirrubina Total e Fracoes" at bounding box center [476, 338] width 913 height 8
checkbox Fracoes "true"
click at [180, 320] on input "bilirru" at bounding box center [471, 318] width 903 height 20
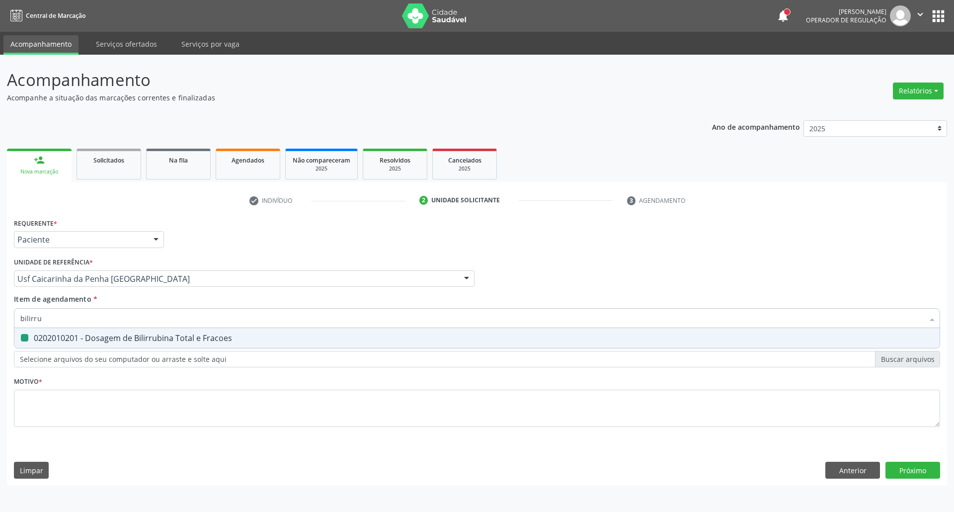
type input "a"
checkbox Fracoes "false"
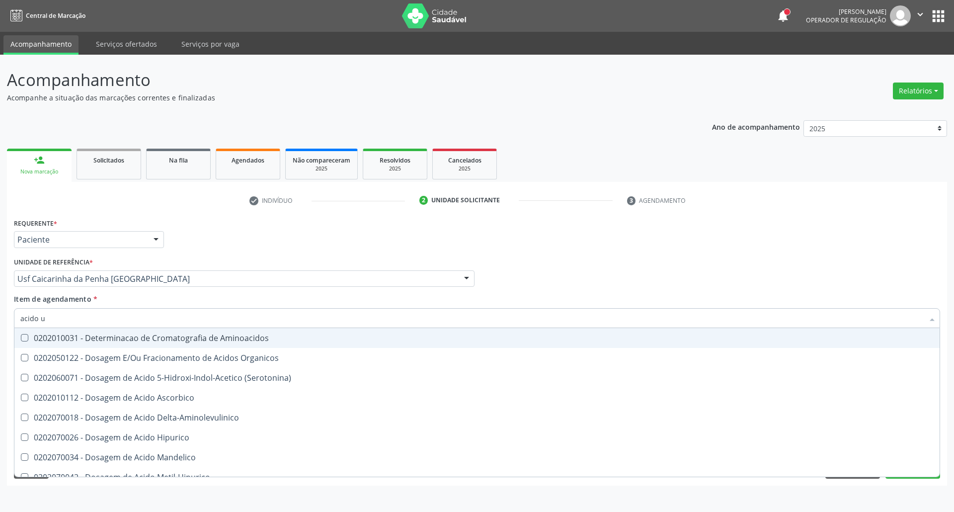
type input "acido u"
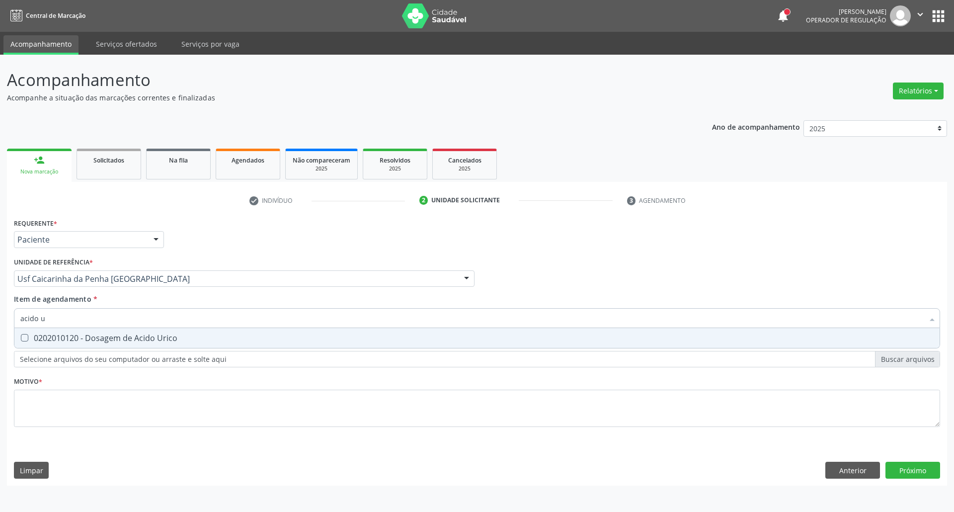
click at [59, 335] on div "0202010120 - Dosagem de Acido Urico" at bounding box center [476, 338] width 913 height 8
checkbox Urico "true"
click at [70, 322] on input "acido u" at bounding box center [471, 318] width 903 height 20
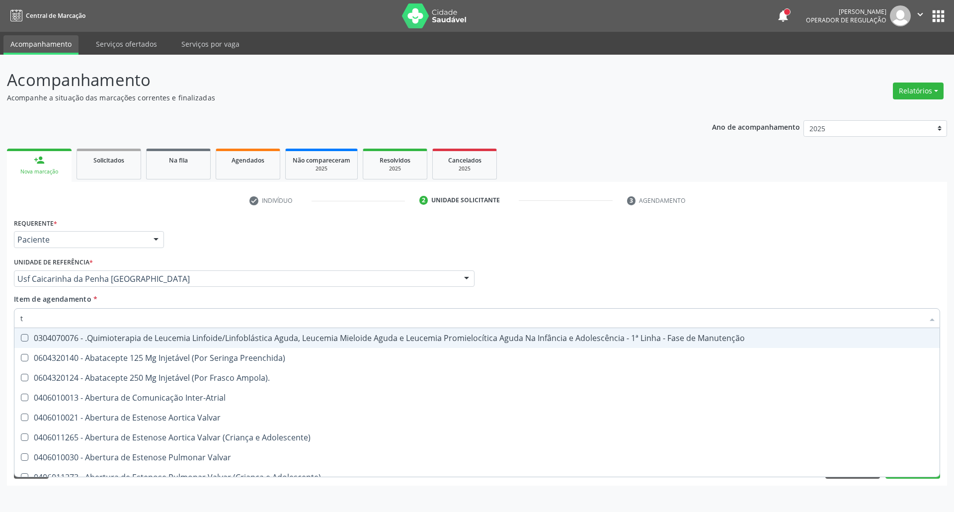
type input "t4"
checkbox Manutenção "false"
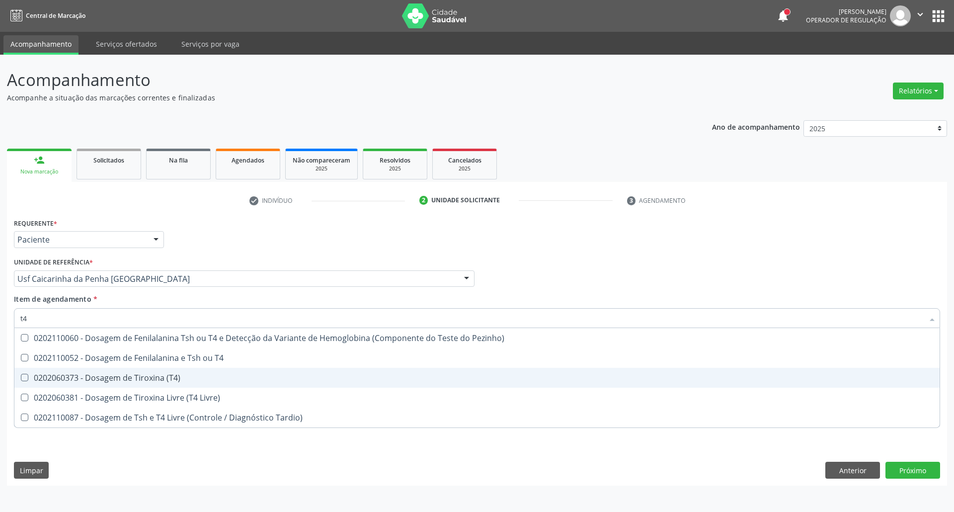
click at [78, 372] on span "0202060373 - Dosagem de Tiroxina (T4)" at bounding box center [476, 378] width 925 height 20
checkbox \(T4\) "true"
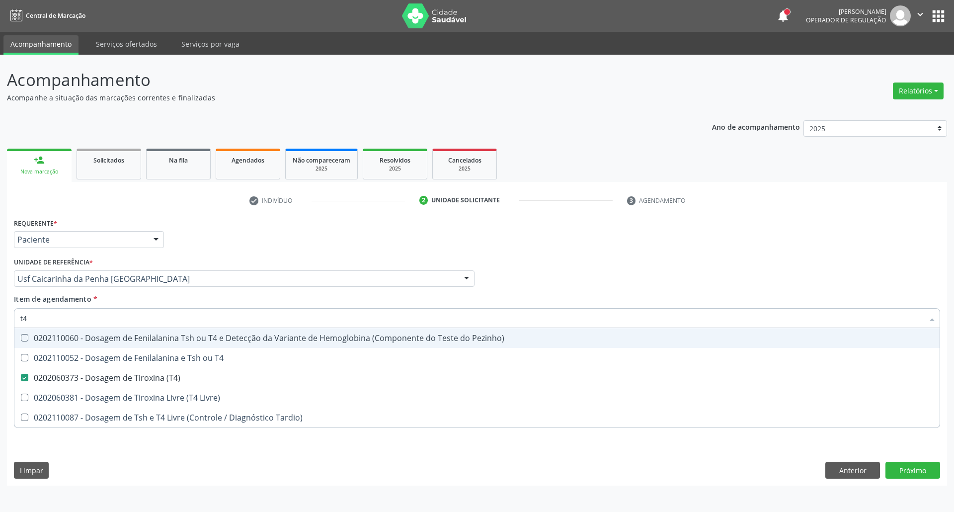
type input "t"
checkbox \(T4\) "false"
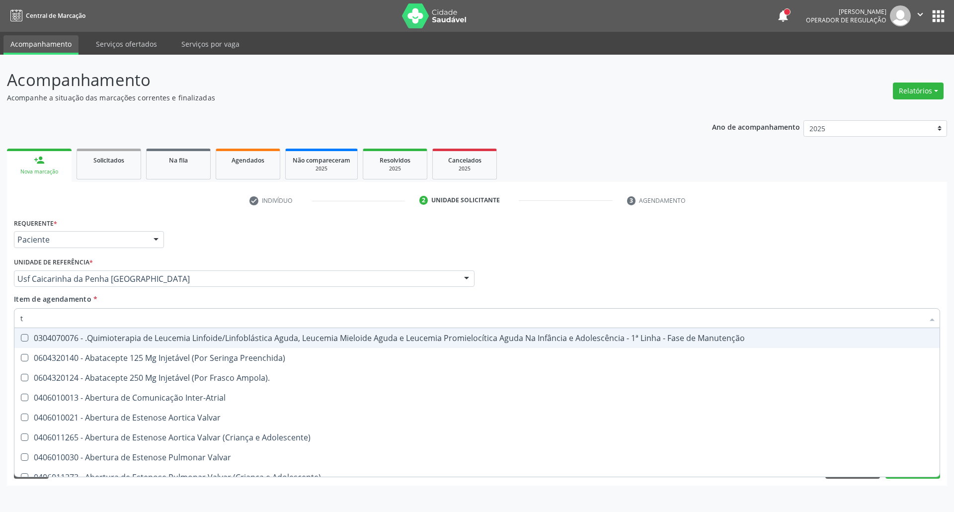
type input "t3"
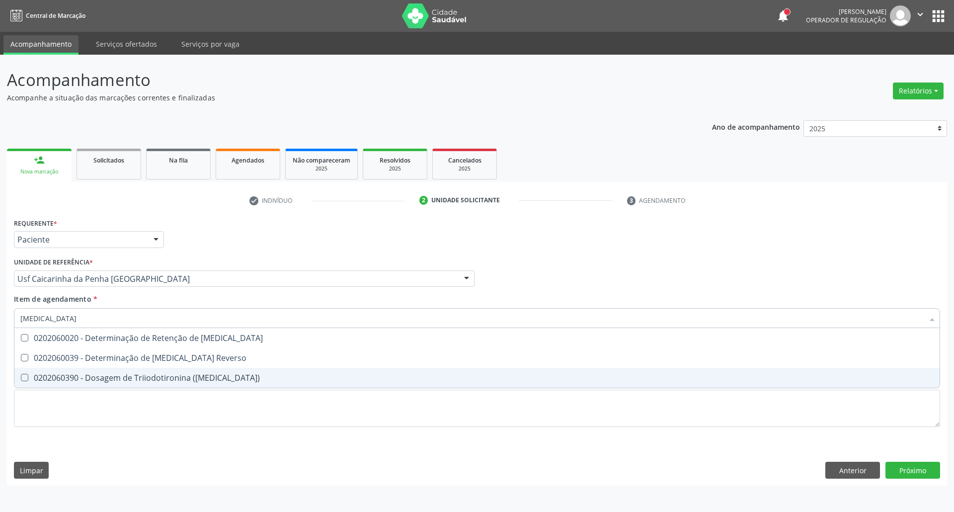
drag, startPoint x: 148, startPoint y: 374, endPoint x: 160, endPoint y: 317, distance: 58.0
click at [148, 370] on span "0202060390 - Dosagem de Triiodotironina ([MEDICAL_DATA])" at bounding box center [476, 378] width 925 height 20
checkbox \(T3\) "true"
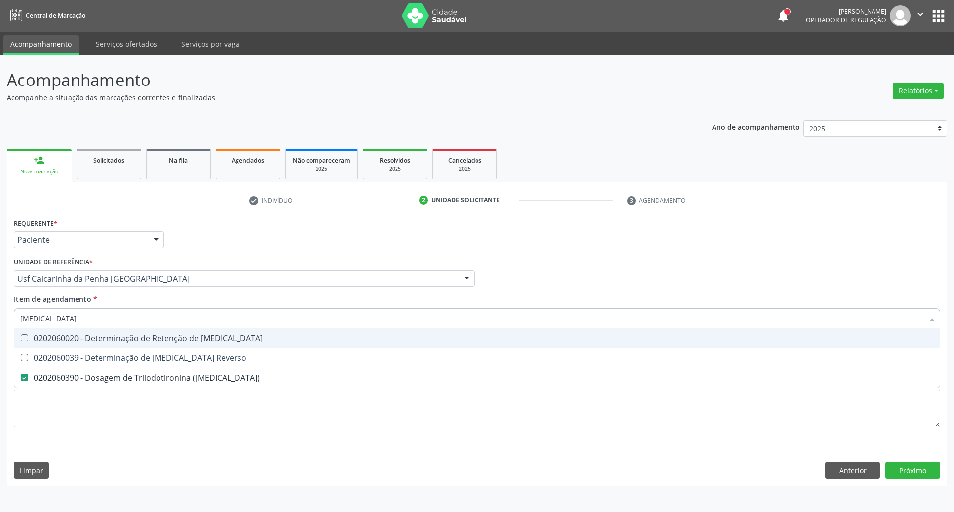
click at [162, 317] on input "t3" at bounding box center [471, 318] width 903 height 20
type input "t"
checkbox \(T3\) "false"
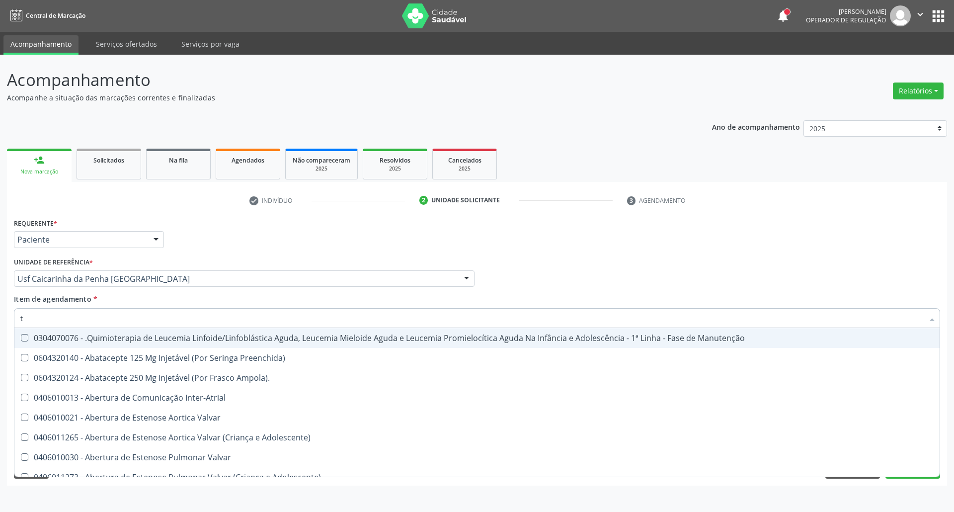
type input "tg"
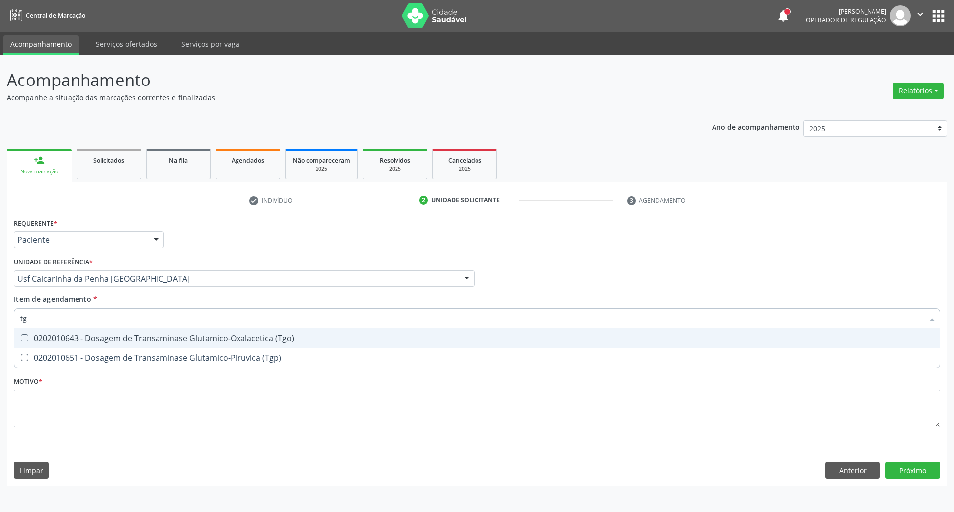
drag, startPoint x: 148, startPoint y: 336, endPoint x: 146, endPoint y: 344, distance: 8.3
click at [146, 339] on div "0202010643 - Dosagem de Transaminase Glutamico-Oxalacetica (Tgo)" at bounding box center [476, 338] width 913 height 8
checkbox \(Tgo\) "true"
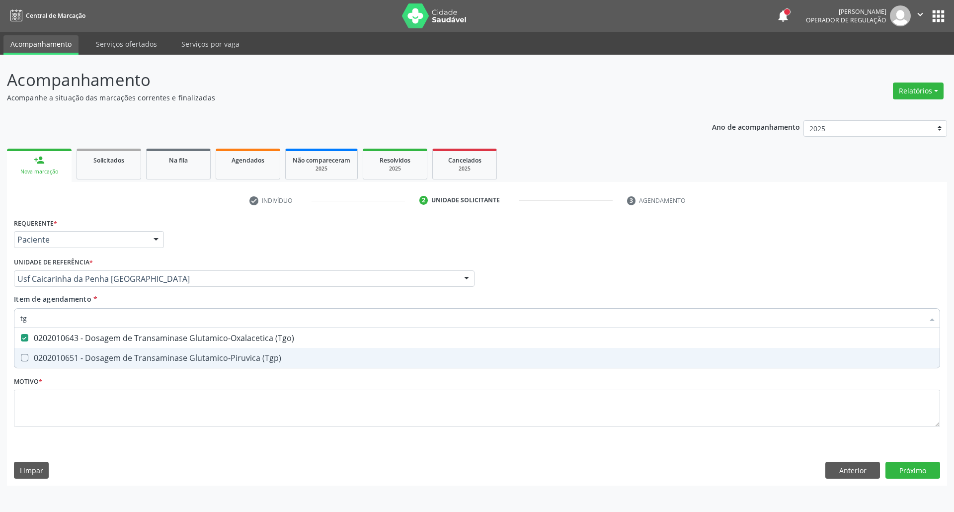
drag, startPoint x: 144, startPoint y: 351, endPoint x: 156, endPoint y: 328, distance: 25.3
click at [144, 349] on span "0202010651 - Dosagem de Transaminase Glutamico-Piruvica (Tgp)" at bounding box center [476, 358] width 925 height 20
checkbox \(Tgp\) "true"
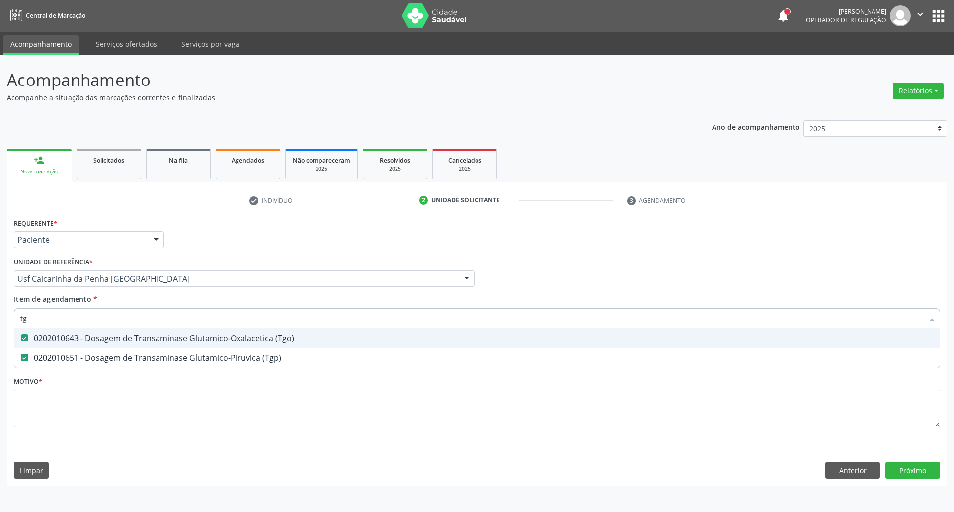
click at [160, 322] on input "tg" at bounding box center [471, 318] width 903 height 20
type input "t"
checkbox \(Tgo\) "false"
checkbox \(Tgp\) "false"
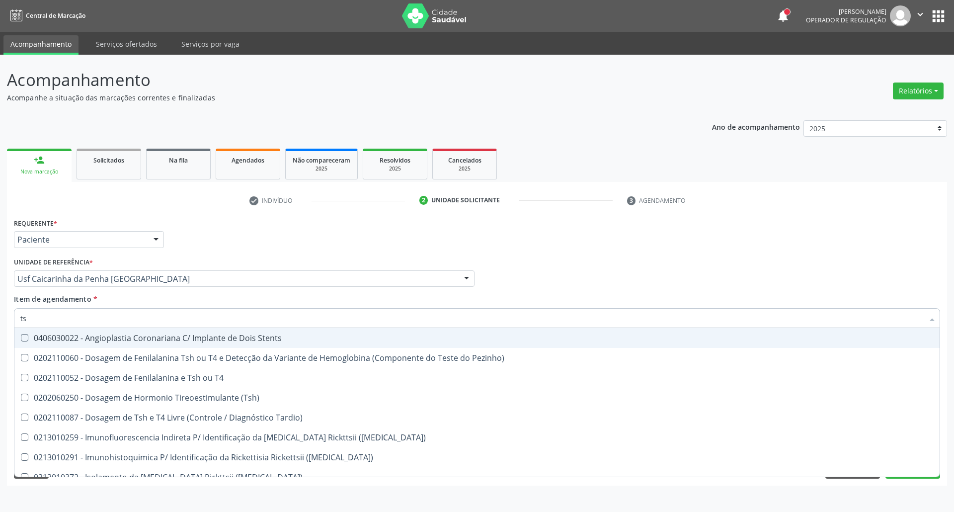
type input "tsh"
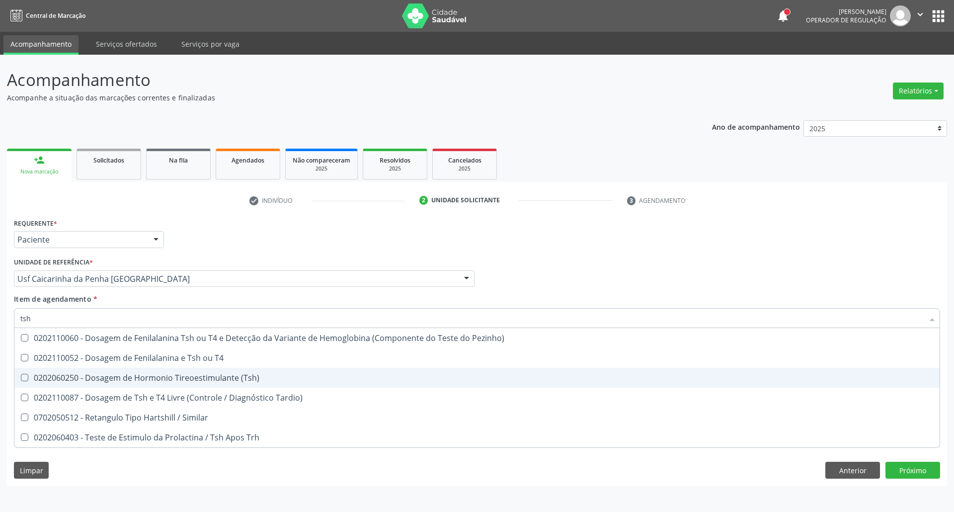
click at [181, 374] on div "0202060250 - Dosagem de Hormonio Tireoestimulante (Tsh)" at bounding box center [476, 378] width 913 height 8
checkbox \(Tsh\) "true"
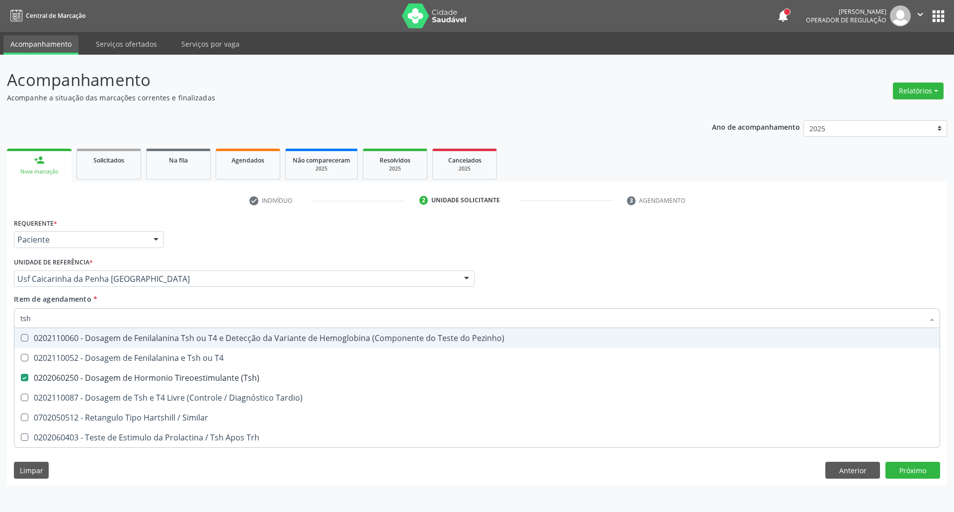
drag, startPoint x: 648, startPoint y: 260, endPoint x: 613, endPoint y: 368, distance: 113.3
click at [647, 264] on div "Profissional Solicitante Por favor, selecione a Unidade de Atendimento primeiro…" at bounding box center [476, 274] width 931 height 39
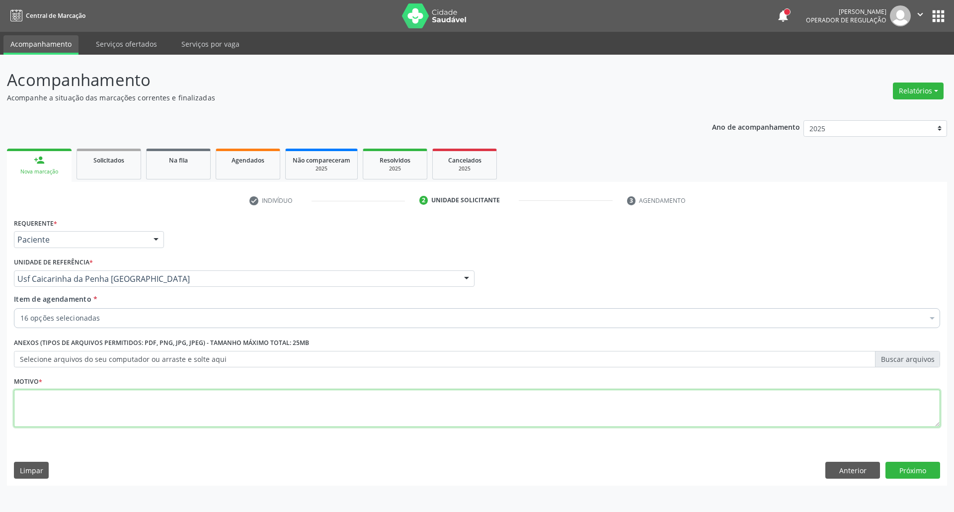
drag, startPoint x: 570, startPoint y: 416, endPoint x: 561, endPoint y: 401, distance: 17.8
click at [570, 415] on textarea at bounding box center [477, 409] width 926 height 38
type textarea "."
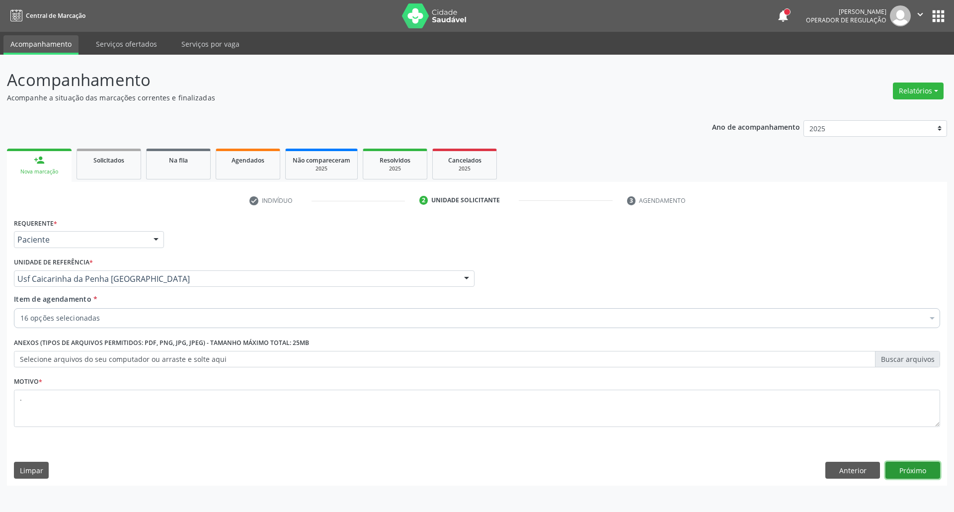
drag, startPoint x: 906, startPoint y: 470, endPoint x: 953, endPoint y: 178, distance: 295.4
click at [907, 458] on div "Requerente * Paciente Profissional de Saúde Paciente Nenhum resultado encontrad…" at bounding box center [477, 351] width 940 height 270
click at [914, 470] on button "Próximo" at bounding box center [913, 470] width 55 height 17
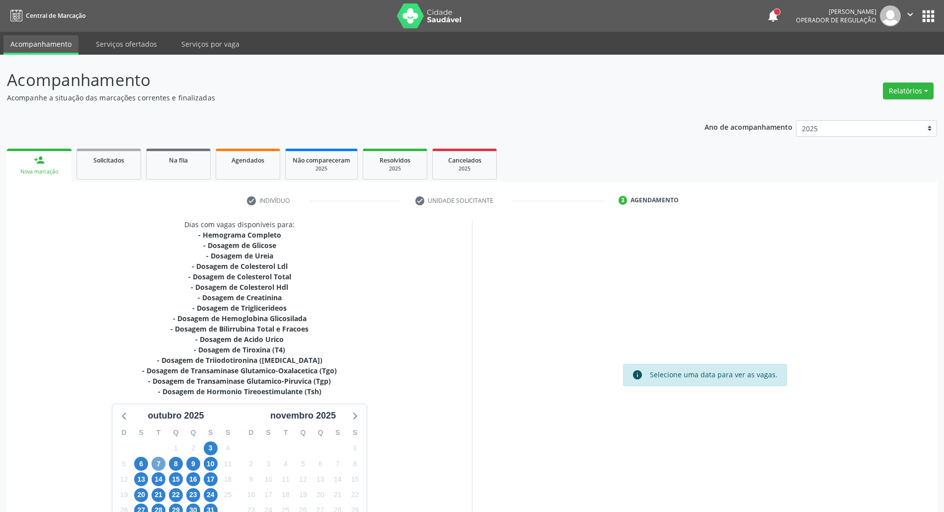
click at [161, 462] on span "7" at bounding box center [159, 464] width 14 height 14
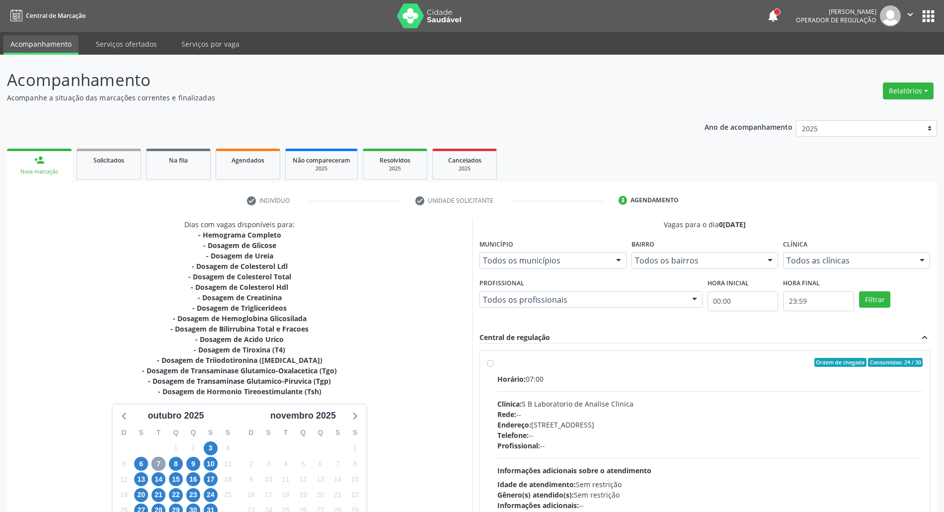
scroll to position [78, 0]
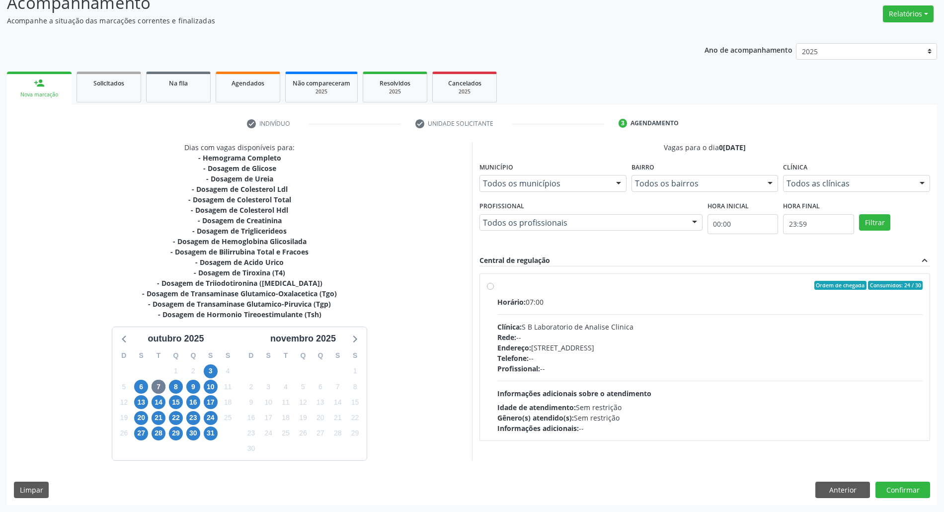
click at [622, 346] on div "Endereço: Casa, nº 679, Centro, Serra Talhada - PE" at bounding box center [709, 347] width 425 height 10
click at [494, 290] on input "Ordem de chegada Consumidos: 24 / 30 Horário: 07:00 Clínica: S B Laboratorio de…" at bounding box center [490, 285] width 7 height 9
radio input "true"
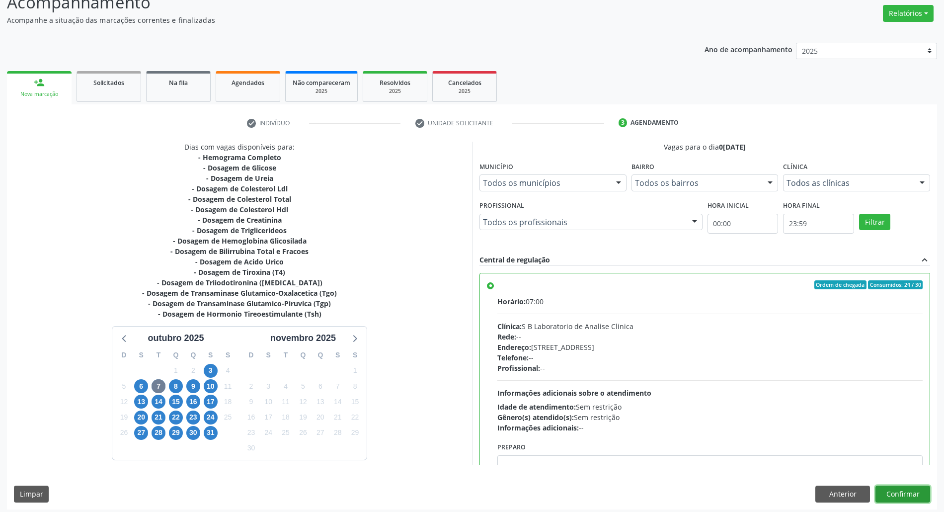
click at [897, 497] on button "Confirmar" at bounding box center [903, 494] width 55 height 17
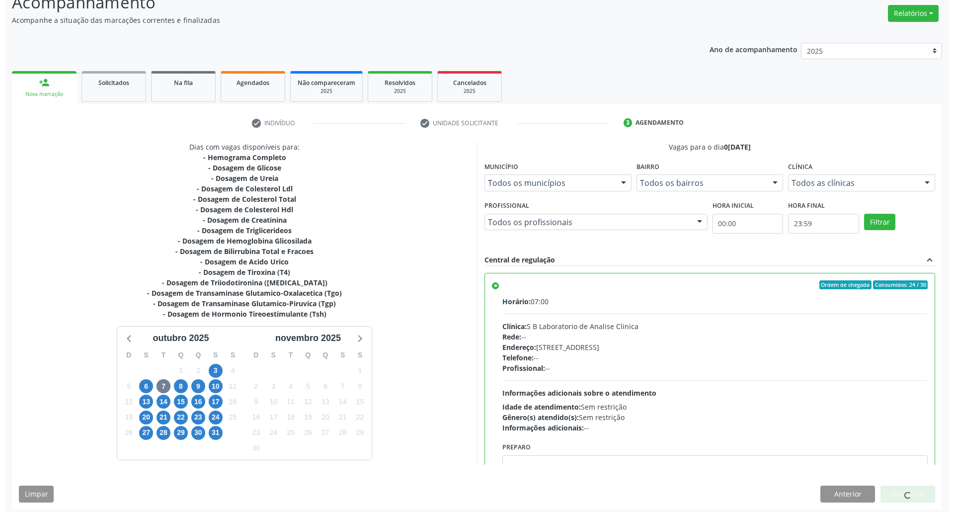
scroll to position [0, 0]
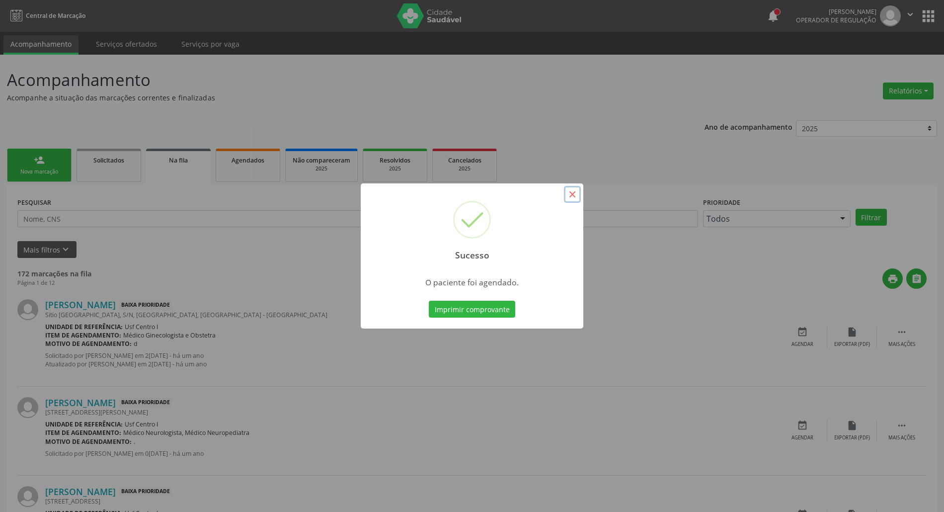
click at [570, 193] on button "×" at bounding box center [572, 194] width 17 height 17
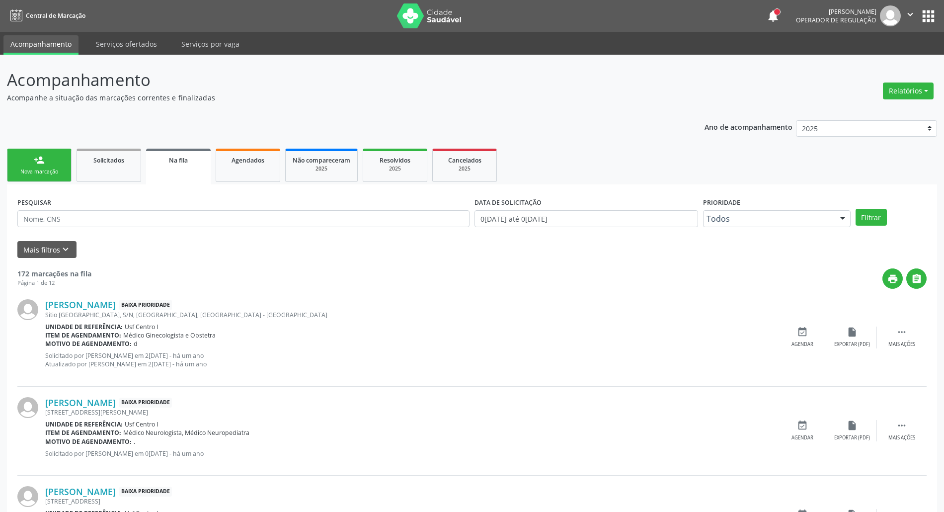
click at [20, 164] on link "person_add Nova marcação" at bounding box center [39, 165] width 65 height 33
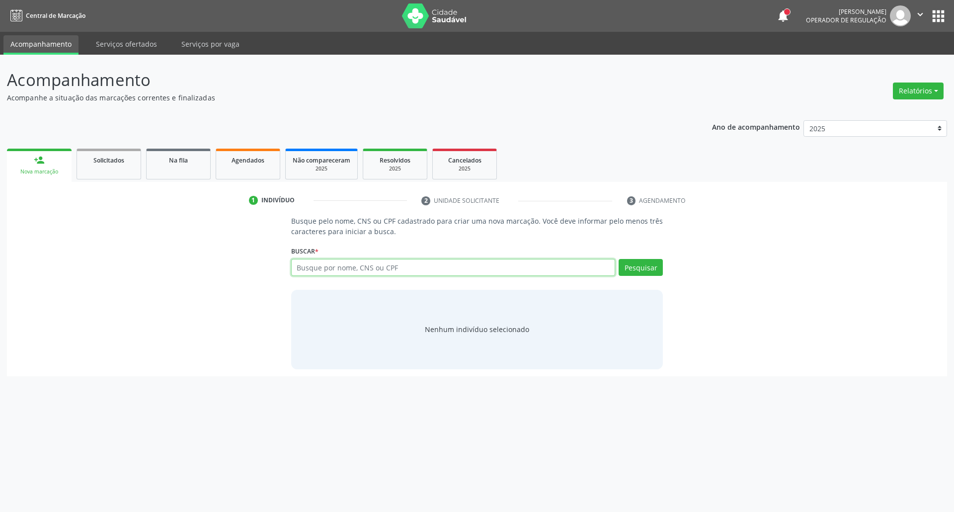
click at [355, 268] on input "text" at bounding box center [453, 267] width 325 height 17
type input "jose augustinho dos s"
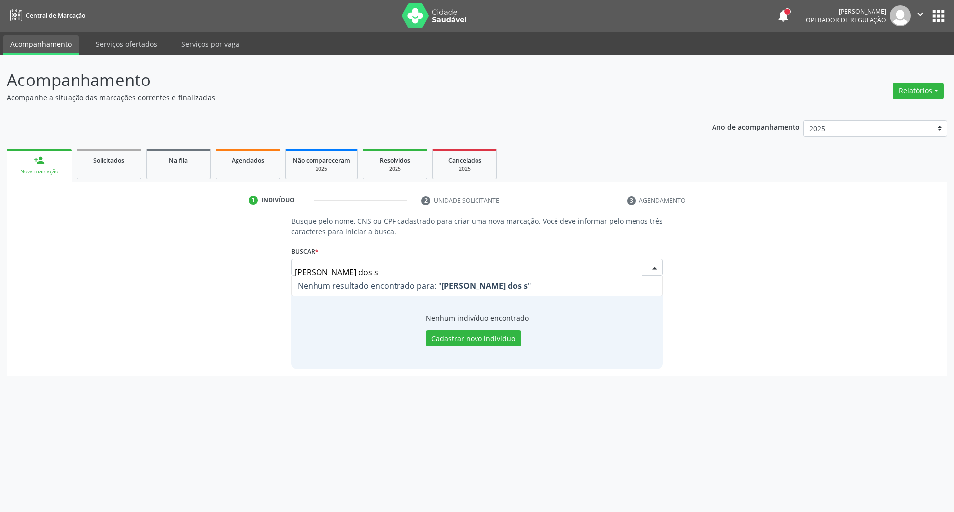
drag, startPoint x: 378, startPoint y: 271, endPoint x: 6, endPoint y: 284, distance: 372.0
click at [12, 285] on div "Busque pelo nome, CNS ou CPF cadastrado para criar uma nova marcação. Você deve…" at bounding box center [477, 296] width 940 height 160
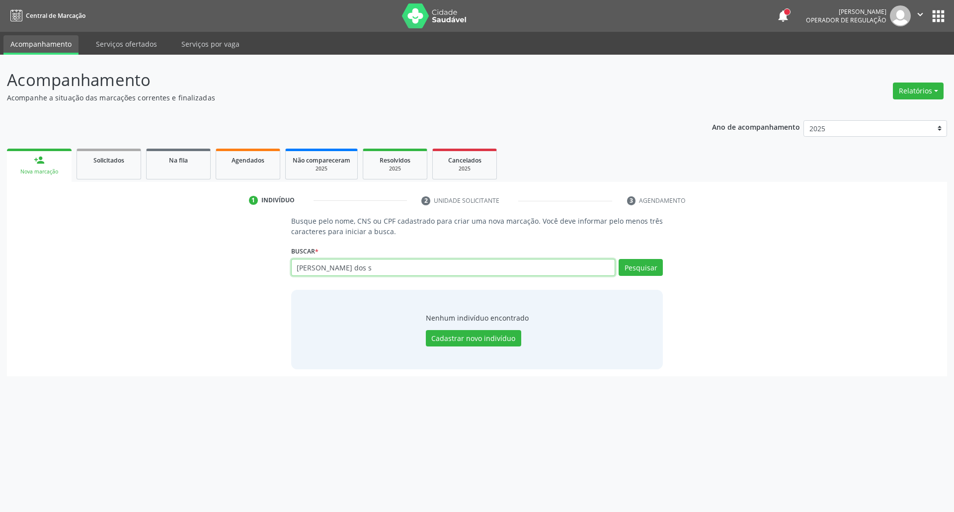
drag, startPoint x: 313, startPoint y: 268, endPoint x: 167, endPoint y: 268, distance: 145.6
click at [167, 268] on div "Busque pelo nome, CNS ou CPF cadastrado para criar uma nova marcação. Você deve…" at bounding box center [477, 292] width 926 height 153
paste input "703604091689837"
type input "703604091689837"
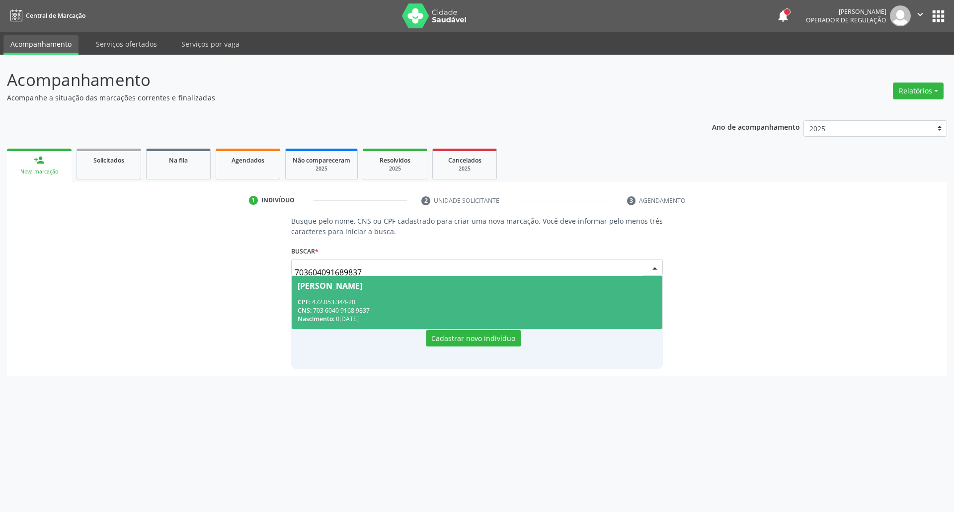
drag, startPoint x: 387, startPoint y: 301, endPoint x: 383, endPoint y: 312, distance: 11.6
click at [385, 304] on div "CPF: 472.053.344-20" at bounding box center [477, 302] width 359 height 8
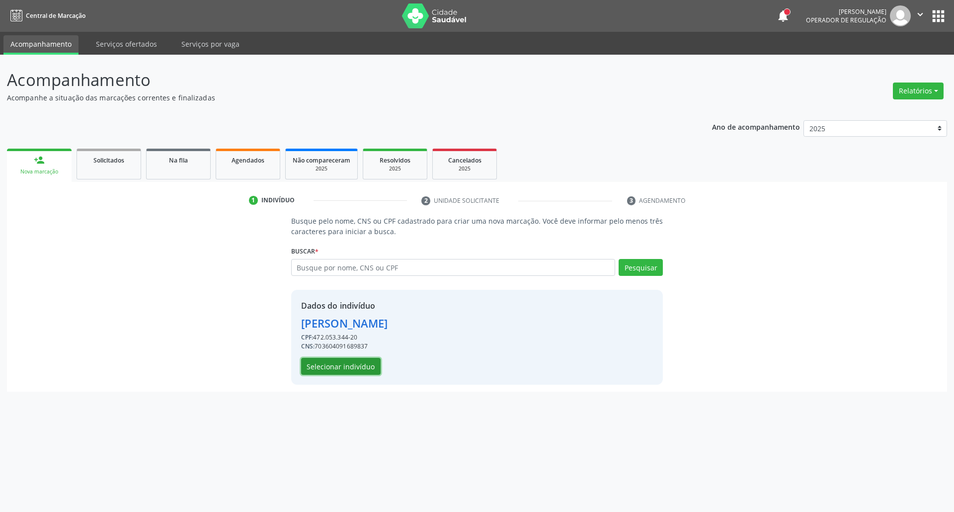
click at [338, 364] on button "Selecionar indivíduo" at bounding box center [341, 366] width 80 height 17
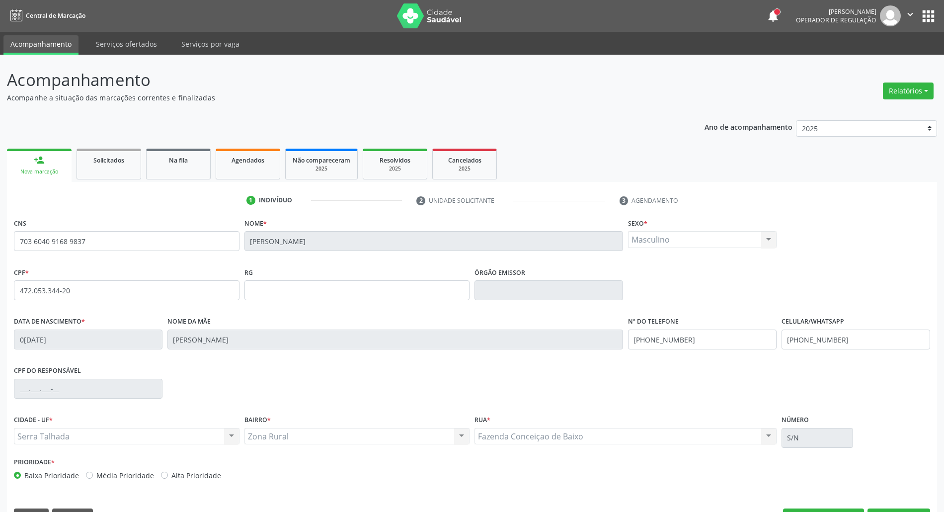
scroll to position [27, 0]
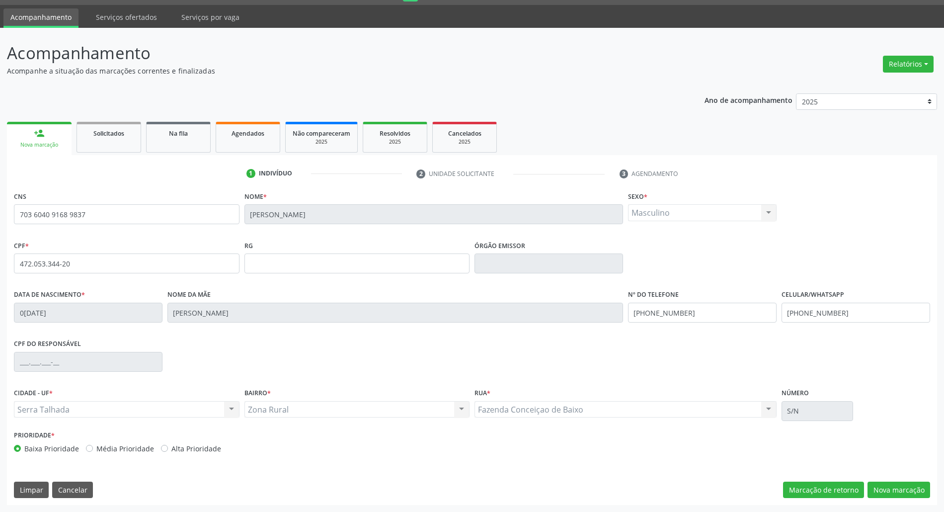
drag, startPoint x: 889, startPoint y: 480, endPoint x: 824, endPoint y: 468, distance: 65.8
click at [881, 480] on div "CNS 703 6040 9168 9837 [GEOGRAPHIC_DATA] * [PERSON_NAME] * Masculino Masculino …" at bounding box center [472, 347] width 930 height 316
click at [877, 488] on button "Nova marcação" at bounding box center [899, 490] width 63 height 17
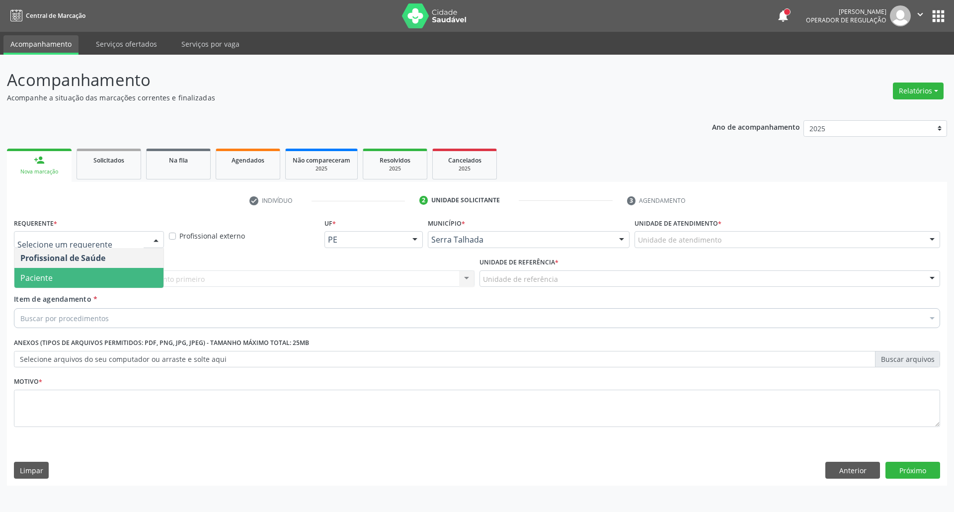
click at [94, 280] on span "Paciente" at bounding box center [88, 278] width 149 height 20
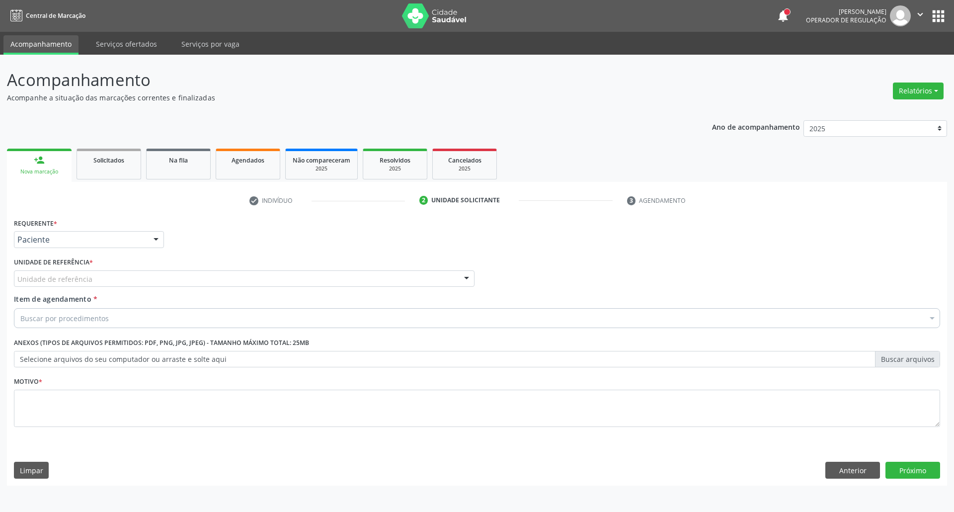
click at [92, 280] on div "Unidade de referência" at bounding box center [244, 278] width 461 height 17
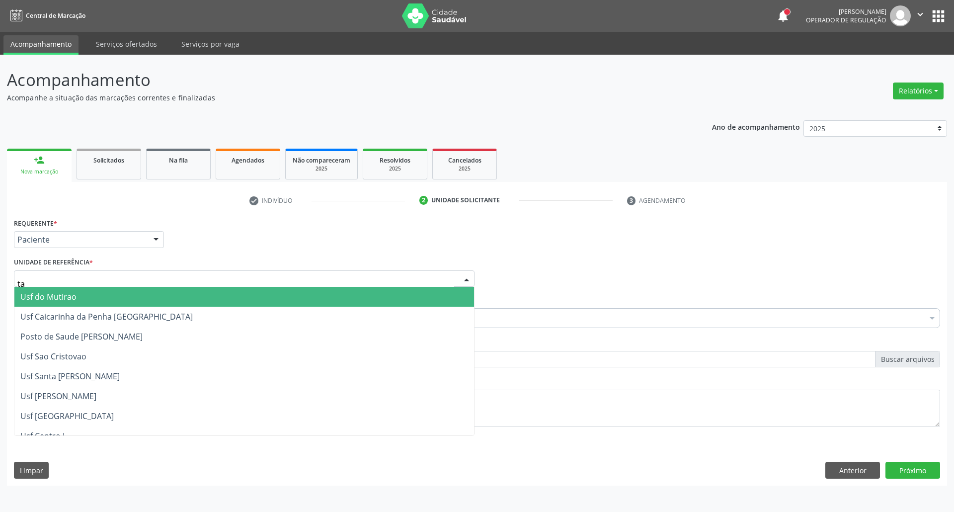
type input "tau"
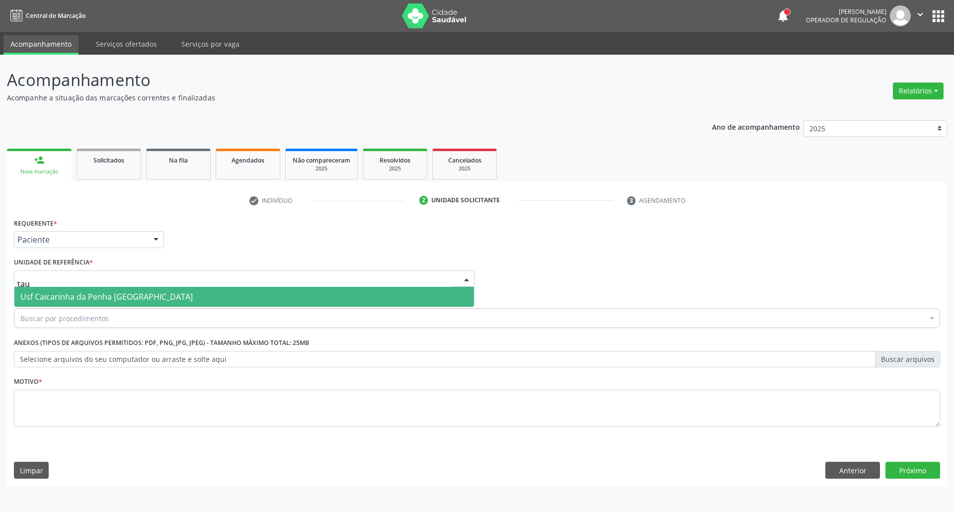
click at [68, 295] on span "Usf Caicarinha da Penha [GEOGRAPHIC_DATA]" at bounding box center [106, 296] width 172 height 11
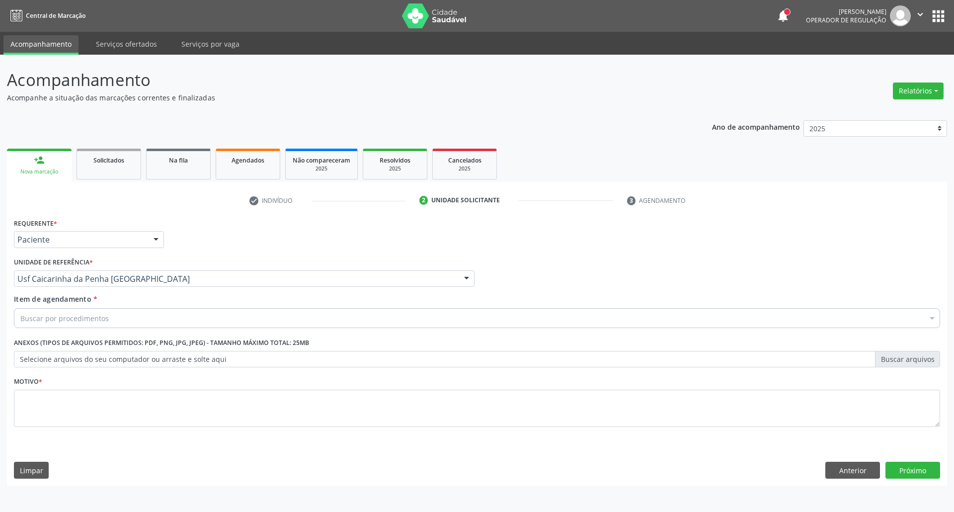
click at [62, 325] on div "Buscar por procedimentos" at bounding box center [477, 318] width 926 height 20
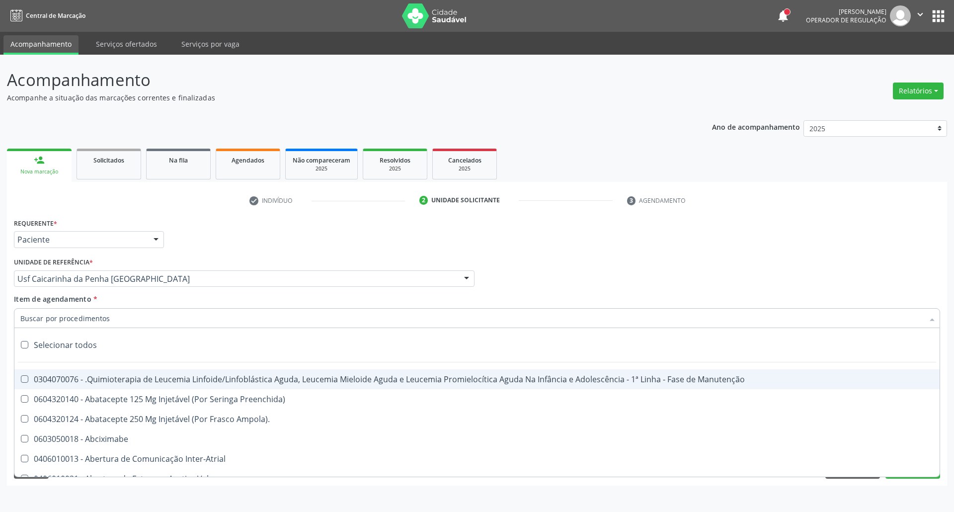
click at [62, 322] on input "Item de agendamento *" at bounding box center [471, 318] width 903 height 20
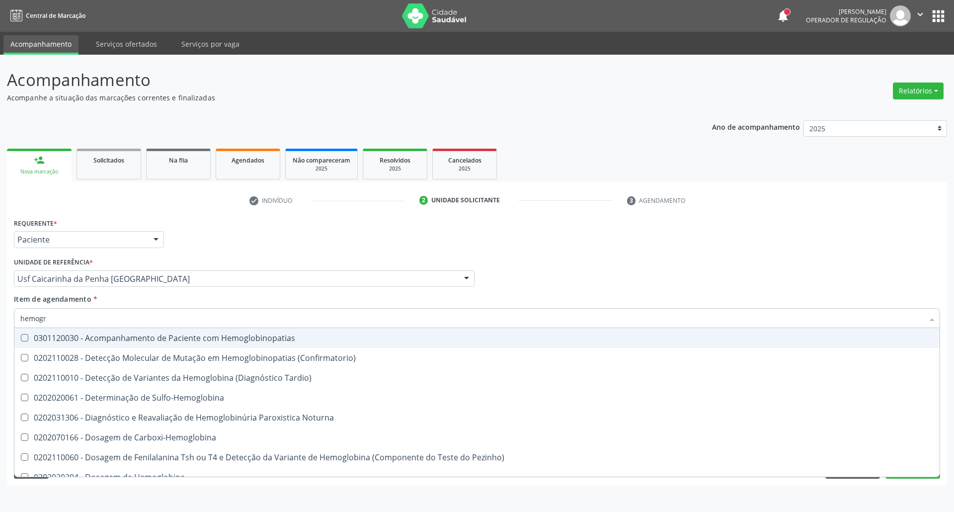
type input "hemogra"
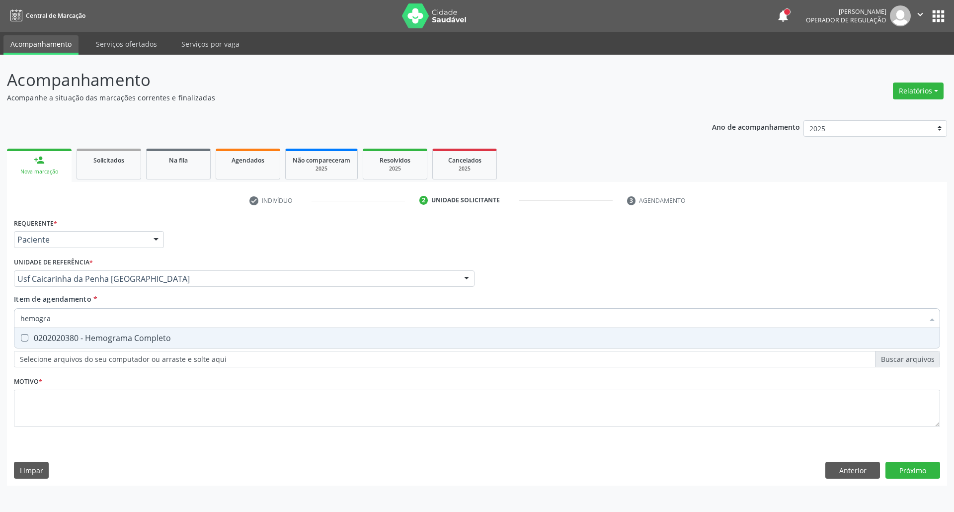
drag, startPoint x: 83, startPoint y: 335, endPoint x: 82, endPoint y: 321, distance: 14.5
click at [82, 334] on div "0202020380 - Hemograma Completo" at bounding box center [476, 338] width 913 height 8
checkbox Completo "true"
drag, startPoint x: 79, startPoint y: 318, endPoint x: 0, endPoint y: 292, distance: 82.7
click at [0, 301] on div "Acompanhamento Acompanhe a situação das marcações correntes e finalizadas Relat…" at bounding box center [477, 283] width 954 height 457
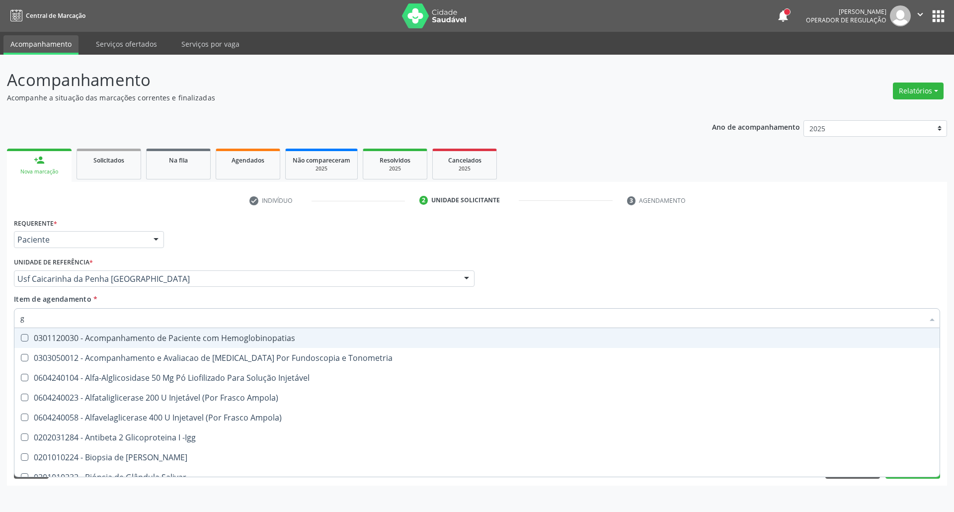
type input "gl"
checkbox Hemoglobinopatias "false"
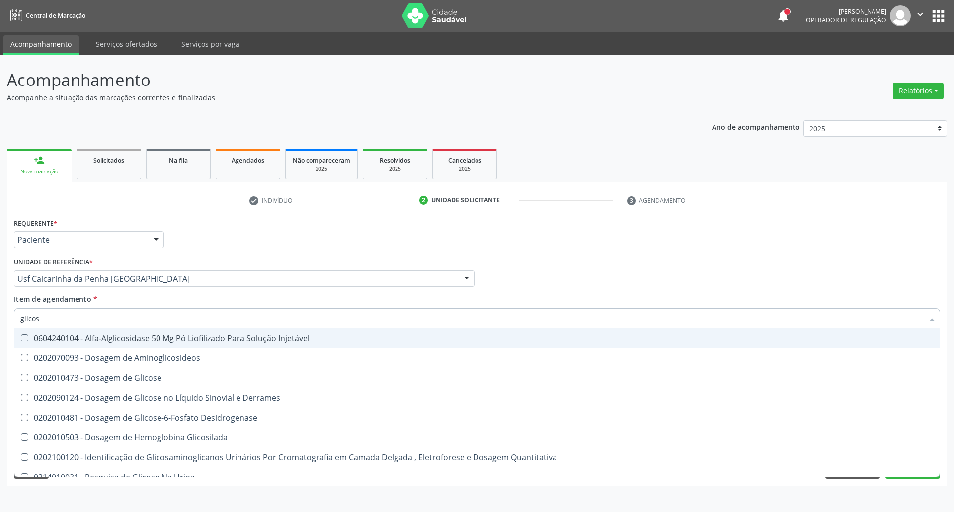
type input "glicose"
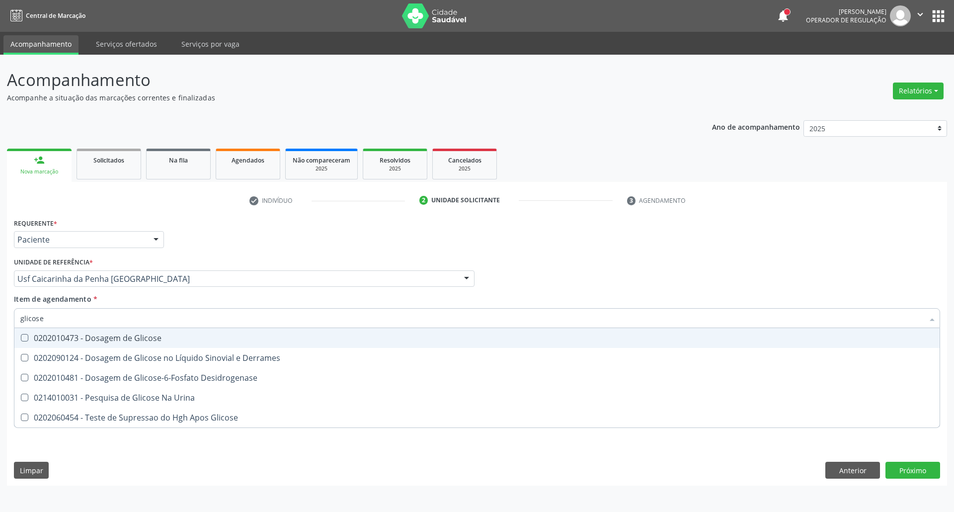
drag, startPoint x: 41, startPoint y: 341, endPoint x: 62, endPoint y: 315, distance: 33.2
click at [42, 340] on div "0202010473 - Dosagem de Glicose" at bounding box center [476, 338] width 913 height 8
checkbox Glicose "true"
drag, startPoint x: 49, startPoint y: 315, endPoint x: 0, endPoint y: 315, distance: 48.7
click at [0, 316] on div "Acompanhamento Acompanhe a situação das marcações correntes e finalizadas Relat…" at bounding box center [477, 283] width 954 height 457
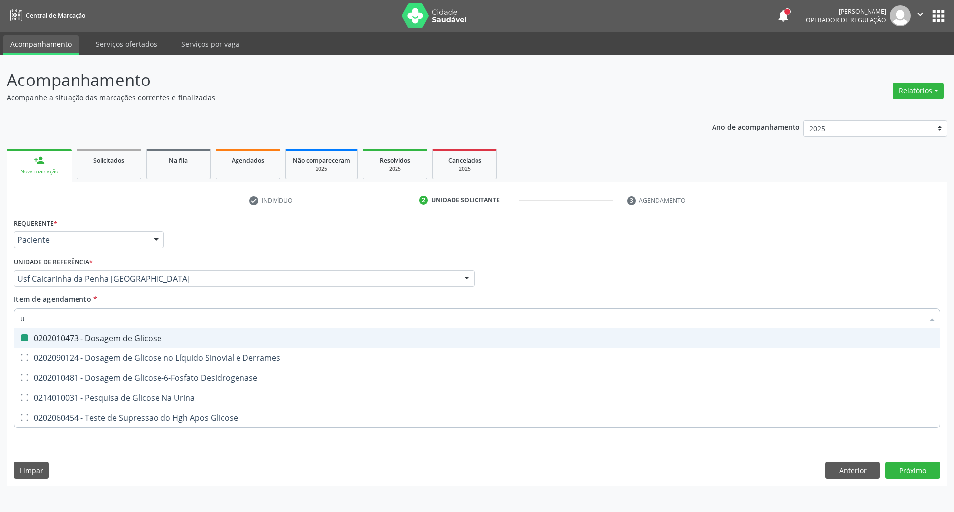
type input "ur"
checkbox Glicose "false"
type input "ureia"
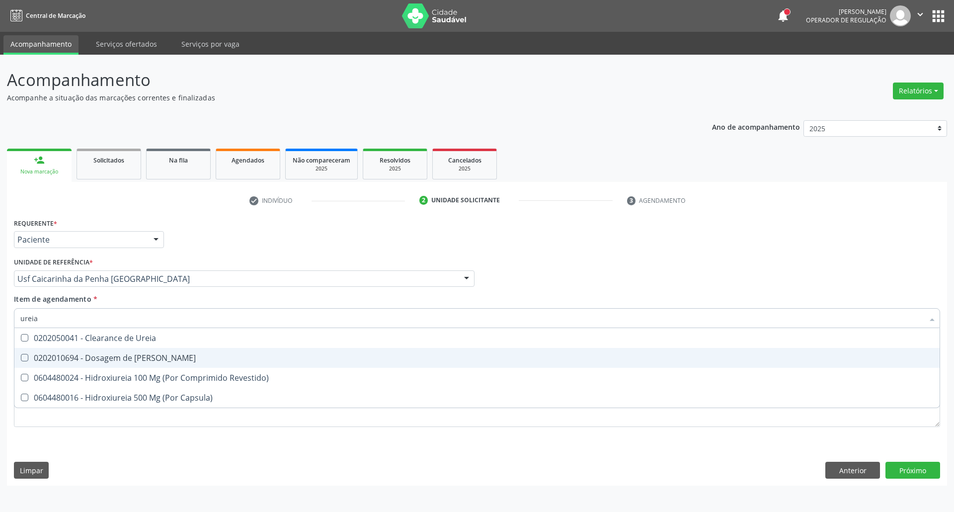
drag, startPoint x: 73, startPoint y: 351, endPoint x: 78, endPoint y: 324, distance: 27.3
click at [73, 350] on span "0202010694 - Dosagem de [PERSON_NAME]" at bounding box center [476, 358] width 925 height 20
checkbox Ureia "true"
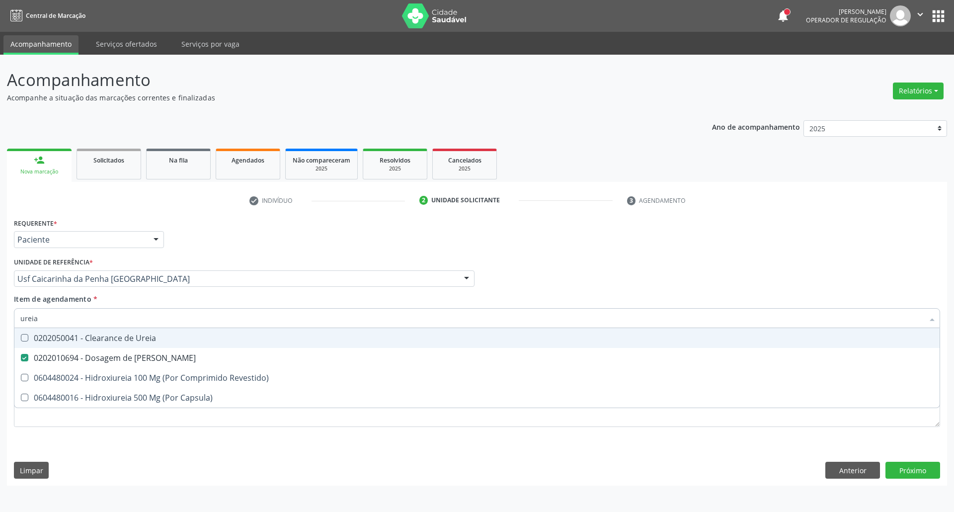
drag, startPoint x: 0, startPoint y: 321, endPoint x: 0, endPoint y: 311, distance: 9.4
click at [0, 313] on div "Acompanhamento Acompanhe a situação das marcações correntes e finalizadas Relat…" at bounding box center [477, 283] width 954 height 457
type input "co"
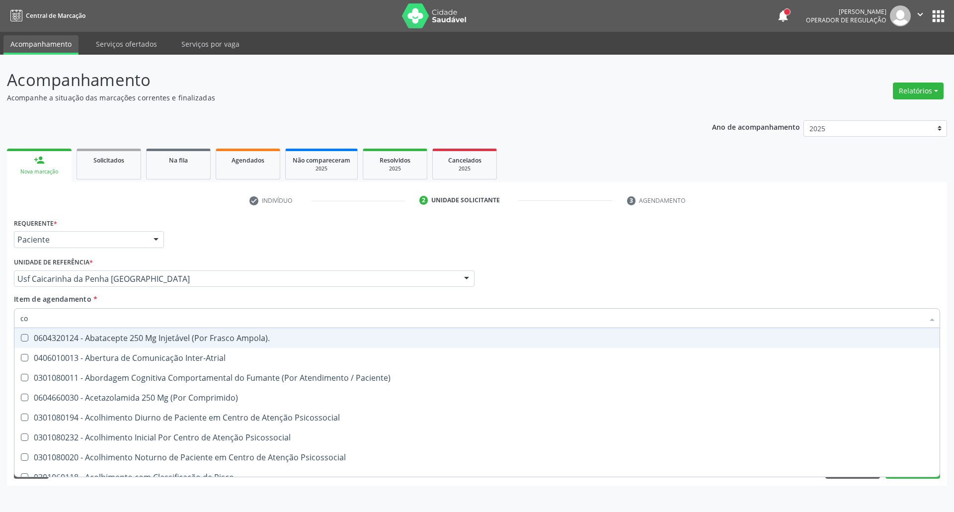
checkbox Inter-Atrial "false"
type input "coles"
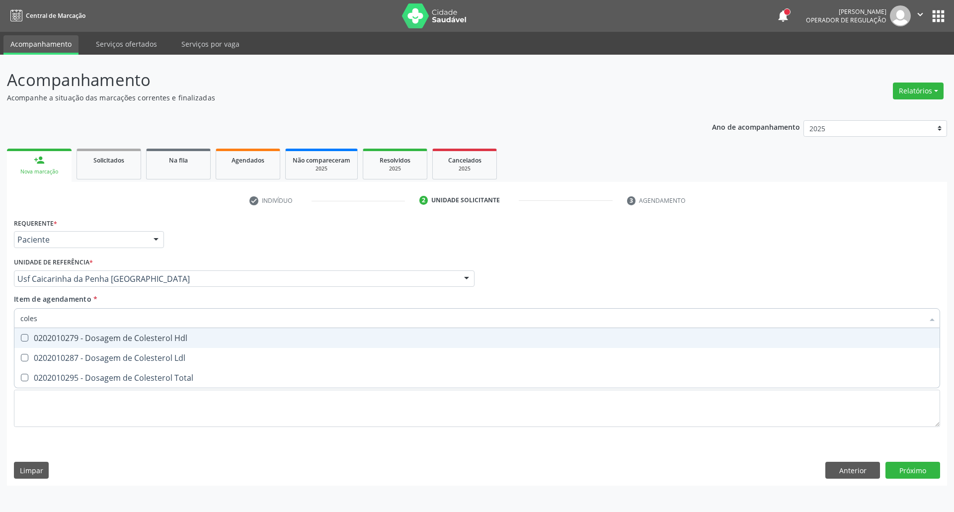
drag, startPoint x: 46, startPoint y: 336, endPoint x: 40, endPoint y: 358, distance: 22.2
click at [44, 342] on div "0202010279 - Dosagem de Colesterol Hdl" at bounding box center [476, 338] width 913 height 8
checkbox Hdl "true"
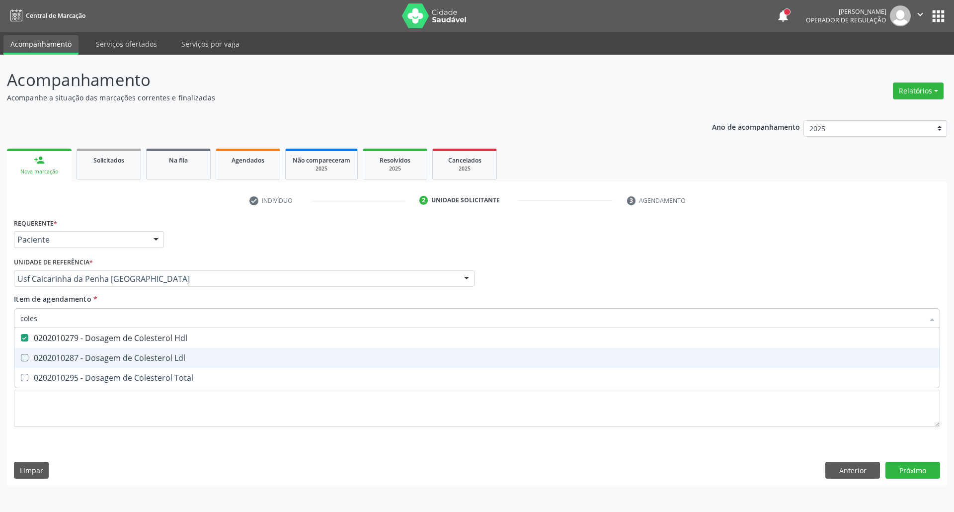
drag, startPoint x: 39, startPoint y: 358, endPoint x: 37, endPoint y: 368, distance: 9.6
click at [37, 366] on span "0202010287 - Dosagem de Colesterol Ldl" at bounding box center [476, 358] width 925 height 20
checkbox Ldl "true"
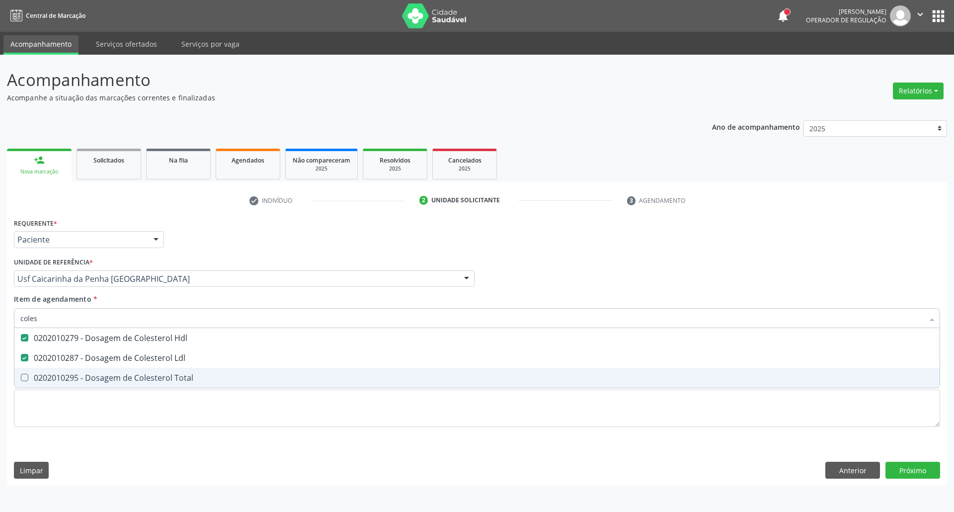
drag, startPoint x: 36, startPoint y: 376, endPoint x: 43, endPoint y: 346, distance: 31.0
click at [38, 371] on span "0202010295 - Dosagem de Colesterol Total" at bounding box center [476, 378] width 925 height 20
checkbox Total "true"
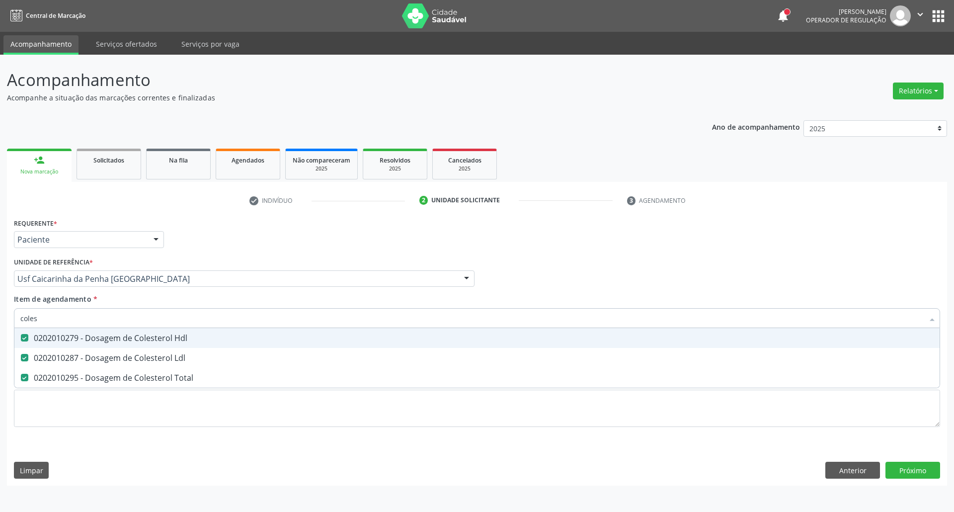
drag, startPoint x: 49, startPoint y: 319, endPoint x: 0, endPoint y: 321, distance: 48.7
click at [0, 321] on div "Acompanhamento Acompanhe a situação das marcações correntes e finalizadas Relat…" at bounding box center [477, 283] width 954 height 457
type input "c"
checkbox Hdl "false"
checkbox Ldl "false"
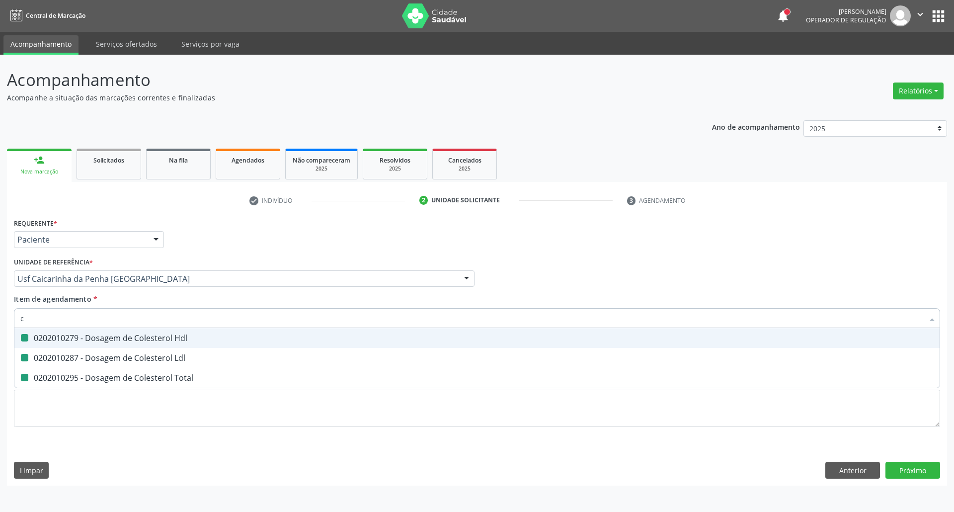
checkbox Total "false"
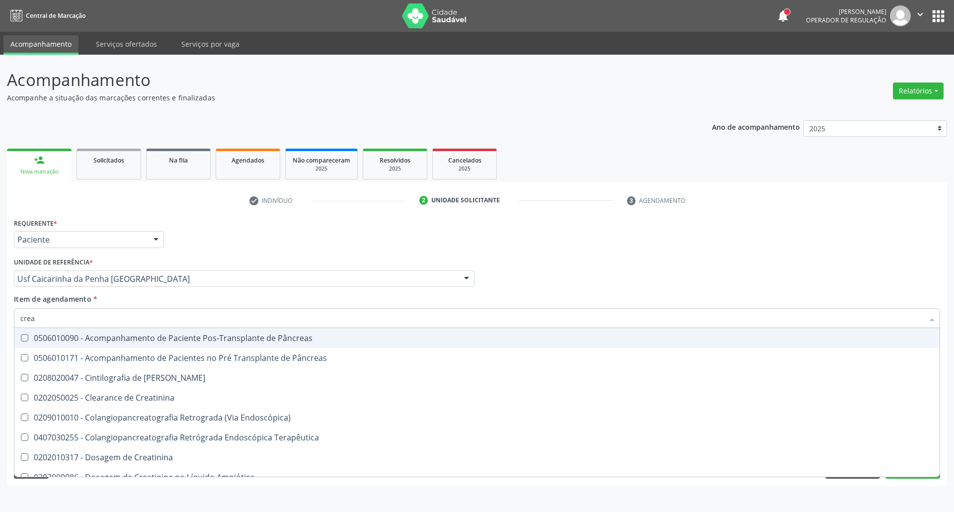
type input "creat"
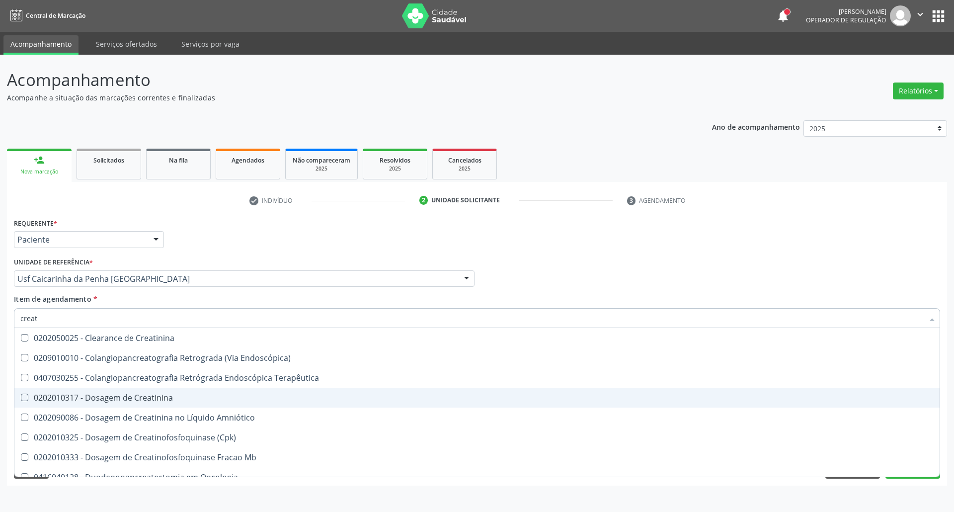
drag, startPoint x: 36, startPoint y: 403, endPoint x: 41, endPoint y: 375, distance: 28.2
click at [37, 402] on div "0202010317 - Dosagem de Creatinina" at bounding box center [476, 398] width 913 height 8
checkbox Creatinina "true"
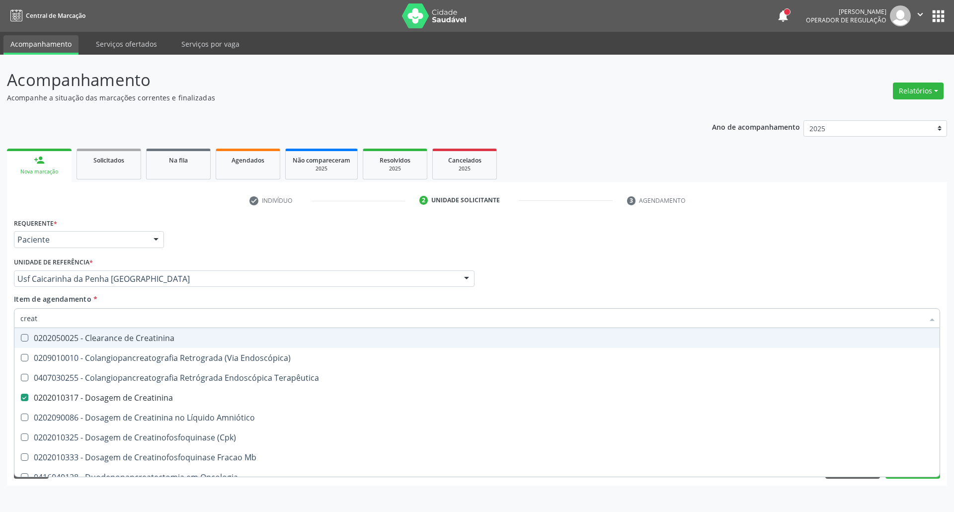
drag, startPoint x: 57, startPoint y: 315, endPoint x: 0, endPoint y: 318, distance: 56.8
click at [0, 317] on div "Acompanhamento Acompanhe a situação das marcações correntes e finalizadas Relat…" at bounding box center [477, 283] width 954 height 457
type input "t"
checkbox Creatinina "false"
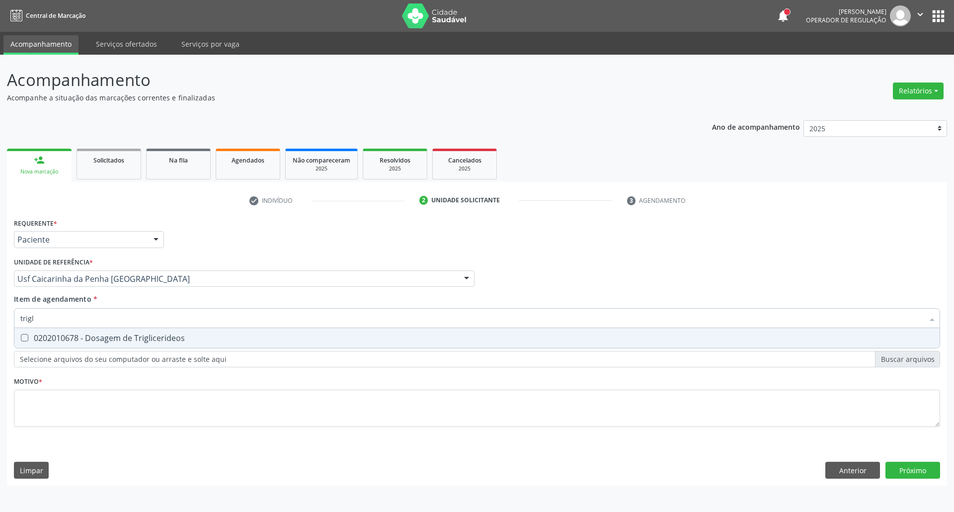
type input "trigli"
click at [45, 335] on div "0202010678 - Dosagem de Triglicerideos" at bounding box center [476, 338] width 913 height 8
checkbox Triglicerideos "true"
click at [60, 316] on input "trigli" at bounding box center [471, 318] width 903 height 20
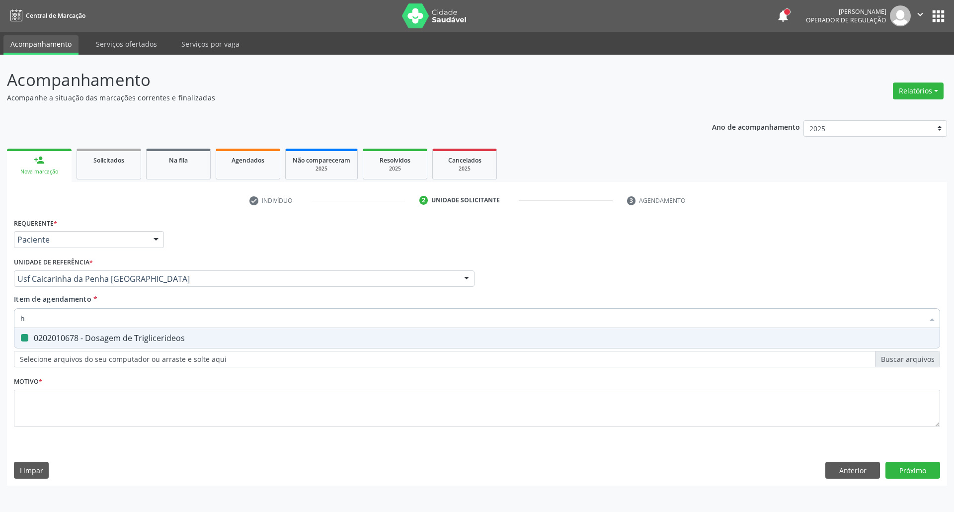
type input "he"
checkbox Triglicerideos "false"
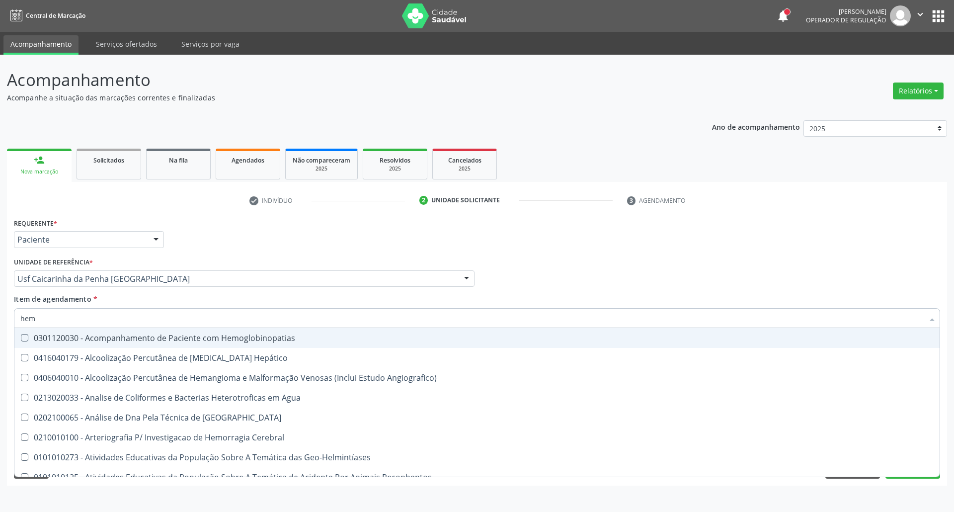
type input "hemo"
checkbox Hemácias "true"
checkbox II "false"
type input "hemog"
checkbox Carboxi-Hemoglobina "true"
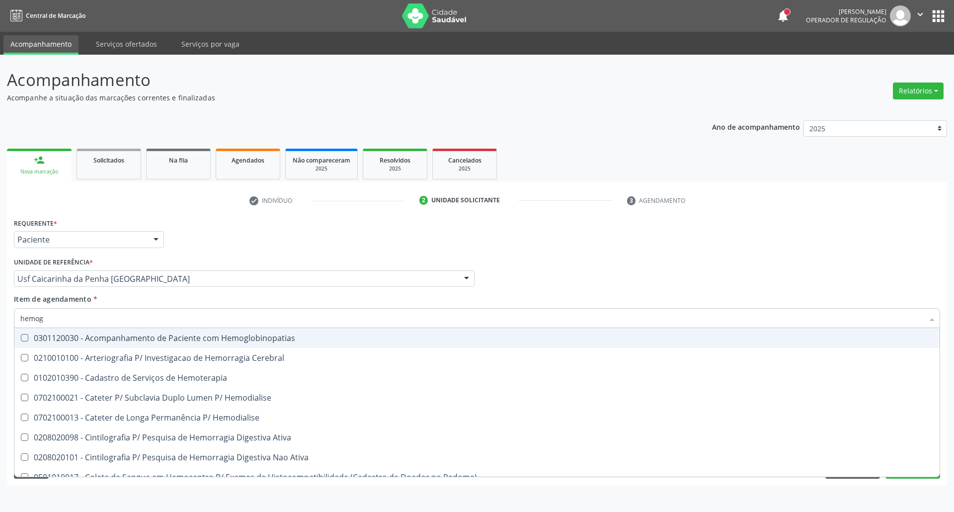
type input "hemogl"
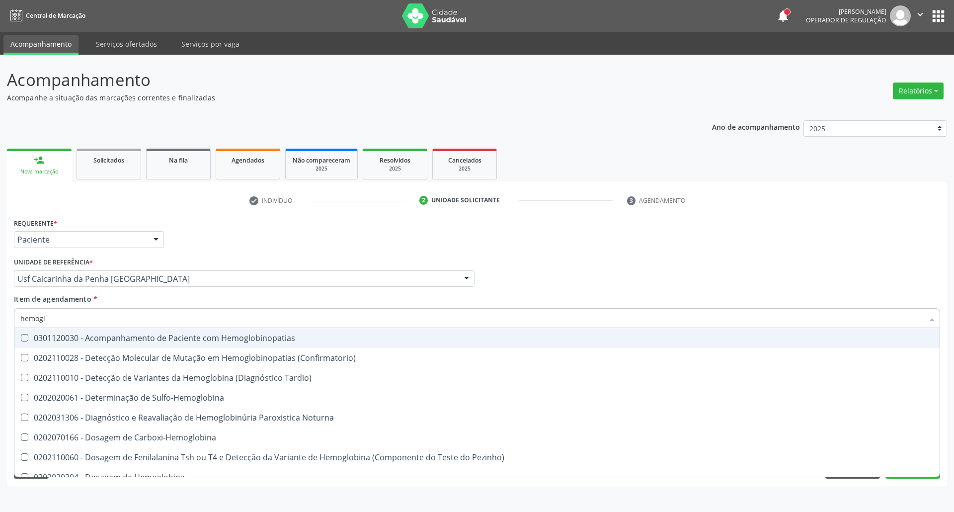
checkbox S "false"
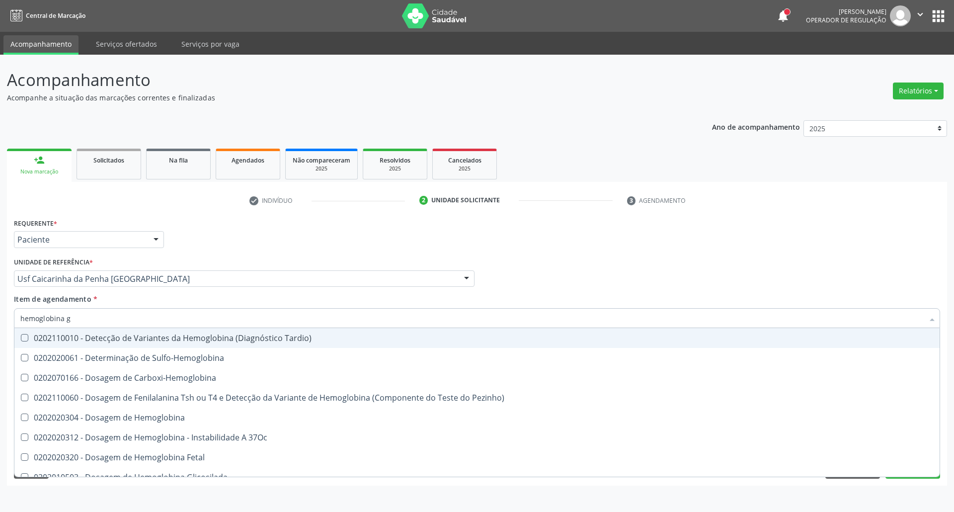
type input "hemoglobina g"
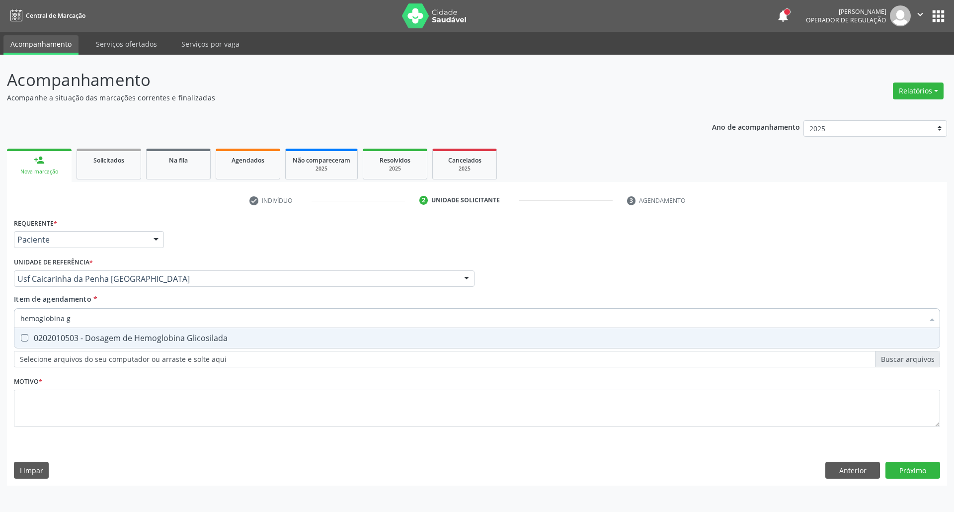
click at [28, 338] on Glicosilada at bounding box center [24, 337] width 7 height 7
click at [21, 338] on Glicosilada "checkbox" at bounding box center [17, 337] width 6 height 6
checkbox Glicosilada "true"
click at [0, 329] on div "Acompanhamento Acompanhe a situação das marcações correntes e finalizadas Relat…" at bounding box center [477, 283] width 954 height 457
type input "b"
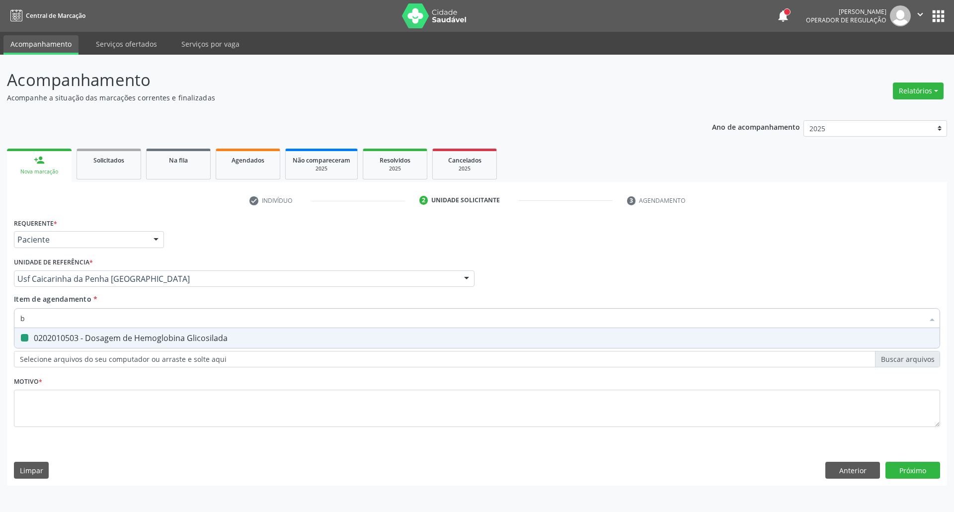
checkbox Glicosilada "false"
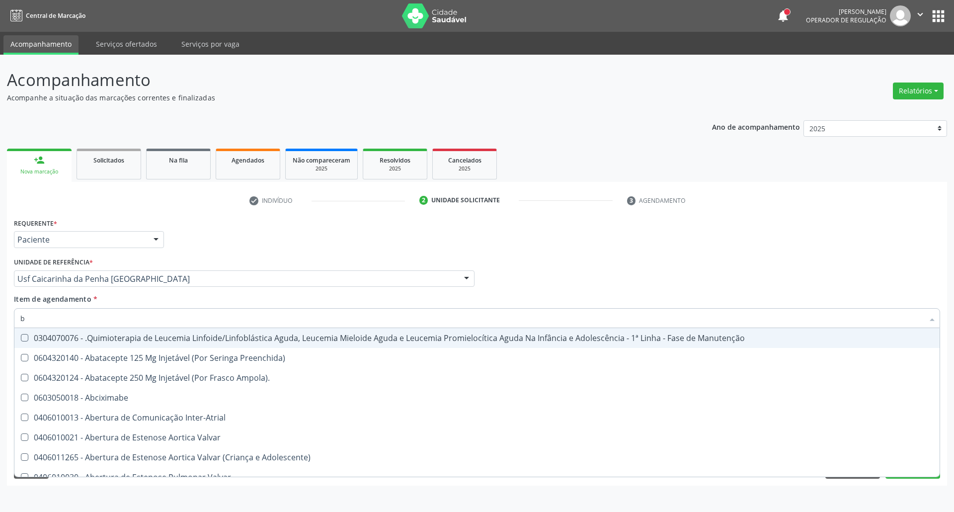
type input "bi"
checkbox Balão "true"
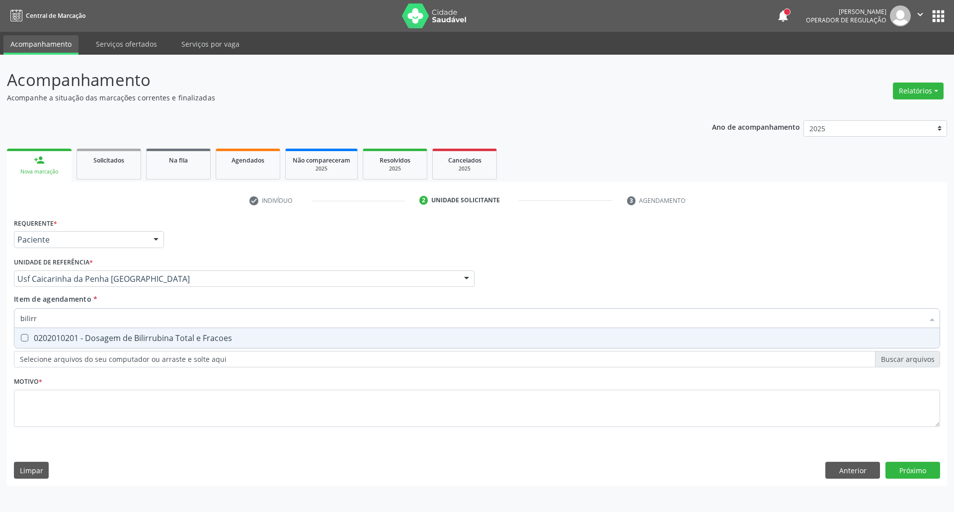
type input "bilirru"
click at [35, 340] on div "0202010201 - Dosagem de Bilirrubina Total e Fracoes" at bounding box center [476, 338] width 913 height 8
checkbox Fracoes "true"
click at [48, 321] on input "bilirru" at bounding box center [471, 318] width 903 height 20
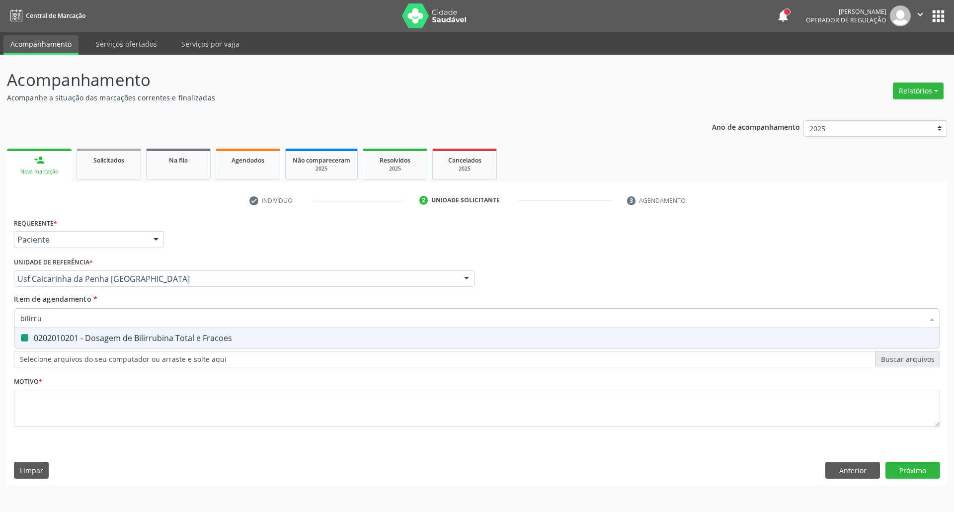
type input "a"
checkbox Fracoes "false"
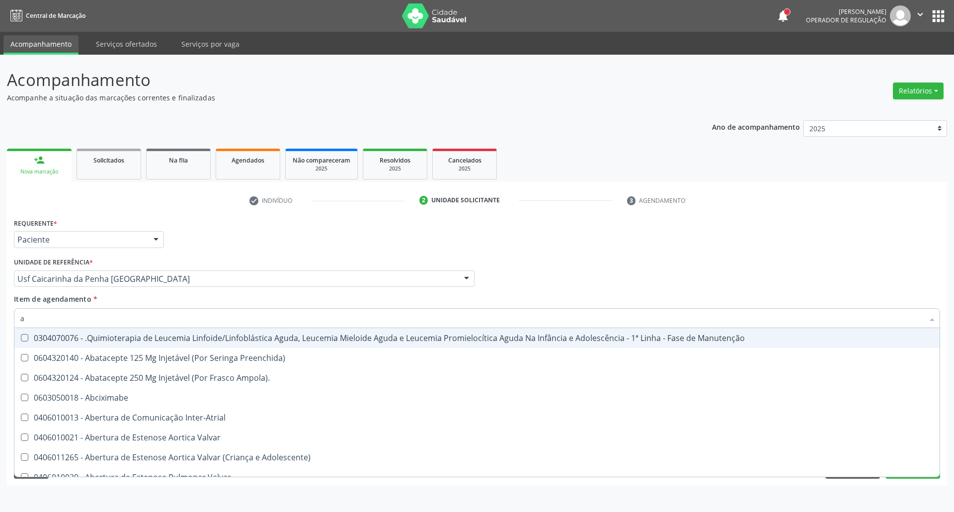
type input "ac"
checkbox Artrografia "true"
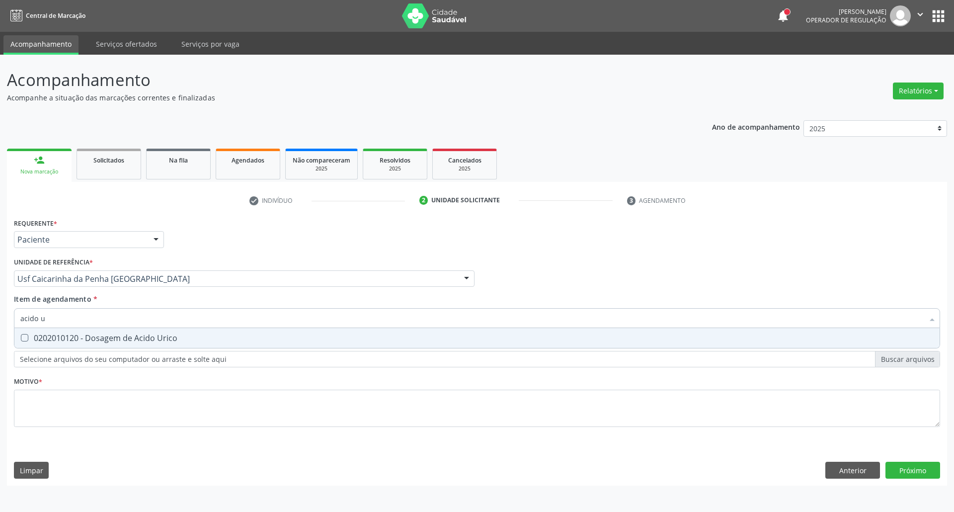
type input "acido u"
click at [45, 332] on span "0202010120 - Dosagem de Acido Urico" at bounding box center [476, 338] width 925 height 20
checkbox Urico "true"
click at [62, 316] on input "acido u" at bounding box center [471, 318] width 903 height 20
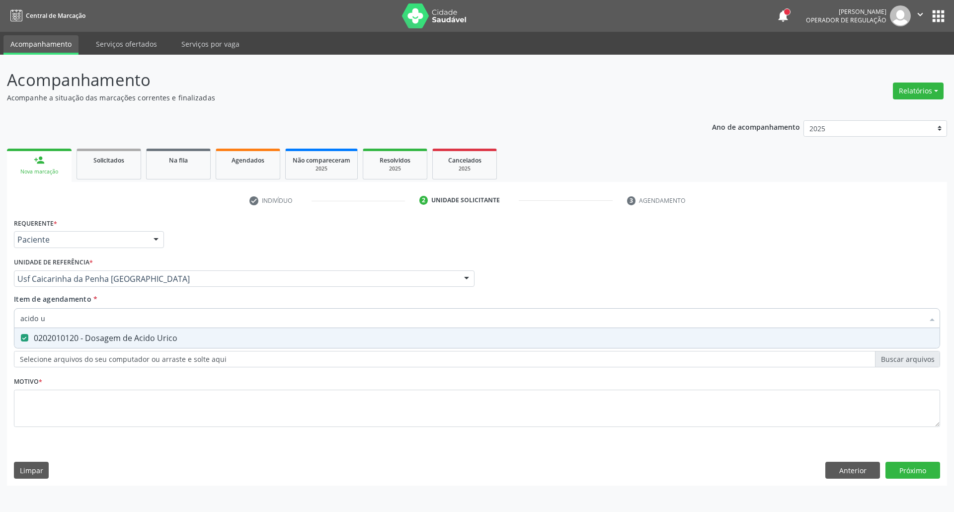
click at [62, 316] on input "acido u" at bounding box center [471, 318] width 903 height 20
type input "t"
checkbox Urico "false"
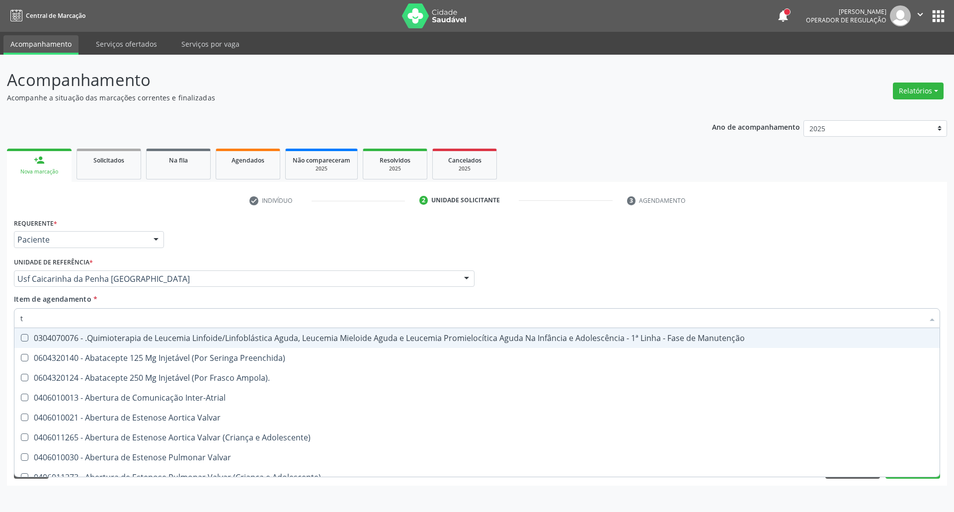
type input "tg"
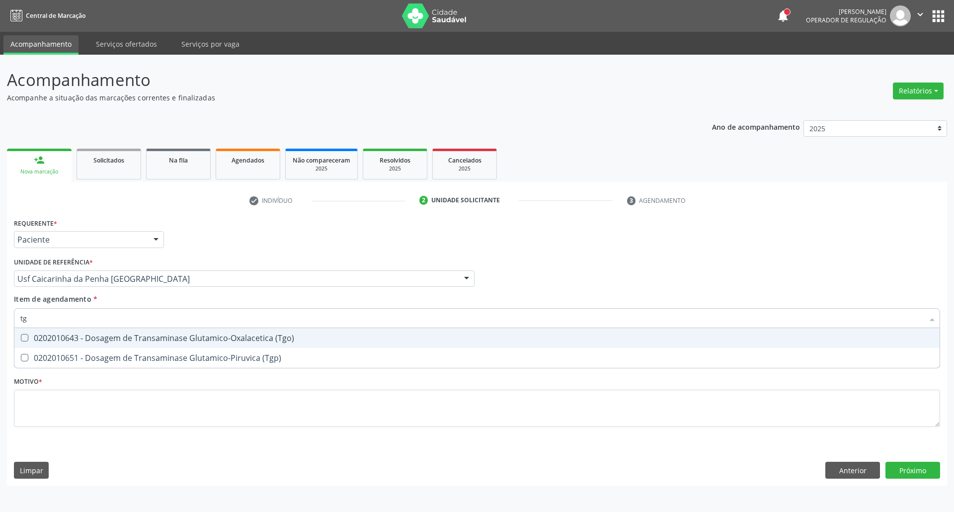
click at [68, 341] on div "0202010643 - Dosagem de Transaminase Glutamico-Oxalacetica (Tgo)" at bounding box center [476, 338] width 913 height 8
checkbox \(Tgo\) "true"
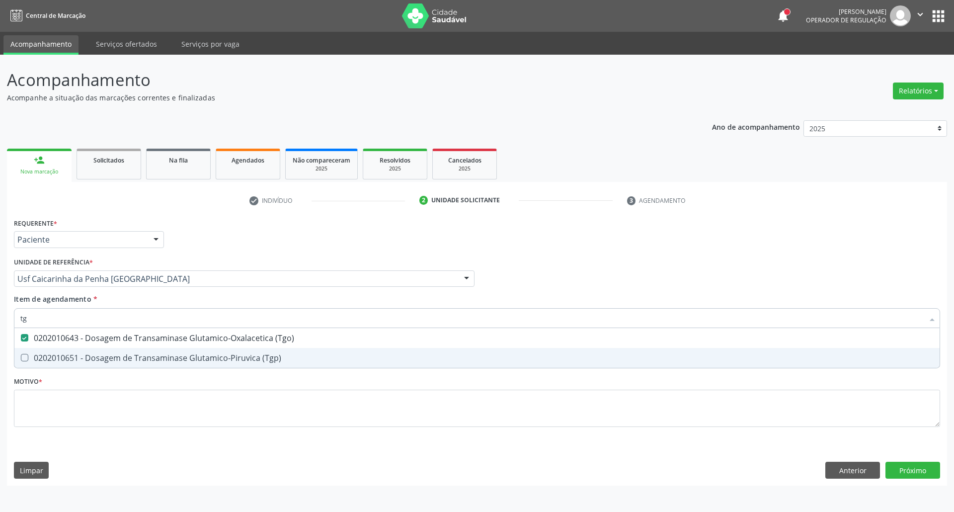
click at [66, 354] on div "0202010651 - Dosagem de Transaminase Glutamico-Piruvica (Tgp)" at bounding box center [476, 358] width 913 height 8
checkbox \(Tgp\) "true"
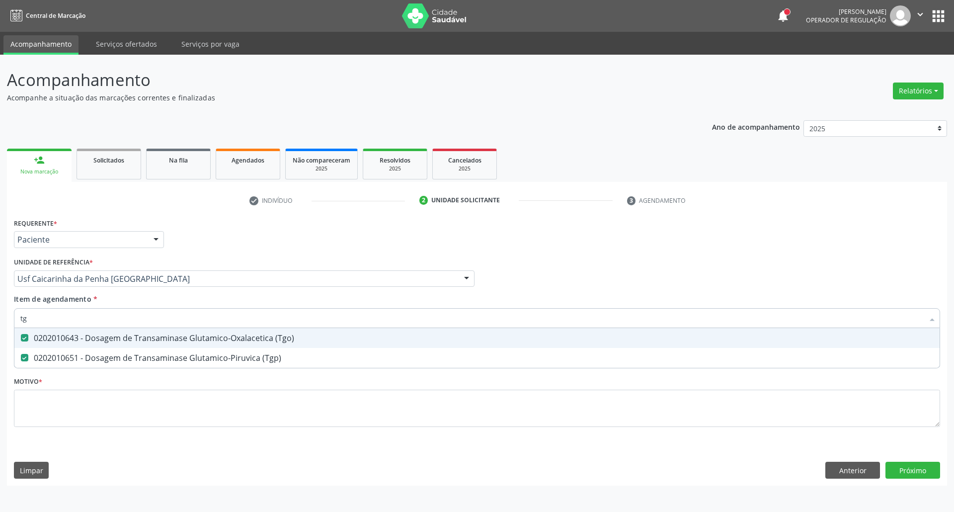
click at [75, 321] on input "tg" at bounding box center [471, 318] width 903 height 20
click at [76, 321] on input "tg" at bounding box center [471, 318] width 903 height 20
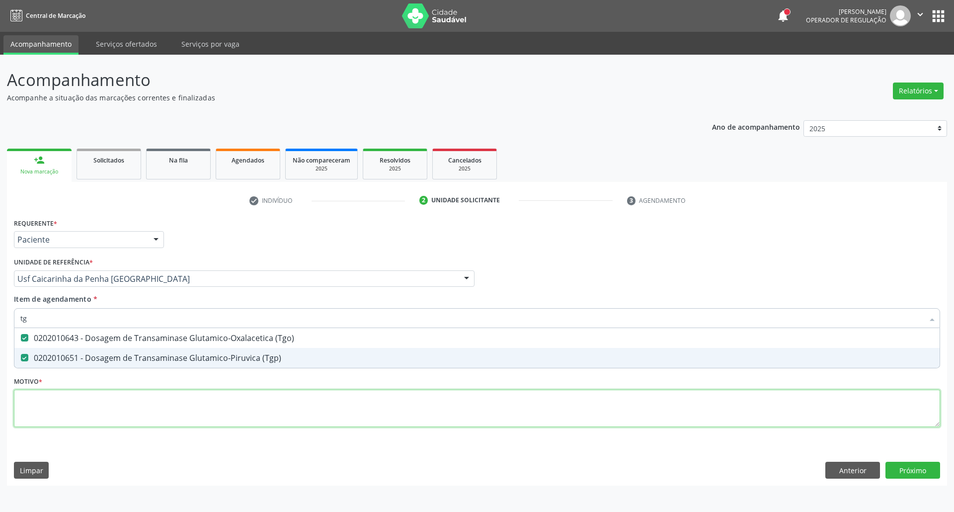
click at [48, 400] on div "Requerente * Paciente Profissional de Saúde Paciente Nenhum resultado encontrad…" at bounding box center [477, 328] width 926 height 225
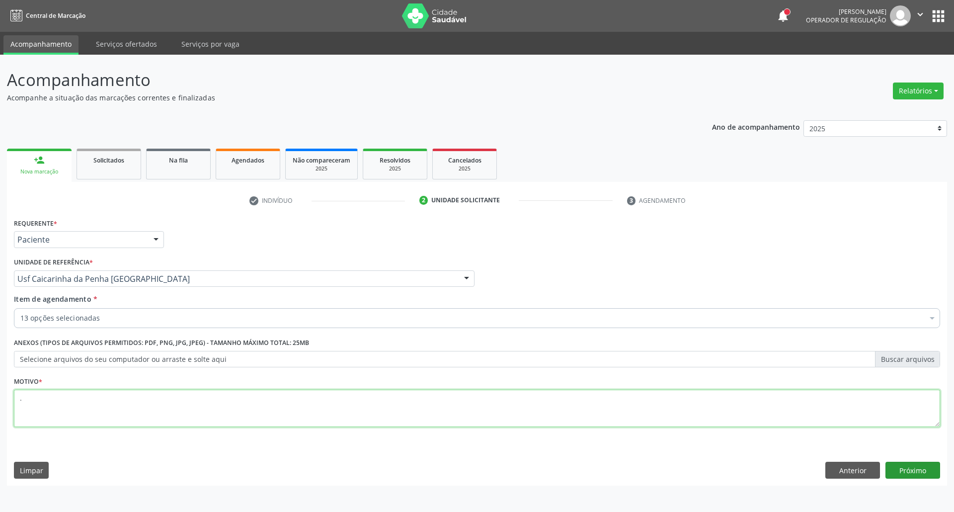
type textarea "."
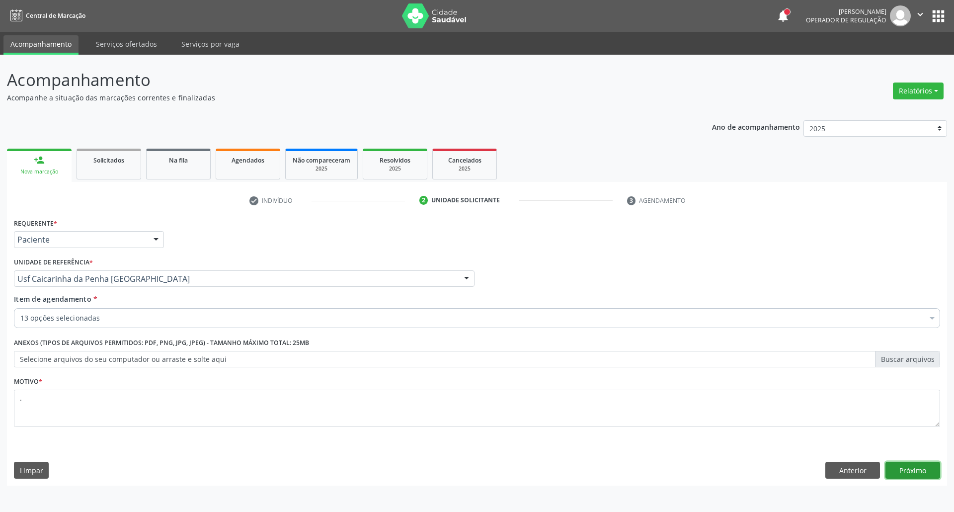
click at [917, 468] on button "Próximo" at bounding box center [913, 470] width 55 height 17
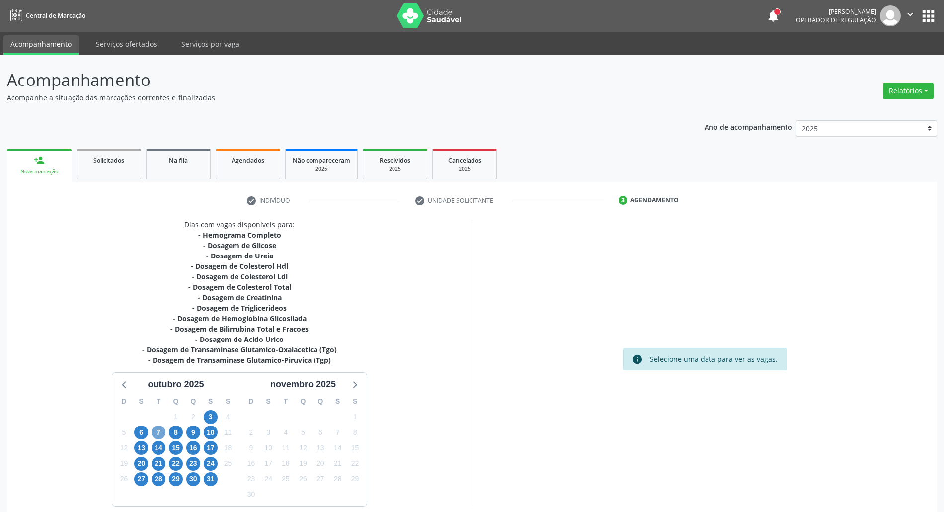
click at [160, 428] on span "7" at bounding box center [159, 432] width 14 height 14
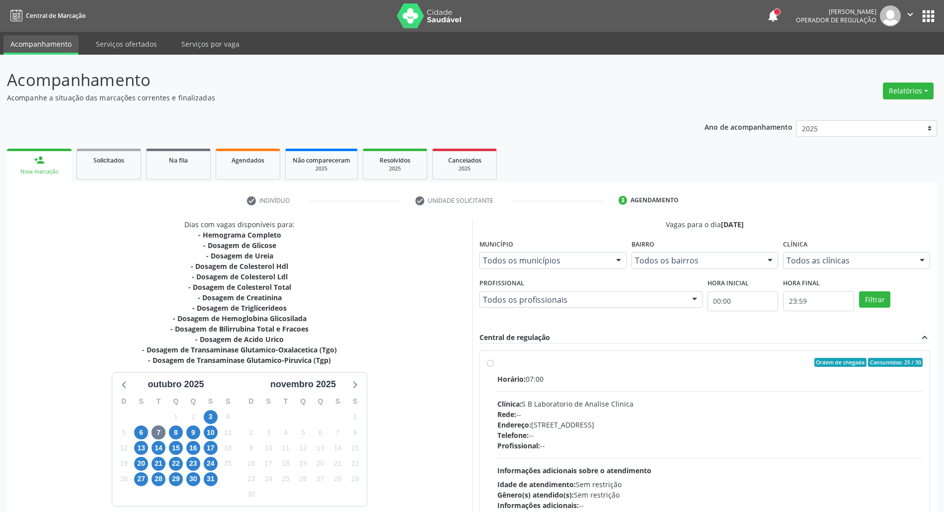
drag, startPoint x: 600, startPoint y: 388, endPoint x: 631, endPoint y: 295, distance: 97.4
click at [599, 386] on div "Horário: 07:00 Clínica: S B Laboratorio de Analise Clinica Rede: -- Endereço: […" at bounding box center [709, 442] width 425 height 137
click at [494, 367] on input "Ordem de chegada Consumidos: 25 / 30 Horário: 07:00 Clínica: S B Laboratorio de…" at bounding box center [490, 362] width 7 height 9
radio input "true"
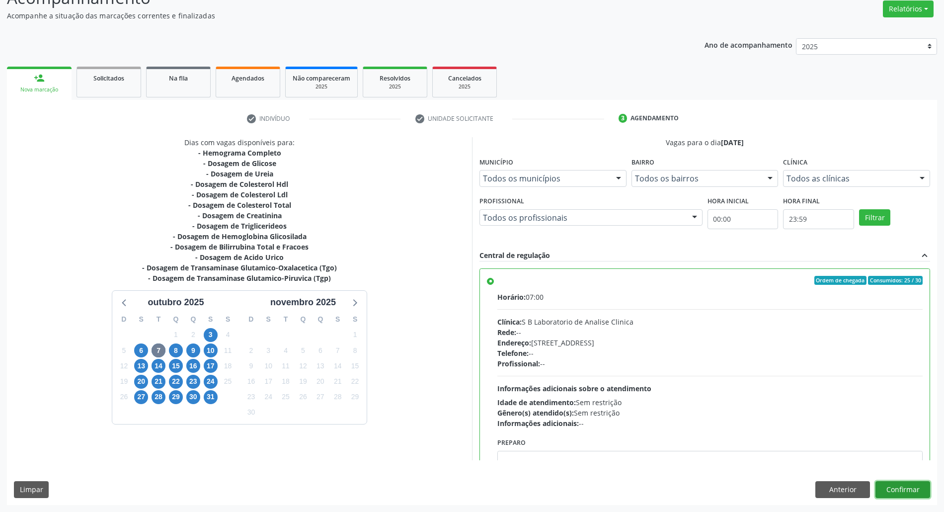
click at [895, 495] on button "Confirmar" at bounding box center [903, 489] width 55 height 17
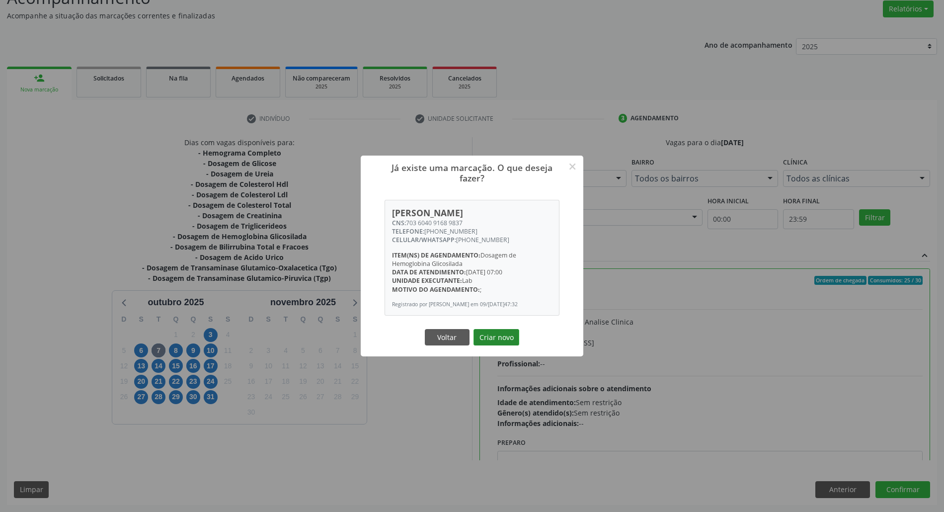
click at [495, 344] on button "Criar novo" at bounding box center [497, 337] width 46 height 17
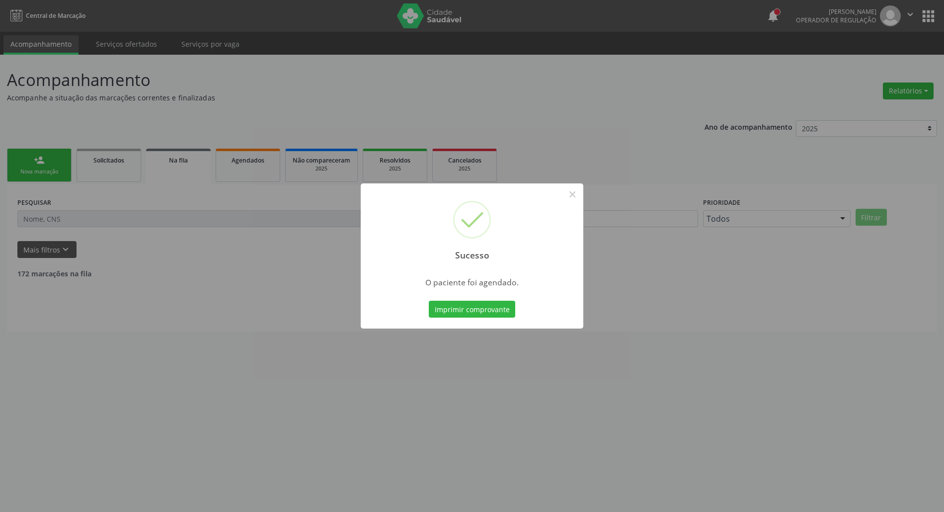
scroll to position [0, 0]
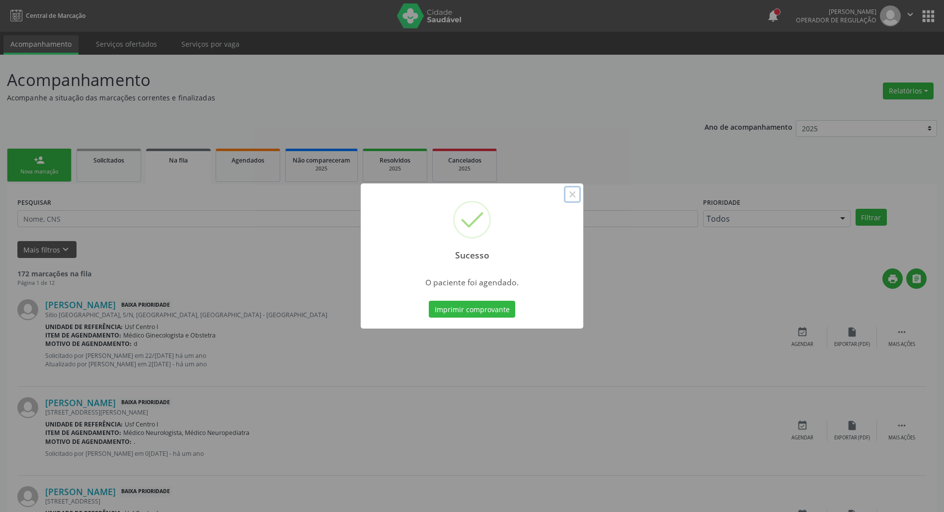
drag, startPoint x: 576, startPoint y: 194, endPoint x: 567, endPoint y: 194, distance: 9.9
click at [575, 194] on button "×" at bounding box center [572, 194] width 17 height 17
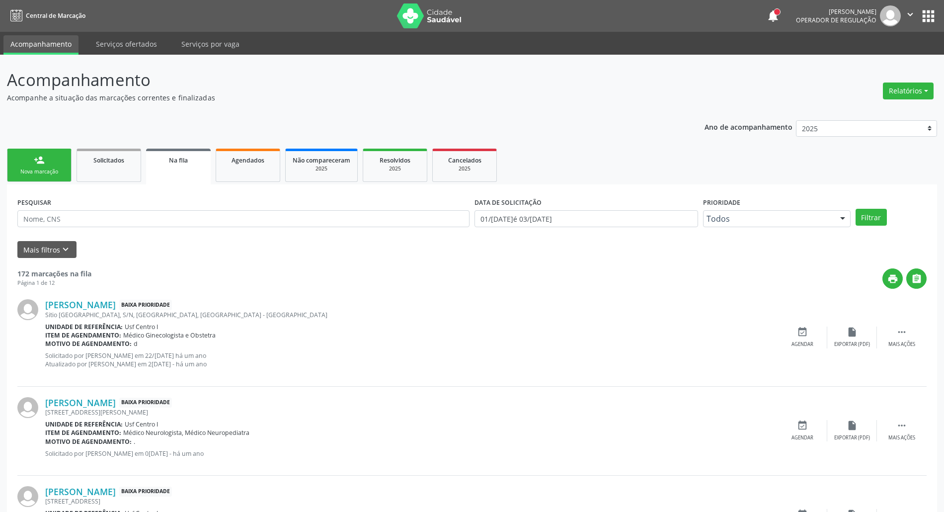
click at [56, 166] on link "person_add Nova marcação" at bounding box center [39, 165] width 65 height 33
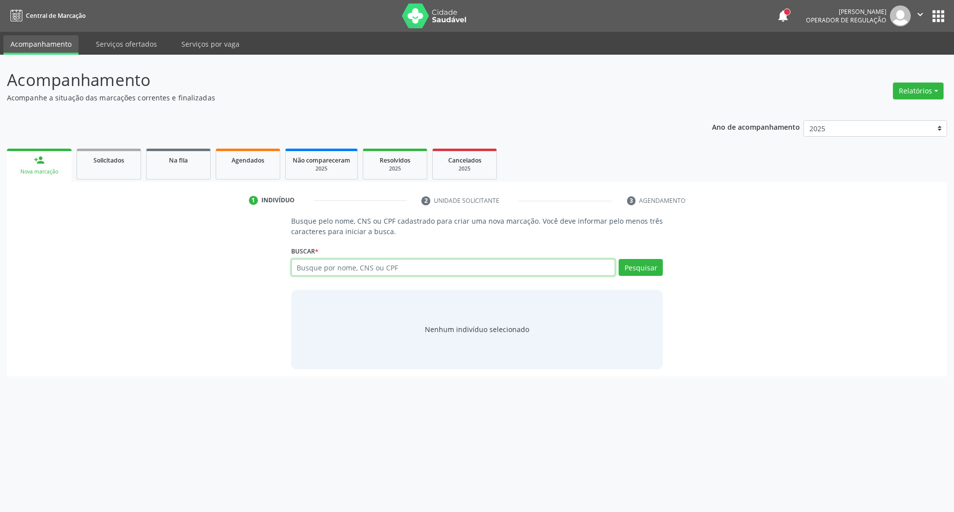
click at [395, 271] on input "text" at bounding box center [453, 267] width 325 height 17
type input "[PERSON_NAME] dos s"
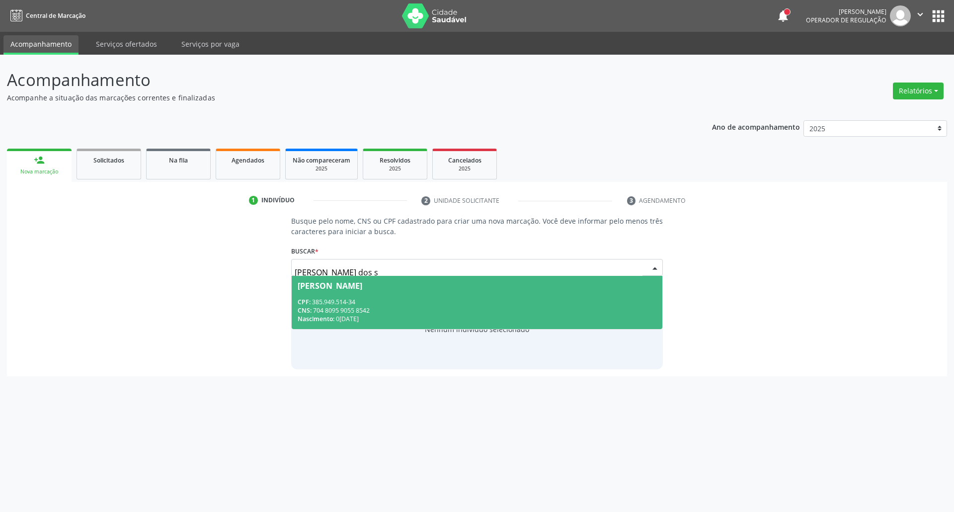
click at [397, 301] on div "CPF: 385.949.514-34" at bounding box center [477, 302] width 359 height 8
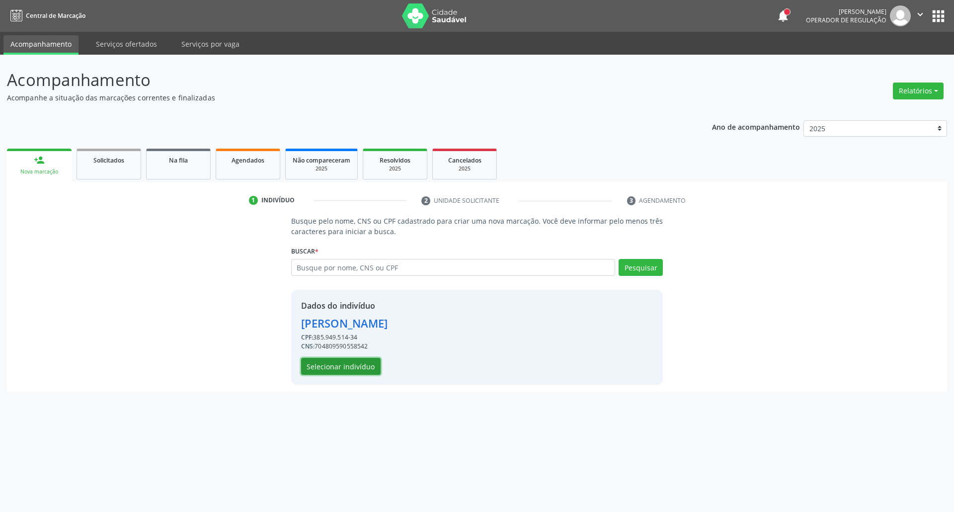
click at [355, 362] on button "Selecionar indivíduo" at bounding box center [341, 366] width 80 height 17
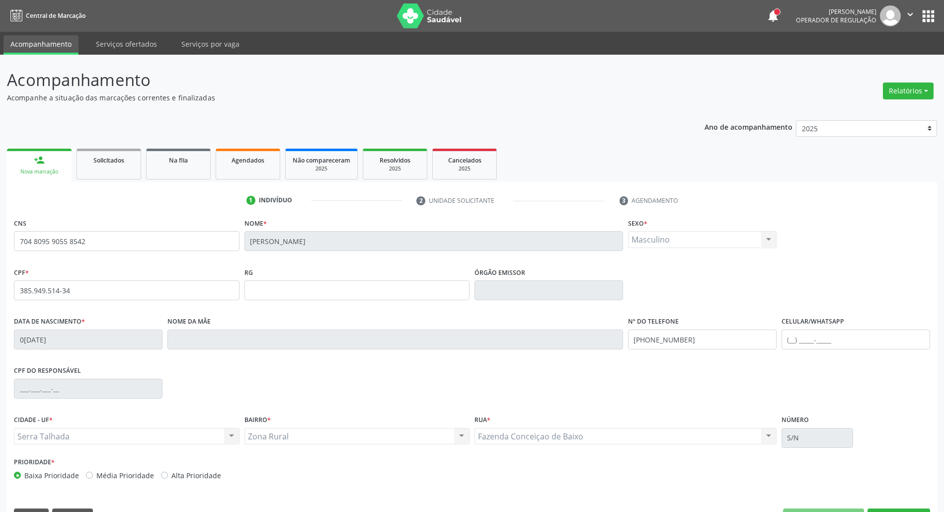
scroll to position [27, 0]
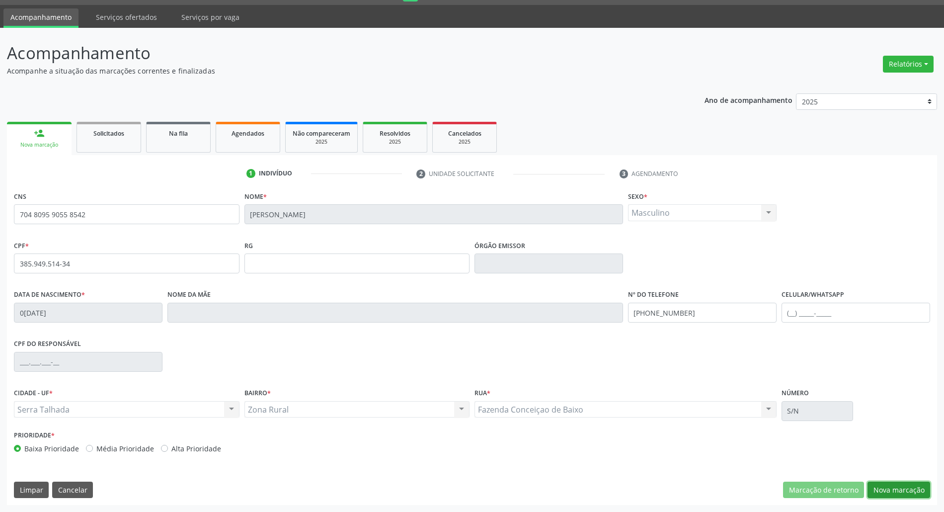
drag, startPoint x: 890, startPoint y: 489, endPoint x: 880, endPoint y: 484, distance: 11.1
click at [880, 484] on button "Nova marcação" at bounding box center [899, 490] width 63 height 17
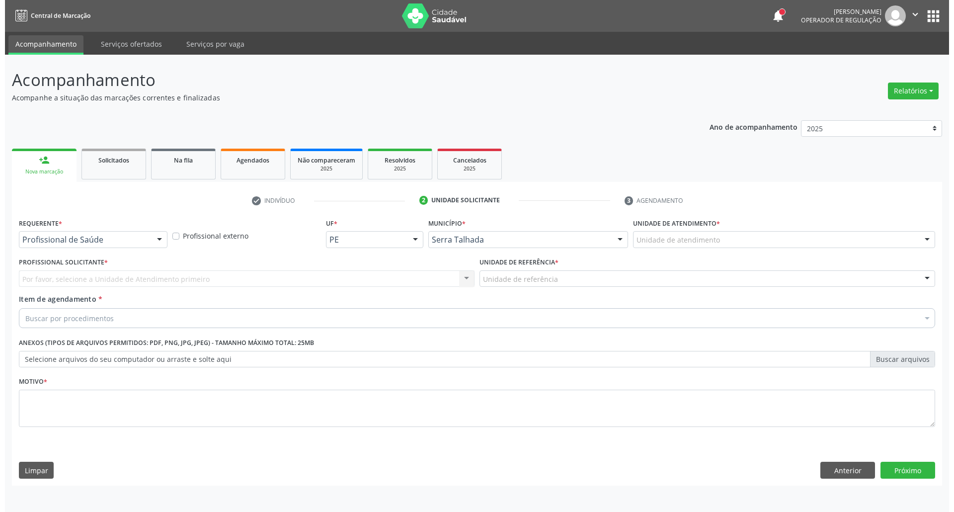
scroll to position [0, 0]
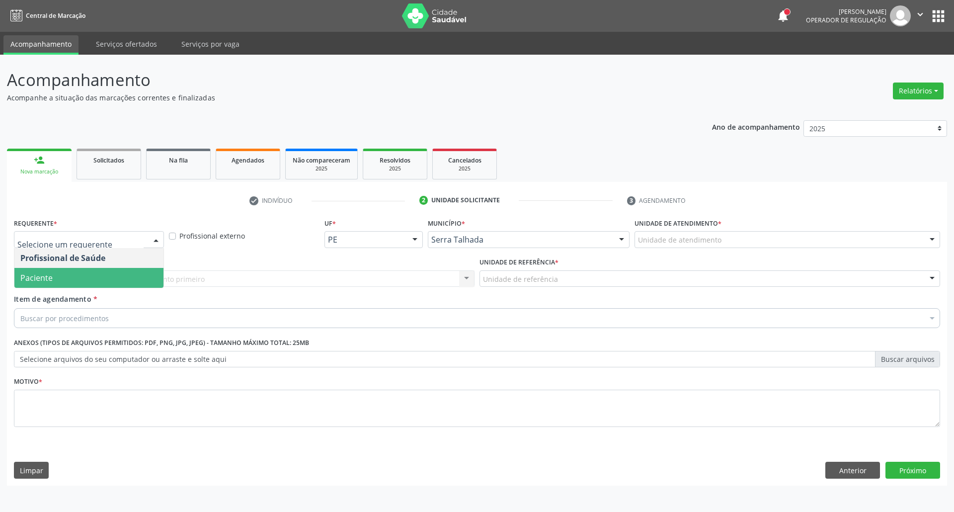
click at [92, 273] on span "Paciente" at bounding box center [88, 278] width 149 height 20
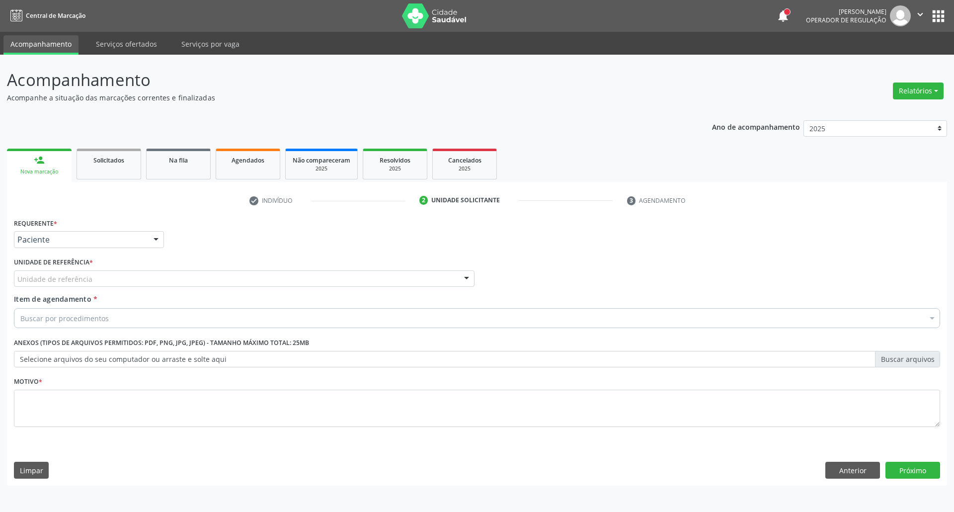
click at [92, 273] on div "Unidade de referência" at bounding box center [244, 278] width 461 height 17
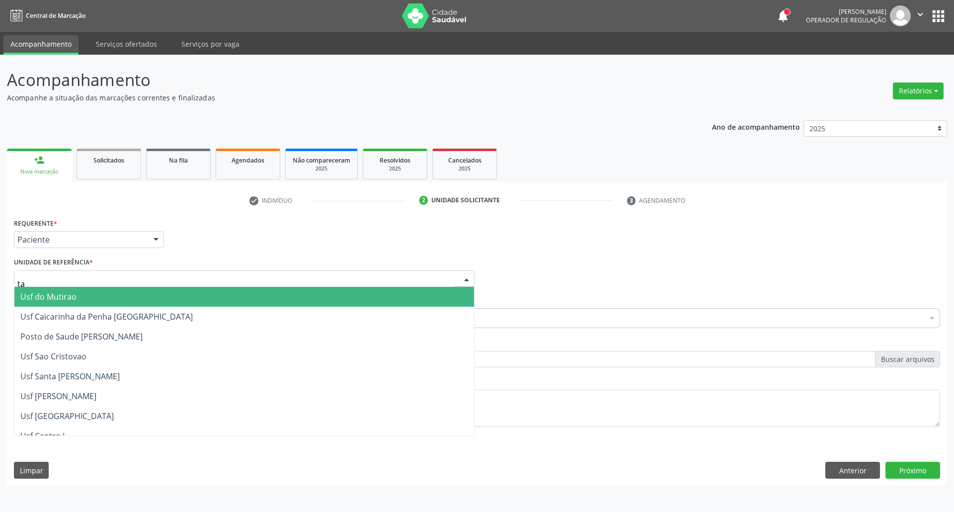
type input "tau"
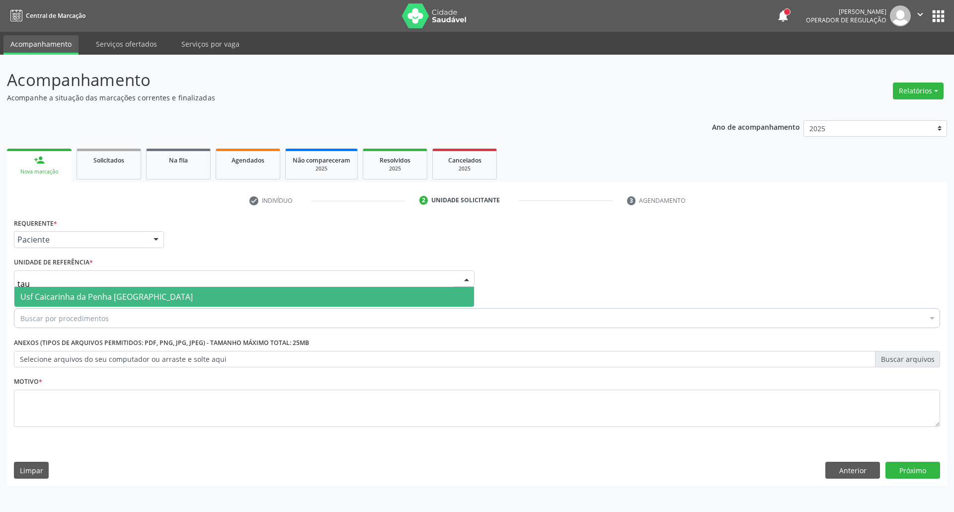
click at [46, 297] on span "Usf Caicarinha da Penha [GEOGRAPHIC_DATA]" at bounding box center [106, 296] width 172 height 11
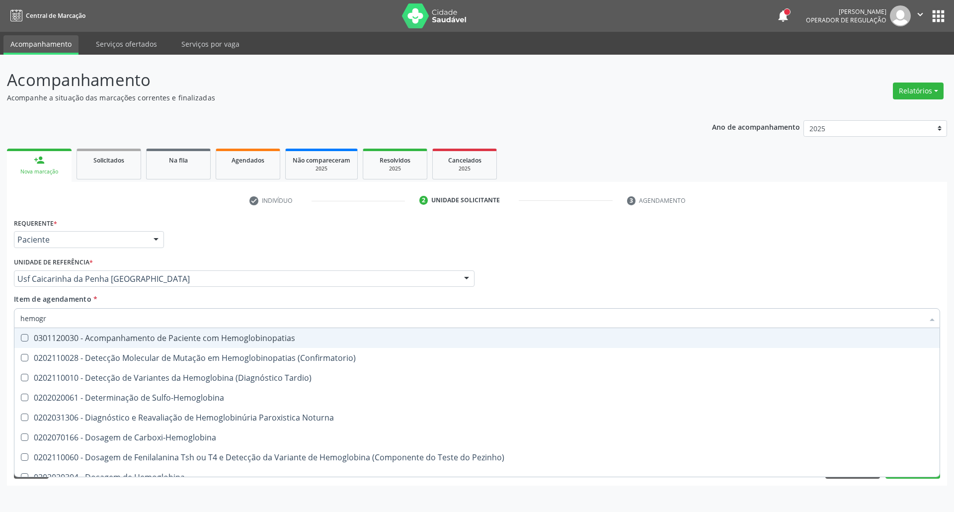
type input "hemogra"
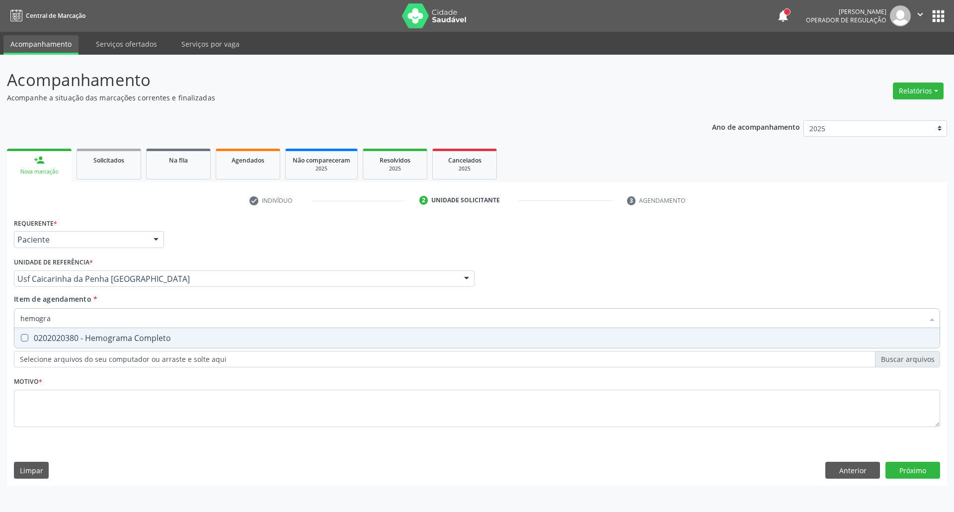
click at [26, 342] on div "0202020380 - Hemograma Completo" at bounding box center [476, 338] width 913 height 8
checkbox Completo "true"
drag, startPoint x: 71, startPoint y: 319, endPoint x: 0, endPoint y: 314, distance: 70.7
click at [0, 319] on div "Acompanhamento Acompanhe a situação das marcações correntes e finalizadas Relat…" at bounding box center [477, 283] width 954 height 457
type input "g"
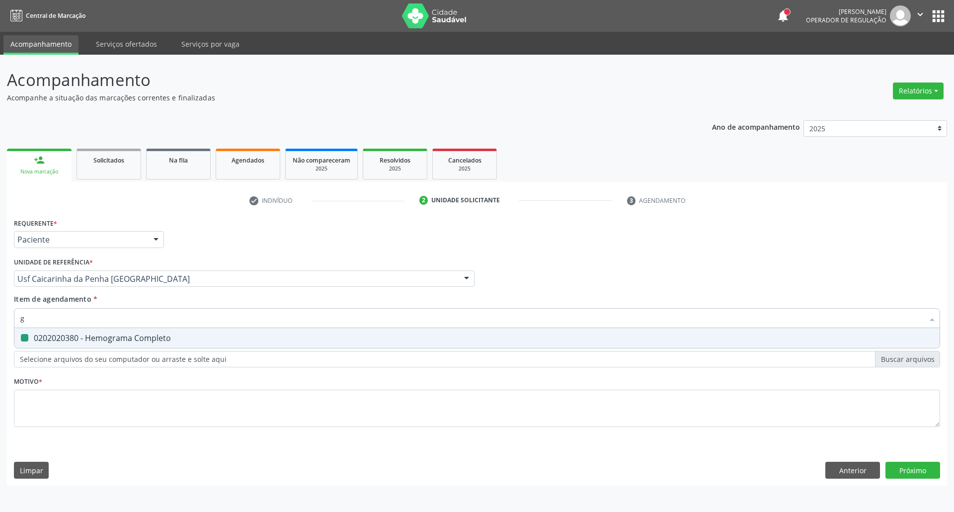
checkbox Completo "false"
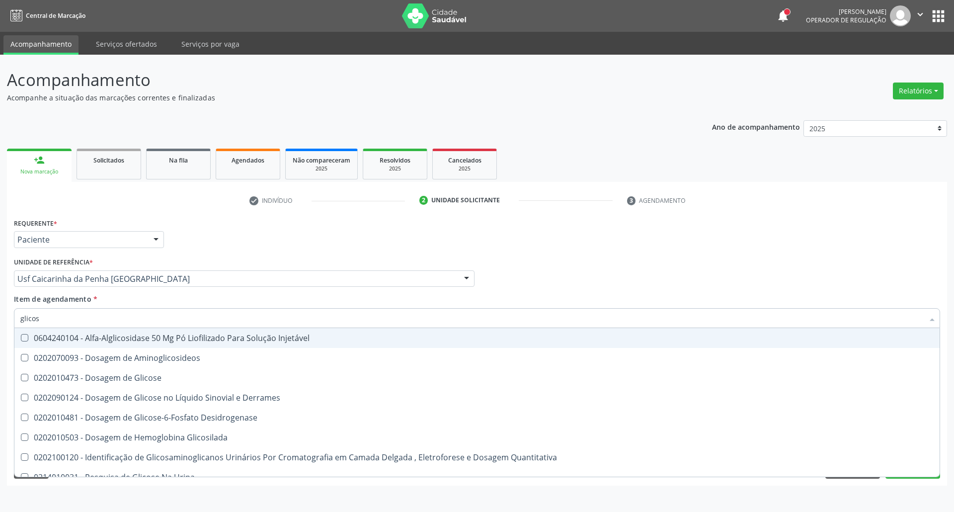
type input "glicose"
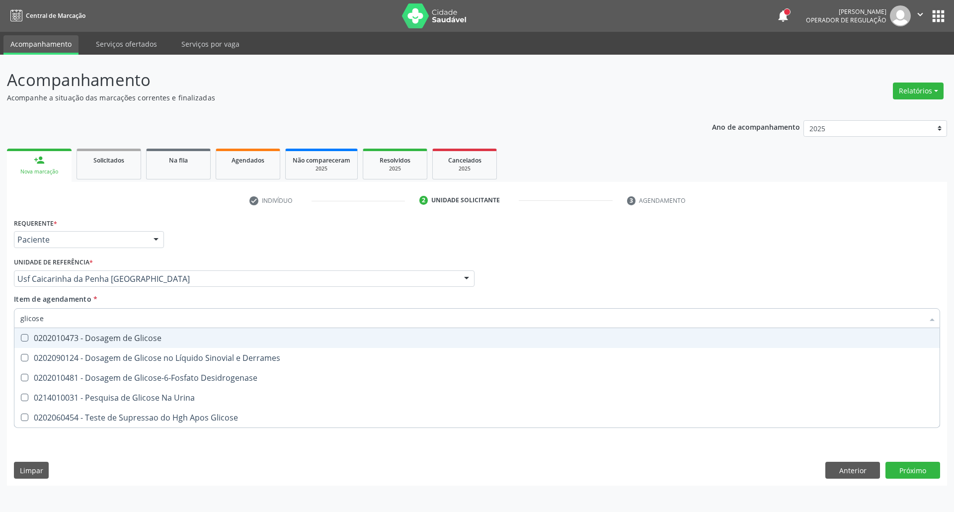
drag, startPoint x: 40, startPoint y: 339, endPoint x: 56, endPoint y: 321, distance: 24.3
click at [44, 334] on div "0202010473 - Dosagem de Glicose" at bounding box center [476, 338] width 913 height 8
checkbox Glicose "true"
drag, startPoint x: 50, startPoint y: 315, endPoint x: 0, endPoint y: 310, distance: 50.4
click at [0, 314] on div "Acompanhamento Acompanhe a situação das marcações correntes e finalizadas Relat…" at bounding box center [477, 283] width 954 height 457
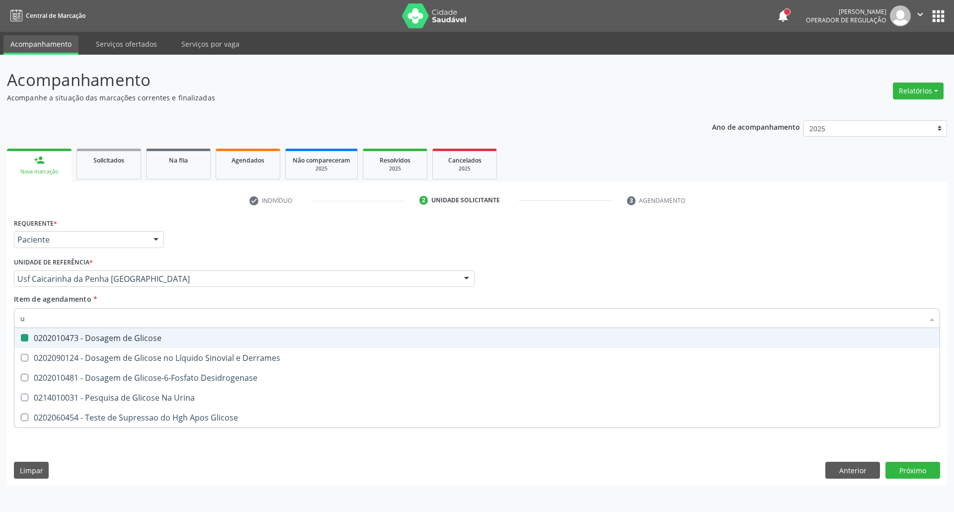
type input "ur"
checkbox Glicose "false"
type input "ureia"
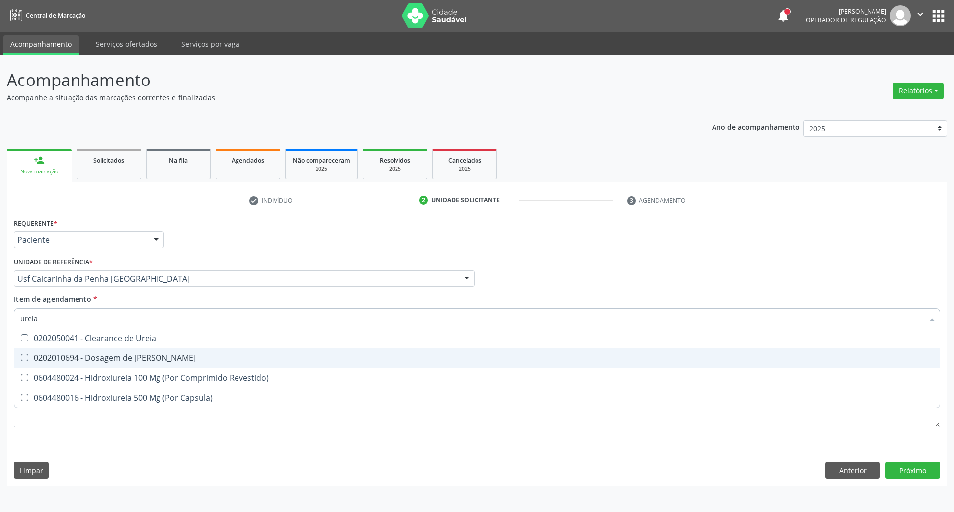
click at [34, 356] on div "0202010694 - Dosagem de [PERSON_NAME]" at bounding box center [476, 358] width 913 height 8
checkbox Ureia "true"
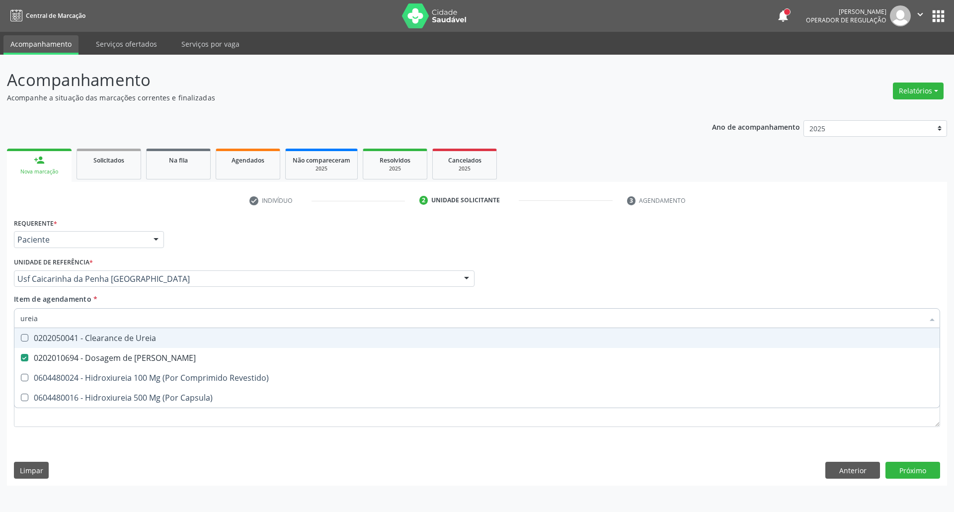
drag, startPoint x: 40, startPoint y: 319, endPoint x: 0, endPoint y: 310, distance: 40.8
click at [0, 313] on div "Acompanhamento Acompanhe a situação das marcações correntes e finalizadas Relat…" at bounding box center [477, 283] width 954 height 457
type input "co"
checkbox Ureia "false"
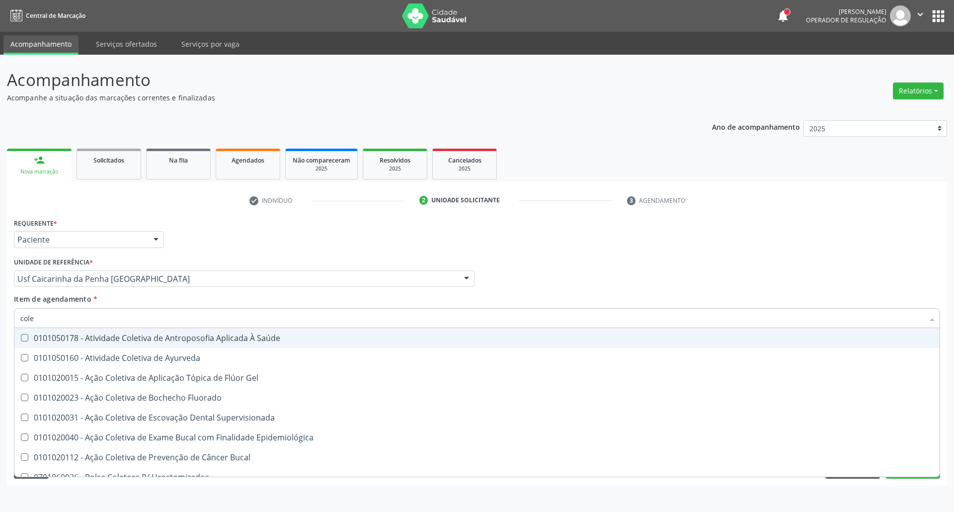
type input "coles"
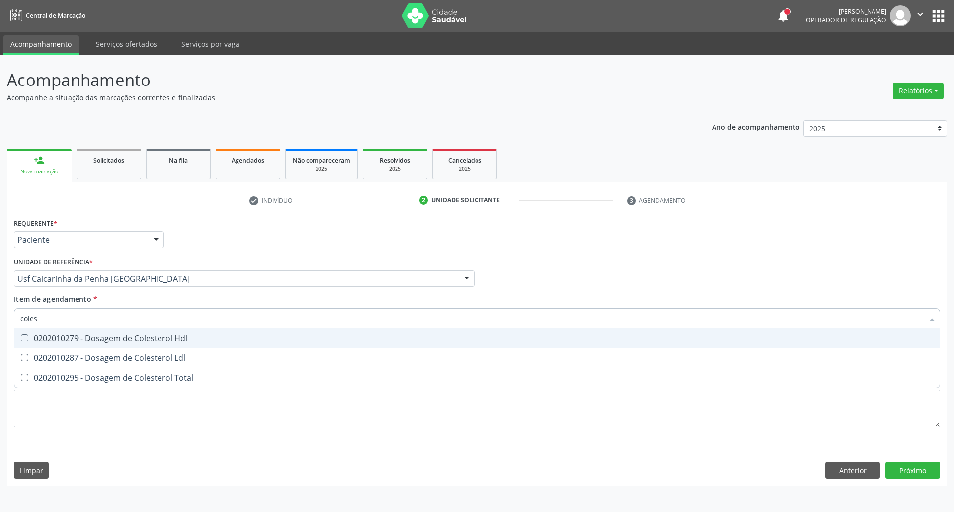
drag, startPoint x: 29, startPoint y: 334, endPoint x: 31, endPoint y: 347, distance: 13.1
click at [29, 338] on div "0202010279 - Dosagem de Colesterol Hdl" at bounding box center [476, 338] width 913 height 8
checkbox Hdl "true"
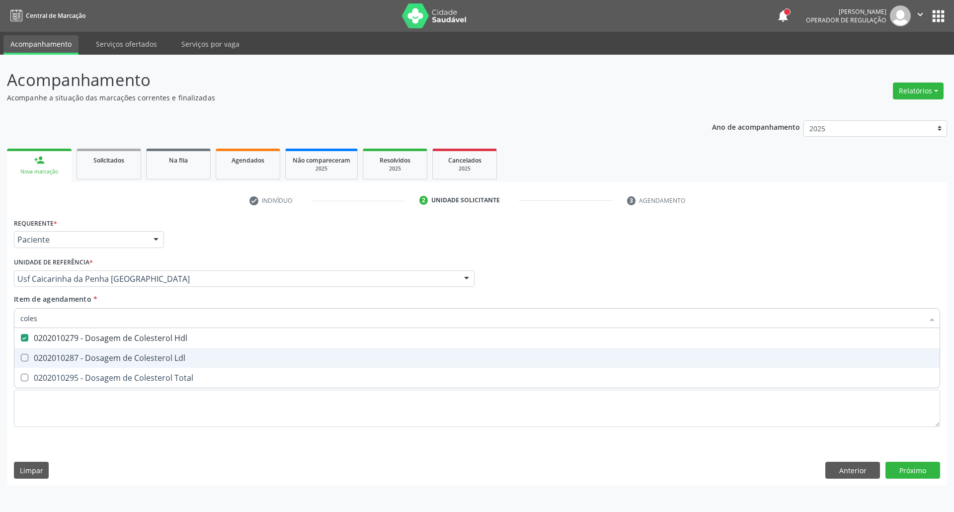
drag, startPoint x: 34, startPoint y: 356, endPoint x: 36, endPoint y: 368, distance: 11.6
click at [36, 358] on div "0202010287 - Dosagem de Colesterol Ldl" at bounding box center [476, 358] width 913 height 8
checkbox Ldl "true"
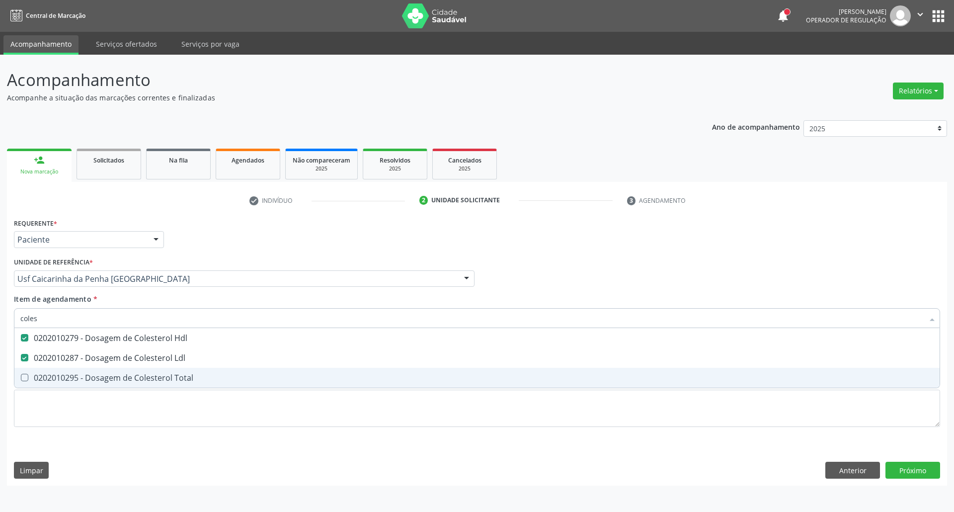
click at [36, 370] on span "0202010295 - Dosagem de Colesterol Total" at bounding box center [476, 378] width 925 height 20
checkbox Total "true"
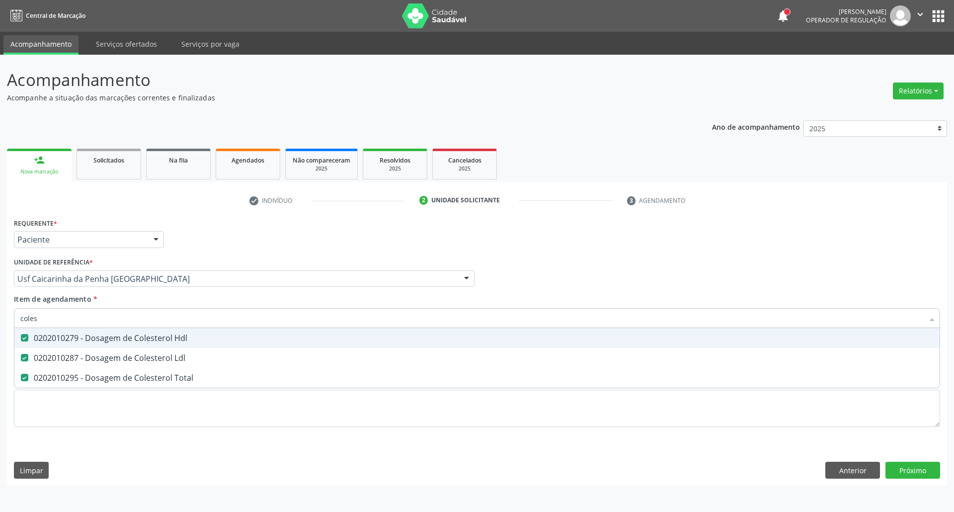
drag, startPoint x: 54, startPoint y: 318, endPoint x: 0, endPoint y: 318, distance: 54.2
click at [0, 318] on div "Acompanhamento Acompanhe a situação das marcações correntes e finalizadas Relat…" at bounding box center [477, 283] width 954 height 457
type input "c"
checkbox Hdl "false"
checkbox Ldl "false"
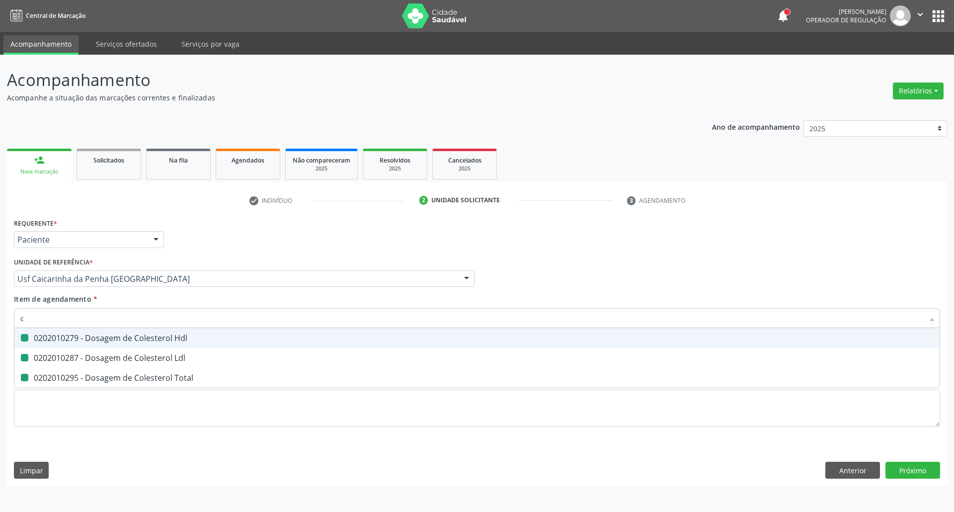
checkbox Total "false"
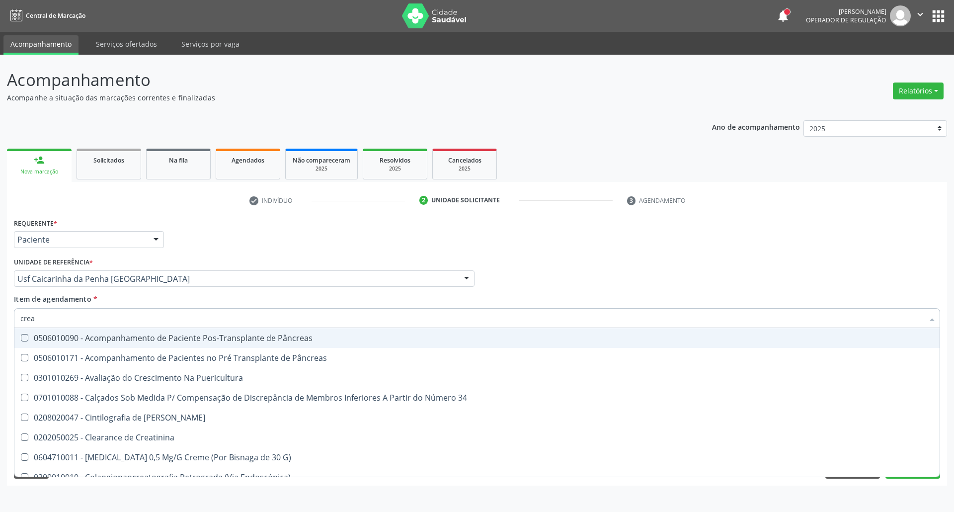
type input "creat"
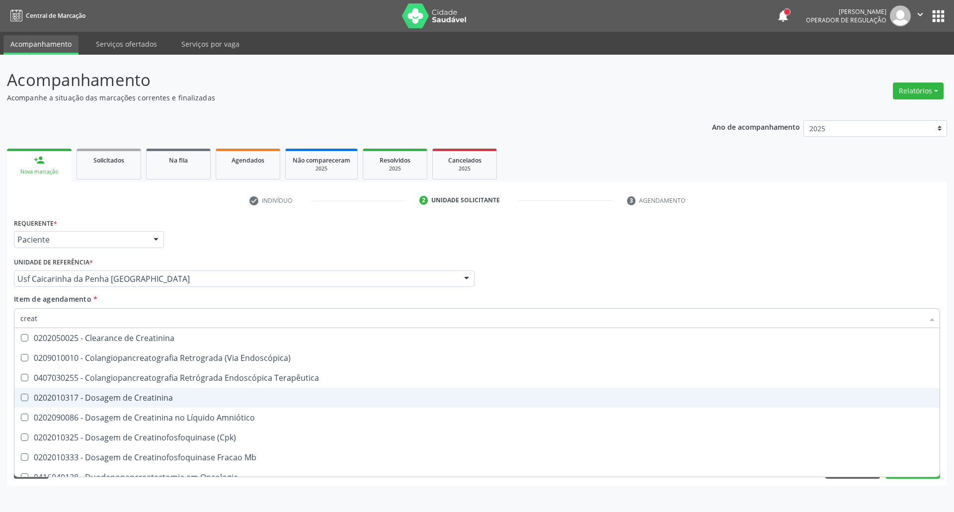
drag, startPoint x: 47, startPoint y: 396, endPoint x: 51, endPoint y: 376, distance: 20.3
click at [46, 394] on div "0202010317 - Dosagem de Creatinina" at bounding box center [476, 398] width 913 height 8
checkbox Creatinina "true"
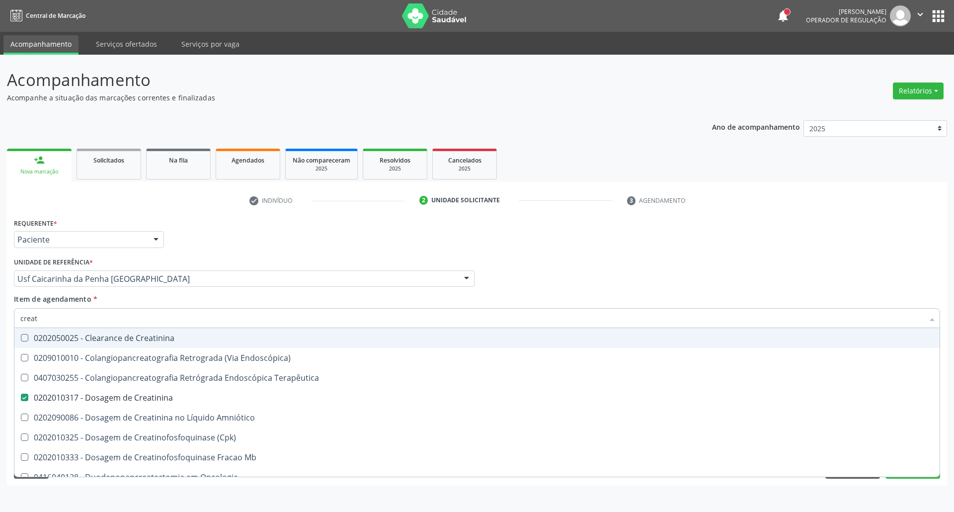
drag, startPoint x: 60, startPoint y: 315, endPoint x: 0, endPoint y: 313, distance: 59.7
click at [0, 315] on div "Acompanhamento Acompanhe a situação das marcações correntes e finalizadas Relat…" at bounding box center [477, 283] width 954 height 457
type input "t"
checkbox Creatinina "false"
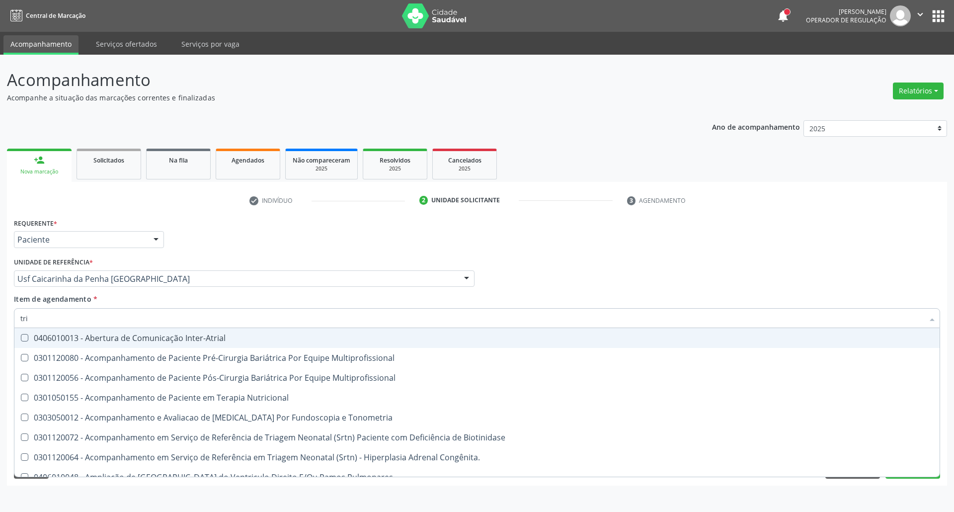
type input "trig"
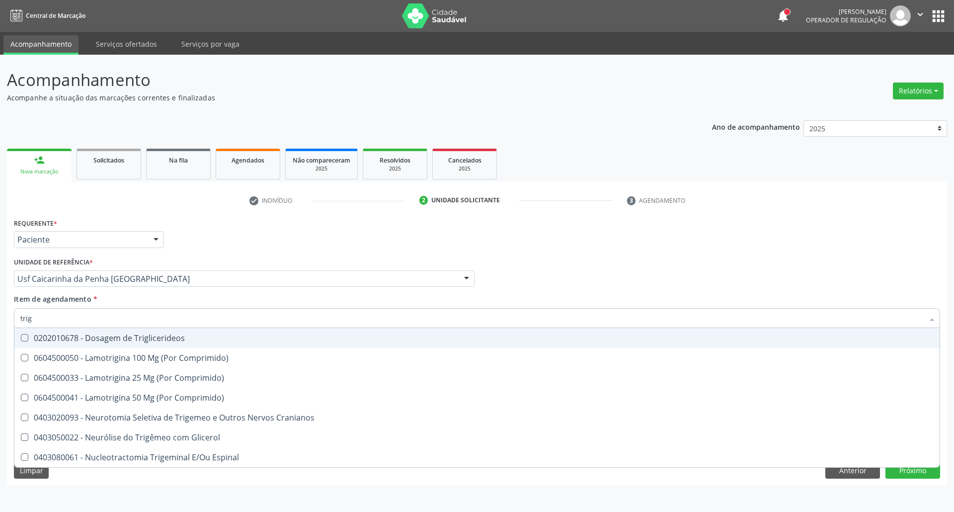
drag, startPoint x: 69, startPoint y: 340, endPoint x: 78, endPoint y: 318, distance: 24.1
click at [69, 338] on div "0202010678 - Dosagem de Triglicerideos" at bounding box center [476, 338] width 913 height 8
checkbox Triglicerideos "true"
drag, startPoint x: 60, startPoint y: 316, endPoint x: 0, endPoint y: 310, distance: 59.9
click at [0, 311] on div "Acompanhamento Acompanhe a situação das marcações correntes e finalizadas Relat…" at bounding box center [477, 283] width 954 height 457
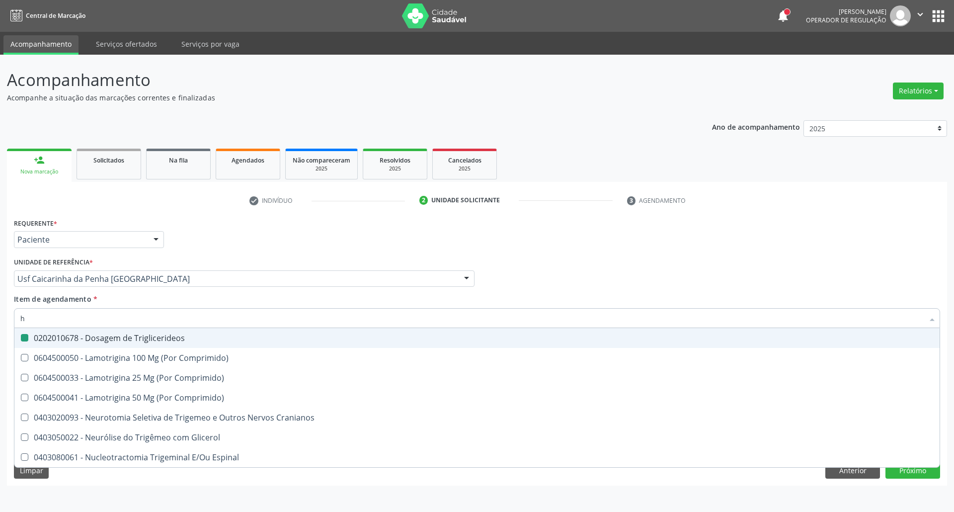
type input "he"
checkbox Triglicerideos "false"
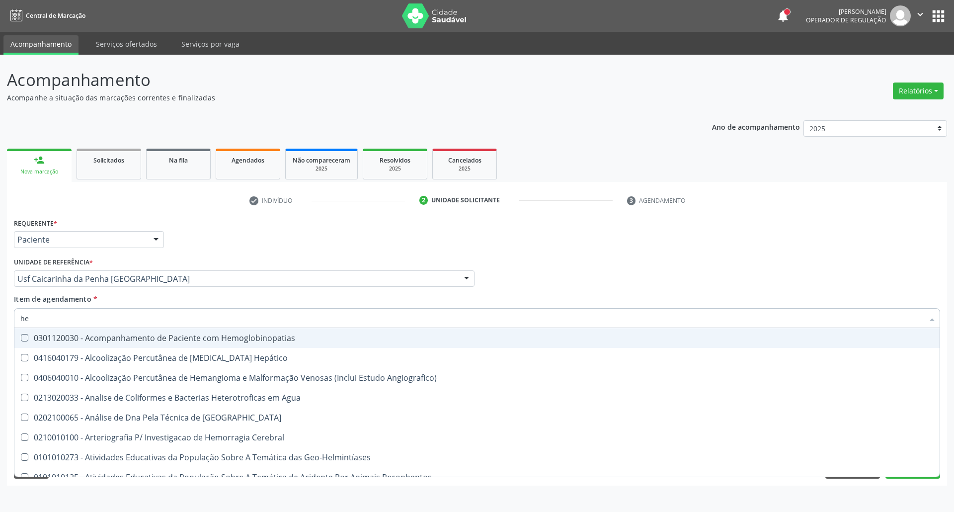
type input "hem"
checkbox II "true"
checkbox Completo "false"
type input "hemo"
checkbox Retro-Retal "true"
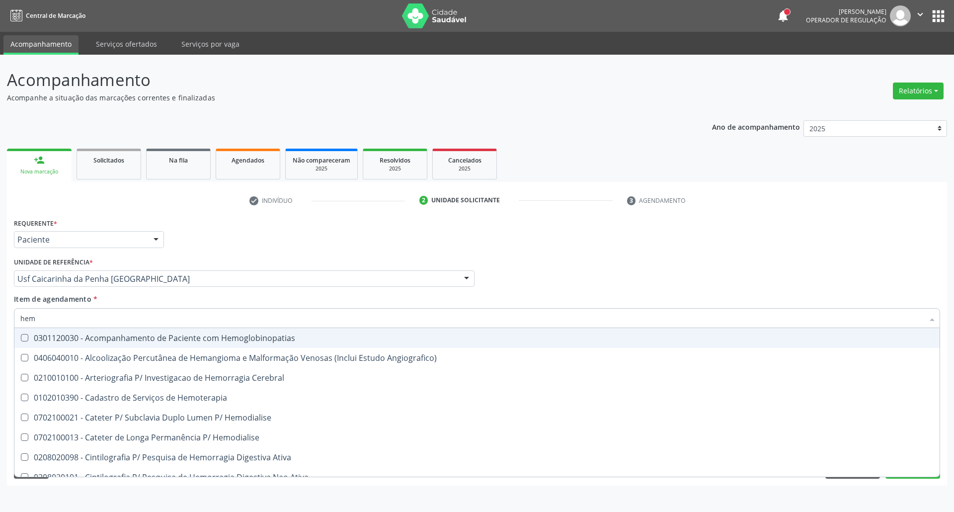
checkbox Completo "false"
type input "hemog"
checkbox Monopolar "true"
type input "hemogl"
checkbox Completo "false"
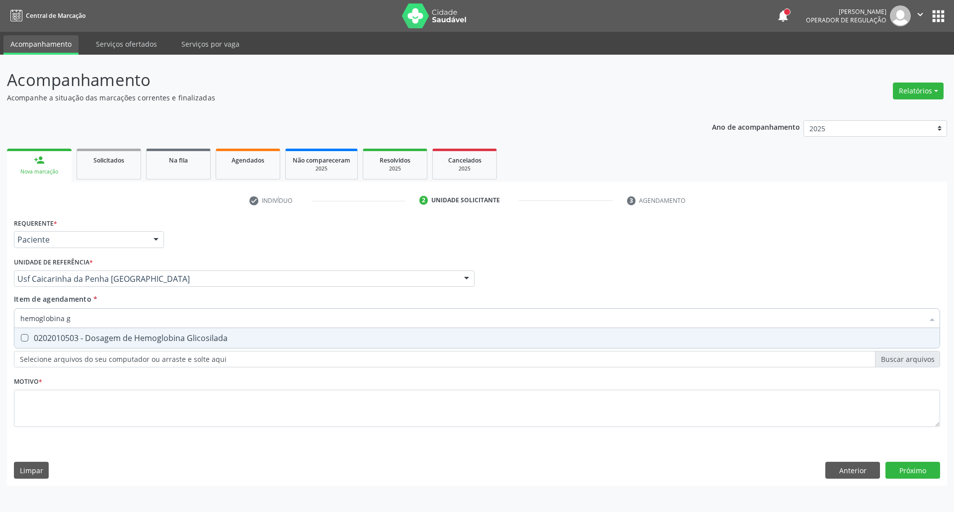
type input "hemoglobina g"
drag, startPoint x: 27, startPoint y: 332, endPoint x: 64, endPoint y: 325, distance: 38.1
click at [28, 332] on span "0202010503 - Dosagem de Hemoglobina Glicosilada" at bounding box center [476, 338] width 925 height 20
checkbox Glicosilada "true"
drag, startPoint x: 52, startPoint y: 317, endPoint x: 0, endPoint y: 312, distance: 52.4
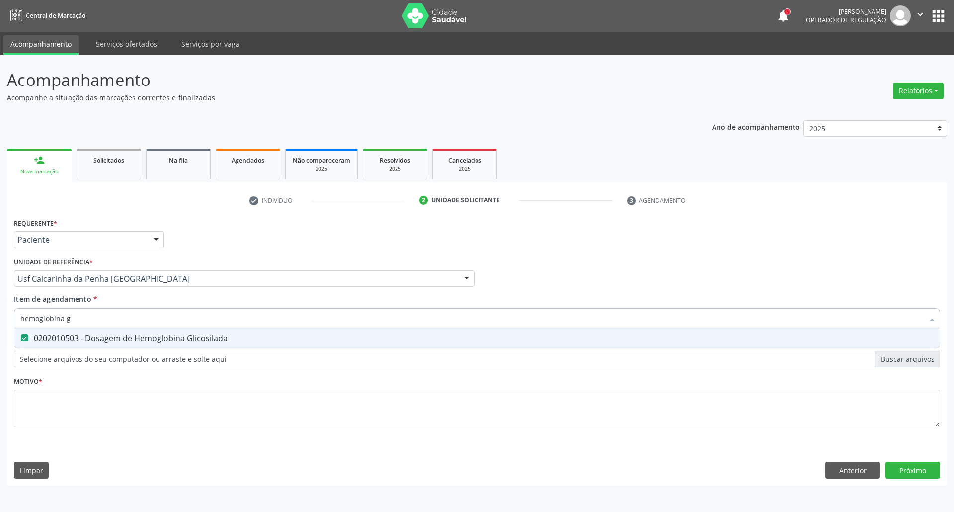
click at [0, 313] on div "Acompanhamento Acompanhe a situação das marcações correntes e finalizadas Relat…" at bounding box center [477, 283] width 954 height 457
type input "b"
checkbox Glicosilada "false"
type input "bilirru"
drag, startPoint x: 24, startPoint y: 338, endPoint x: 52, endPoint y: 327, distance: 30.1
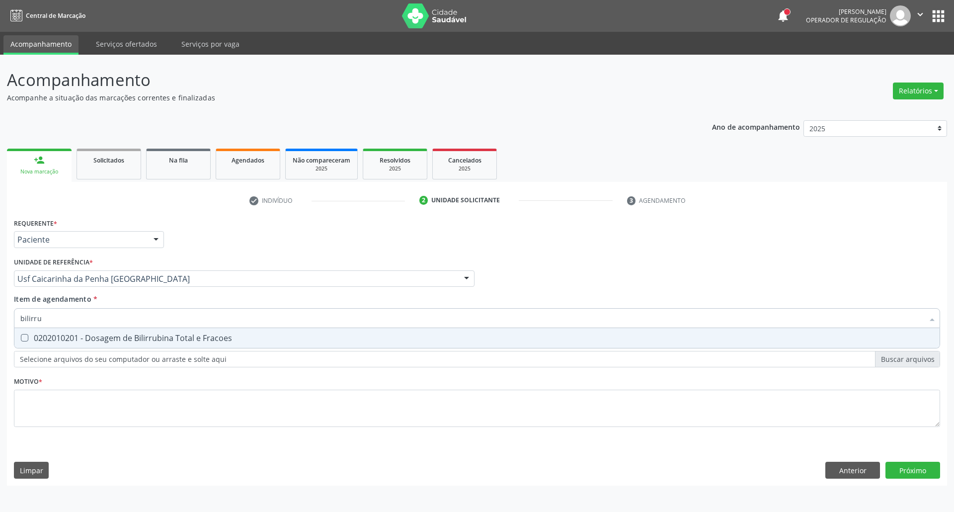
click at [26, 337] on Fracoes at bounding box center [24, 337] width 7 height 7
click at [21, 337] on Fracoes "checkbox" at bounding box center [17, 337] width 6 height 6
checkbox Fracoes "true"
click at [0, 305] on div "Acompanhamento Acompanhe a situação das marcações correntes e finalizadas Relat…" at bounding box center [477, 283] width 954 height 457
type input "a"
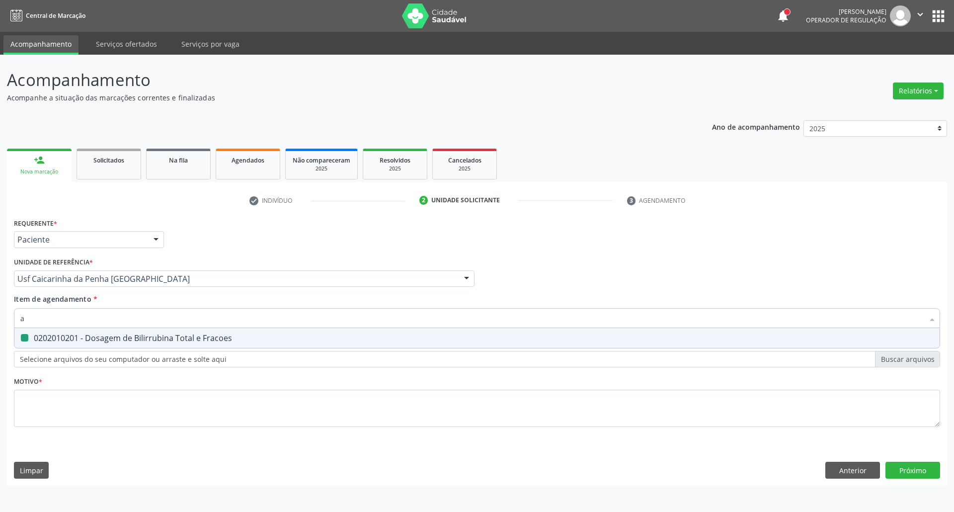
checkbox Fracoes "false"
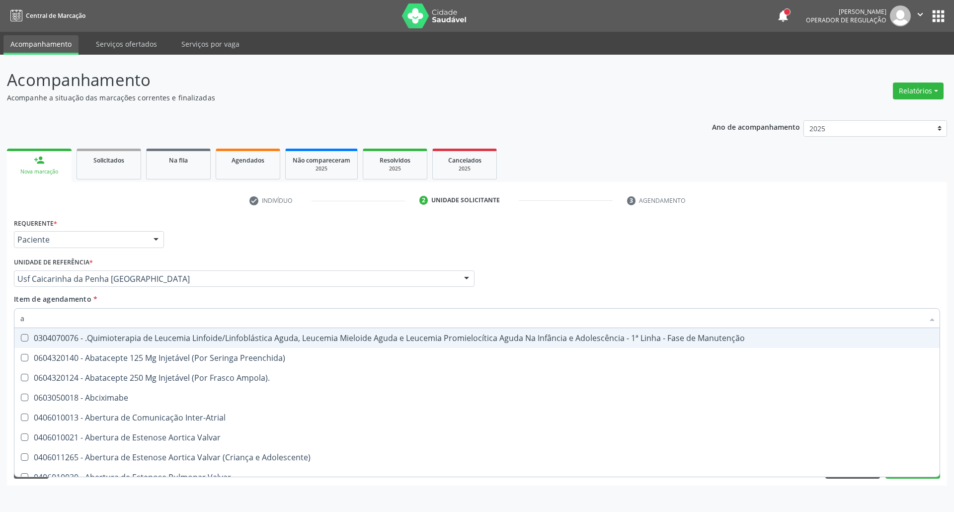
type input "ac"
checkbox Artrografia "true"
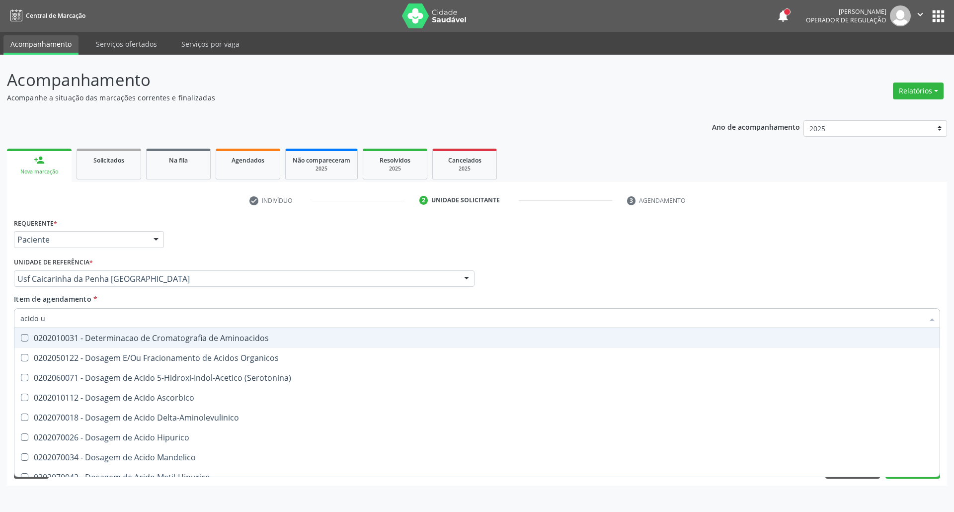
type input "acido u"
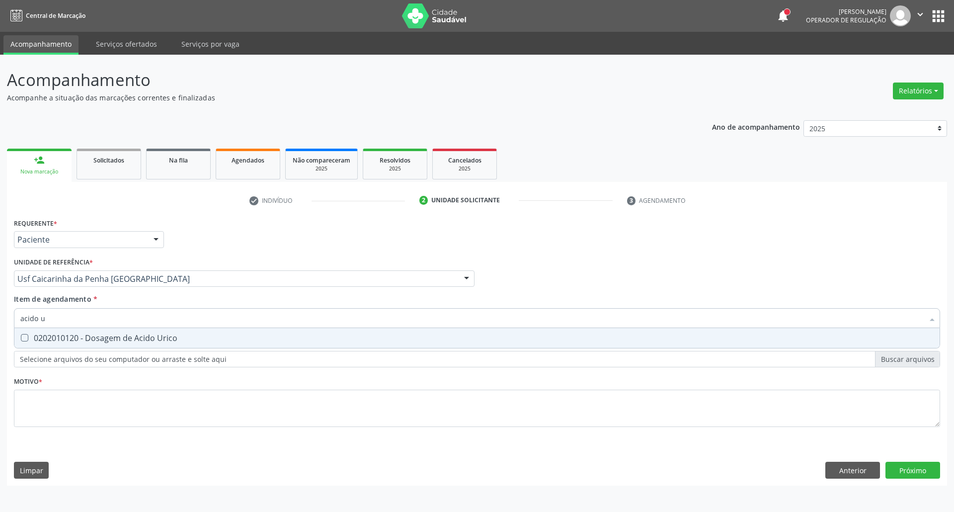
drag, startPoint x: 30, startPoint y: 337, endPoint x: 59, endPoint y: 324, distance: 31.6
click at [30, 337] on div "0202010120 - Dosagem de Acido Urico" at bounding box center [476, 338] width 913 height 8
checkbox Urico "true"
drag, startPoint x: 7, startPoint y: 321, endPoint x: 0, endPoint y: 321, distance: 7.0
click at [0, 321] on div "Acompanhamento Acompanhe a situação das marcações correntes e finalizadas Relat…" at bounding box center [477, 283] width 954 height 457
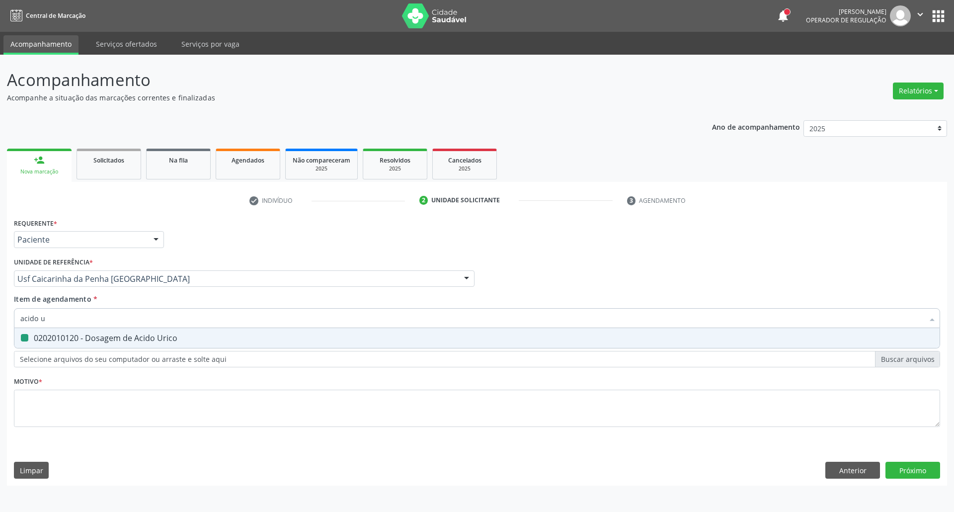
type input "t"
checkbox Urico "false"
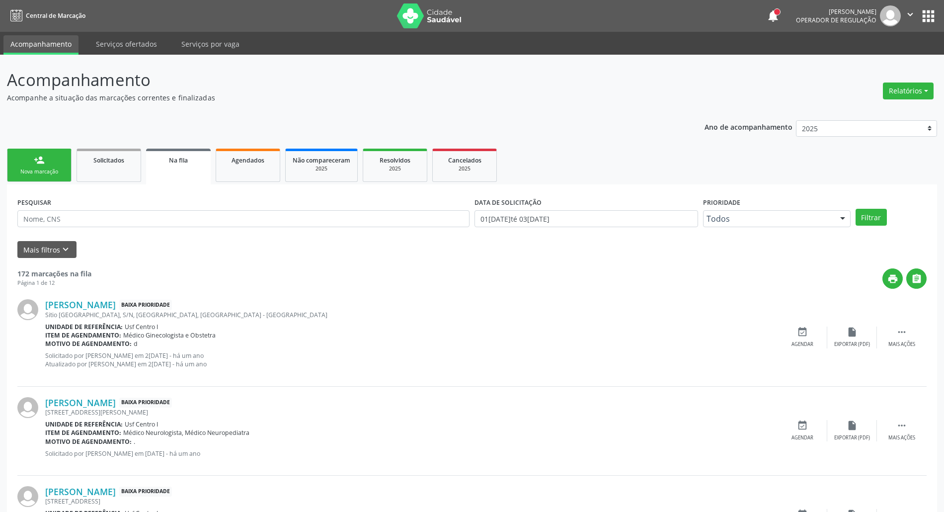
click at [53, 168] on div "Nova marcação" at bounding box center [39, 171] width 50 height 7
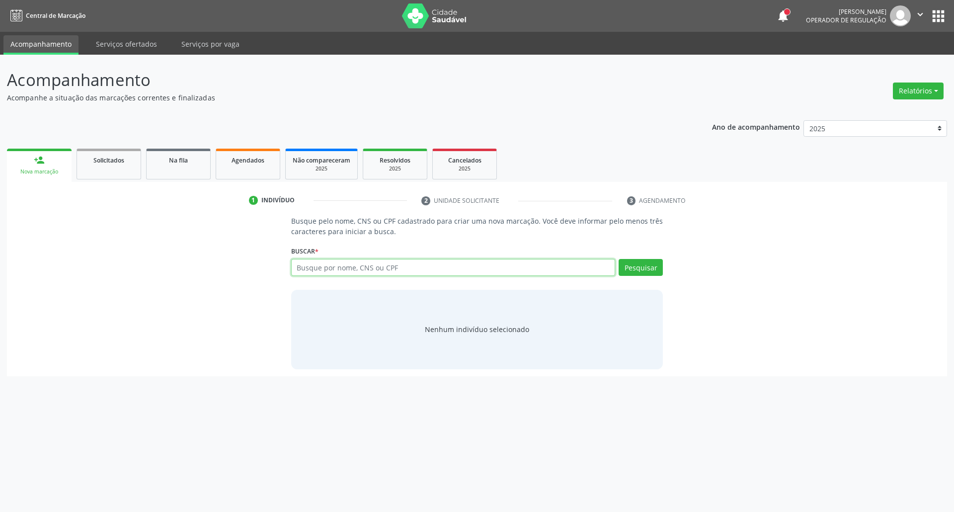
click at [310, 268] on input "text" at bounding box center [453, 267] width 325 height 17
type input "maria do socorro da concei"
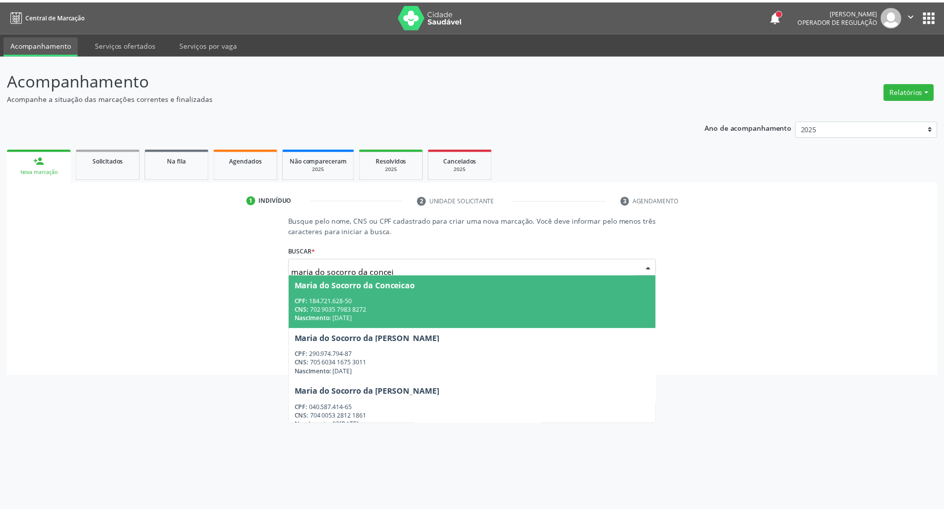
scroll to position [11, 0]
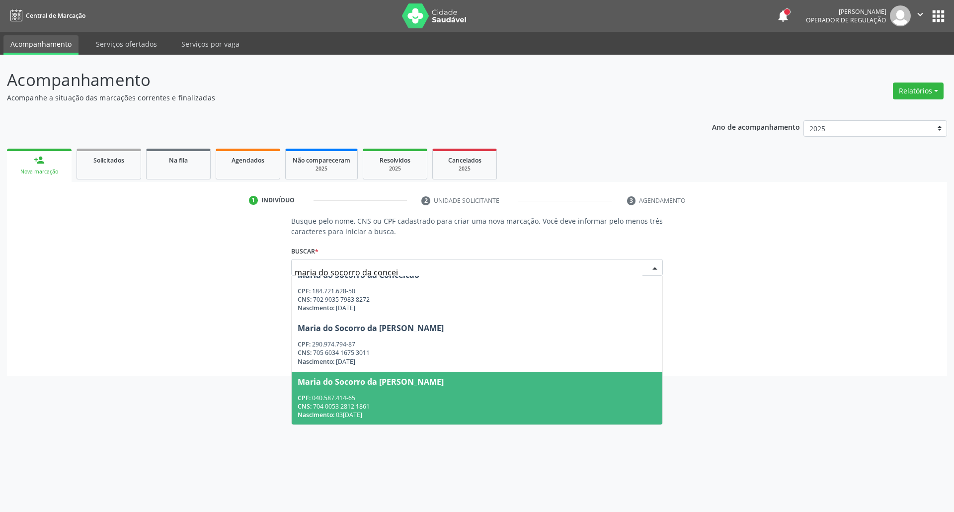
click at [462, 378] on div "Maria do Socorro da [PERSON_NAME]" at bounding box center [477, 382] width 359 height 8
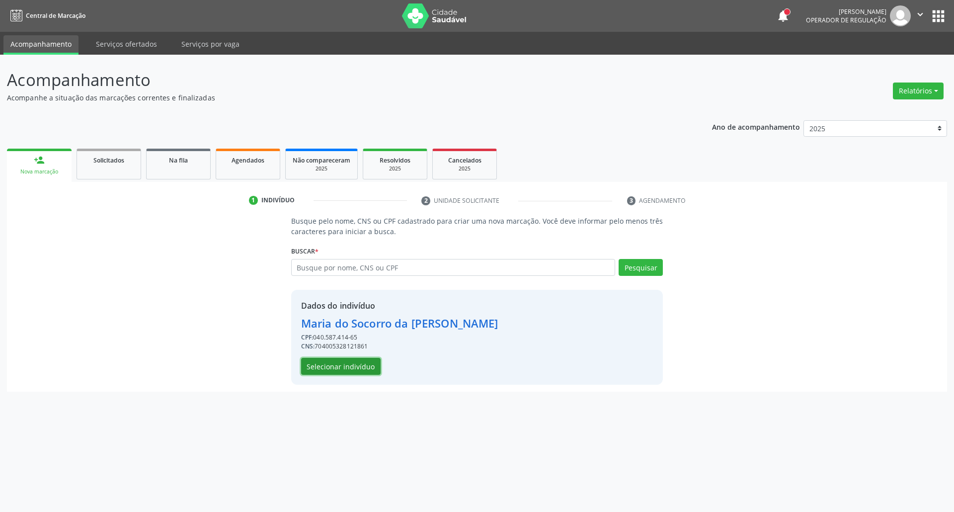
click at [358, 366] on button "Selecionar indivíduo" at bounding box center [341, 366] width 80 height 17
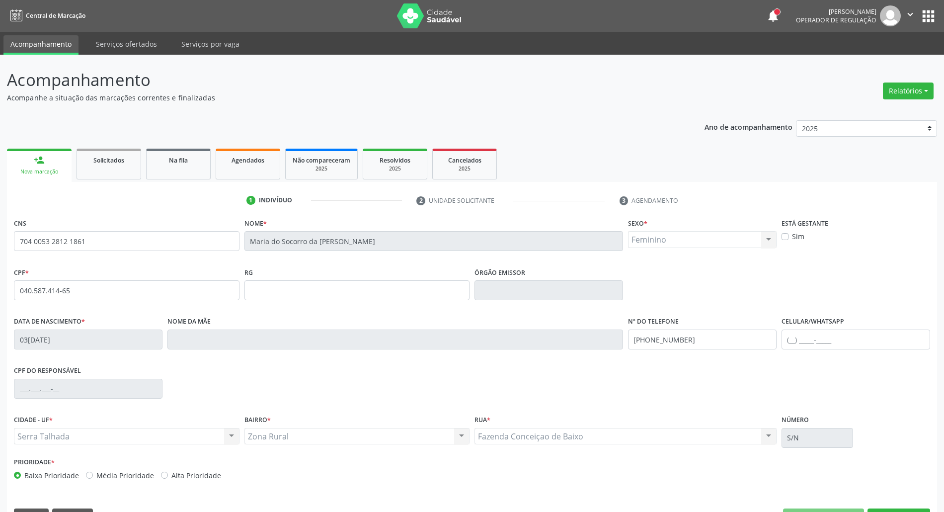
scroll to position [27, 0]
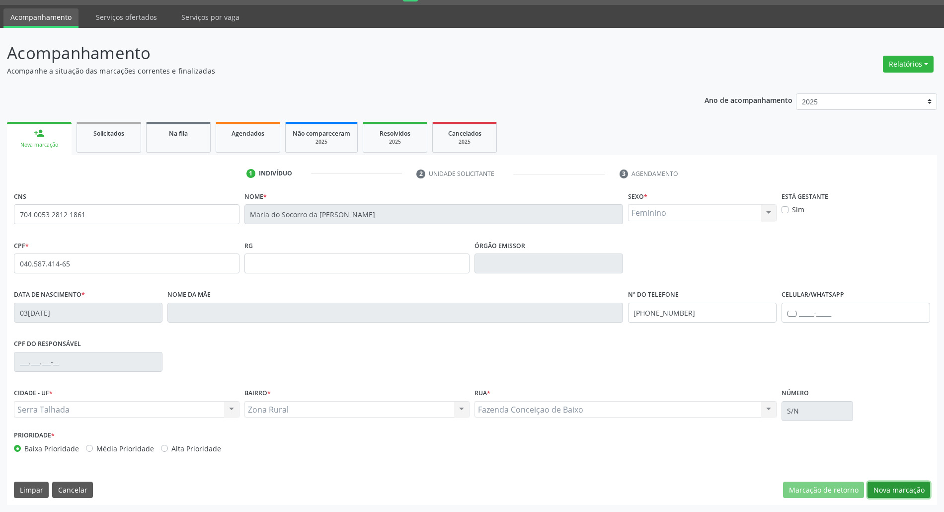
drag, startPoint x: 917, startPoint y: 485, endPoint x: 463, endPoint y: 359, distance: 471.4
click at [890, 475] on div "CNS 704 0053 2812 1861 [GEOGRAPHIC_DATA] * [PERSON_NAME] * Feminino Masculino F…" at bounding box center [472, 347] width 930 height 316
drag, startPoint x: 899, startPoint y: 490, endPoint x: 863, endPoint y: 484, distance: 36.3
click at [893, 490] on button "Nova marcação" at bounding box center [899, 490] width 63 height 17
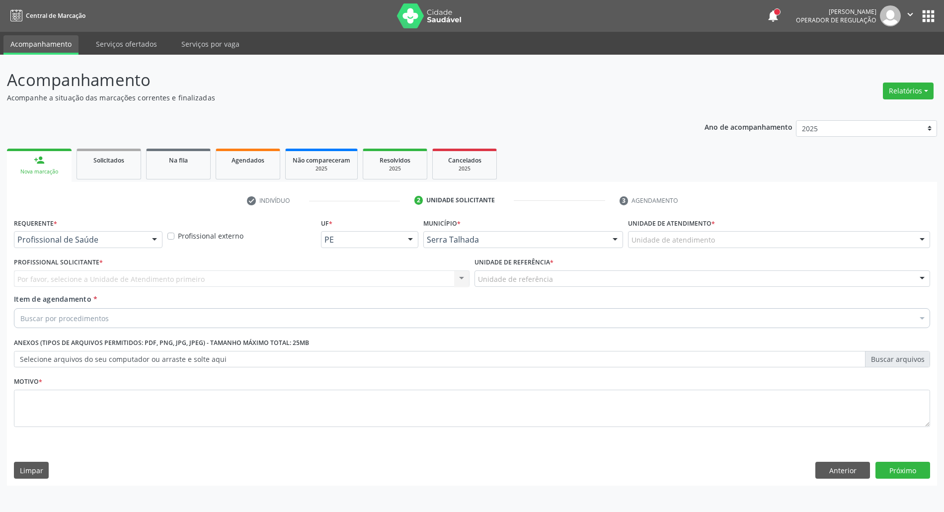
scroll to position [0, 0]
drag, startPoint x: 169, startPoint y: 239, endPoint x: 164, endPoint y: 239, distance: 5.5
click at [166, 239] on div "Profissional externo" at bounding box center [243, 235] width 155 height 39
click at [160, 239] on div at bounding box center [156, 240] width 15 height 17
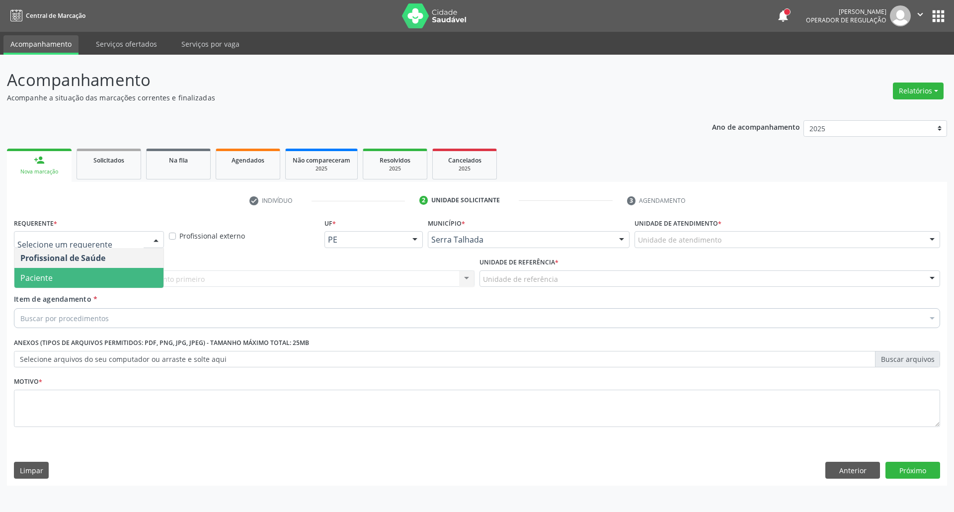
click at [106, 277] on span "Paciente" at bounding box center [88, 278] width 149 height 20
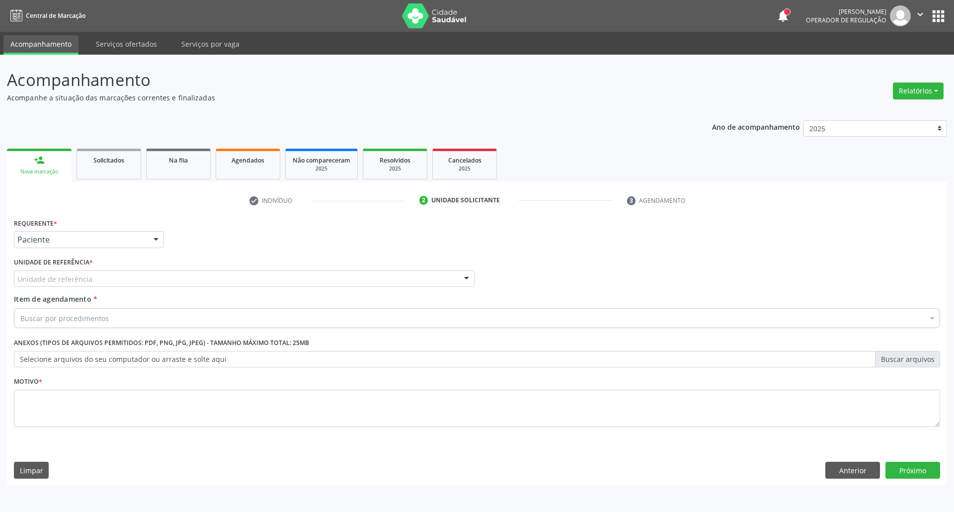
click at [106, 277] on div "Unidade de referência" at bounding box center [244, 278] width 461 height 17
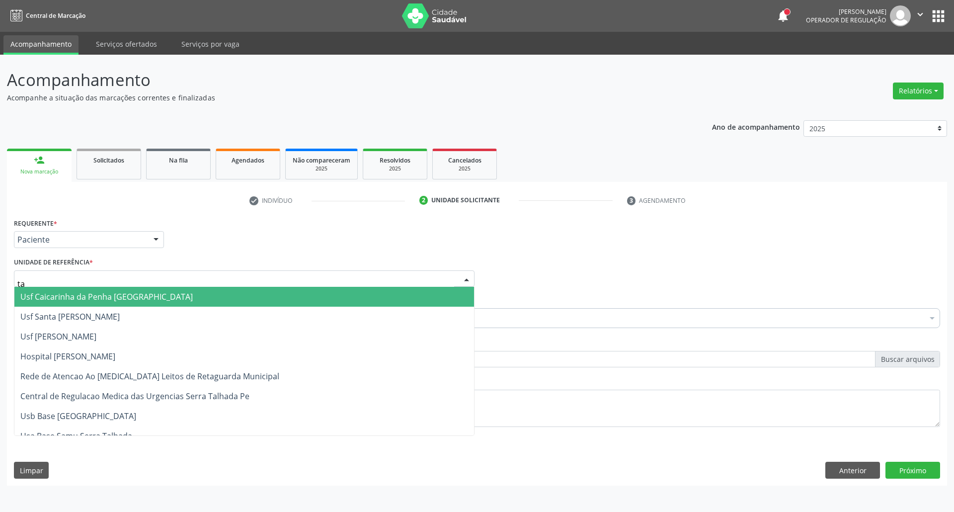
type input "tau"
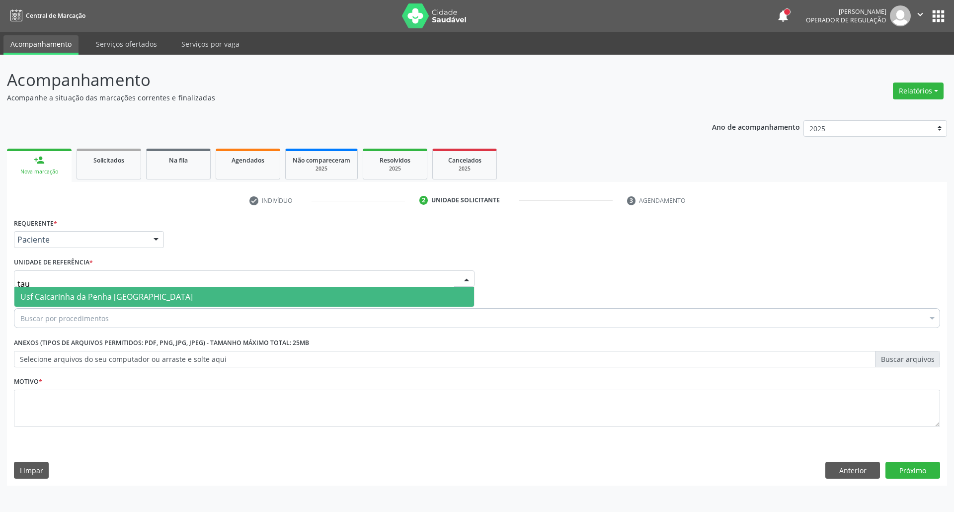
click at [76, 303] on span "Usf Caicarinha da Penha [GEOGRAPHIC_DATA]" at bounding box center [244, 297] width 460 height 20
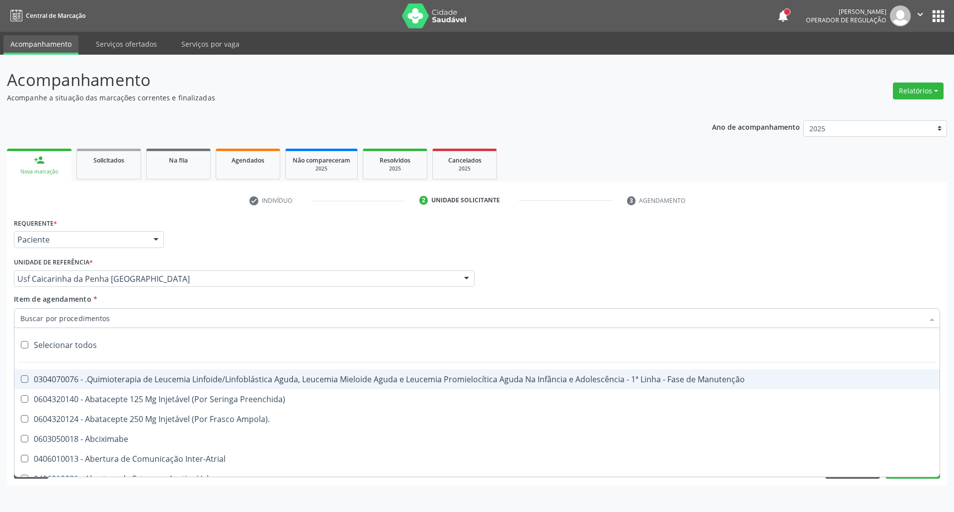
click at [64, 315] on input "Item de agendamento *" at bounding box center [471, 318] width 903 height 20
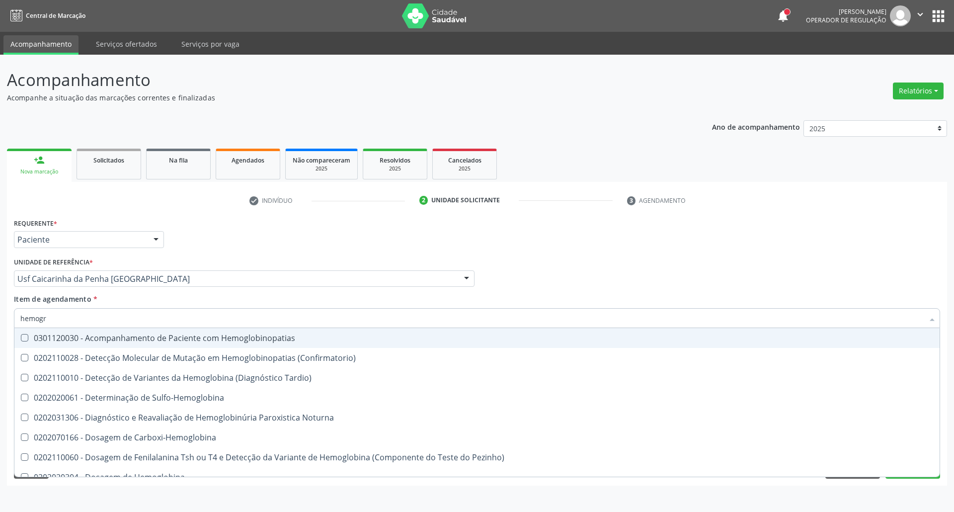
type input "hemogra"
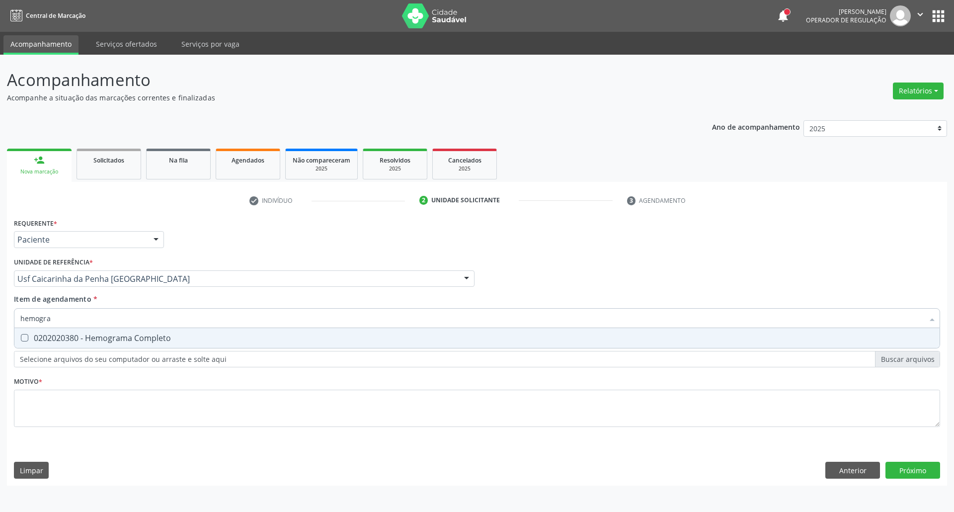
click at [128, 331] on span "0202020380 - Hemograma Completo" at bounding box center [476, 338] width 925 height 20
checkbox Completo "true"
drag, startPoint x: 12, startPoint y: 330, endPoint x: 0, endPoint y: 296, distance: 36.0
click at [0, 301] on div "Acompanhamento Acompanhe a situação das marcações correntes e finalizadas Relat…" at bounding box center [477, 283] width 954 height 457
type input "g"
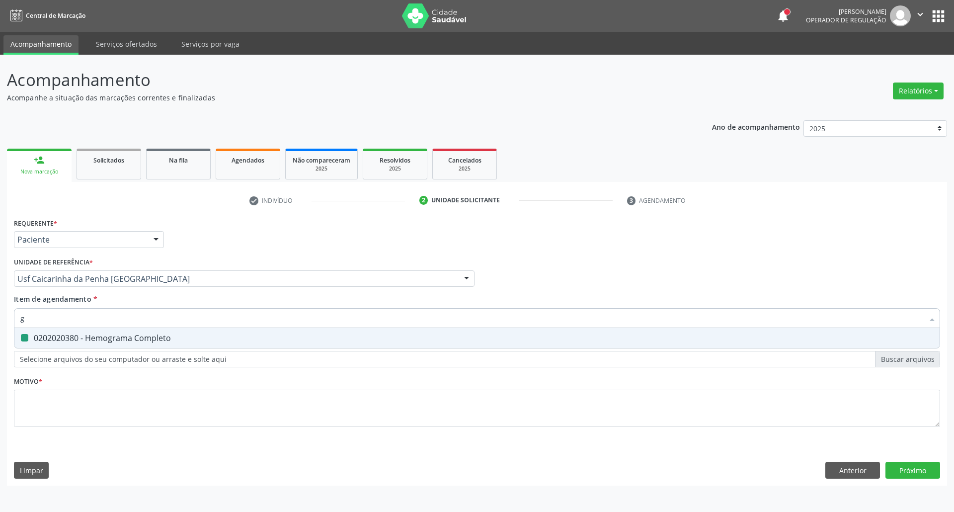
checkbox Completo "false"
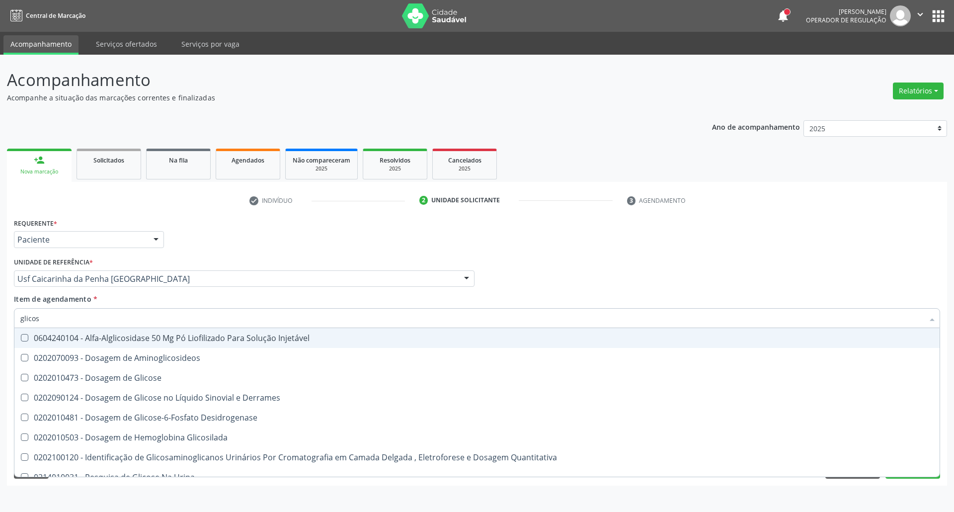
type input "glicose"
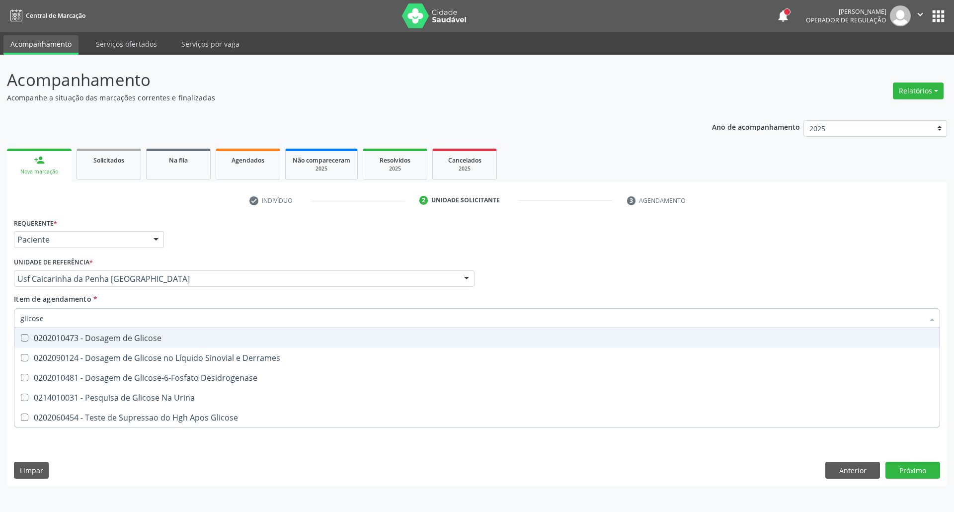
drag, startPoint x: 35, startPoint y: 335, endPoint x: 40, endPoint y: 328, distance: 8.5
click at [39, 330] on span "0202010473 - Dosagem de Glicose" at bounding box center [476, 338] width 925 height 20
checkbox Glicose "true"
drag, startPoint x: 48, startPoint y: 318, endPoint x: 0, endPoint y: 299, distance: 51.3
click at [0, 299] on div "Acompanhamento Acompanhe a situação das marcações correntes e finalizadas Relat…" at bounding box center [477, 283] width 954 height 457
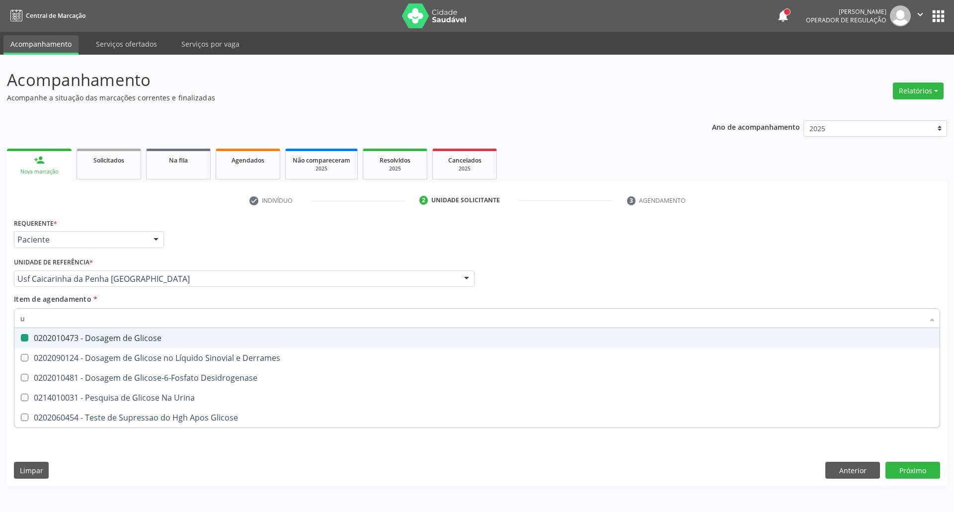
type input "ur"
checkbox Glicose "false"
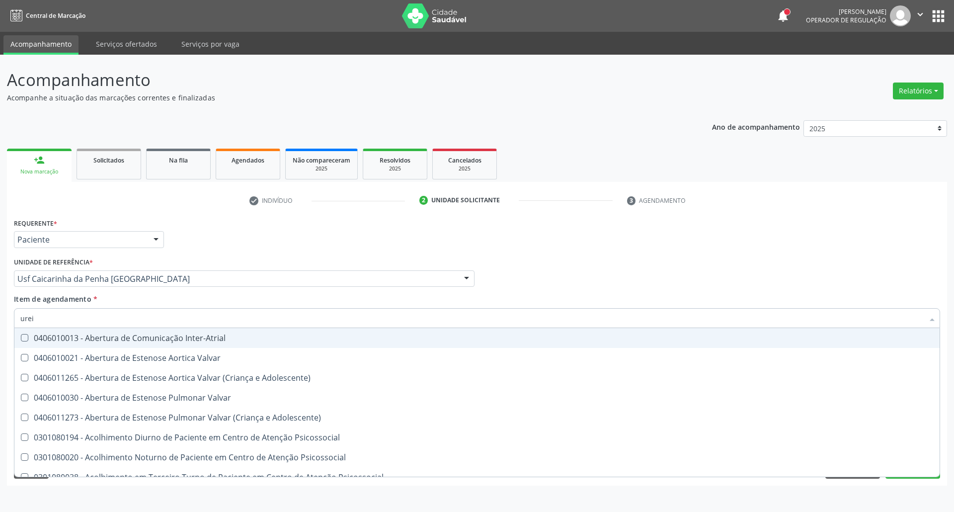
type input "ureia"
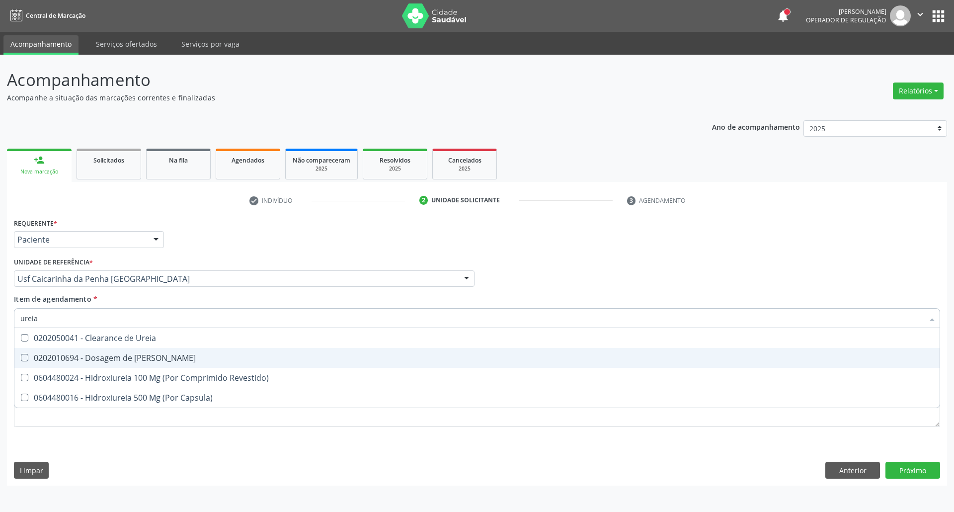
drag, startPoint x: 70, startPoint y: 356, endPoint x: 70, endPoint y: 323, distance: 33.3
click at [70, 354] on div "0202010694 - Dosagem de [PERSON_NAME]" at bounding box center [476, 358] width 913 height 8
checkbox Ureia "true"
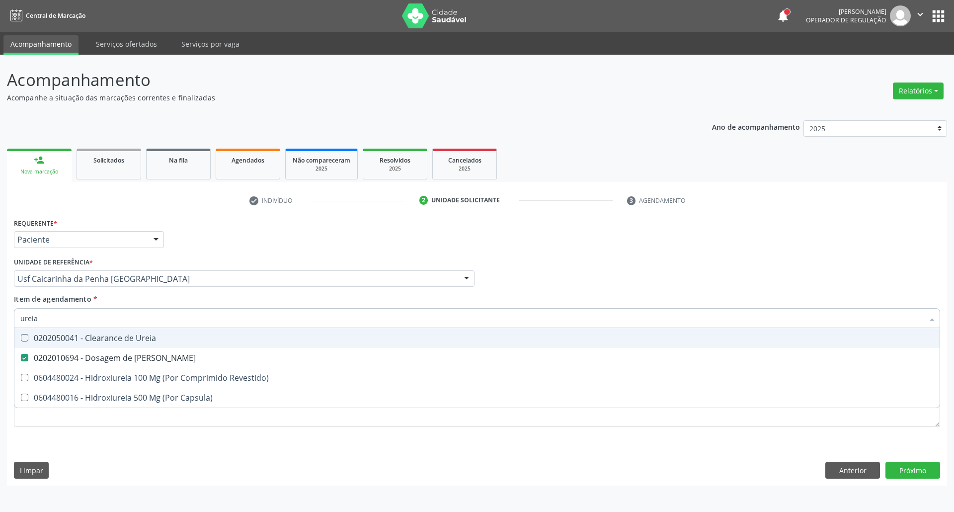
click at [0, 319] on div "Acompanhamento Acompanhe a situação das marcações correntes e finalizadas Relat…" at bounding box center [477, 283] width 954 height 457
type input "co"
checkbox Ureia "false"
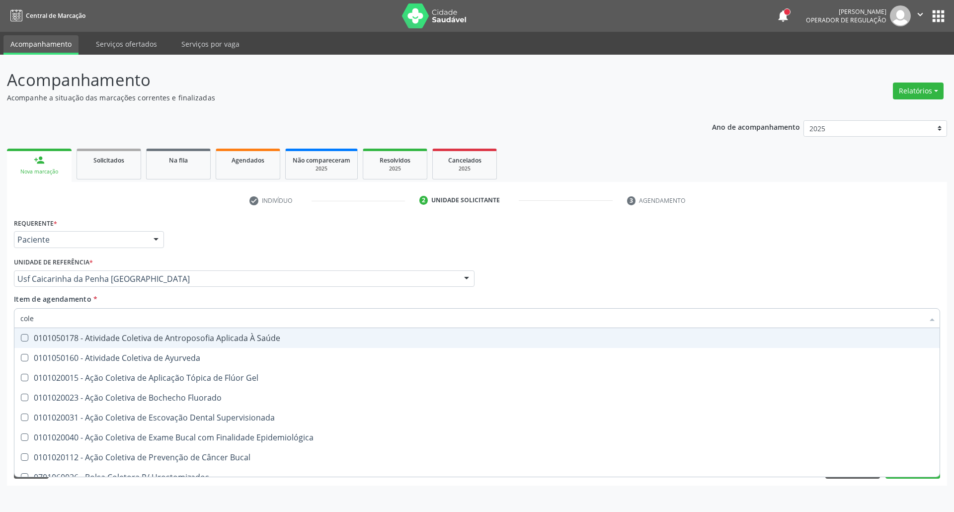
type input "coles"
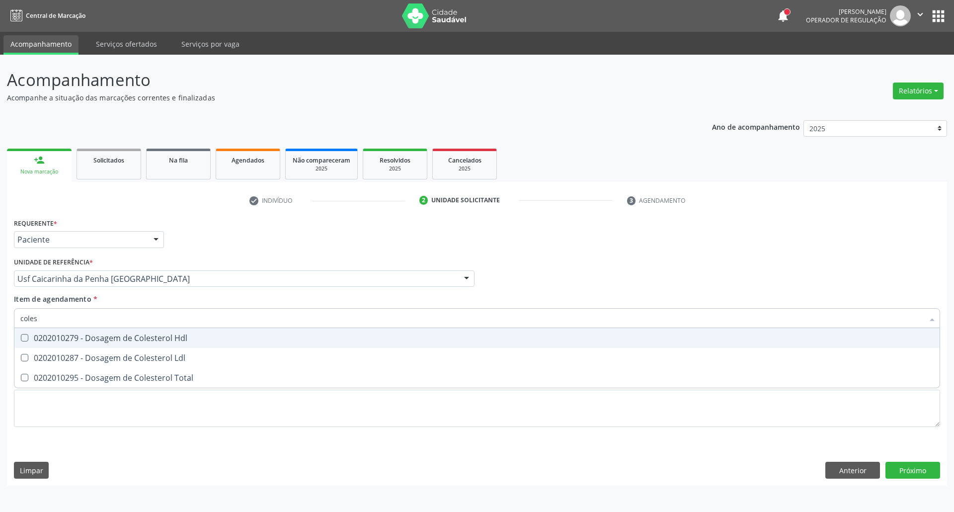
drag, startPoint x: 41, startPoint y: 336, endPoint x: 41, endPoint y: 357, distance: 20.9
click at [41, 341] on div "0202010279 - Dosagem de Colesterol Hdl" at bounding box center [476, 338] width 913 height 8
checkbox Hdl "true"
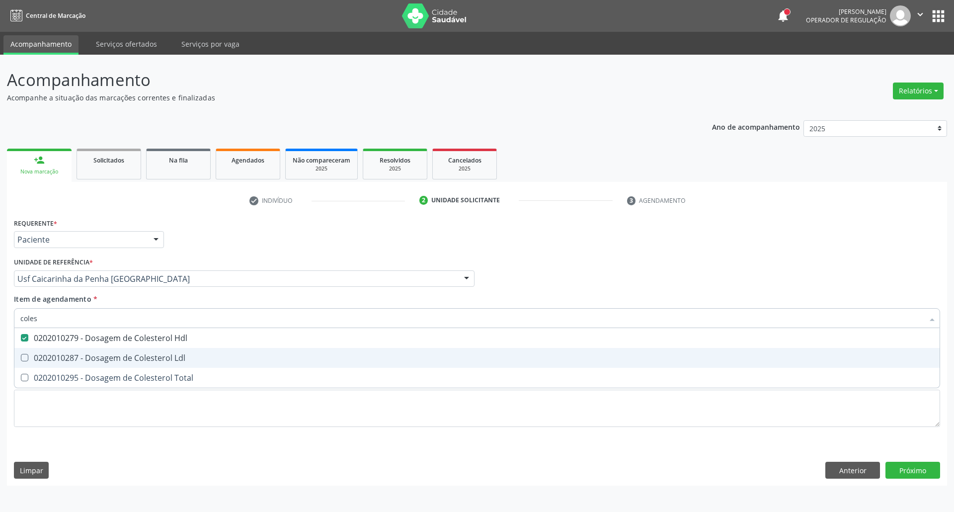
drag, startPoint x: 41, startPoint y: 360, endPoint x: 41, endPoint y: 373, distance: 12.4
click at [41, 362] on div "0202010287 - Dosagem de Colesterol Ldl" at bounding box center [476, 358] width 913 height 8
checkbox Ldl "true"
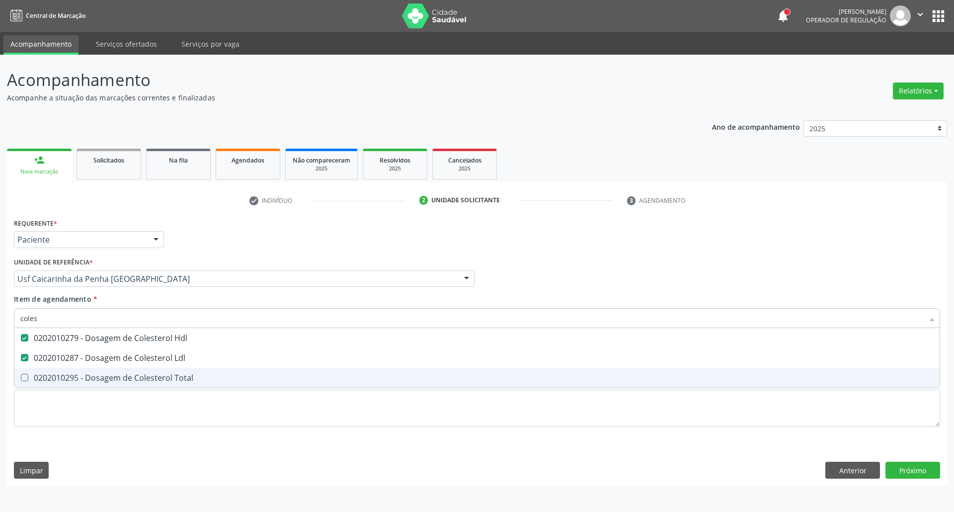
click at [42, 380] on div "0202010295 - Dosagem de Colesterol Total" at bounding box center [476, 378] width 913 height 8
checkbox Total "true"
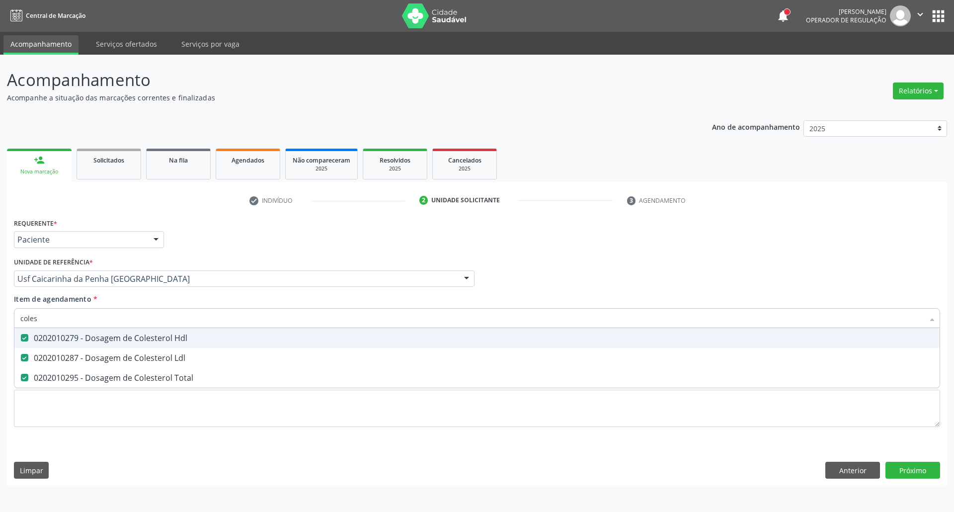
click at [0, 319] on div "Acompanhamento Acompanhe a situação das marcações correntes e finalizadas Relat…" at bounding box center [477, 283] width 954 height 457
type input "c"
checkbox Hdl "false"
checkbox Ldl "false"
checkbox Total "false"
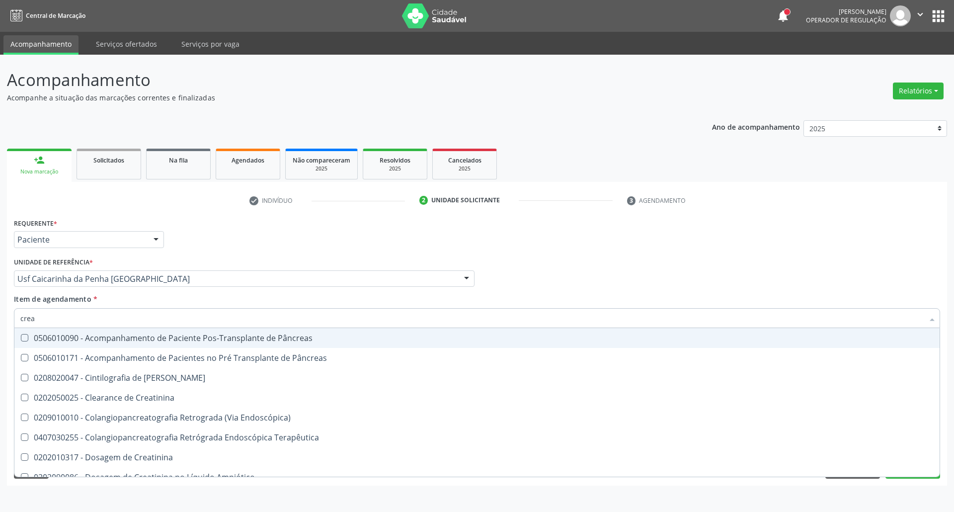
type input "creat"
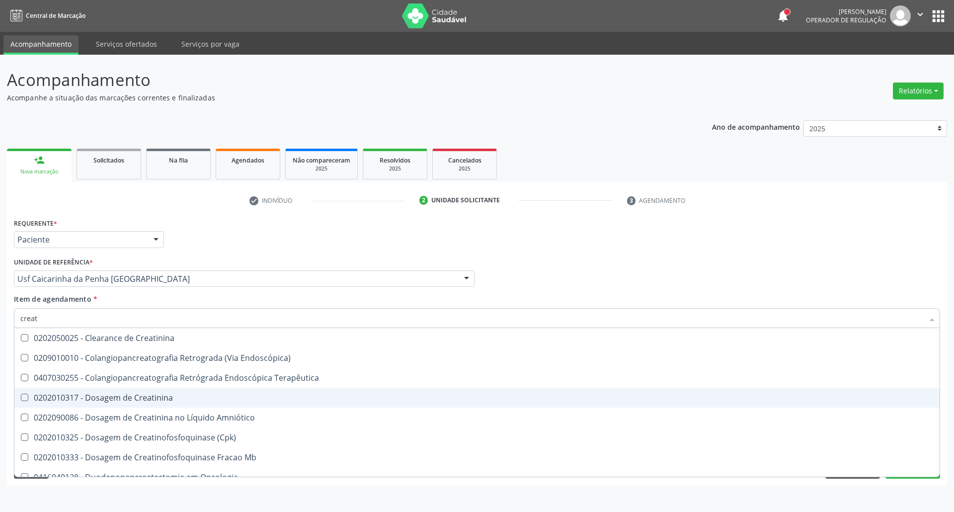
drag, startPoint x: 47, startPoint y: 400, endPoint x: 61, endPoint y: 366, distance: 37.0
click at [50, 395] on div "0202010317 - Dosagem de Creatinina" at bounding box center [476, 398] width 913 height 8
checkbox Creatinina "true"
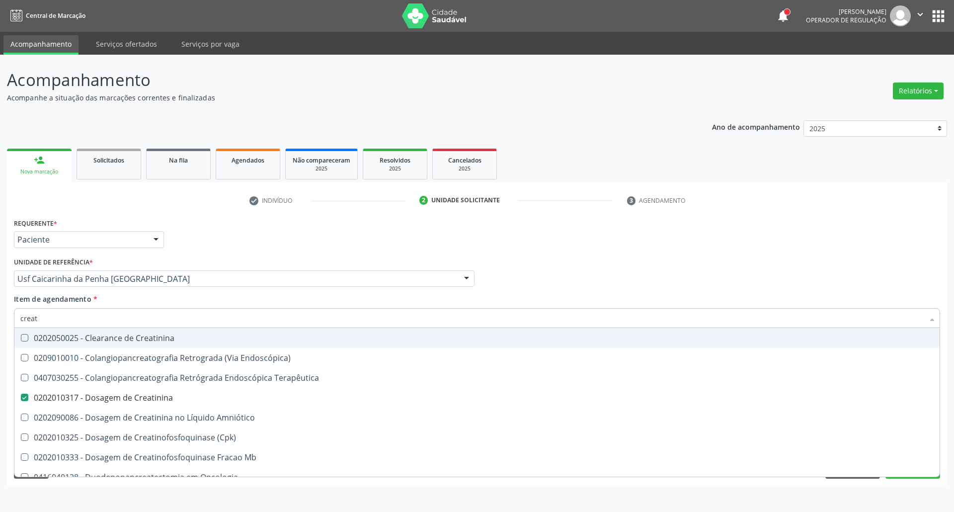
drag, startPoint x: 73, startPoint y: 327, endPoint x: 0, endPoint y: 312, distance: 74.0
click at [0, 311] on div "Acompanhamento Acompanhe a situação das marcações correntes e finalizadas Relat…" at bounding box center [477, 283] width 954 height 457
type input "tr"
checkbox Creatinina "false"
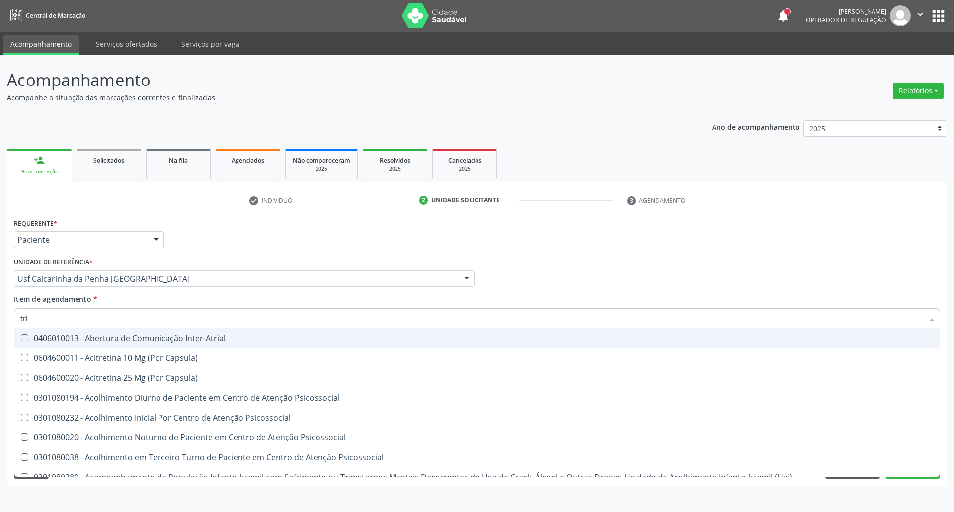
type input "trig"
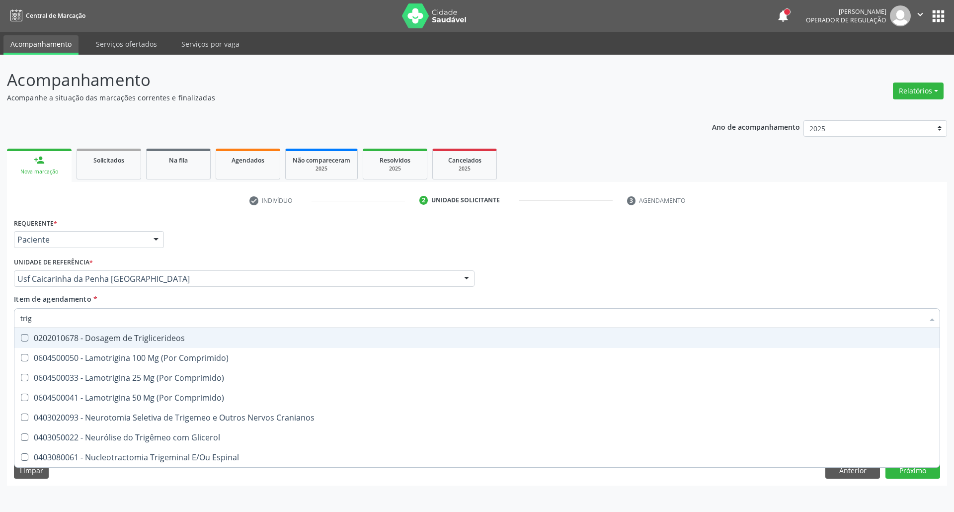
drag, startPoint x: 36, startPoint y: 342, endPoint x: 38, endPoint y: 336, distance: 5.8
click at [37, 339] on div "0202010678 - Dosagem de Triglicerideos" at bounding box center [476, 338] width 913 height 8
checkbox Triglicerideos "true"
drag, startPoint x: 40, startPoint y: 313, endPoint x: 0, endPoint y: 320, distance: 40.5
click at [0, 319] on div "Acompanhamento Acompanhe a situação das marcações correntes e finalizadas Relat…" at bounding box center [477, 283] width 954 height 457
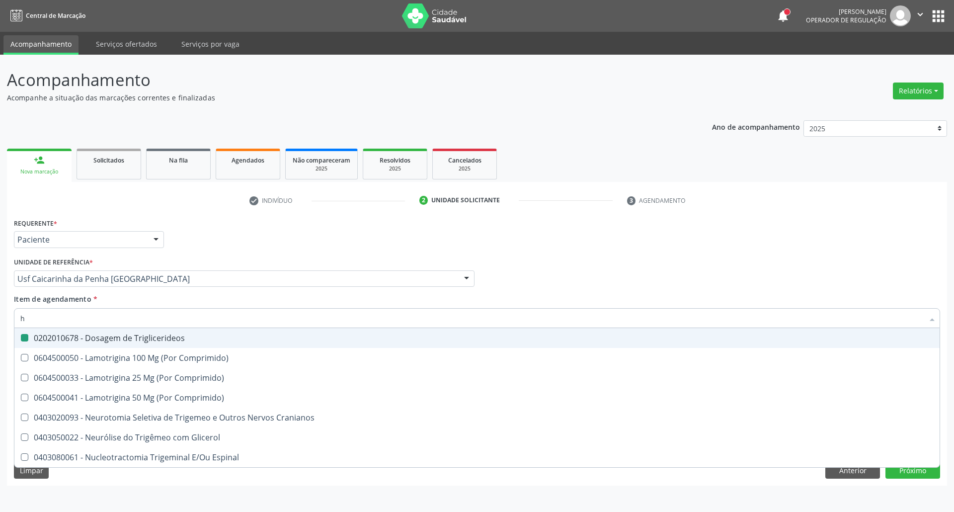
type input "he"
checkbox Triglicerideos "false"
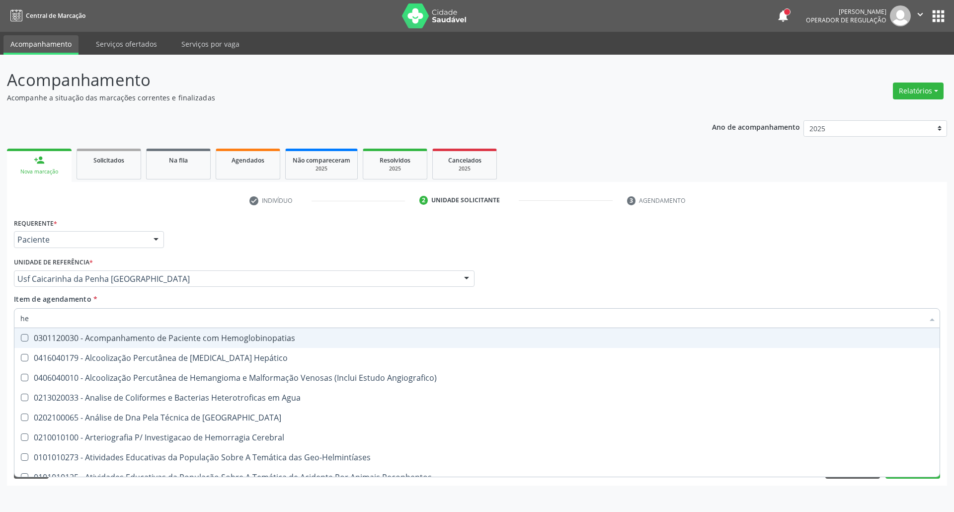
type input "hem"
checkbox II "true"
checkbox Completo "false"
type input "hemo"
checkbox Retro-Retal "true"
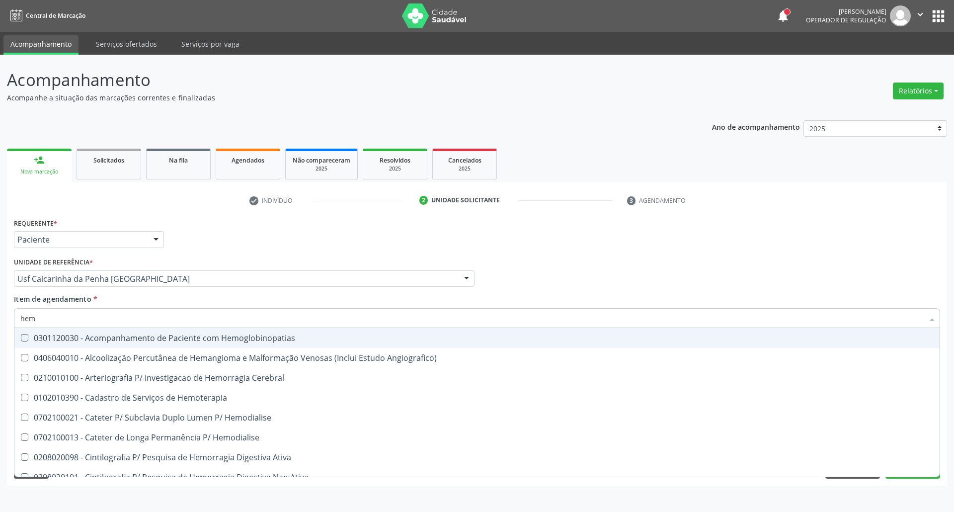
checkbox Completo "false"
type input "hemog"
checkbox Carboxi-Hemoglobina "true"
type input "hemogl"
checkbox Carboxi-Hemoglobina "false"
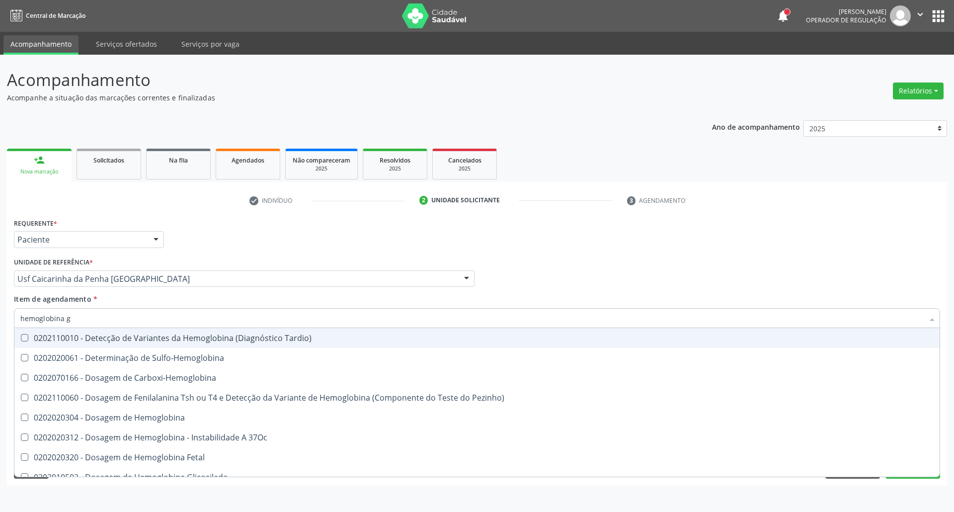
type input "hemoglobina g"
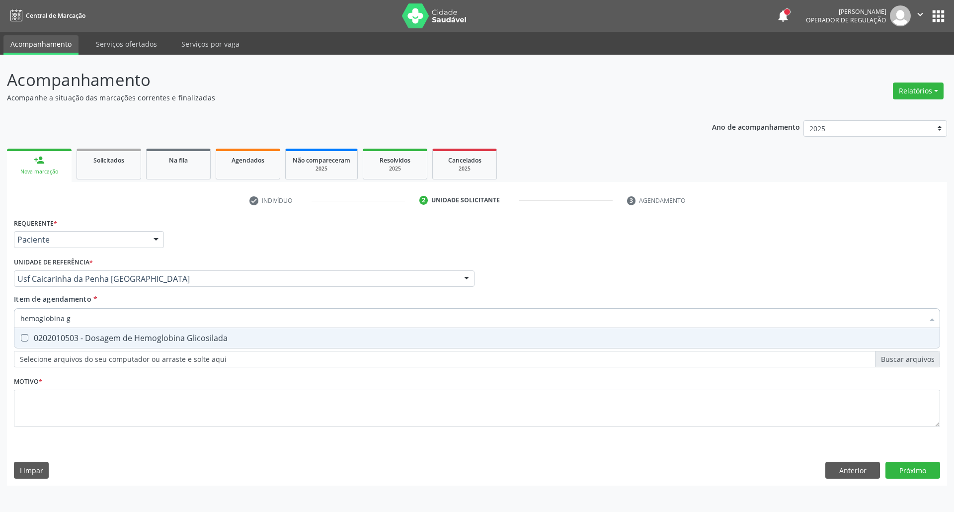
click at [30, 332] on span "0202010503 - Dosagem de Hemoglobina Glicosilada" at bounding box center [476, 338] width 925 height 20
checkbox Glicosilada "true"
drag, startPoint x: 46, startPoint y: 319, endPoint x: 0, endPoint y: 321, distance: 46.3
click at [0, 321] on div "Acompanhamento Acompanhe a situação das marcações correntes e finalizadas Relat…" at bounding box center [477, 283] width 954 height 457
type input "t"
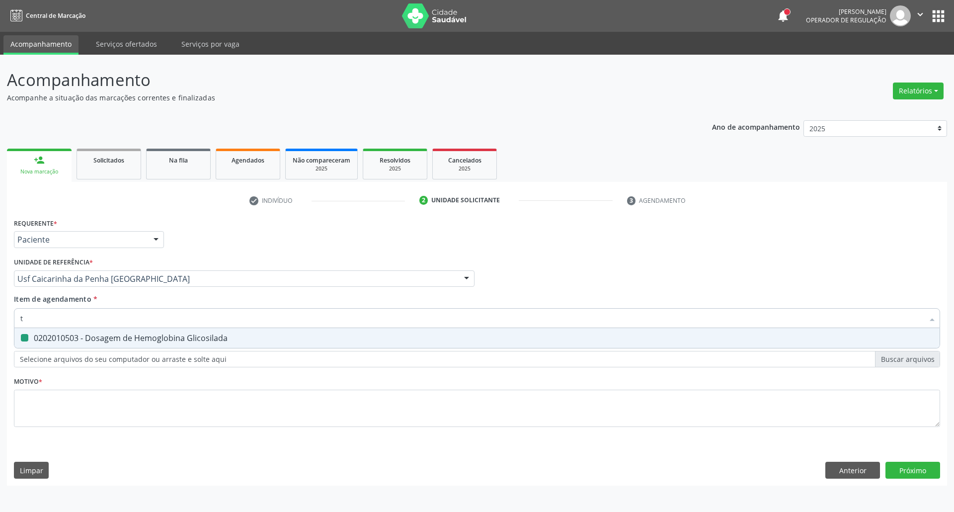
checkbox Glicosilada "false"
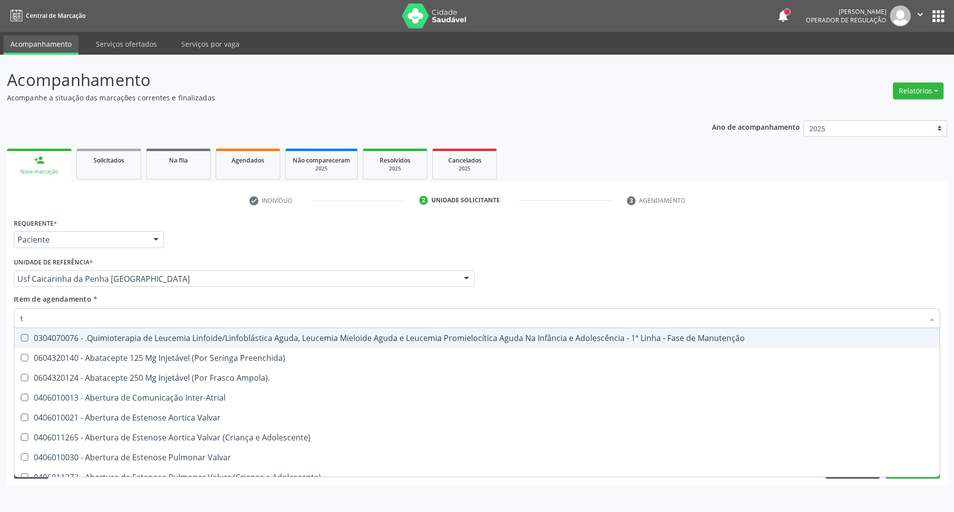
type input "tg"
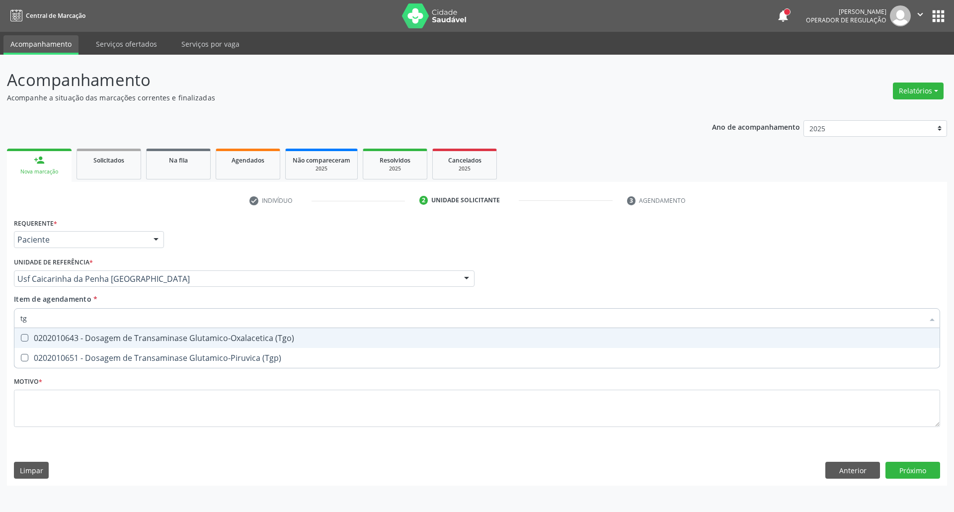
click at [101, 338] on div "0202010643 - Dosagem de Transaminase Glutamico-Oxalacetica (Tgo)" at bounding box center [476, 338] width 913 height 8
checkbox \(Tgo\) "true"
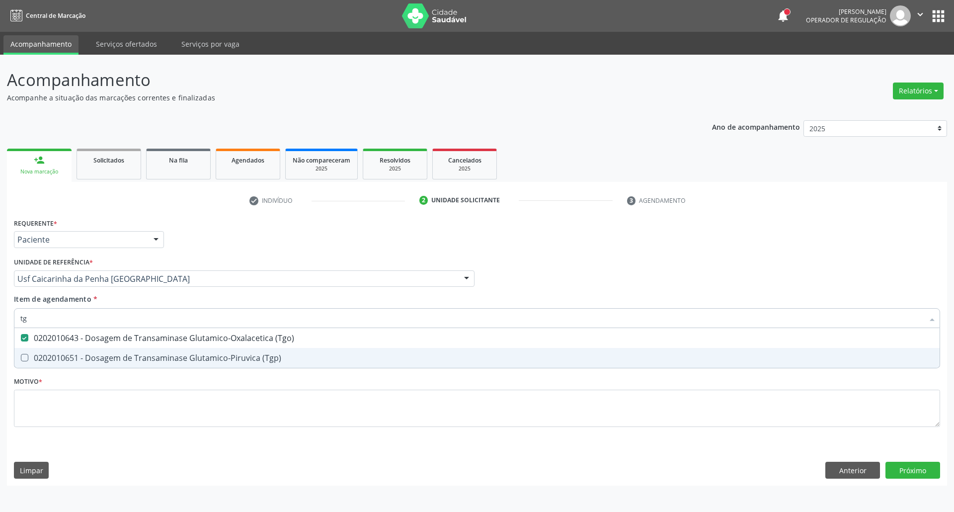
drag, startPoint x: 96, startPoint y: 355, endPoint x: 100, endPoint y: 323, distance: 32.5
click at [95, 354] on div "0202010651 - Dosagem de Transaminase Glutamico-Piruvica (Tgp)" at bounding box center [476, 358] width 913 height 8
checkbox \(Tgp\) "true"
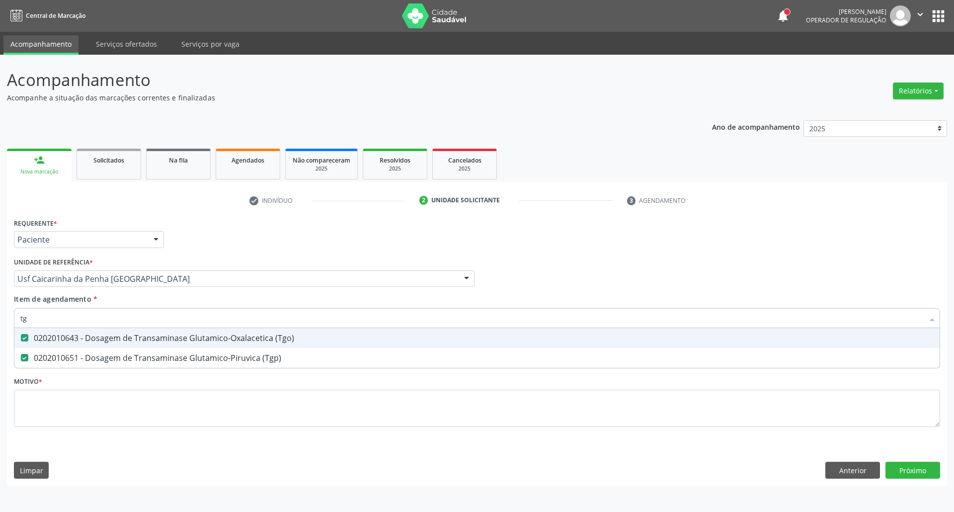
click at [100, 319] on input "tg" at bounding box center [471, 318] width 903 height 20
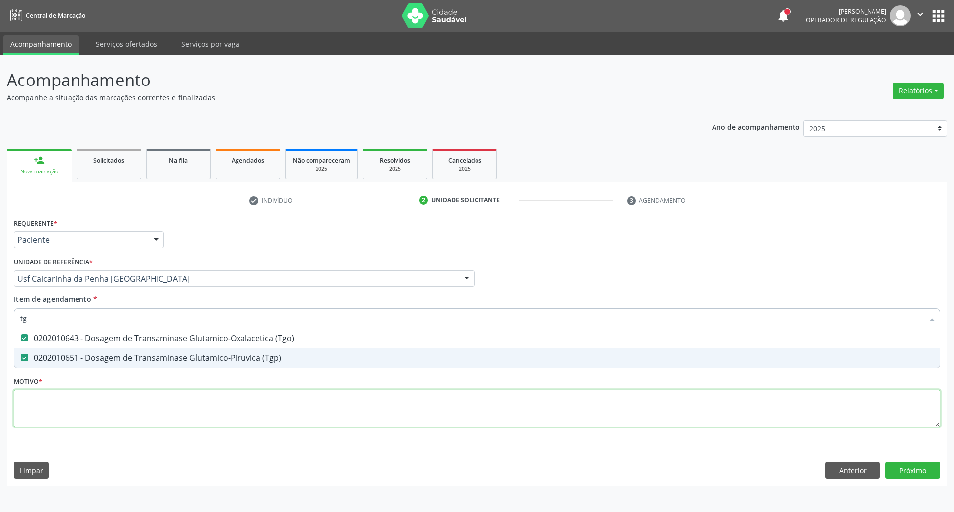
click at [123, 400] on div "Requerente * Paciente Profissional de Saúde Paciente Nenhum resultado encontrad…" at bounding box center [477, 328] width 926 height 225
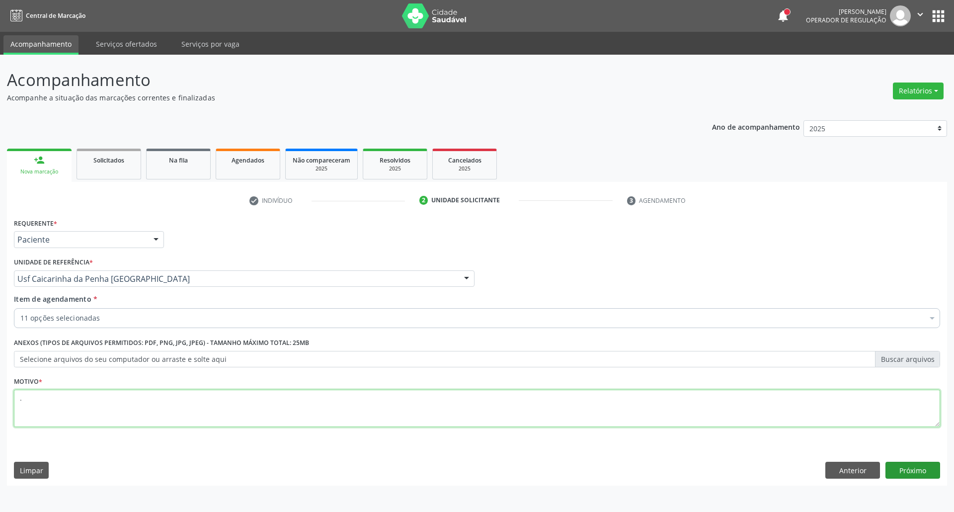
type textarea "."
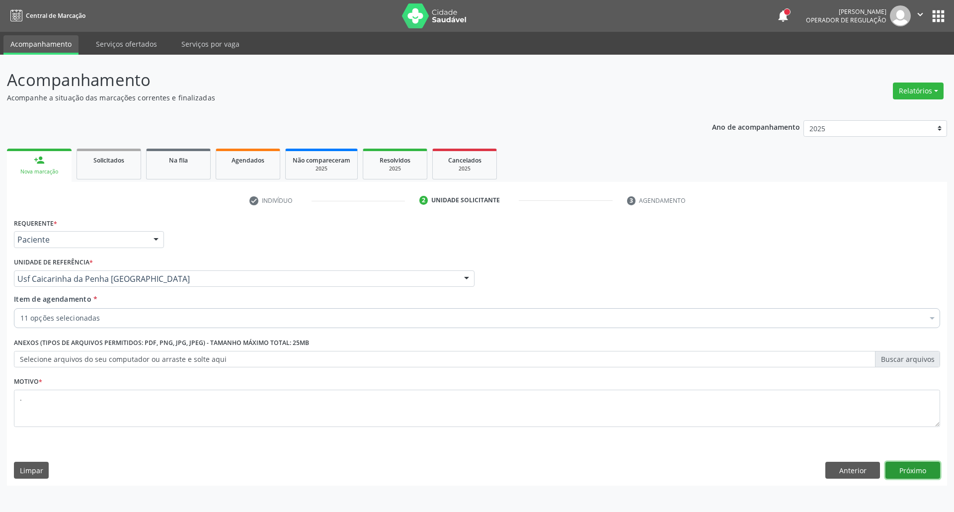
click at [907, 468] on button "Próximo" at bounding box center [913, 470] width 55 height 17
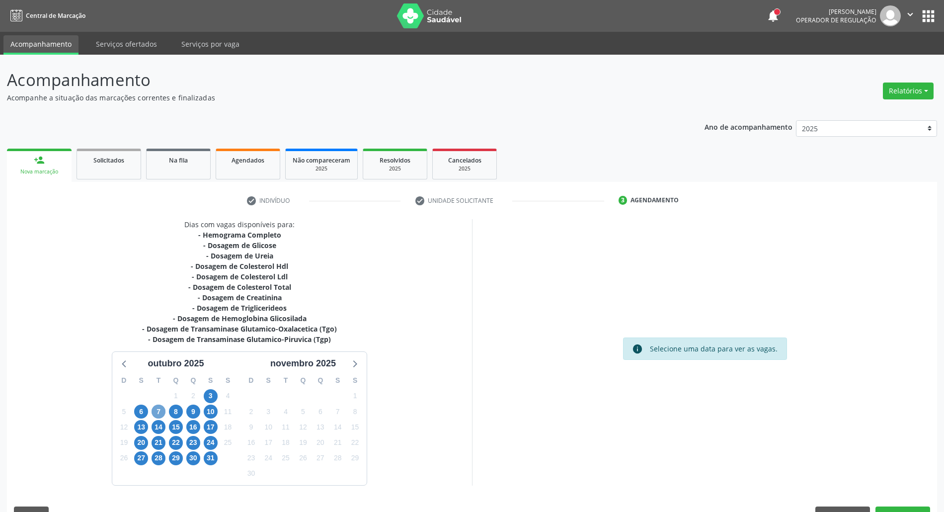
click at [156, 411] on span "7" at bounding box center [159, 412] width 14 height 14
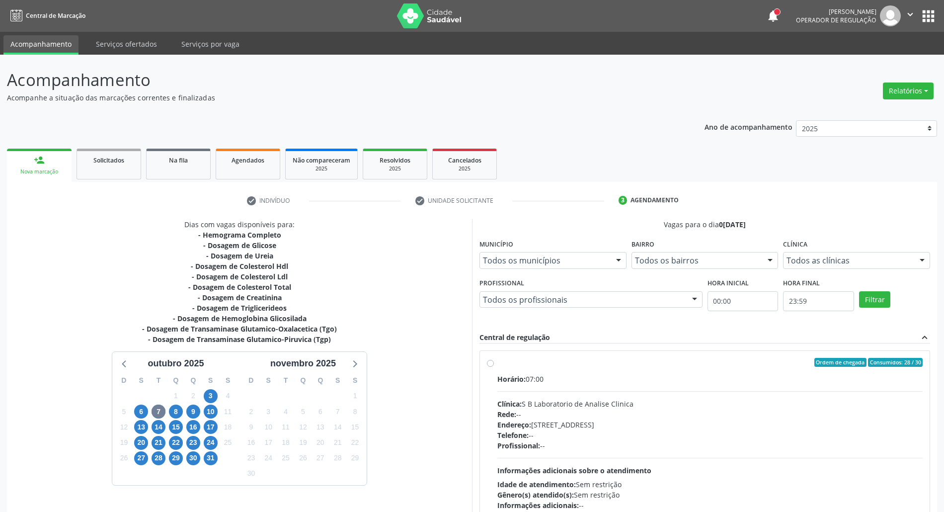
click at [597, 380] on div "Horário: 07:00" at bounding box center [709, 379] width 425 height 10
click at [494, 367] on input "Ordem de chegada Consumidos: 28 / 30 Horário: 07:00 Clínica: S B Laboratorio de…" at bounding box center [490, 362] width 7 height 9
radio input "true"
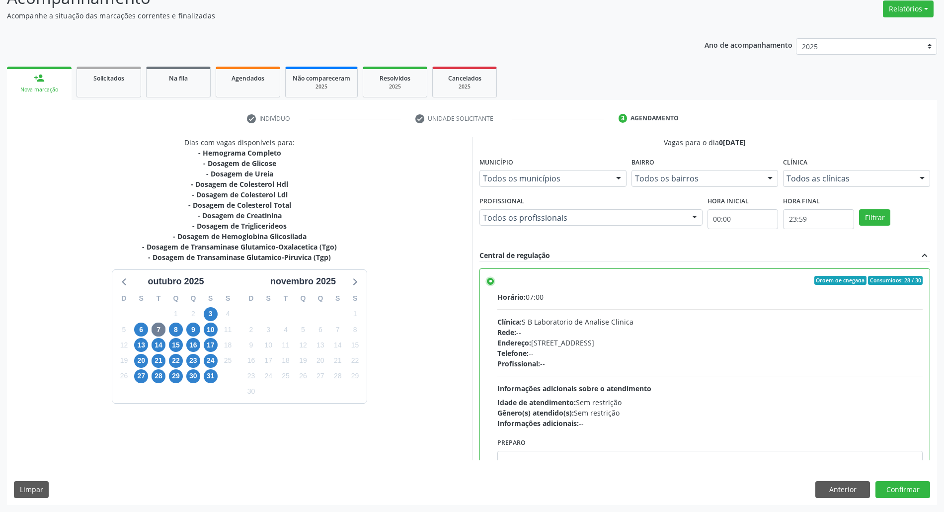
scroll to position [50, 0]
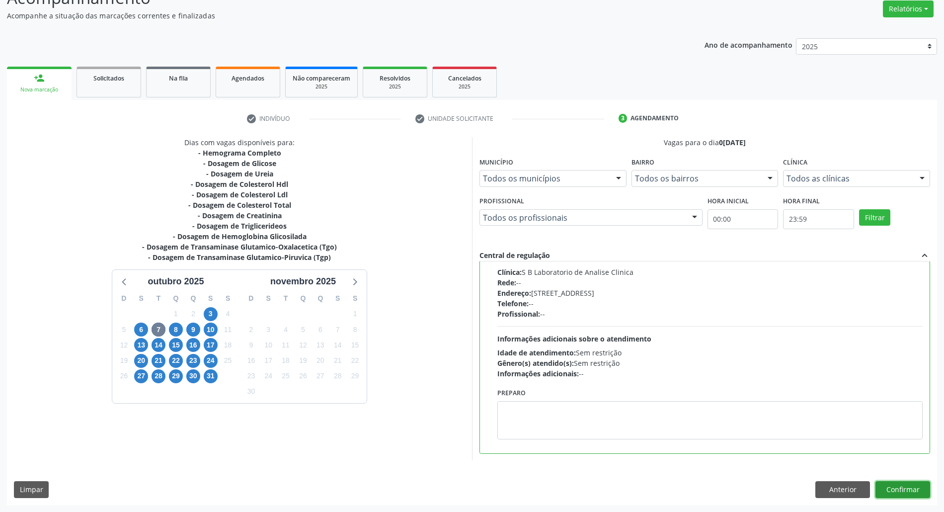
click at [898, 491] on button "Confirmar" at bounding box center [903, 489] width 55 height 17
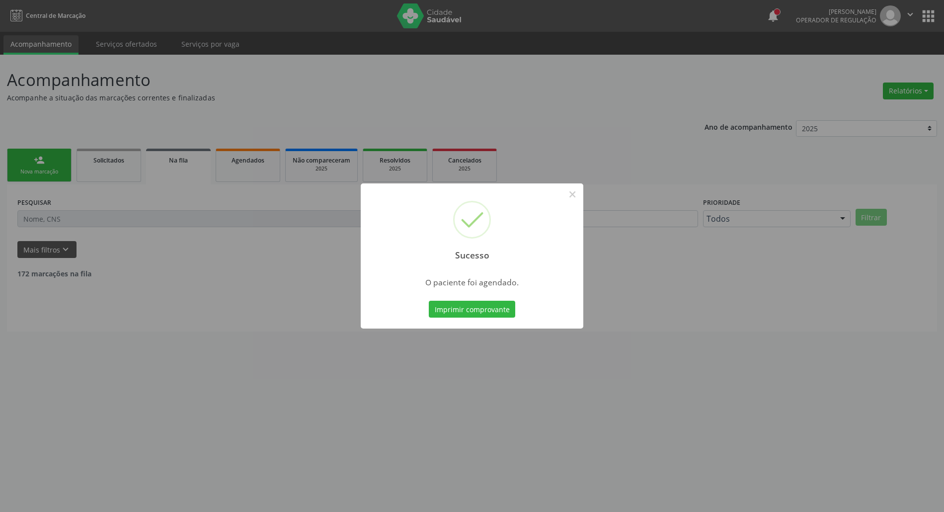
scroll to position [0, 0]
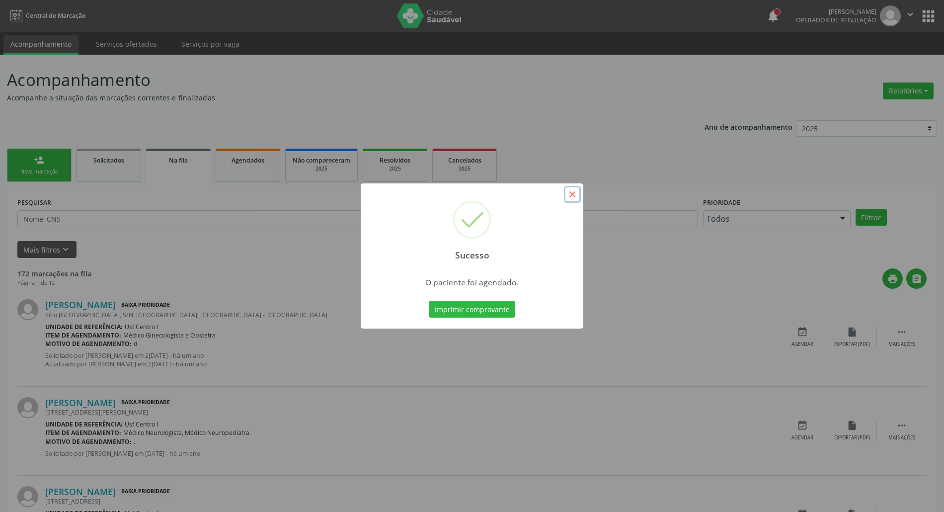
click at [572, 196] on button "×" at bounding box center [572, 194] width 17 height 17
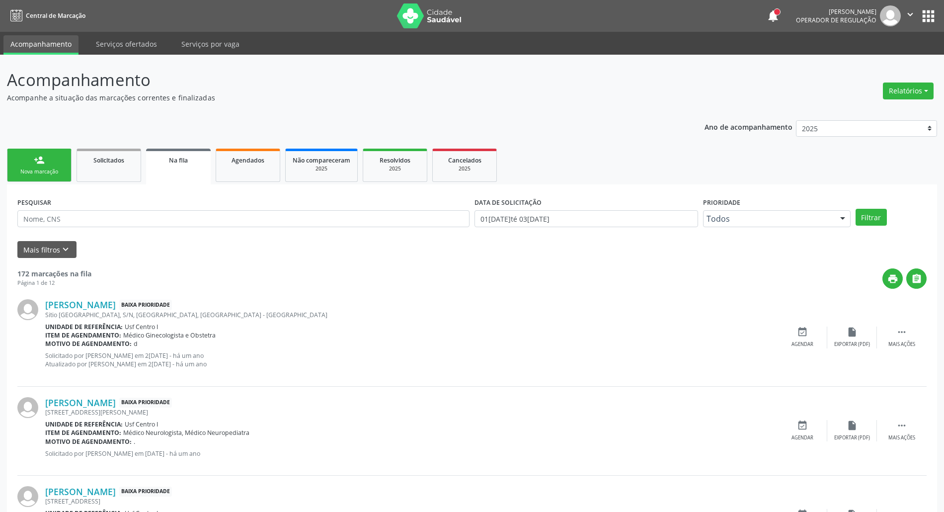
click at [27, 157] on link "person_add Nova marcação" at bounding box center [39, 165] width 65 height 33
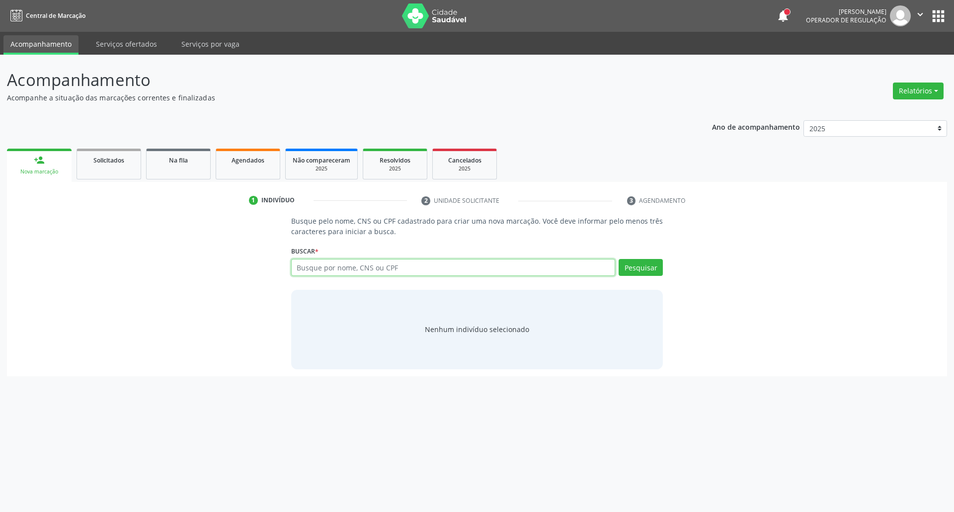
click at [410, 263] on input "text" at bounding box center [453, 267] width 325 height 17
type input "[PERSON_NAME]"
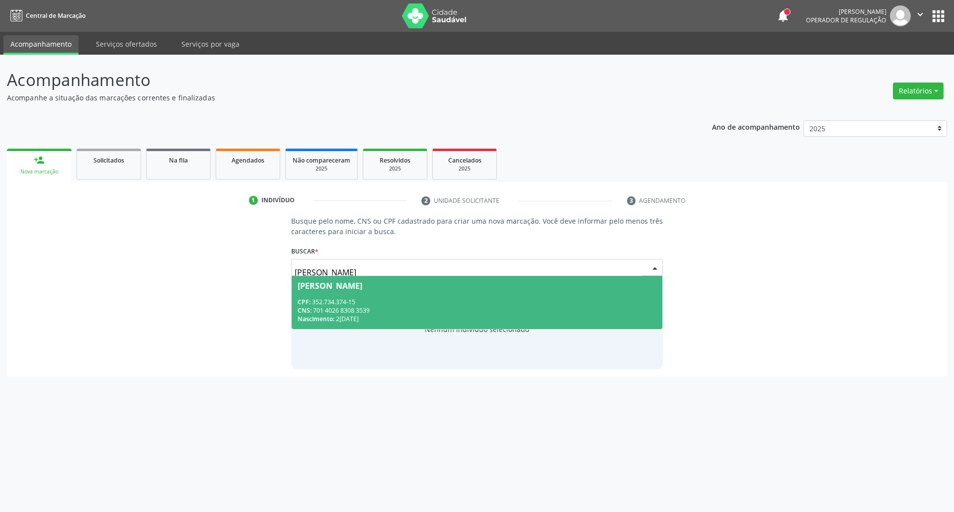
click at [366, 298] on div "CPF: 352.734.374-15" at bounding box center [477, 302] width 359 height 8
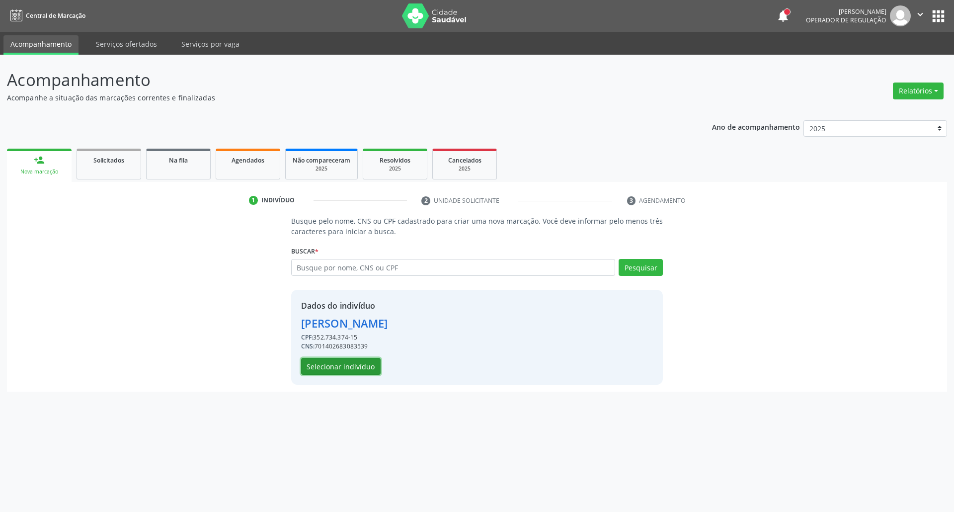
click at [346, 364] on button "Selecionar indivíduo" at bounding box center [341, 366] width 80 height 17
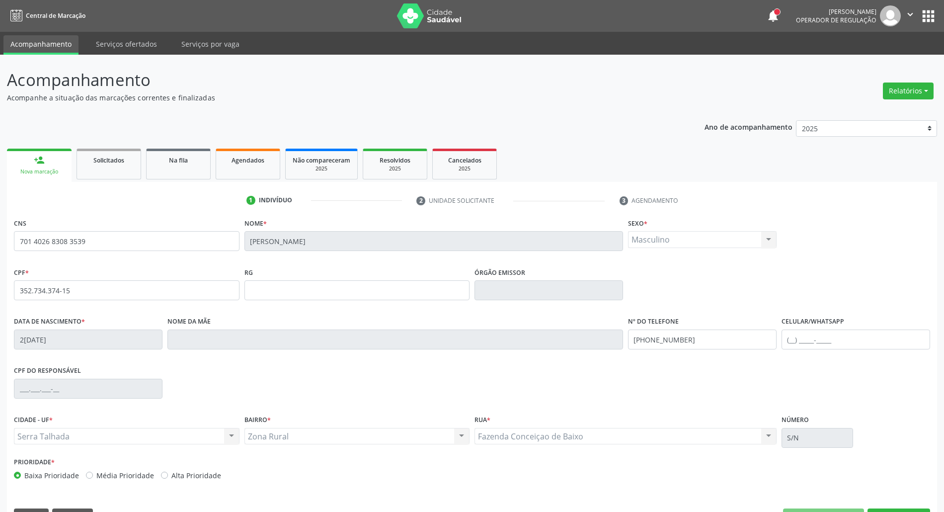
scroll to position [27, 0]
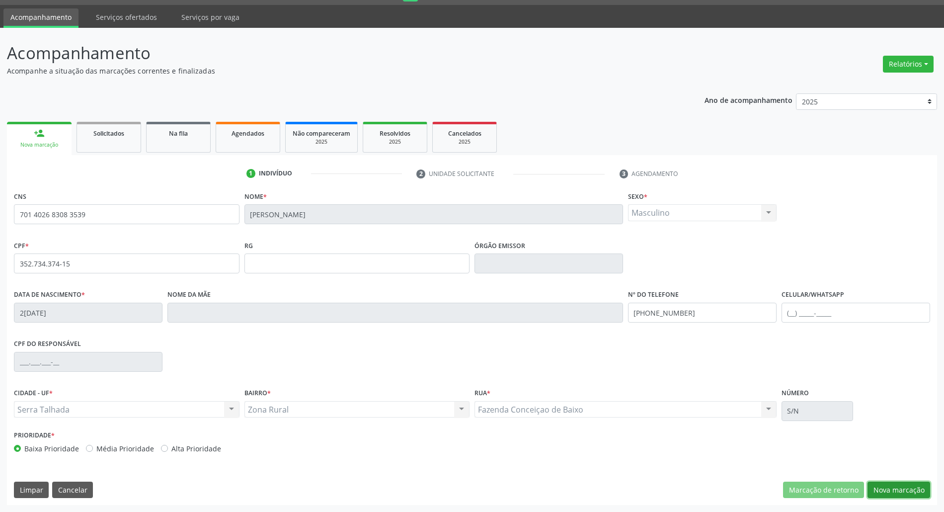
drag, startPoint x: 912, startPoint y: 490, endPoint x: 901, endPoint y: 468, distance: 24.9
click at [911, 489] on button "Nova marcação" at bounding box center [899, 490] width 63 height 17
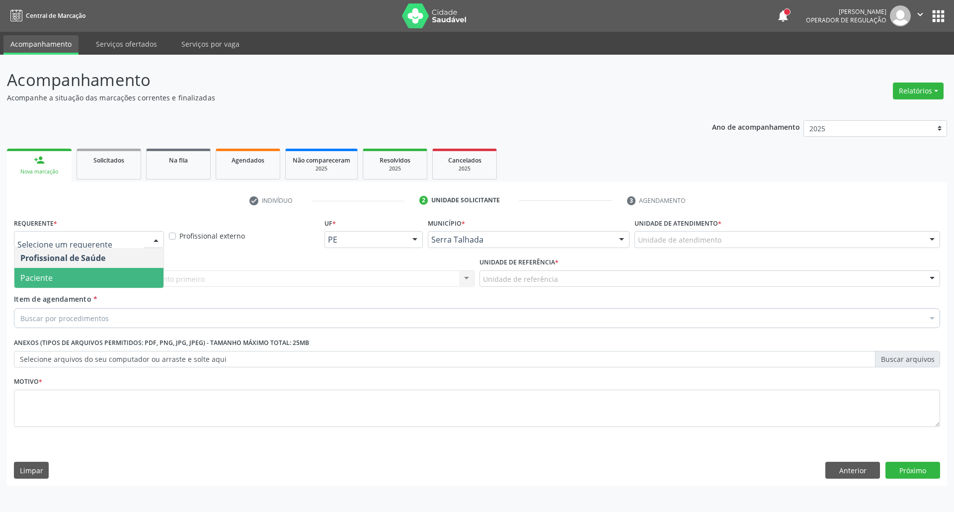
drag, startPoint x: 43, startPoint y: 281, endPoint x: 82, endPoint y: 295, distance: 42.1
click at [43, 280] on span "Paciente" at bounding box center [36, 277] width 32 height 11
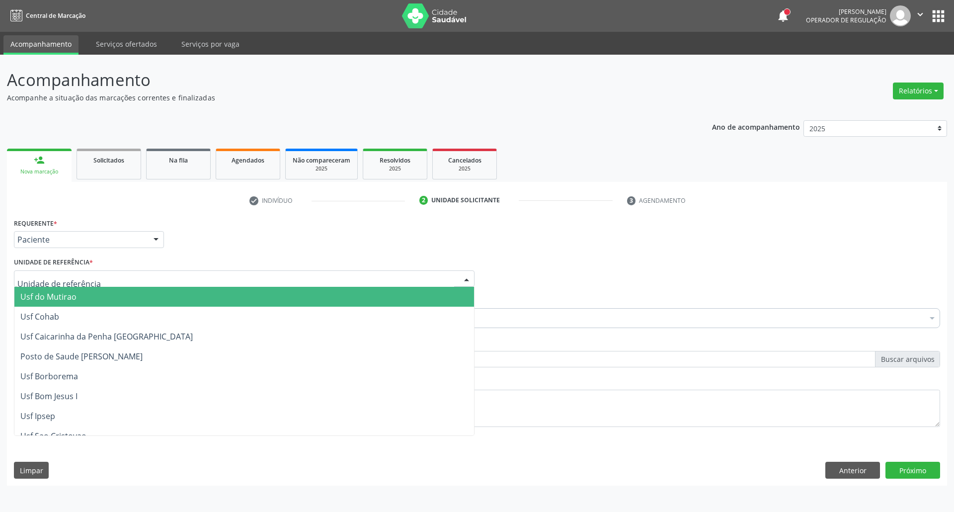
click at [156, 283] on div at bounding box center [244, 278] width 461 height 17
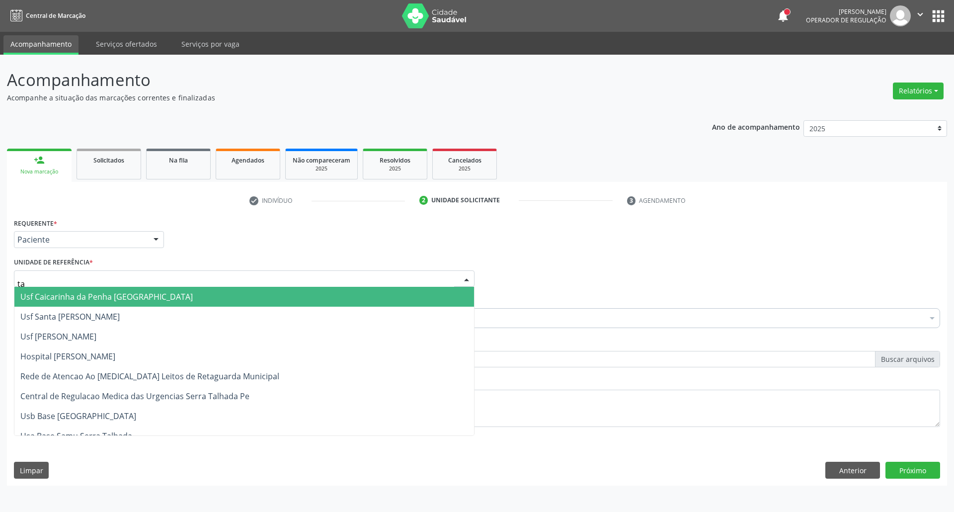
type input "tau"
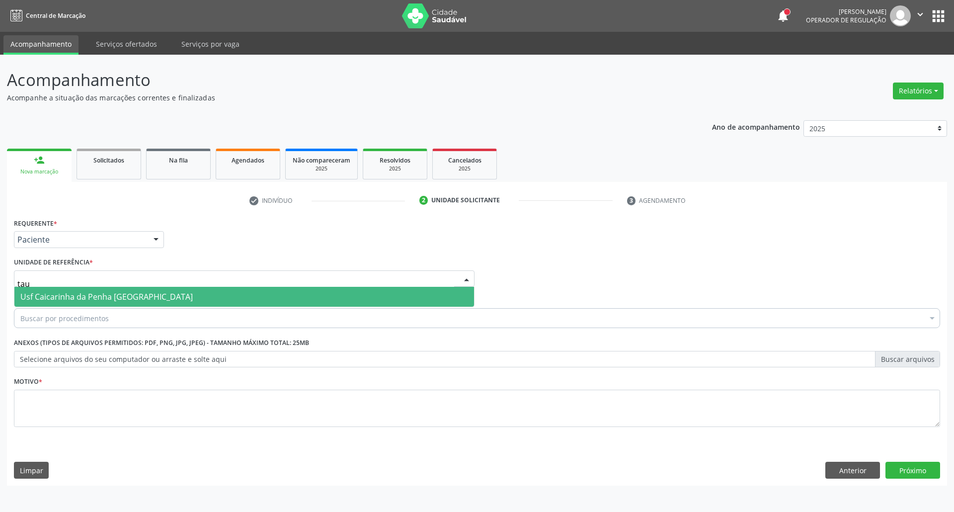
click at [158, 293] on span "Usf Caicarinha da Penha [GEOGRAPHIC_DATA]" at bounding box center [106, 296] width 172 height 11
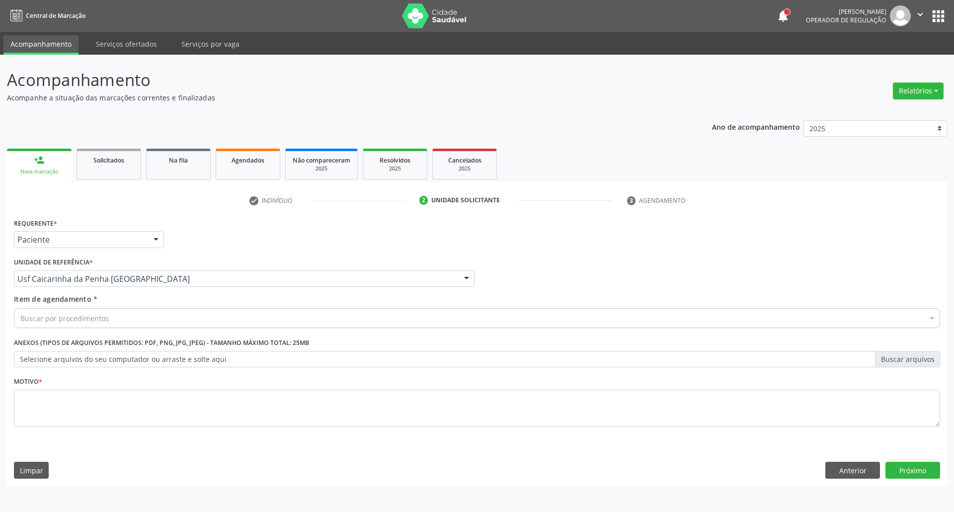
click at [156, 315] on div "Buscar por procedimentos" at bounding box center [477, 318] width 926 height 20
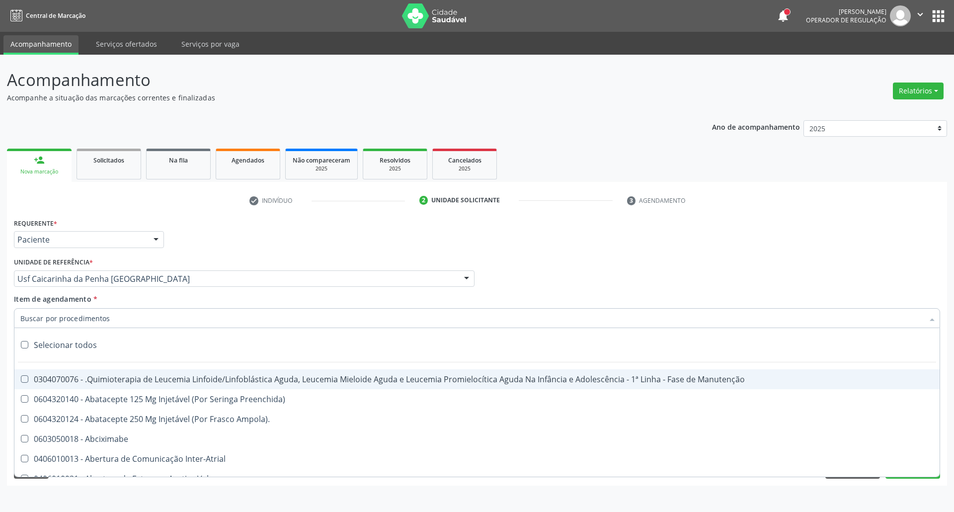
click at [162, 315] on input "Item de agendamento *" at bounding box center [471, 318] width 903 height 20
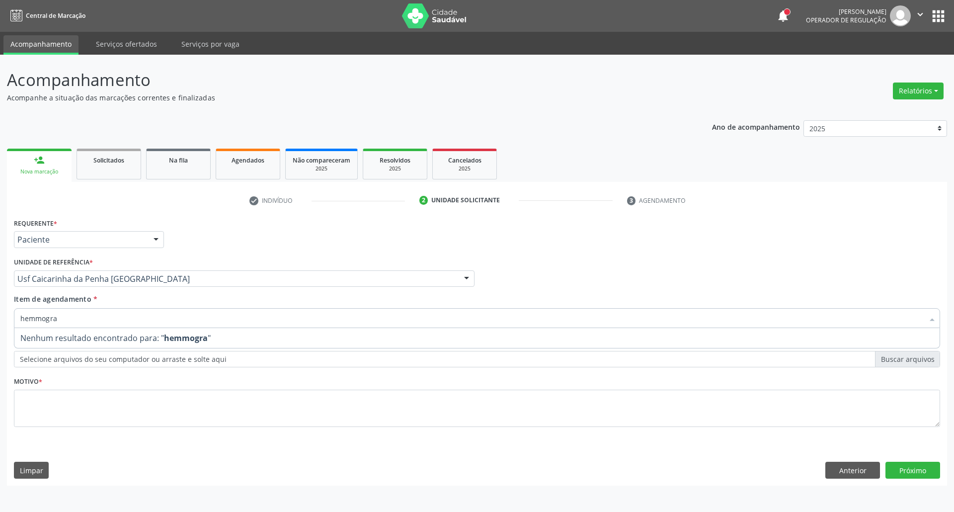
drag, startPoint x: 158, startPoint y: 317, endPoint x: 0, endPoint y: 315, distance: 158.1
click at [0, 315] on div "Acompanhamento Acompanhe a situação das marcações correntes e finalizadas Relat…" at bounding box center [477, 283] width 954 height 457
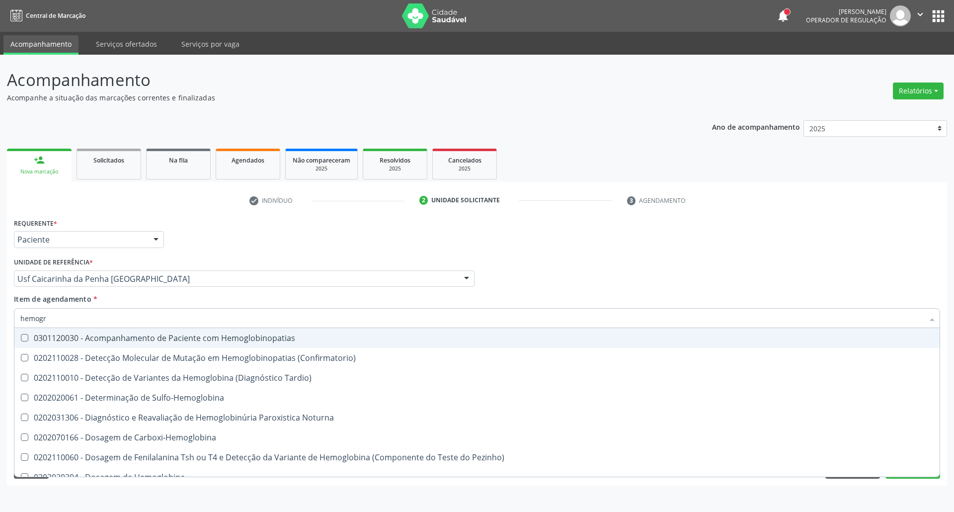
type input "hemogra"
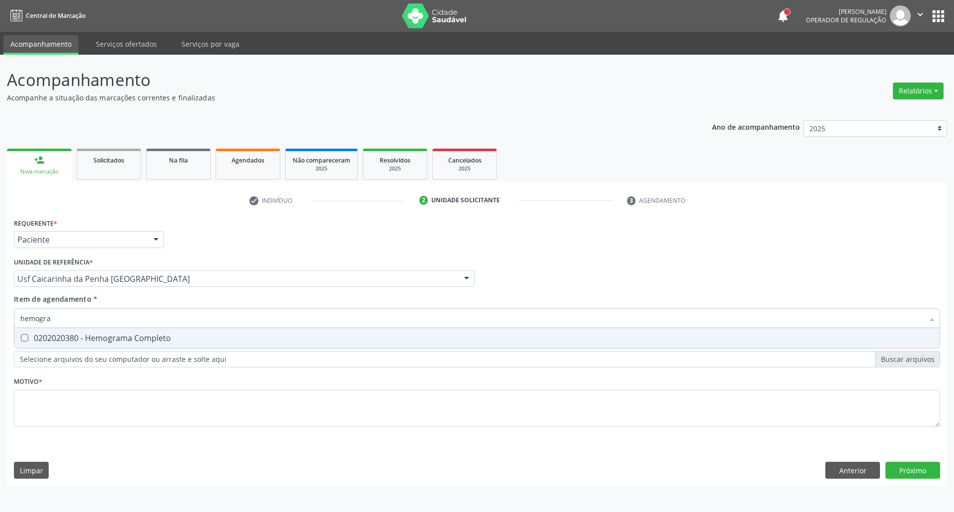
click at [19, 331] on span "0202020380 - Hemograma Completo" at bounding box center [476, 338] width 925 height 20
checkbox Completo "true"
drag, startPoint x: 64, startPoint y: 321, endPoint x: 0, endPoint y: 314, distance: 63.9
click at [0, 315] on div "Acompanhamento Acompanhe a situação das marcações correntes e finalizadas Relat…" at bounding box center [477, 283] width 954 height 457
type input "g"
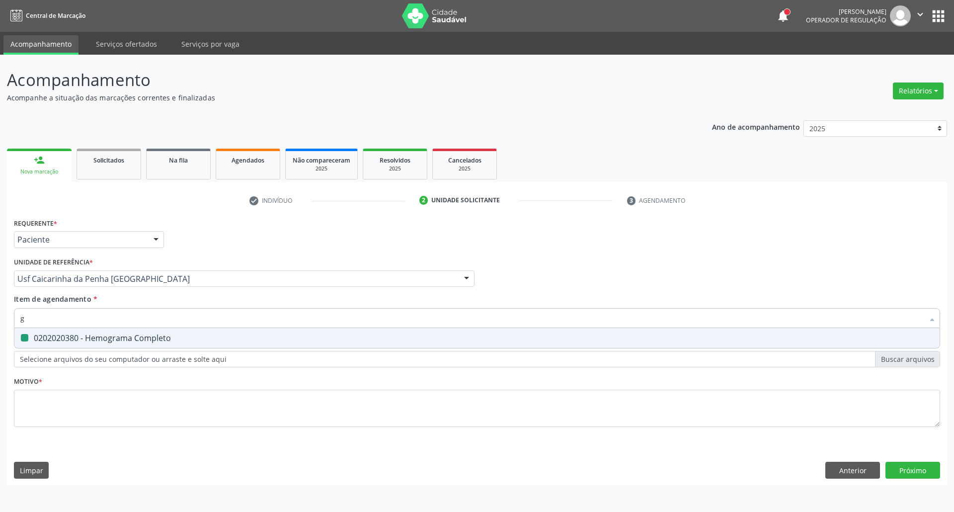
checkbox Completo "false"
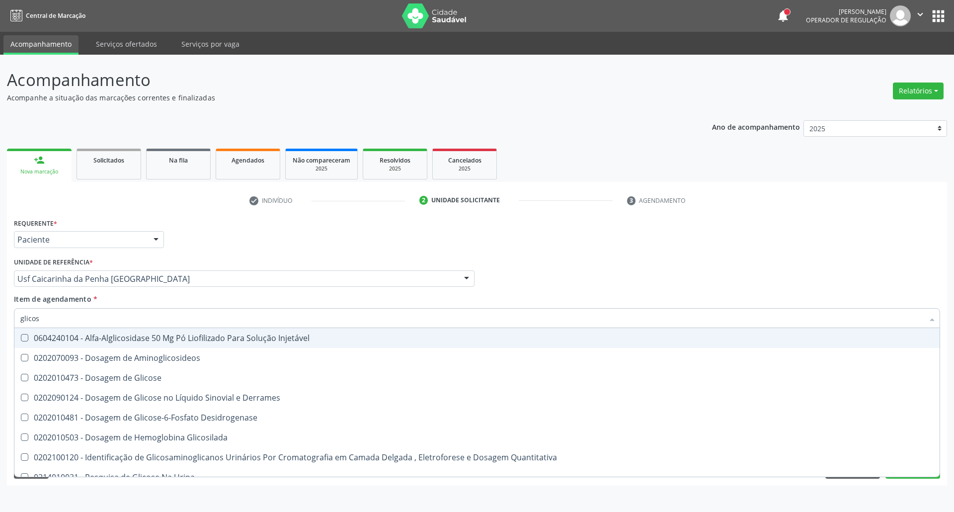
type input "glicose"
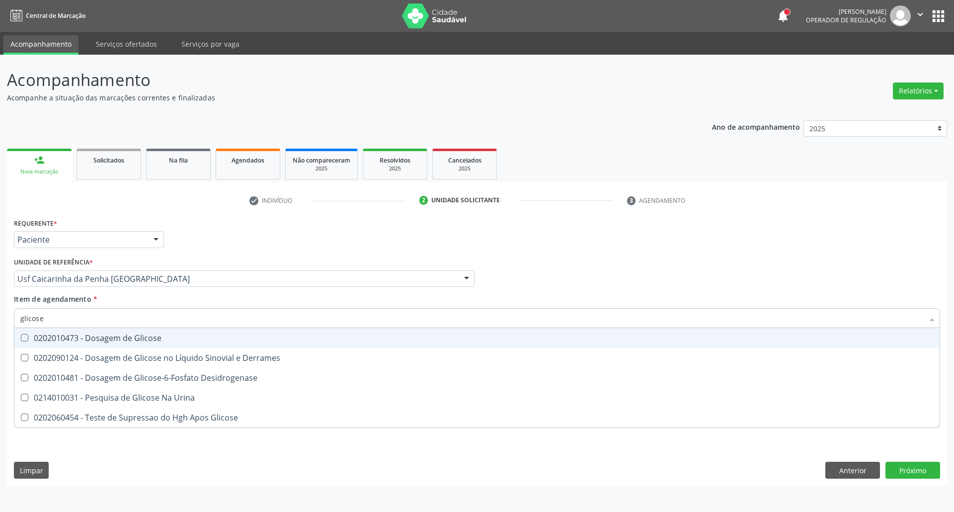
drag, startPoint x: 47, startPoint y: 332, endPoint x: 56, endPoint y: 315, distance: 19.6
click at [49, 328] on span "0202010473 - Dosagem de Glicose" at bounding box center [476, 338] width 925 height 20
checkbox Glicose "true"
click at [0, 313] on div "Acompanhamento Acompanhe a situação das marcações correntes e finalizadas Relat…" at bounding box center [477, 283] width 954 height 457
type input "ur"
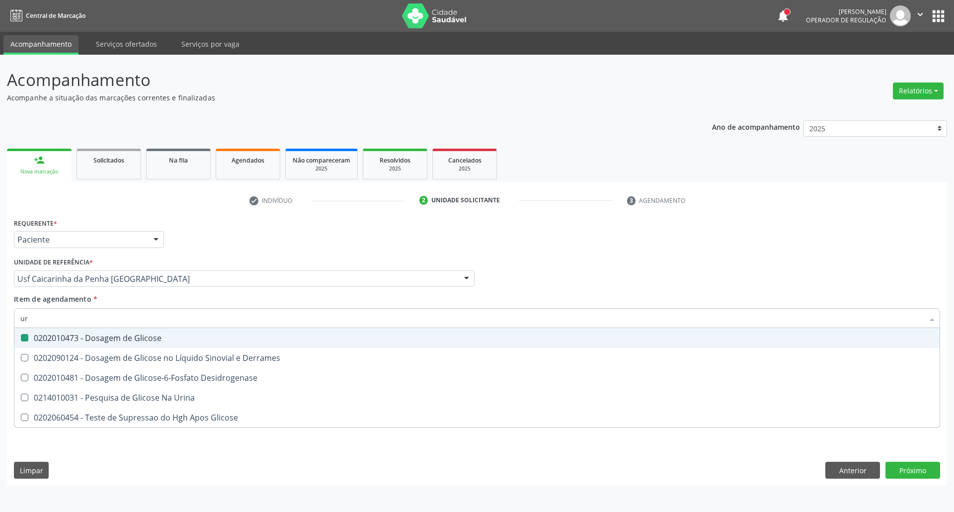
checkbox Glicose "false"
type input "ureia"
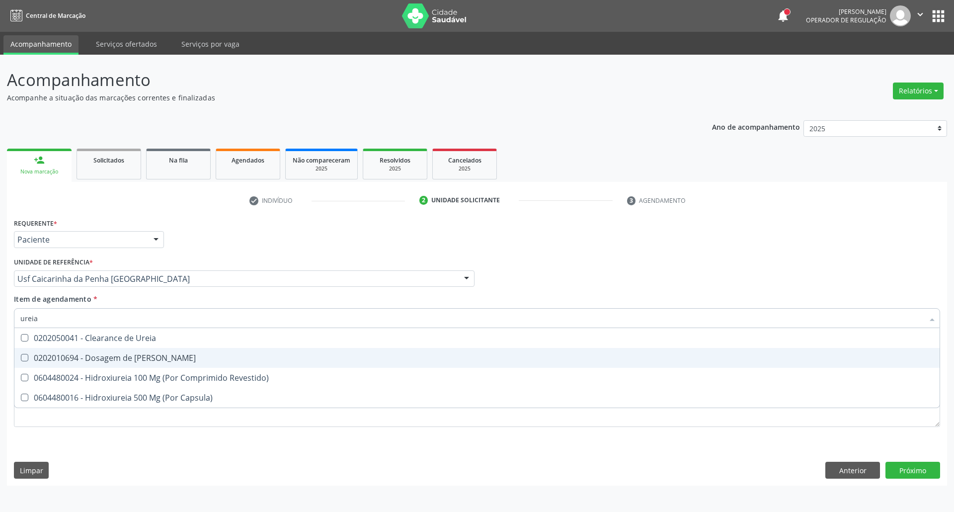
drag, startPoint x: 40, startPoint y: 353, endPoint x: 43, endPoint y: 344, distance: 8.8
click at [40, 354] on div "0202010694 - Dosagem de [PERSON_NAME]" at bounding box center [476, 358] width 913 height 8
checkbox Ureia "true"
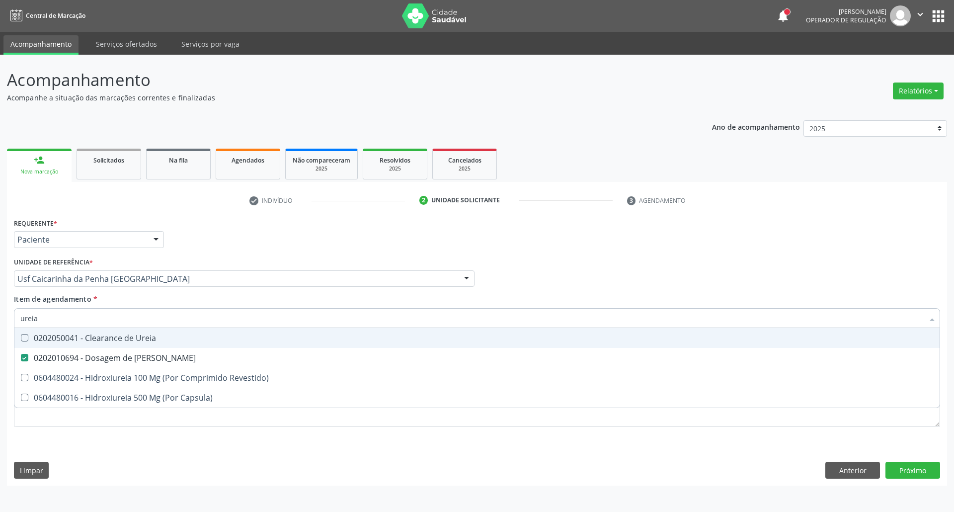
click at [0, 318] on div "Acompanhamento Acompanhe a situação das marcações correntes e finalizadas Relat…" at bounding box center [477, 283] width 954 height 457
type input "co"
checkbox Ureia "false"
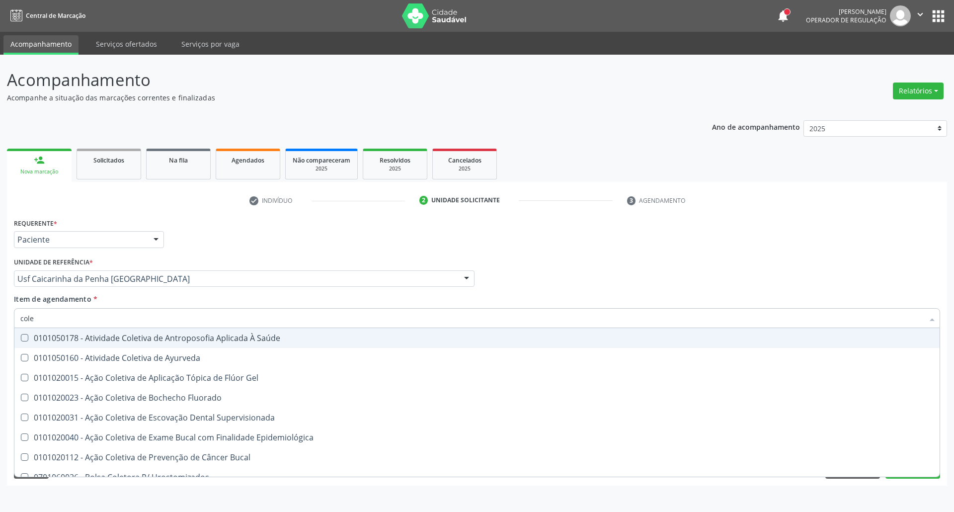
type input "coles"
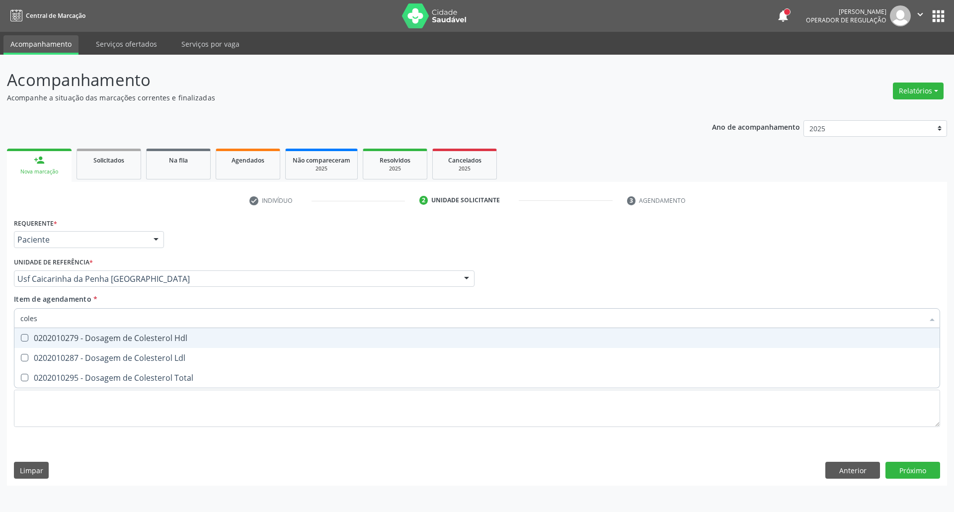
click at [40, 340] on div "0202010279 - Dosagem de Colesterol Hdl" at bounding box center [476, 338] width 913 height 8
checkbox Hdl "true"
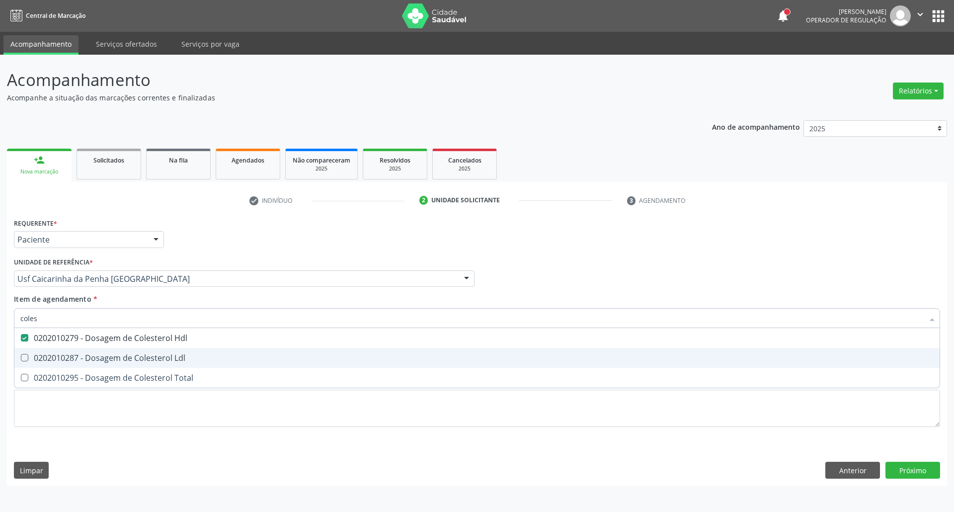
click at [43, 358] on div "0202010287 - Dosagem de Colesterol Ldl" at bounding box center [476, 358] width 913 height 8
checkbox Ldl "true"
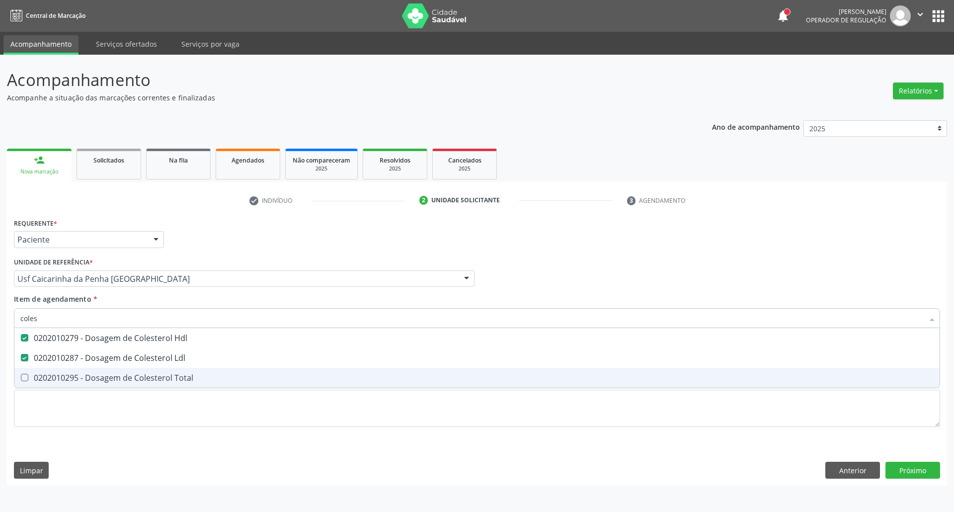
drag, startPoint x: 40, startPoint y: 374, endPoint x: 44, endPoint y: 341, distance: 33.0
click at [40, 374] on div "0202010295 - Dosagem de Colesterol Total" at bounding box center [476, 378] width 913 height 8
checkbox Total "true"
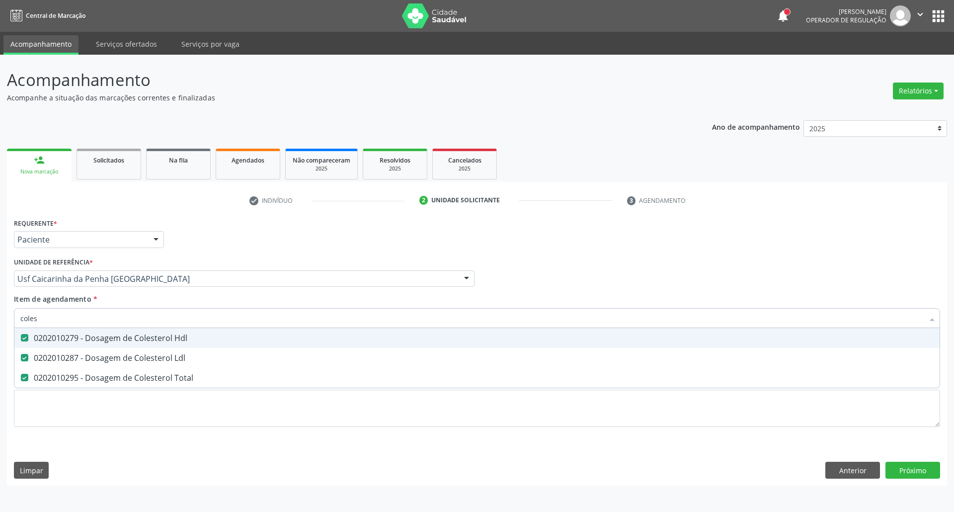
drag, startPoint x: 44, startPoint y: 315, endPoint x: 0, endPoint y: 323, distance: 44.9
click at [0, 321] on div "Acompanhamento Acompanhe a situação das marcações correntes e finalizadas Relat…" at bounding box center [477, 283] width 954 height 457
type input "c"
checkbox Hdl "false"
checkbox Ldl "false"
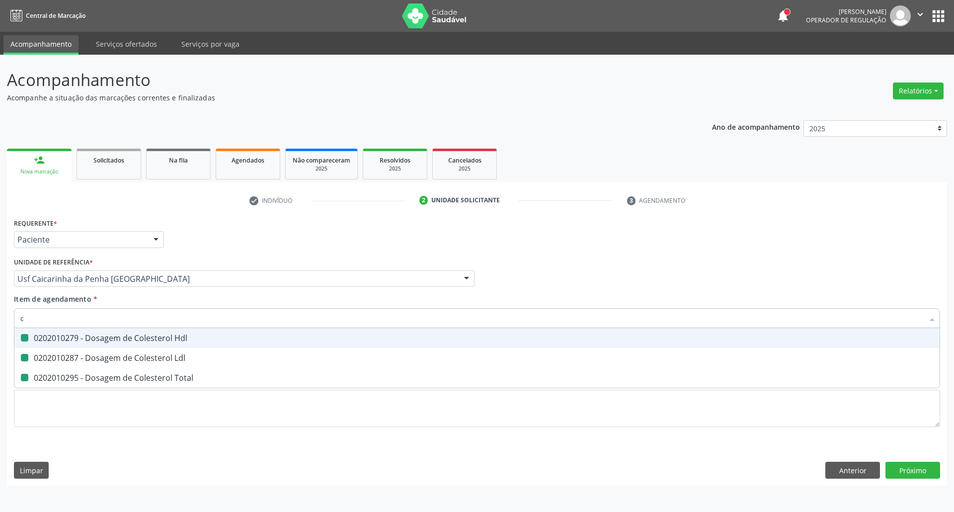
checkbox Total "false"
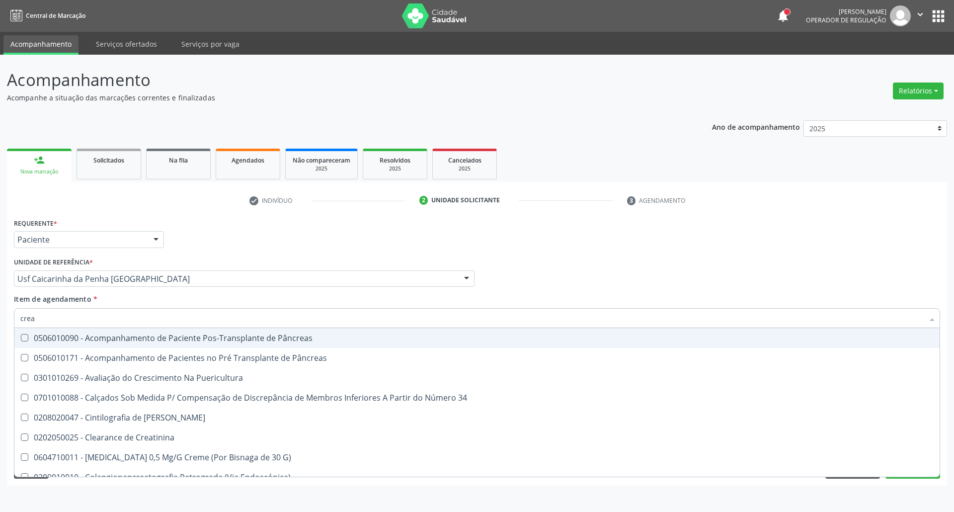
type input "creat"
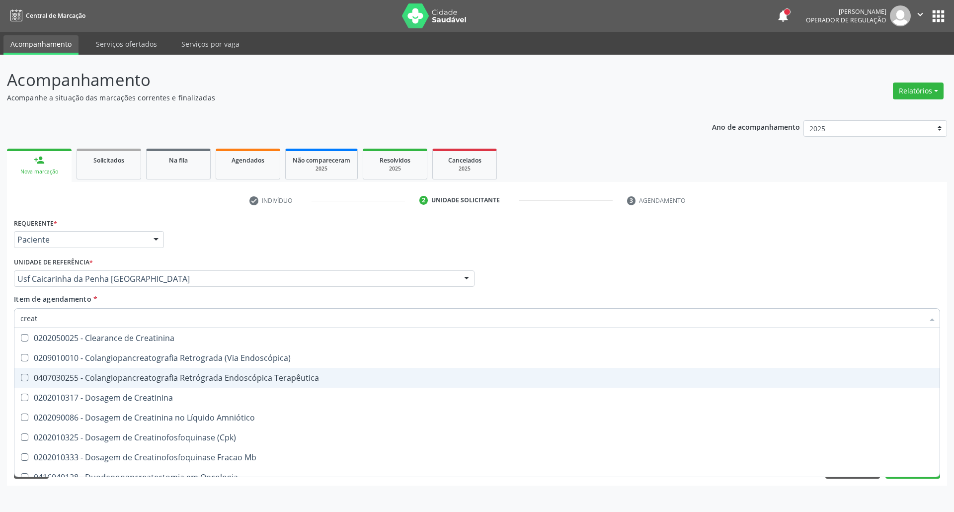
click at [45, 386] on span "0407030255 - Colangiopancreatografia Retrógrada Endoscópica Terapêutica" at bounding box center [476, 378] width 925 height 20
drag, startPoint x: 42, startPoint y: 383, endPoint x: 38, endPoint y: 394, distance: 11.6
click at [41, 384] on span "0407030255 - Colangiopancreatografia Retrógrada Endoscópica Terapêutica" at bounding box center [476, 378] width 925 height 20
checkbox Terapêutica "false"
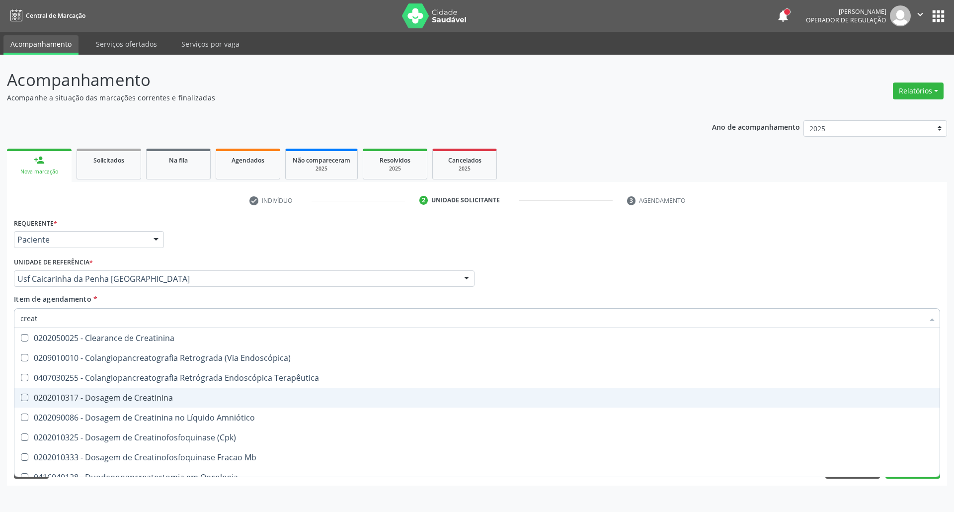
drag, startPoint x: 38, startPoint y: 395, endPoint x: 49, endPoint y: 367, distance: 29.7
click at [38, 395] on div "0202010317 - Dosagem de Creatinina" at bounding box center [476, 398] width 913 height 8
checkbox Creatinina "true"
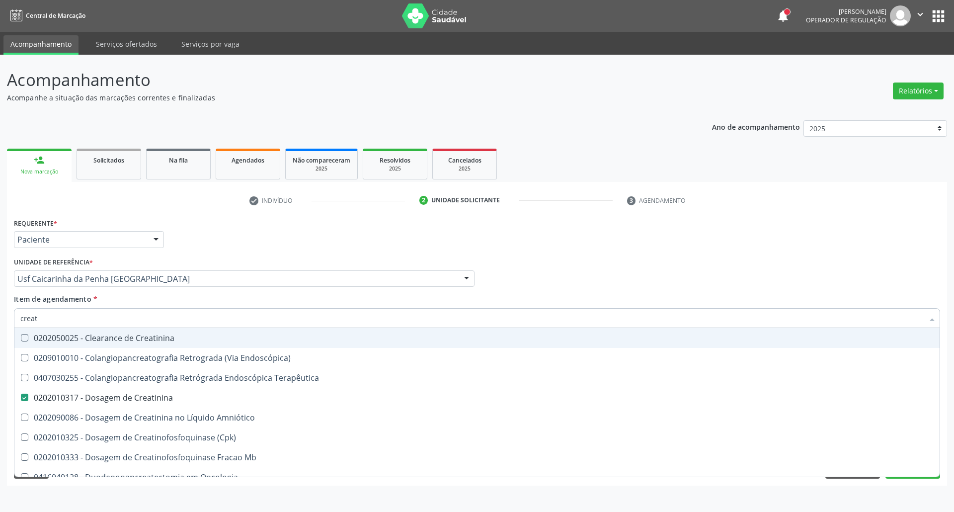
drag, startPoint x: 43, startPoint y: 315, endPoint x: 0, endPoint y: 316, distance: 42.8
click at [0, 316] on div "Acompanhamento Acompanhe a situação das marcações correntes e finalizadas Relat…" at bounding box center [477, 283] width 954 height 457
type input "tr"
checkbox Creatinina "false"
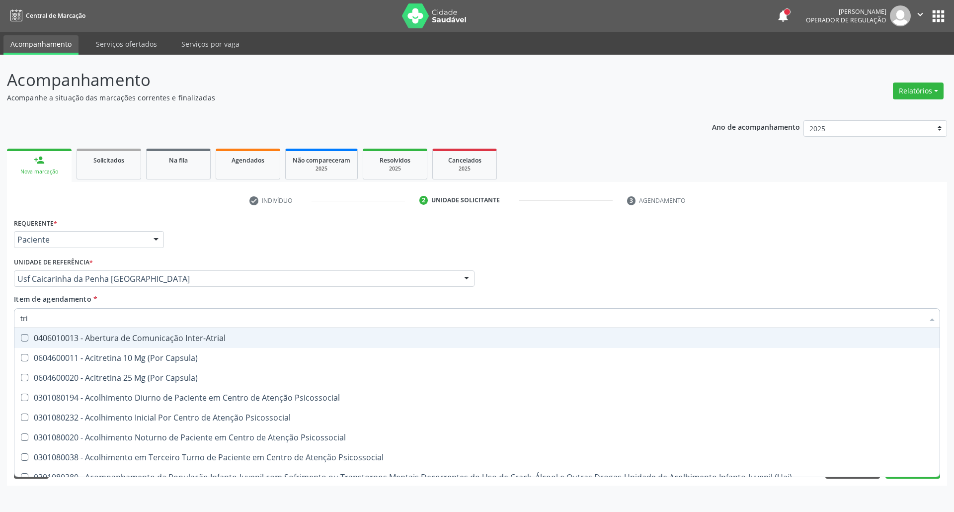
type input "trig"
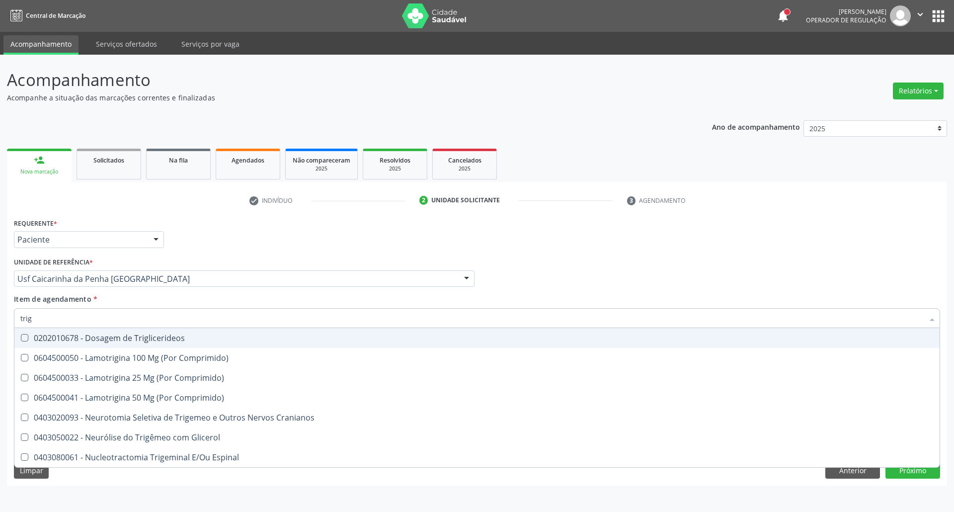
click at [243, 350] on span "0604500050 - Lamotrigina 100 Mg (Por Comprimido)" at bounding box center [476, 358] width 925 height 20
checkbox Comprimido\) "true"
click at [239, 342] on div "0202010678 - Dosagem de Triglicerideos" at bounding box center [476, 338] width 913 height 8
checkbox Triglicerideos "true"
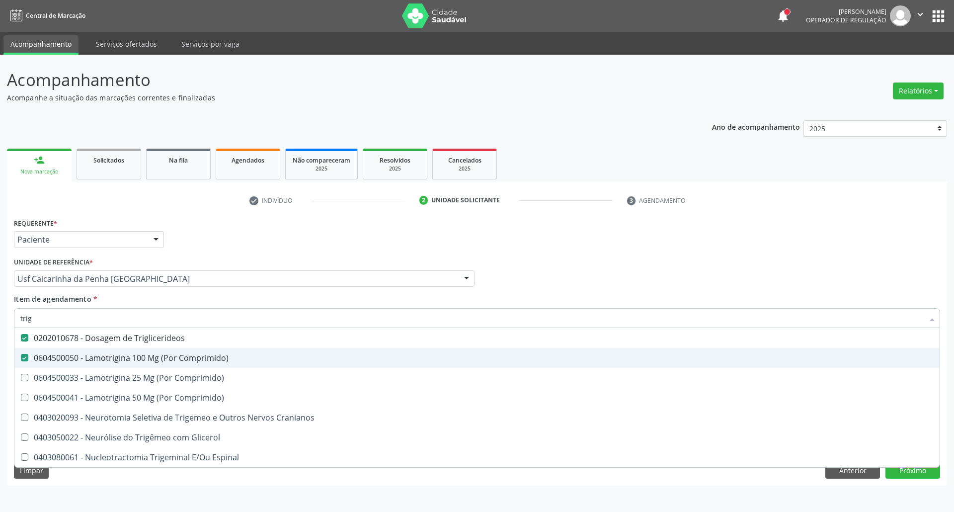
click at [236, 358] on div "0604500050 - Lamotrigina 100 Mg (Por Comprimido)" at bounding box center [476, 358] width 913 height 8
checkbox Comprimido\) "false"
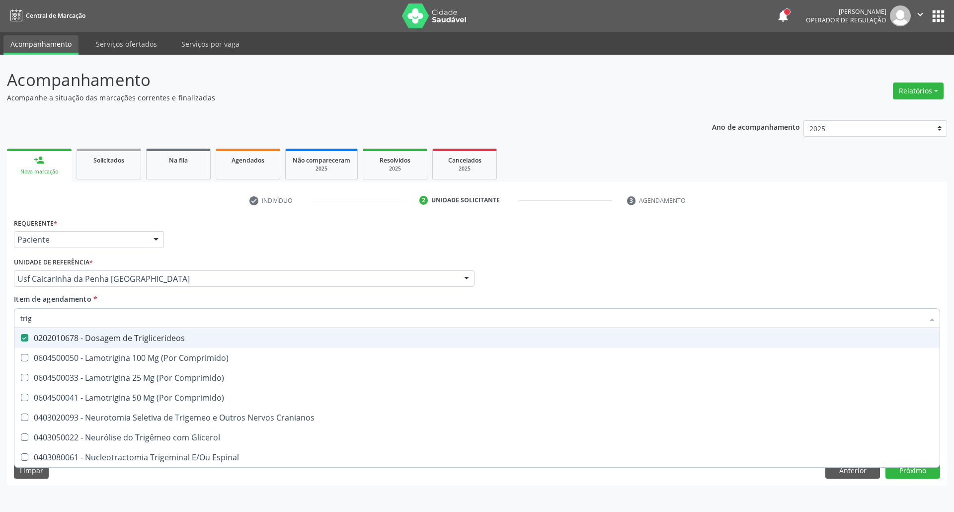
click at [234, 330] on span "0202010678 - Dosagem de Triglicerideos" at bounding box center [476, 338] width 925 height 20
checkbox Triglicerideos "true"
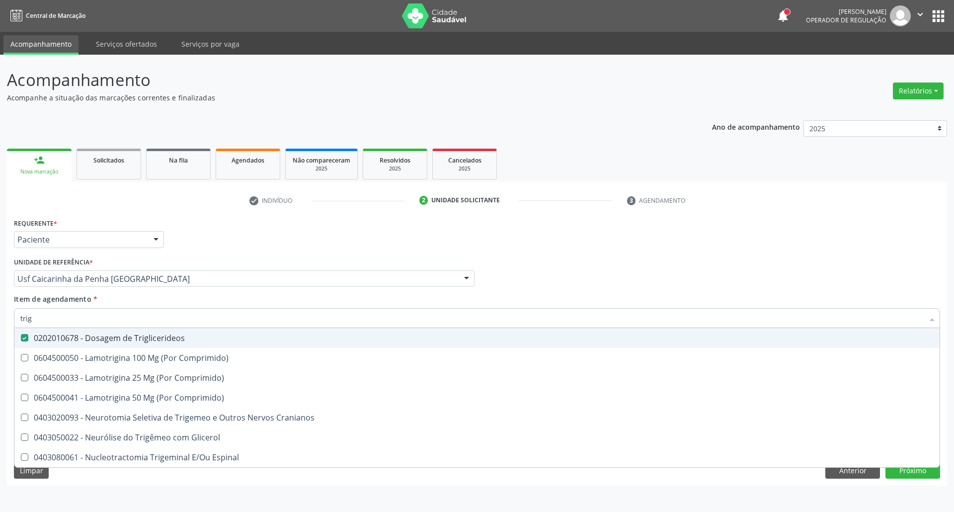
click at [231, 321] on input "trig" at bounding box center [471, 318] width 903 height 20
type input "he"
checkbox Triglicerideos "false"
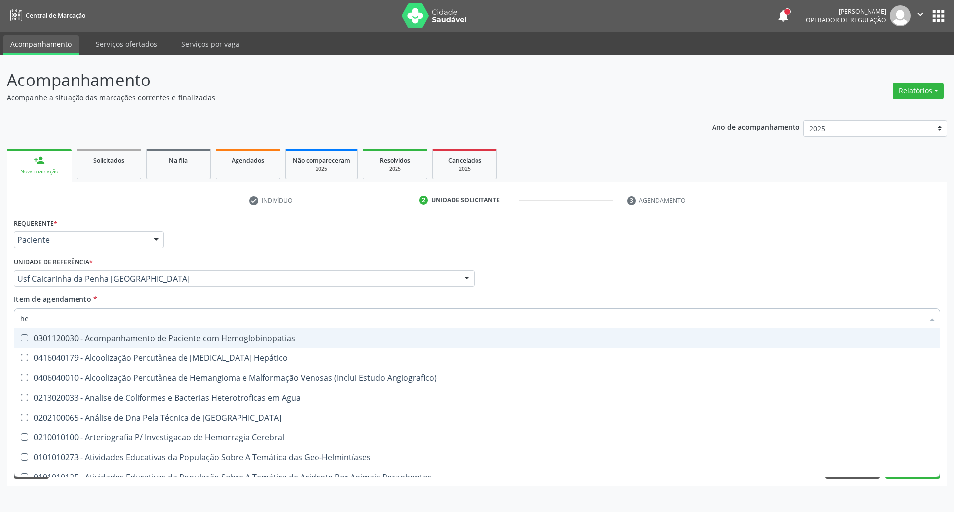
type input "hem"
checkbox II "true"
checkbox Completo "false"
type input "hemo"
checkbox Hemácias "true"
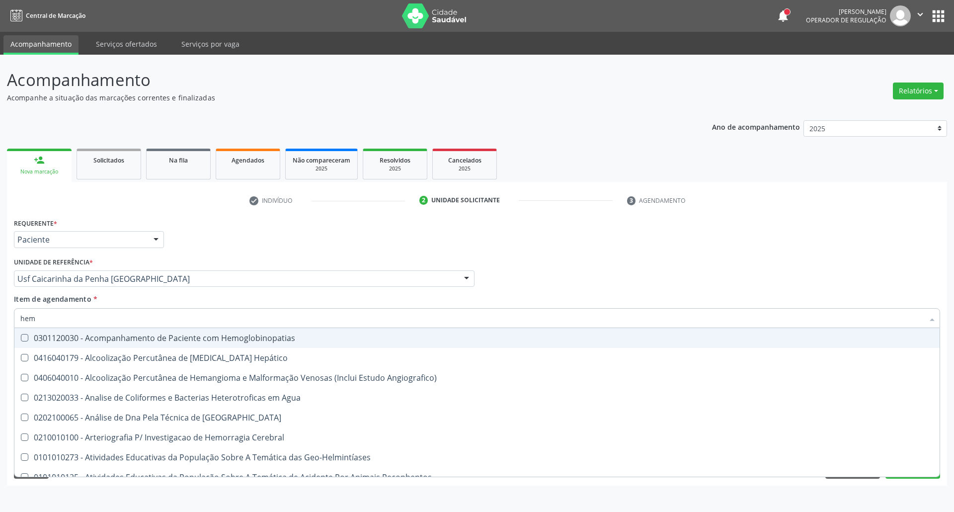
checkbox II "false"
type input "hemog"
checkbox Carboxi-Hemoglobina "true"
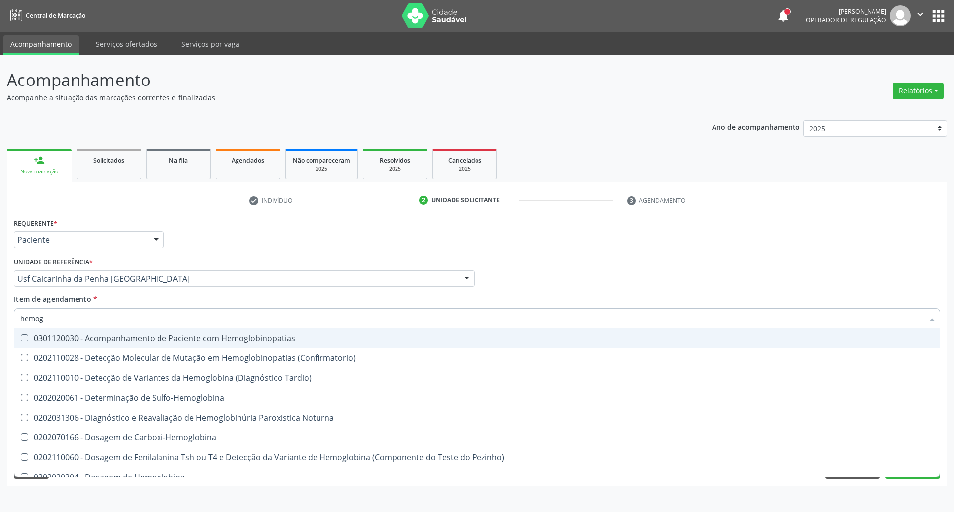
type input "hemogl"
checkbox Completo "false"
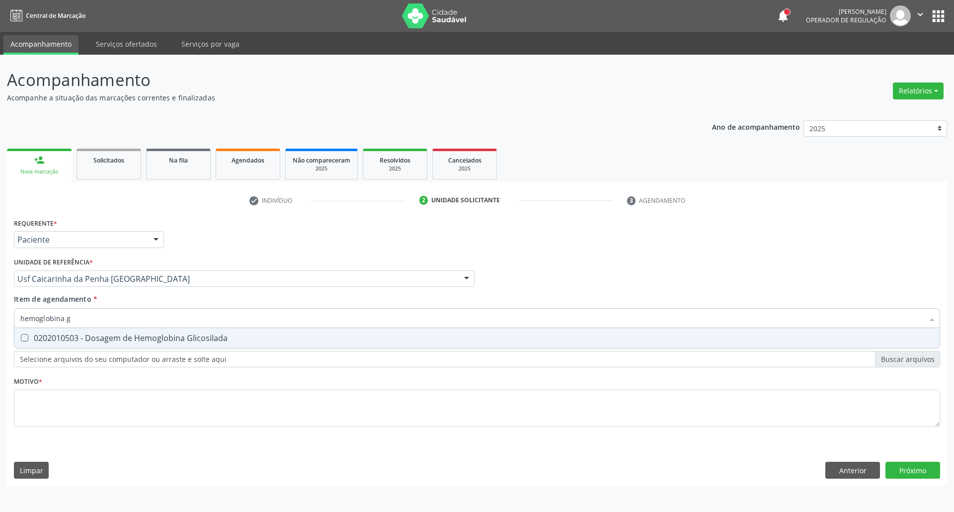
type input "hemoglobina g"
click at [170, 332] on span "0202010503 - Dosagem de Hemoglobina Glicosilada" at bounding box center [476, 338] width 925 height 20
checkbox Glicosilada "true"
click at [177, 317] on input "hemoglobina g" at bounding box center [471, 318] width 903 height 20
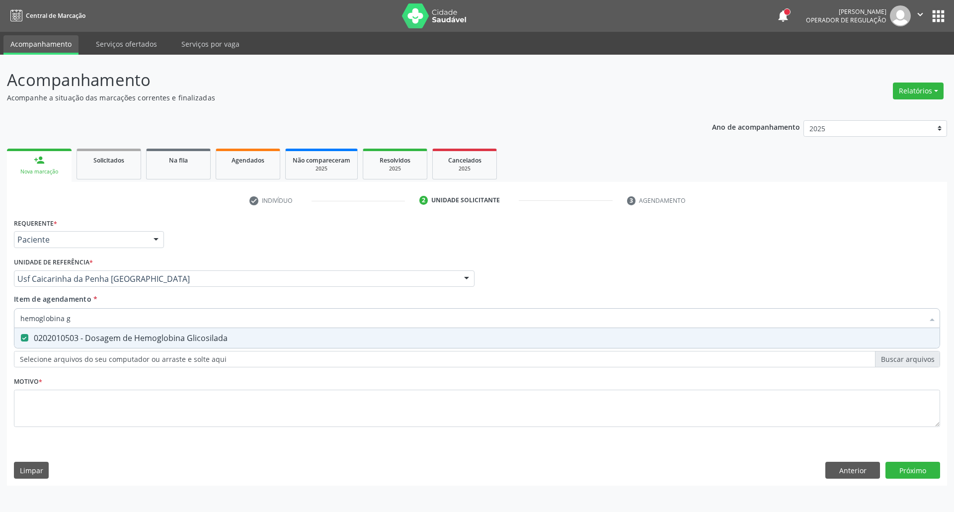
click at [177, 317] on input "hemoglobina g" at bounding box center [471, 318] width 903 height 20
type input "b"
checkbox Glicosilada "false"
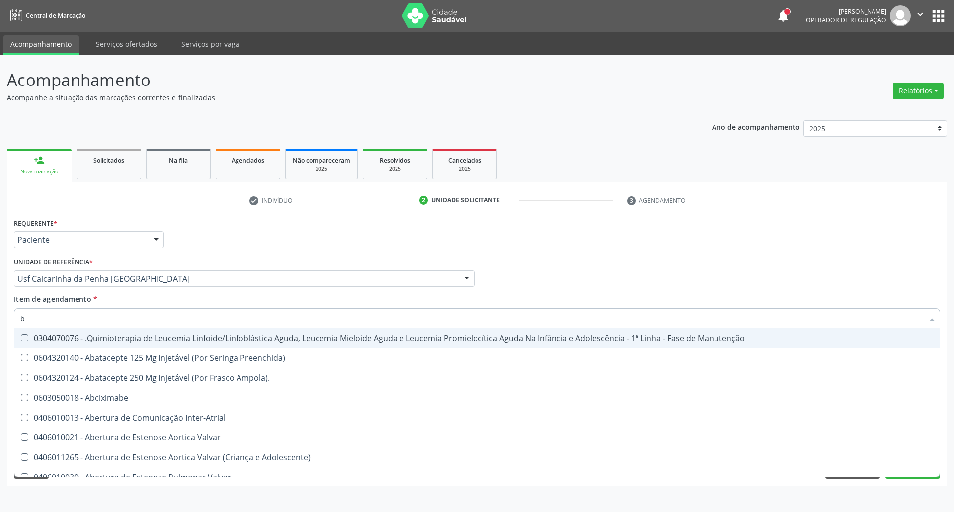
type input "bi"
checkbox Balão "true"
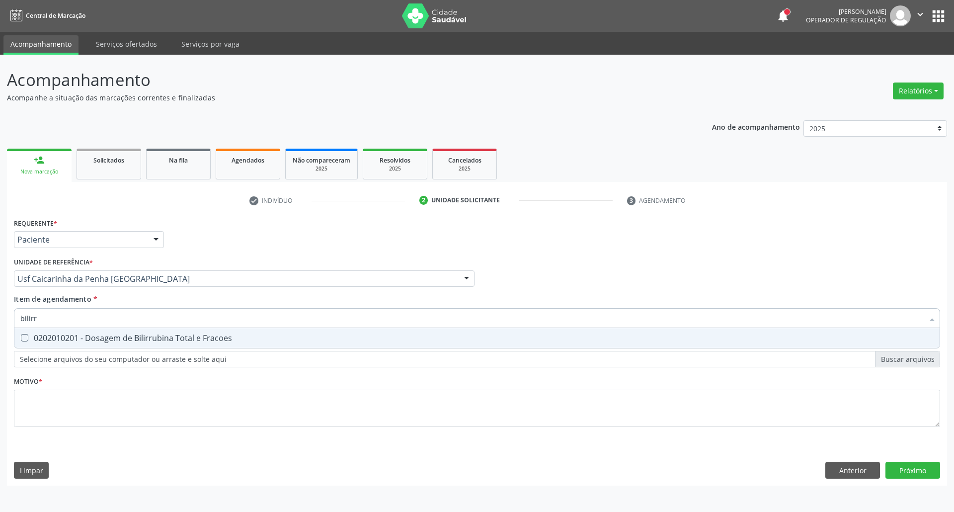
type input "bilirru"
click at [128, 338] on div "0202010201 - Dosagem de Bilirrubina Total e Fracoes" at bounding box center [476, 338] width 913 height 8
checkbox Fracoes "true"
click at [134, 319] on input "bilirru" at bounding box center [471, 318] width 903 height 20
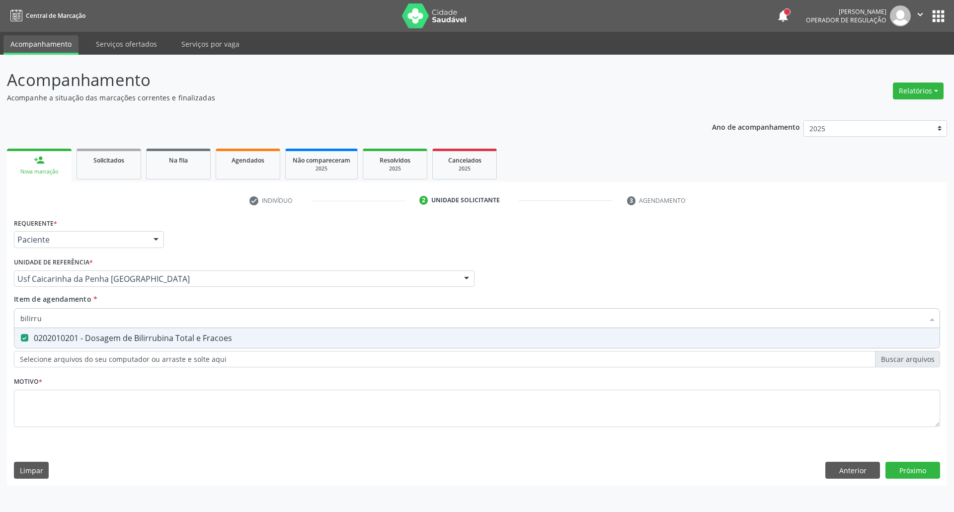
click at [134, 319] on input "bilirru" at bounding box center [471, 318] width 903 height 20
type input "ac"
checkbox Fracoes "false"
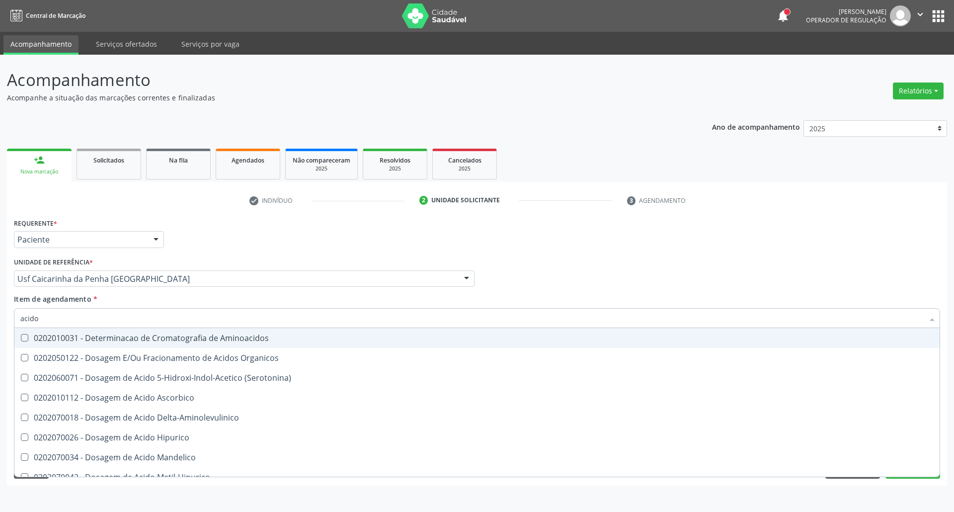
type input "acido u"
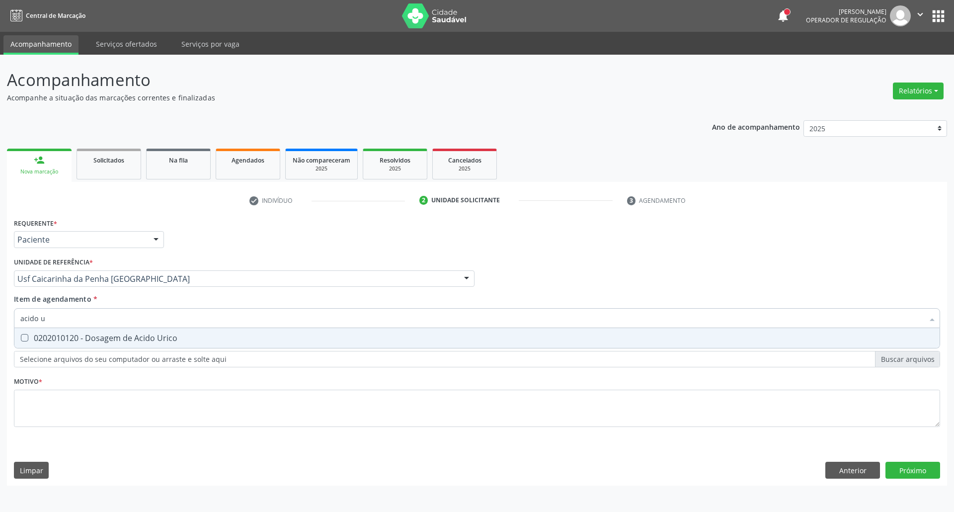
click at [125, 336] on div "0202010120 - Dosagem de Acido Urico" at bounding box center [476, 338] width 913 height 8
checkbox Urico "true"
click at [128, 315] on input "acido u" at bounding box center [471, 318] width 903 height 20
click at [128, 314] on input "acido u" at bounding box center [471, 318] width 903 height 20
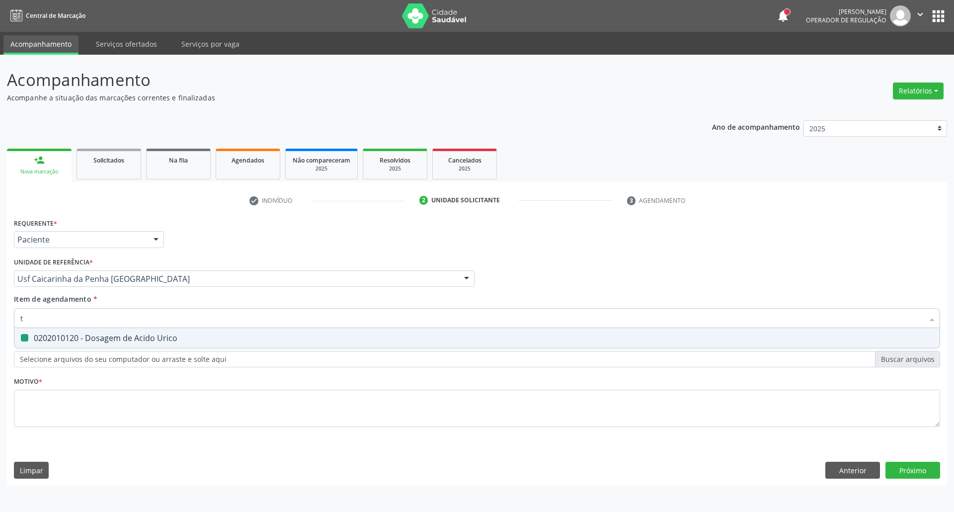
type input "tg"
drag, startPoint x: 126, startPoint y: 334, endPoint x: 123, endPoint y: 350, distance: 15.7
click at [126, 337] on div "0202010643 - Dosagem de Transaminase Glutamico-Oxalacetica (Tgo)" at bounding box center [476, 338] width 913 height 8
checkbox \(Tgo\) "true"
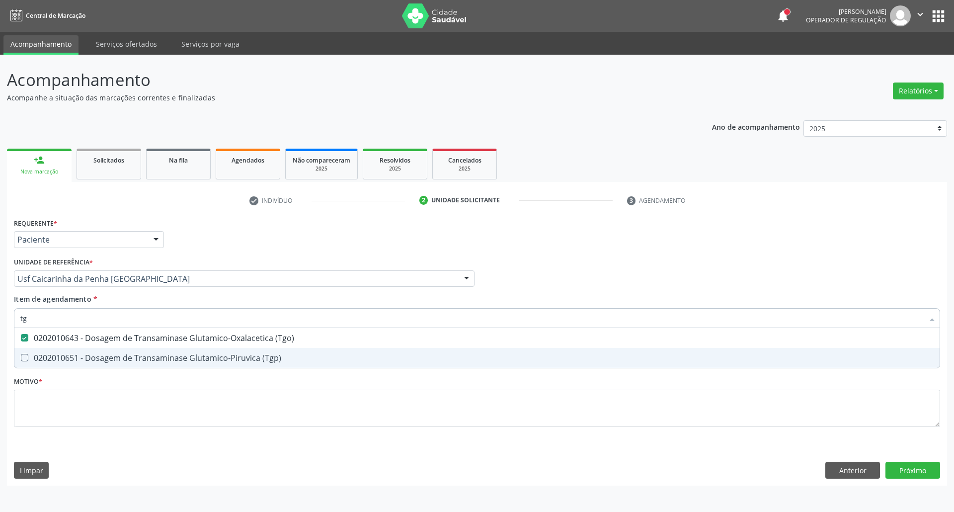
click at [123, 354] on div "0202010651 - Dosagem de Transaminase Glutamico-Piruvica (Tgp)" at bounding box center [476, 358] width 913 height 8
checkbox \(Tgp\) "true"
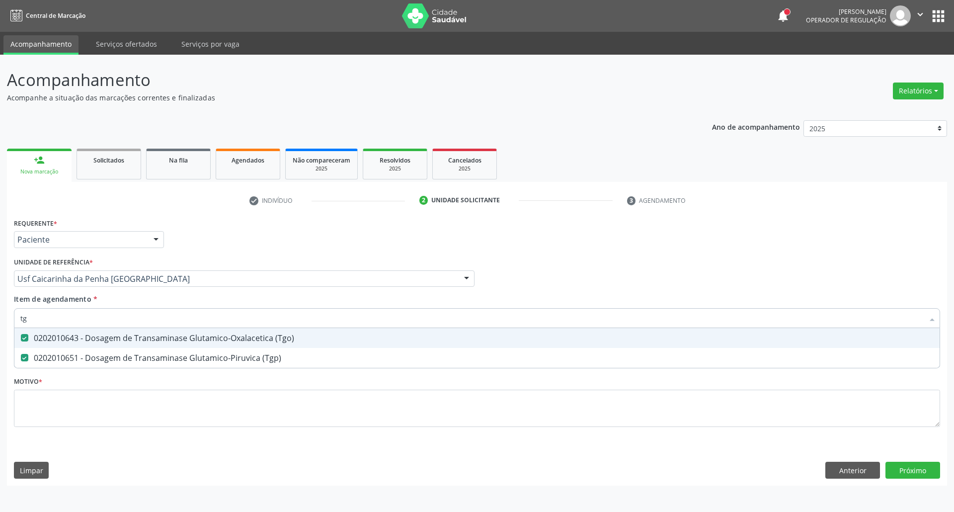
click at [136, 317] on input "tg" at bounding box center [471, 318] width 903 height 20
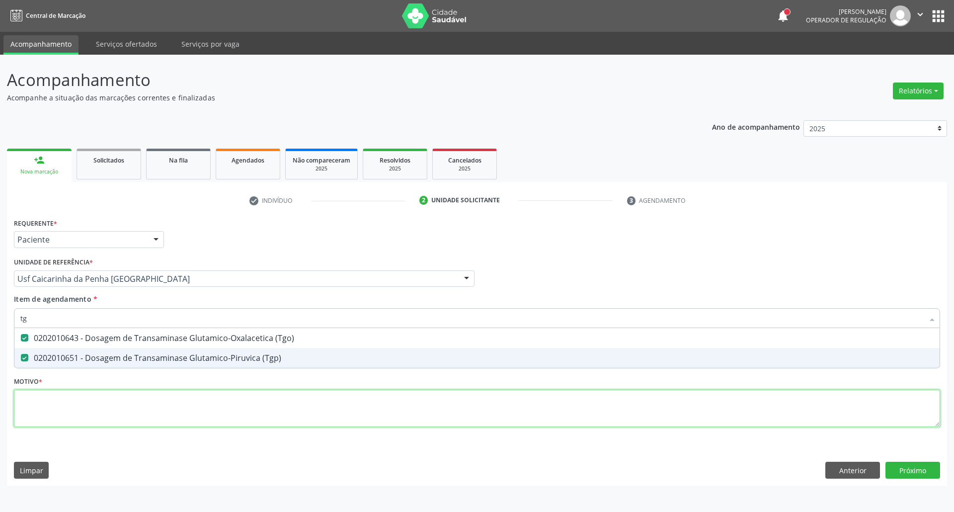
click at [114, 407] on div "Requerente * Paciente Profissional de Saúde Paciente Nenhum resultado encontrad…" at bounding box center [477, 328] width 926 height 225
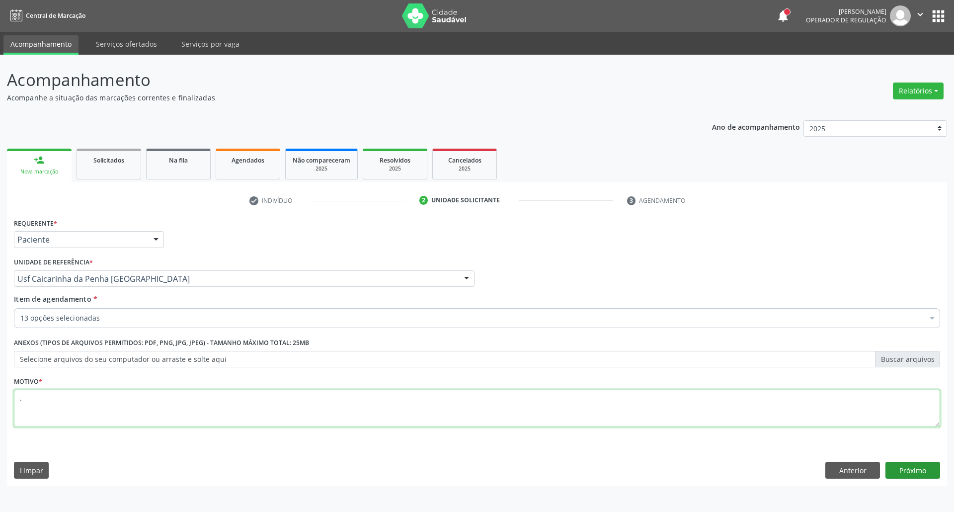
type textarea "."
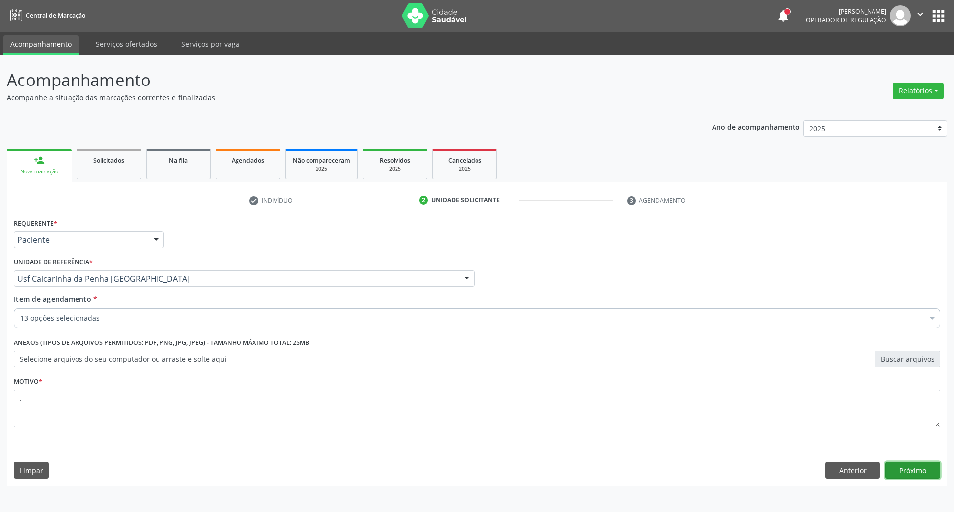
click at [899, 474] on button "Próximo" at bounding box center [913, 470] width 55 height 17
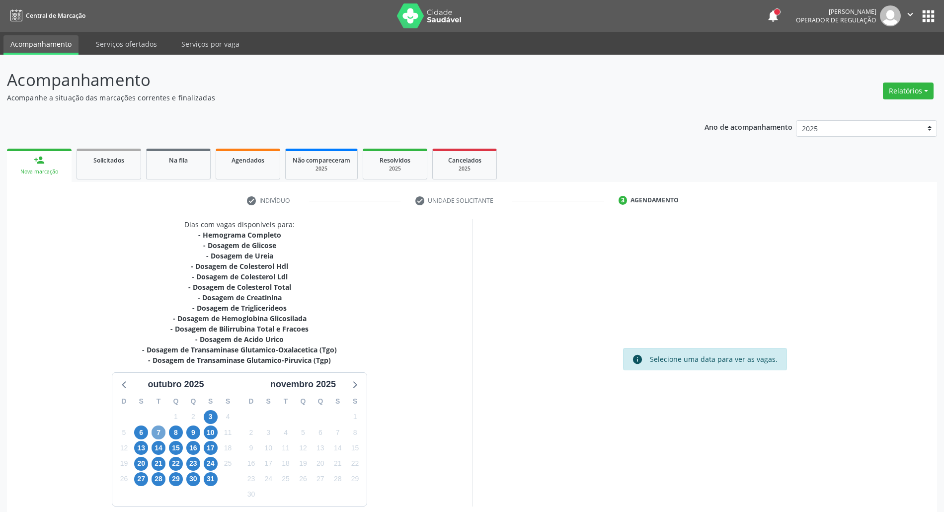
click at [155, 435] on span "7" at bounding box center [159, 432] width 14 height 14
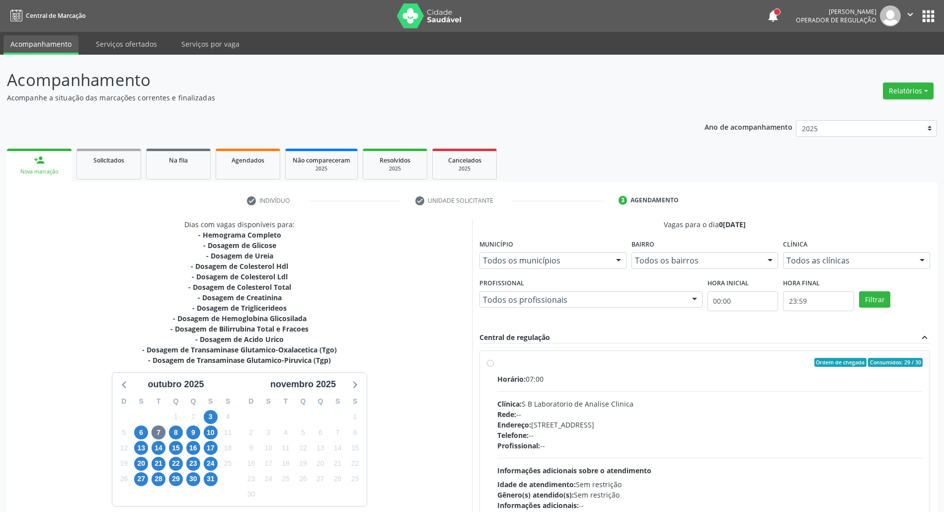
click at [624, 384] on div "Horário: 07:00" at bounding box center [709, 379] width 425 height 10
click at [494, 367] on input "Ordem de chegada Consumidos: 29 / 30 Horário: 07:00 Clínica: S B Laboratorio de…" at bounding box center [490, 362] width 7 height 9
radio input "true"
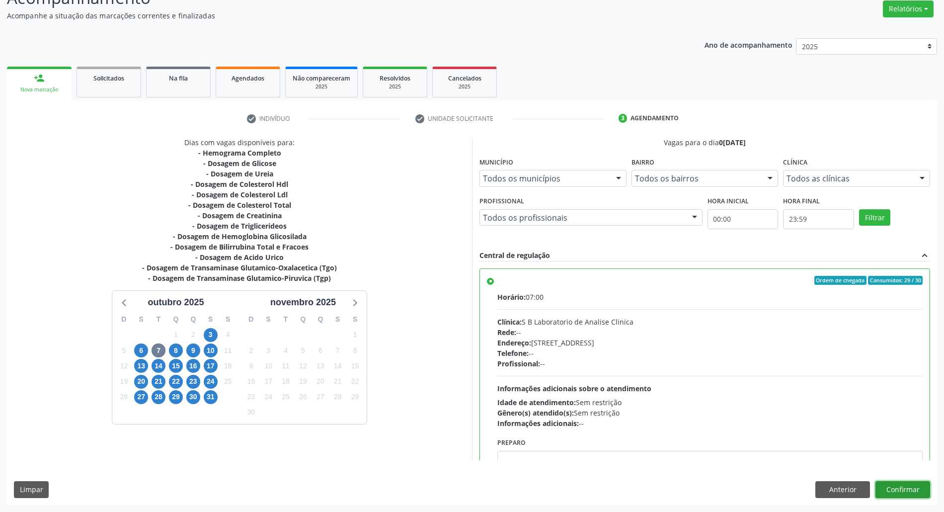
click at [901, 490] on button "Confirmar" at bounding box center [903, 489] width 55 height 17
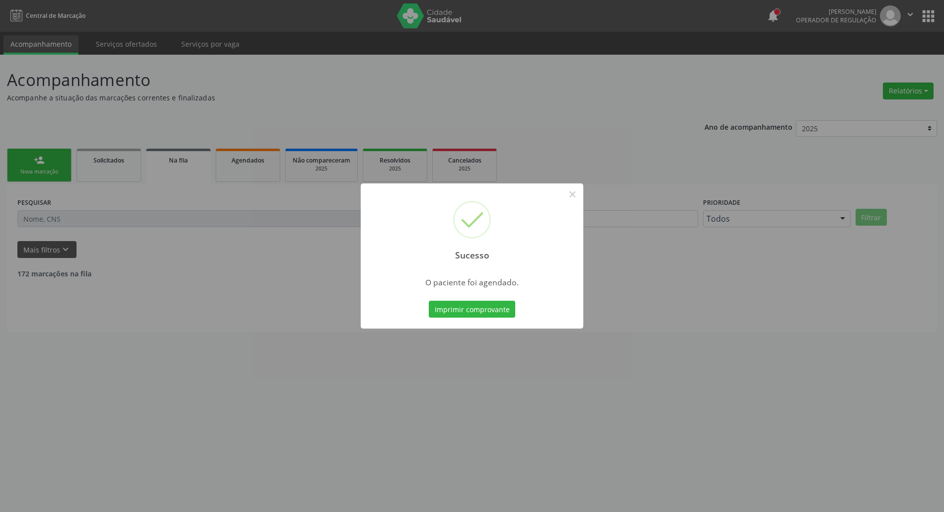
scroll to position [0, 0]
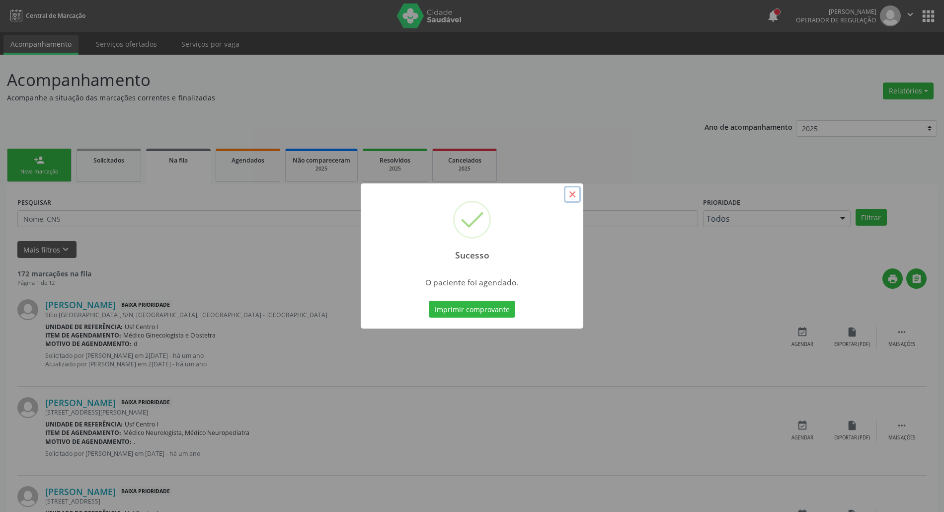
click at [575, 195] on button "×" at bounding box center [572, 194] width 17 height 17
